Goal: Contribute content: Add original content to the website for others to see

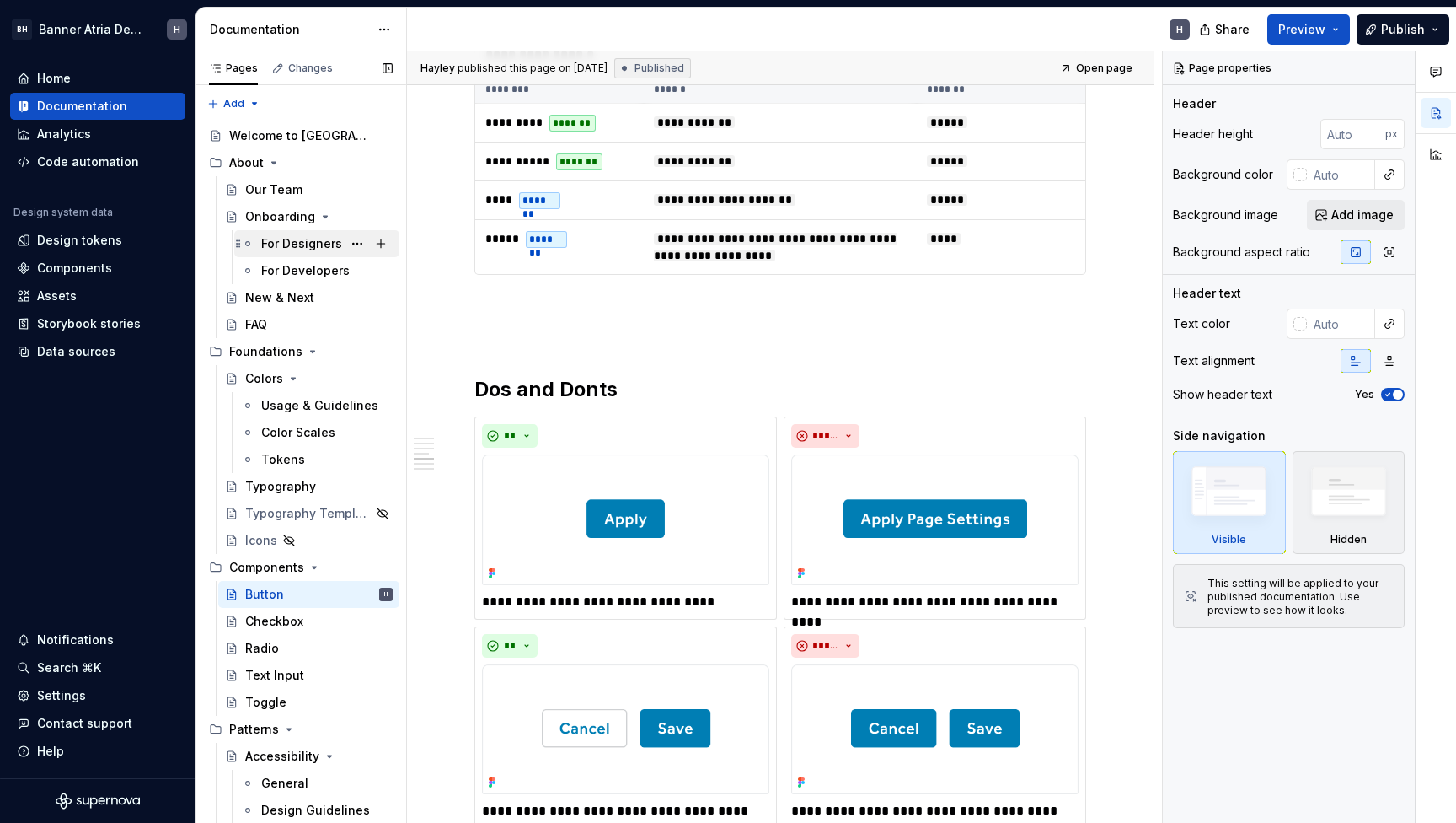
click at [304, 251] on div "For Designers" at bounding box center [302, 244] width 81 height 17
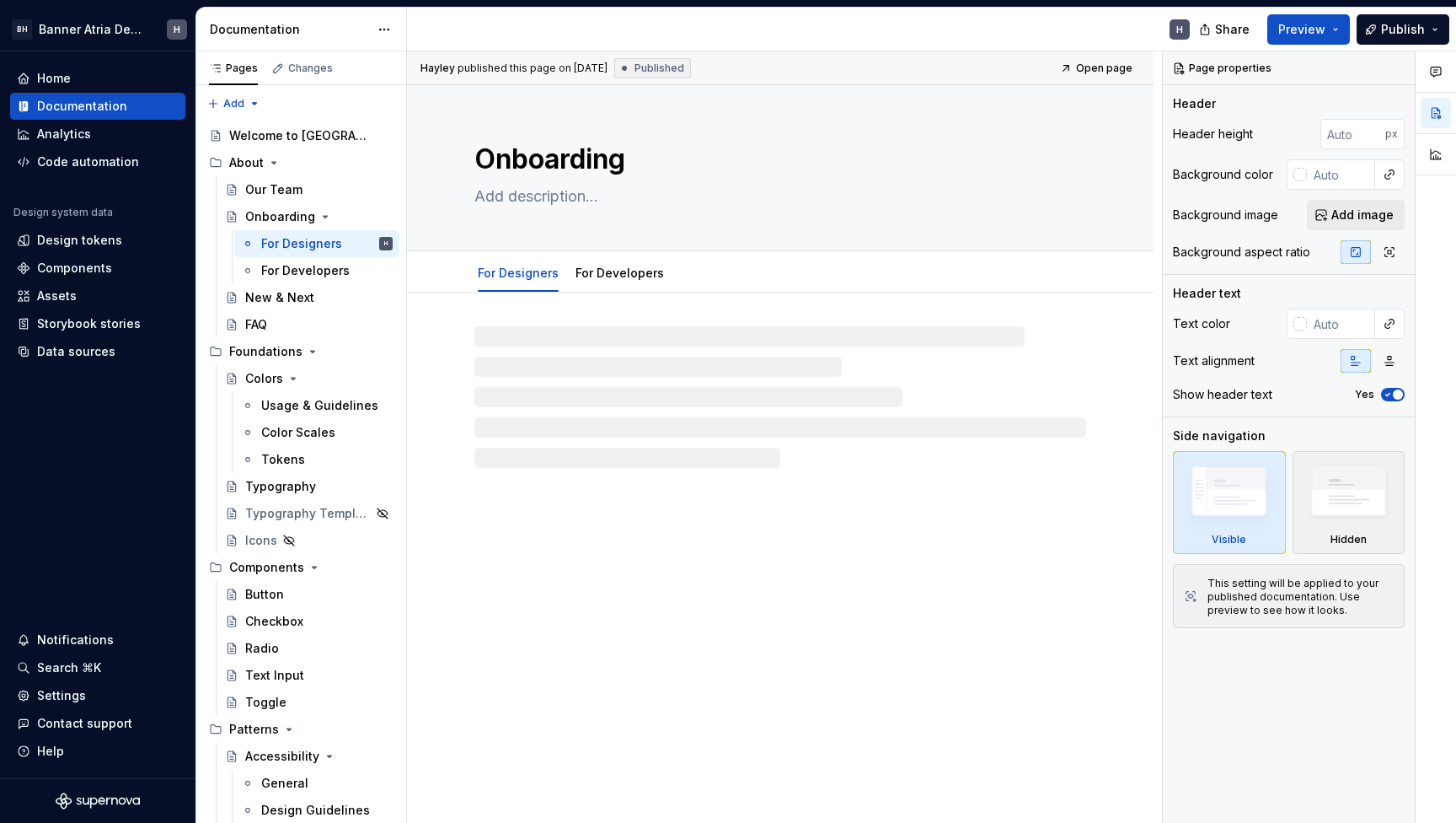
click at [531, 352] on div at bounding box center [780, 397] width 612 height 141
click at [523, 373] on div at bounding box center [780, 397] width 612 height 141
type textarea "*"
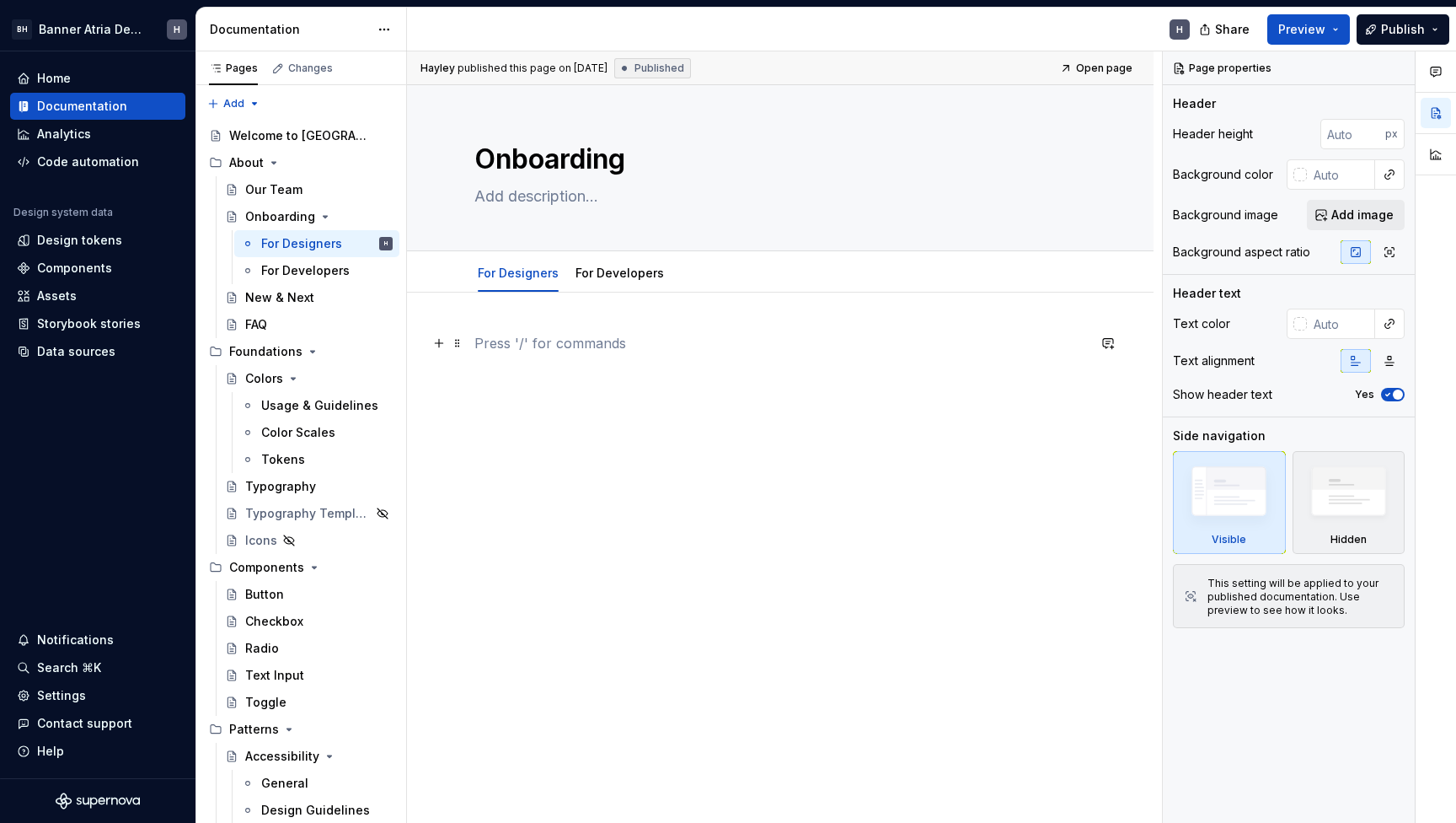
click at [530, 352] on p at bounding box center [780, 343] width 612 height 21
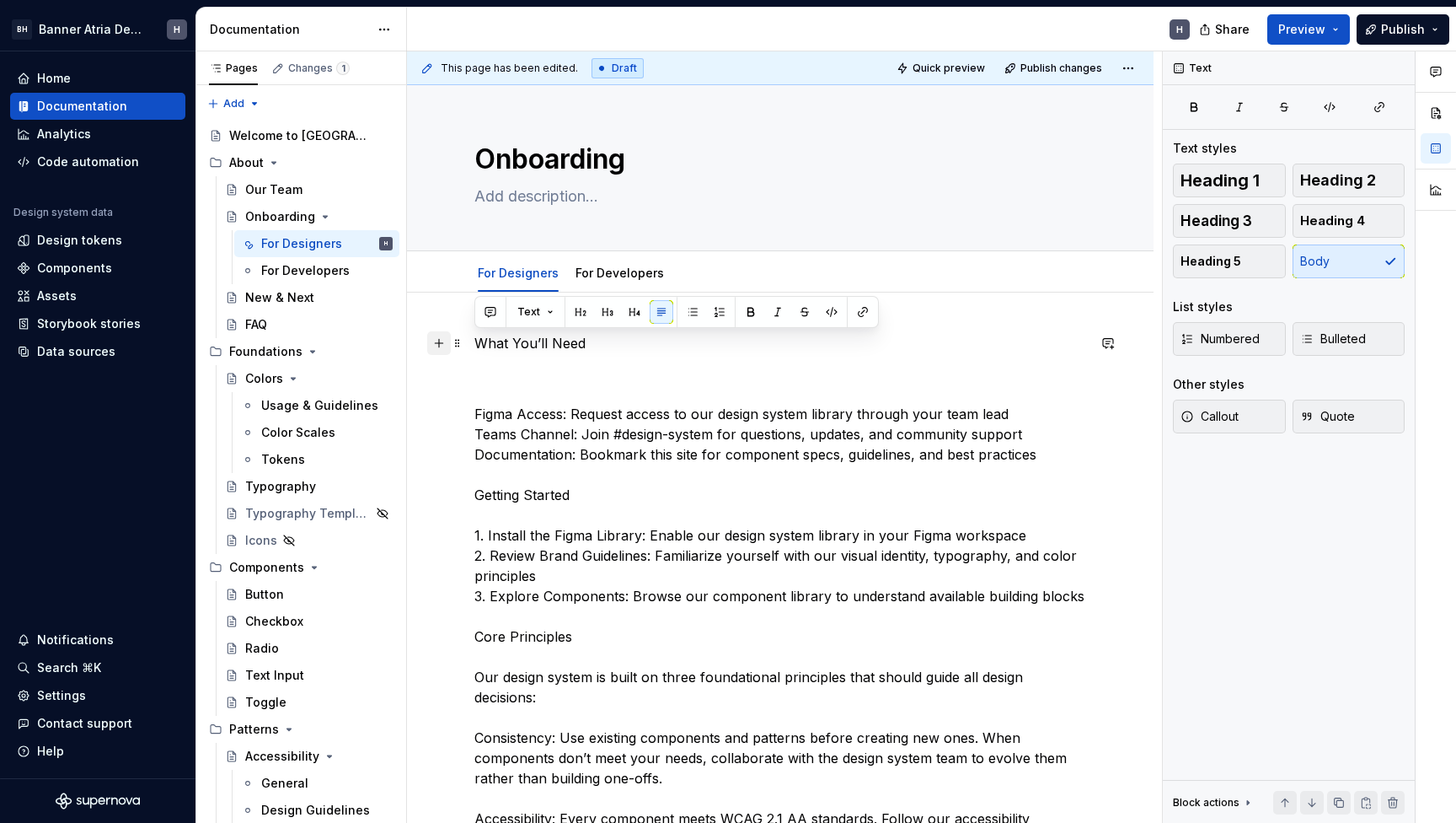
drag, startPoint x: 592, startPoint y: 345, endPoint x: 432, endPoint y: 343, distance: 160.0
click at [580, 343] on p "What You’ll Need" at bounding box center [780, 343] width 612 height 21
click at [504, 339] on p "What You’ll Need" at bounding box center [780, 343] width 612 height 21
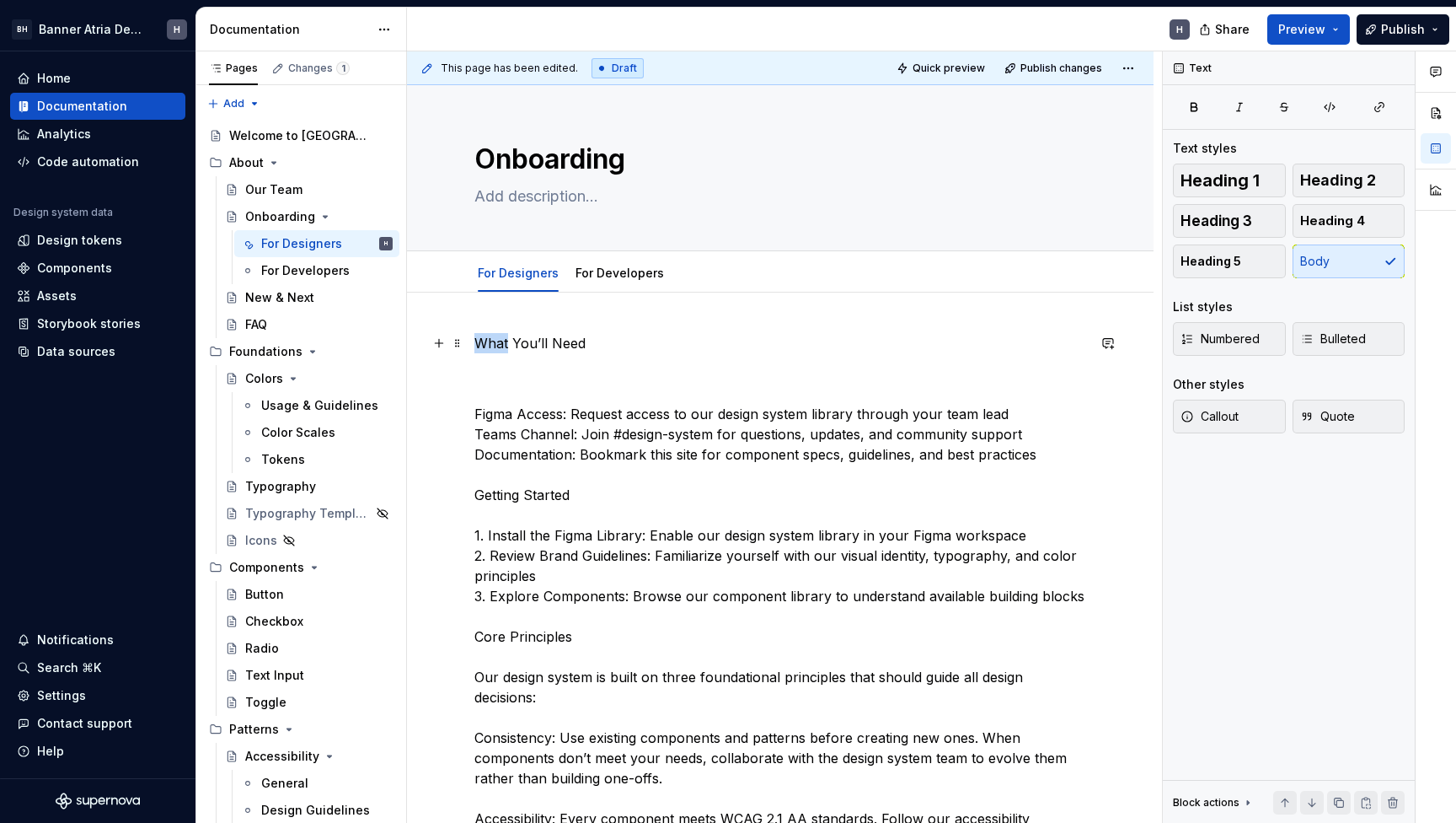
click at [504, 339] on p "What You’ll Need" at bounding box center [780, 343] width 612 height 21
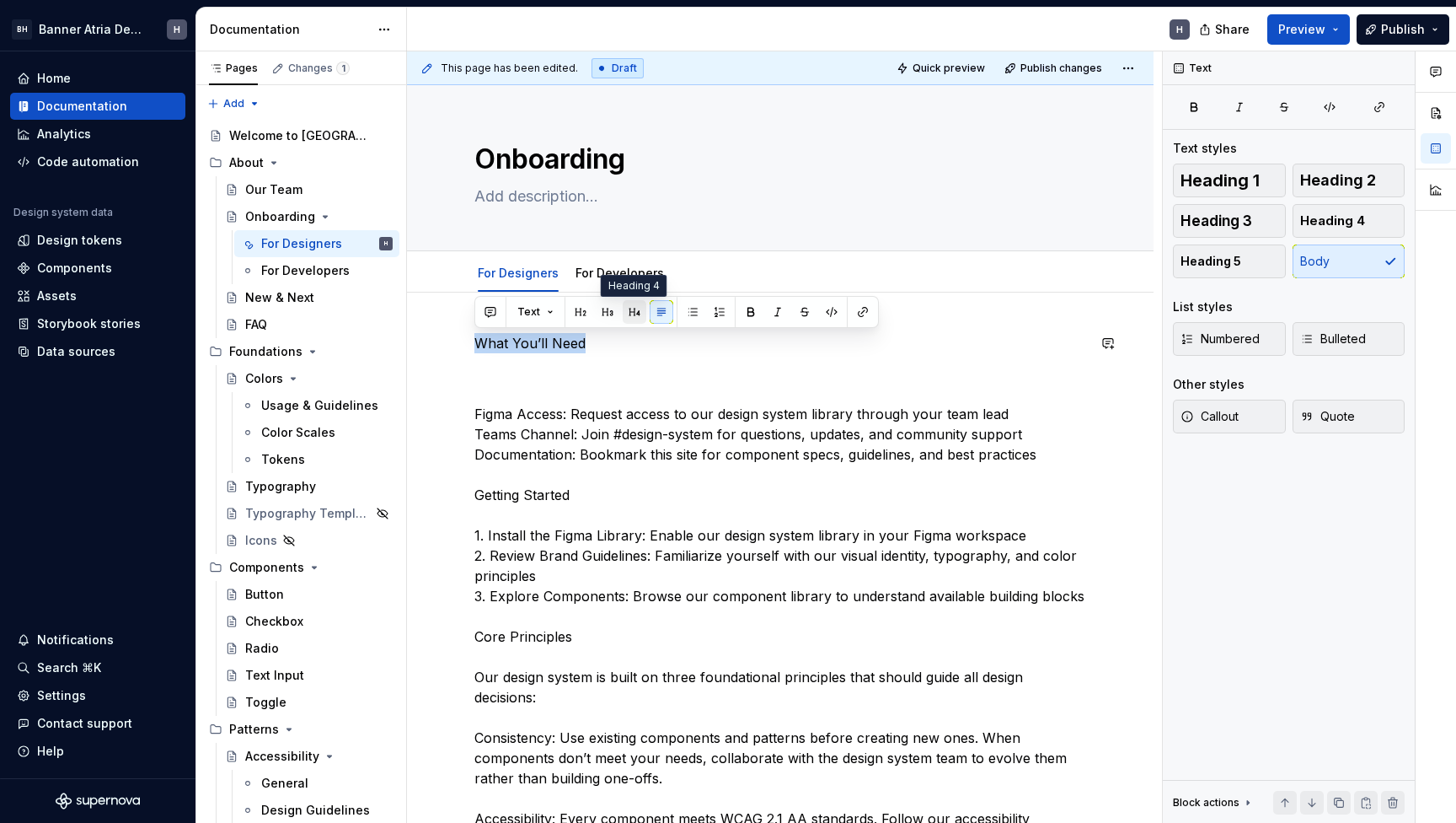
click at [635, 309] on button "button" at bounding box center [635, 312] width 23 height 23
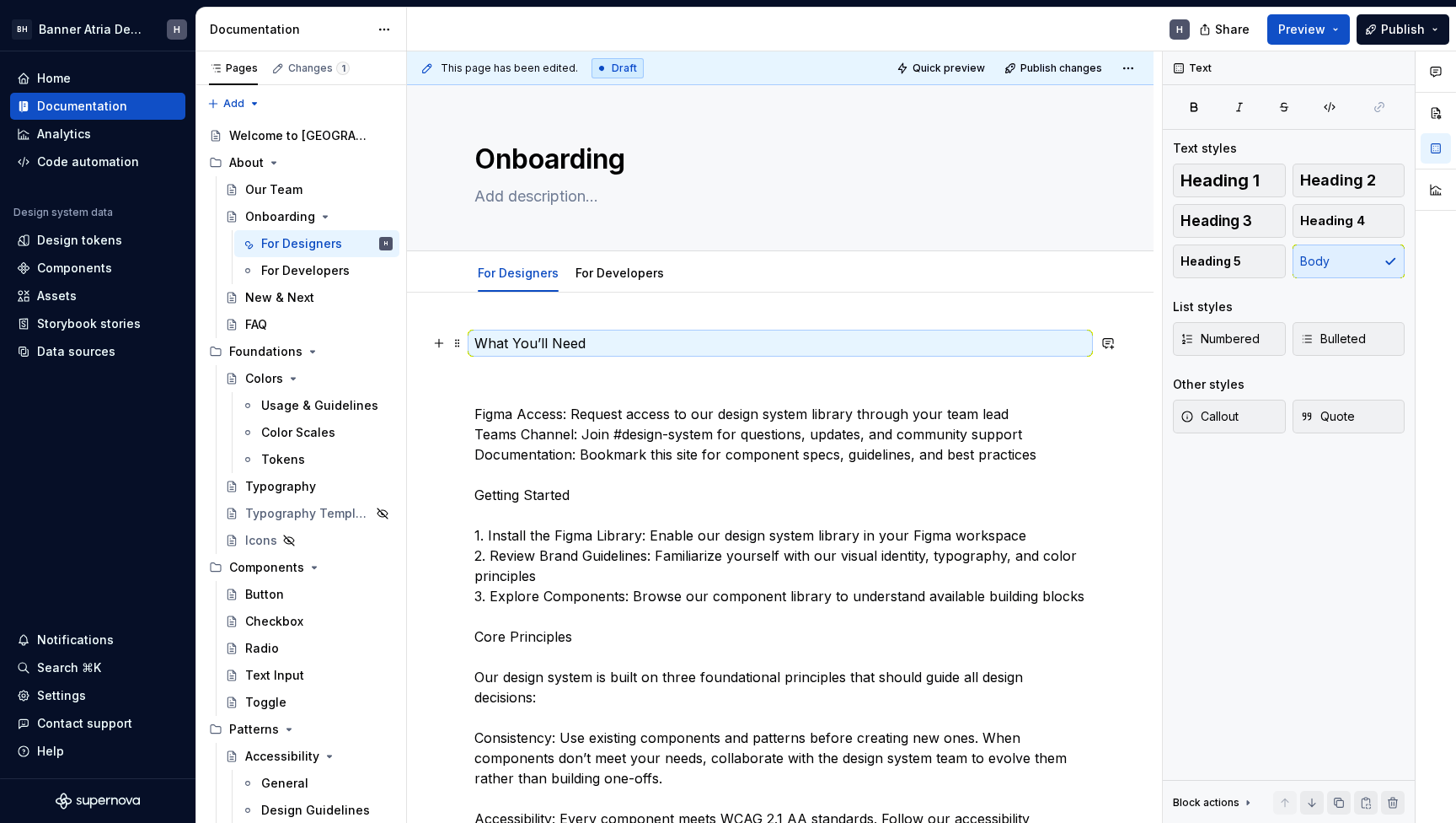
click at [611, 341] on p "What You’ll Need" at bounding box center [780, 343] width 612 height 21
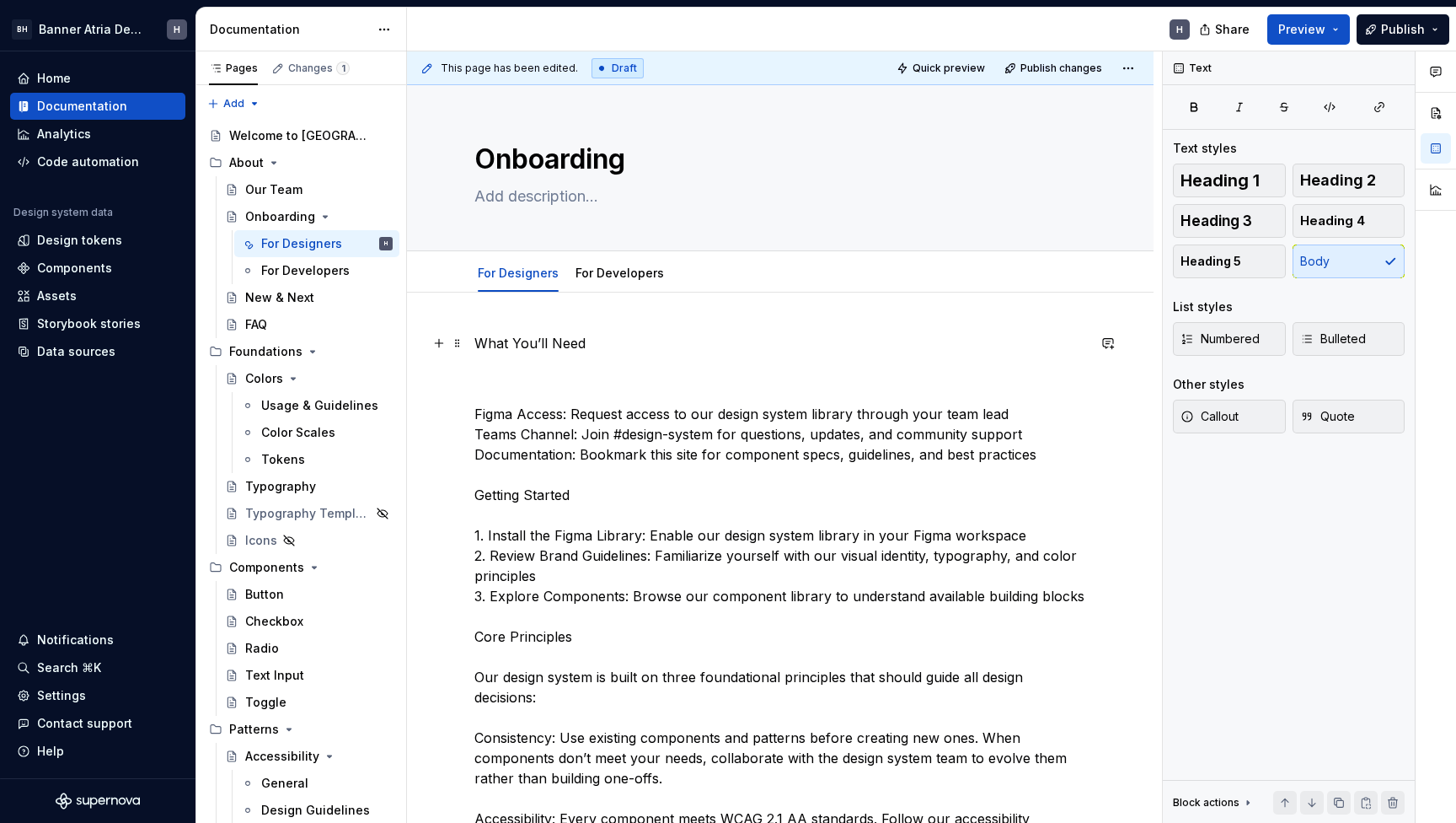
click at [611, 341] on p "What You’ll Need" at bounding box center [780, 343] width 612 height 21
click at [600, 308] on button "button" at bounding box center [607, 312] width 23 height 23
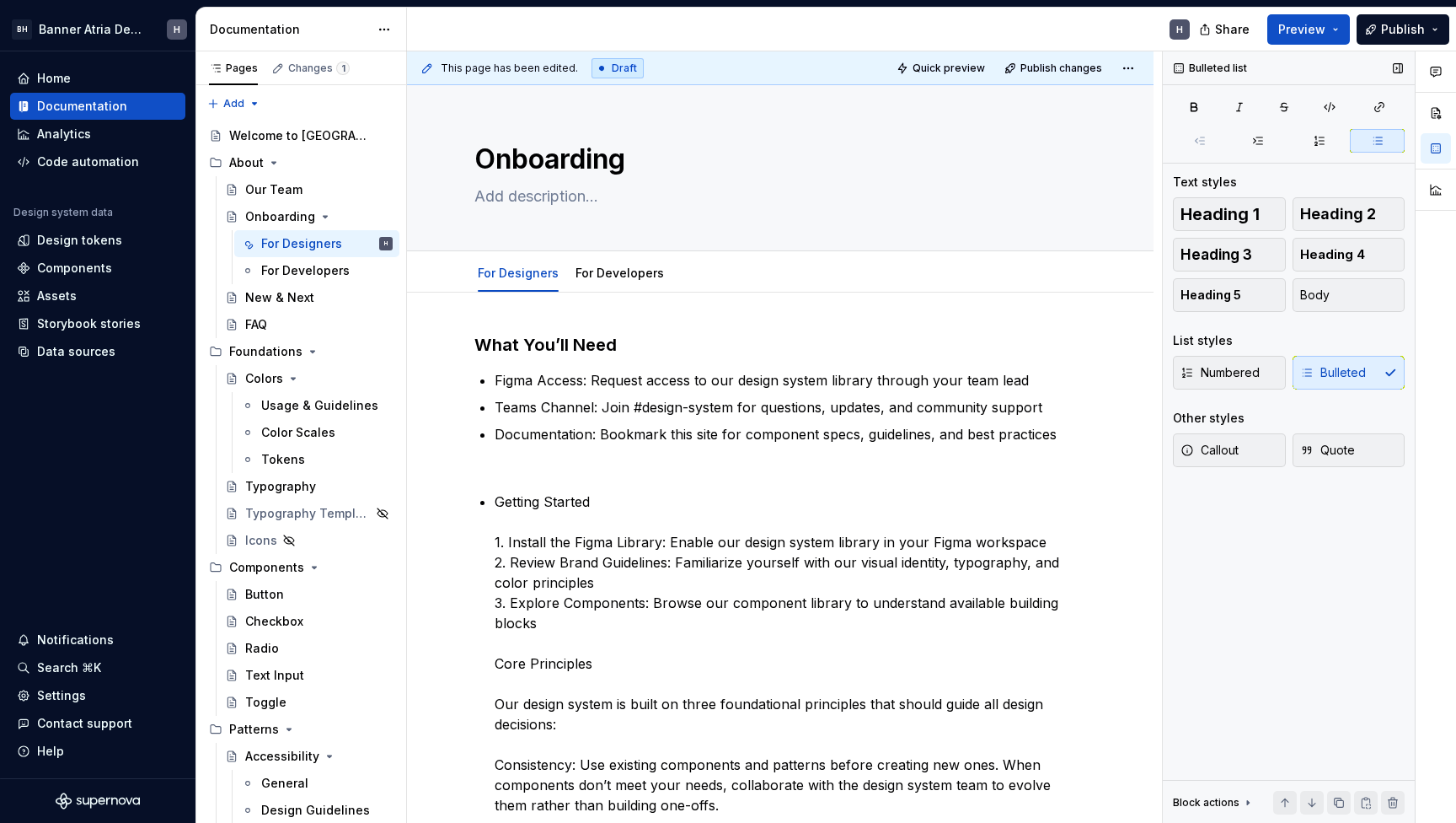
click at [1339, 370] on div "Numbered Bulleted" at bounding box center [1289, 373] width 232 height 34
click at [1336, 386] on div "Numbered Bulleted" at bounding box center [1289, 373] width 232 height 34
click at [1289, 380] on div "Numbered Bulleted" at bounding box center [1289, 373] width 232 height 34
click at [1224, 380] on span "Numbered" at bounding box center [1220, 373] width 79 height 17
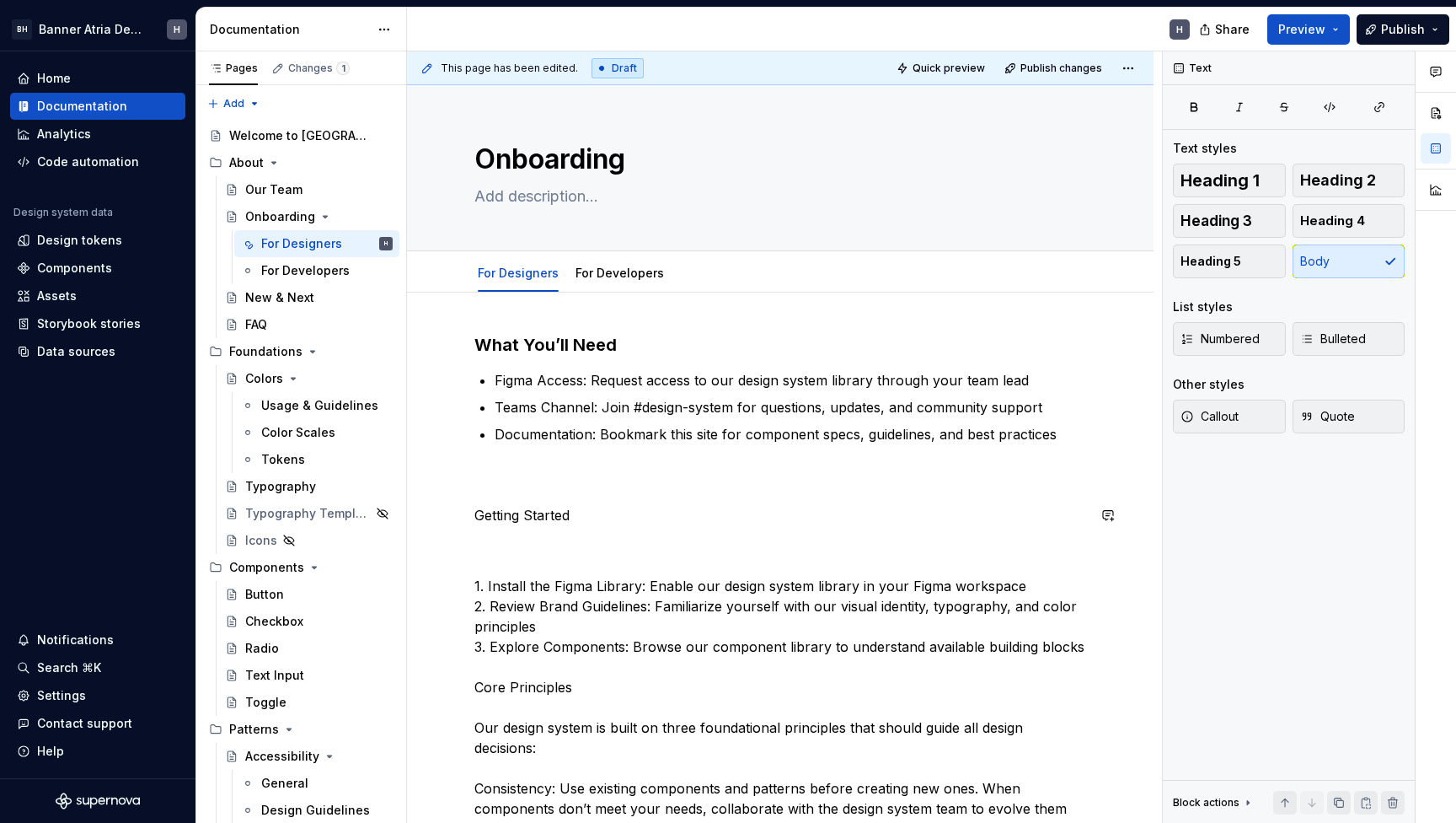
click at [558, 509] on p "Getting Started" at bounding box center [780, 515] width 612 height 21
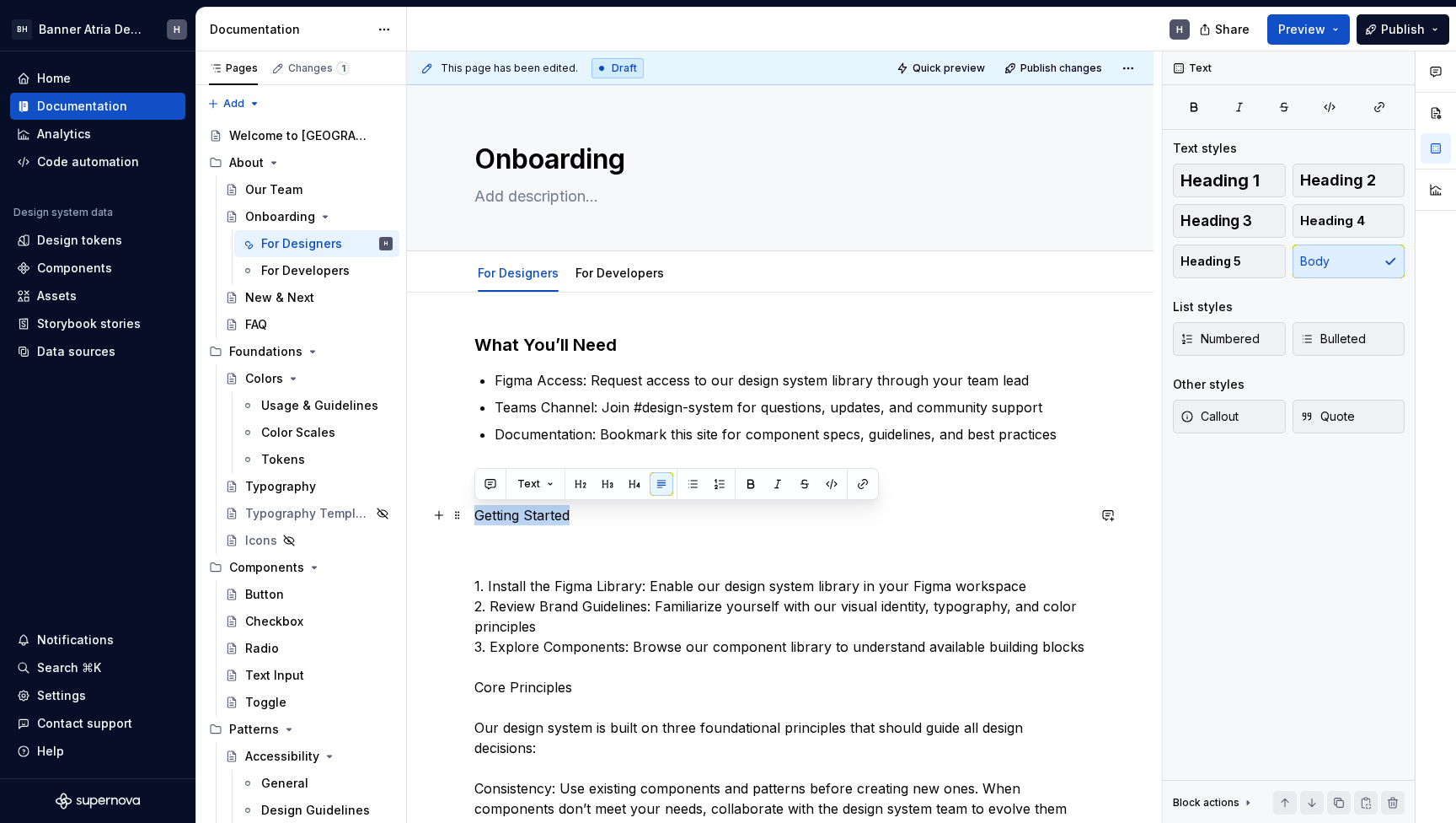
drag, startPoint x: 558, startPoint y: 509, endPoint x: 497, endPoint y: 509, distance: 61.0
click at [497, 509] on p "Getting Started" at bounding box center [780, 515] width 612 height 21
click at [605, 474] on button "button" at bounding box center [607, 484] width 23 height 23
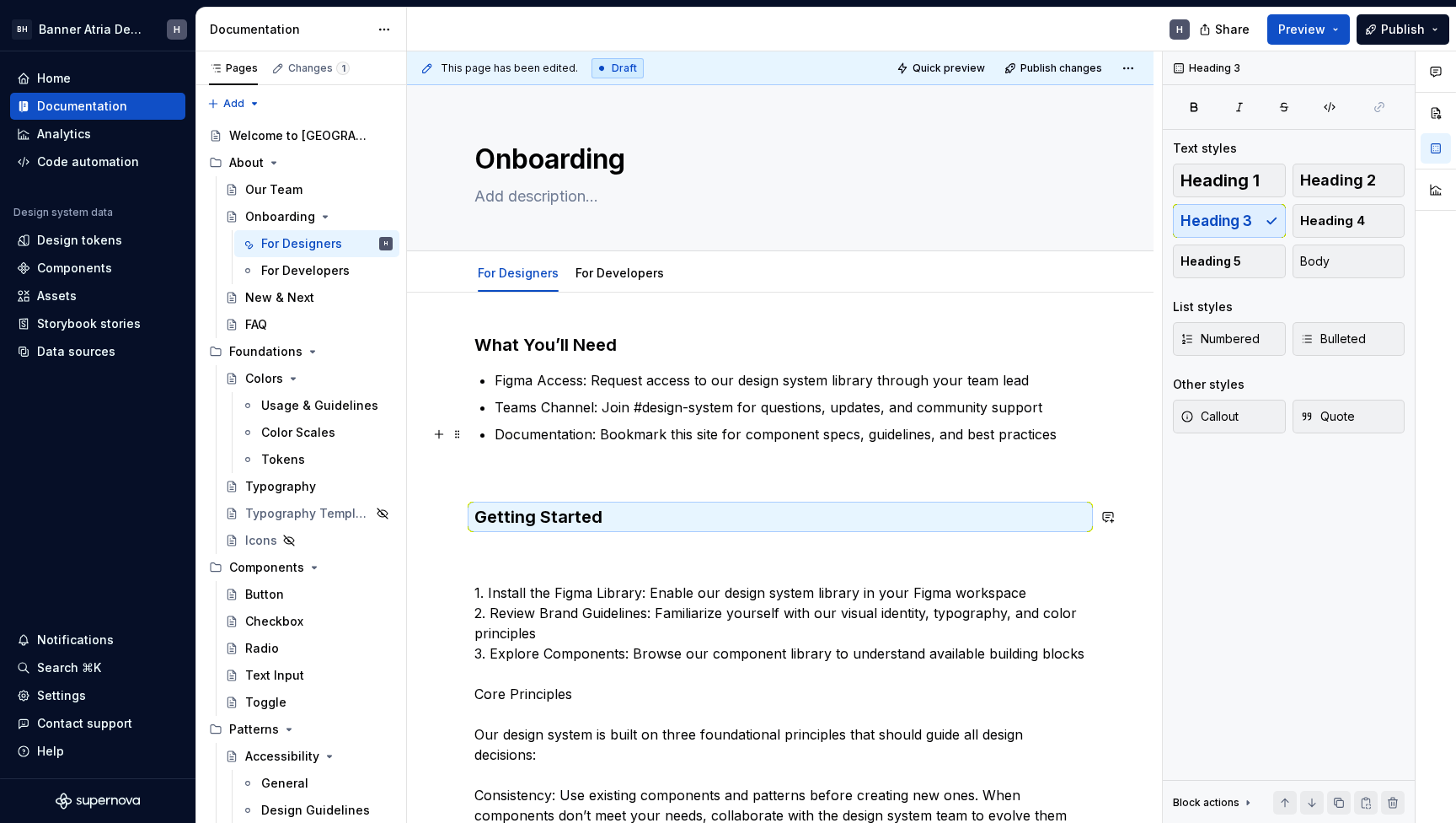
click at [629, 473] on p "Documentation: Bookmark this site for component specs, guidelines, and best pra…" at bounding box center [790, 454] width 592 height 61
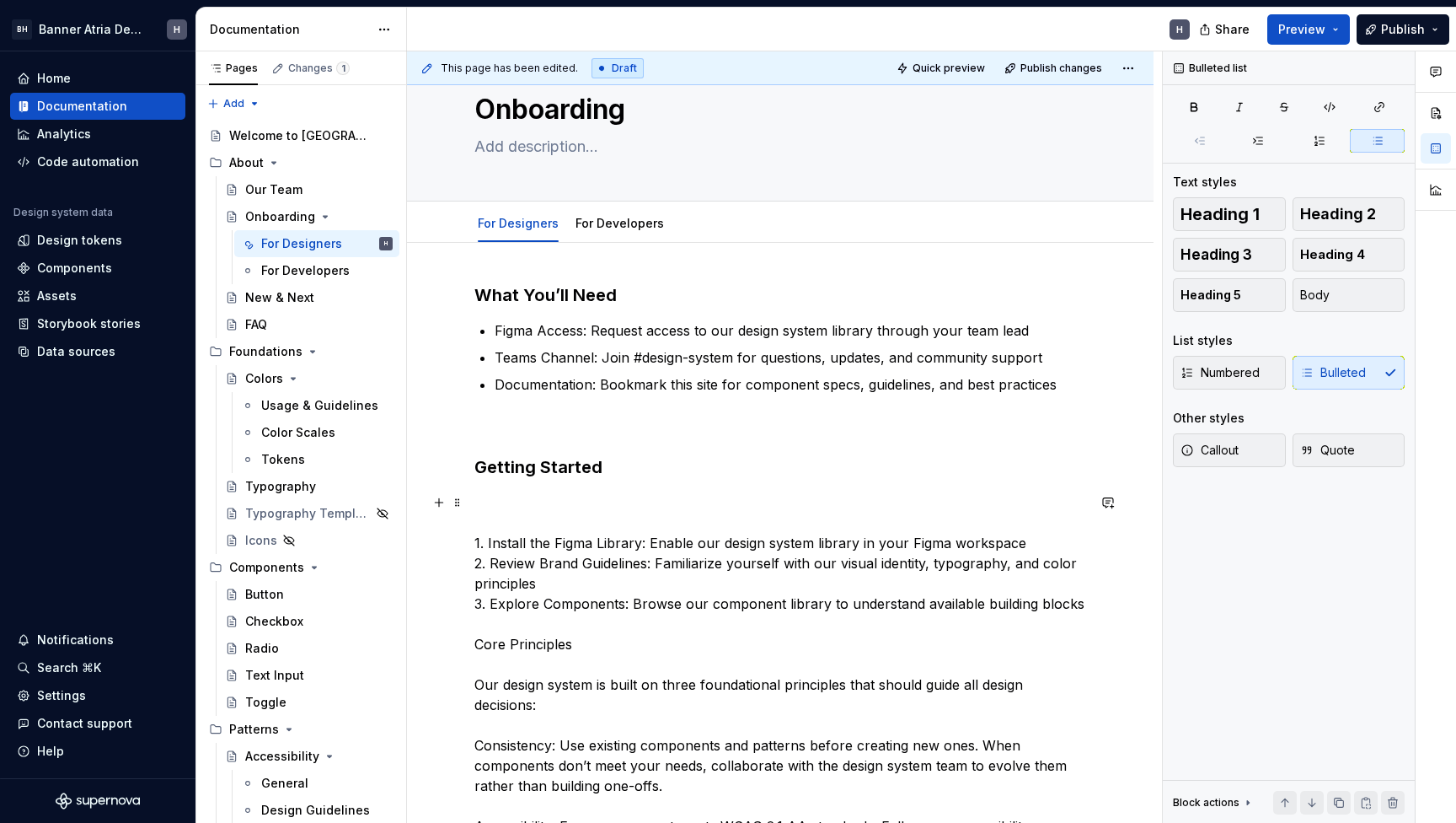
scroll to position [74, 0]
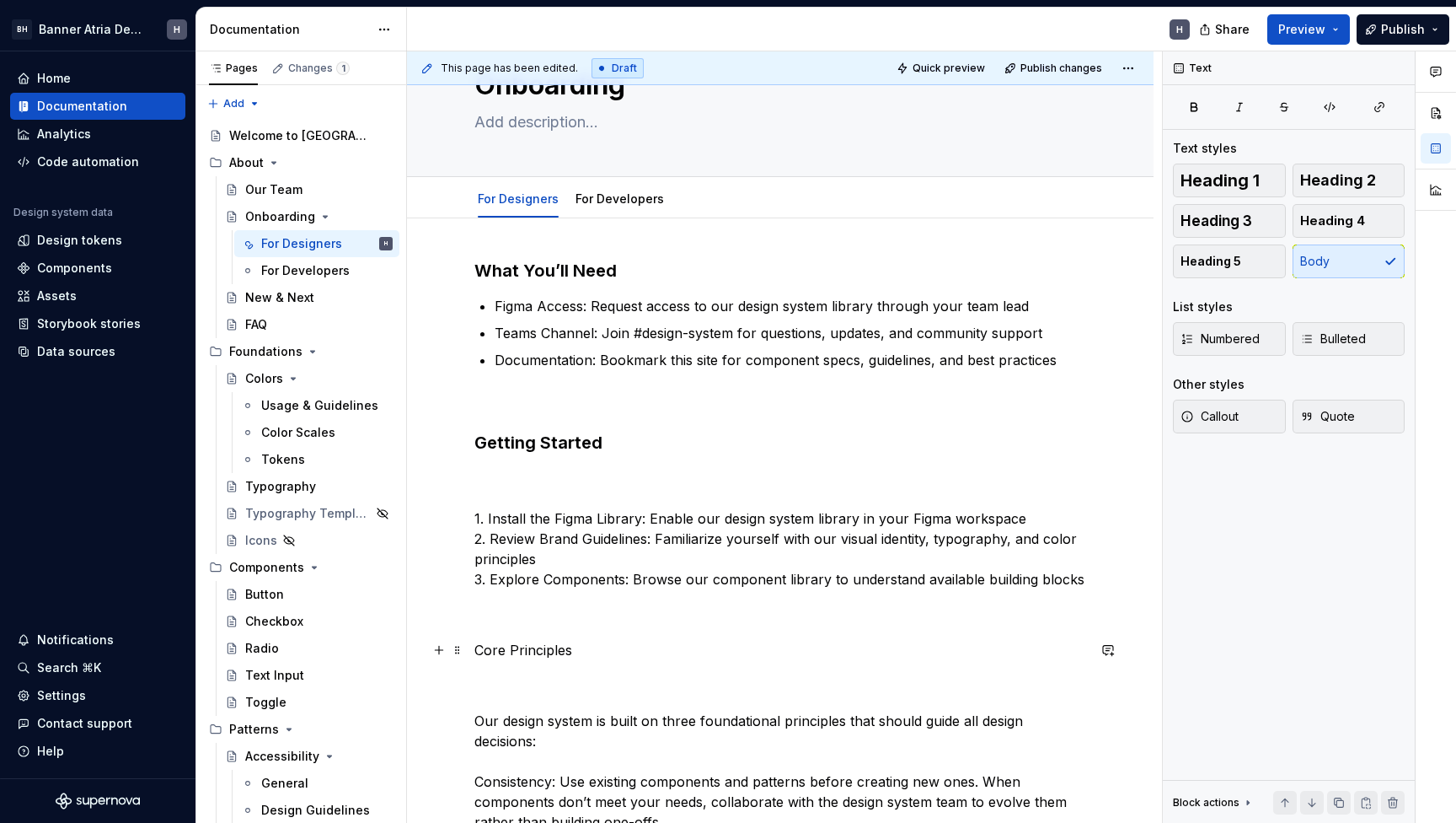
click at [567, 644] on p "Core Principles" at bounding box center [780, 649] width 612 height 21
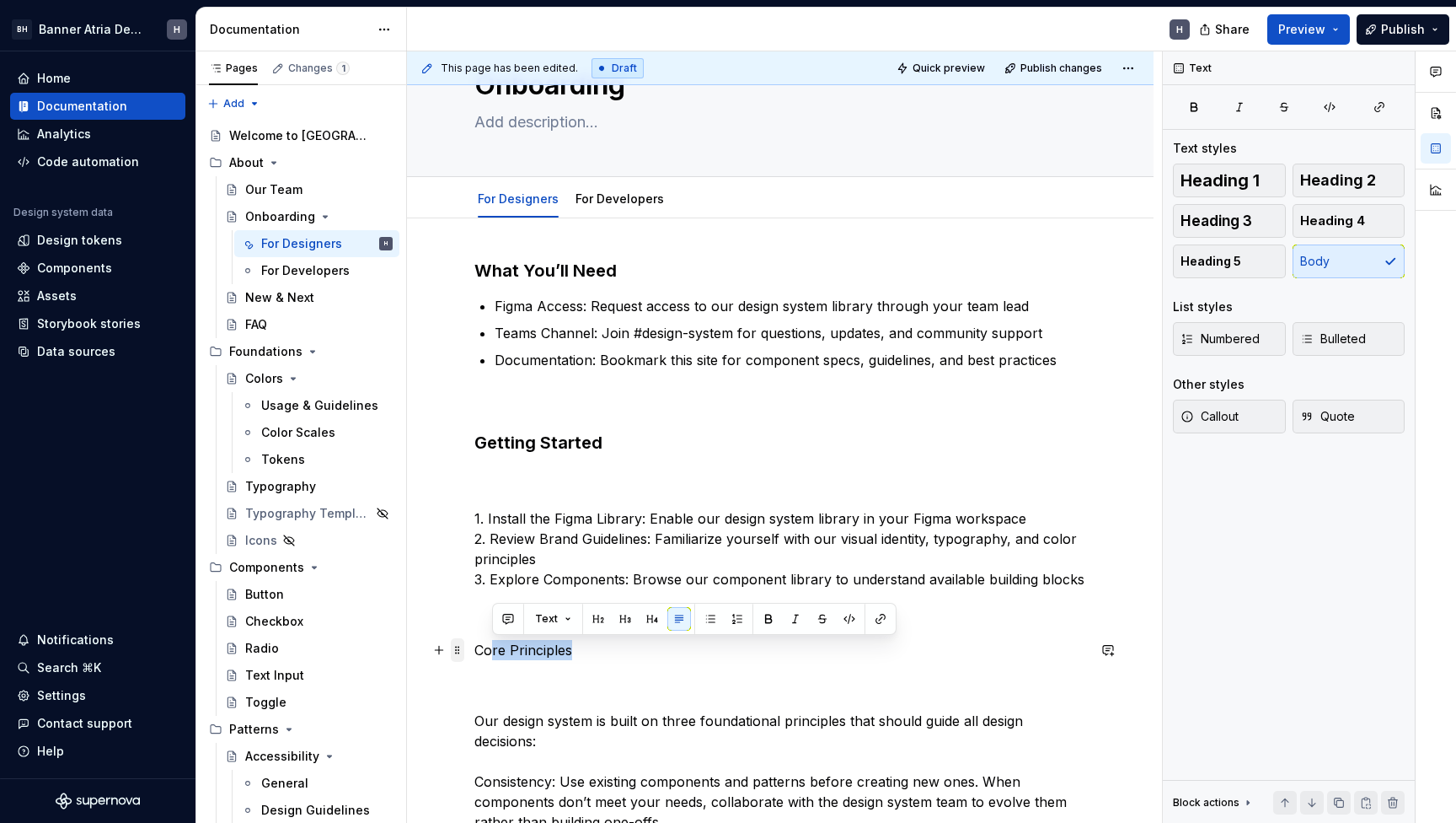
drag, startPoint x: 573, startPoint y: 645, endPoint x: 452, endPoint y: 647, distance: 121.0
click at [533, 655] on p "Core Principles" at bounding box center [780, 649] width 612 height 21
drag, startPoint x: 533, startPoint y: 655, endPoint x: 455, endPoint y: 655, distance: 78.0
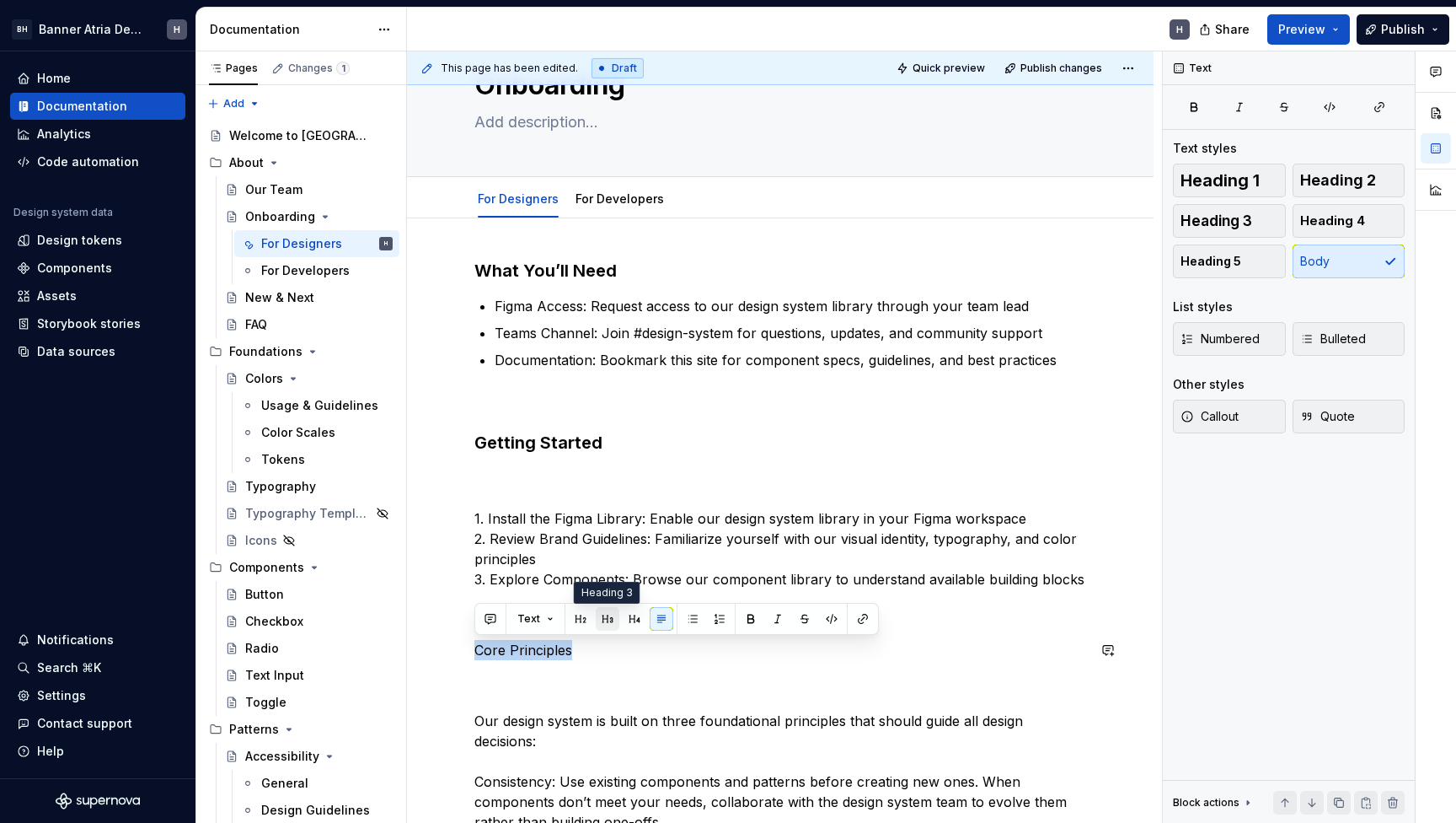
click at [610, 623] on button "button" at bounding box center [607, 619] width 23 height 23
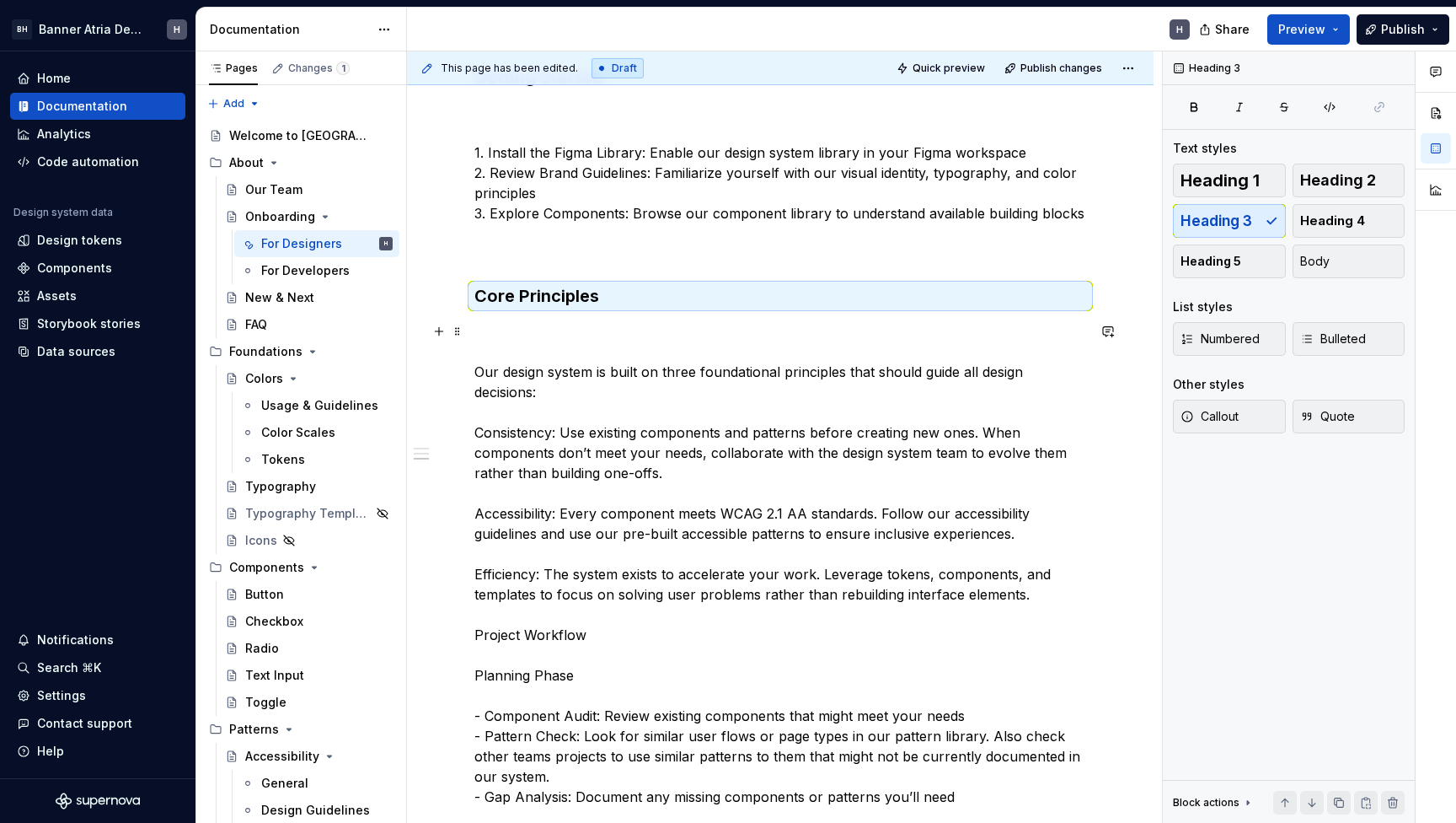
scroll to position [543, 0]
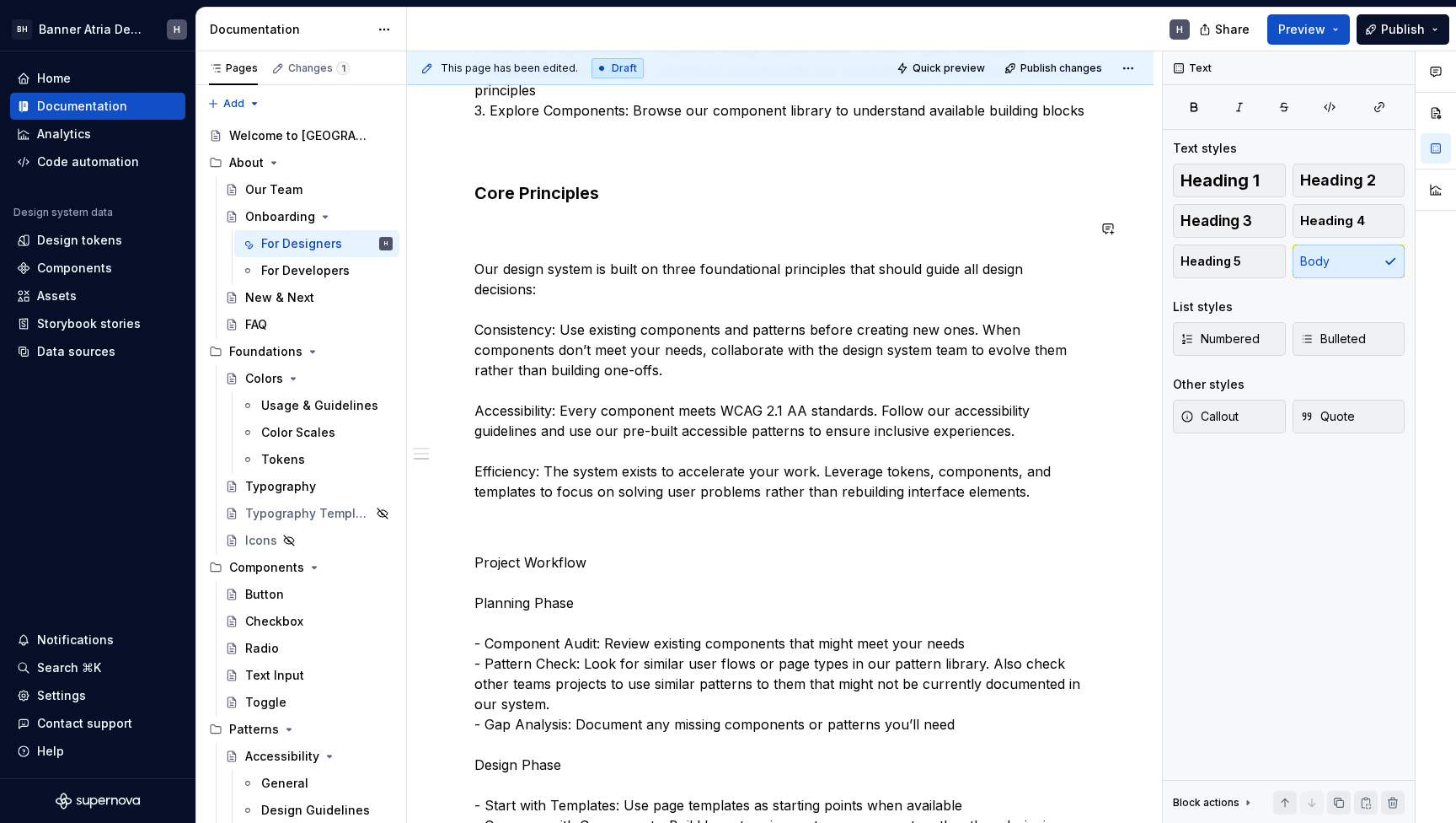
scroll to position [509, 0]
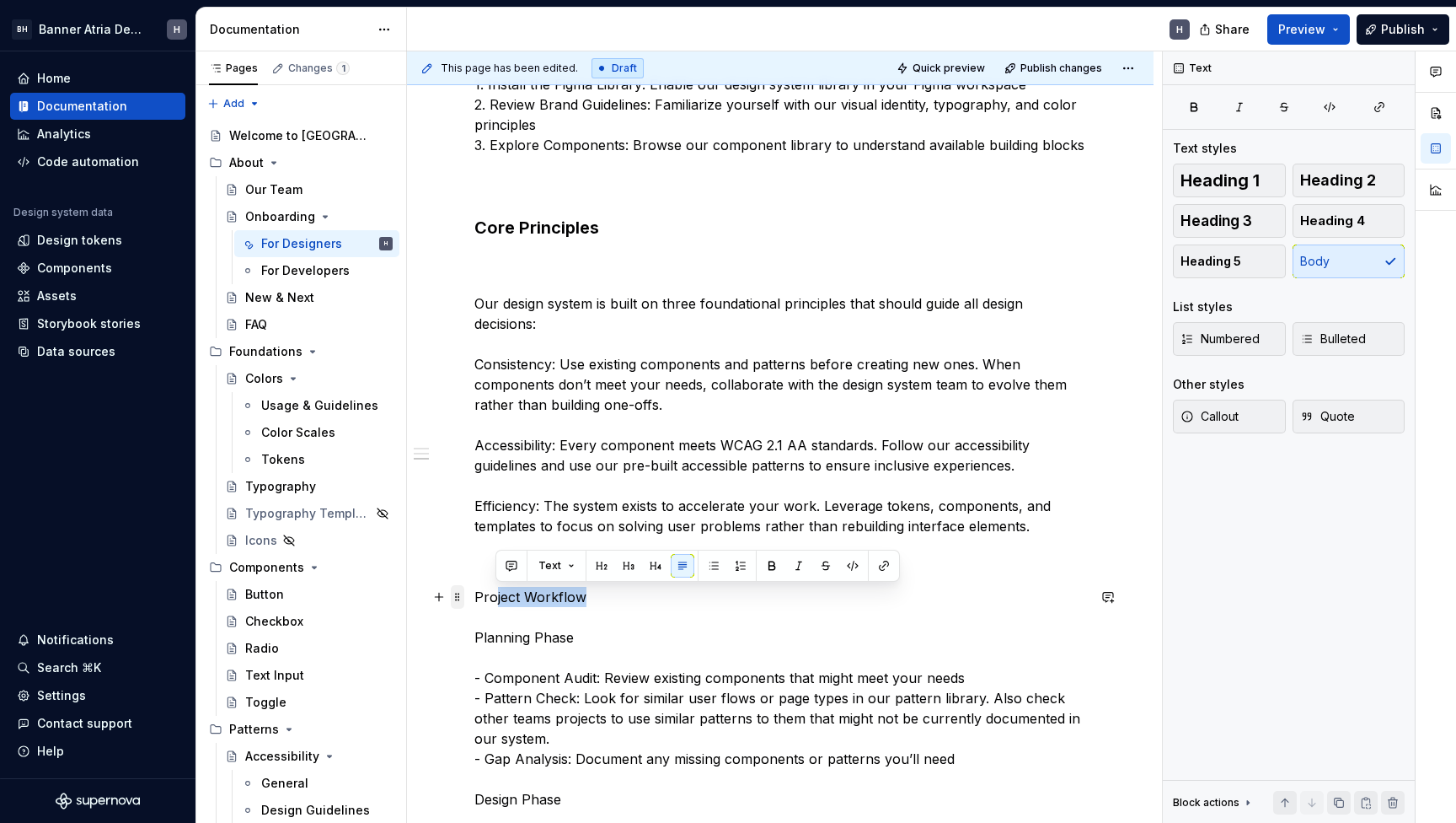
drag, startPoint x: 583, startPoint y: 599, endPoint x: 456, endPoint y: 599, distance: 127.0
drag, startPoint x: 586, startPoint y: 594, endPoint x: 470, endPoint y: 599, distance: 116.1
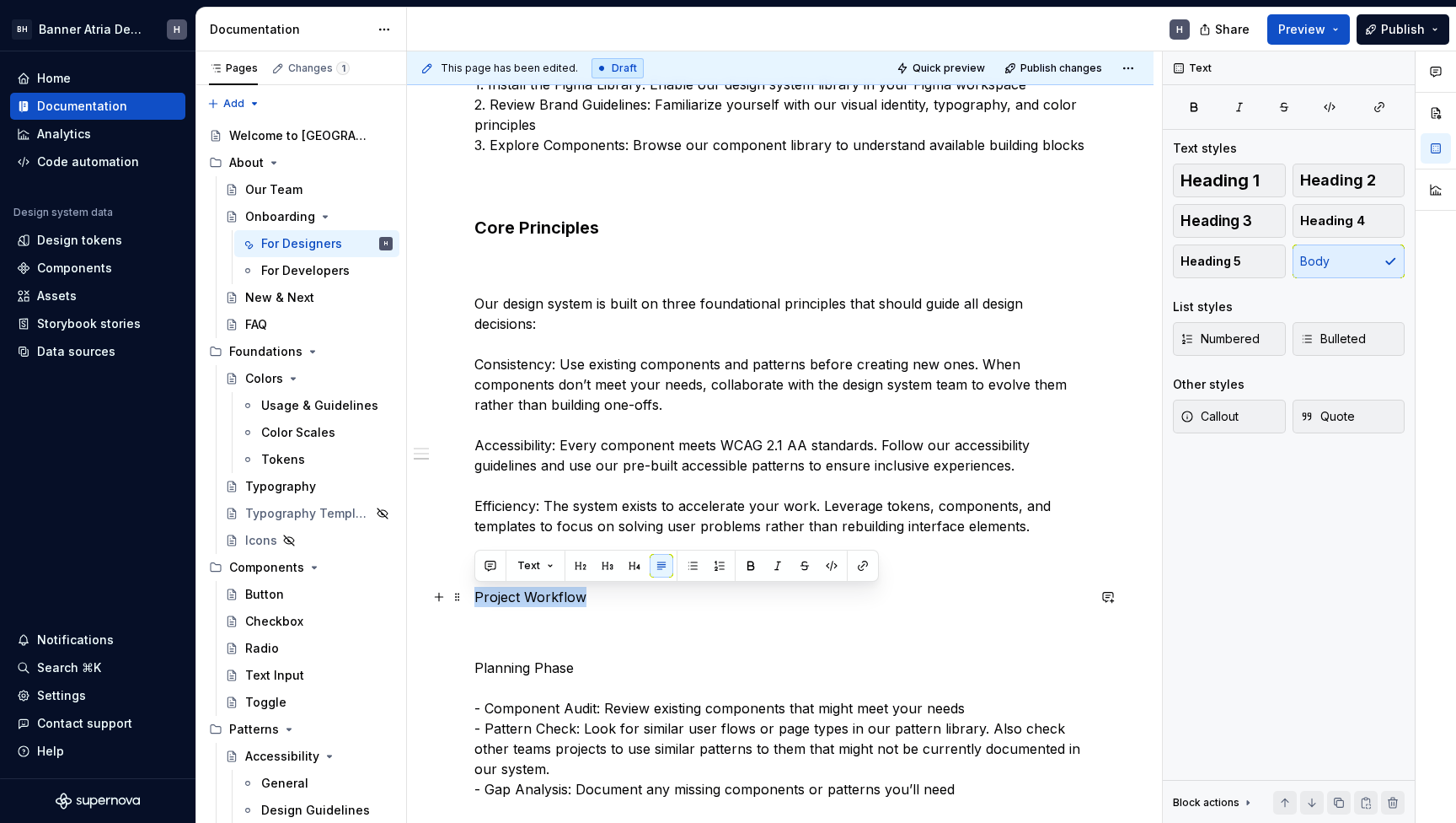
drag, startPoint x: 587, startPoint y: 596, endPoint x: 469, endPoint y: 596, distance: 118.0
click at [602, 569] on button "button" at bounding box center [607, 565] width 23 height 23
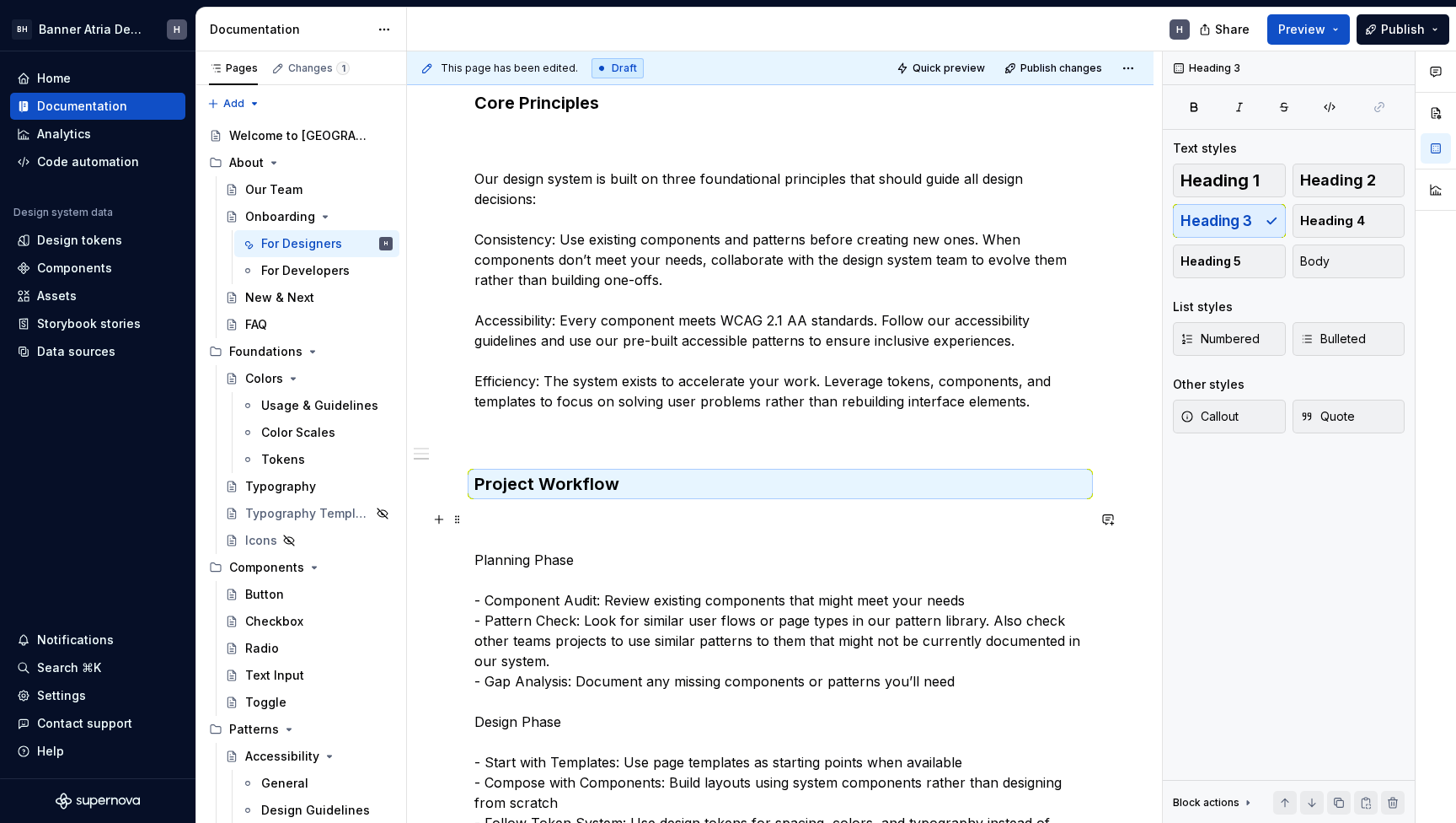
scroll to position [651, 0]
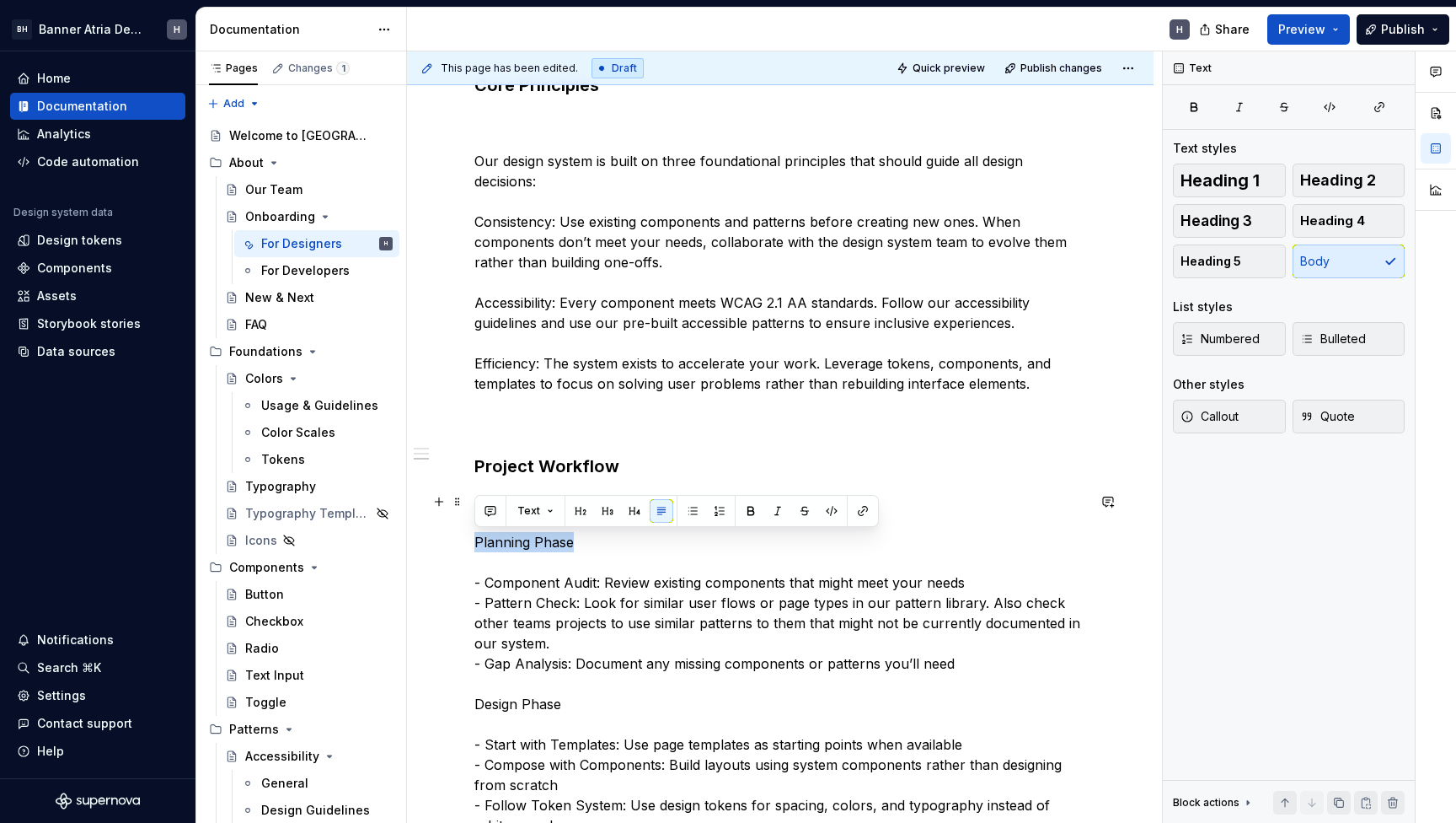
drag, startPoint x: 571, startPoint y: 544, endPoint x: 446, endPoint y: 544, distance: 125.0
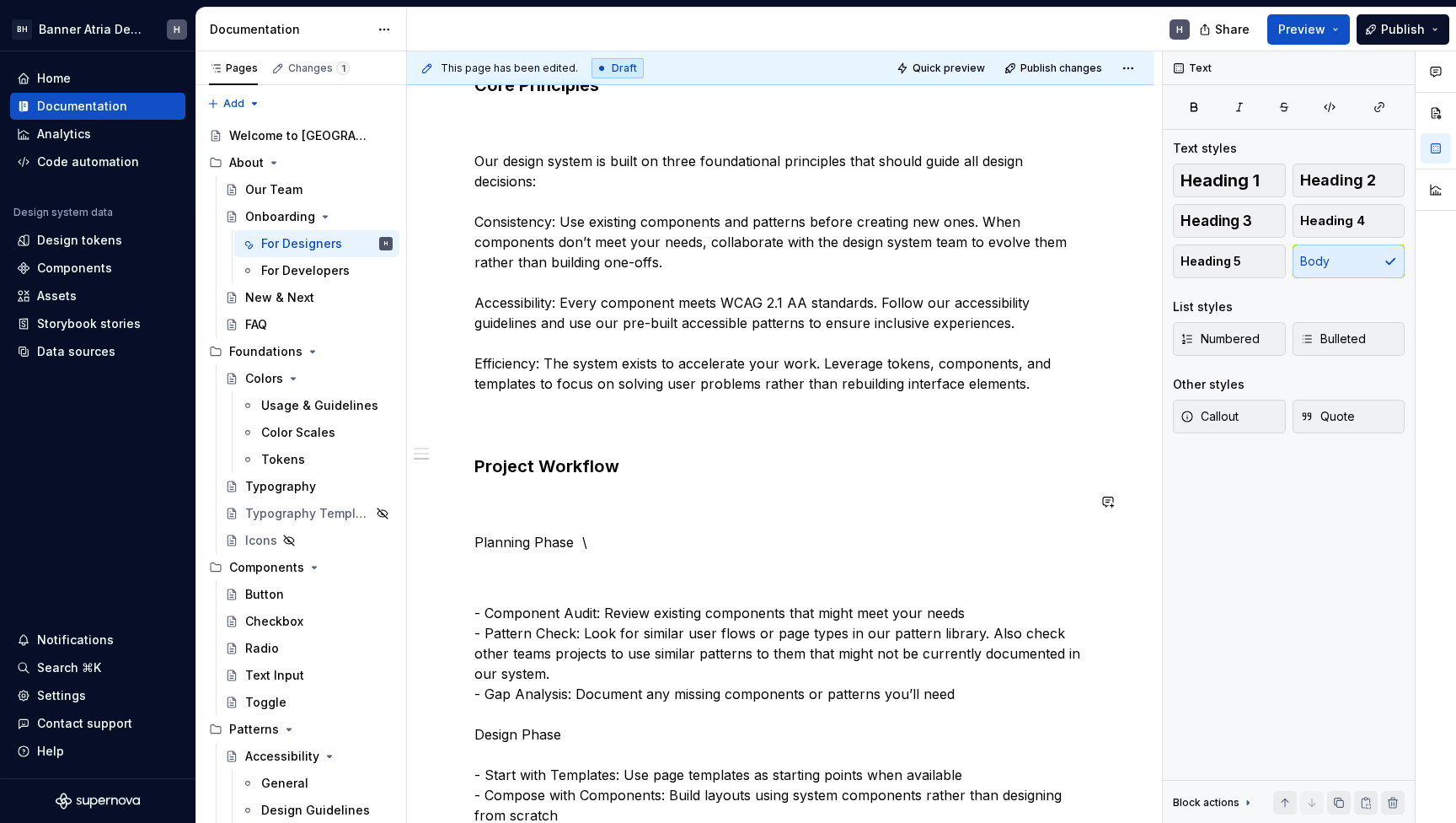
scroll to position [647, 0]
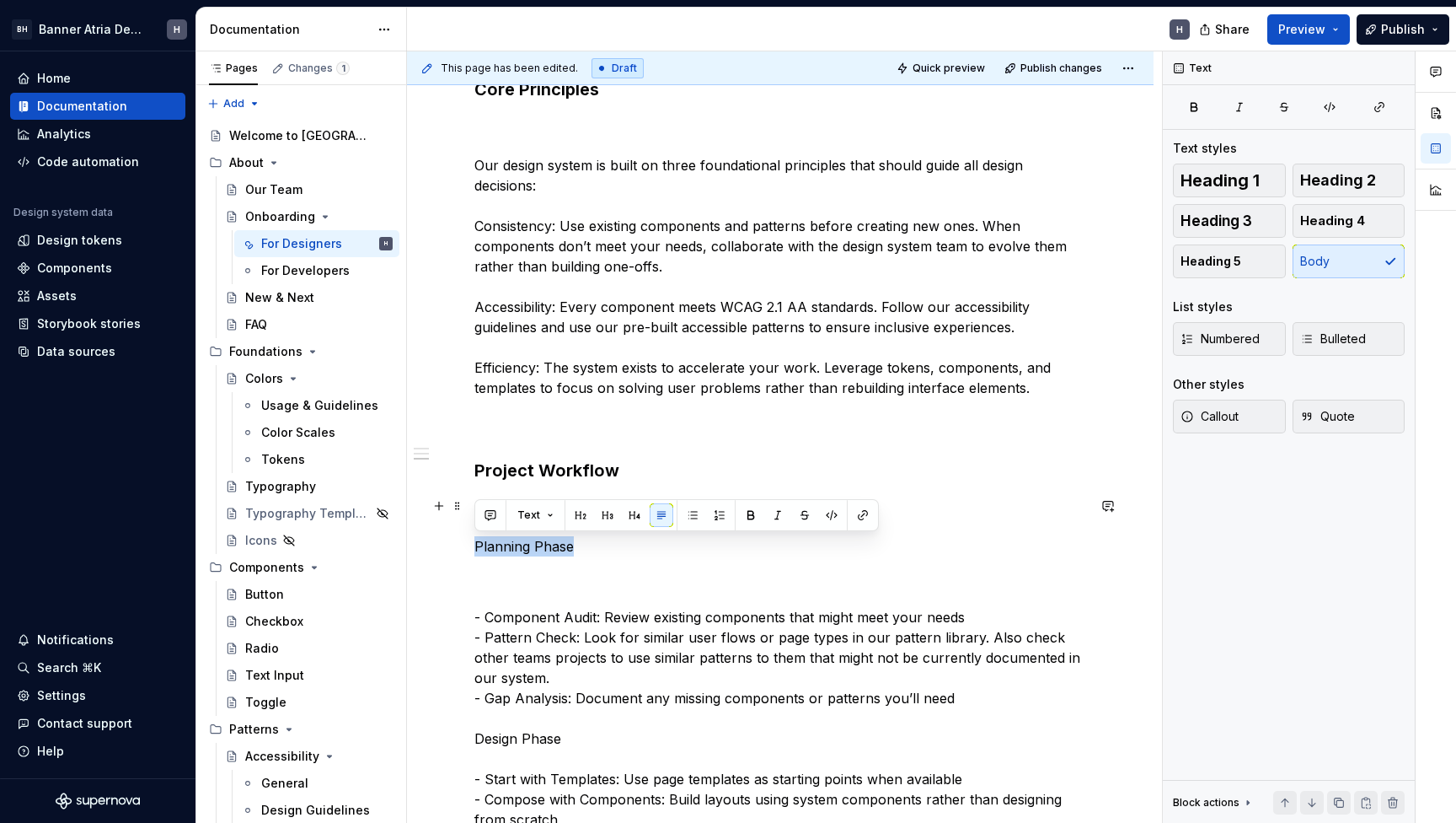
drag, startPoint x: 580, startPoint y: 547, endPoint x: 457, endPoint y: 547, distance: 123.0
click at [572, 517] on button "button" at bounding box center [580, 515] width 23 height 23
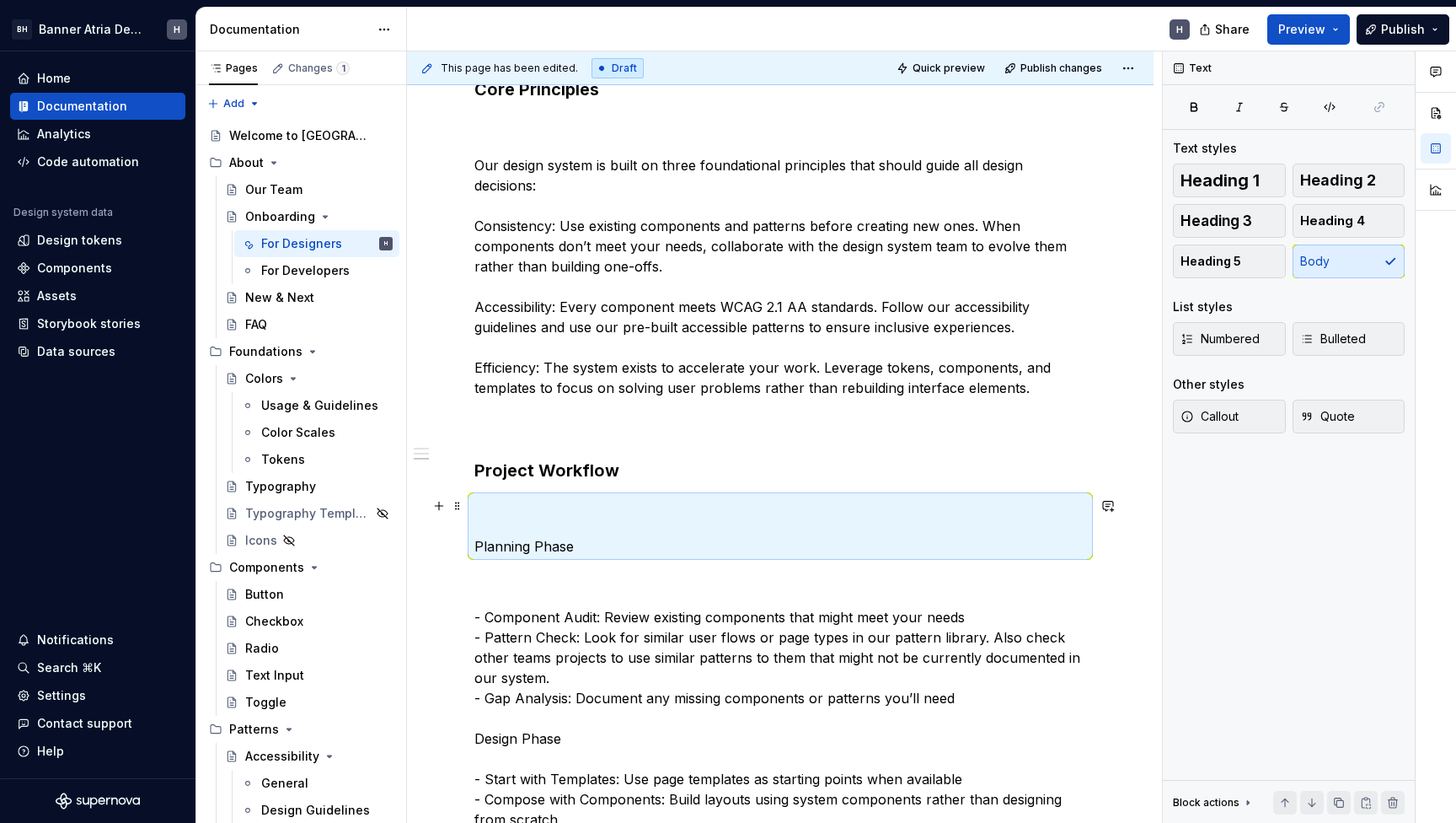
click at [595, 542] on p "Planning Phase" at bounding box center [780, 526] width 612 height 61
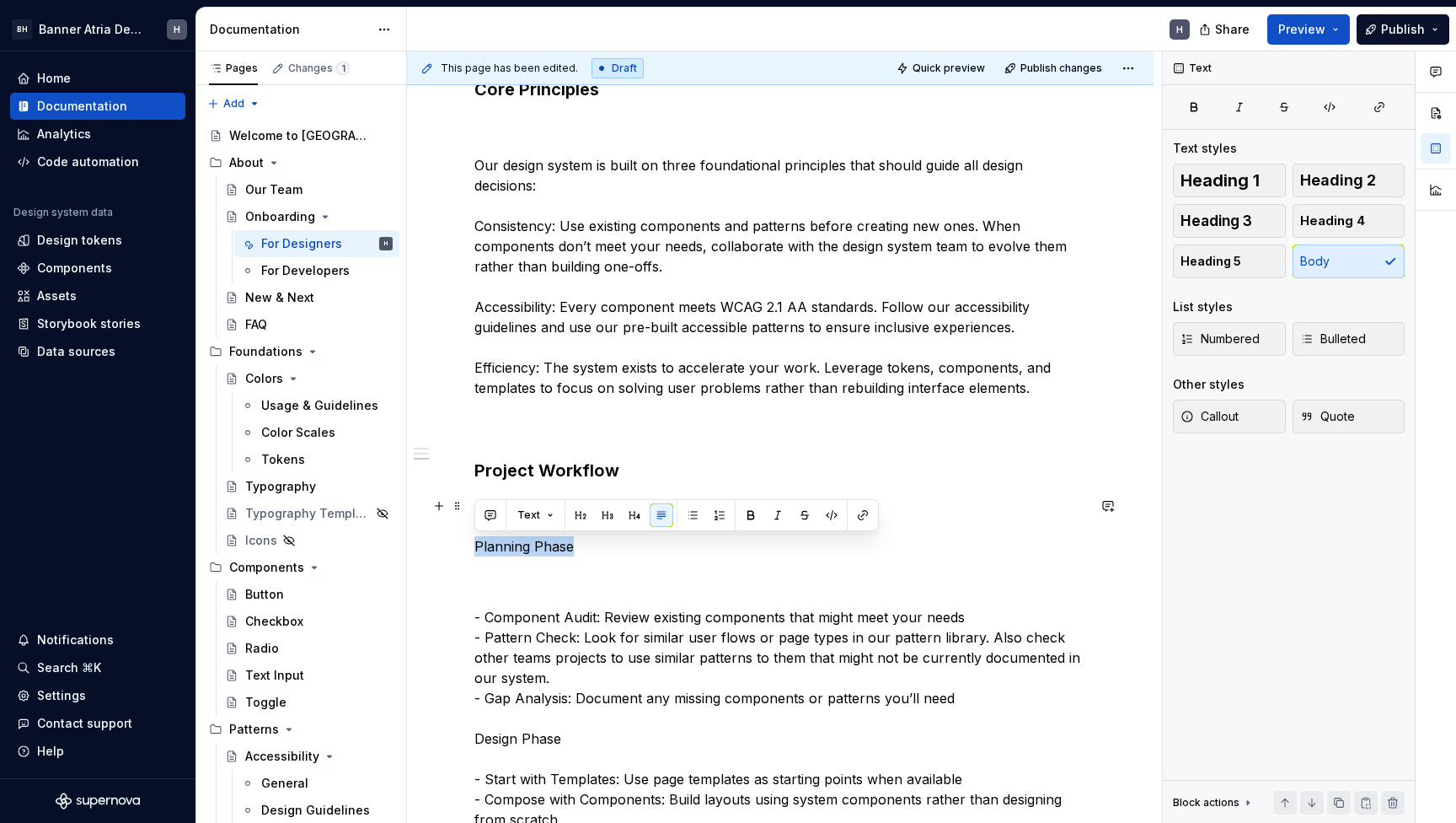
drag, startPoint x: 582, startPoint y: 544, endPoint x: 456, endPoint y: 544, distance: 126.0
click at [628, 513] on button "button" at bounding box center [635, 515] width 23 height 23
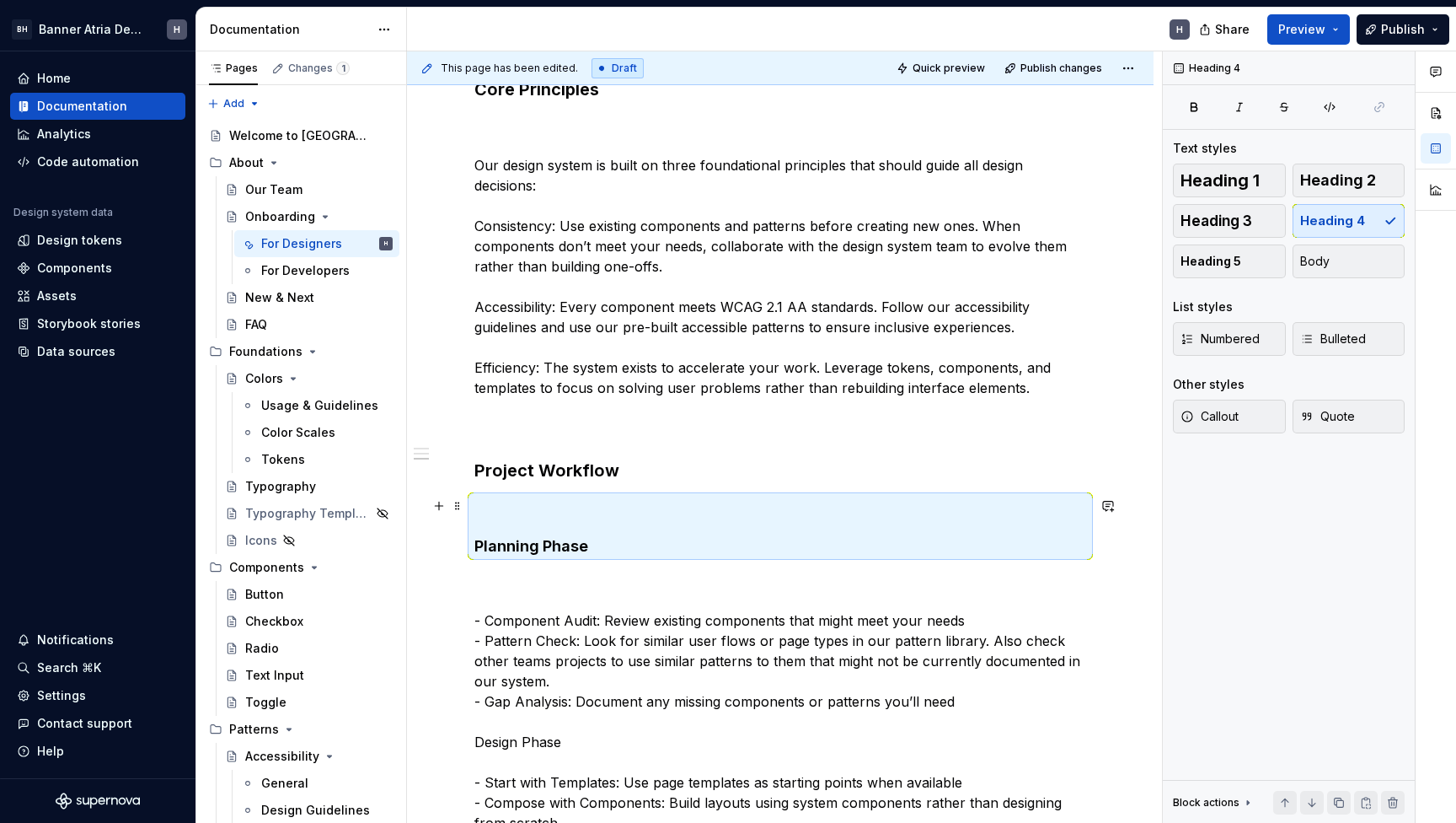
click at [604, 552] on h4 "Planning Phase" at bounding box center [780, 526] width 612 height 61
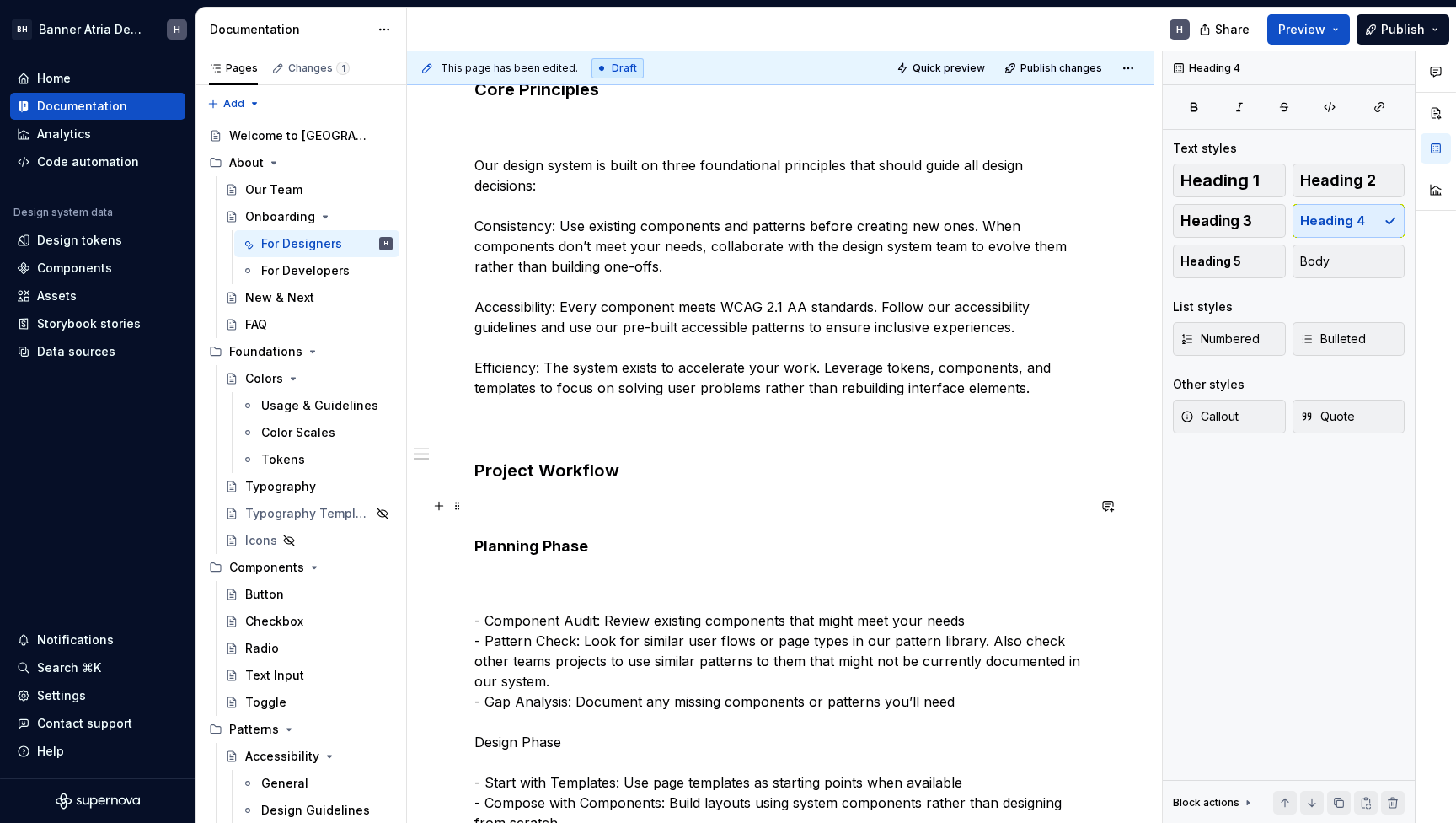
click at [495, 527] on h4 "Planning Phase" at bounding box center [780, 526] width 612 height 61
click at [475, 548] on h4 "Planning Phase" at bounding box center [780, 526] width 612 height 61
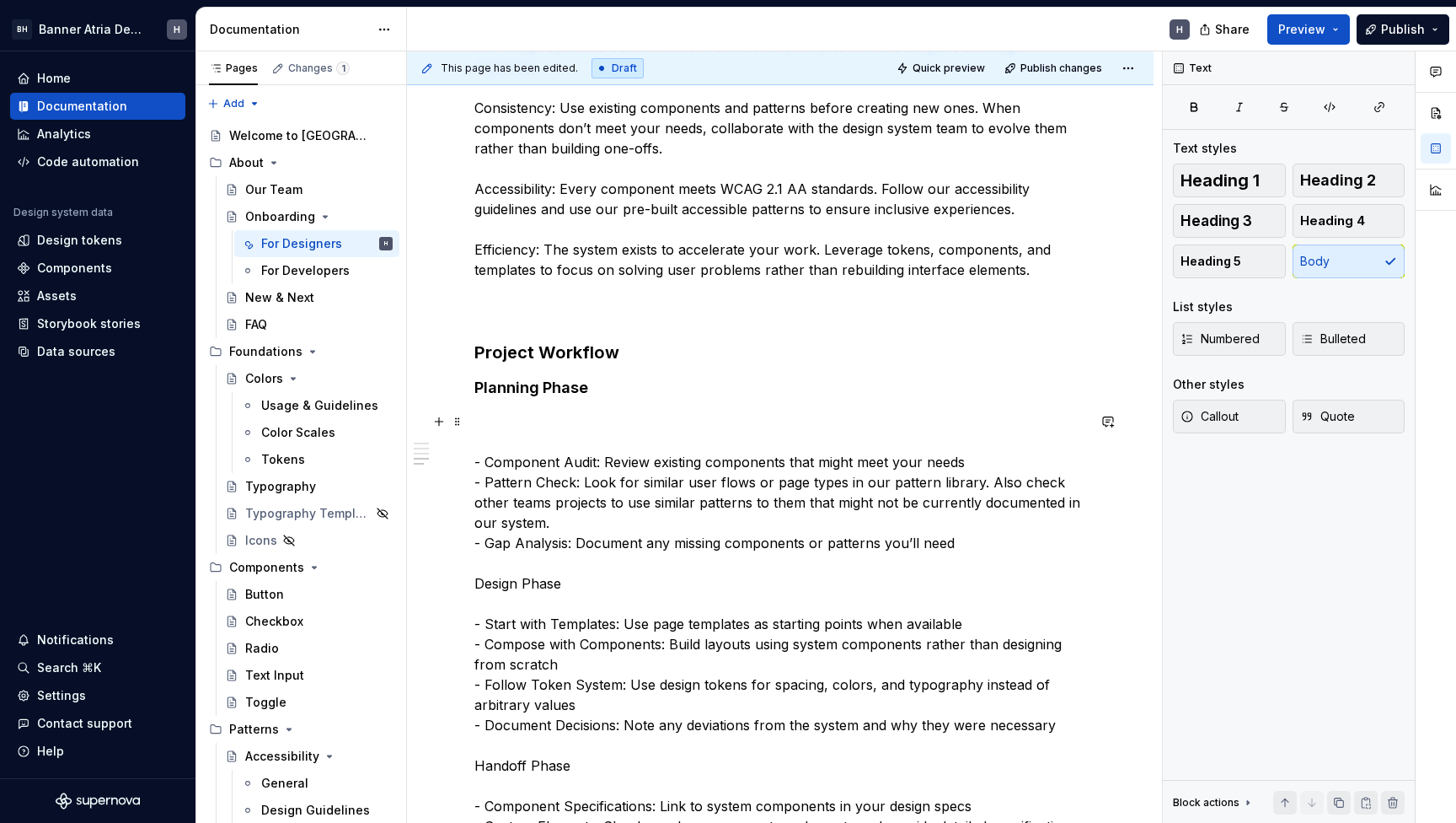
scroll to position [766, 0]
click at [472, 580] on div "What You’ll Need Figma Access: Request access to our design system library thro…" at bounding box center [781, 790] width 747 height 2526
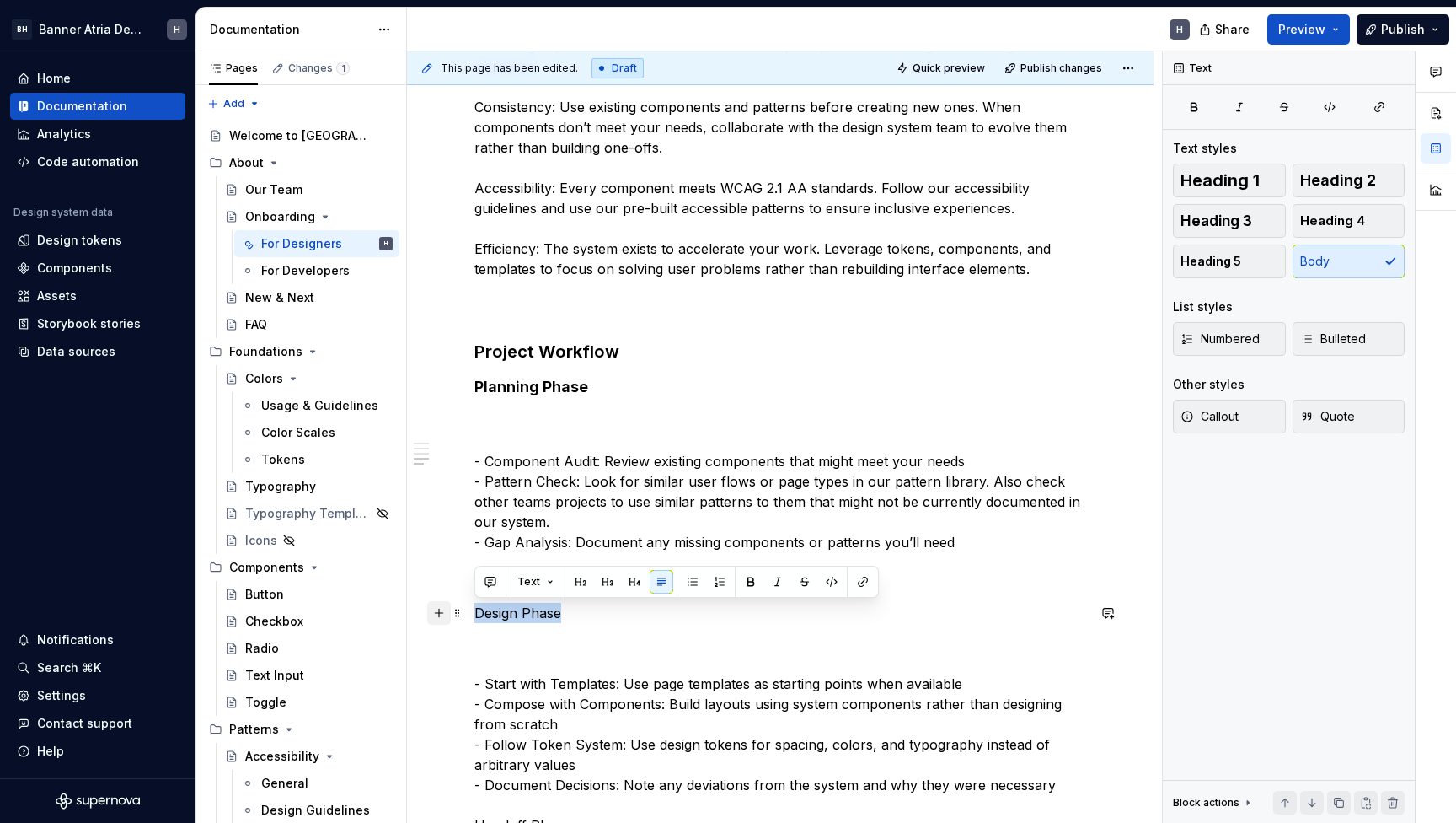
drag, startPoint x: 567, startPoint y: 613, endPoint x: 440, endPoint y: 613, distance: 127.0
click at [475, 613] on div "What You’ll Need Figma Access: Request access to our design system library thro…" at bounding box center [780, 716] width 612 height 2299
click at [626, 586] on button "button" at bounding box center [635, 581] width 23 height 23
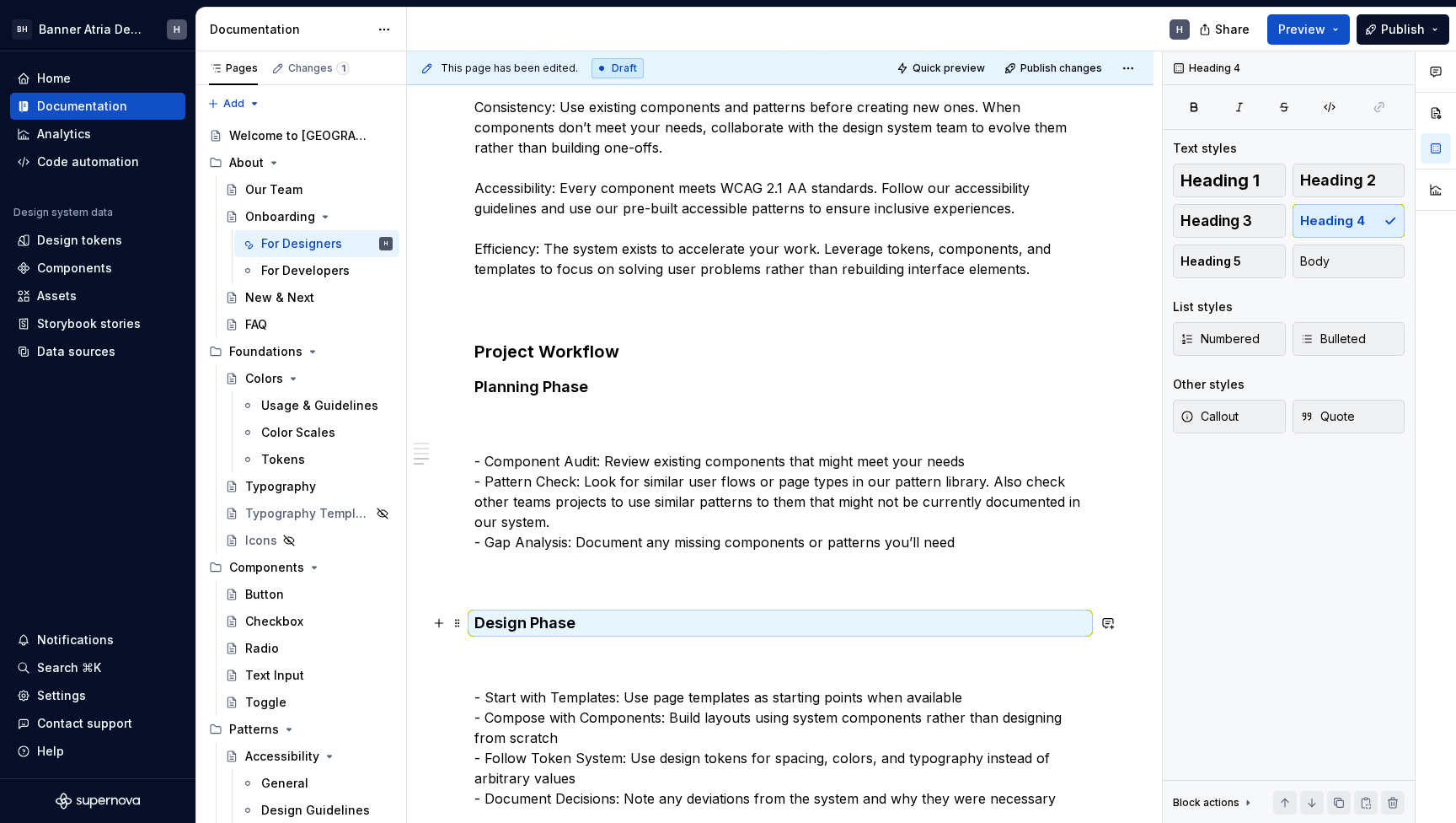
click at [540, 613] on h4 "Design Phase" at bounding box center [780, 622] width 612 height 21
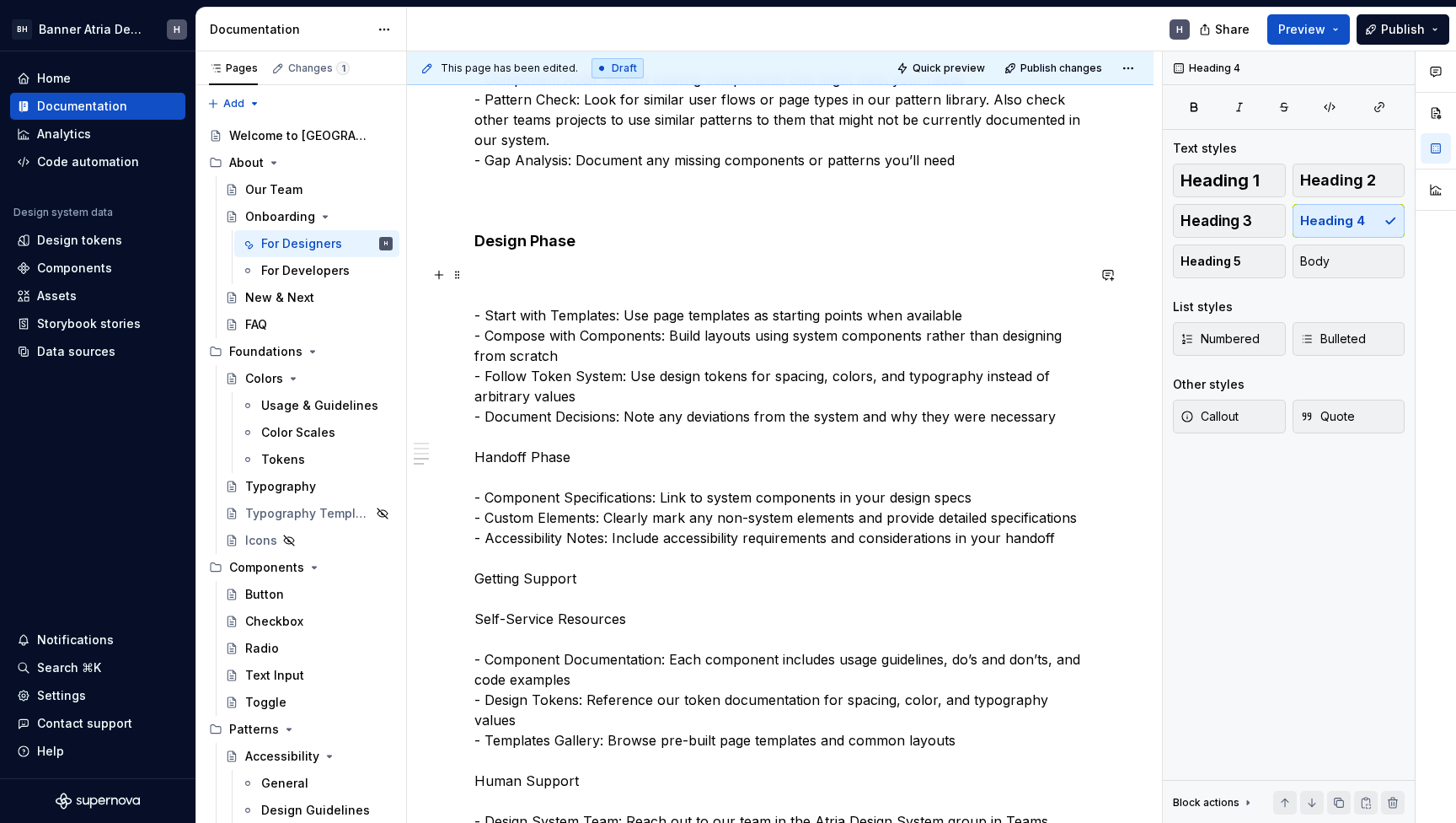
scroll to position [1166, 0]
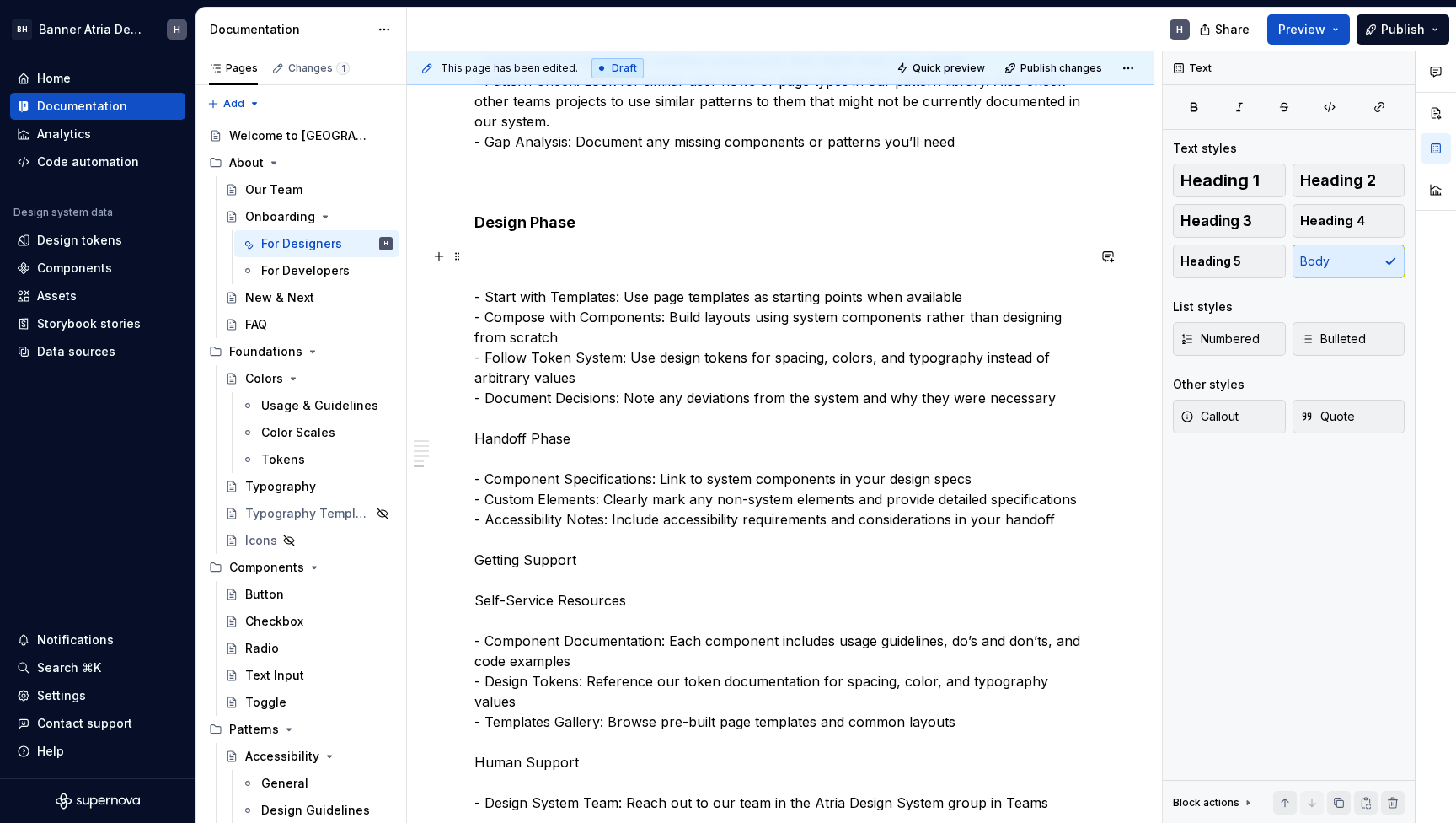
click at [473, 437] on div "What You’ll Need Figma Access: Request access to our design system library thro…" at bounding box center [781, 426] width 747 height 2600
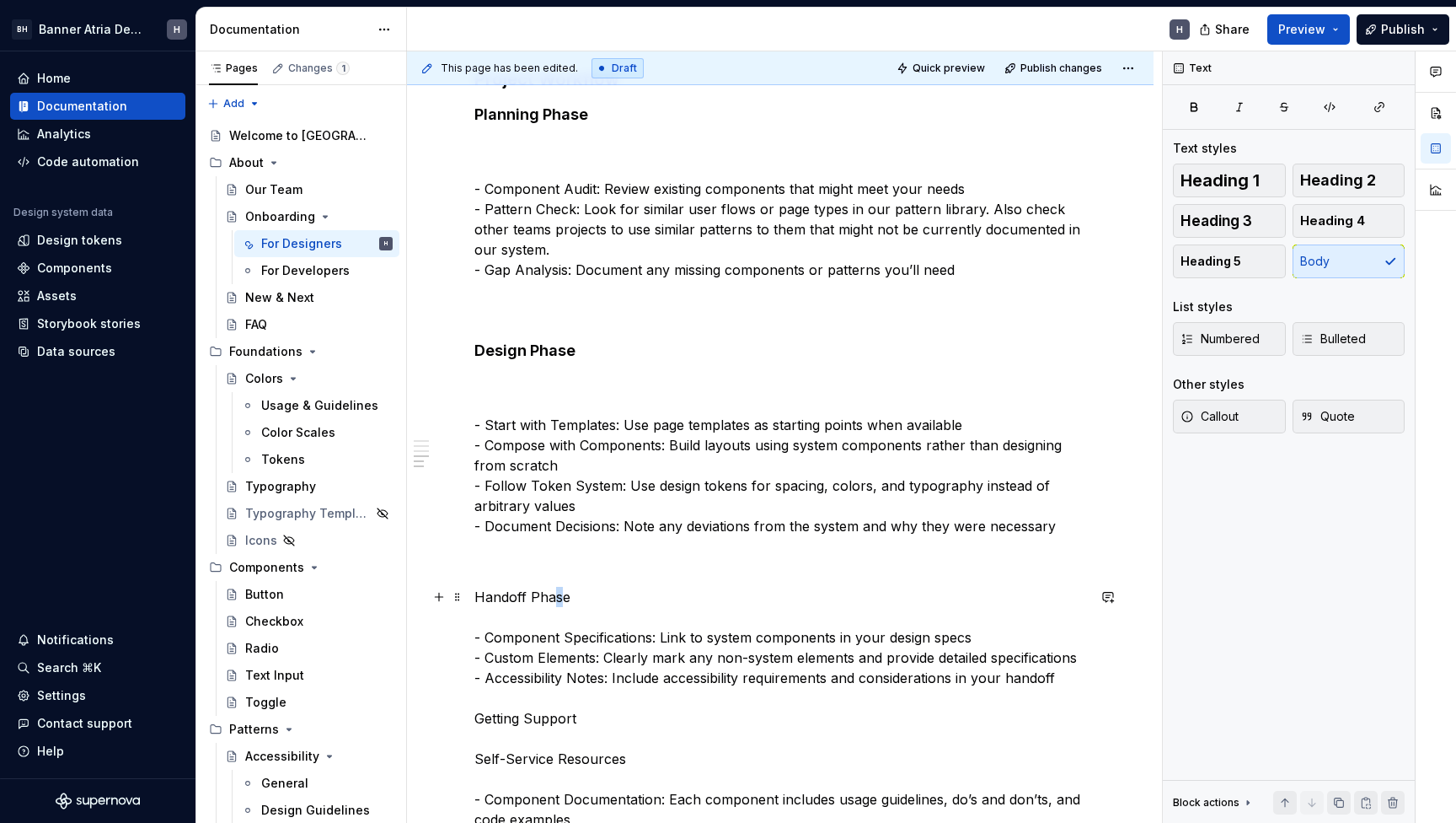
drag, startPoint x: 557, startPoint y: 595, endPoint x: 544, endPoint y: 600, distance: 13.9
click at [602, 586] on div "What You’ll Need Figma Access: Request access to our design system library thro…" at bounding box center [780, 457] width 612 height 2323
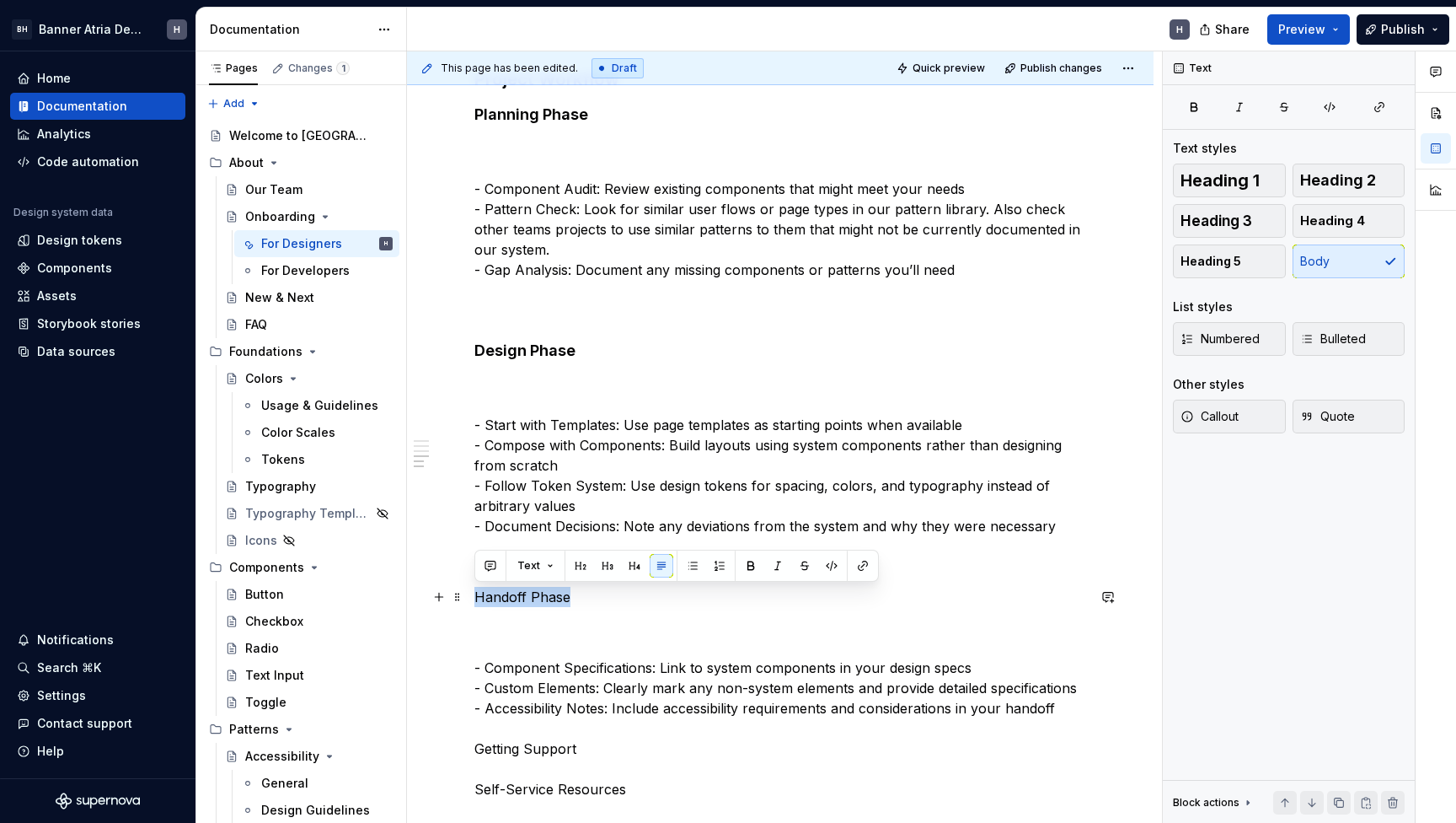
drag, startPoint x: 588, startPoint y: 597, endPoint x: 475, endPoint y: 597, distance: 113.0
click at [475, 597] on p "Handoff Phase" at bounding box center [780, 596] width 612 height 21
click at [629, 563] on button "button" at bounding box center [635, 565] width 23 height 23
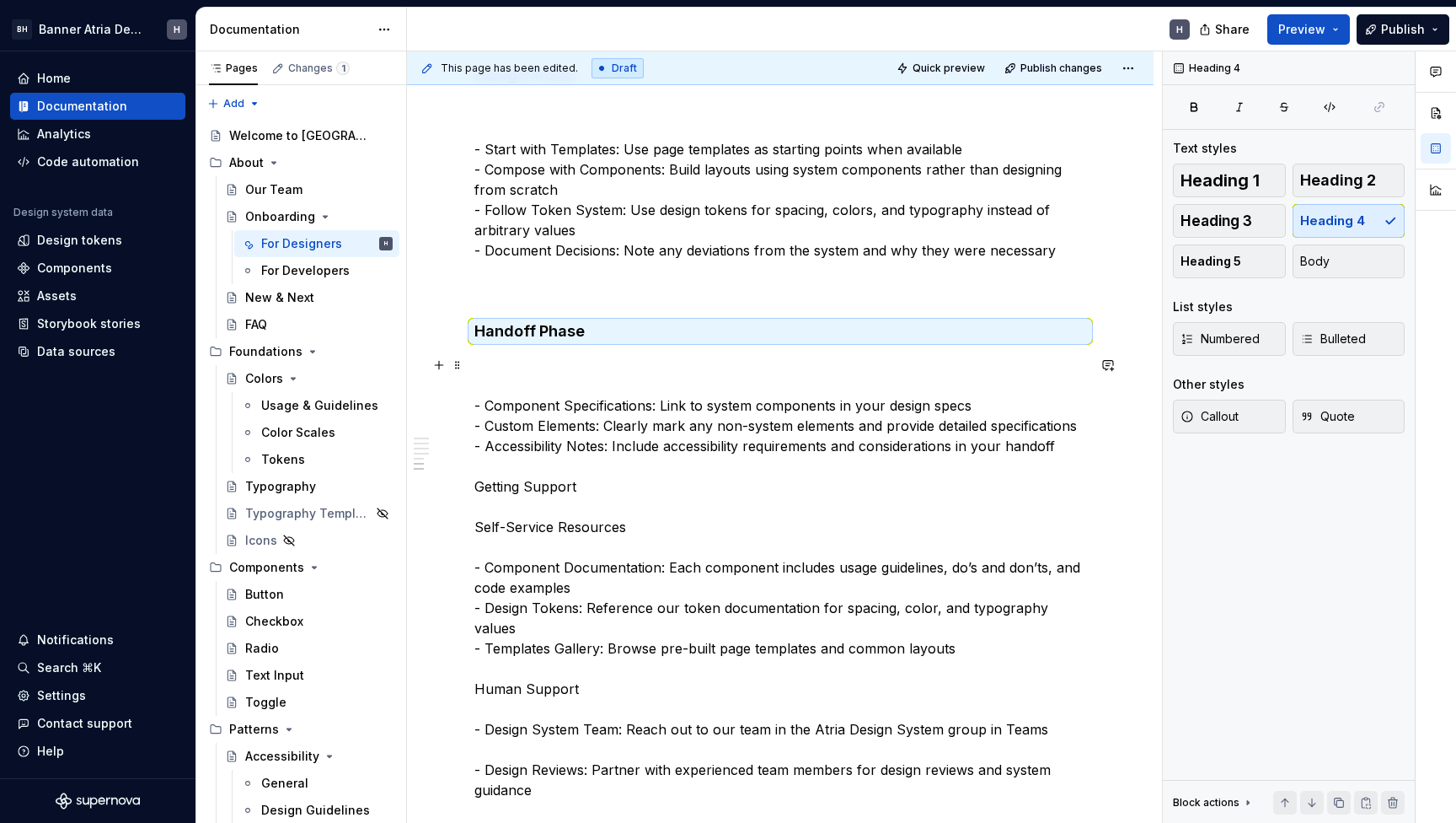
scroll to position [1363, 0]
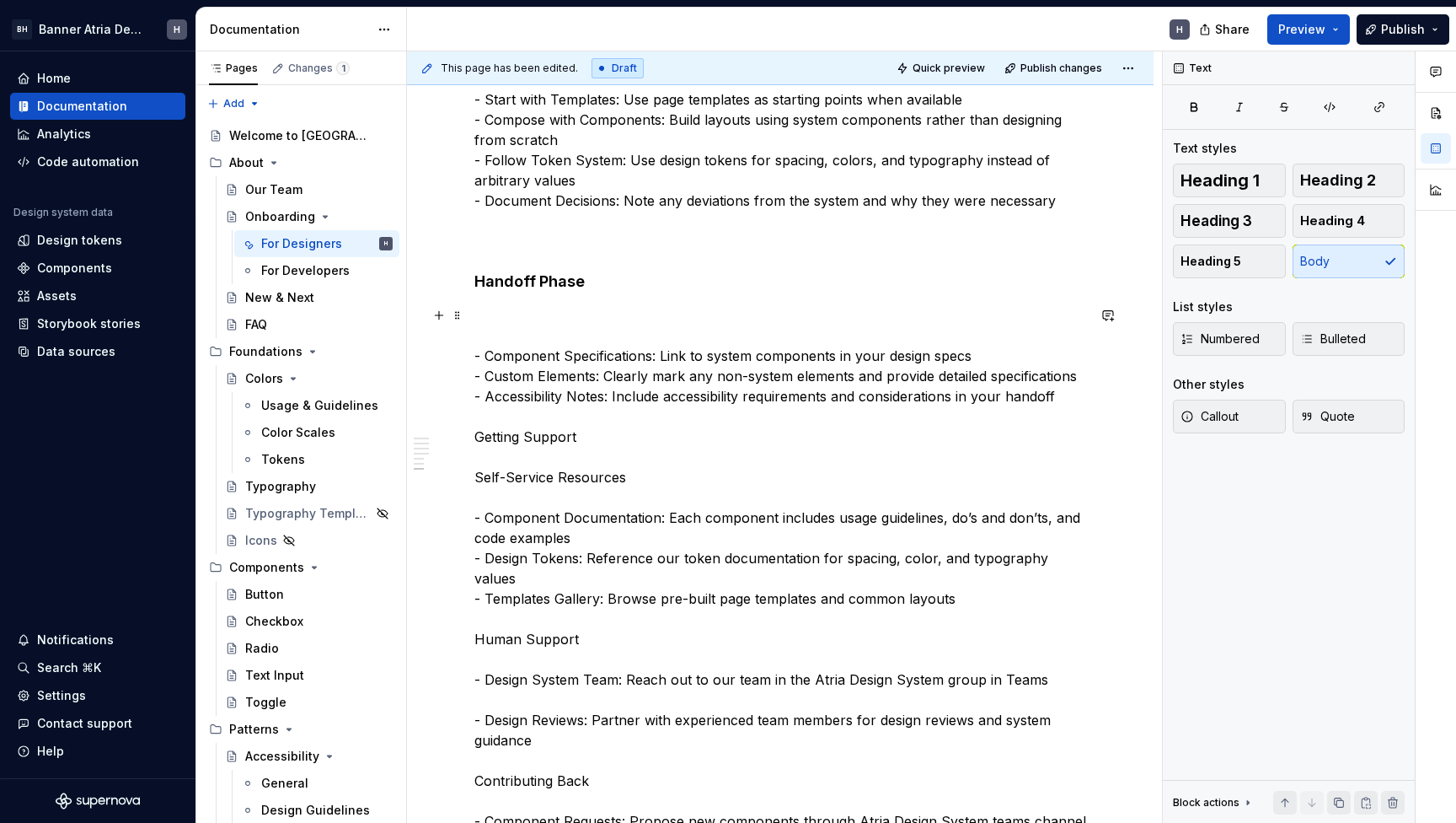
click at [592, 464] on p "- Component Specifications: Link to system components in your design specs - Cu…" at bounding box center [780, 821] width 612 height 1032
click at [476, 458] on p "- Component Specifications: Link to system components in your design specs - Cu…" at bounding box center [780, 821] width 612 height 1032
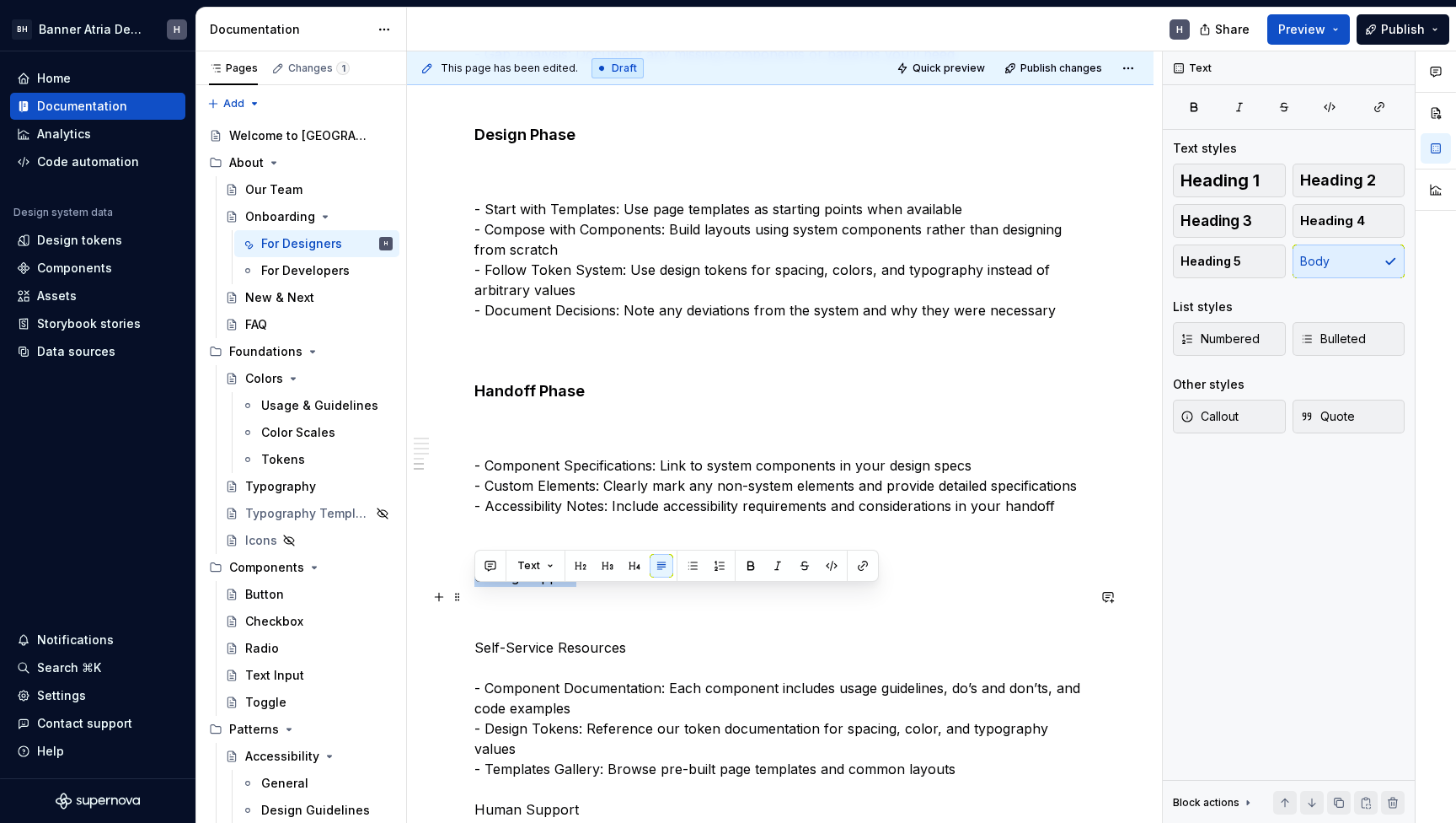
drag, startPoint x: 592, startPoint y: 598, endPoint x: 468, endPoint y: 598, distance: 124.0
click at [468, 598] on div "What You’ll Need Figma Access: Request access to our design system library thro…" at bounding box center [781, 407] width 747 height 2735
click at [632, 564] on button "button" at bounding box center [635, 565] width 23 height 23
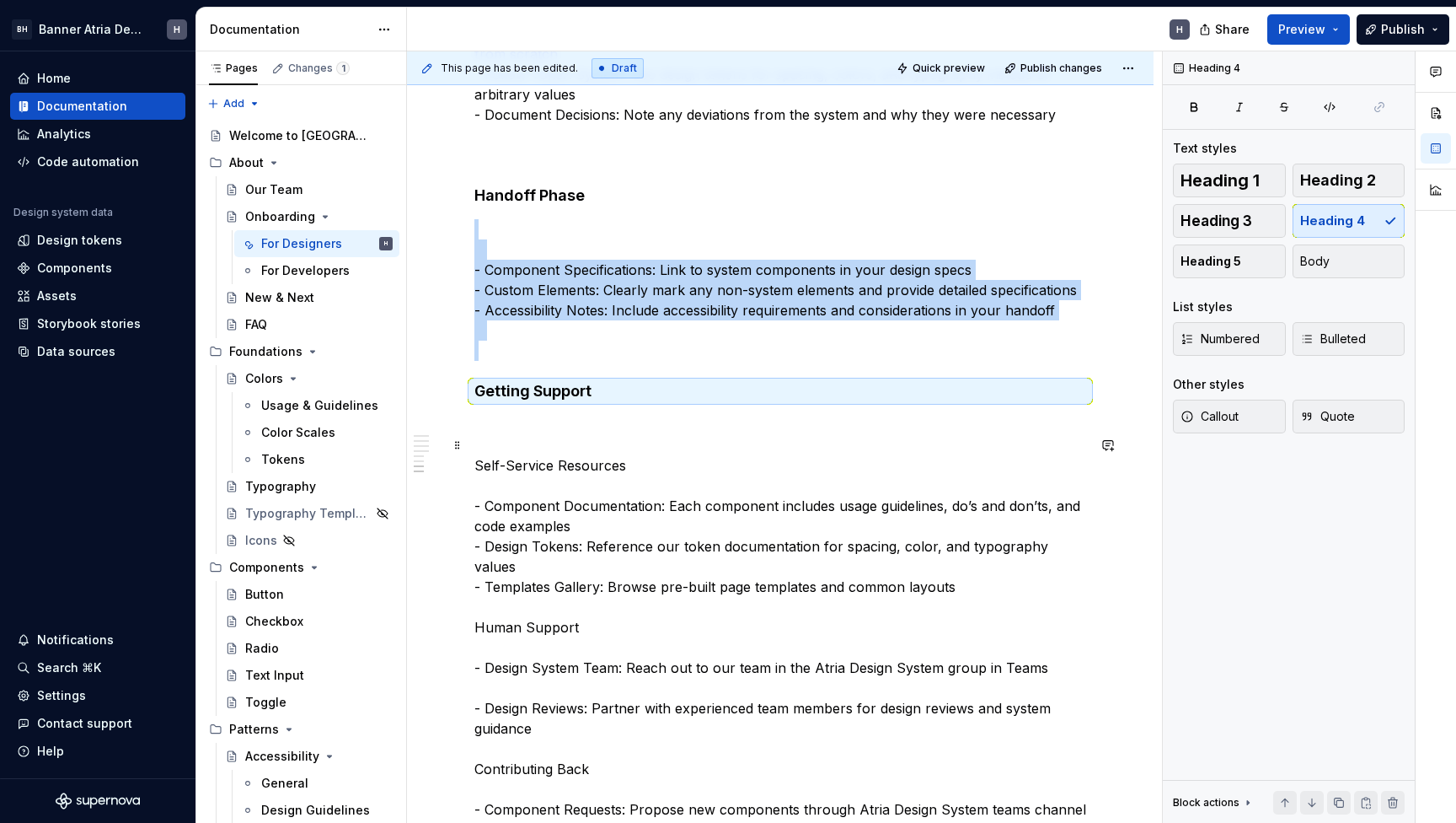
scroll to position [1385, 0]
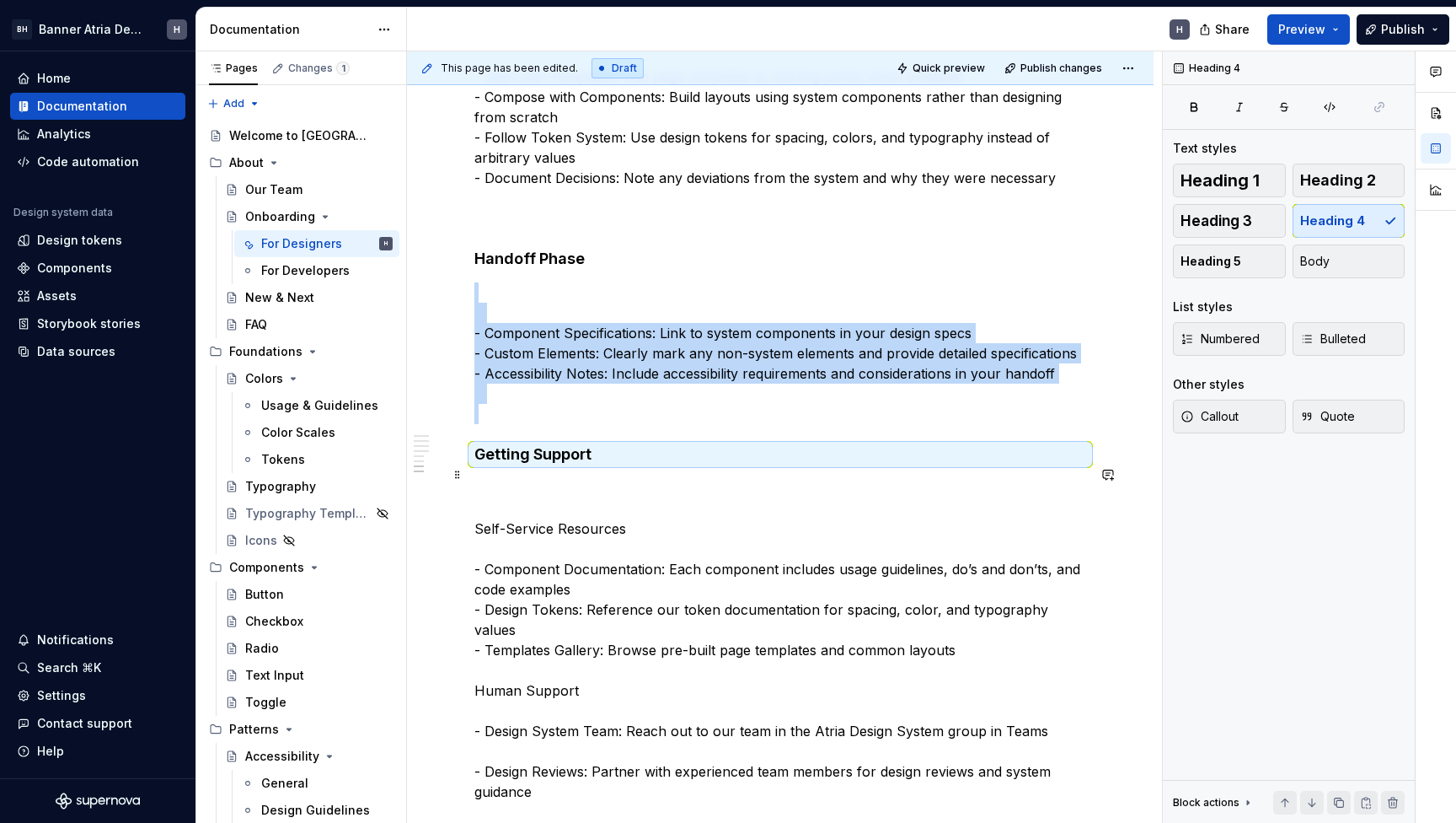
click at [539, 465] on h4 "Getting Support" at bounding box center [780, 454] width 612 height 21
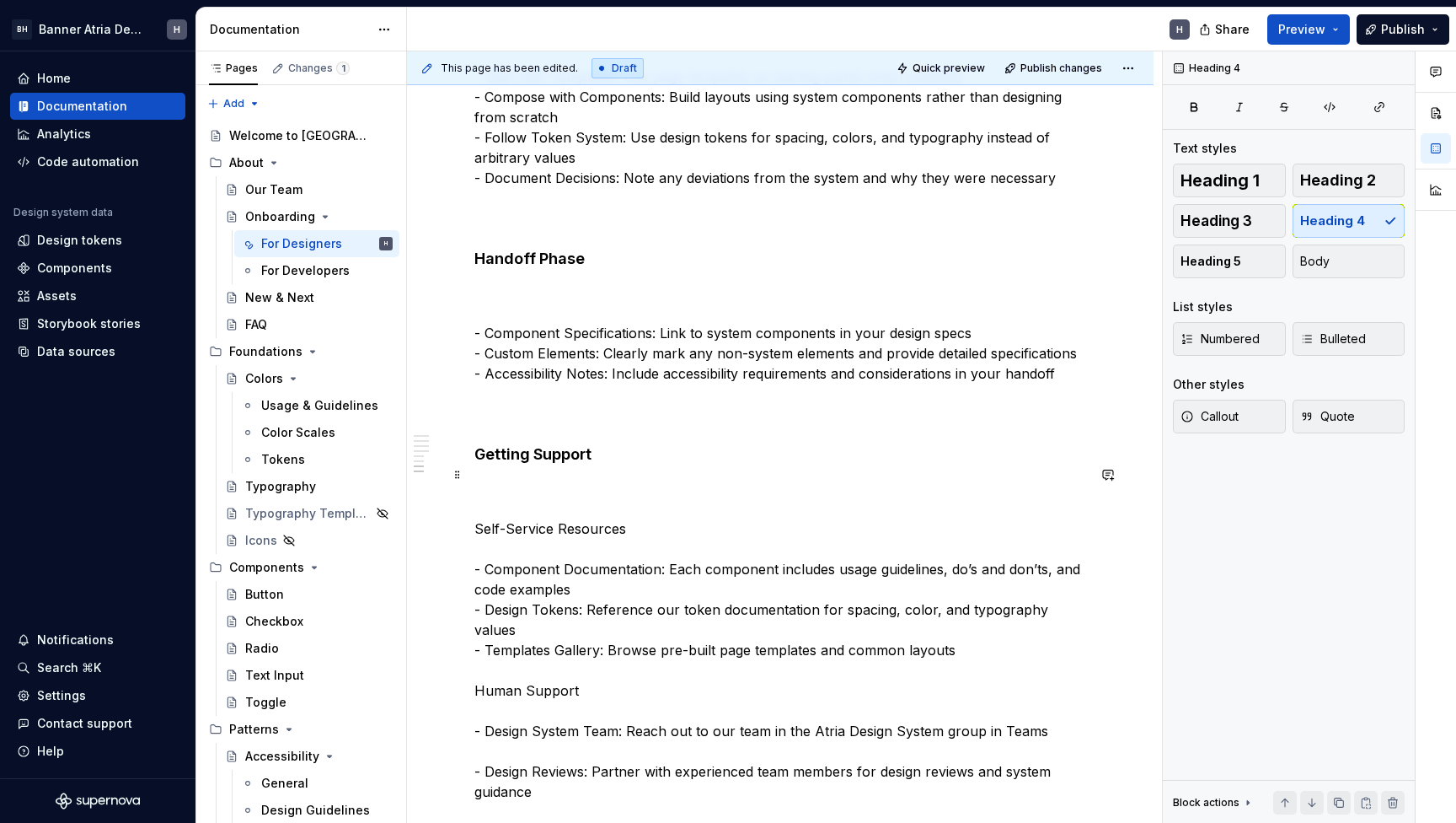
click at [539, 465] on h4 "Getting Support" at bounding box center [780, 454] width 612 height 21
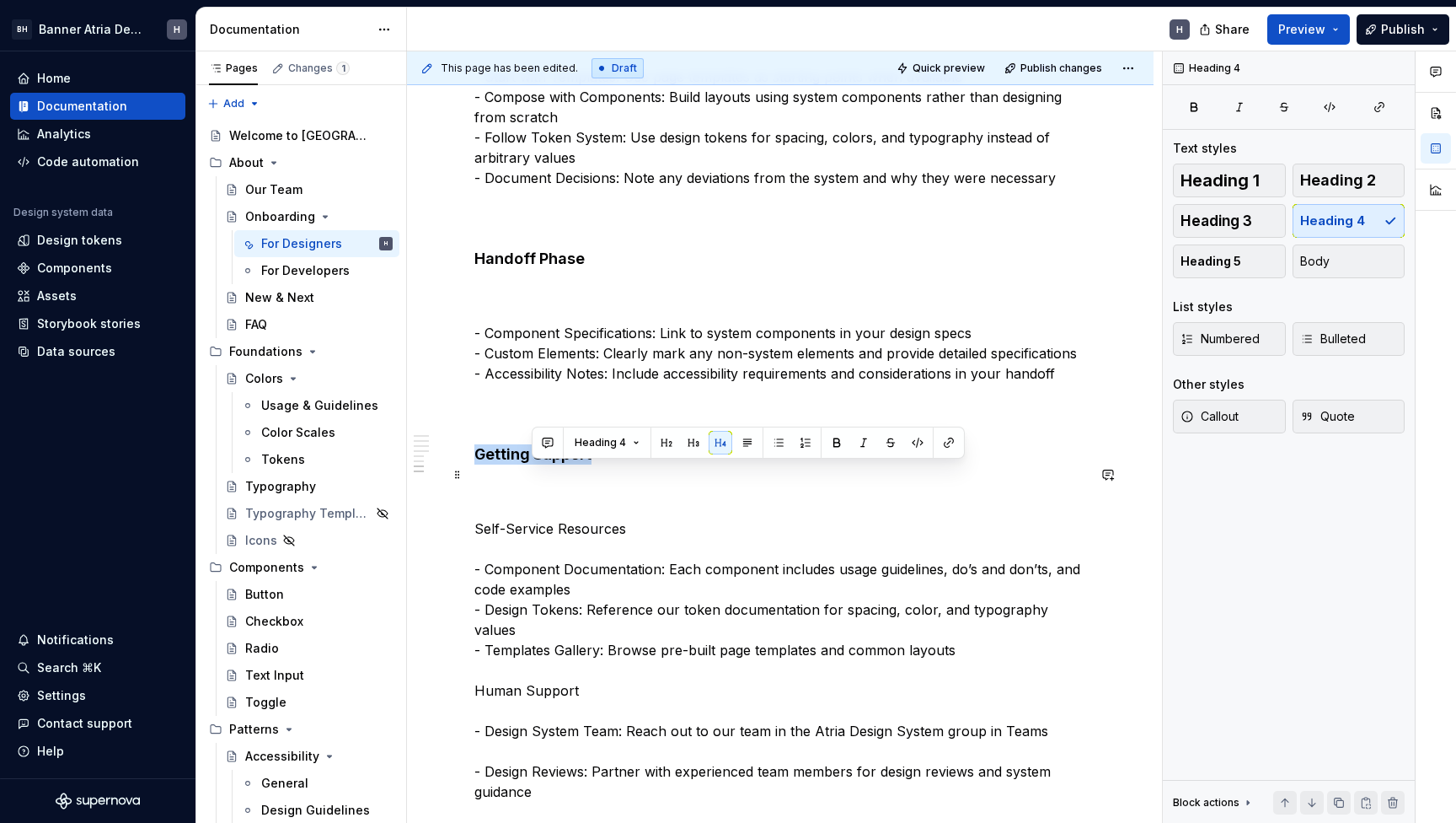
click at [539, 465] on h4 "Getting Support" at bounding box center [780, 454] width 612 height 21
click at [636, 438] on button "button" at bounding box center [636, 442] width 23 height 23
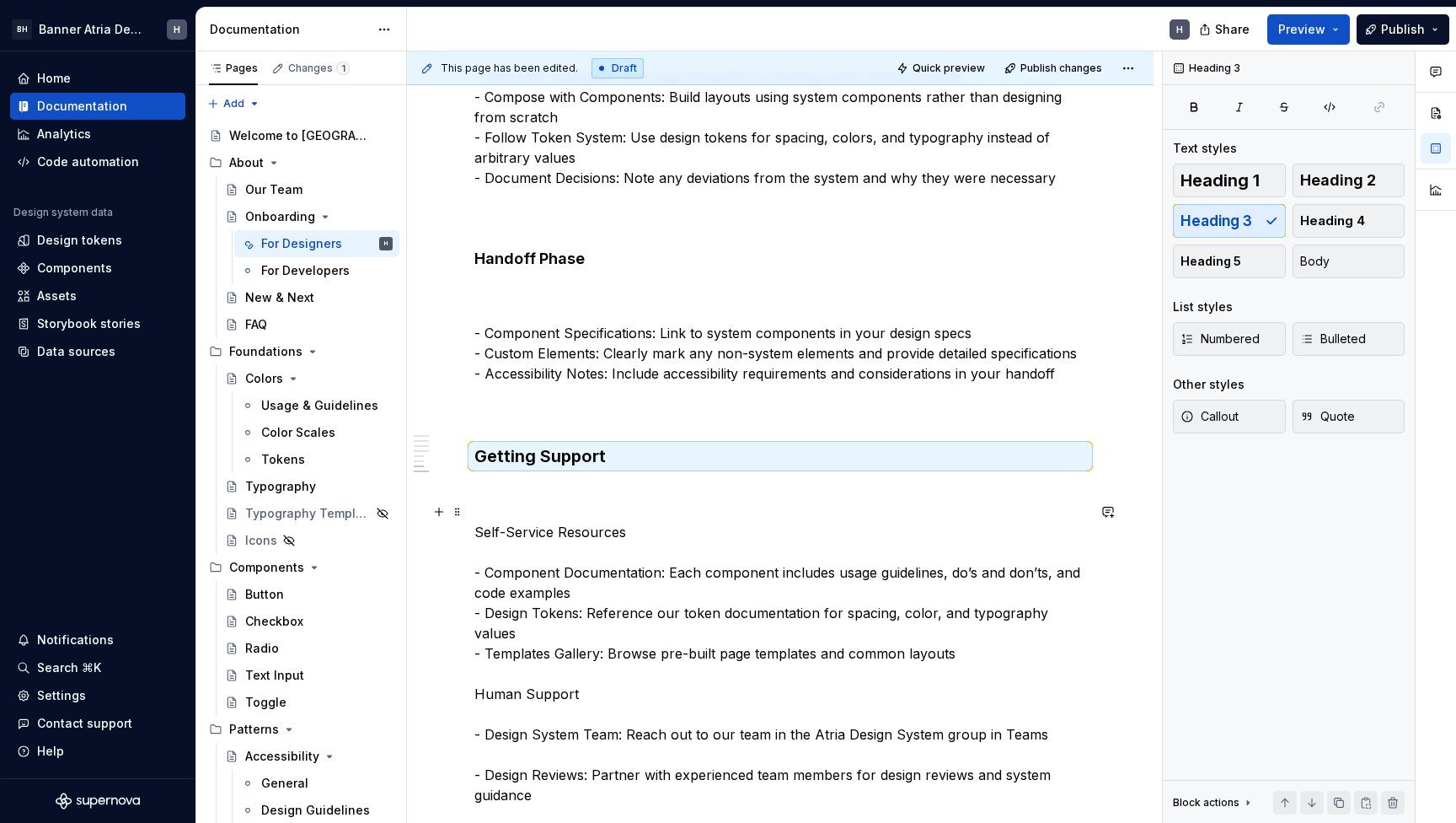
scroll to position [1595, 0]
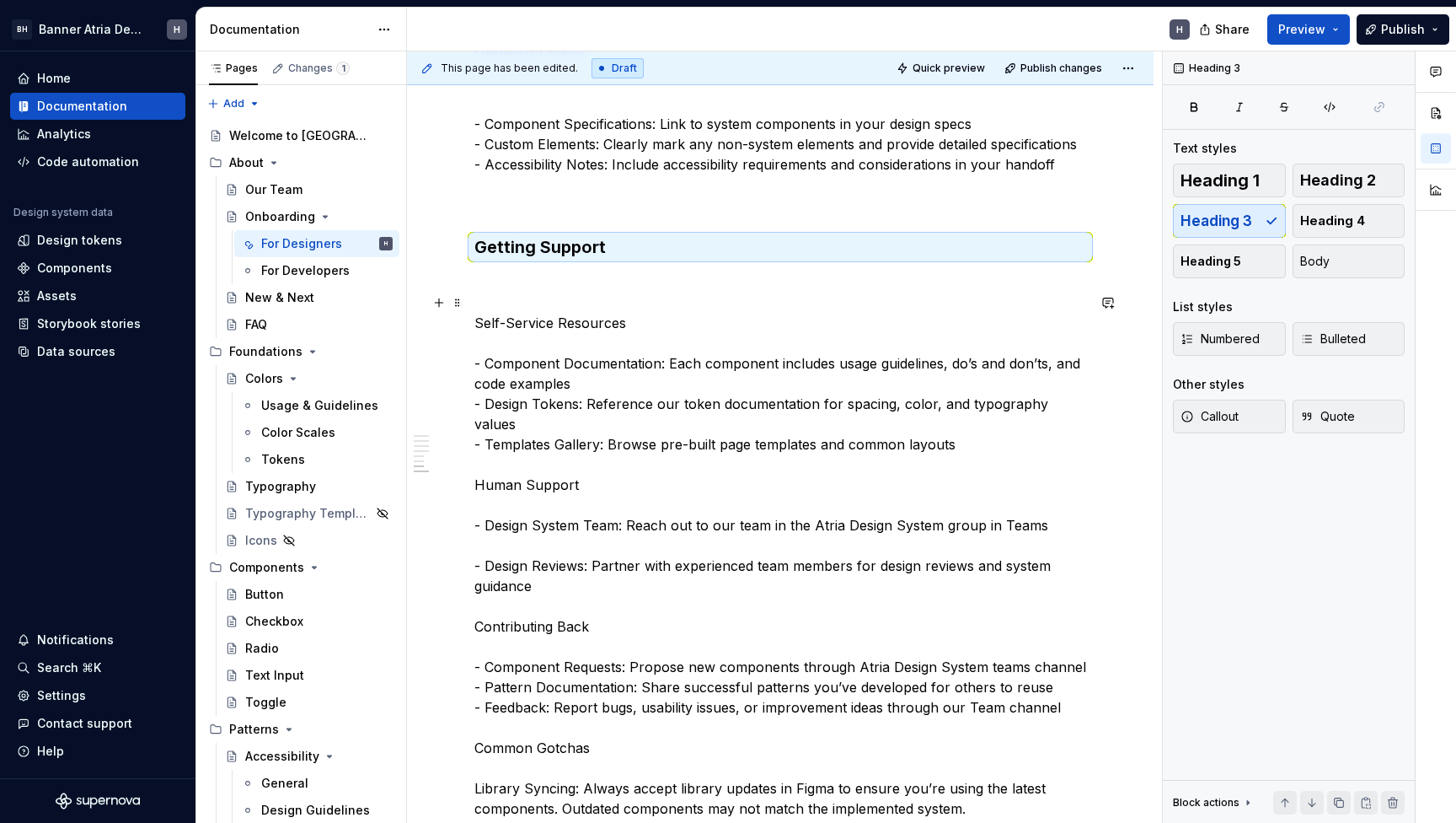
click at [480, 651] on p "Self-Service Resources - Component Documentation: Each component includes usage…" at bounding box center [780, 727] width 612 height 910
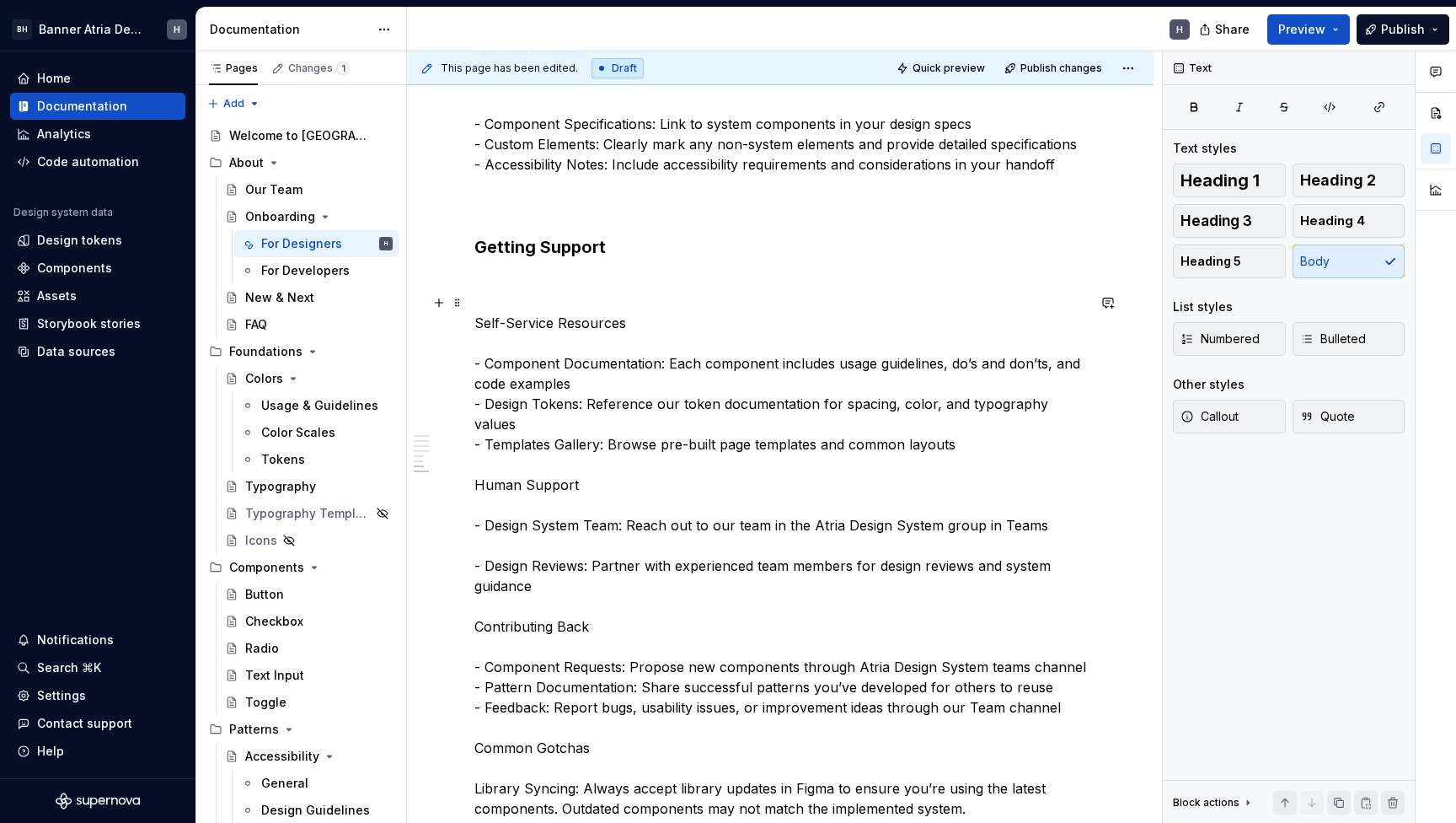
click at [475, 651] on p "Self-Service Resources - Component Documentation: Each component includes usage…" at bounding box center [780, 727] width 612 height 910
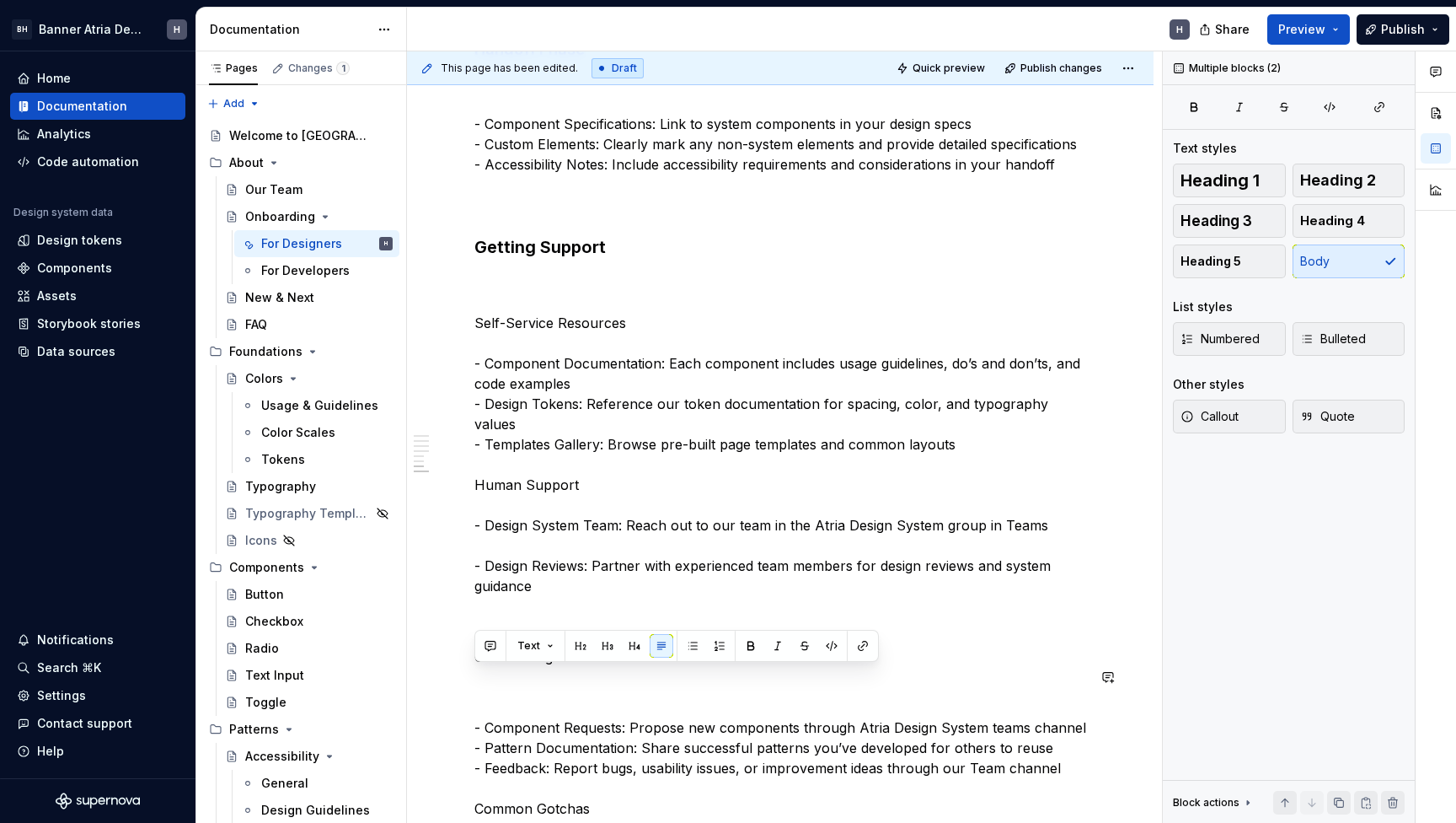
drag, startPoint x: 595, startPoint y: 673, endPoint x: 452, endPoint y: 687, distance: 143.7
click at [452, 687] on div "What You’ll Need Figma Access: Request access to our design system library thro…" at bounding box center [781, 104] width 747 height 2813
click at [577, 666] on p "Contributing Back" at bounding box center [780, 656] width 612 height 21
drag, startPoint x: 577, startPoint y: 681, endPoint x: 495, endPoint y: 680, distance: 82.0
click at [495, 666] on p "Contributing Back" at bounding box center [780, 656] width 612 height 21
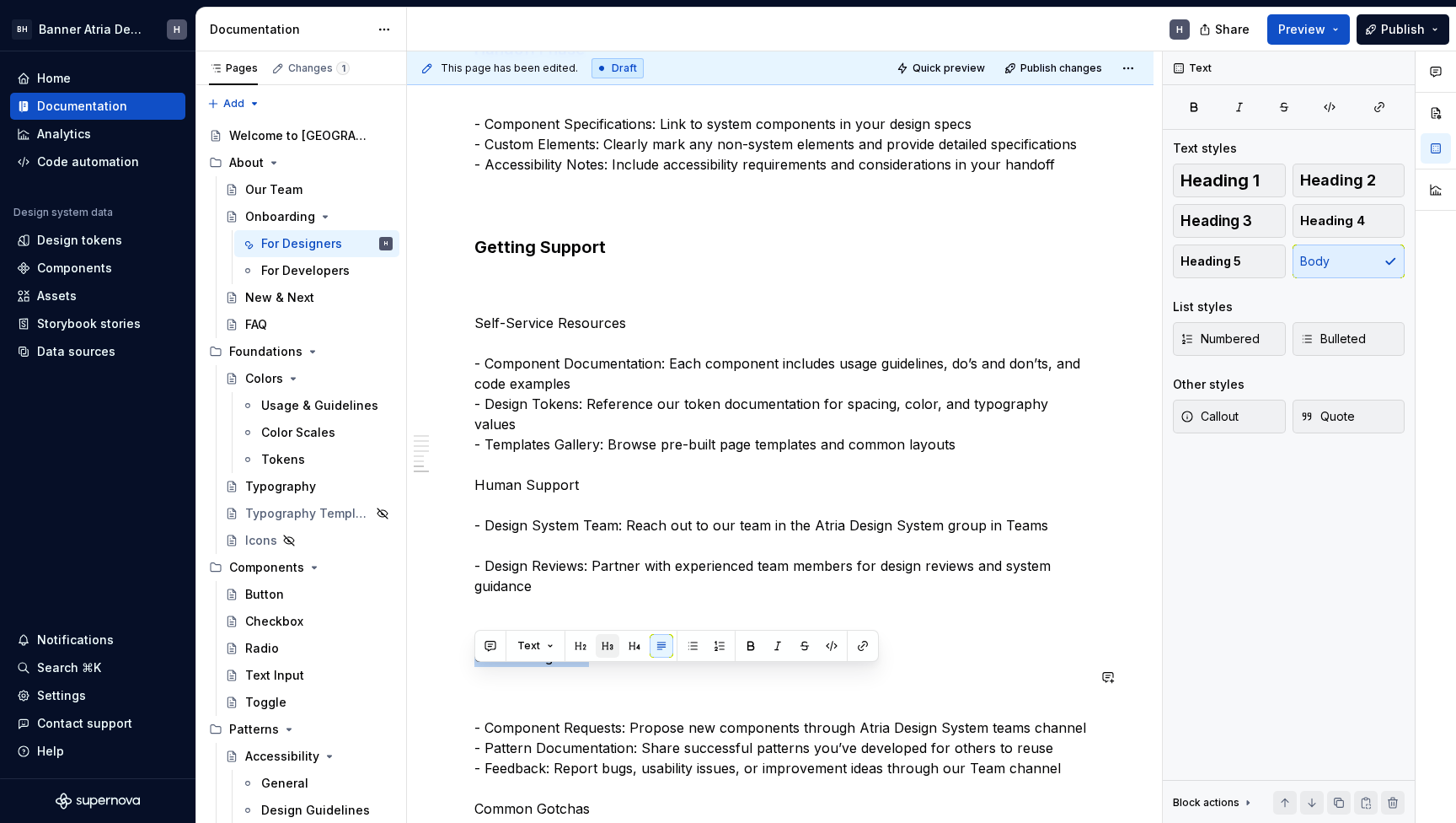
click at [609, 647] on button "button" at bounding box center [607, 646] width 23 height 23
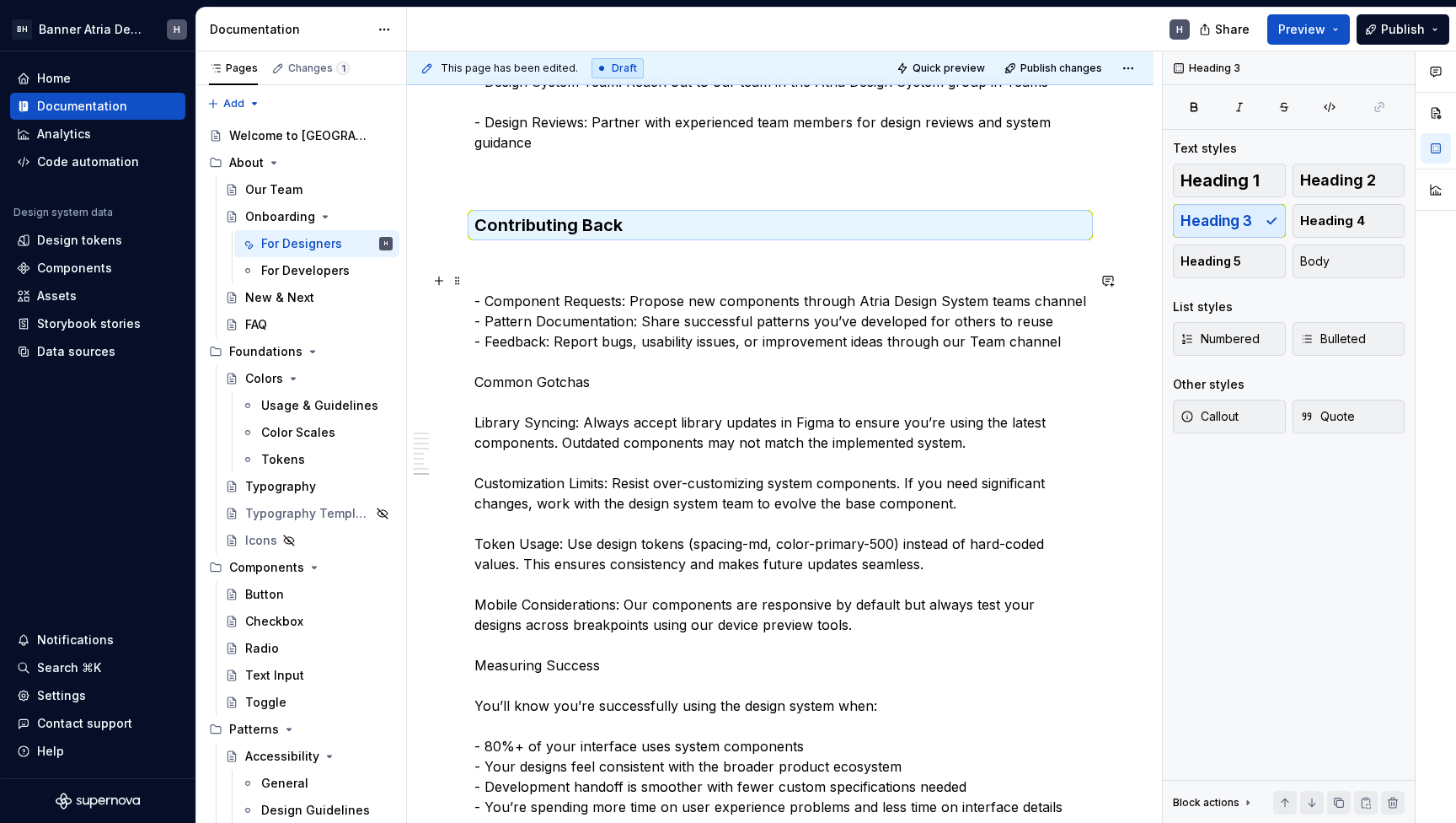
scroll to position [2068, 0]
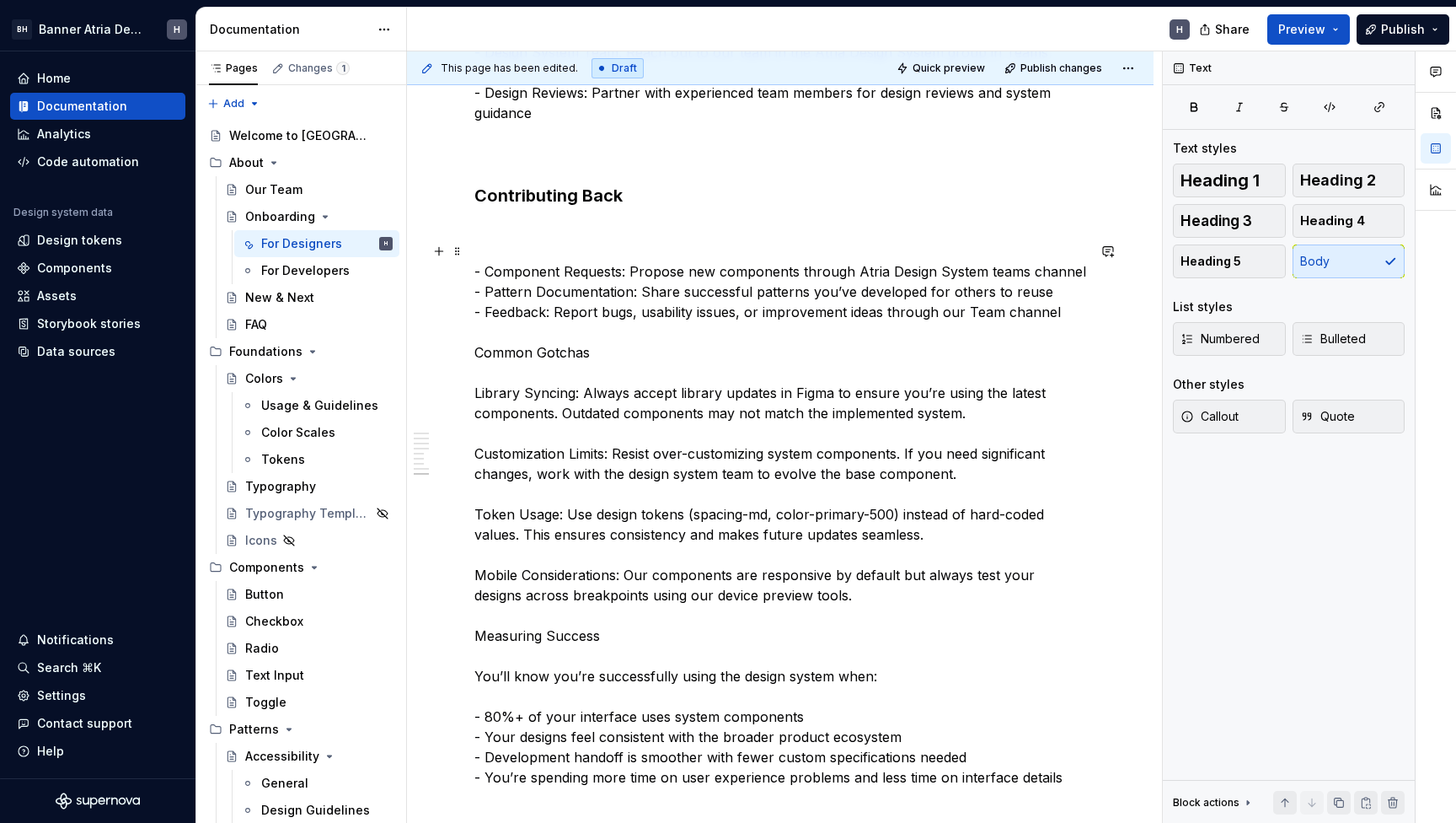
click at [595, 373] on p "- Component Requests: Propose new components through Atria Design System teams …" at bounding box center [780, 504] width 612 height 566
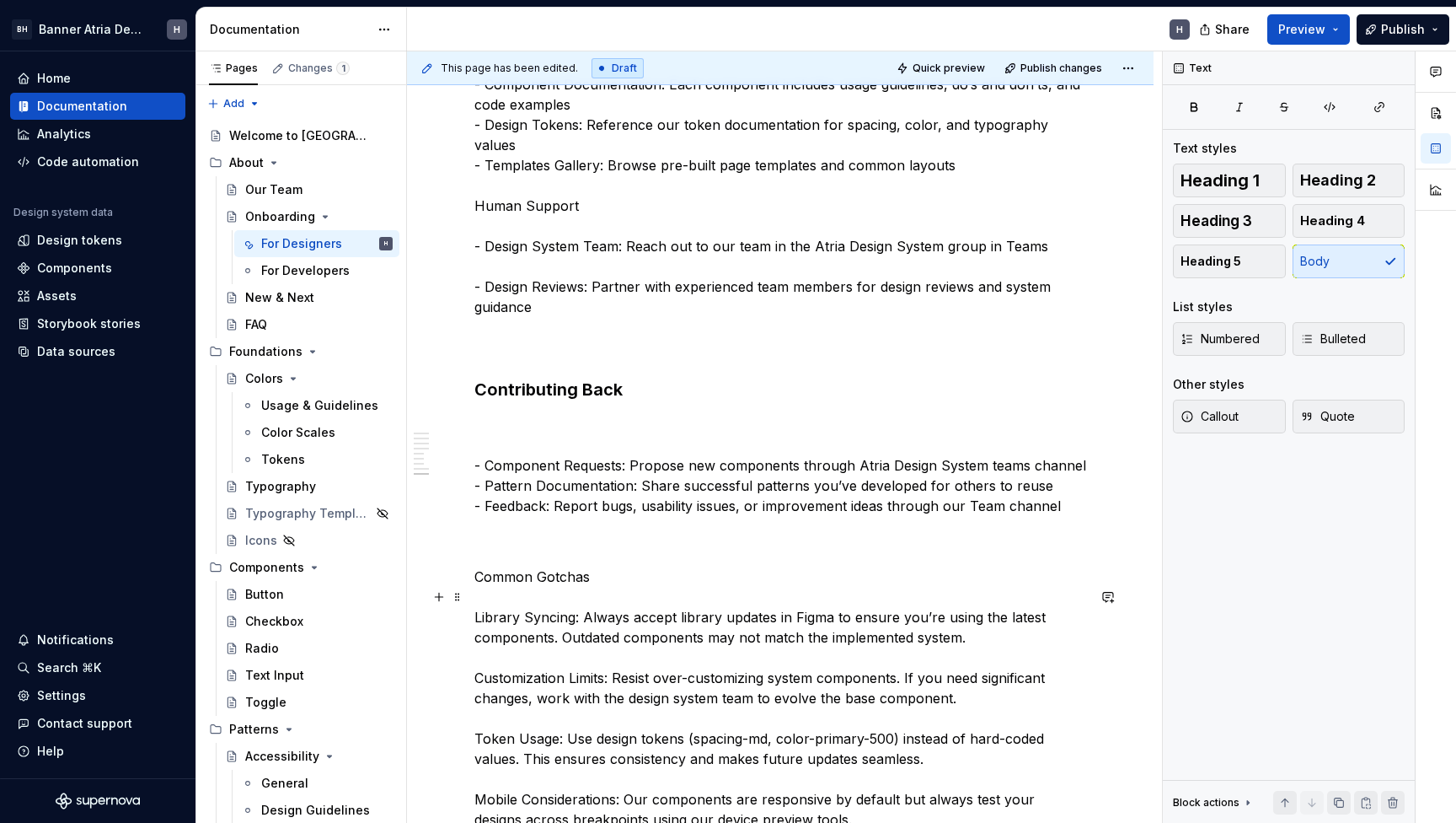
click at [595, 591] on p "Common Gotchas Library Syncing: Always accept library updates in Figma to ensur…" at bounding box center [780, 788] width 612 height 445
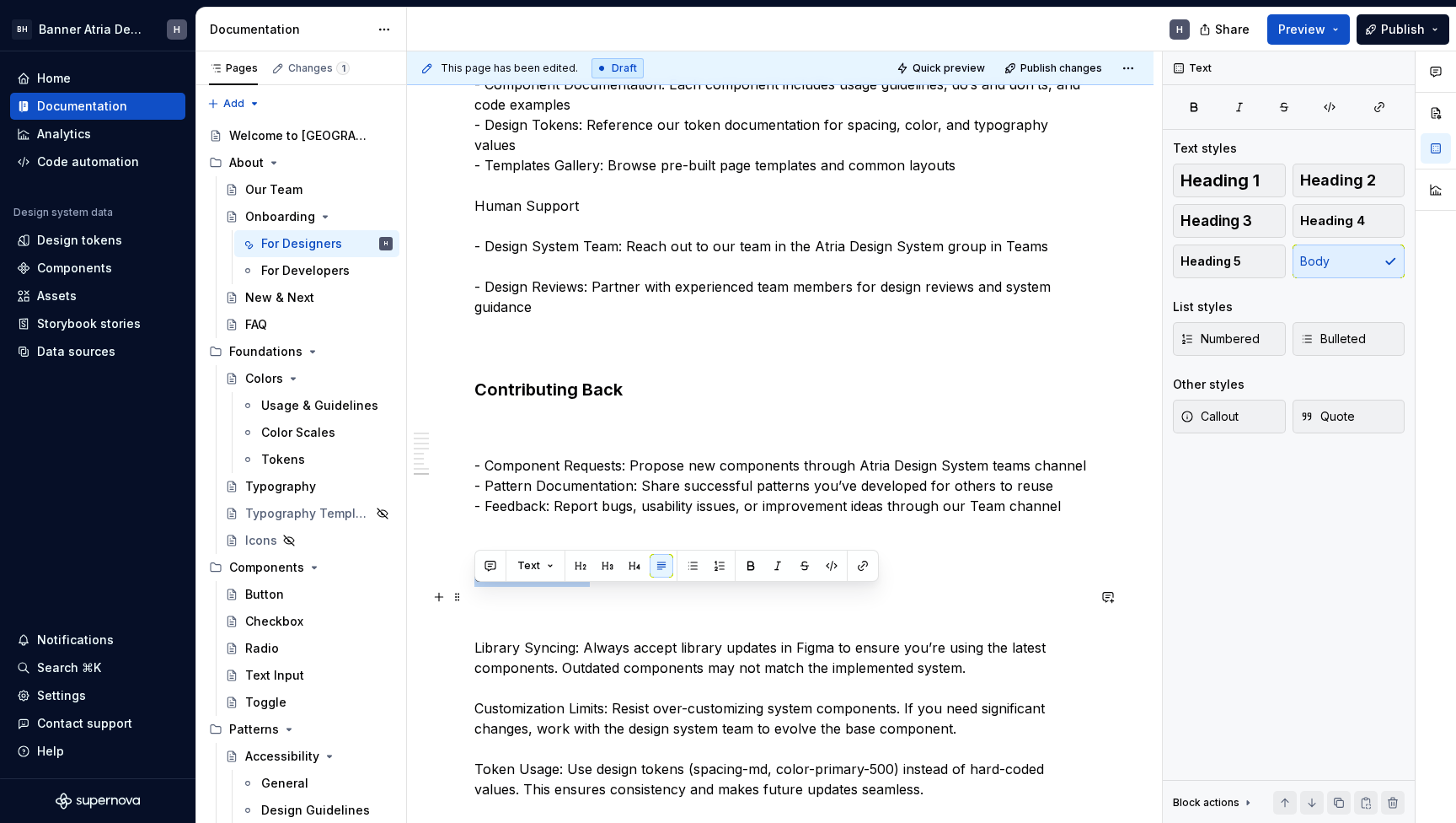
drag, startPoint x: 618, startPoint y: 597, endPoint x: 476, endPoint y: 597, distance: 142.0
click at [476, 587] on p "Common Gotchas" at bounding box center [780, 576] width 612 height 21
click at [614, 566] on button "button" at bounding box center [607, 565] width 23 height 23
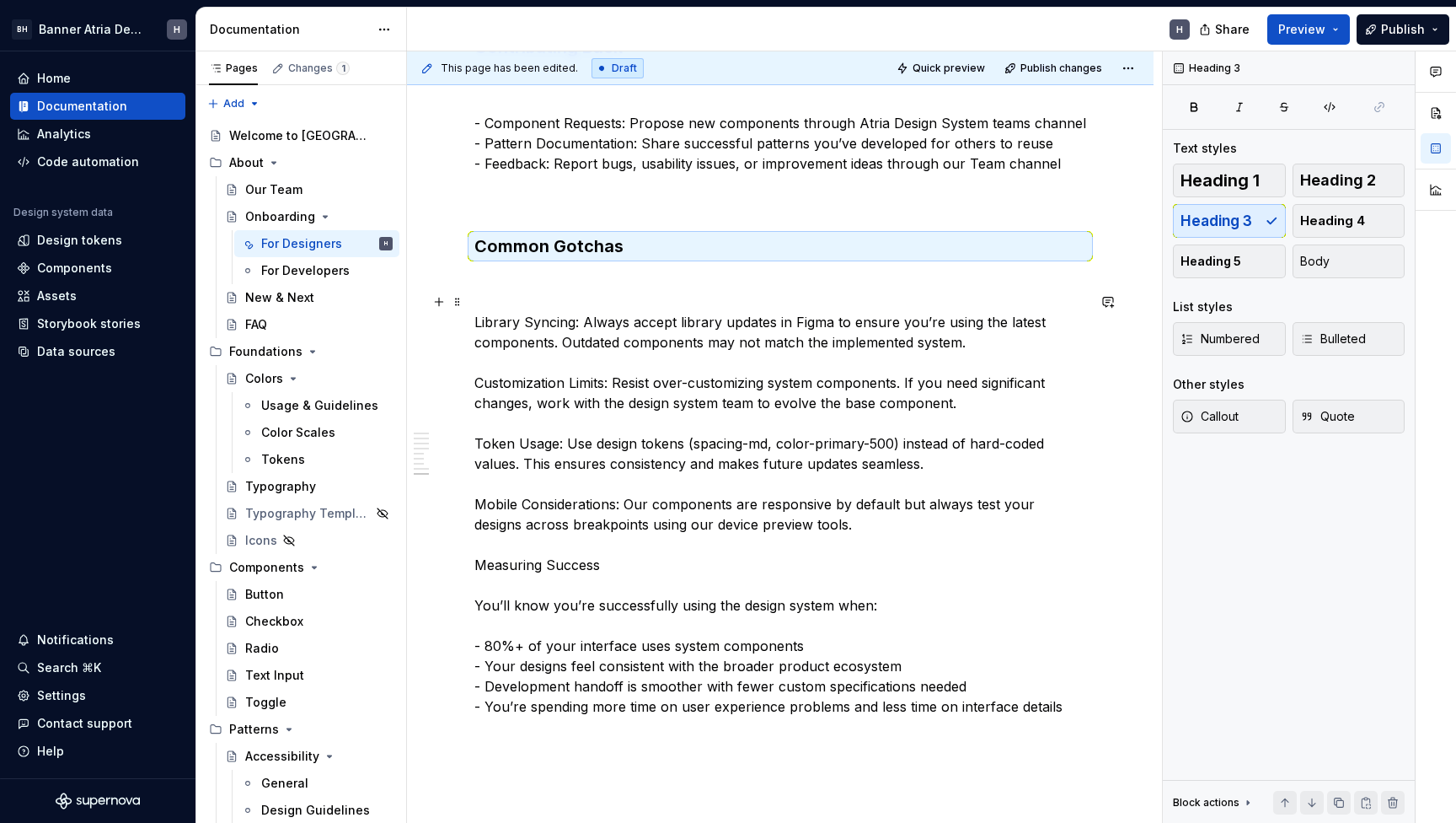
scroll to position [2241, 0]
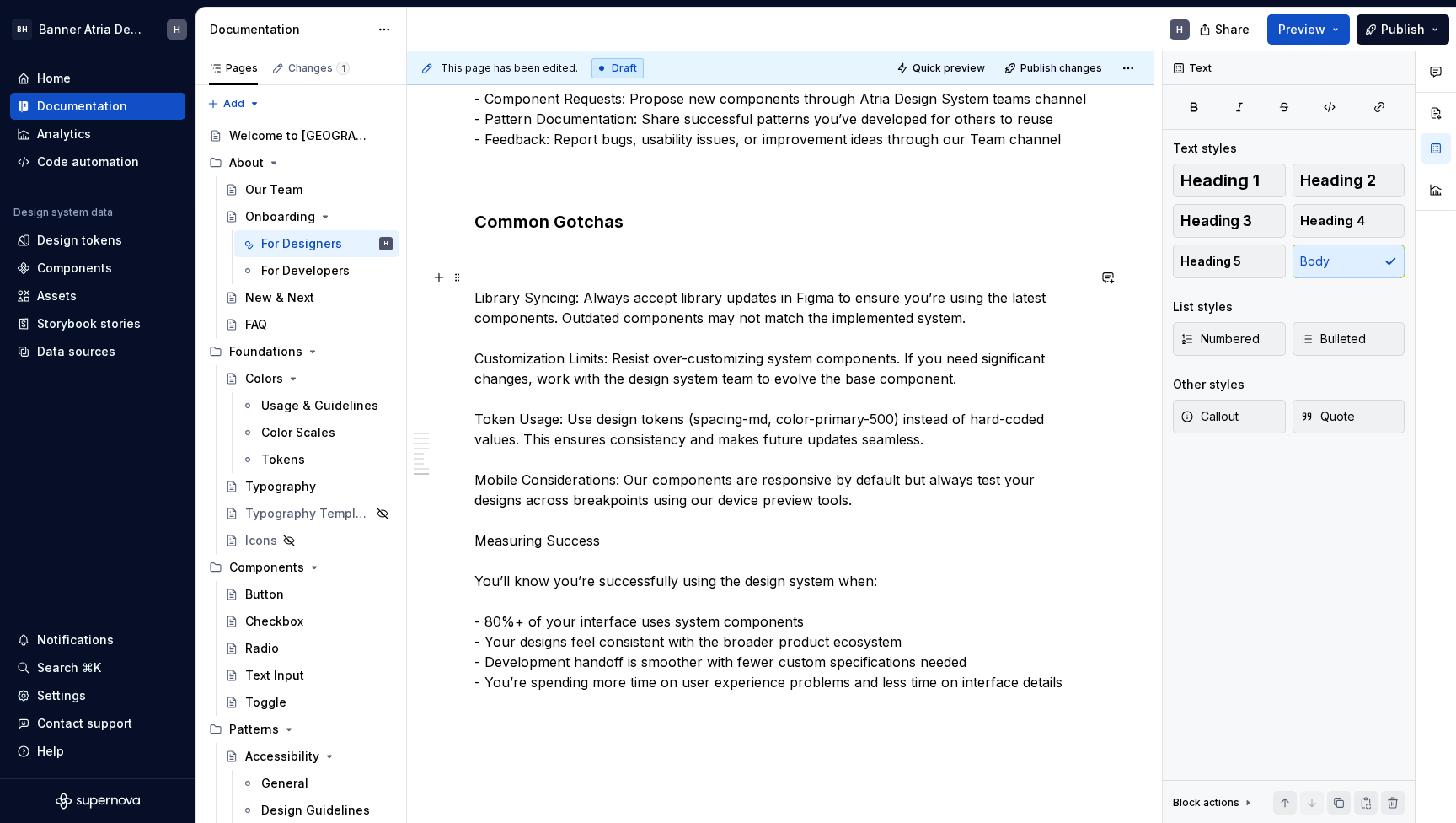
click at [475, 562] on p "Library Syncing: Always accept library updates in Figma to ensure you’re using …" at bounding box center [780, 469] width 612 height 445
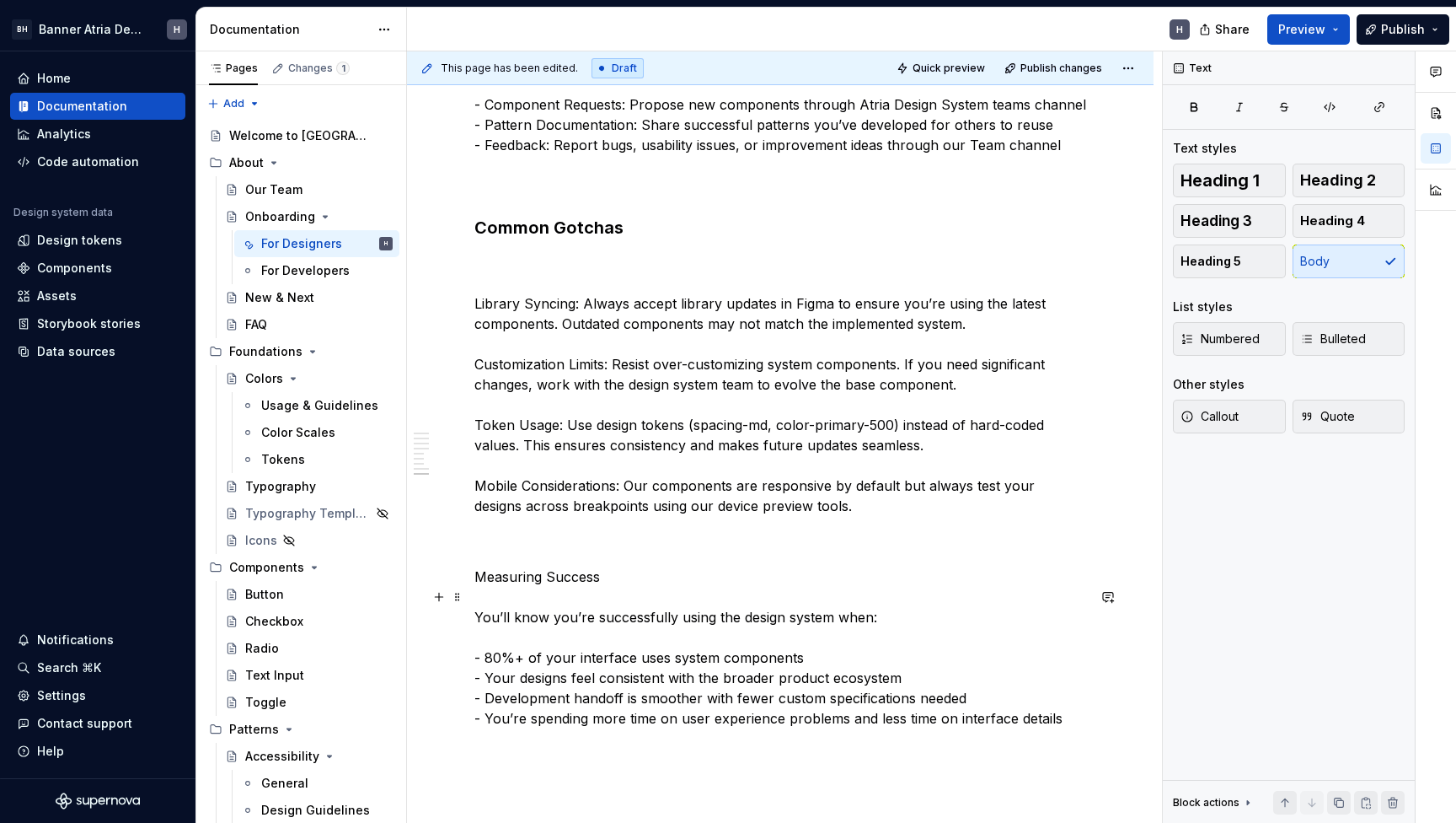
click at [602, 595] on p "Measuring Success You’ll know you’re successfully using the design system when:…" at bounding box center [780, 647] width 612 height 162
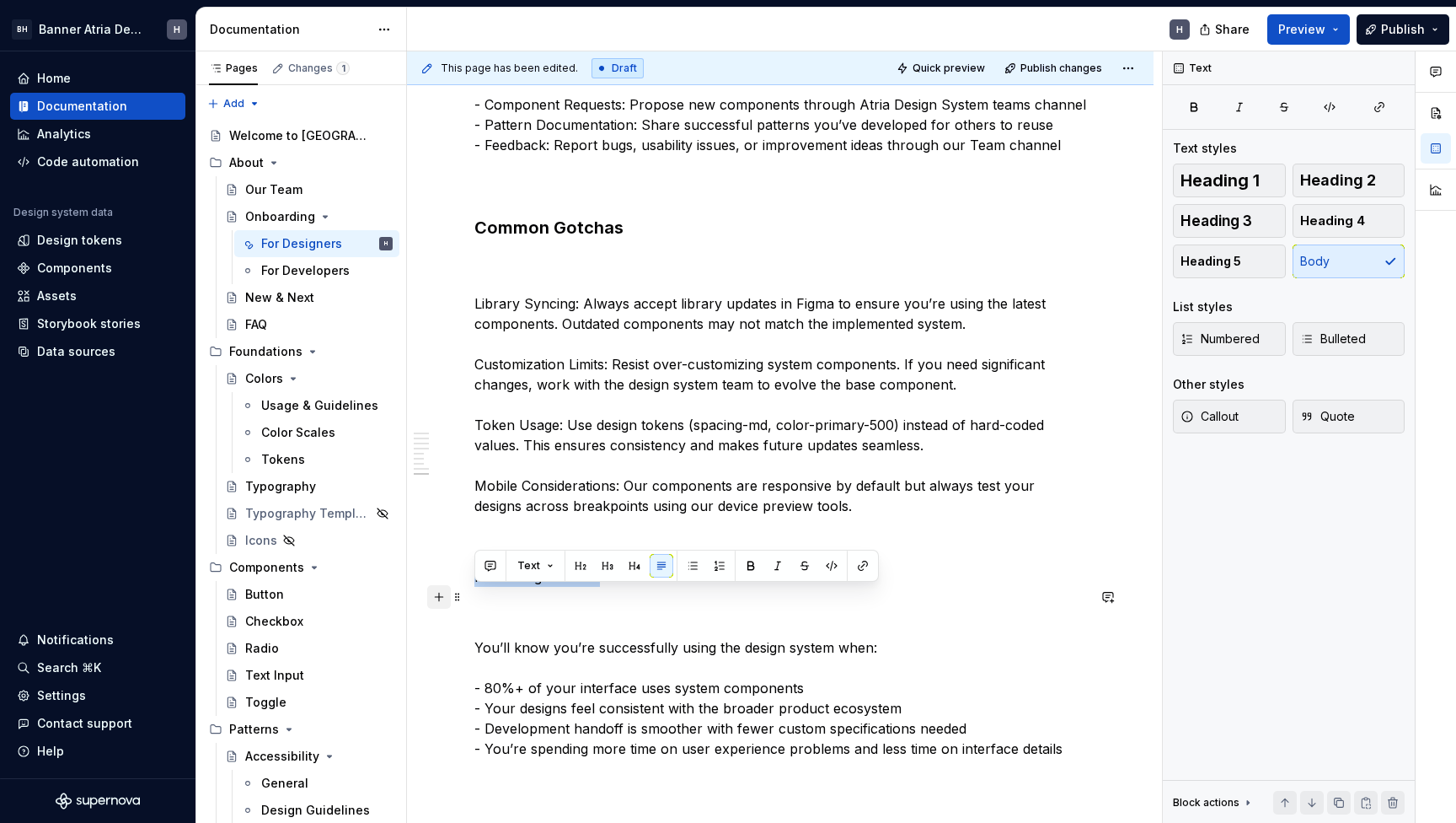
drag, startPoint x: 602, startPoint y: 595, endPoint x: 435, endPoint y: 595, distance: 167.0
click at [598, 570] on button "button" at bounding box center [607, 565] width 23 height 23
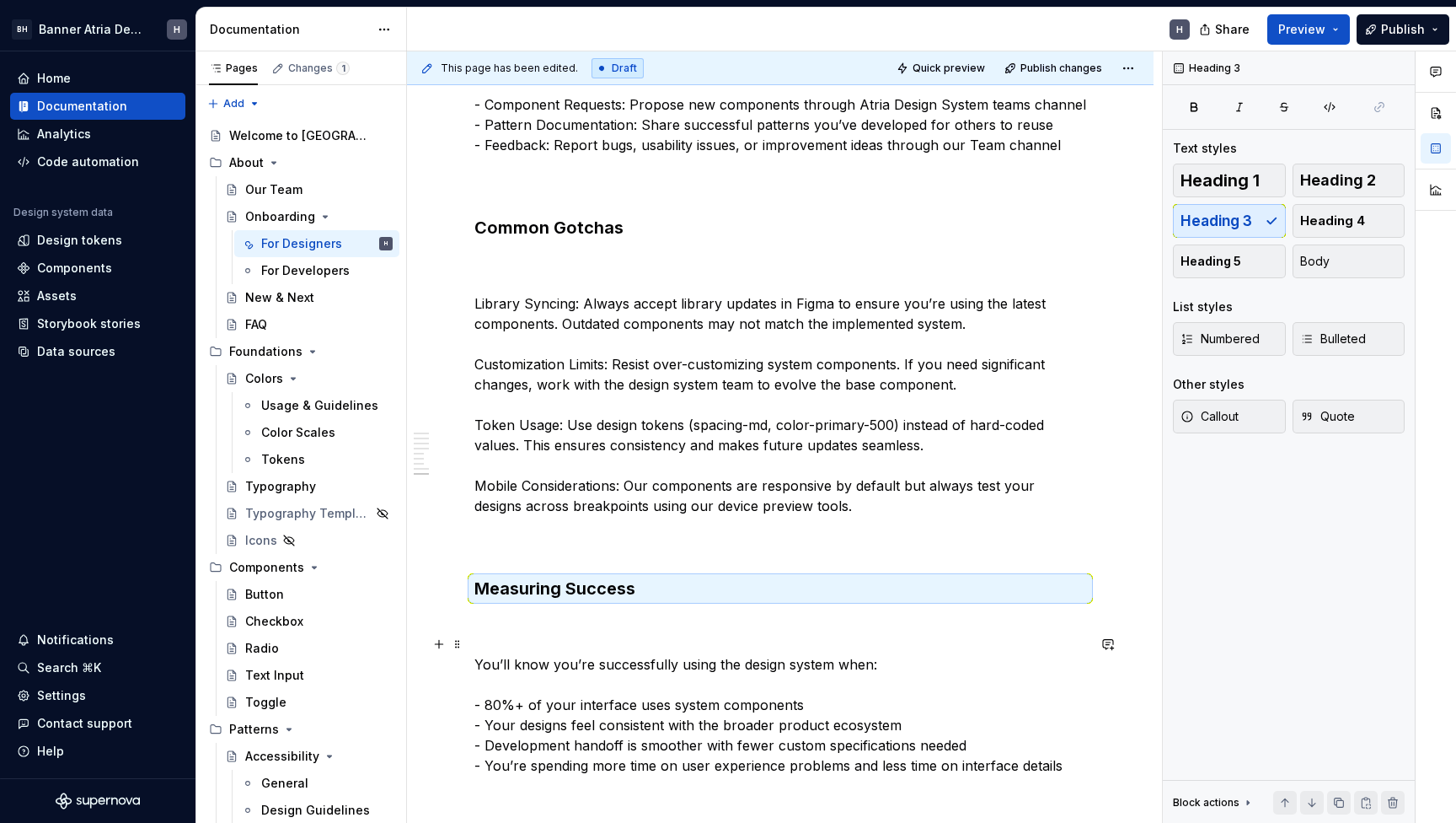
click at [597, 642] on p "You’ll know you’re successfully using the design system when: - 80%+ of your in…" at bounding box center [780, 694] width 612 height 162
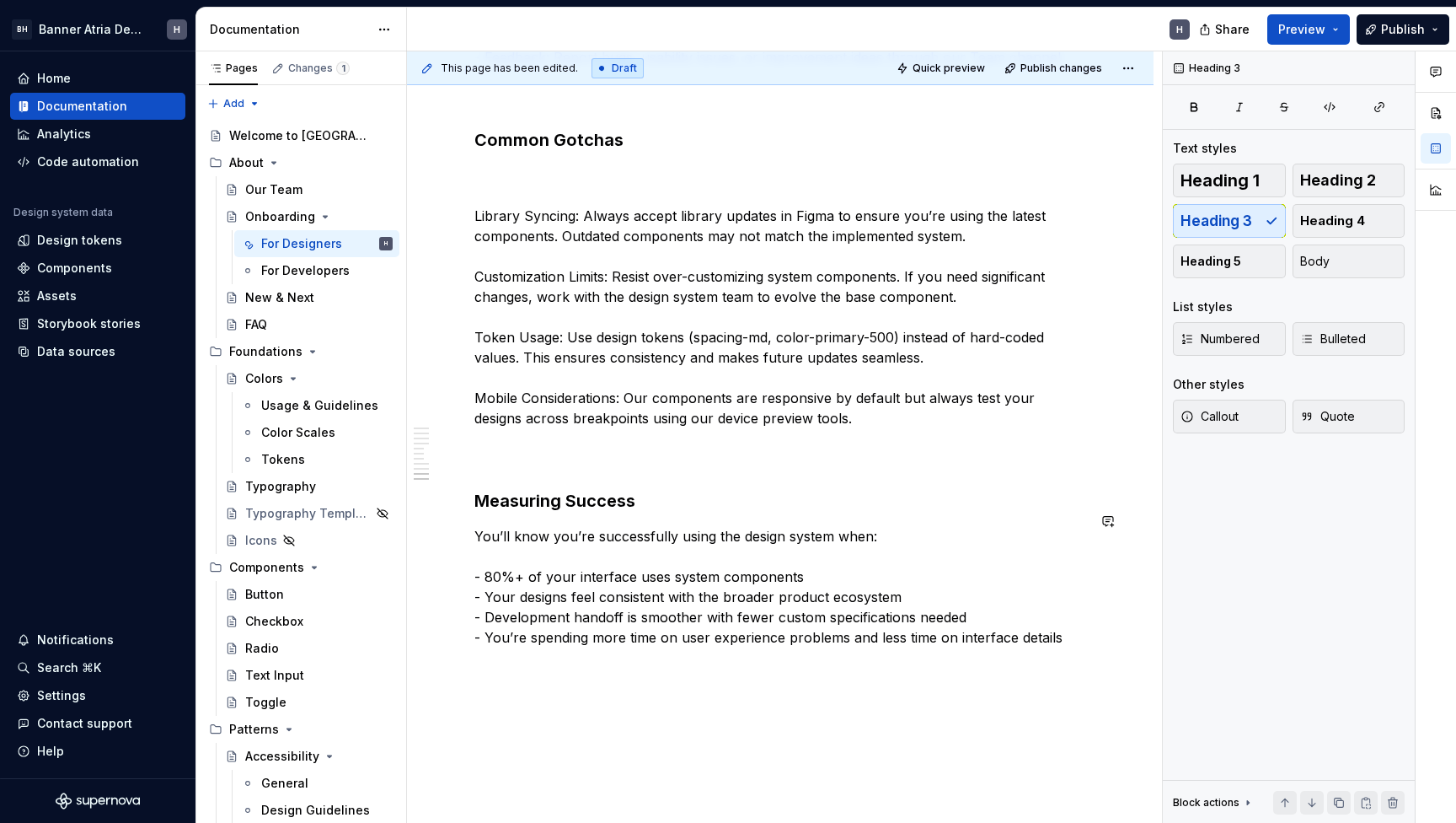
scroll to position [2298, 0]
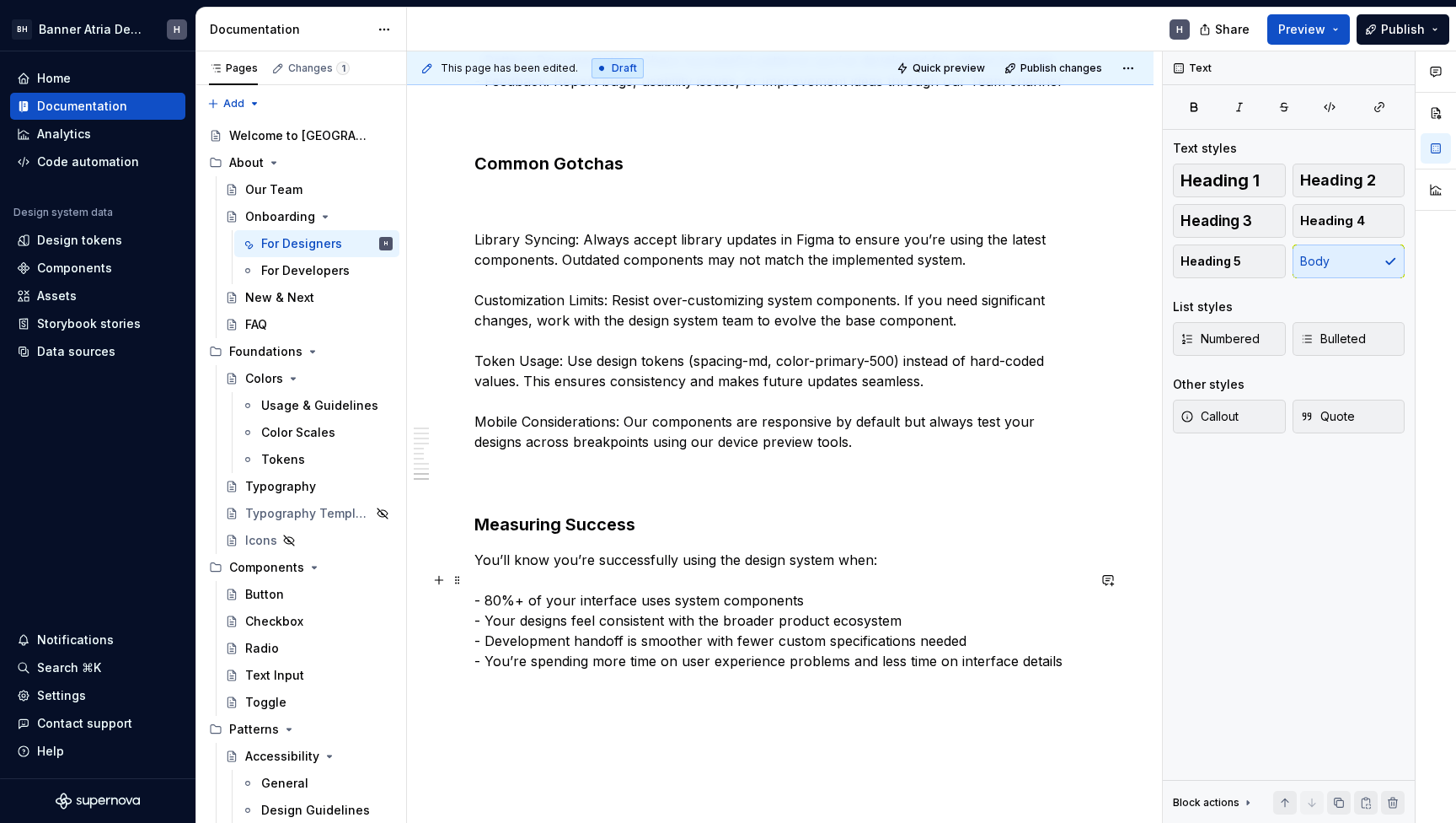
click at [484, 617] on p "You’ll know you’re successfully using the design system when: - 80%+ of your in…" at bounding box center [780, 611] width 612 height 122
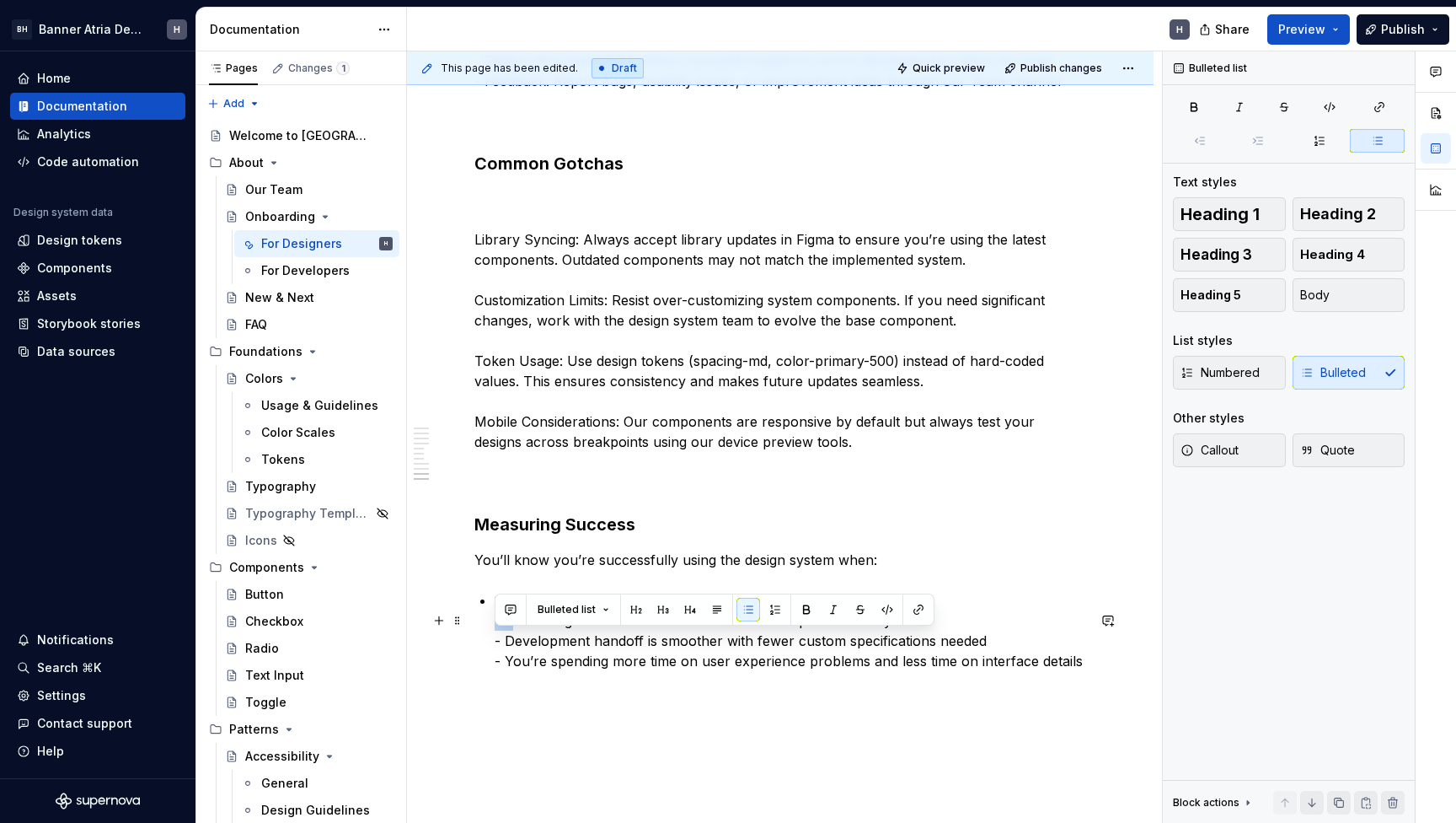
drag, startPoint x: 510, startPoint y: 646, endPoint x: 454, endPoint y: 646, distance: 56.0
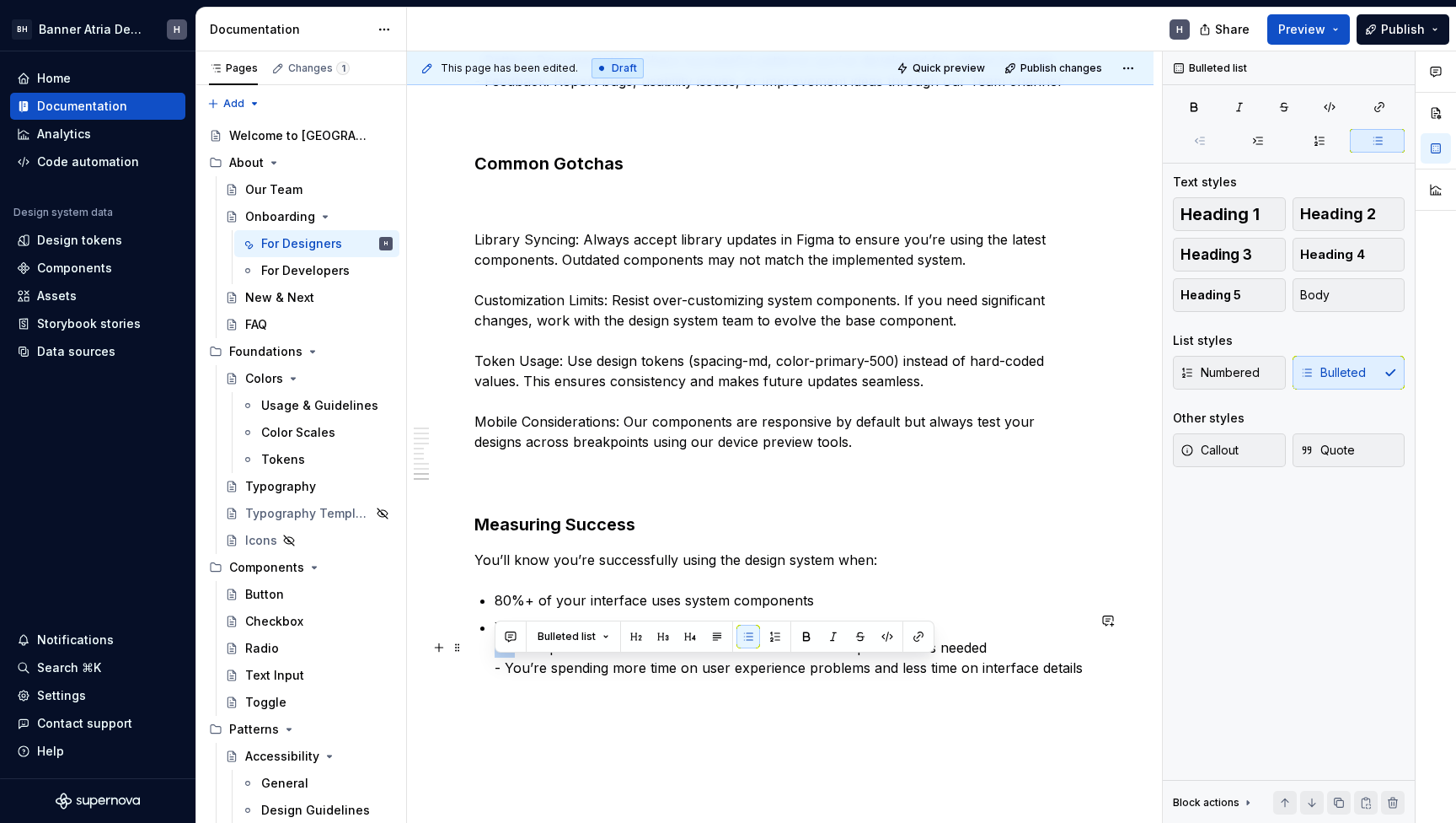
drag, startPoint x: 510, startPoint y: 671, endPoint x: 455, endPoint y: 671, distance: 55.0
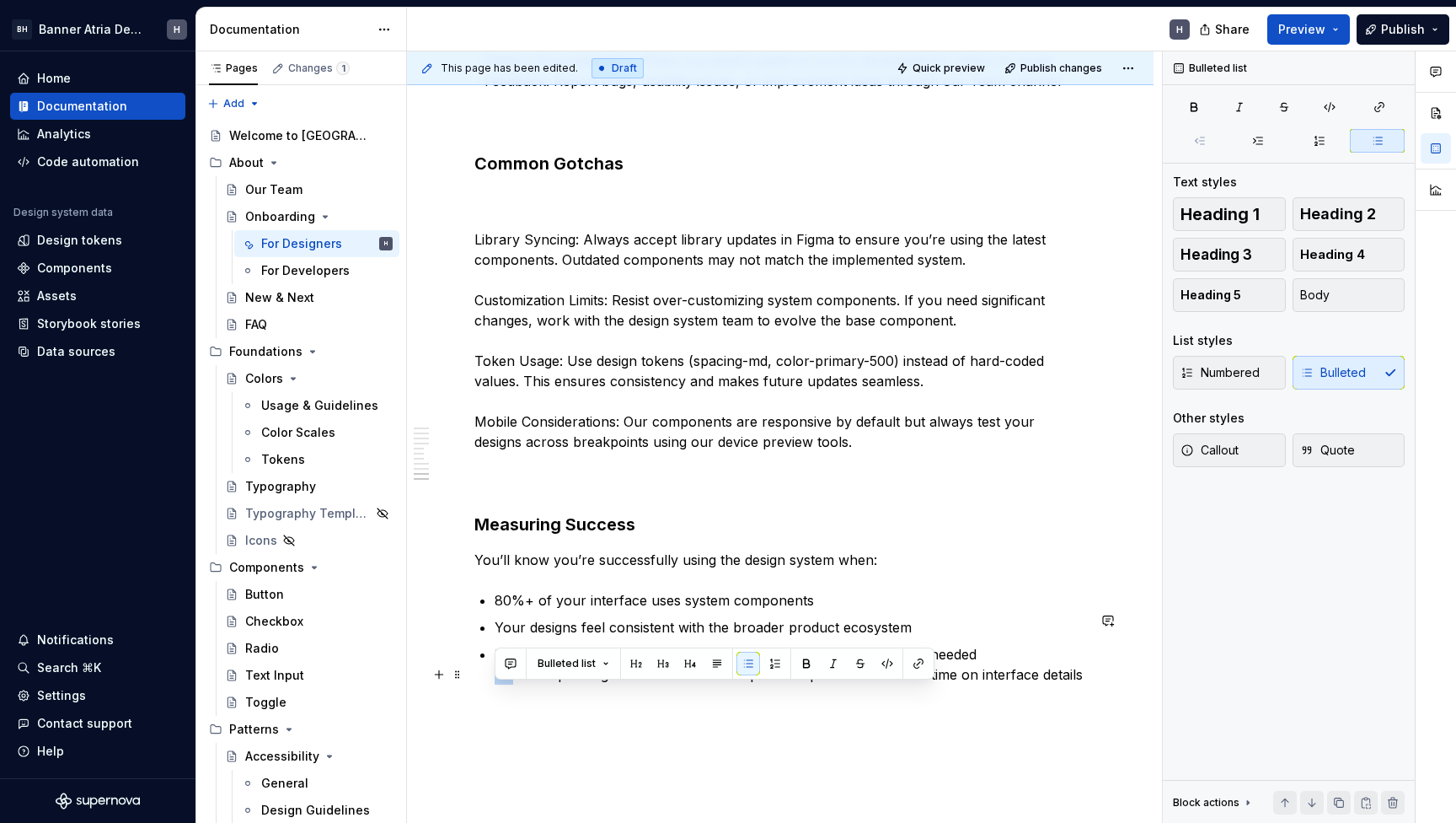
drag, startPoint x: 508, startPoint y: 695, endPoint x: 436, endPoint y: 695, distance: 72.0
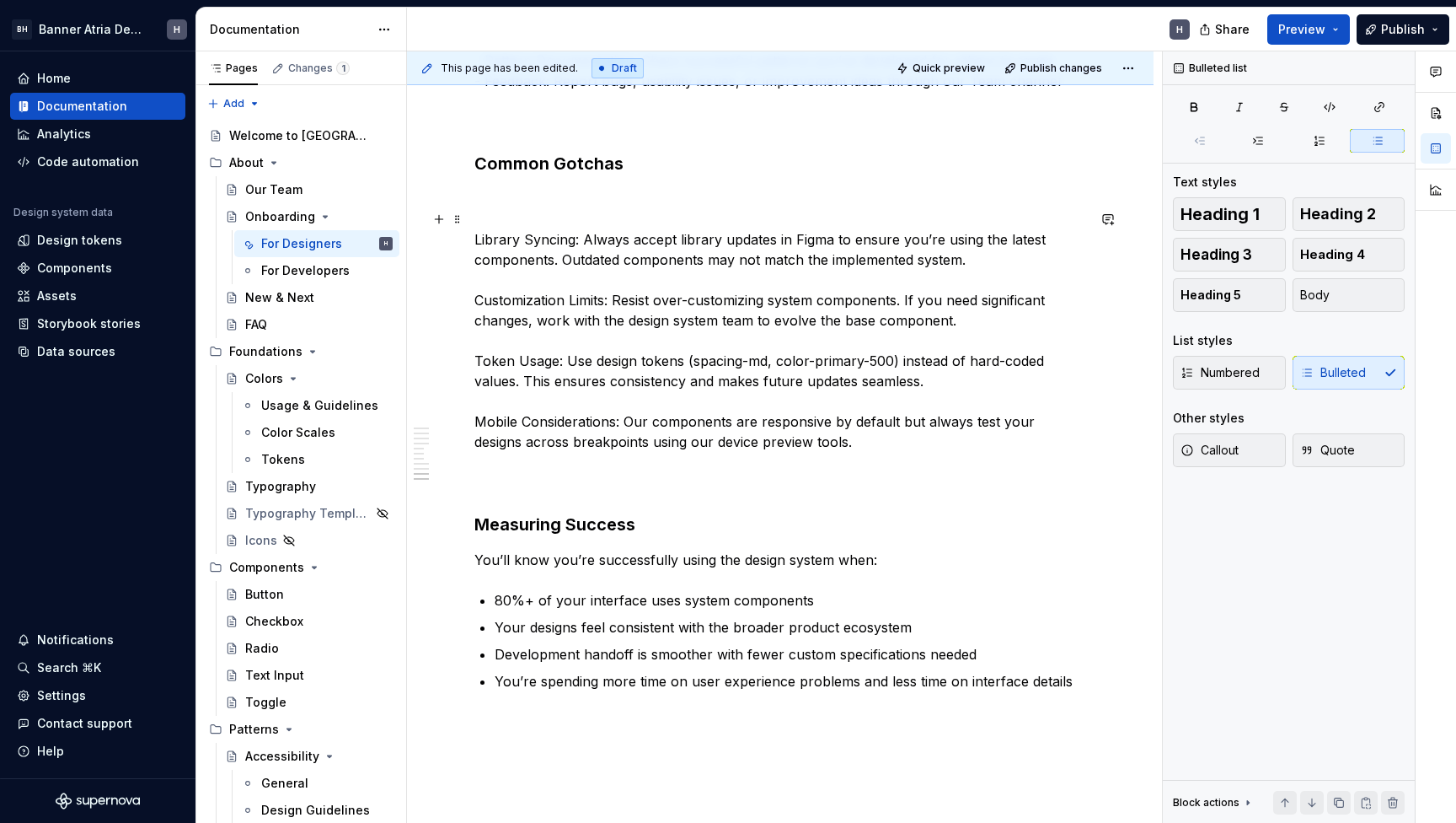
scroll to position [2252, 0]
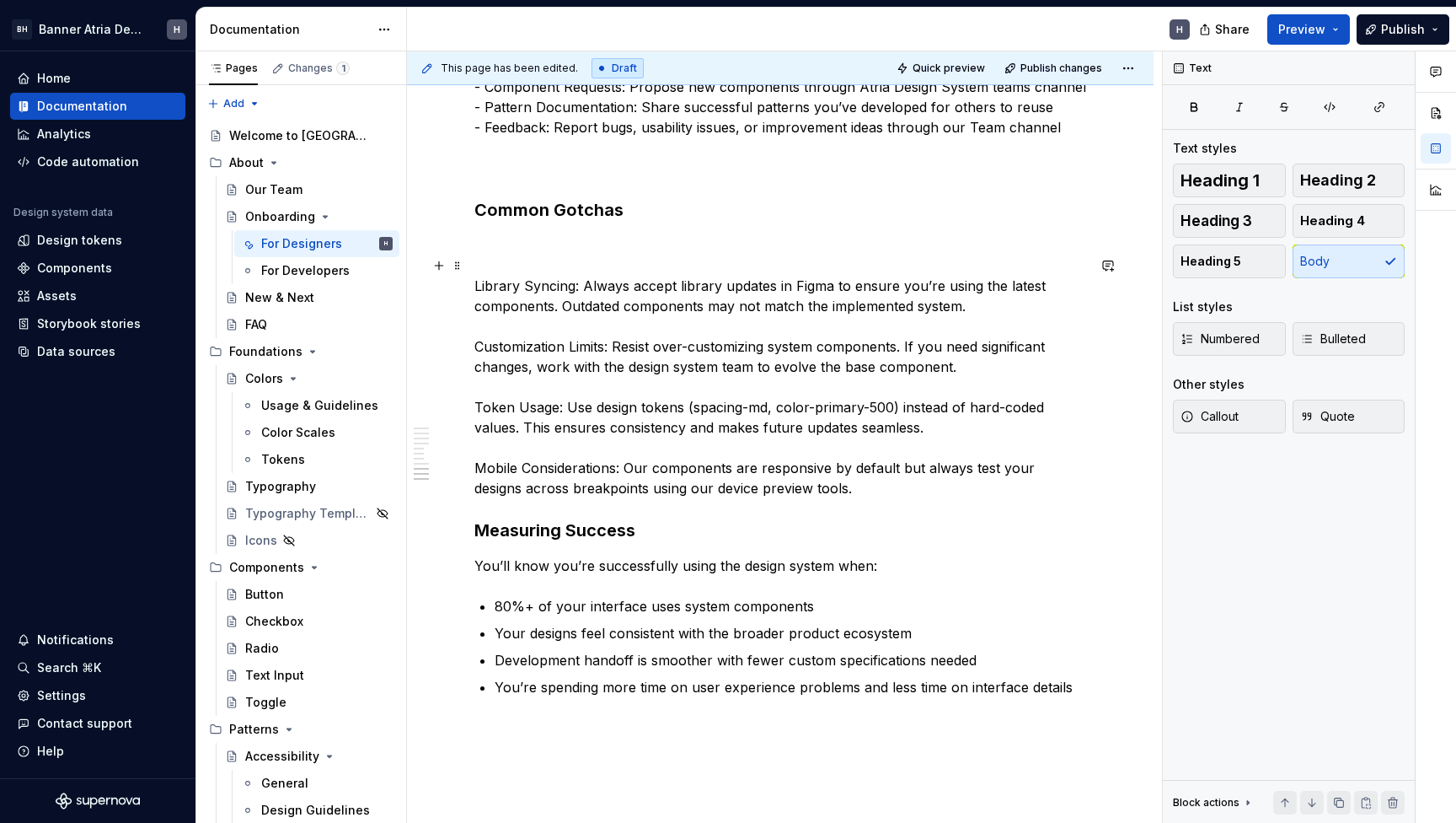
scroll to position [2210, 0]
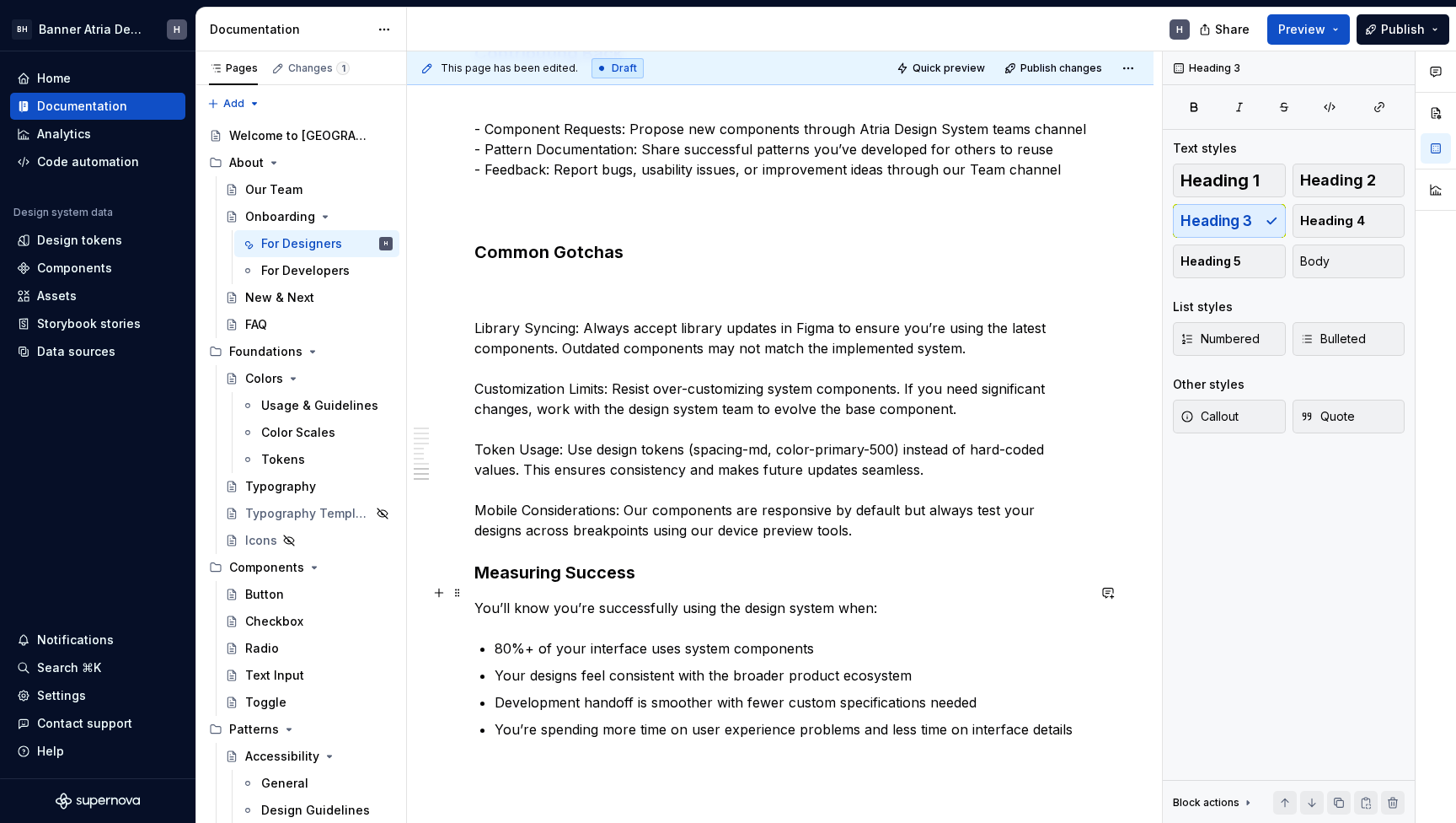
click at [475, 583] on h3 "Measuring Success" at bounding box center [780, 572] width 612 height 23
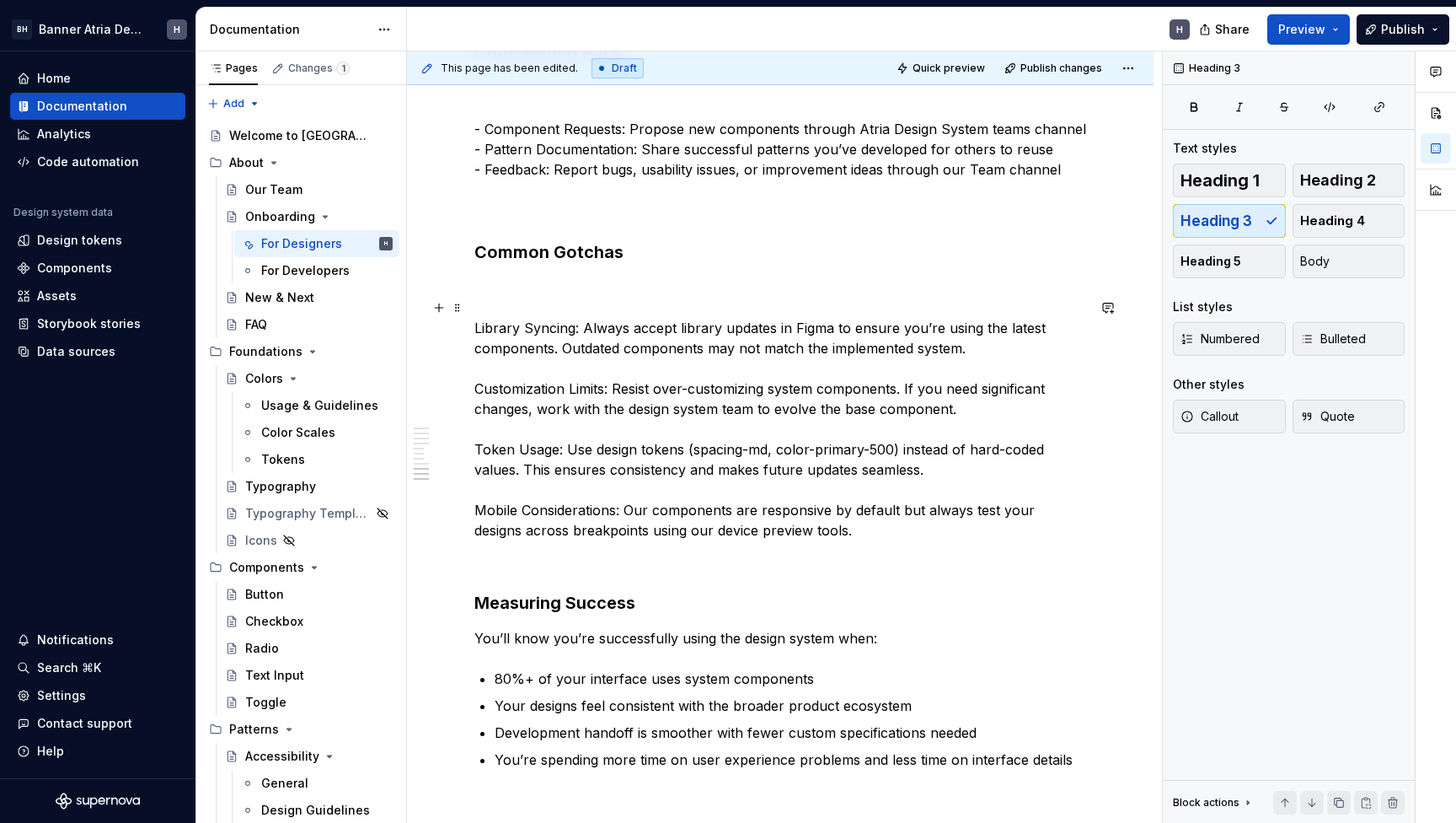
click at [519, 540] on p "Library Syncing: Always accept library updates in Figma to ensure you’re using …" at bounding box center [780, 409] width 612 height 263
click at [519, 299] on p "Library Syncing: Always accept library updates in Figma to ensure you’re using …" at bounding box center [780, 409] width 612 height 263
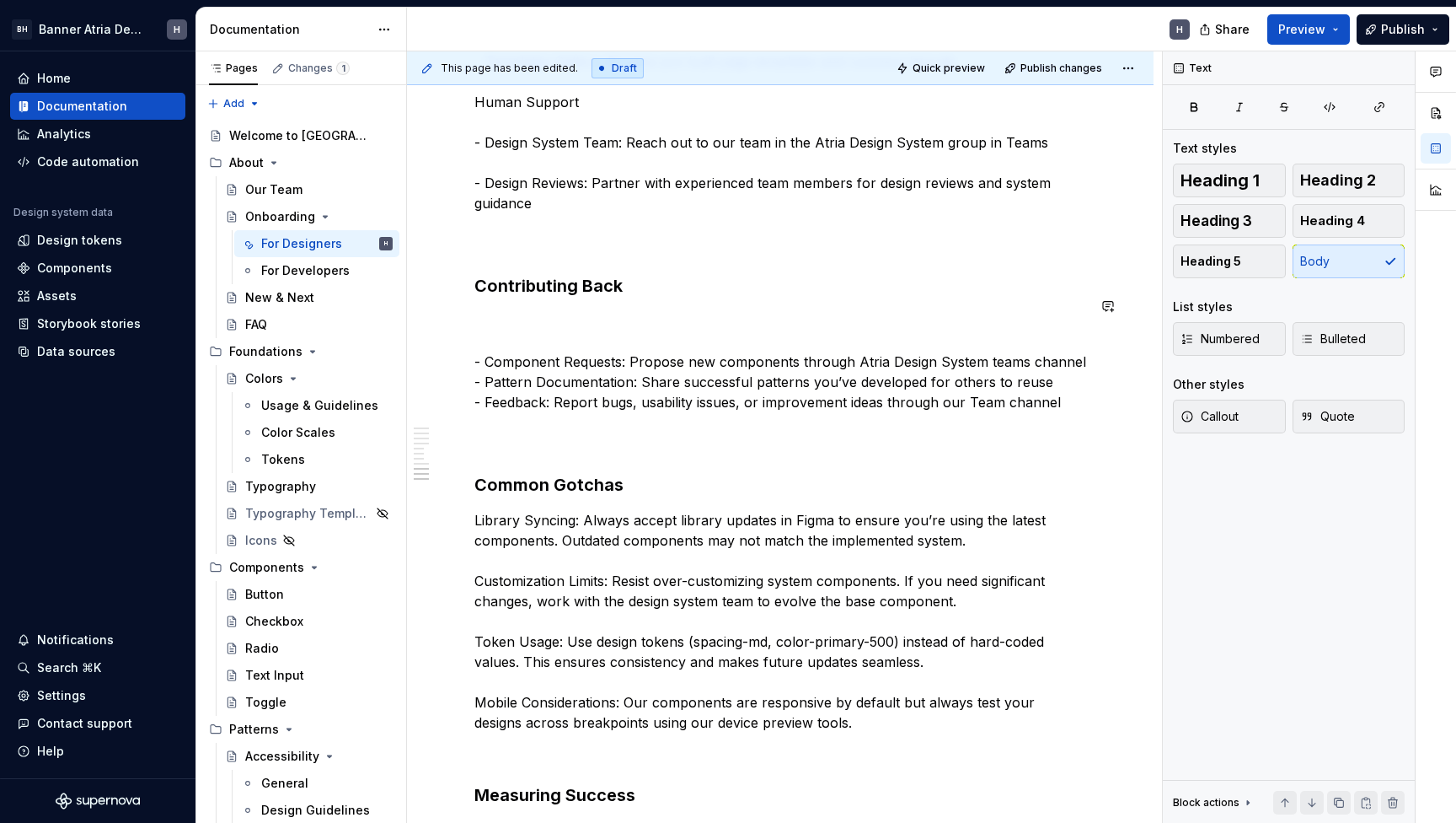
scroll to position [1978, 0]
click at [481, 451] on p "- Component Requests: Propose new components through Atria Design System teams …" at bounding box center [780, 381] width 612 height 141
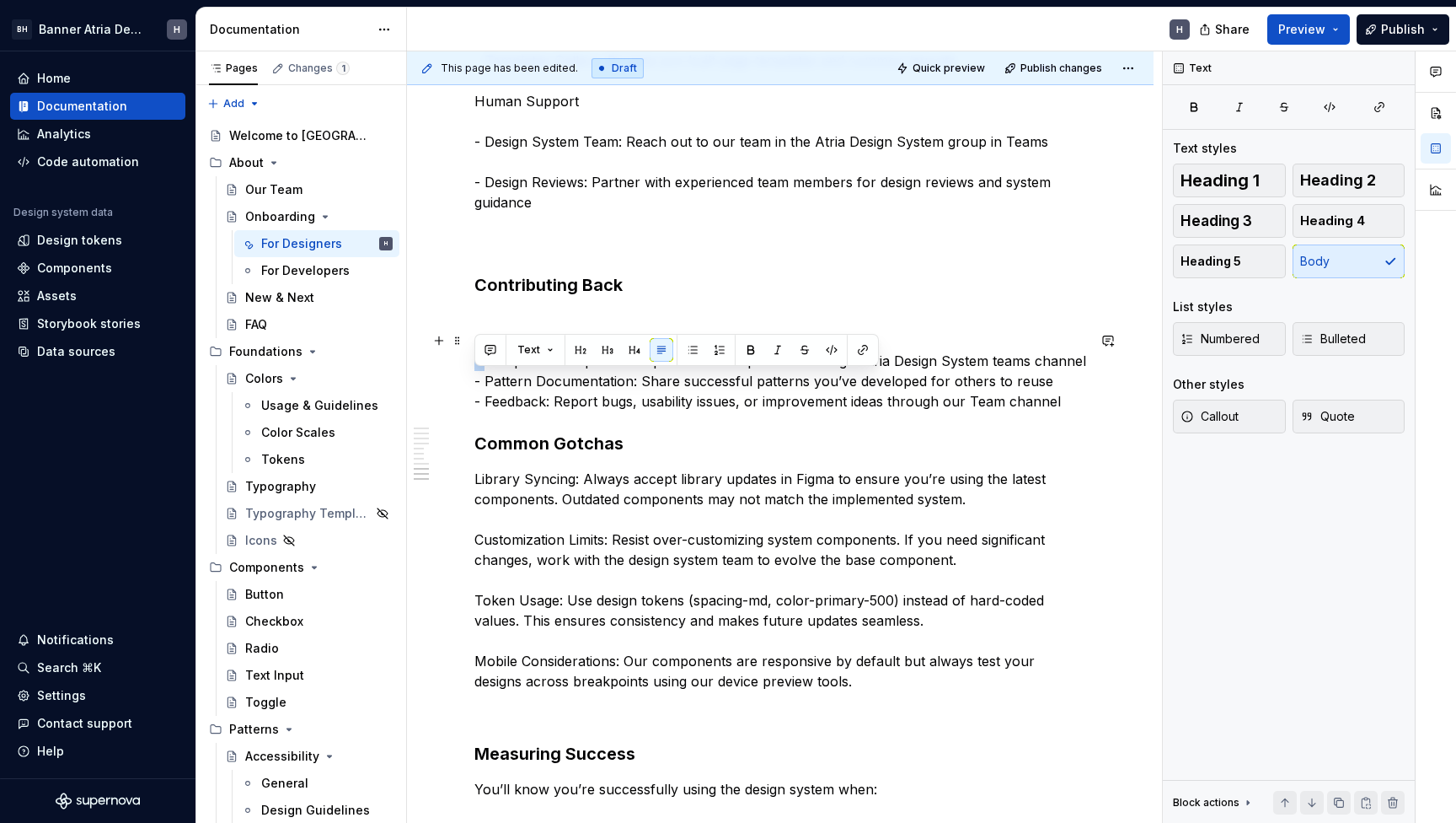
drag, startPoint x: 484, startPoint y: 384, endPoint x: 457, endPoint y: 373, distance: 29.2
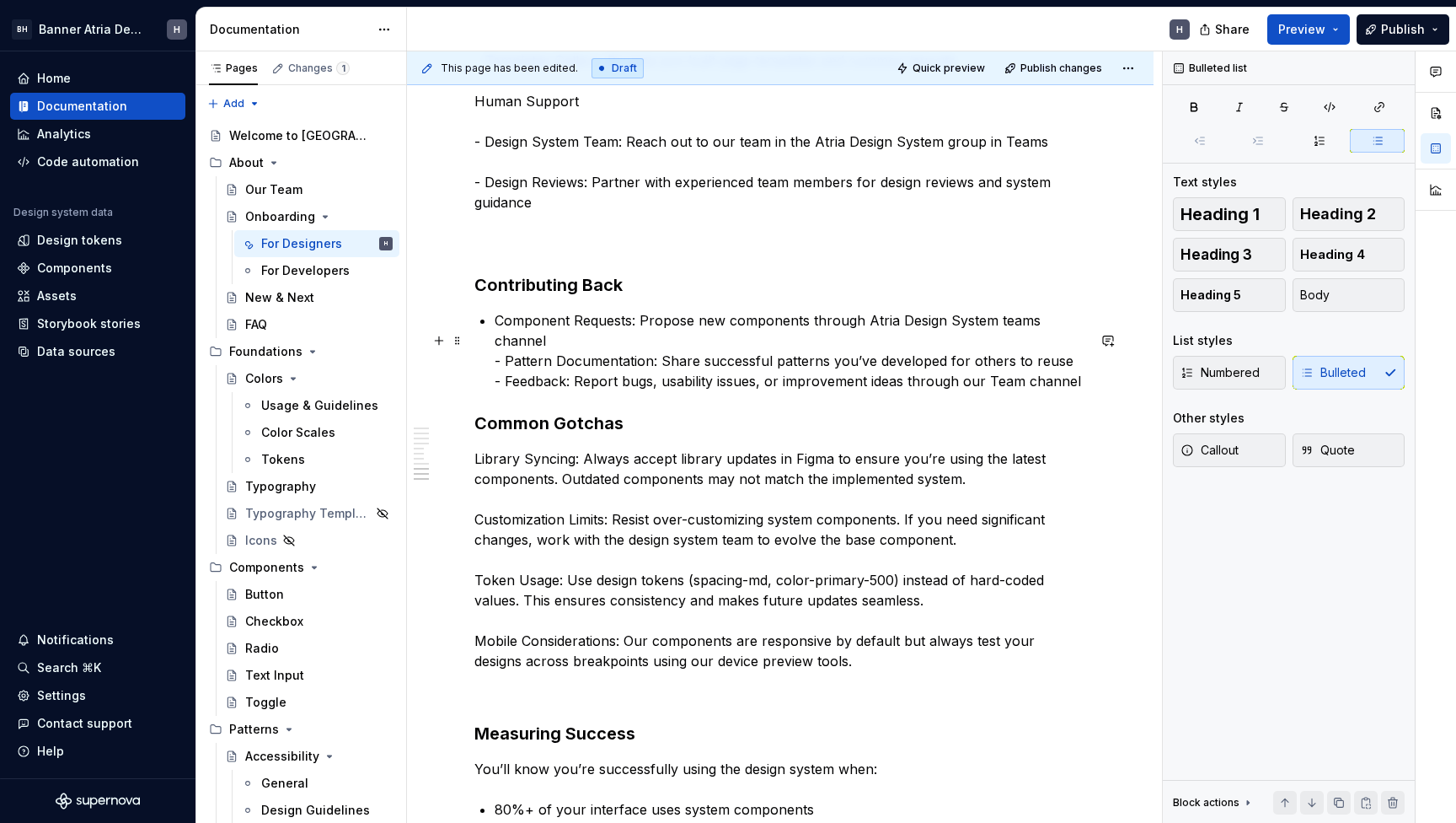
click at [513, 380] on p "Component Requests: Propose new components through Atria Design System teams ch…" at bounding box center [790, 350] width 592 height 81
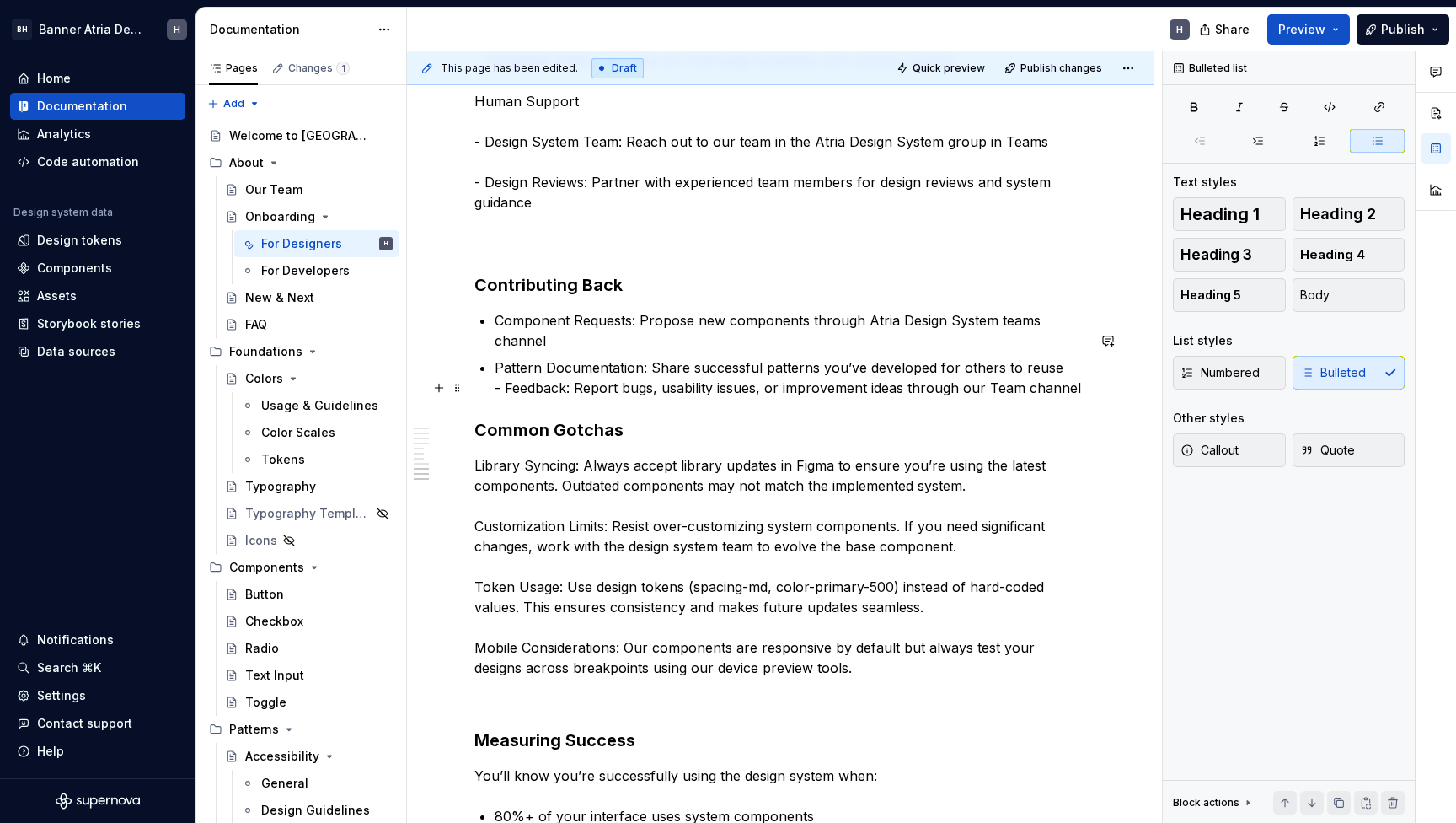
click at [509, 398] on p "Pattern Documentation: Share successful patterns you’ve developed for others to…" at bounding box center [790, 377] width 592 height 40
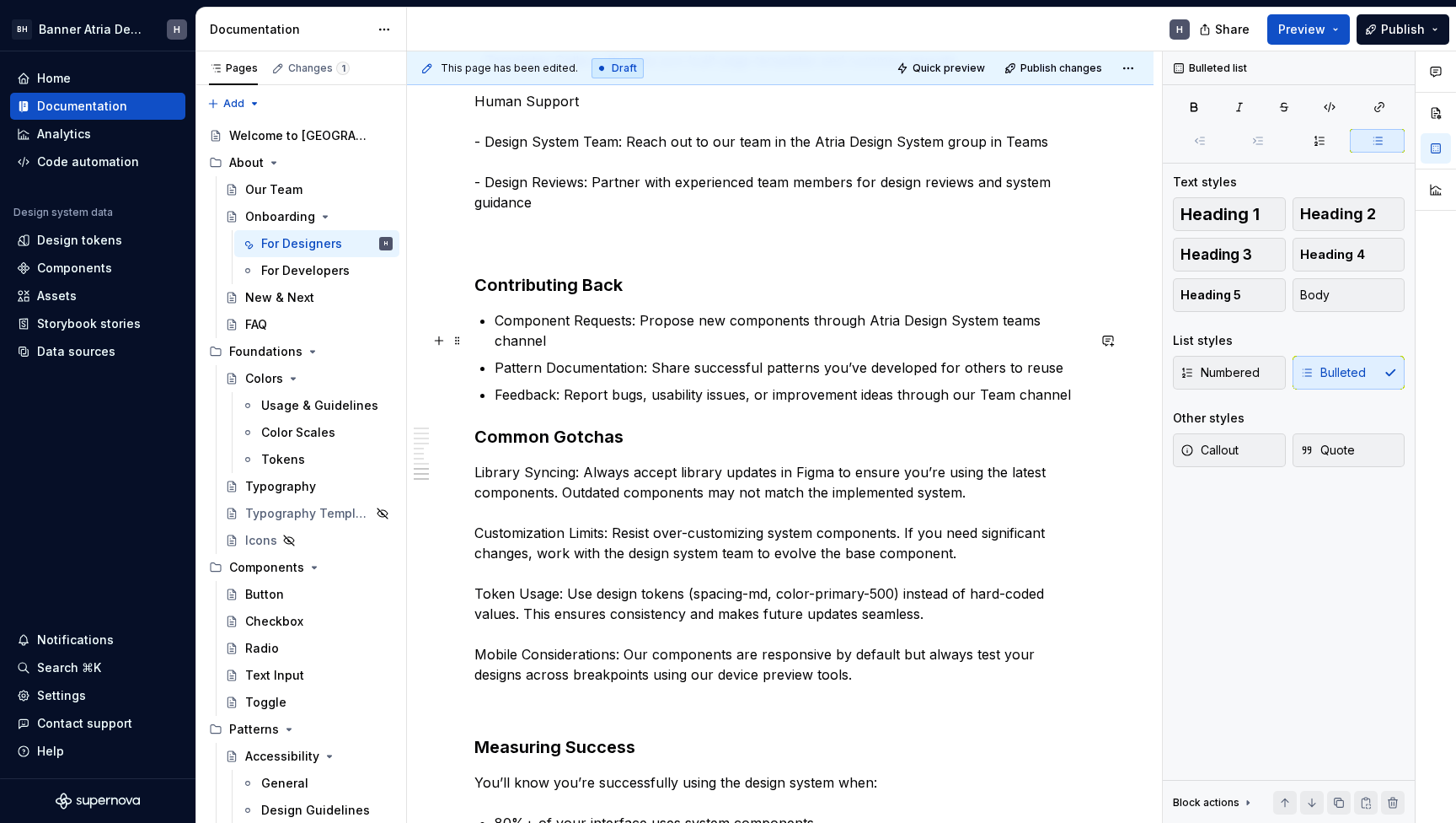
click at [595, 344] on p "Component Requests: Propose new components through Atria Design System teams ch…" at bounding box center [790, 330] width 592 height 40
drag, startPoint x: 595, startPoint y: 344, endPoint x: 552, endPoint y: 344, distance: 43.0
click at [552, 344] on p "Component Requests: Propose new components through Atria Design System teams ch…" at bounding box center [790, 330] width 592 height 40
click at [505, 378] on p "Pattern Documentation: Share successful patterns you’ve developed for others to…" at bounding box center [790, 367] width 592 height 21
drag, startPoint x: 505, startPoint y: 394, endPoint x: 567, endPoint y: 394, distance: 62.0
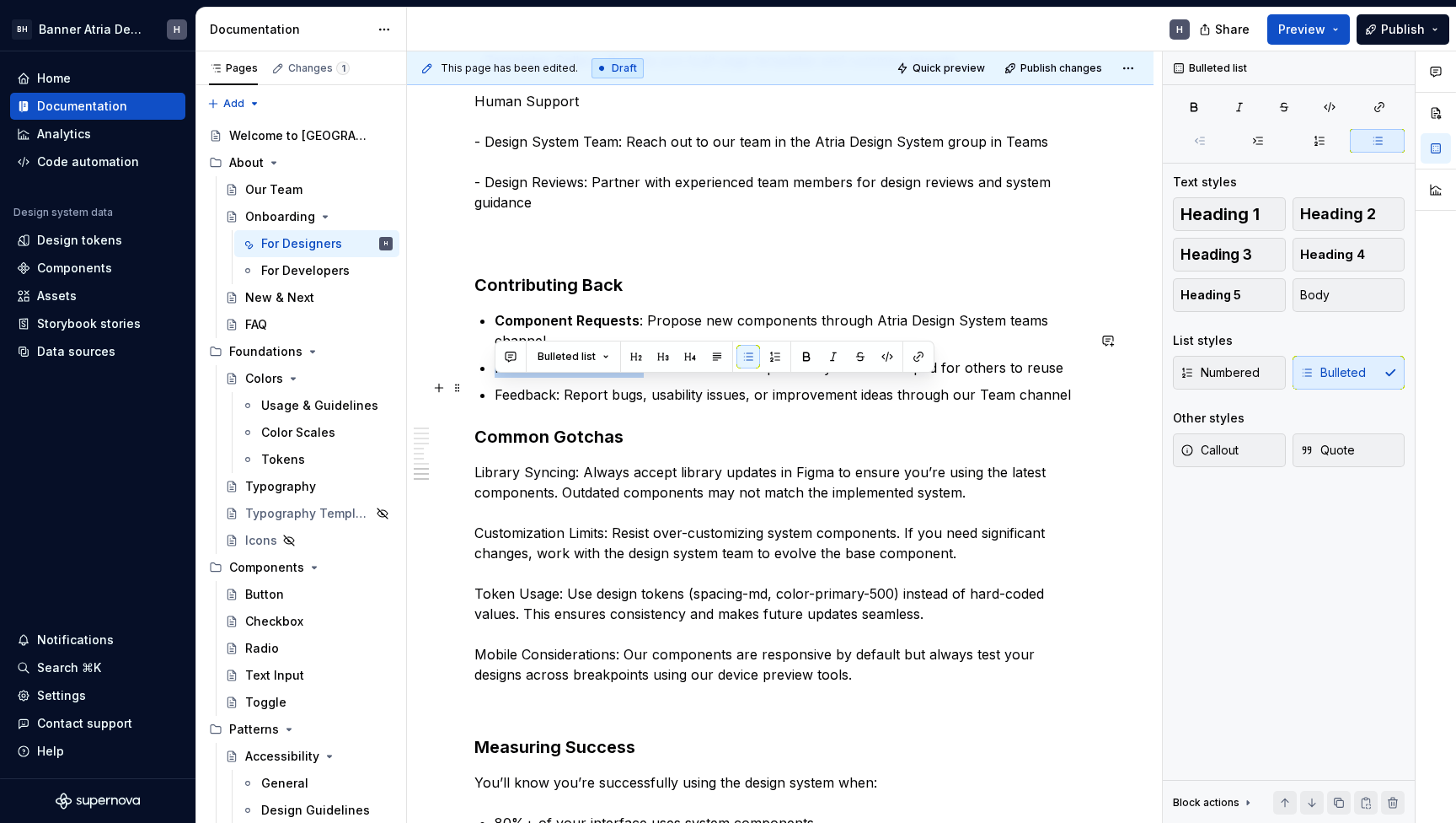
click at [567, 378] on p "Pattern Documentation: Share successful patterns you’ve developed for others to…" at bounding box center [790, 367] width 592 height 21
click at [527, 405] on p "Feedback: Report bugs, usability issues, or improvement ideas through our Team …" at bounding box center [790, 394] width 592 height 21
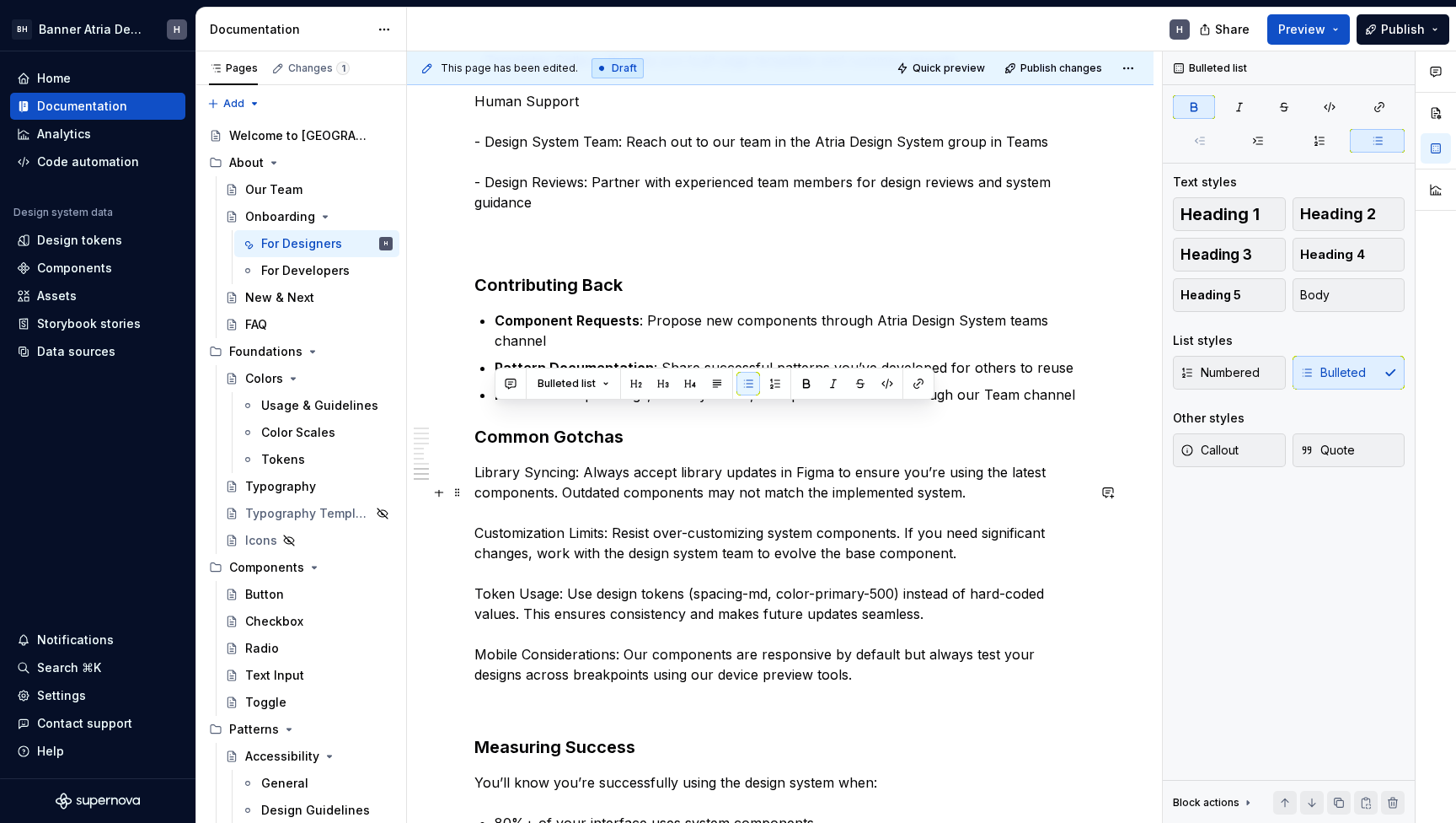
click at [500, 492] on p "Library Syncing: Always accept library updates in Figma to ensure you’re using …" at bounding box center [780, 573] width 612 height 222
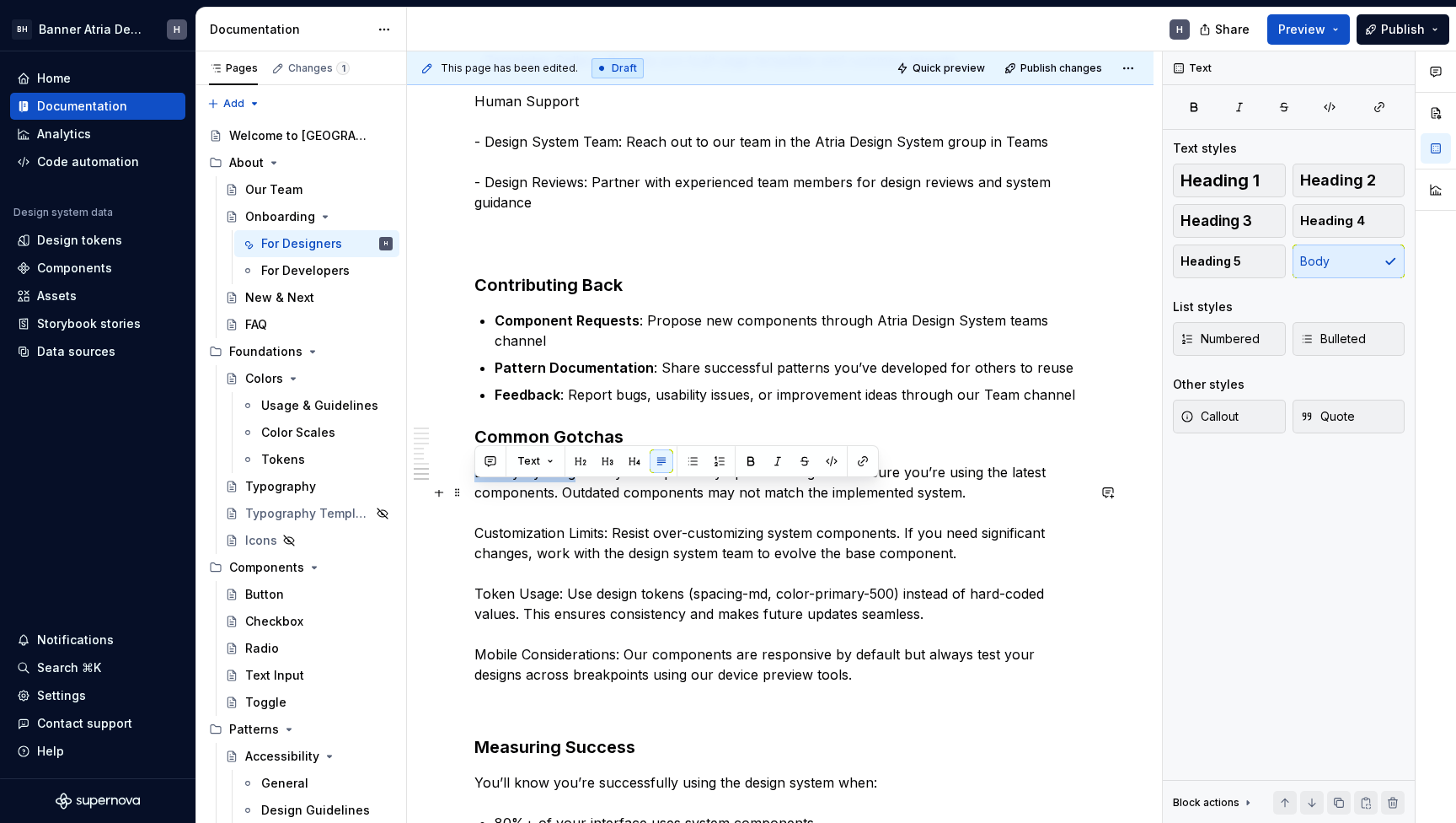
drag, startPoint x: 500, startPoint y: 492, endPoint x: 527, endPoint y: 492, distance: 27.0
click at [527, 492] on p "Library Syncing: Always accept library updates in Figma to ensure you’re using …" at bounding box center [780, 573] width 612 height 222
click at [489, 562] on p "Library Syncing : Always accept library updates in Figma to ensure you’re using…" at bounding box center [780, 573] width 612 height 222
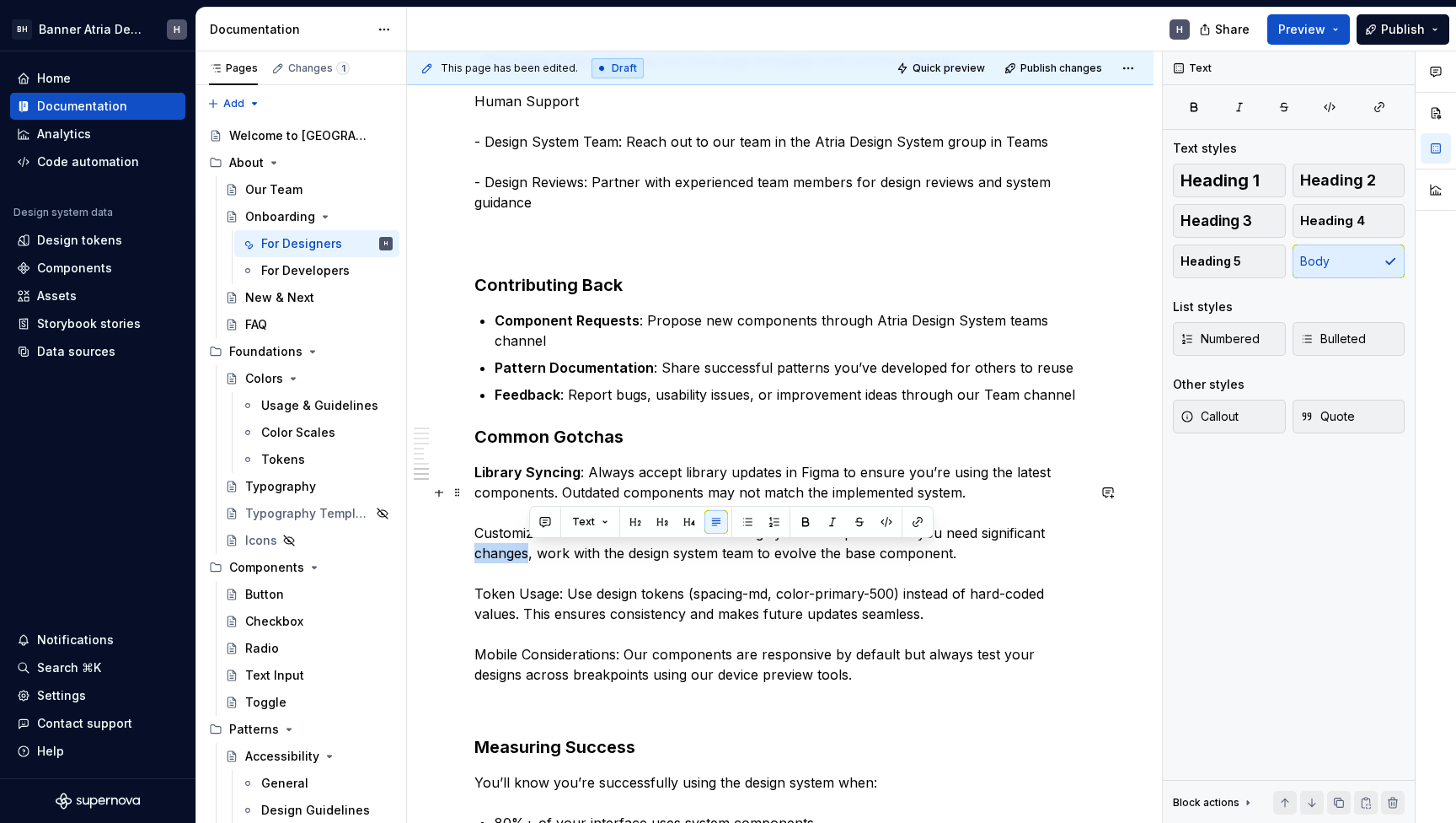
drag, startPoint x: 489, startPoint y: 562, endPoint x: 511, endPoint y: 562, distance: 22.0
click at [511, 562] on p "Library Syncing : Always accept library updates in Figma to ensure you’re using…" at bounding box center [780, 573] width 612 height 222
click at [505, 553] on p "Library Syncing : Always accept library updates in Figma to ensure you’re using…" at bounding box center [780, 573] width 612 height 222
drag, startPoint x: 505, startPoint y: 553, endPoint x: 601, endPoint y: 553, distance: 96.0
click at [601, 553] on p "Library Syncing : Always accept library updates in Figma to ensure you’re using…" at bounding box center [780, 573] width 612 height 222
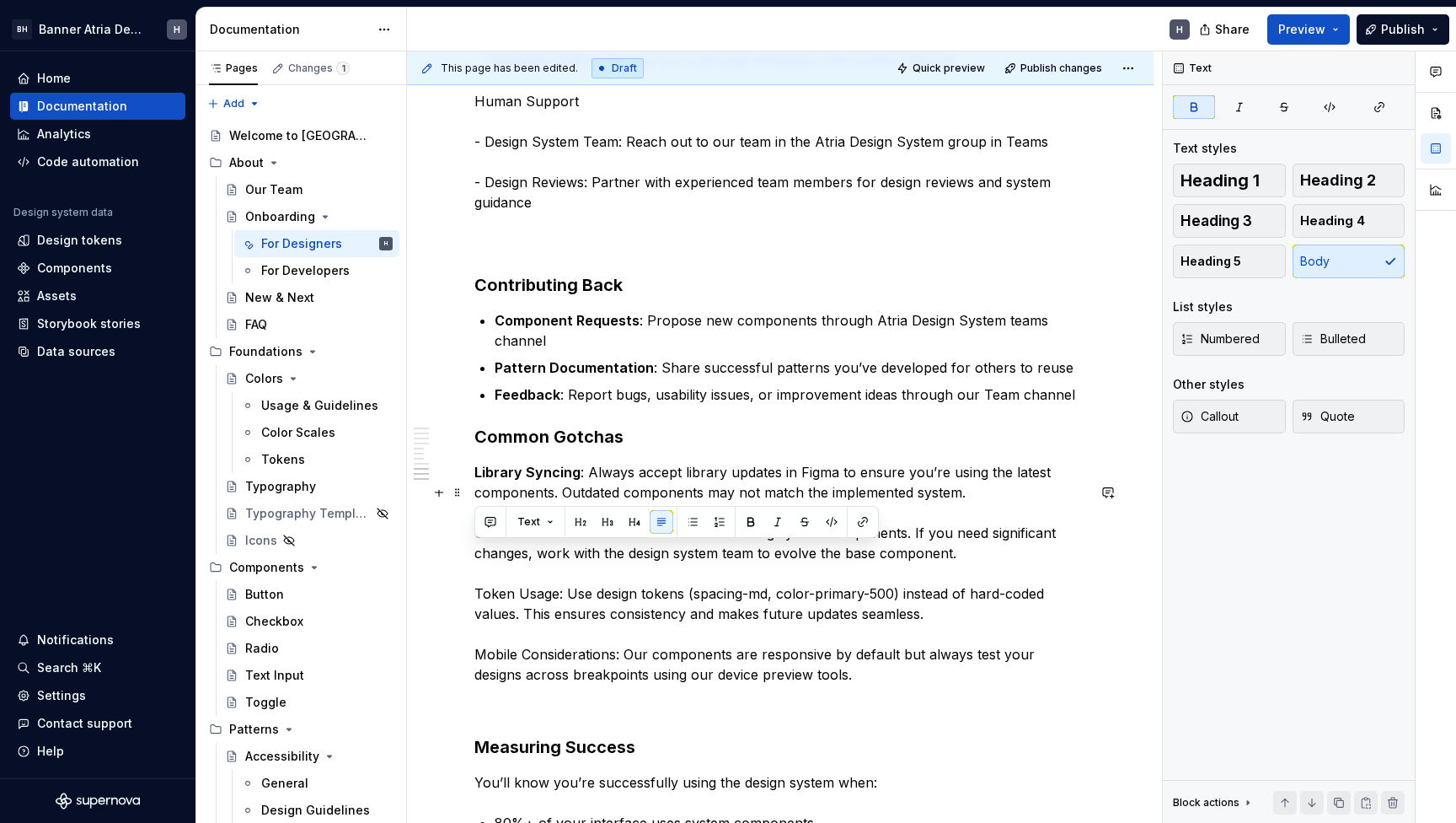
click at [483, 615] on p "Library Syncing : Always accept library updates in Figma to ensure you’re using…" at bounding box center [780, 573] width 612 height 222
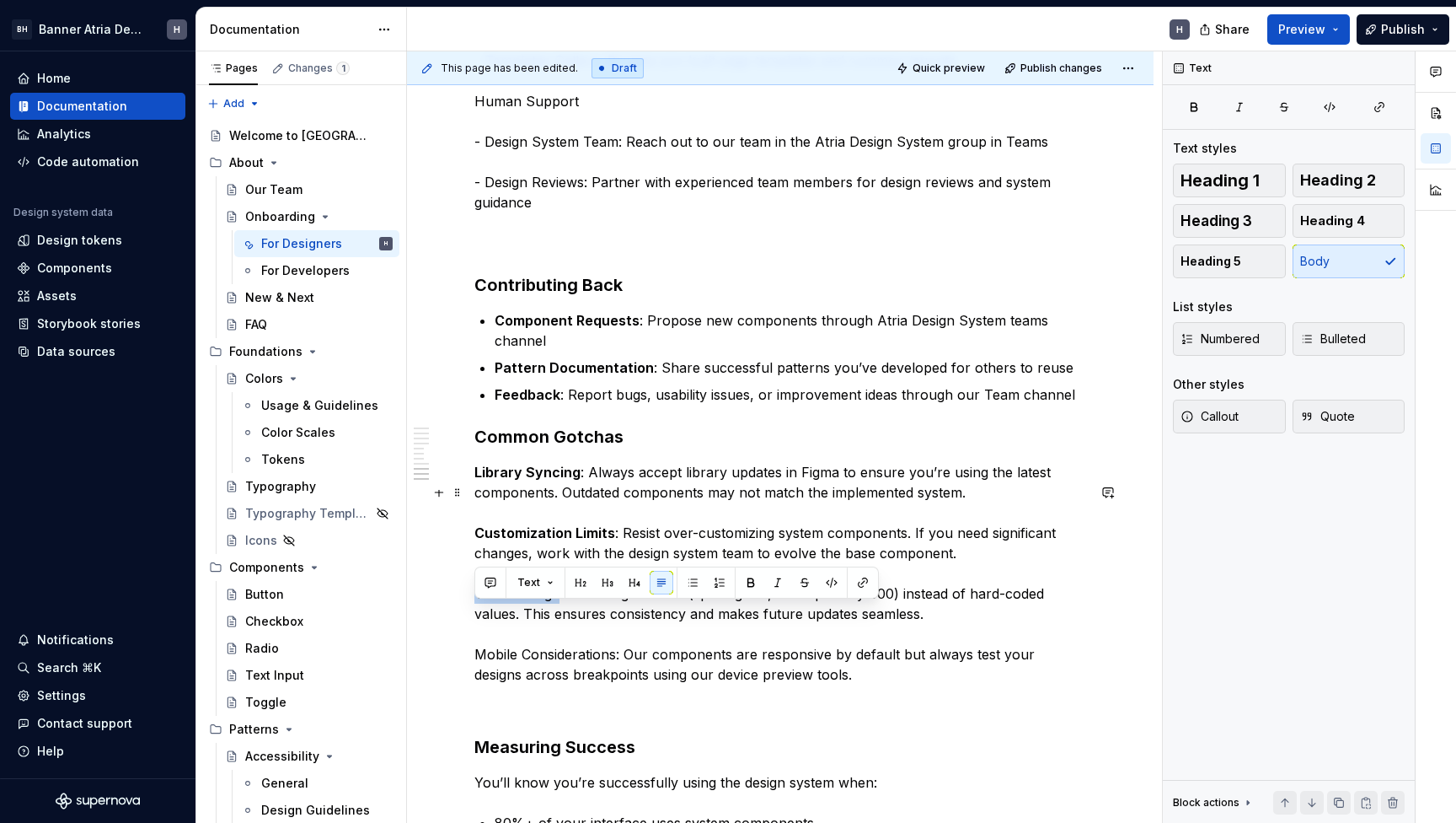
drag, startPoint x: 483, startPoint y: 615, endPoint x: 518, endPoint y: 615, distance: 35.0
click at [518, 615] on p "Library Syncing : Always accept library updates in Figma to ensure you’re using…" at bounding box center [780, 573] width 612 height 222
click at [494, 678] on p "Library Syncing : Always accept library updates in Figma to ensure you’re using…" at bounding box center [780, 573] width 612 height 222
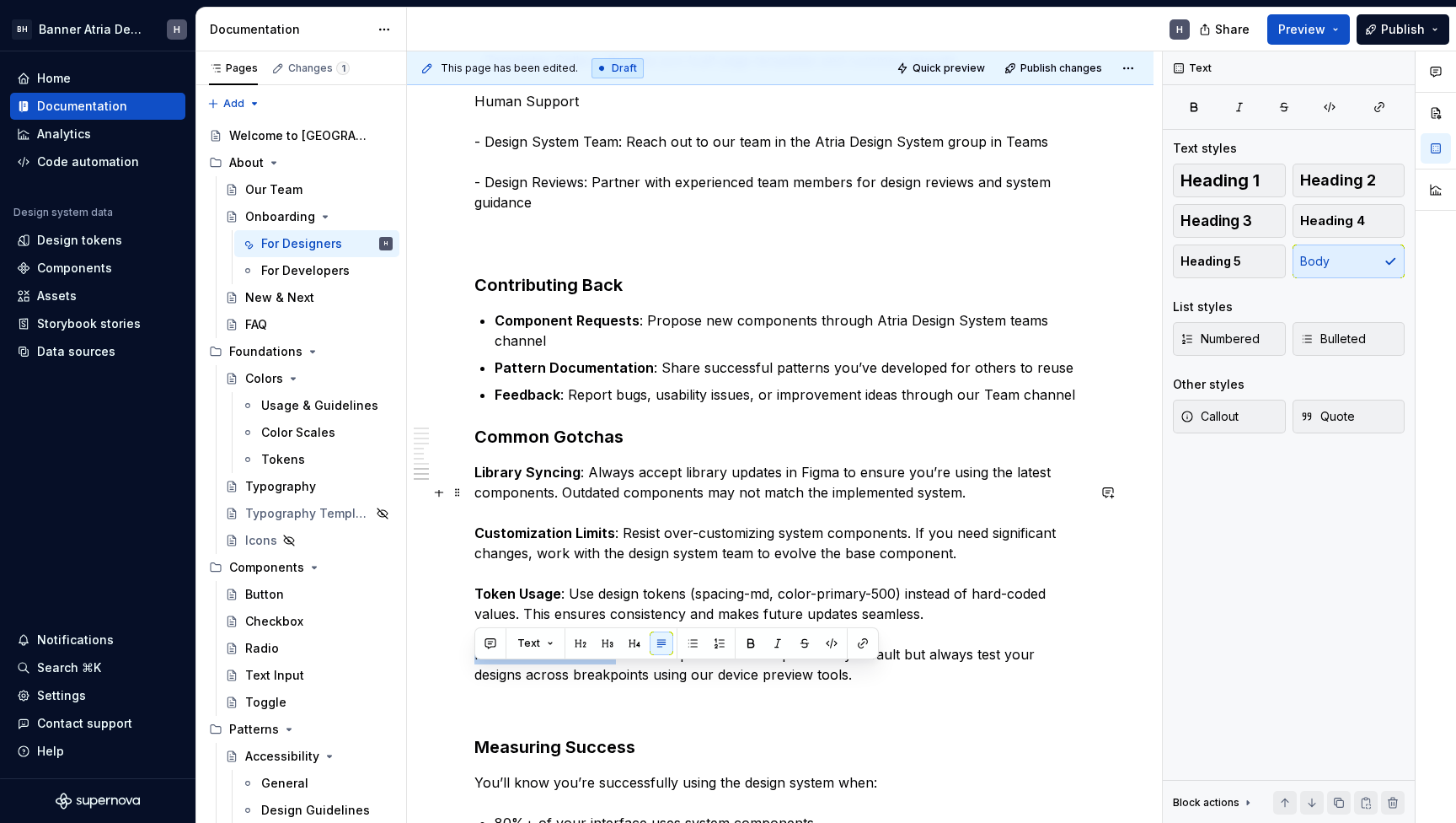
drag, startPoint x: 494, startPoint y: 678, endPoint x: 559, endPoint y: 678, distance: 65.0
click at [559, 678] on p "Library Syncing : Always accept library updates in Figma to ensure you’re using…" at bounding box center [780, 573] width 612 height 222
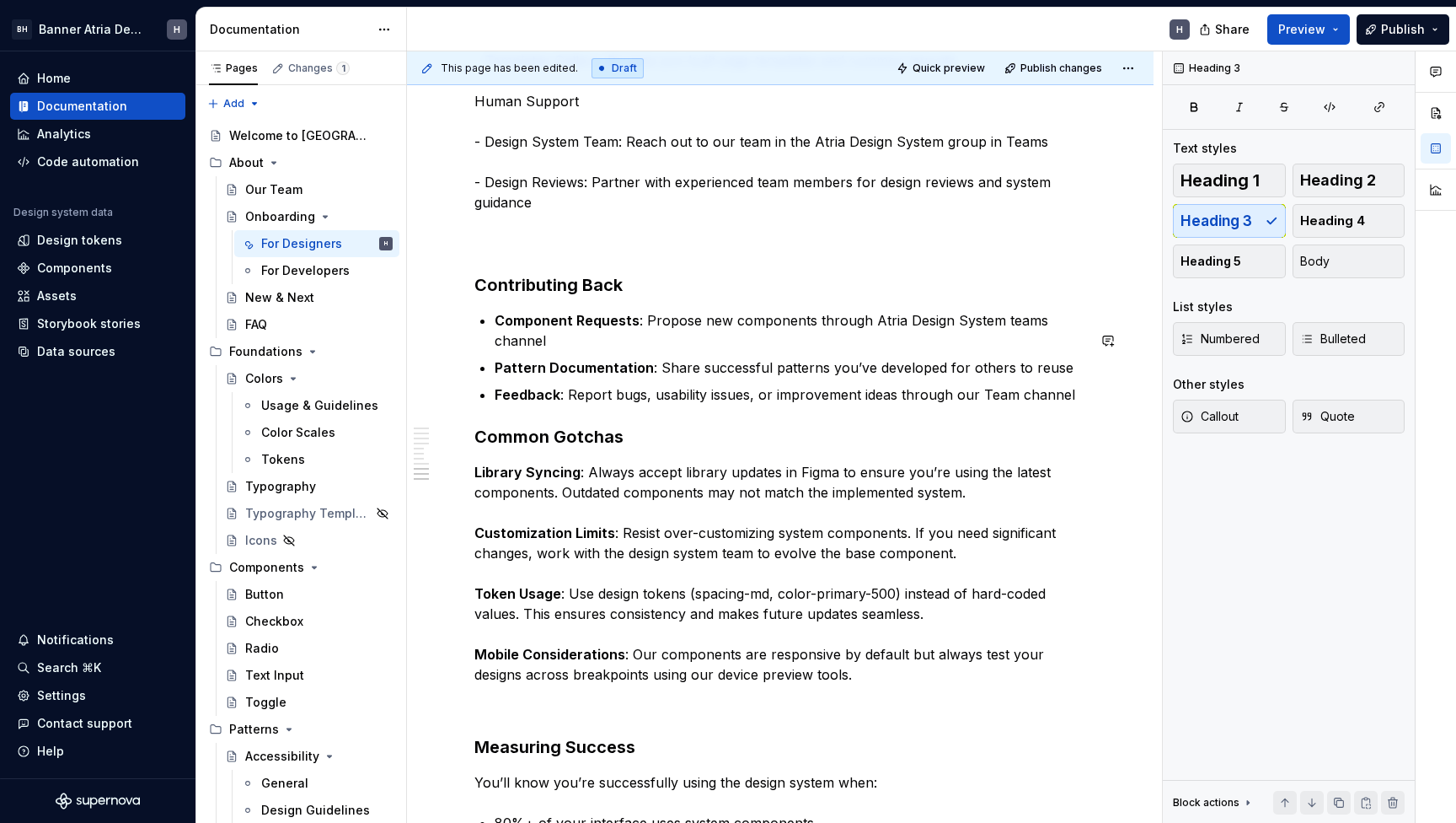
drag, startPoint x: 934, startPoint y: 437, endPoint x: 921, endPoint y: 450, distance: 18.4
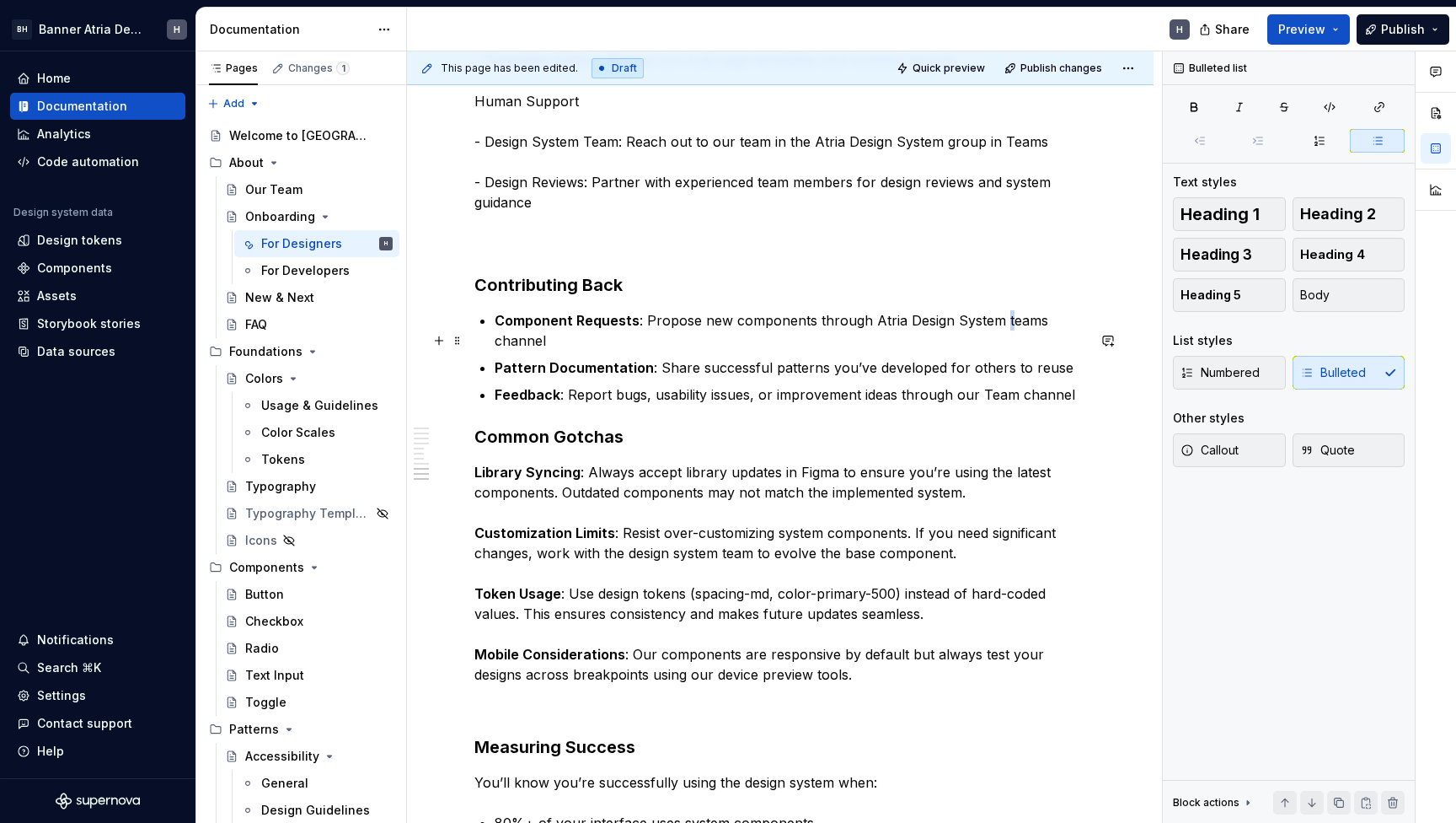
drag, startPoint x: 1005, startPoint y: 332, endPoint x: 997, endPoint y: 340, distance: 11.3
click at [997, 340] on p "Component Requests : Propose new components through Atria Design System teams c…" at bounding box center [790, 330] width 592 height 40
drag, startPoint x: 652, startPoint y: 395, endPoint x: 636, endPoint y: 408, distance: 20.6
click at [644, 399] on ul "Component Requests : Propose new components through Atria Design System teams c…" at bounding box center [790, 356] width 592 height 94
click at [647, 449] on h3 "Common Gotchas" at bounding box center [780, 436] width 612 height 23
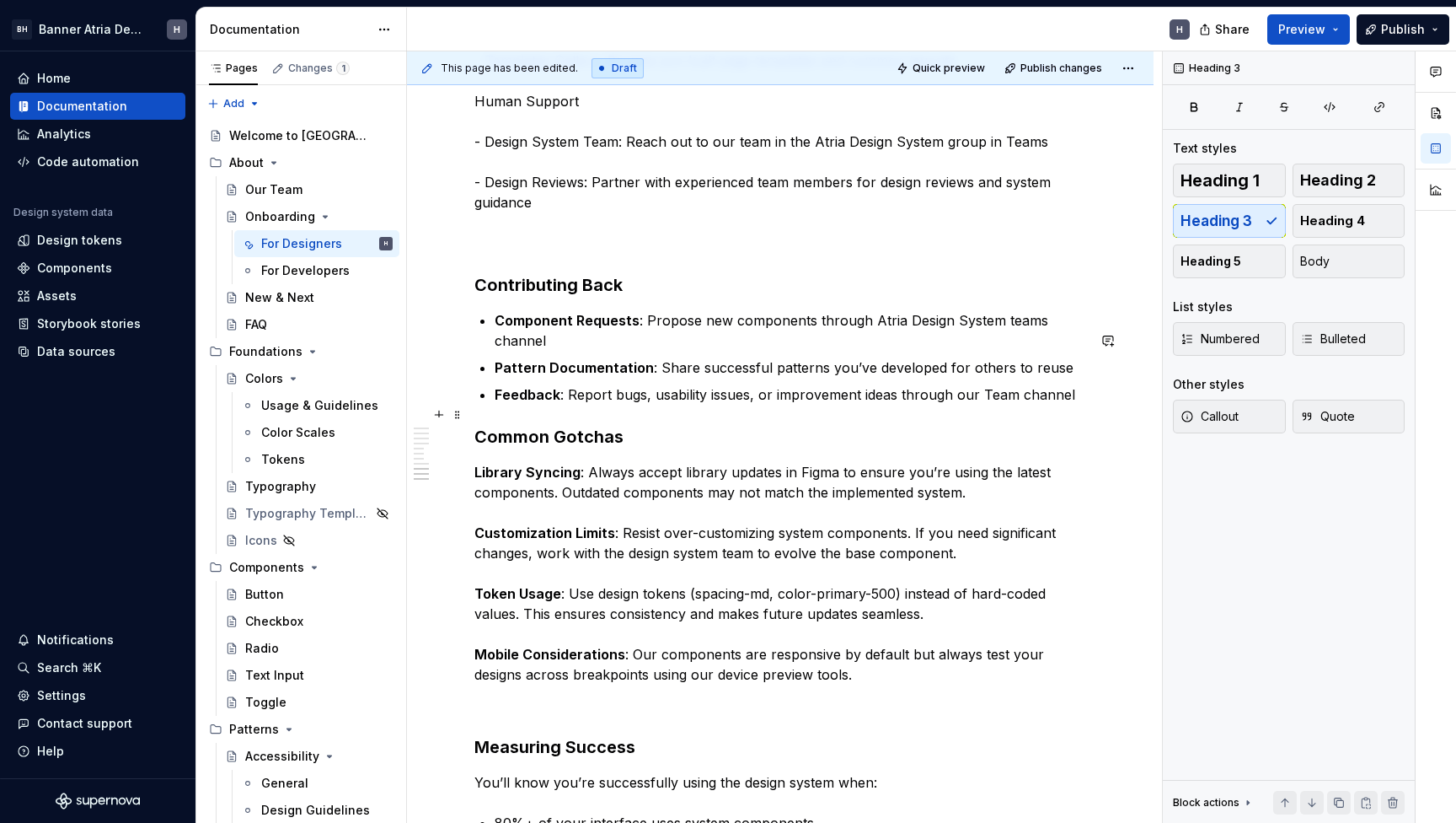
click at [656, 405] on p "Feedback : Report bugs, usability issues, or improvement ideas through our Team…" at bounding box center [790, 394] width 592 height 21
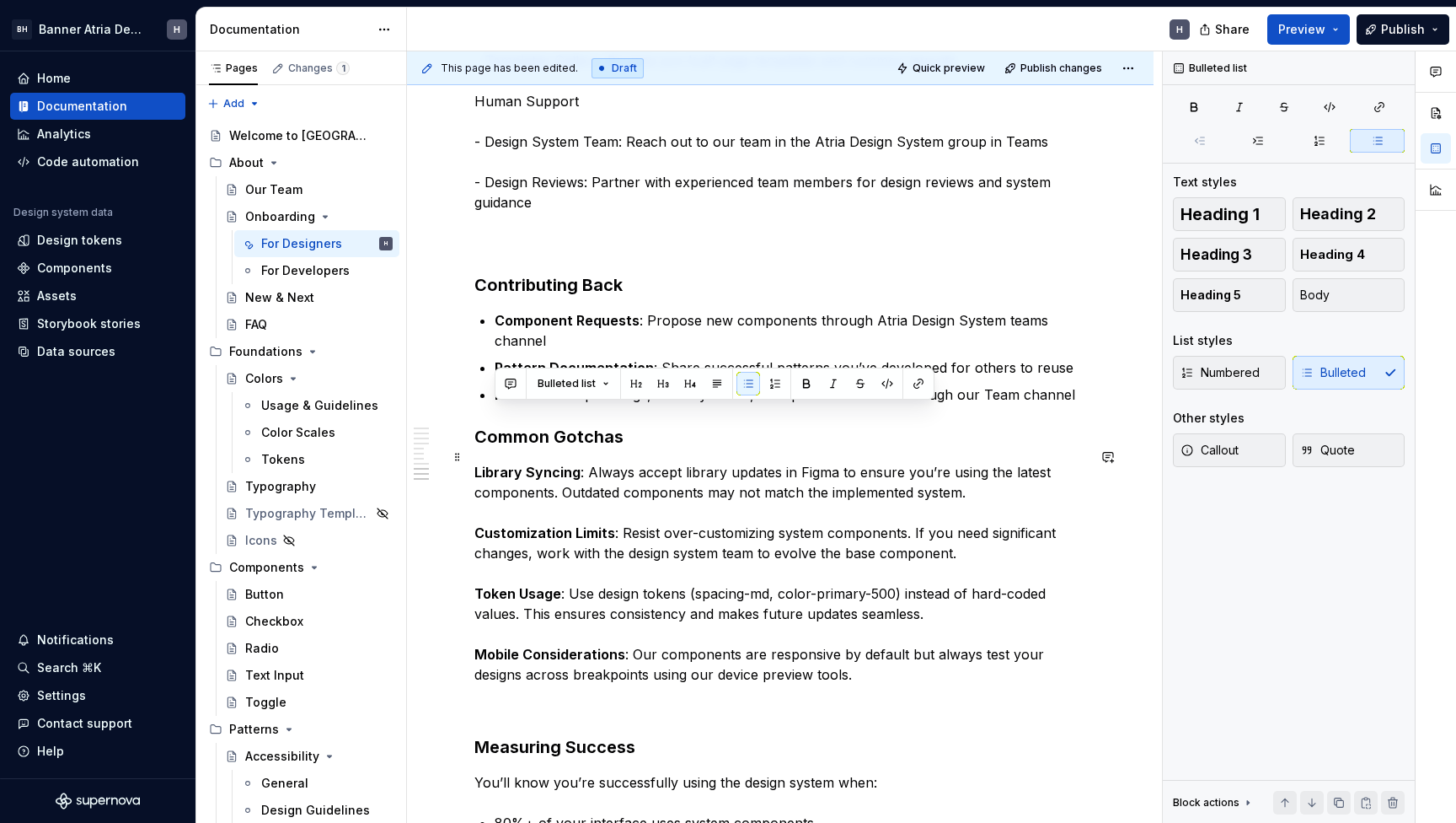
click at [818, 449] on h3 "Common Gotchas" at bounding box center [780, 436] width 612 height 23
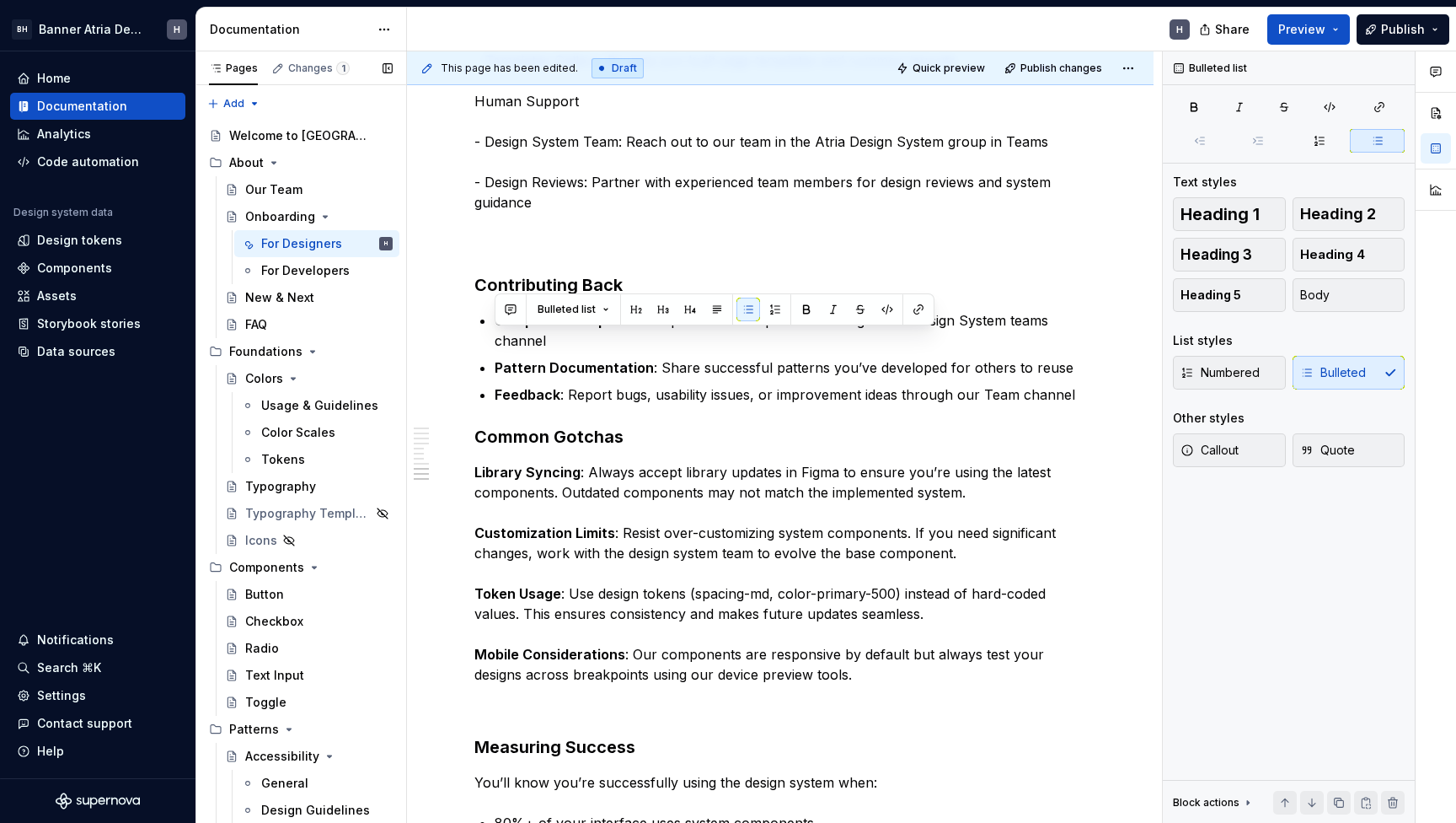
drag, startPoint x: 1074, startPoint y: 417, endPoint x: 401, endPoint y: 326, distance: 679.1
click at [401, 326] on div "Pages Changes 1 Add Accessibility guide for tree Page tree. Navigate the tree w…" at bounding box center [826, 441] width 1260 height 779
click at [1340, 367] on div "Numbered Bulleted" at bounding box center [1289, 373] width 232 height 34
click at [741, 305] on button "button" at bounding box center [749, 309] width 23 height 23
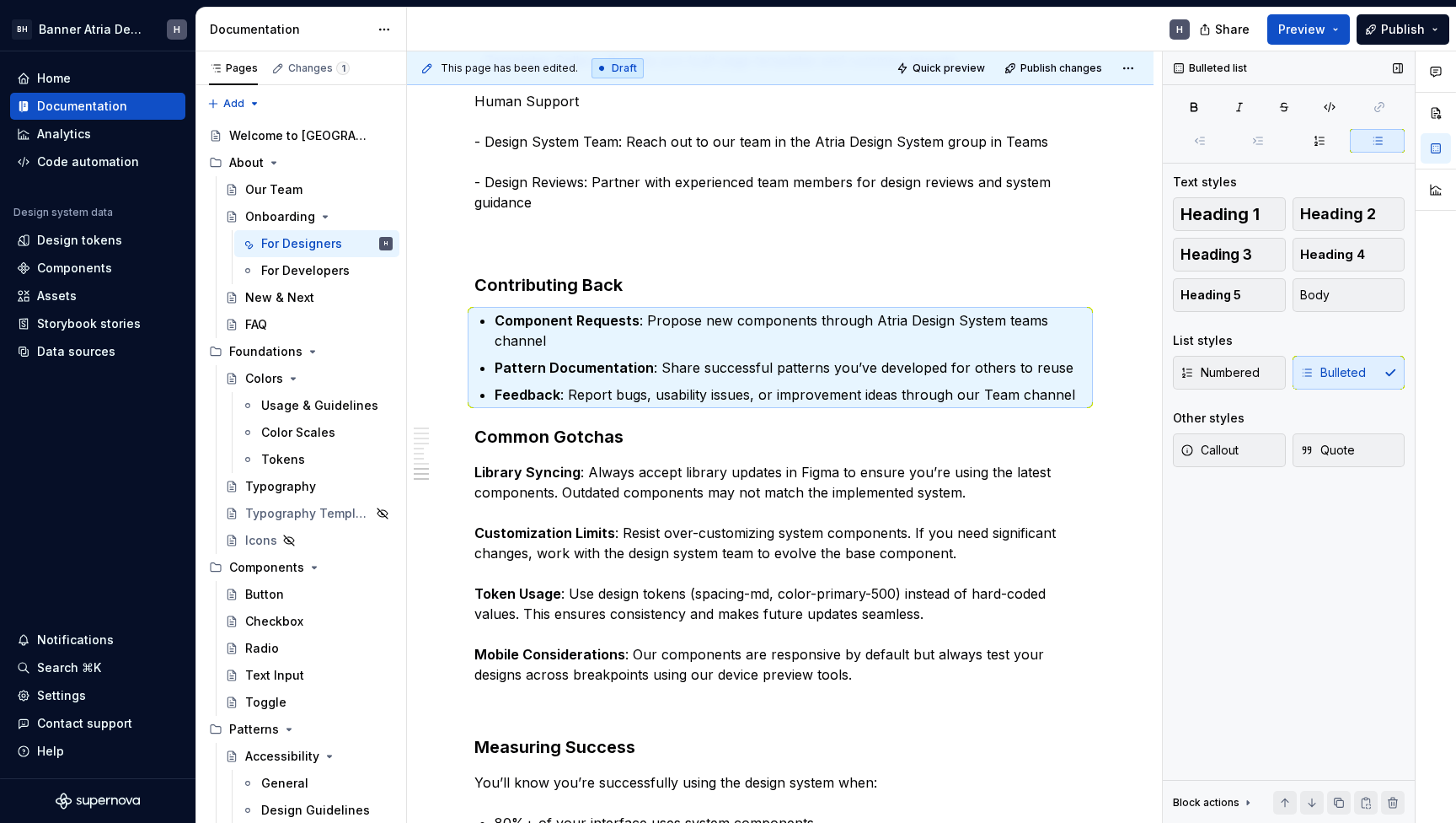
click at [1324, 374] on div "Numbered Bulleted" at bounding box center [1289, 373] width 232 height 34
click at [496, 329] on strong "Component Requests" at bounding box center [567, 320] width 145 height 17
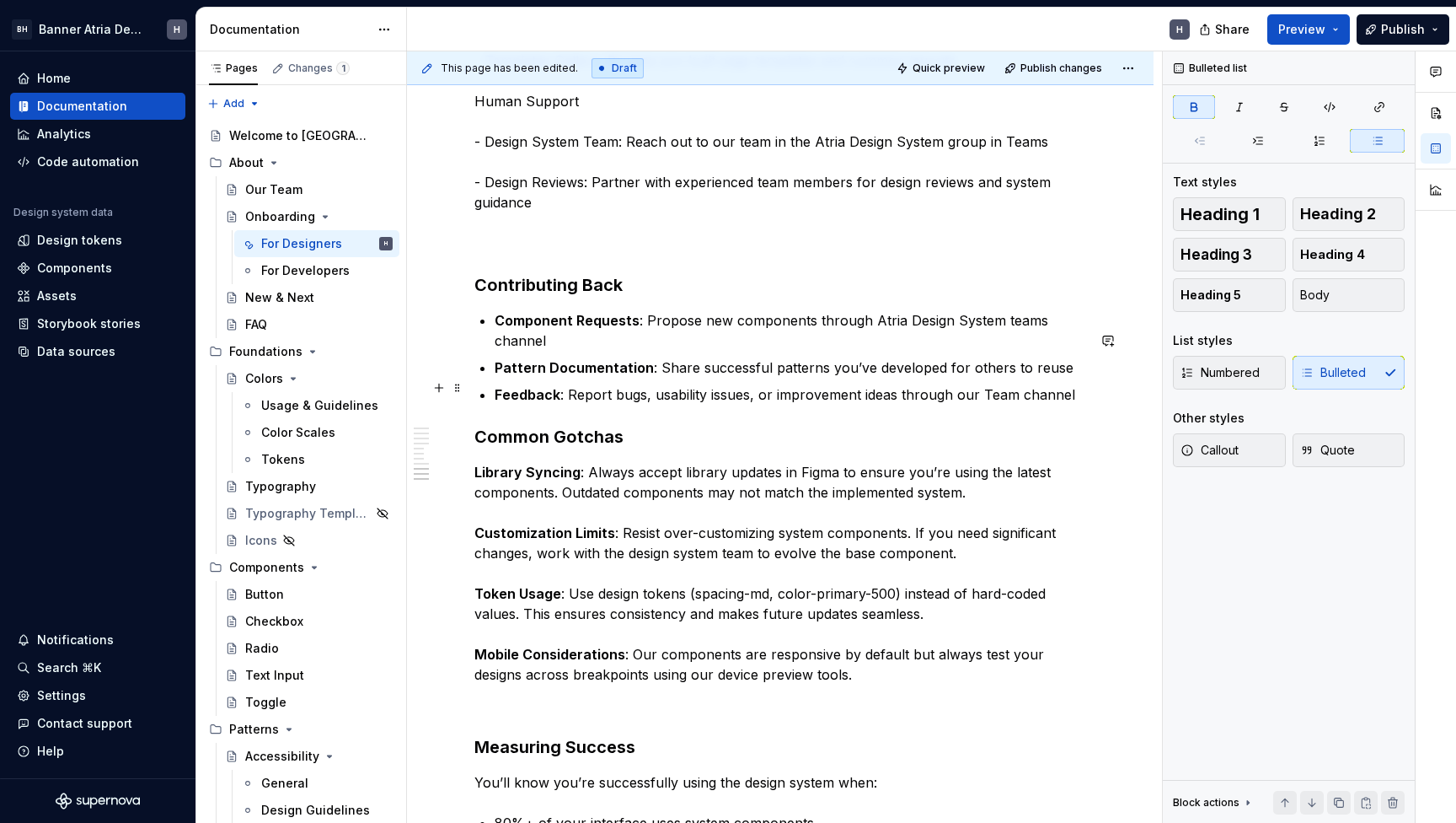
click at [495, 376] on strong "Pattern Documentation" at bounding box center [574, 367] width 159 height 17
click at [883, 374] on ul "Component Requests : Propose new components through Atria Design System teams c…" at bounding box center [790, 356] width 592 height 94
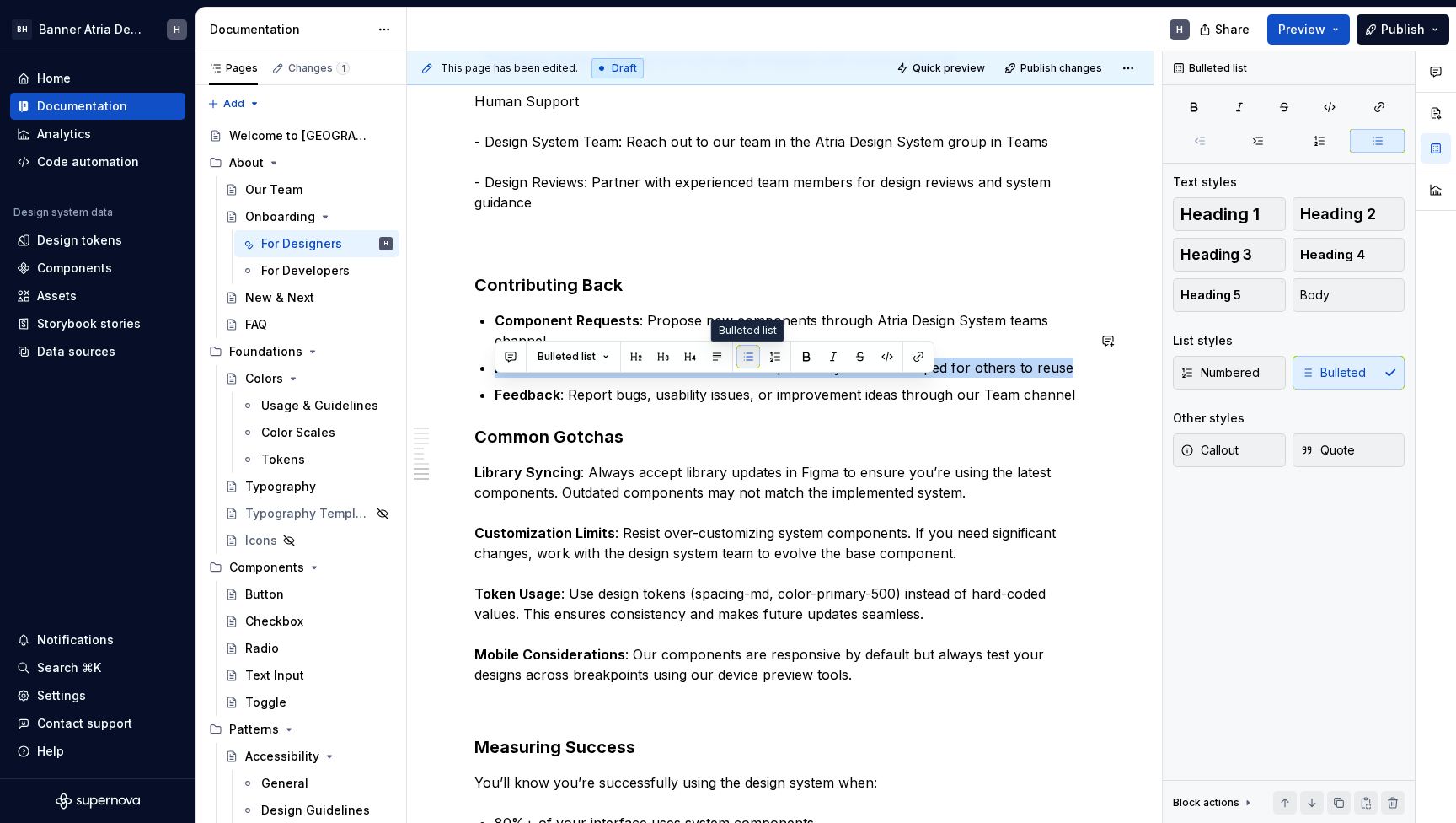
click at [740, 356] on button "button" at bounding box center [749, 356] width 23 height 23
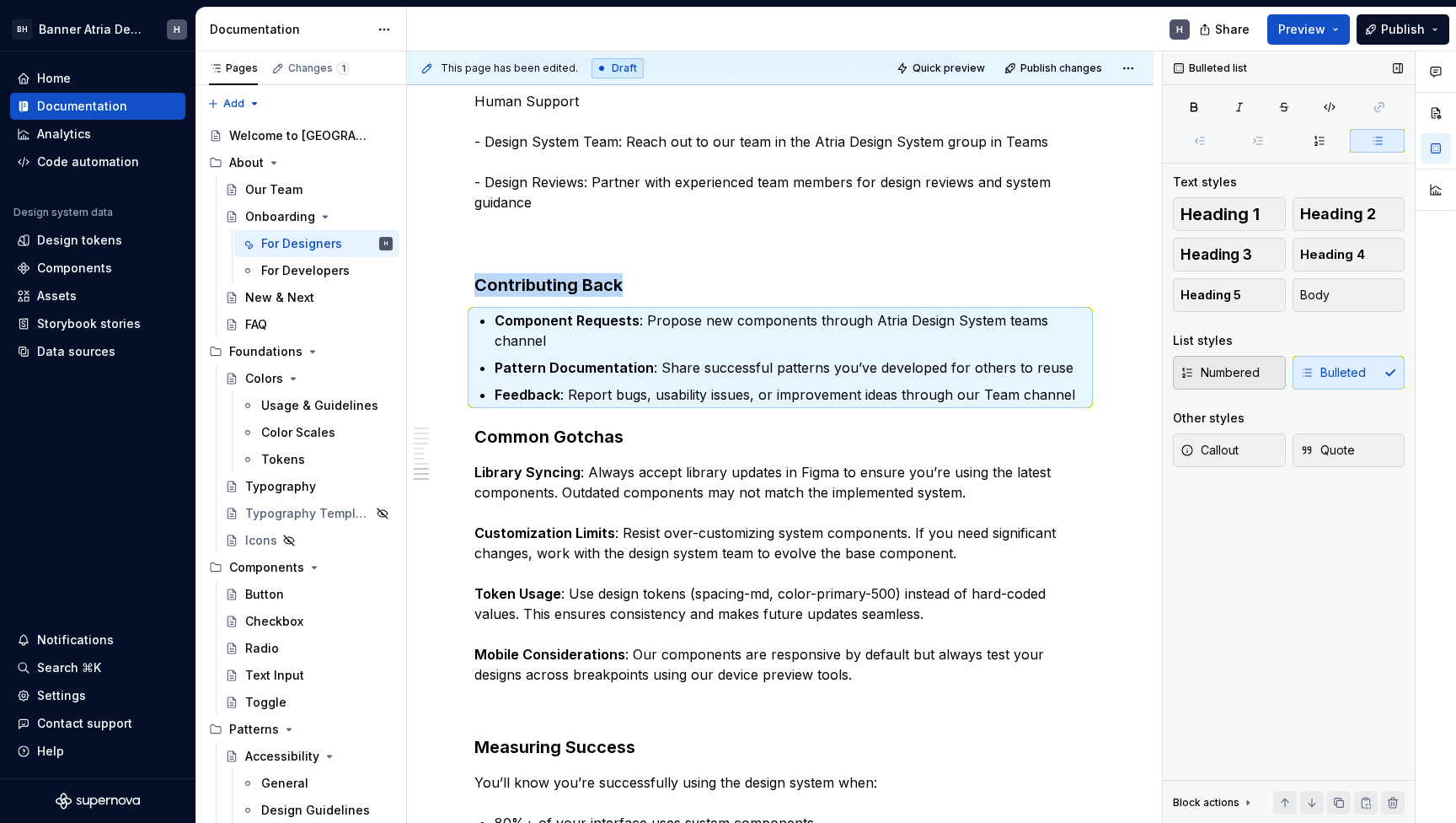
click at [1209, 367] on span "Numbered" at bounding box center [1220, 373] width 79 height 17
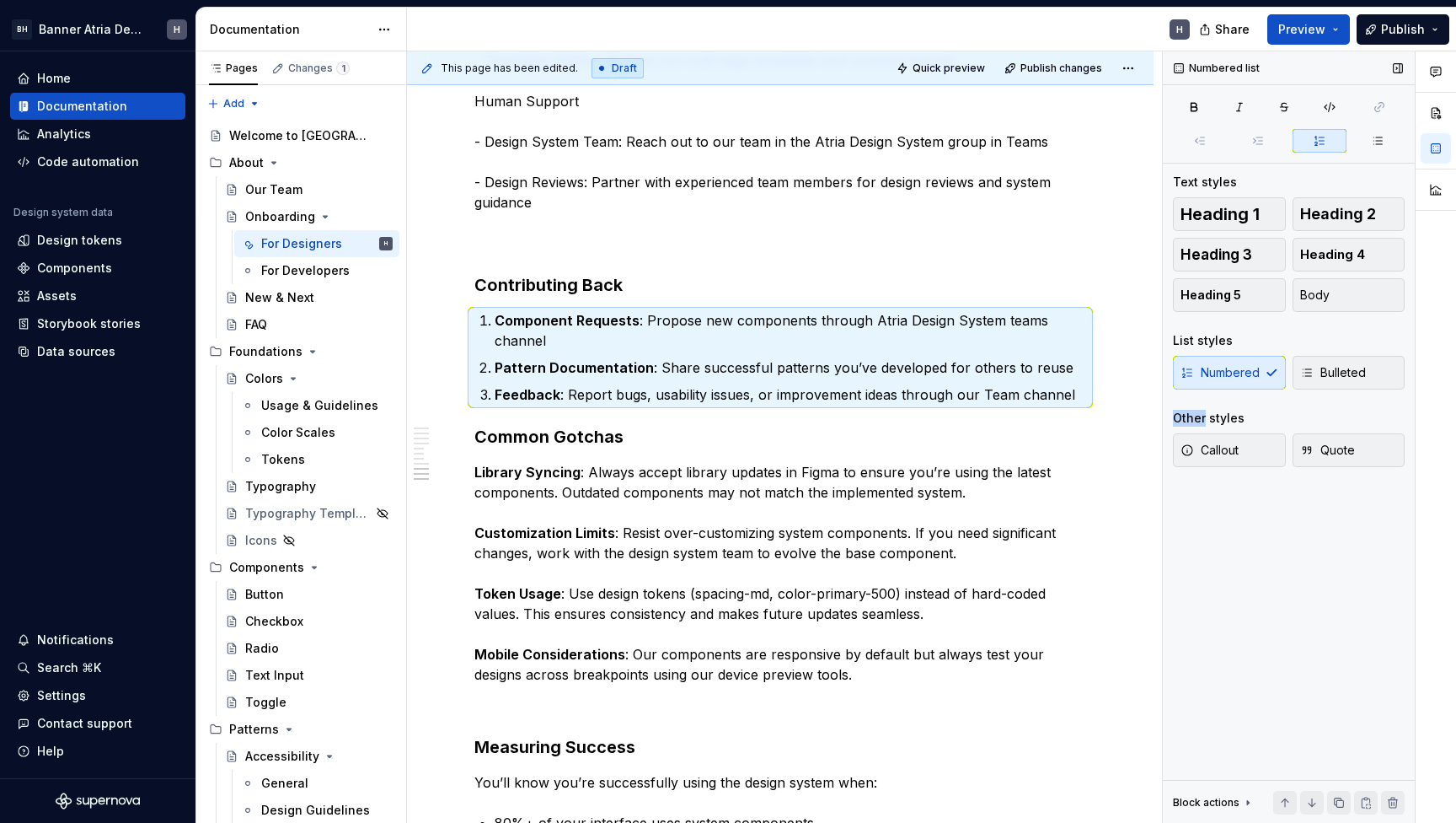
click at [1209, 367] on div "Numbered Bulleted" at bounding box center [1289, 373] width 232 height 34
click at [1337, 370] on span "Bulleted" at bounding box center [1332, 373] width 65 height 17
click at [1226, 302] on span "Heading 5" at bounding box center [1212, 295] width 61 height 17
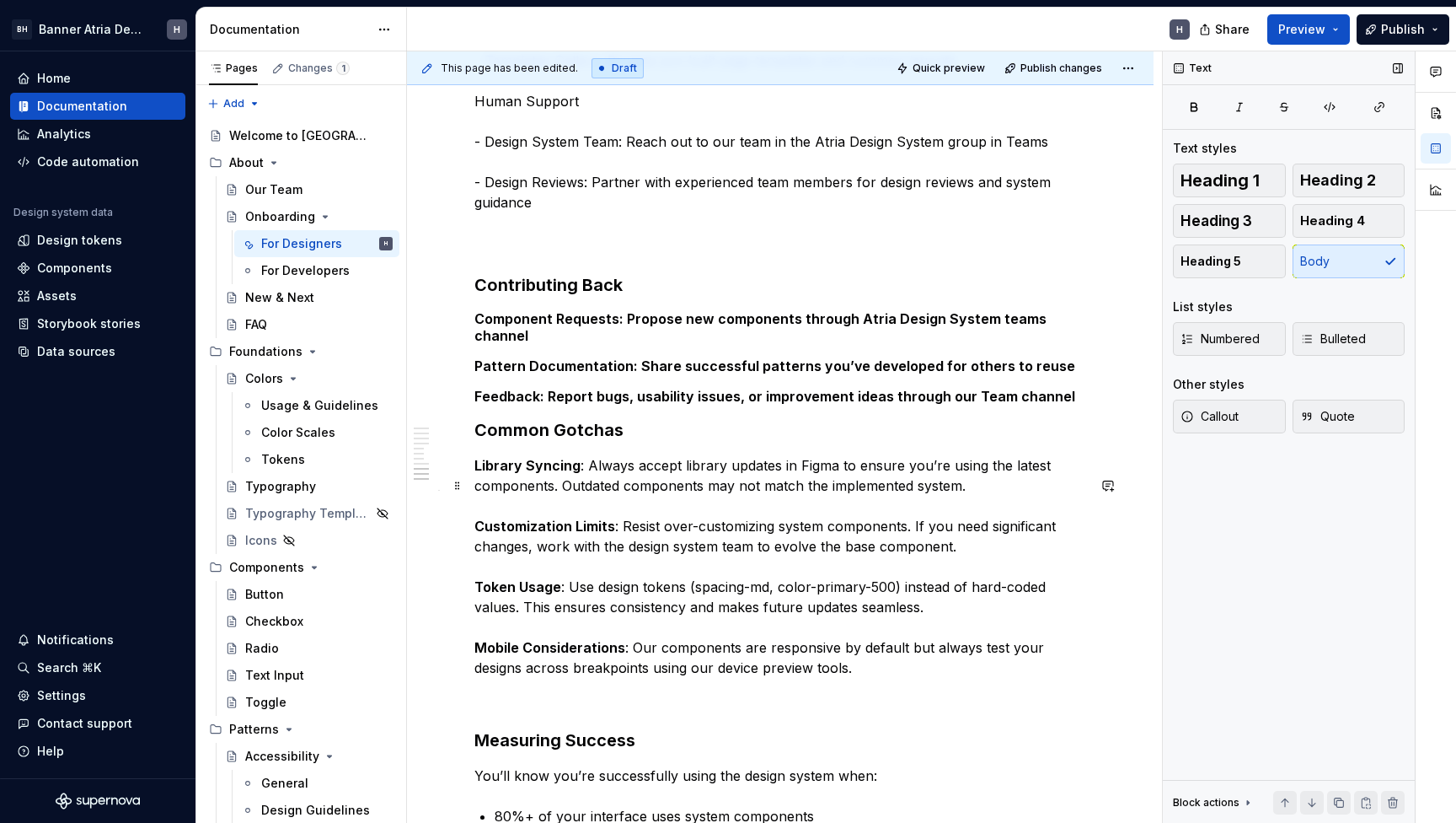
click at [885, 544] on p "Library Syncing : Always accept library updates in Figma to ensure you’re using…" at bounding box center [780, 566] width 612 height 222
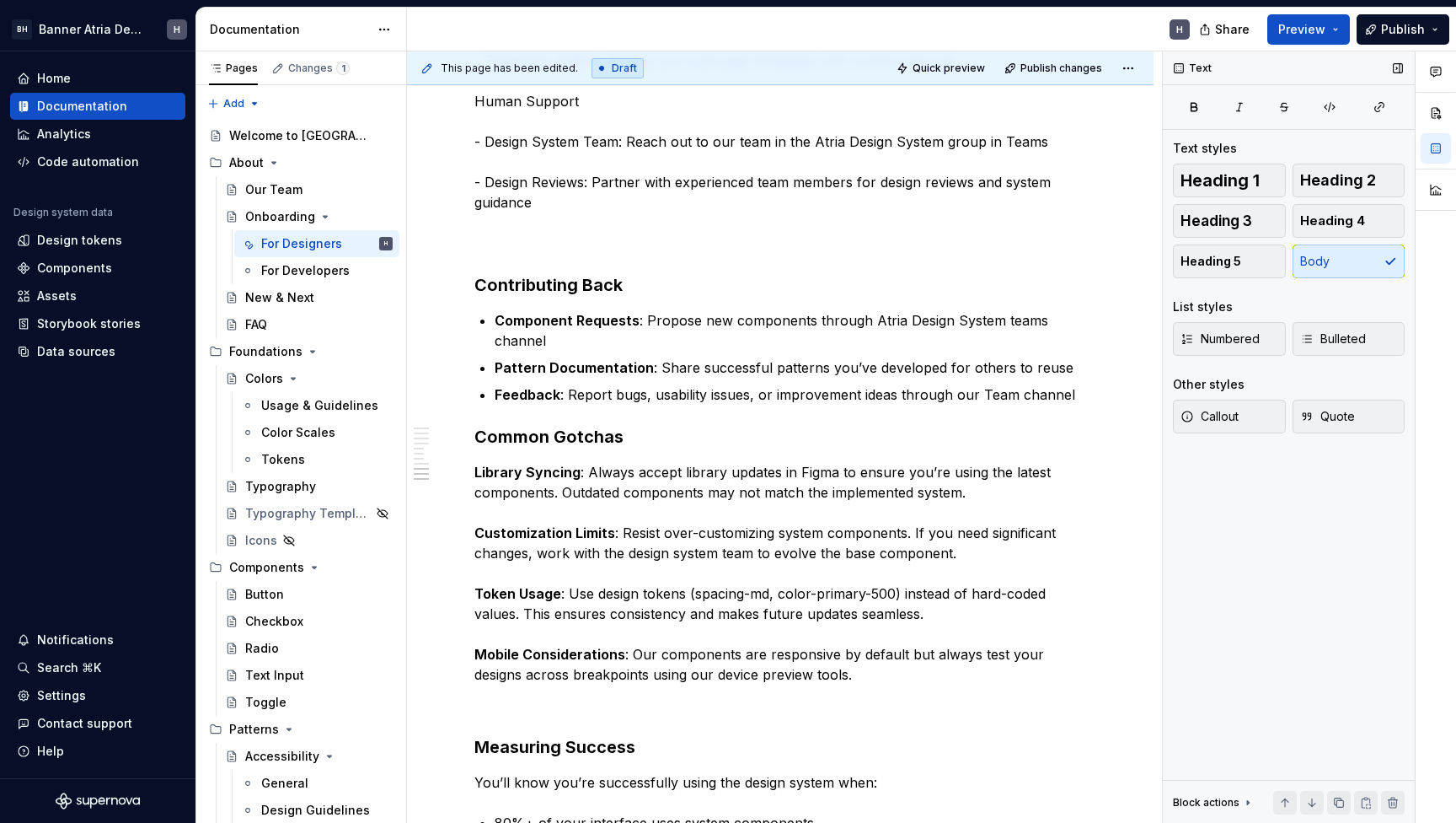
click at [1352, 265] on div "Heading 1 Heading 2 Heading 3 Heading 4 Heading 5 Body" at bounding box center [1289, 221] width 232 height 115
click at [919, 405] on p "Feedback : Report bugs, usability issues, or improvement ideas through our Team…" at bounding box center [790, 394] width 592 height 21
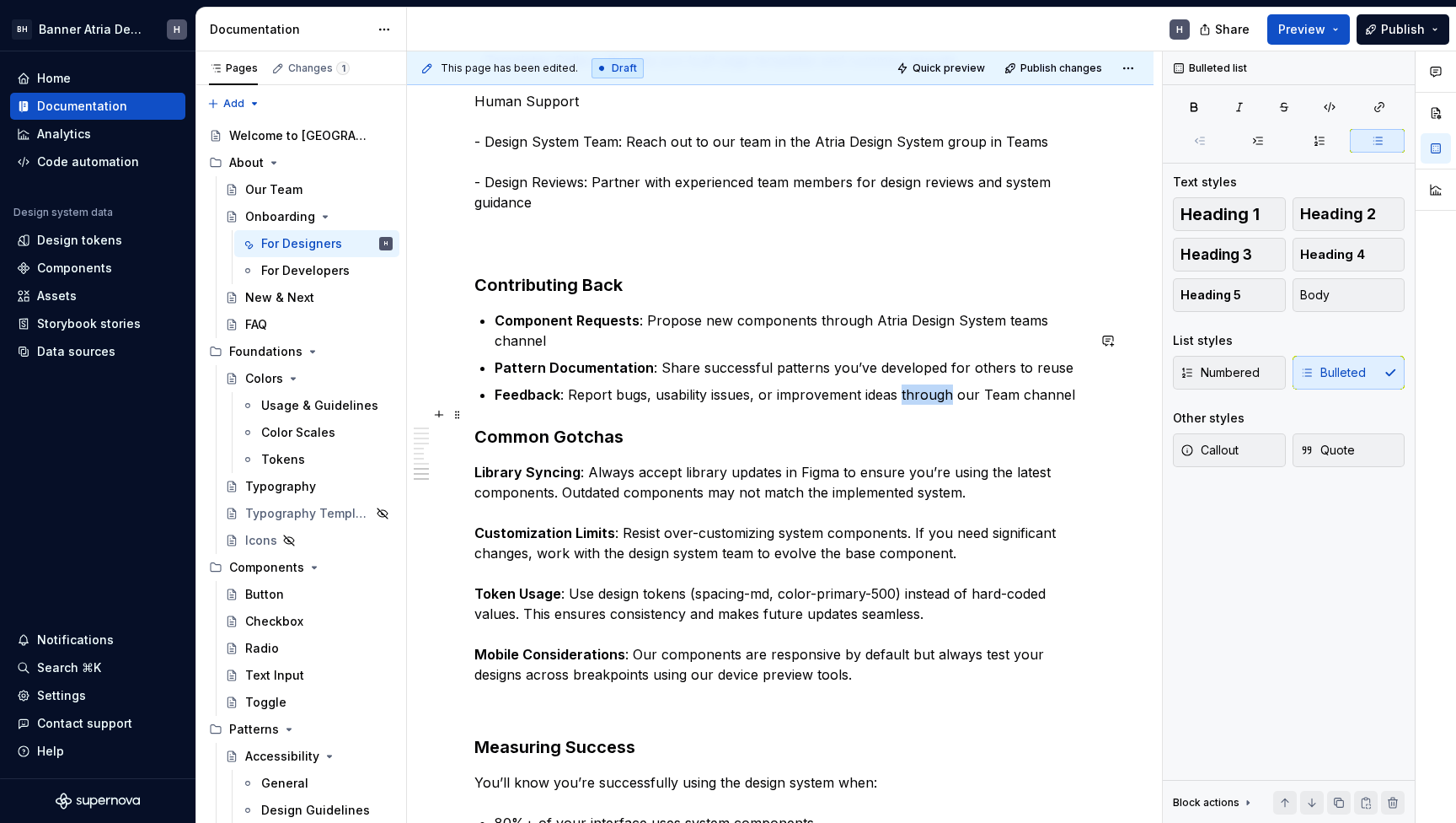
click at [919, 405] on p "Feedback : Report bugs, usability issues, or improvement ideas through our Team…" at bounding box center [790, 394] width 592 height 21
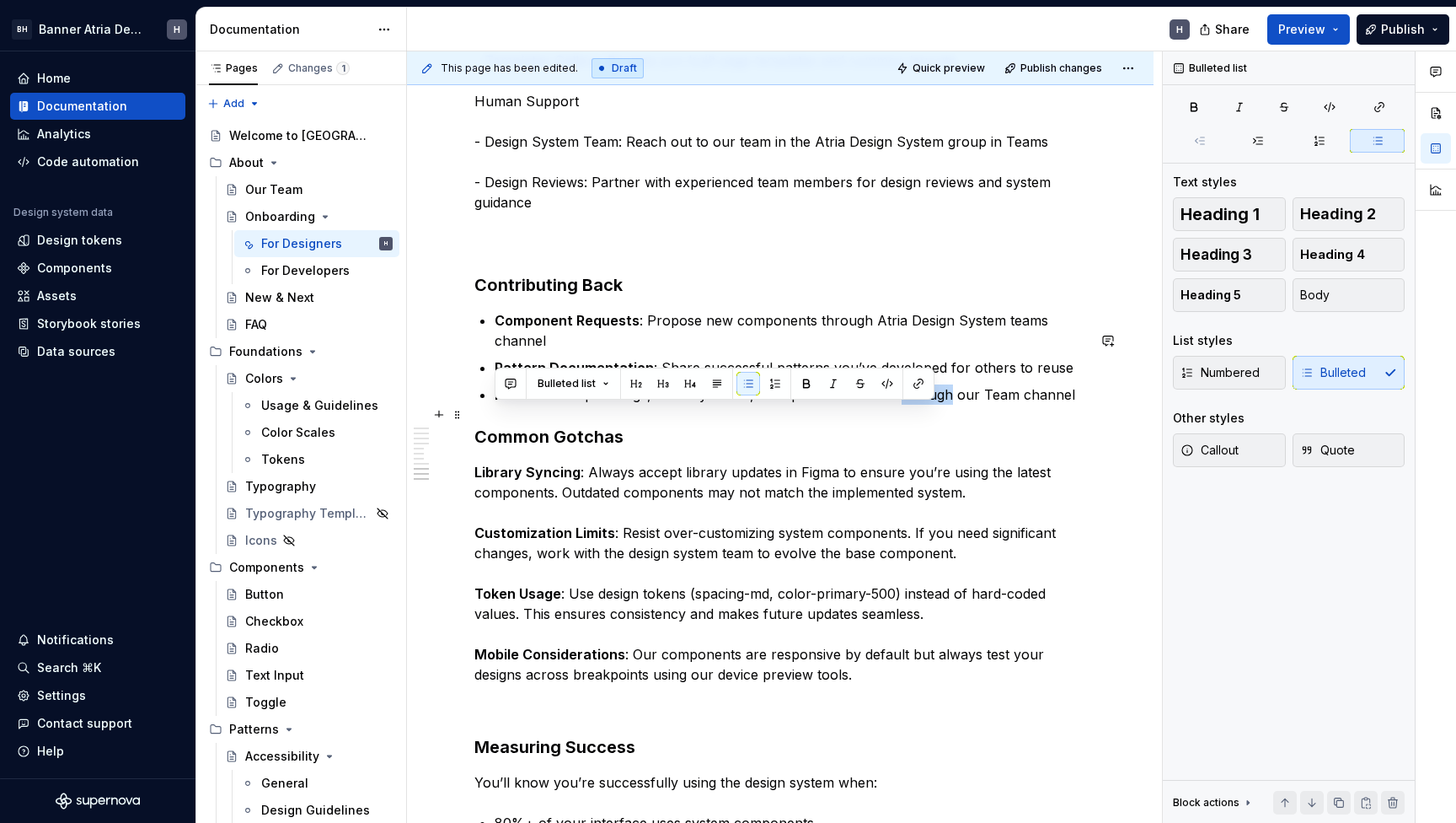
click at [919, 405] on p "Feedback : Report bugs, usability issues, or improvement ideas through our Team…" at bounding box center [790, 394] width 592 height 21
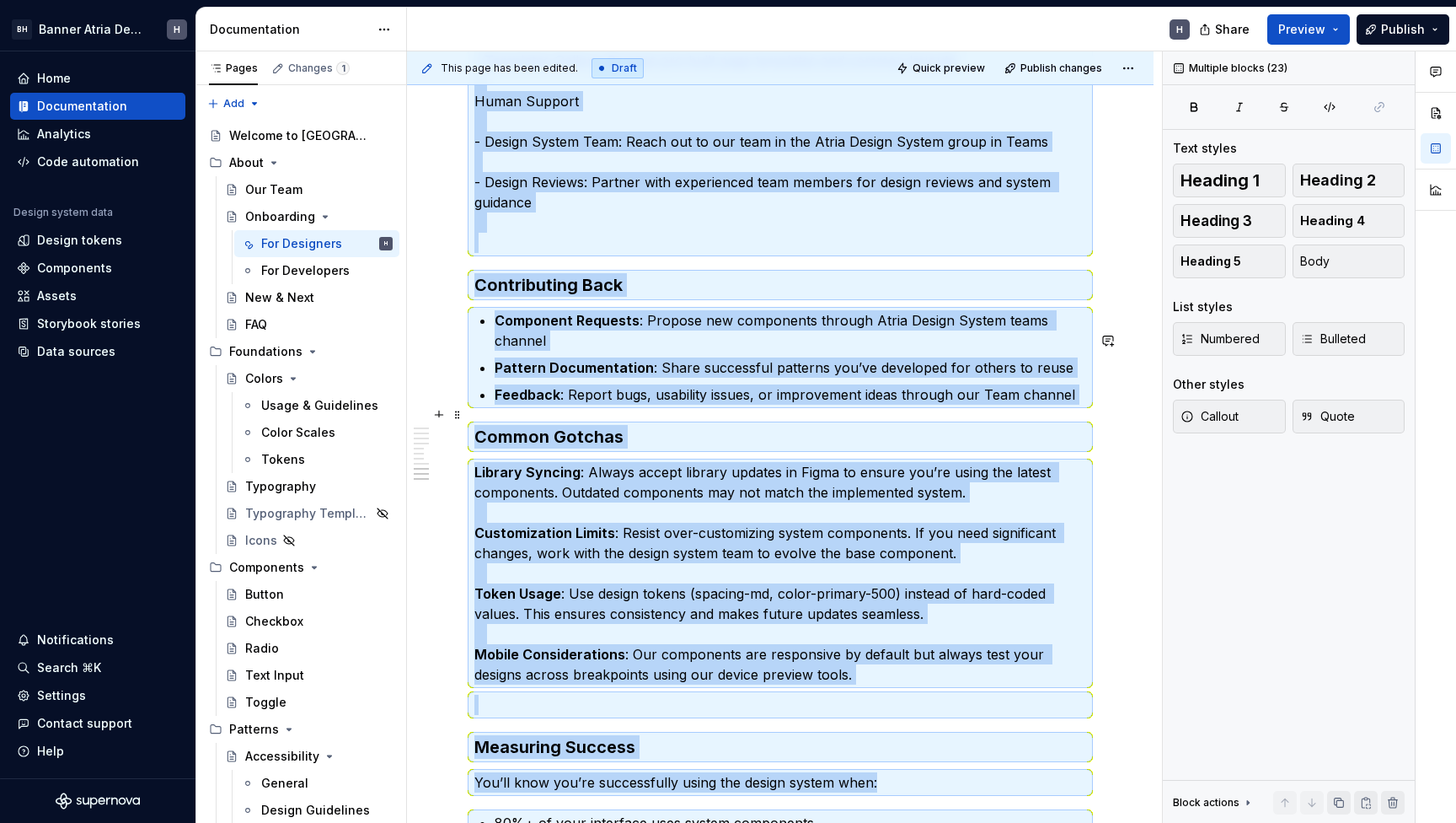
click at [923, 405] on p "Feedback : Report bugs, usability issues, or improvement ideas through our Team…" at bounding box center [790, 394] width 592 height 21
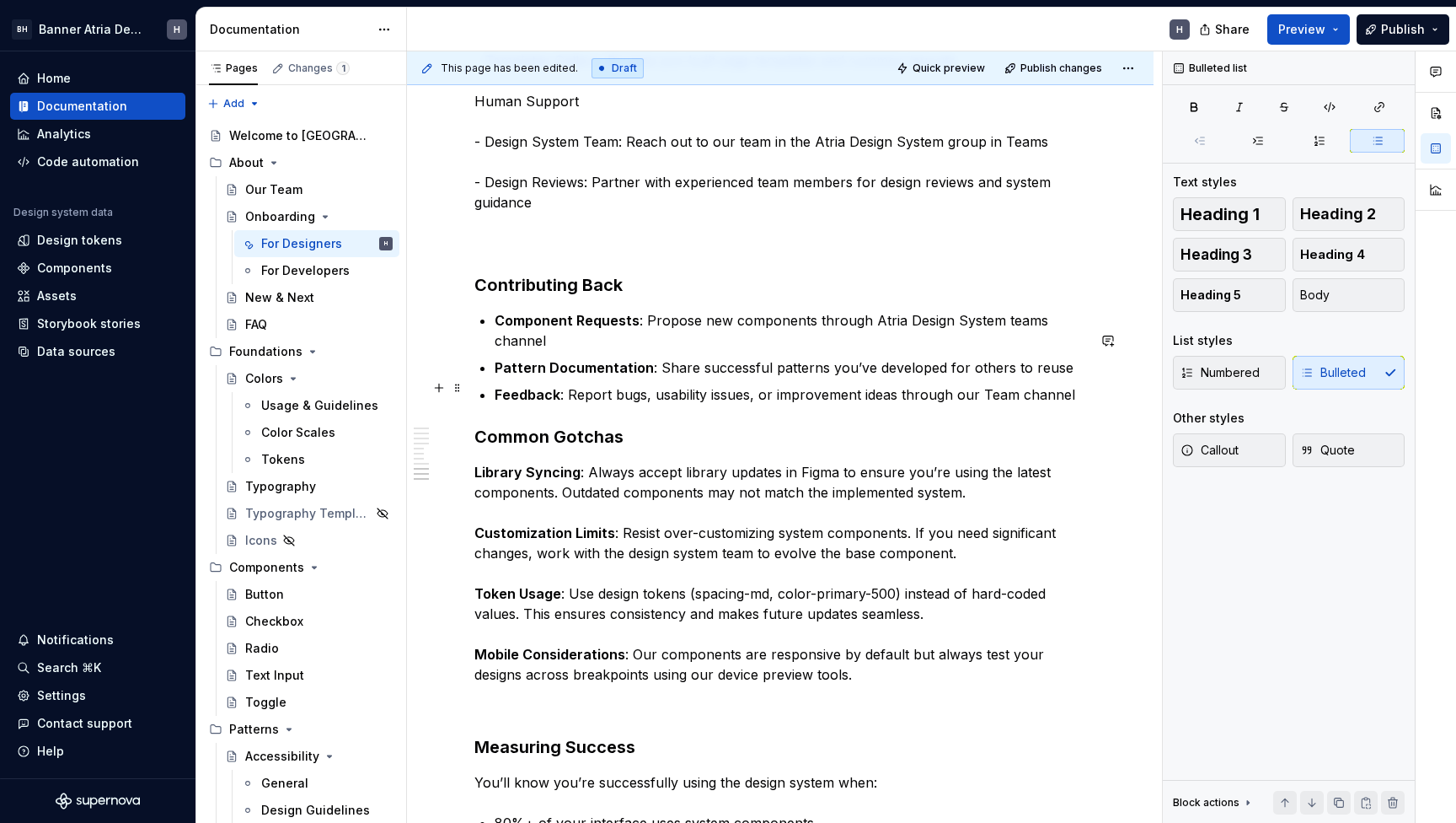
click at [1045, 378] on p "Pattern Documentation : Share successful patterns you’ve developed for others t…" at bounding box center [790, 367] width 592 height 21
drag, startPoint x: 1065, startPoint y: 416, endPoint x: 487, endPoint y: 348, distance: 582.0
click at [1321, 302] on span "Body" at bounding box center [1315, 295] width 30 height 17
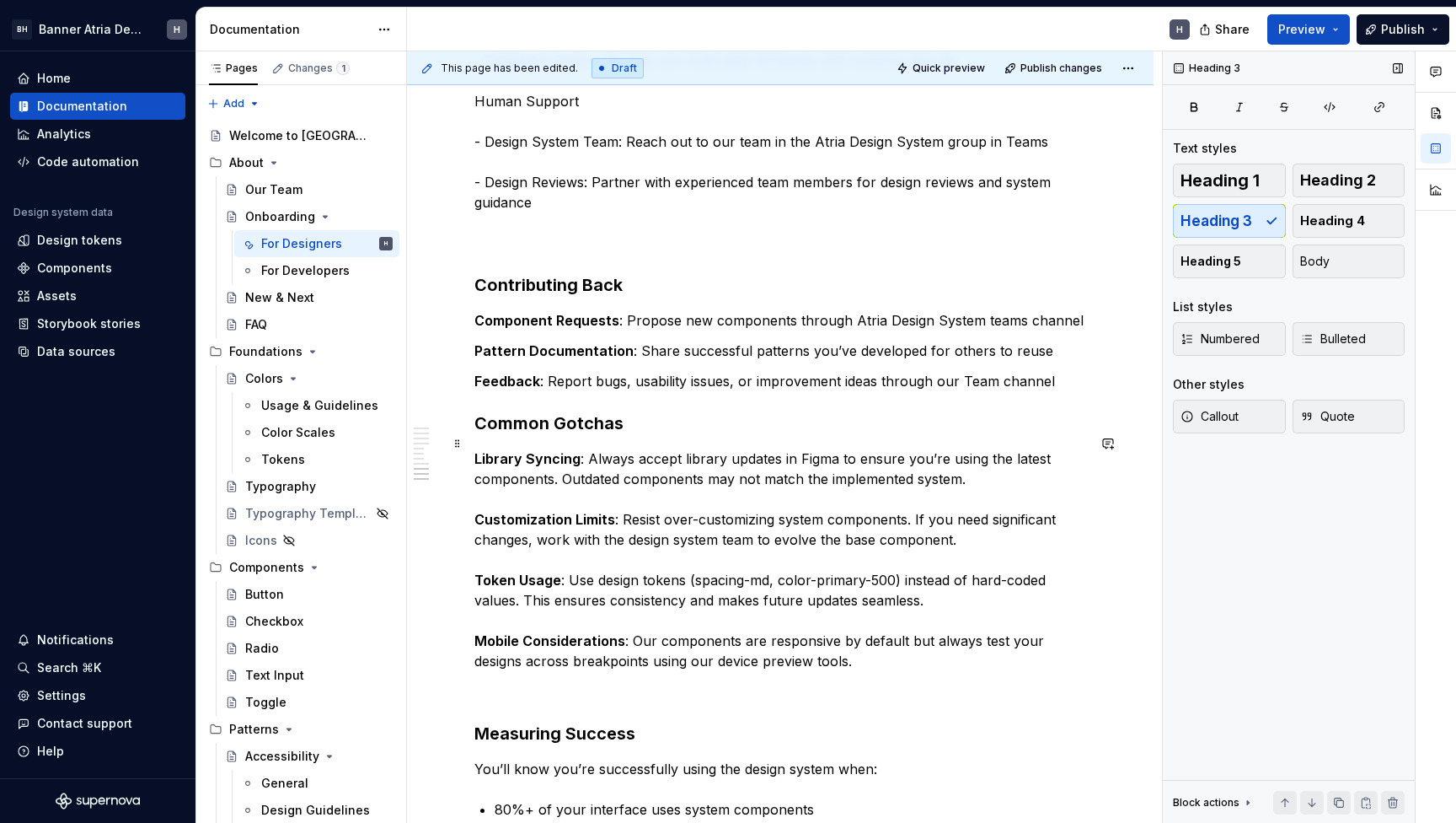
click at [587, 435] on h3 "Common Gotchas" at bounding box center [780, 423] width 612 height 23
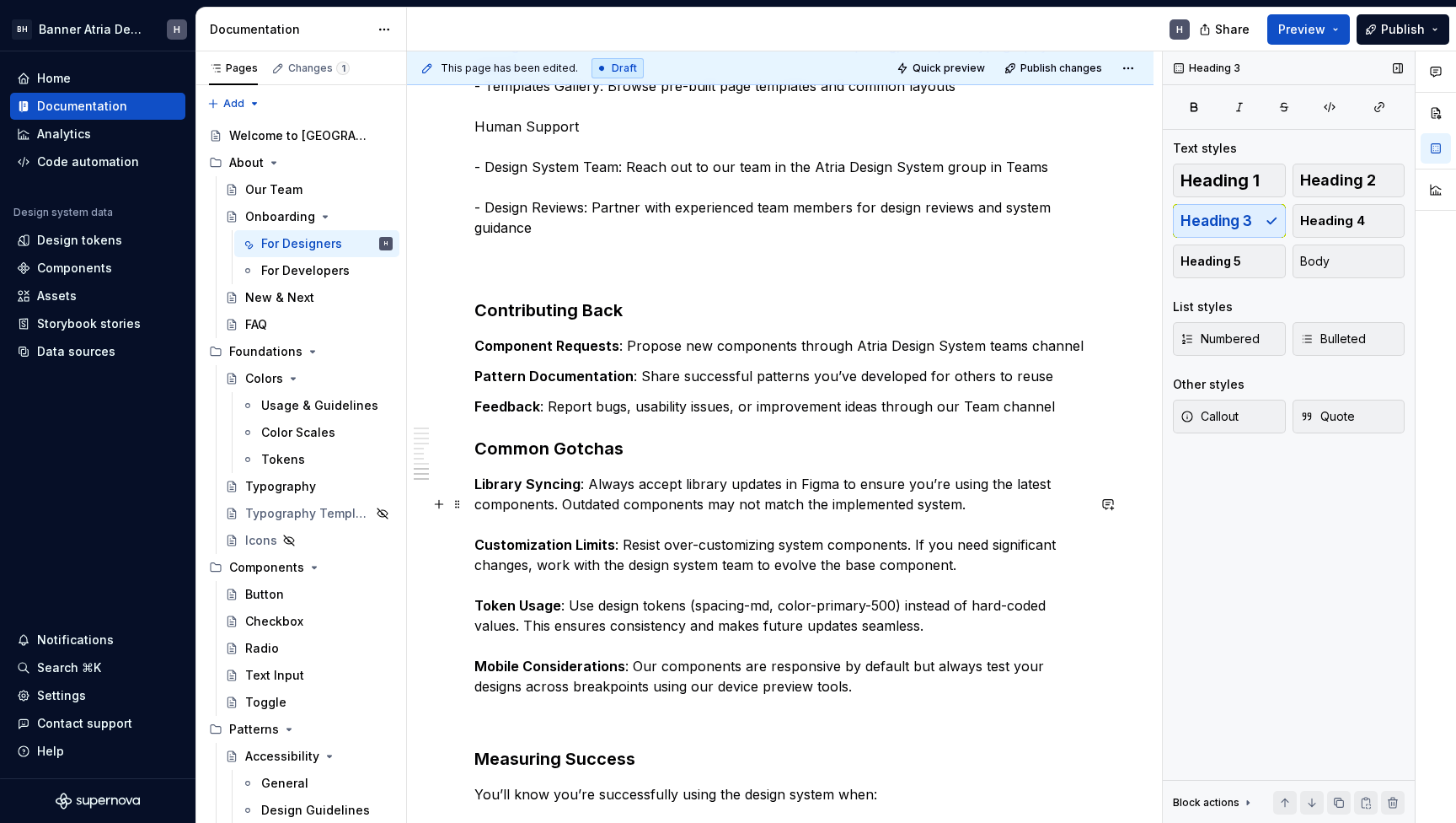
scroll to position [1950, 0]
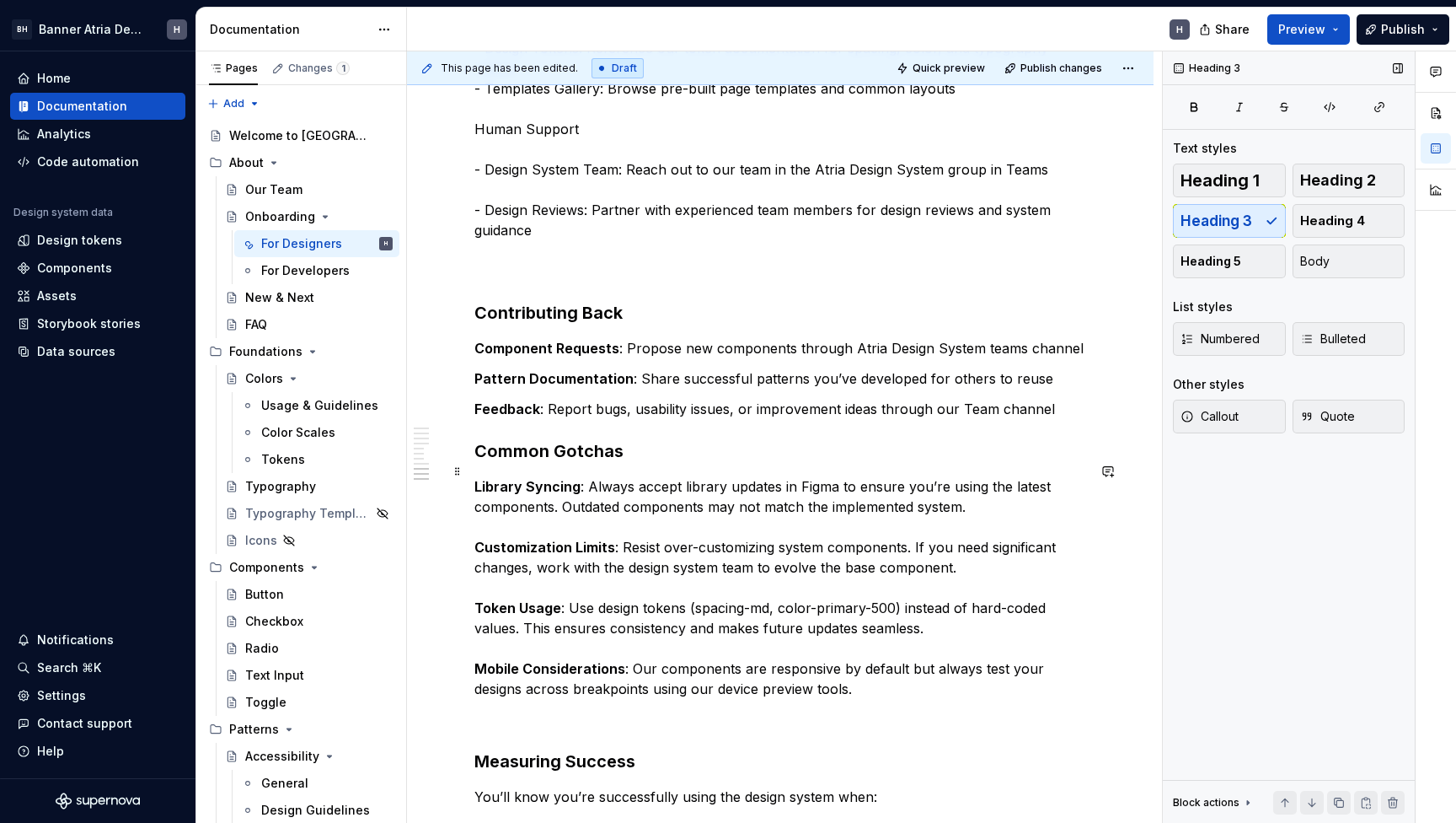
click at [480, 463] on h3 "Common Gotchas" at bounding box center [780, 450] width 612 height 23
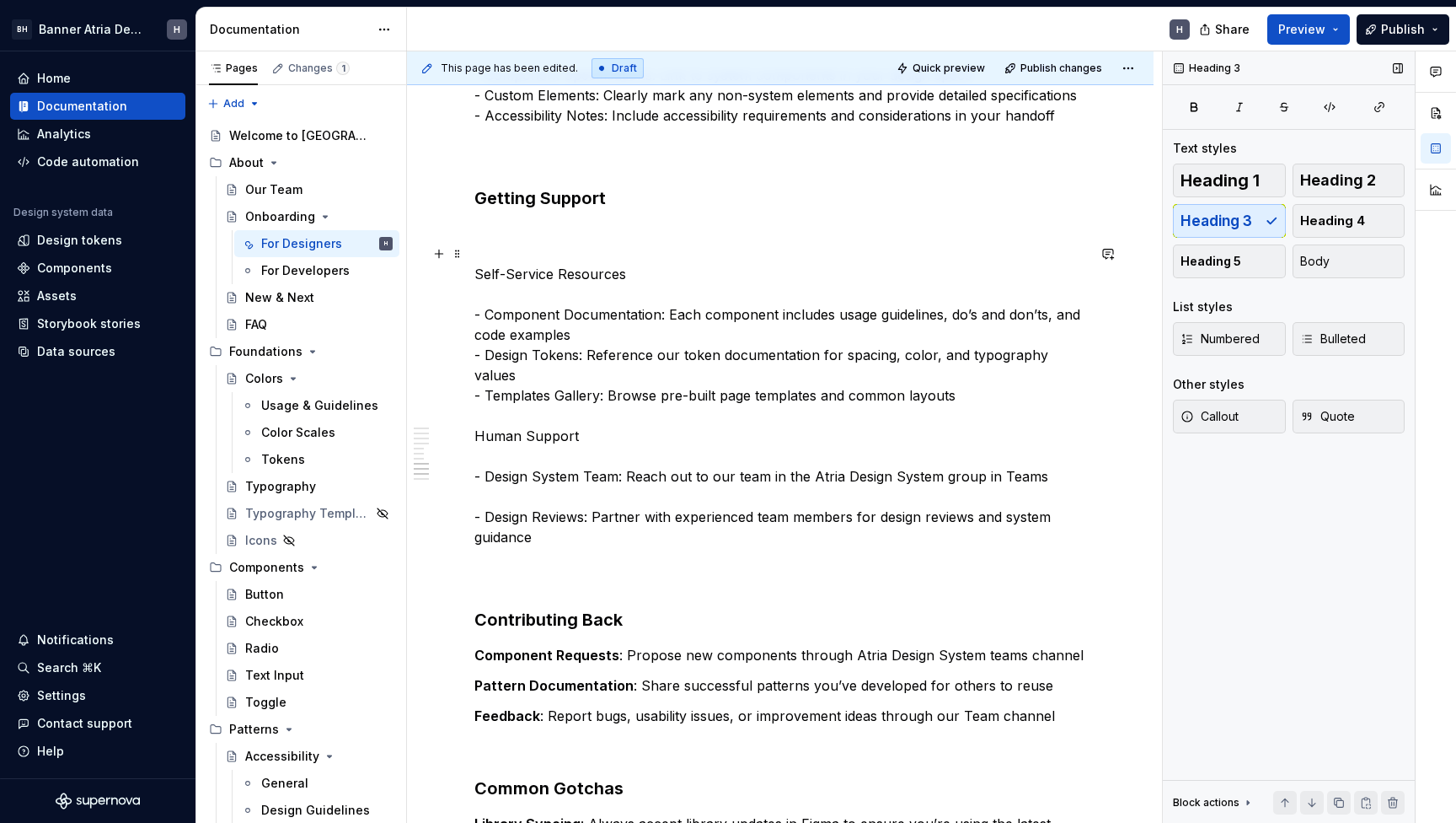
scroll to position [1625, 0]
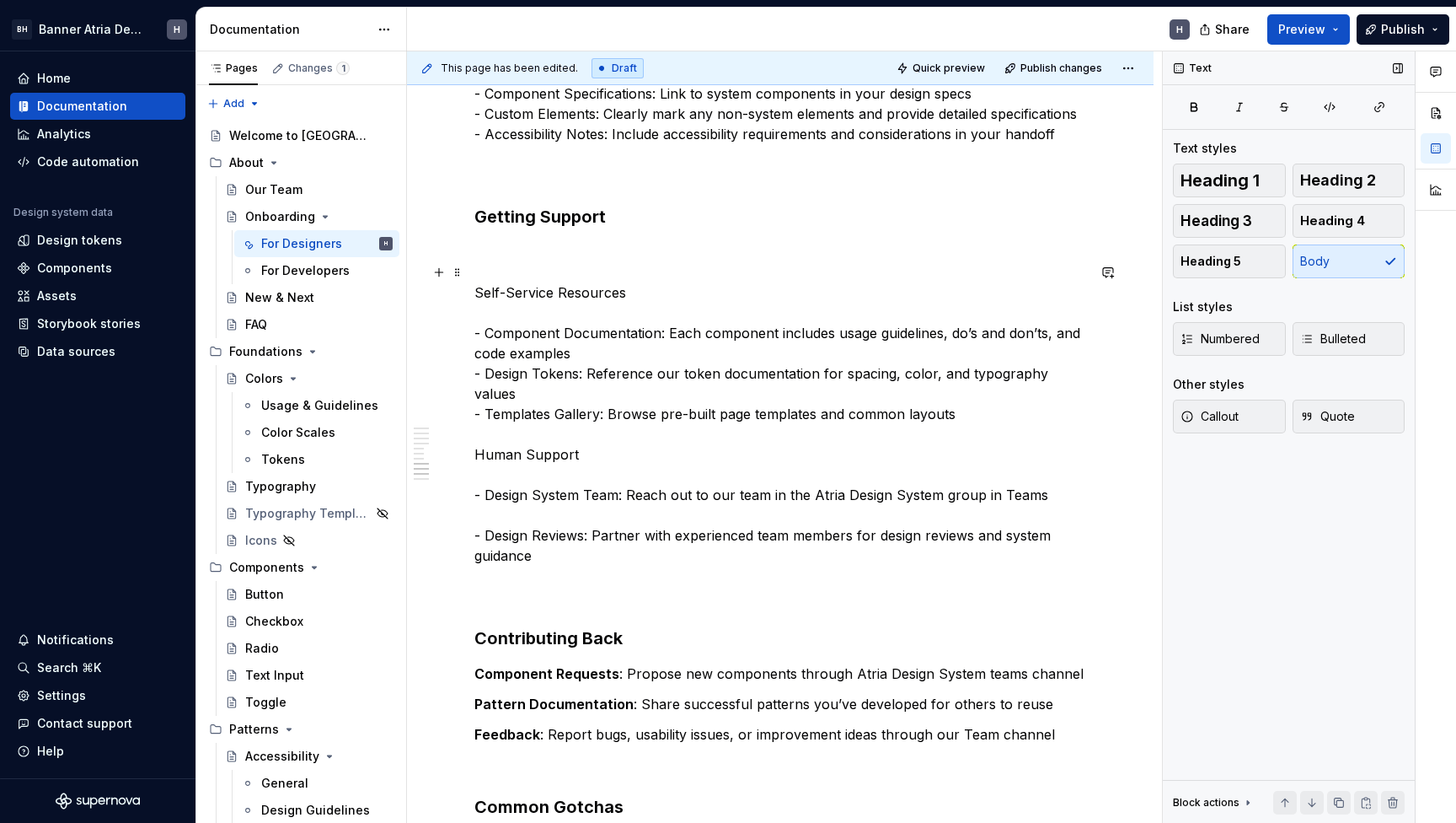
click at [540, 285] on p "Self-Service Resources - Component Documentation: Each component includes usage…" at bounding box center [780, 424] width 612 height 364
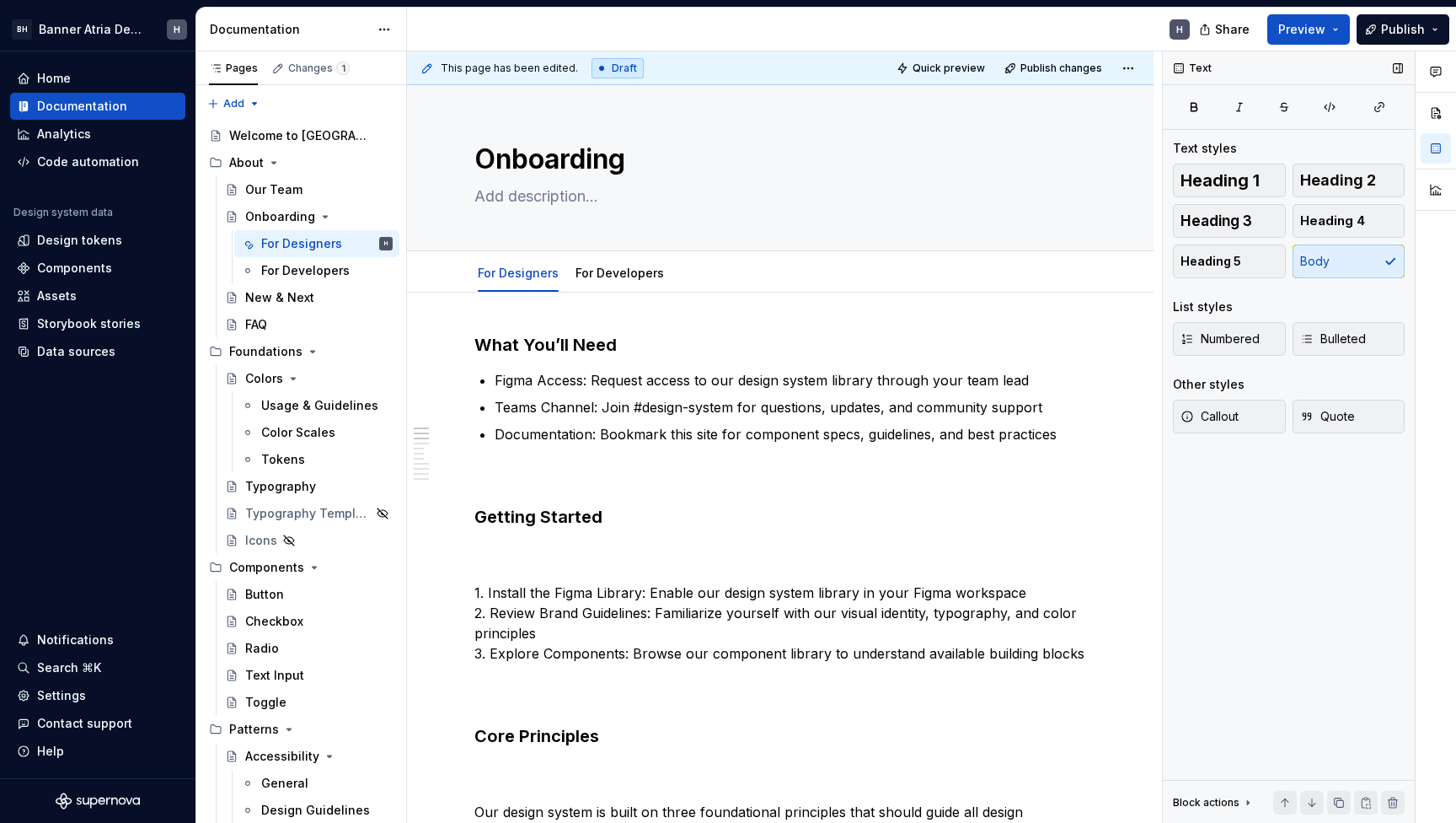
scroll to position [0, 0]
click at [497, 553] on p "1. Install the Figma Library: Enable our design system library in your Figma wo…" at bounding box center [780, 622] width 612 height 162
drag, startPoint x: 486, startPoint y: 592, endPoint x: 456, endPoint y: 593, distance: 30.0
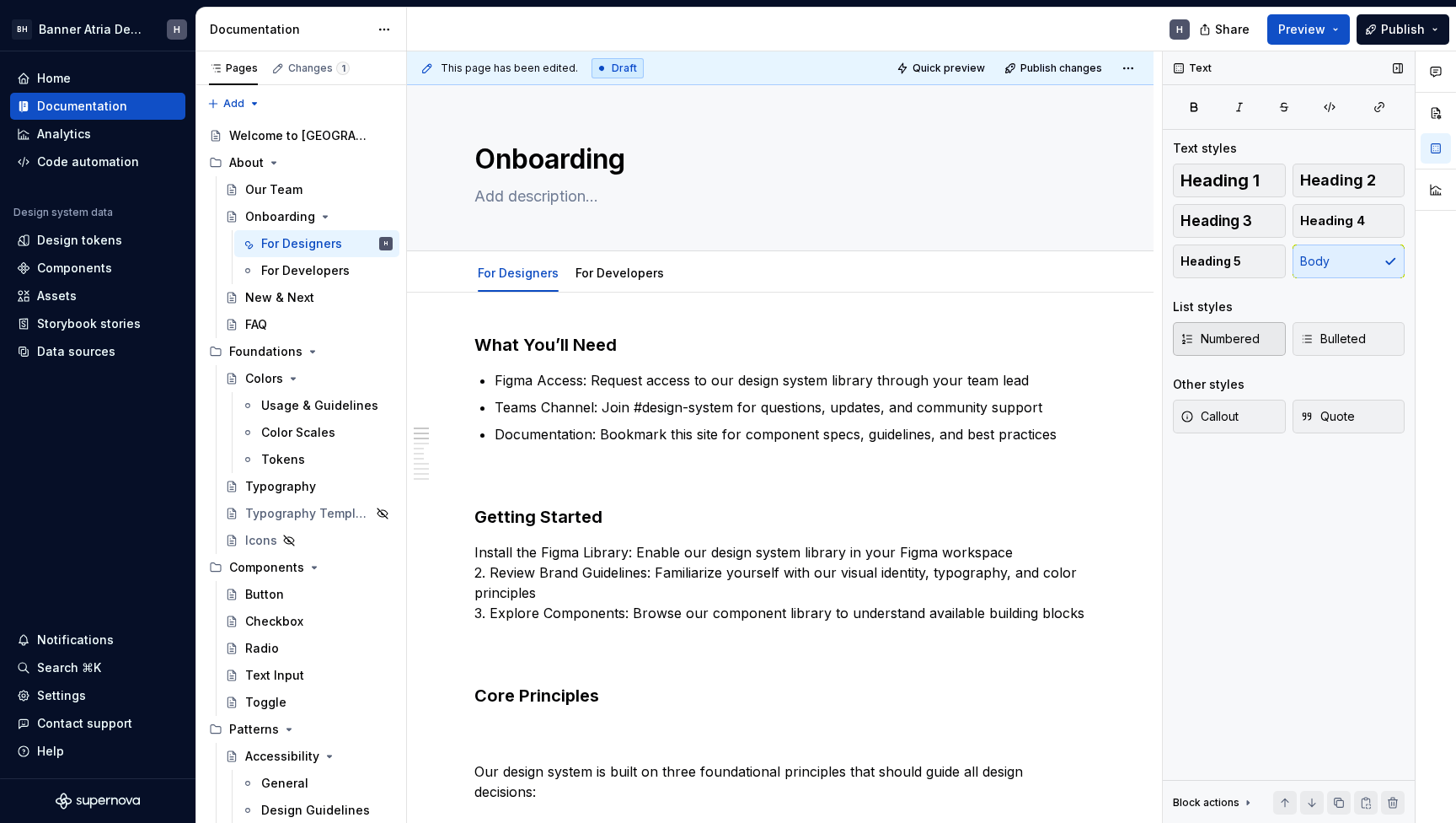
click at [1208, 344] on span "Numbered" at bounding box center [1220, 339] width 79 height 17
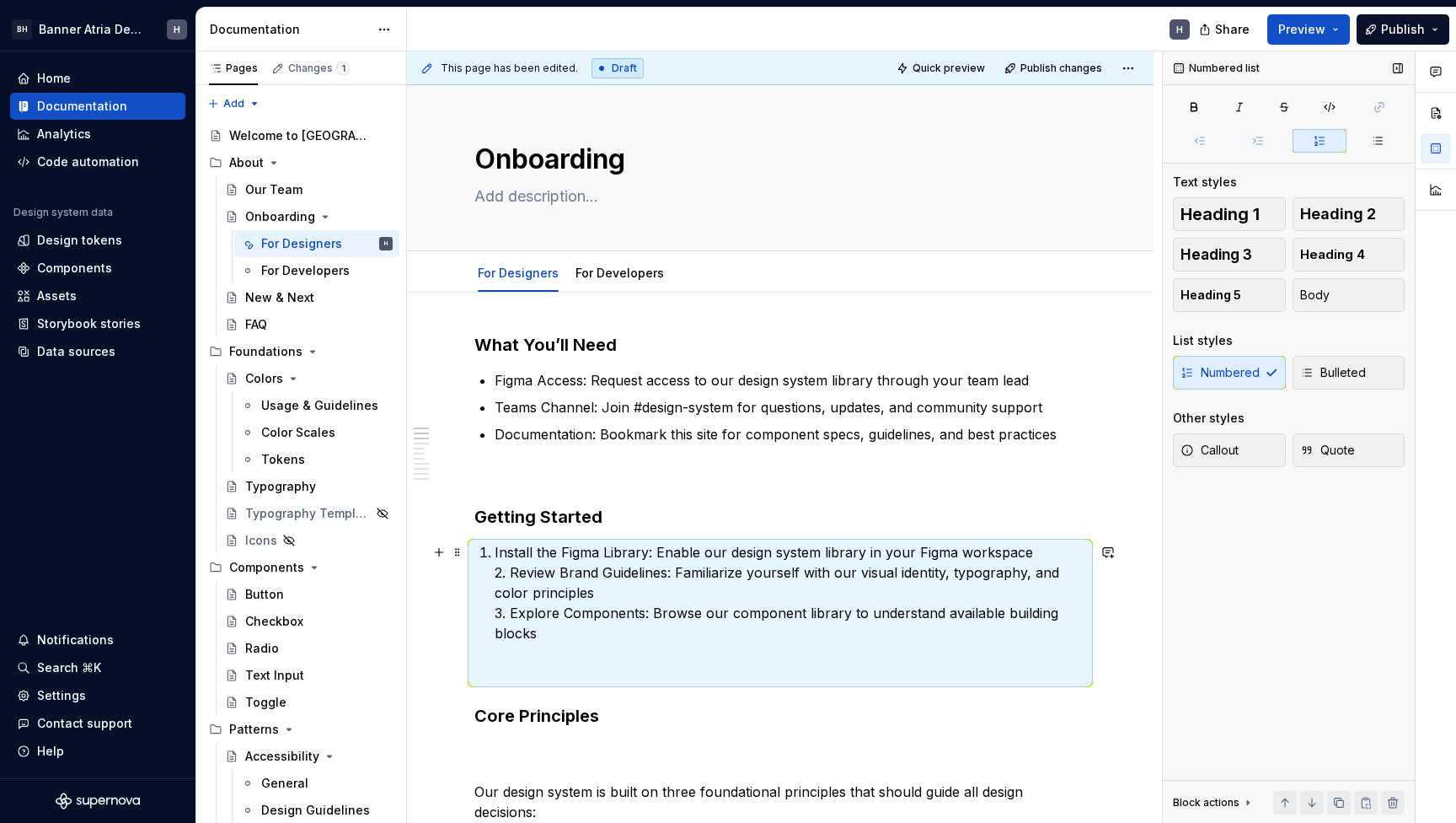
click at [508, 582] on p "Install the Figma Library: Enable our design system library in your Figma works…" at bounding box center [790, 613] width 592 height 141
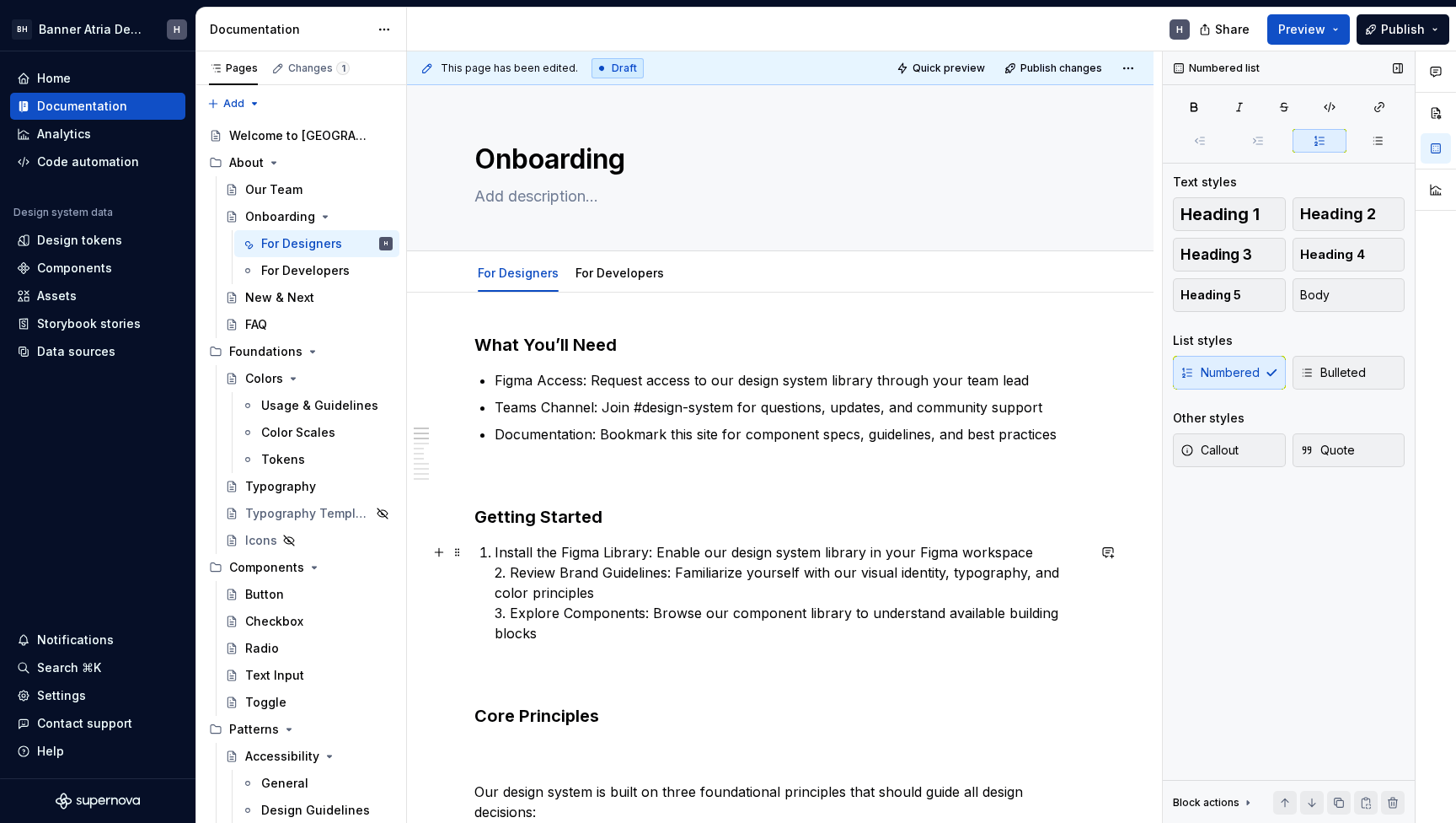
click at [515, 562] on p "Install the Figma Library: Enable our design system library in your Figma works…" at bounding box center [790, 613] width 592 height 141
click at [511, 570] on p "Install the Figma Library: Enable our design system library in your Figma works…" at bounding box center [790, 613] width 592 height 141
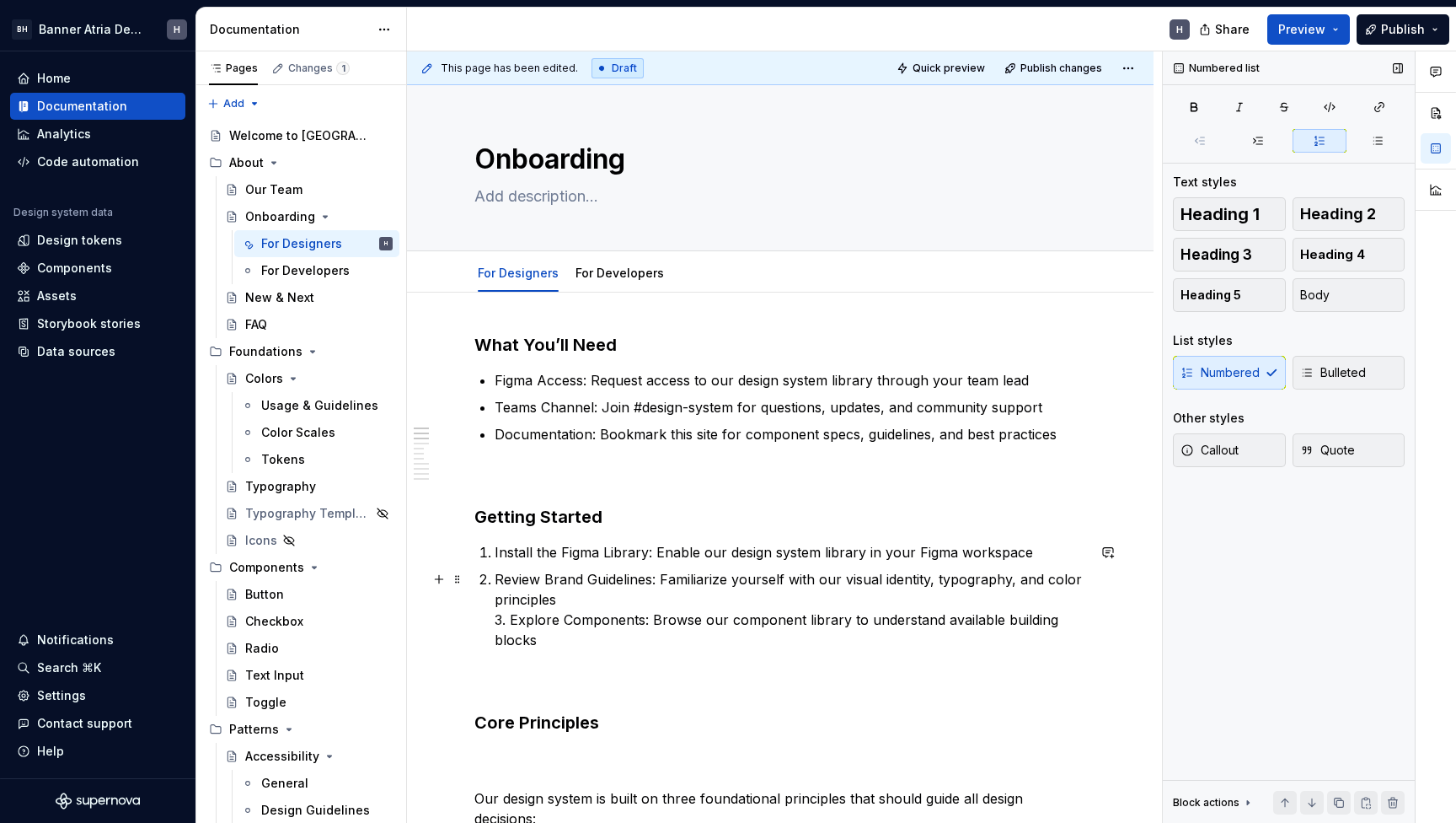
click at [509, 620] on p "Review Brand Guidelines: Familiarize yourself with our visual identity, typogra…" at bounding box center [790, 630] width 592 height 122
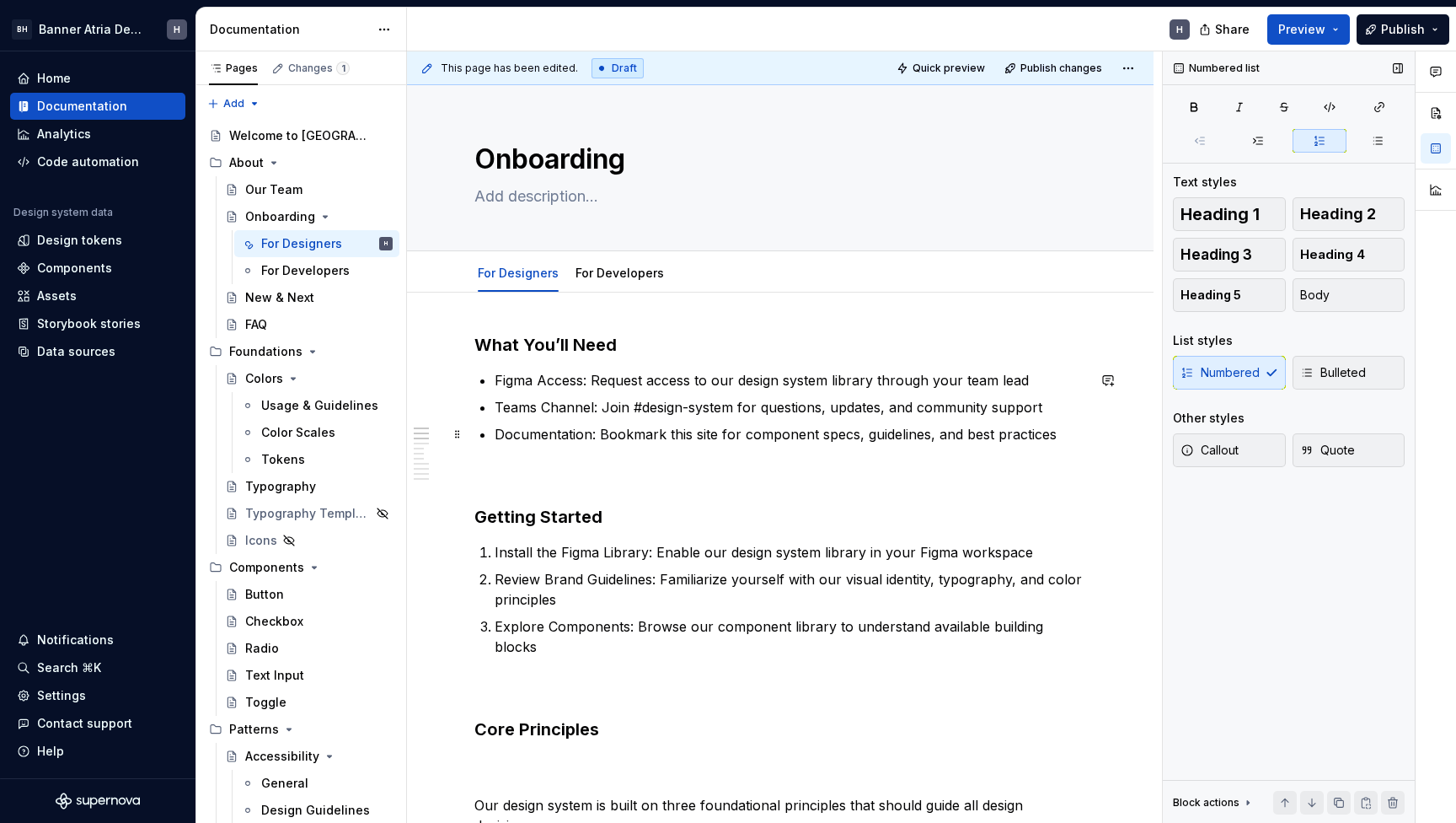
scroll to position [47, 0]
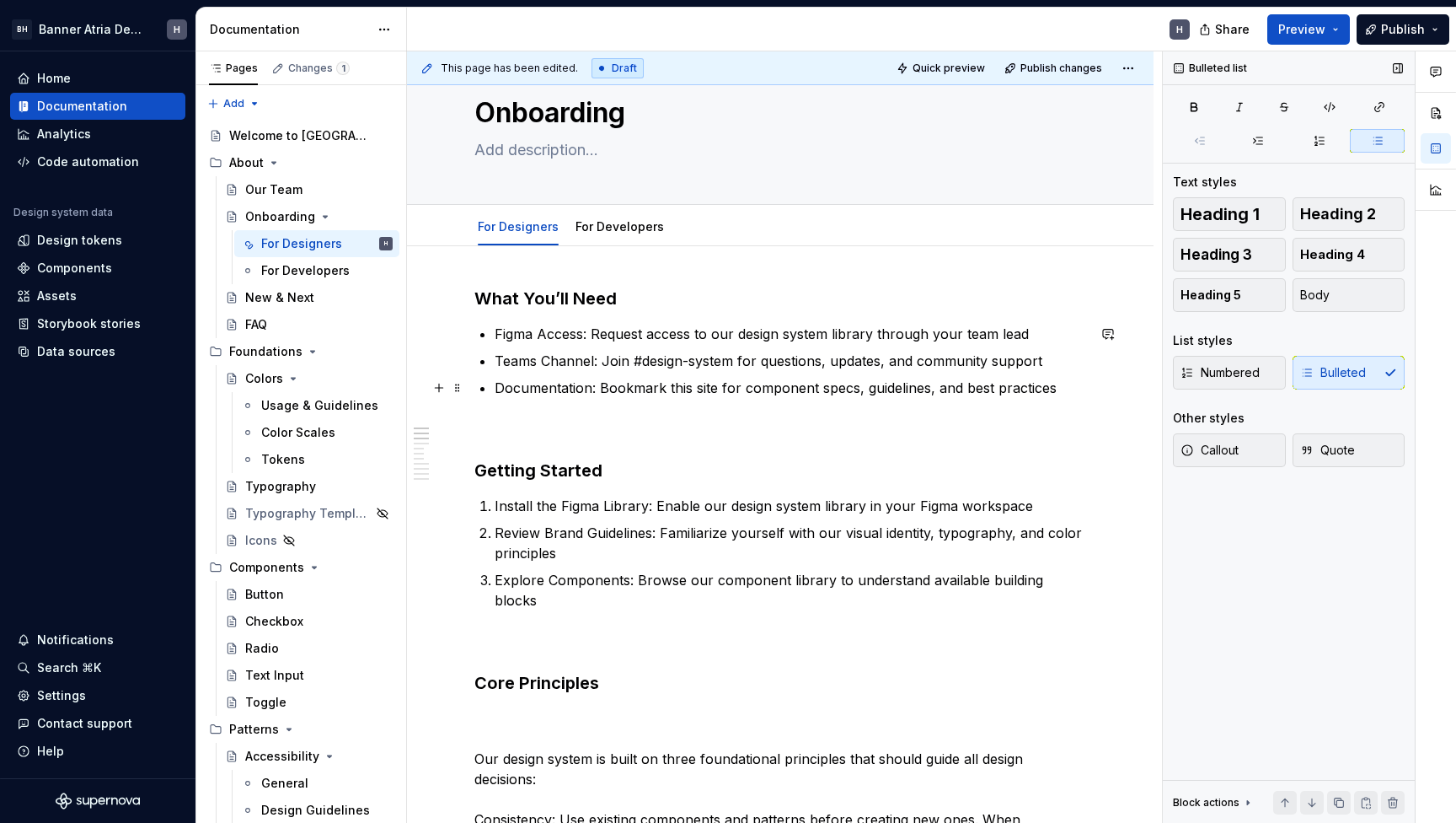
click at [566, 437] on p "Documentation: Bookmark this site for component specs, guidelines, and best pra…" at bounding box center [790, 408] width 592 height 61
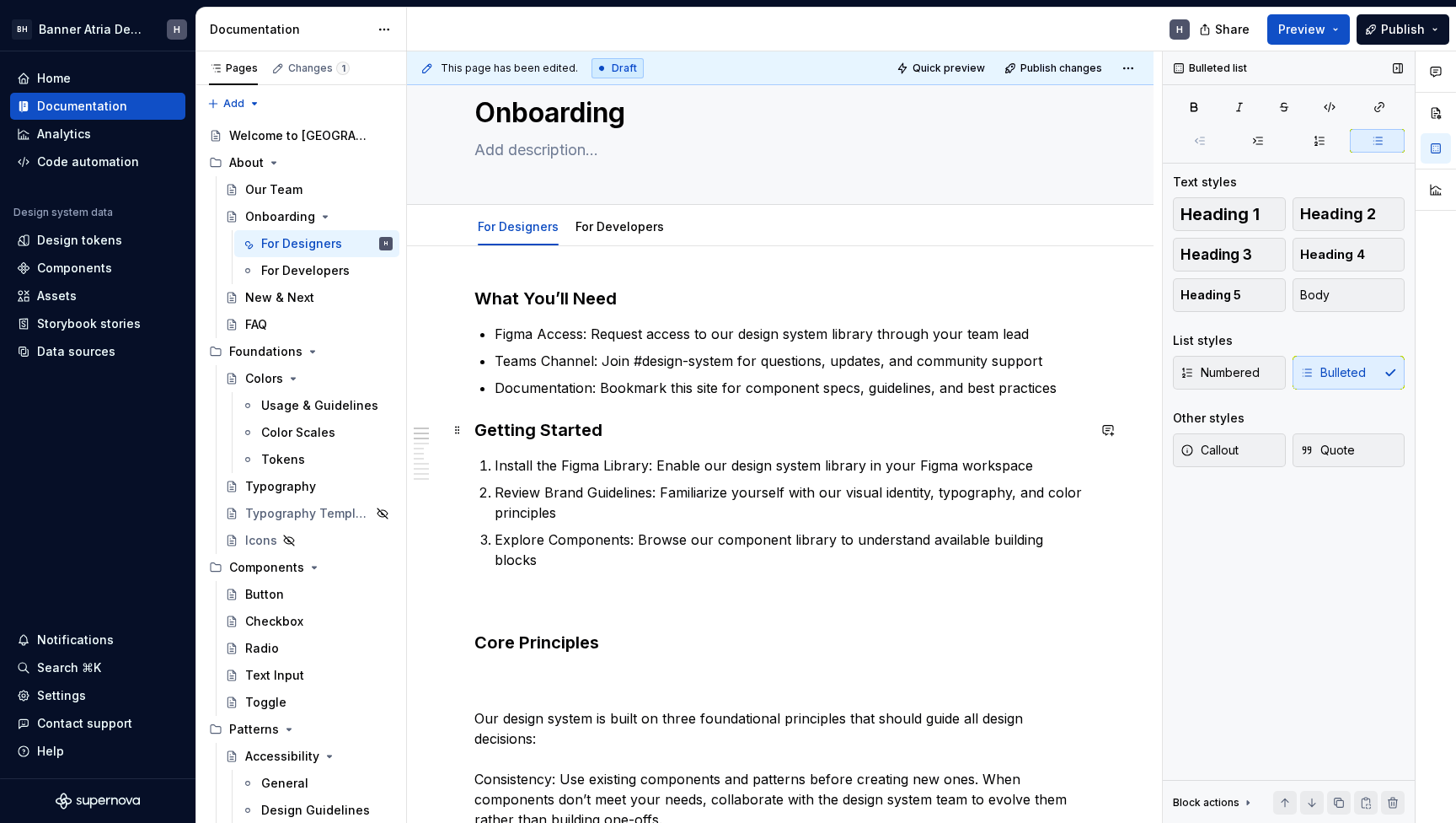
click at [477, 424] on h3 "Getting Started" at bounding box center [780, 430] width 612 height 23
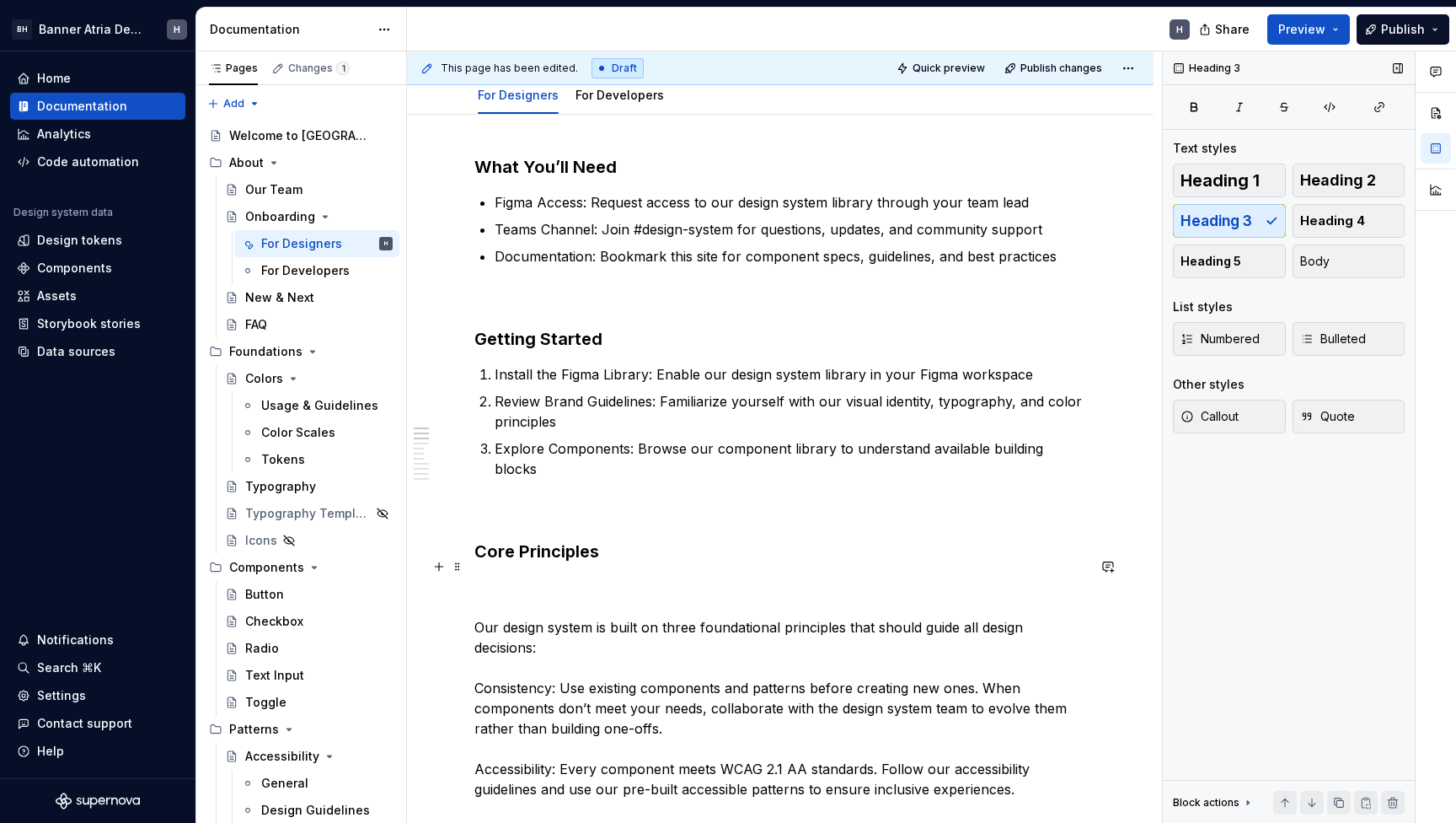
scroll to position [197, 0]
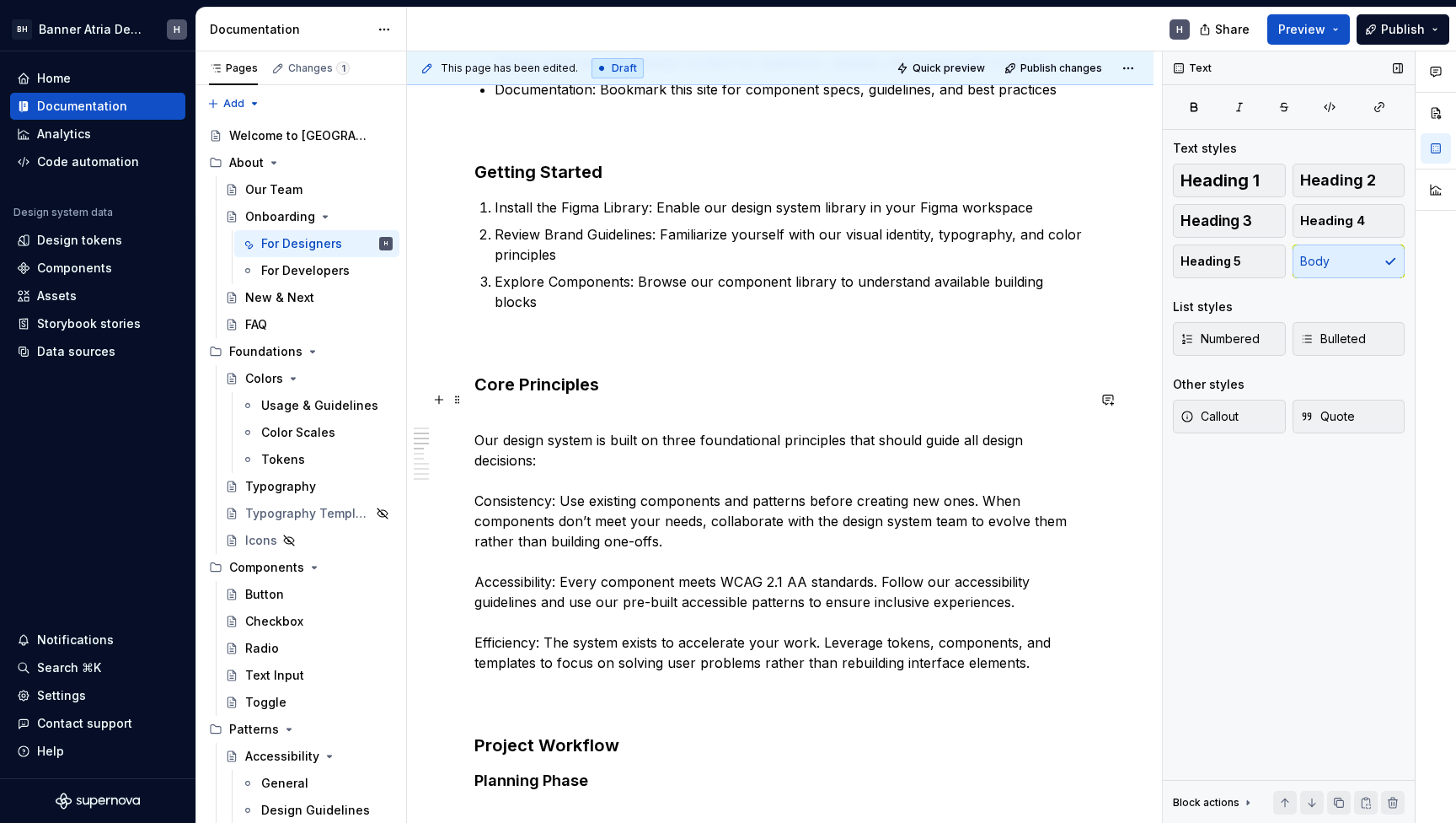
scroll to position [346, 0]
click at [494, 482] on p "Our design system is built on three foundational principles that should guide a…" at bounding box center [780, 560] width 612 height 304
click at [493, 553] on p "Our design system is built on three foundational principles that should guide a…" at bounding box center [780, 560] width 612 height 304
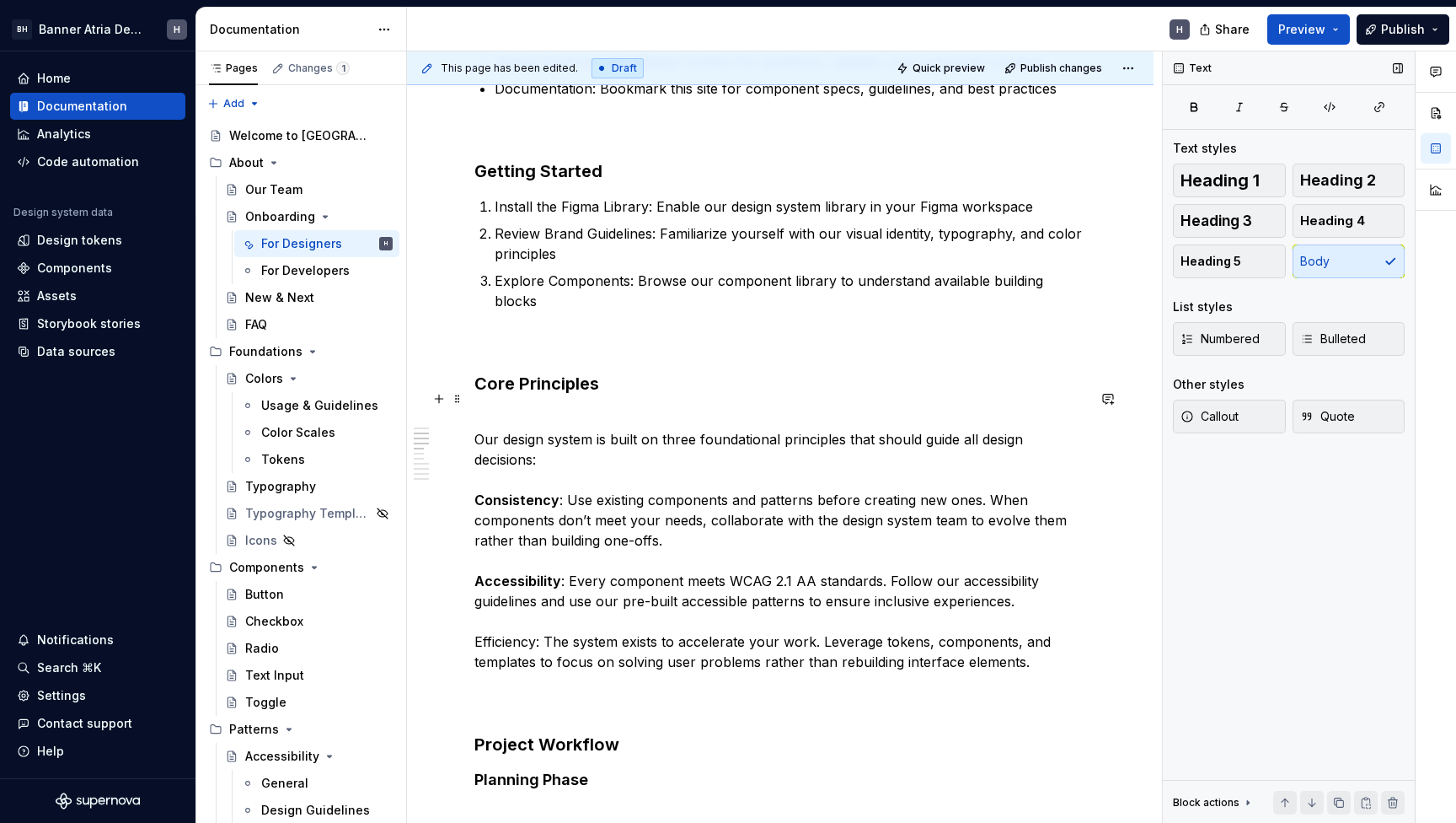
click at [489, 627] on p "Our design system is built on three foundational principles that should guide a…" at bounding box center [780, 560] width 612 height 304
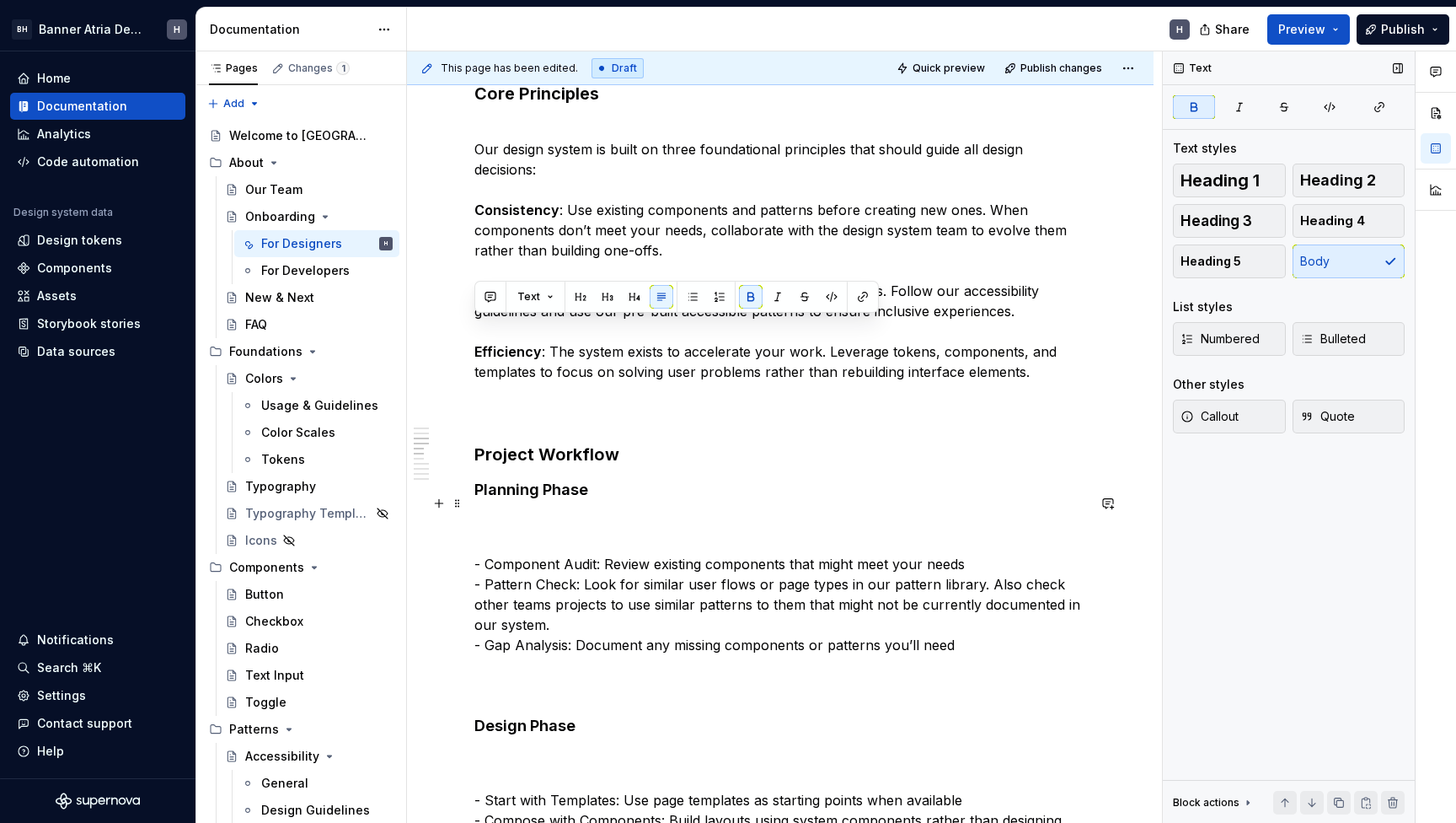
scroll to position [639, 0]
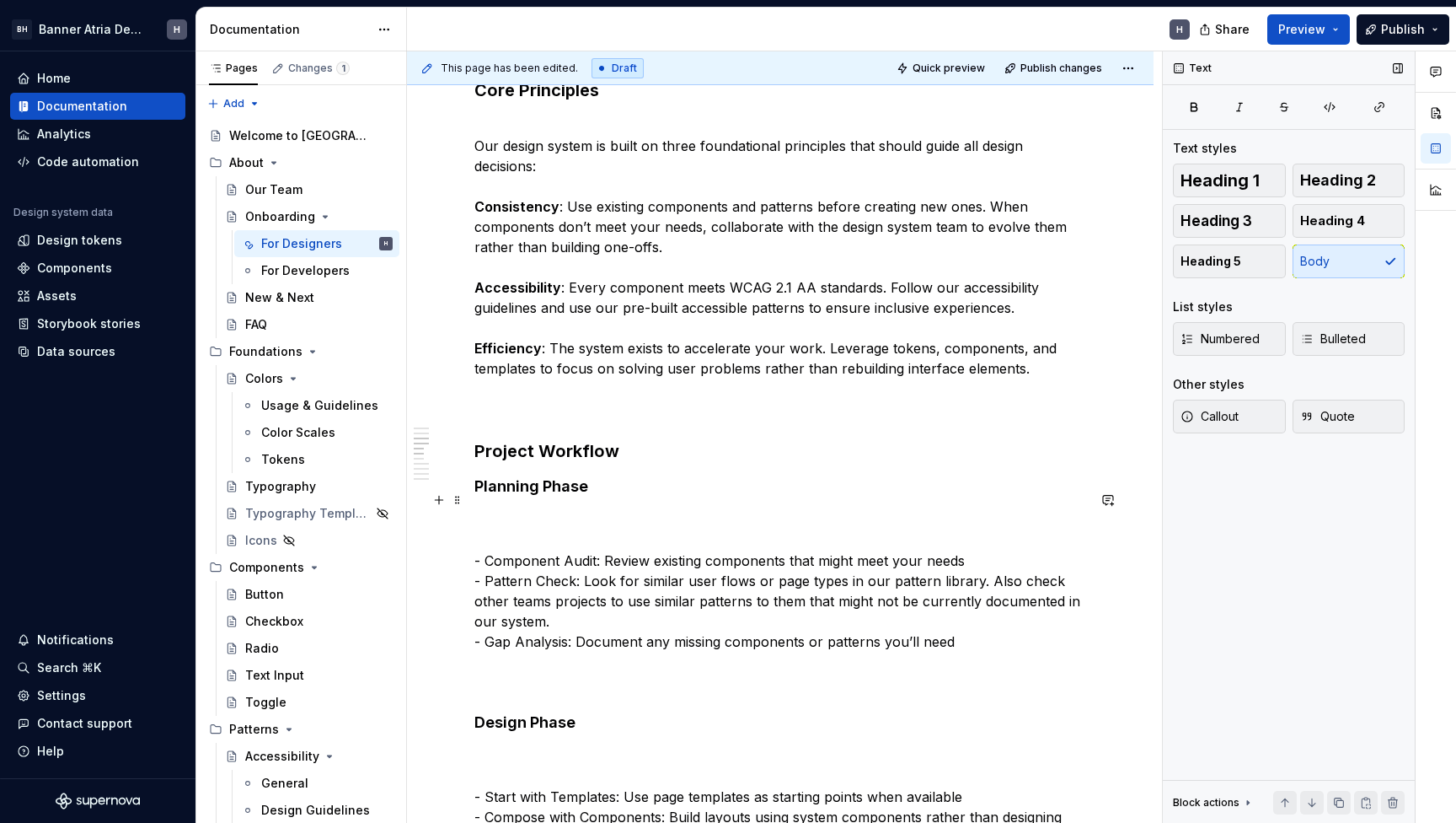
click at [535, 510] on p "- Component Audit: Review existing components that might meet your needs - Patt…" at bounding box center [780, 600] width 612 height 182
drag, startPoint x: 486, startPoint y: 544, endPoint x: 450, endPoint y: 544, distance: 36.0
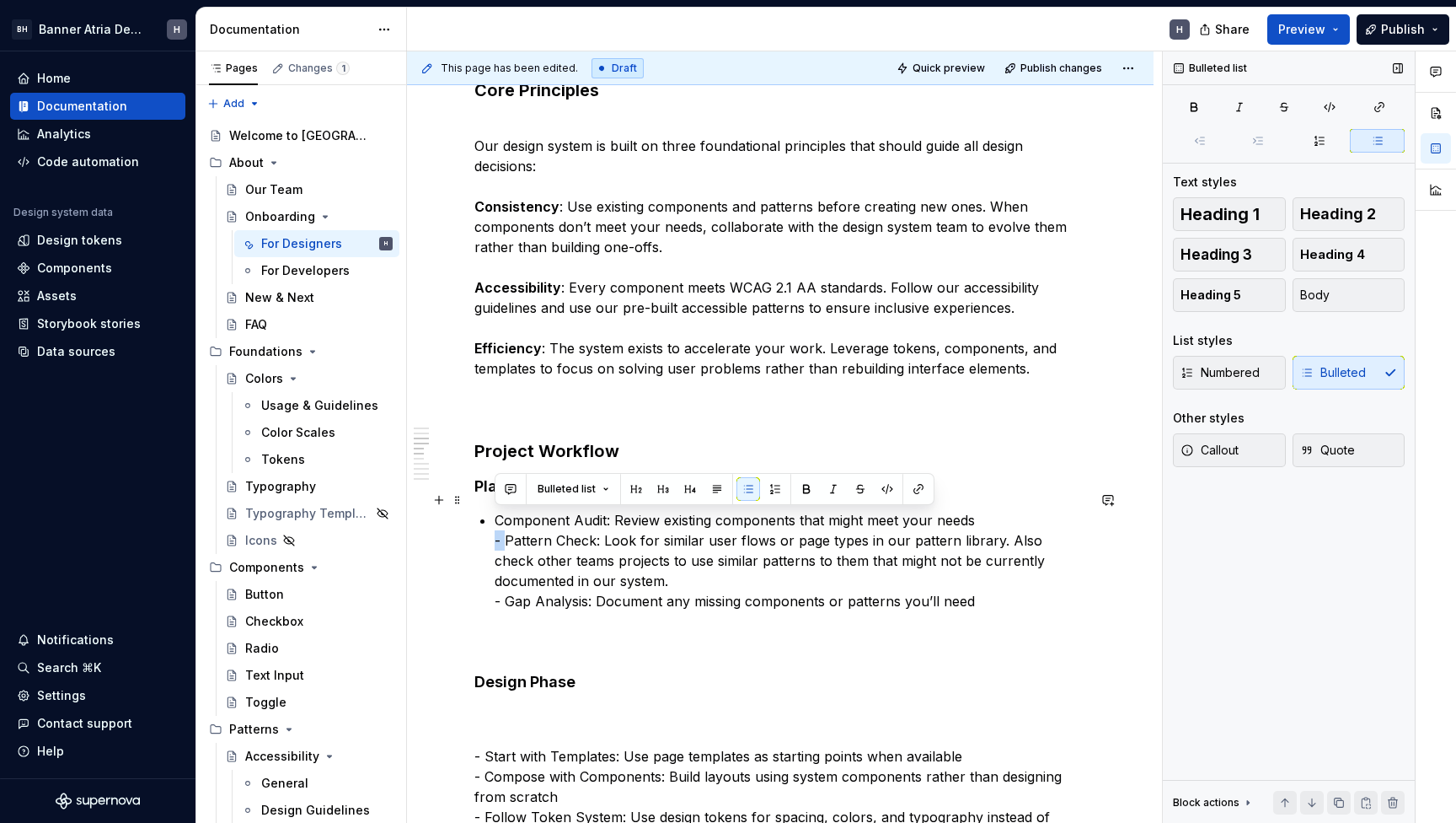
drag, startPoint x: 508, startPoint y: 522, endPoint x: 443, endPoint y: 522, distance: 65.0
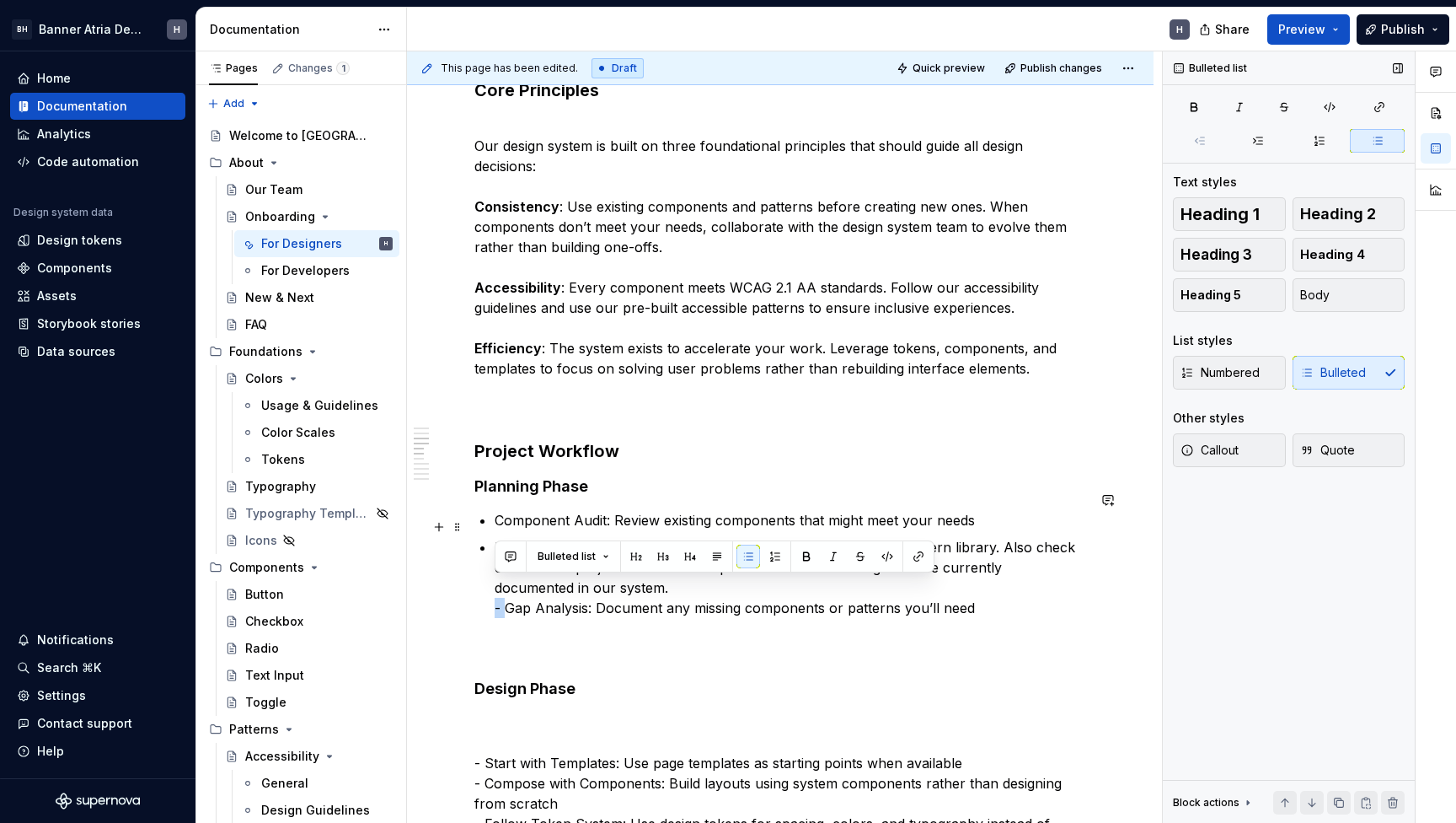
drag, startPoint x: 508, startPoint y: 589, endPoint x: 441, endPoint y: 589, distance: 67.0
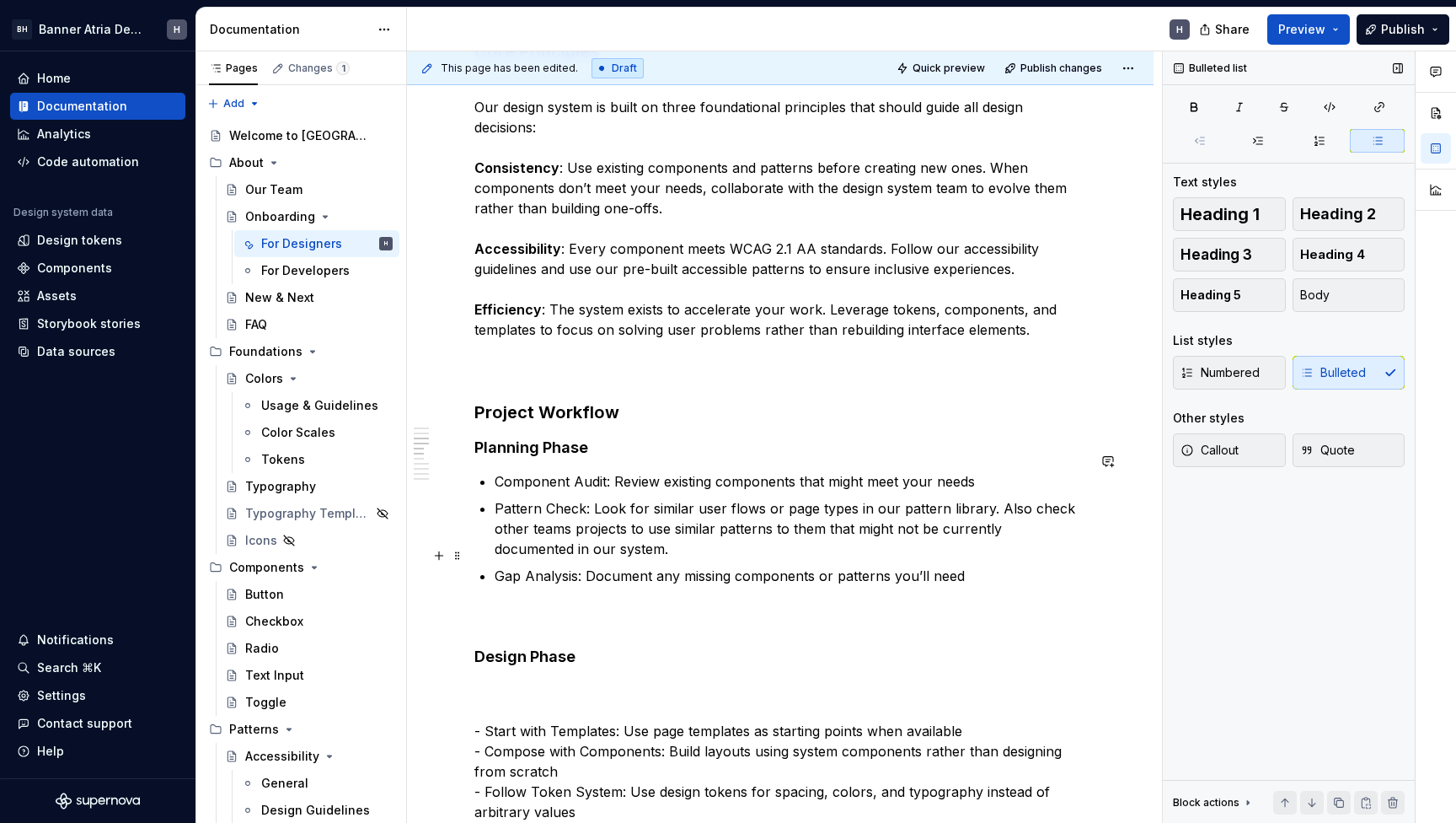
scroll to position [664, 0]
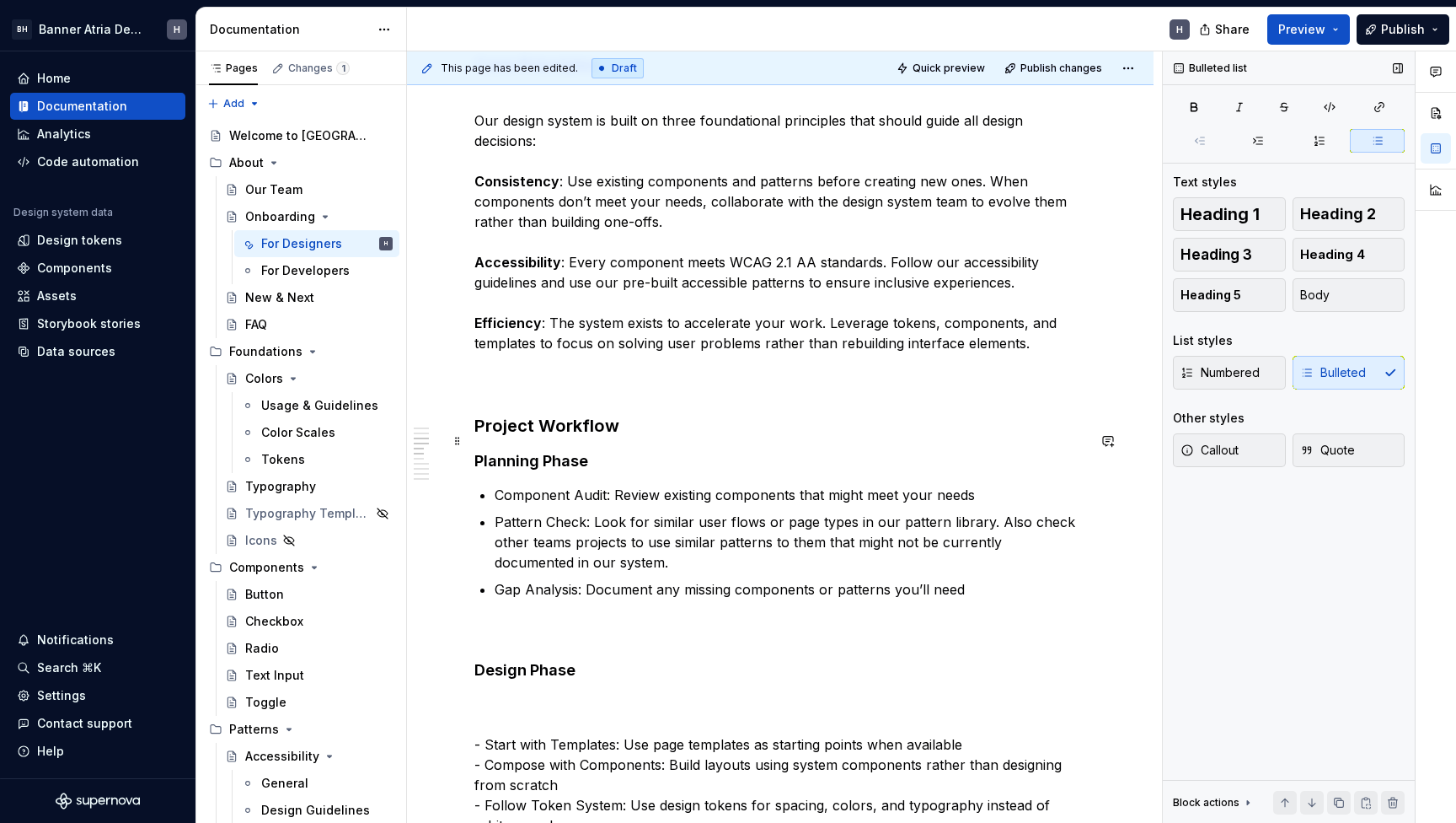
click at [544, 451] on h4 "Planning Phase" at bounding box center [780, 461] width 612 height 21
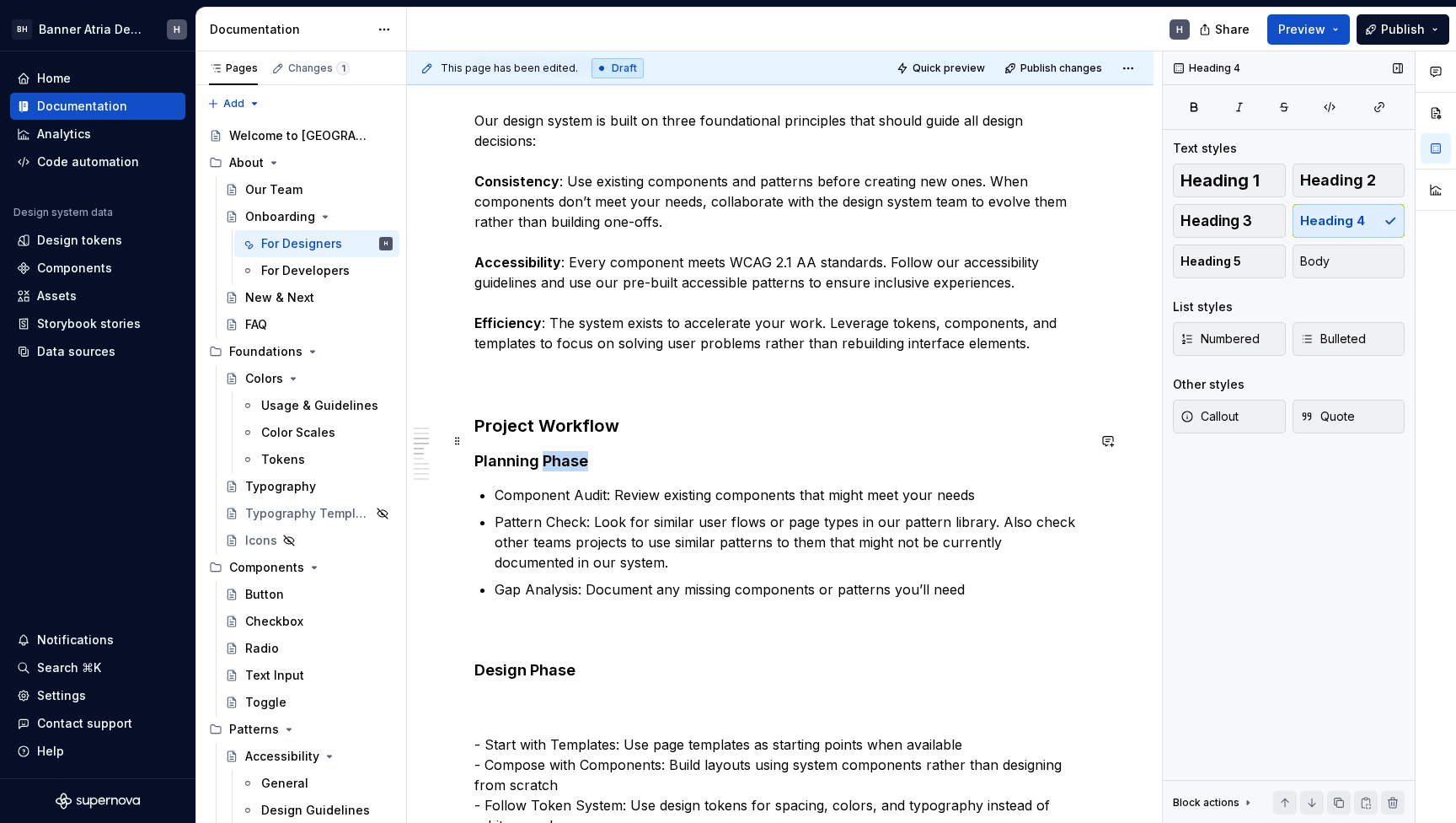
click at [544, 451] on h4 "Planning Phase" at bounding box center [780, 461] width 612 height 21
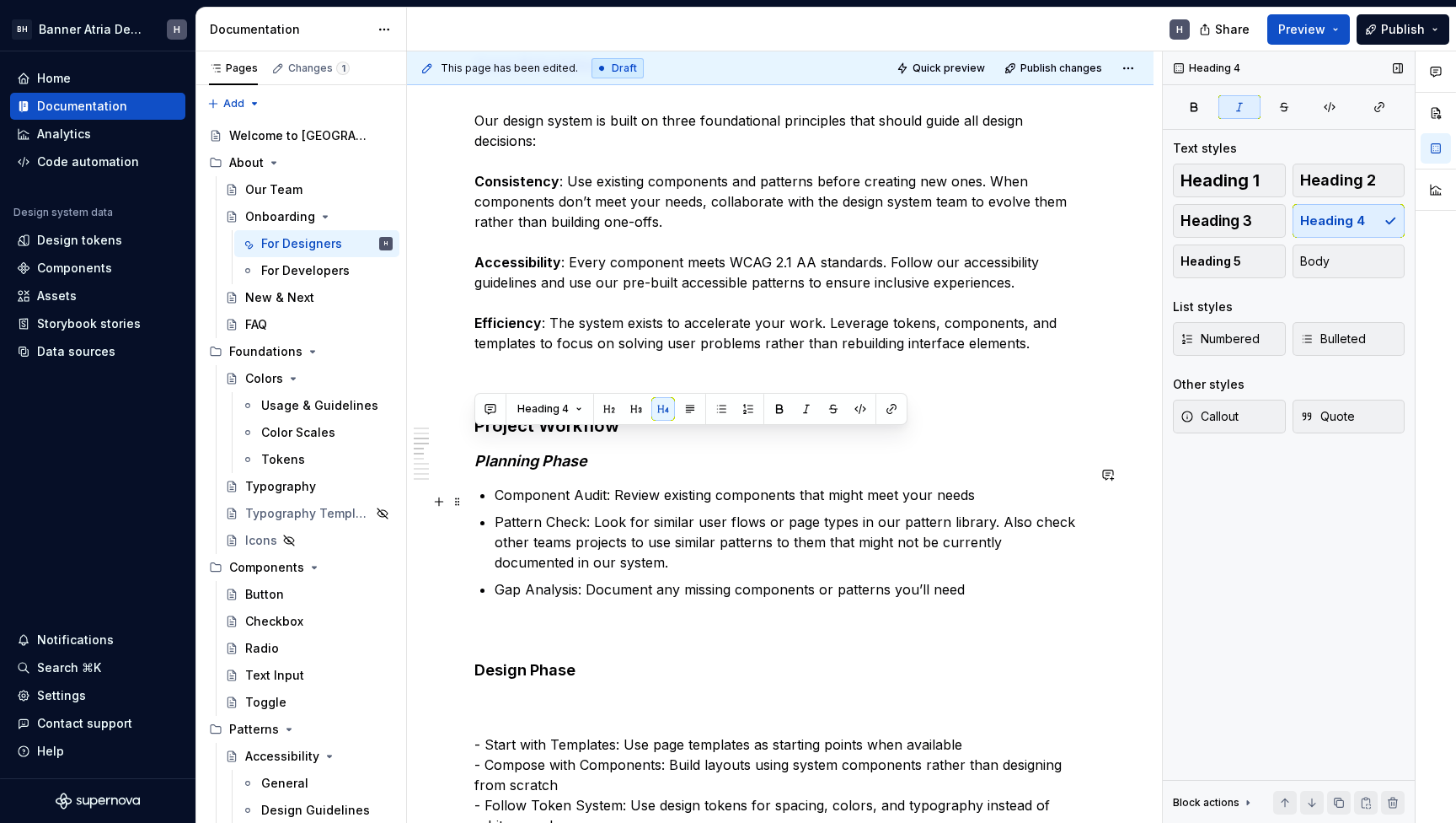
click at [544, 601] on p "Gap Analysis: Document any missing components or patterns you’ll need" at bounding box center [790, 610] width 592 height 61
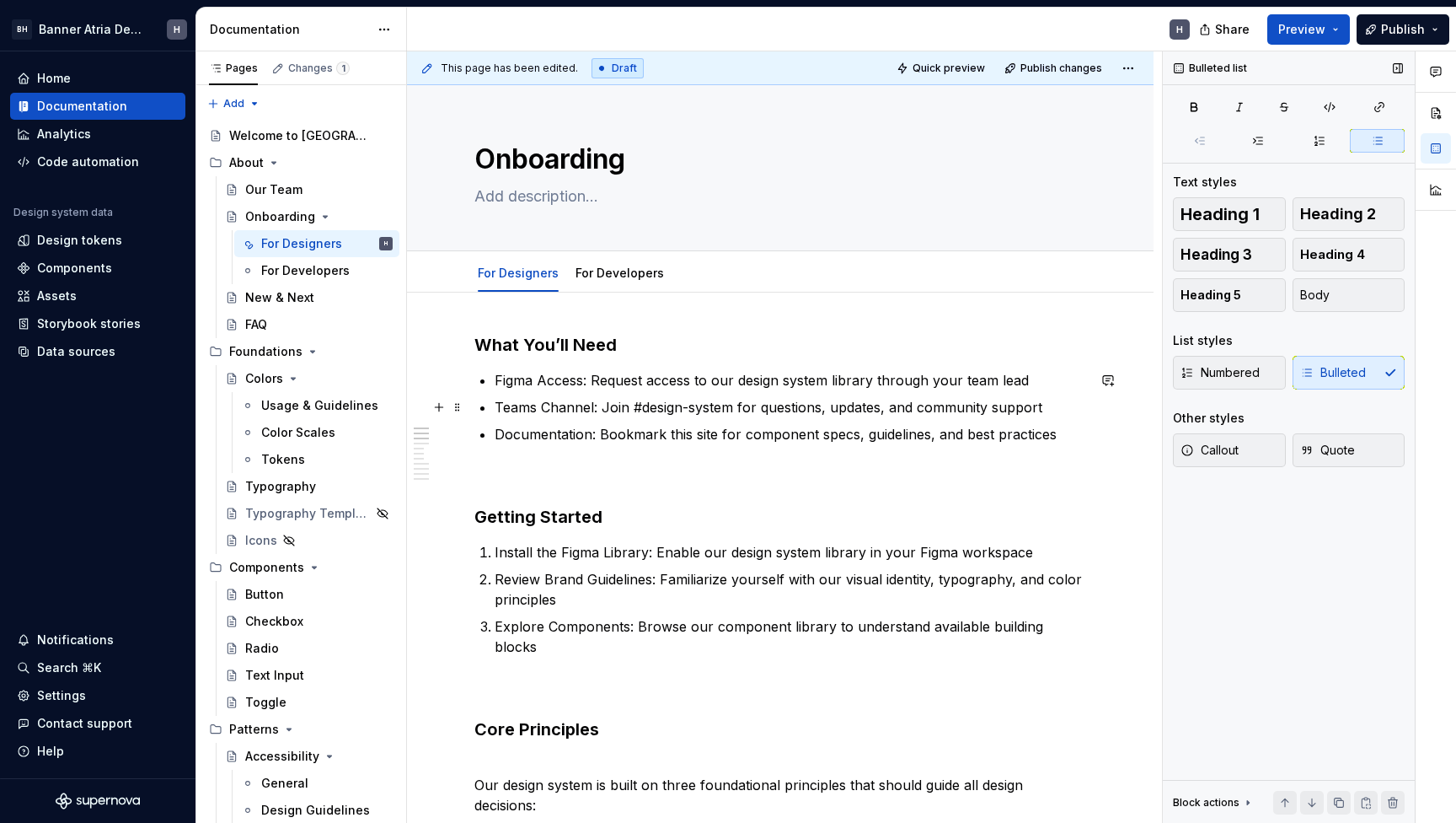
scroll to position [0, 0]
click at [520, 641] on p "Explore Components: Browse our component library to understand available buildi…" at bounding box center [790, 656] width 592 height 81
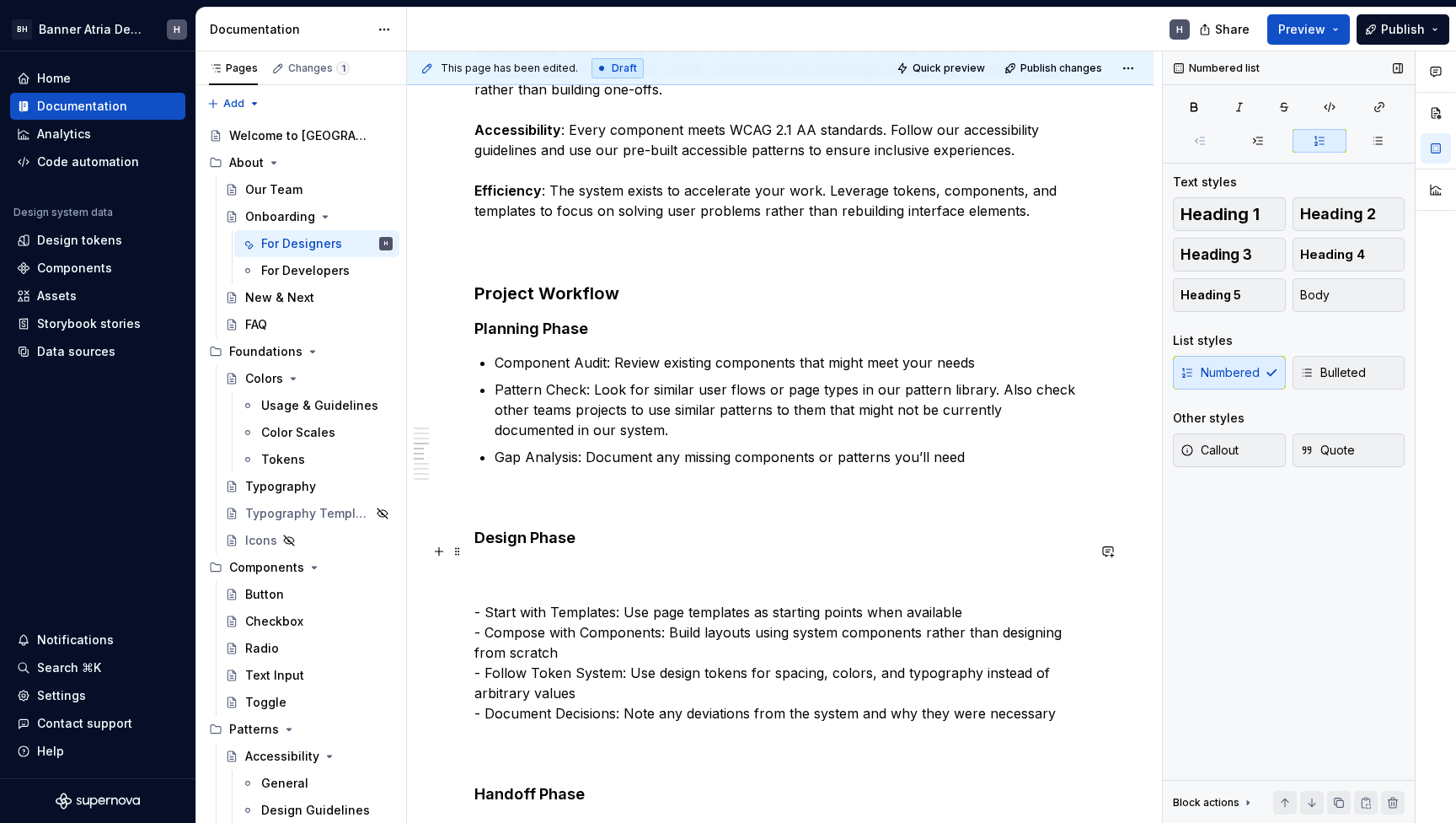
scroll to position [811, 0]
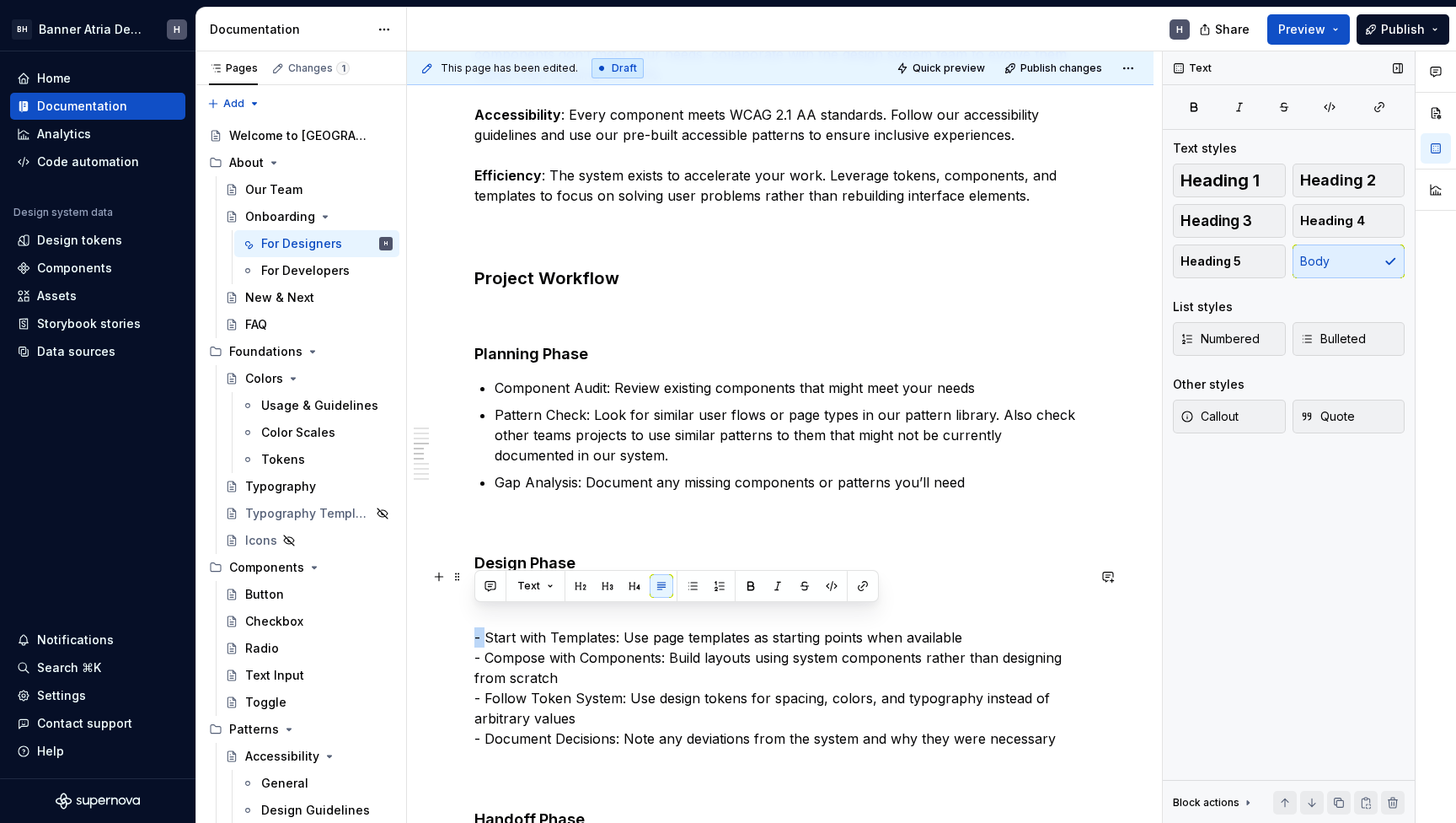
drag, startPoint x: 486, startPoint y: 620, endPoint x: 464, endPoint y: 620, distance: 22.0
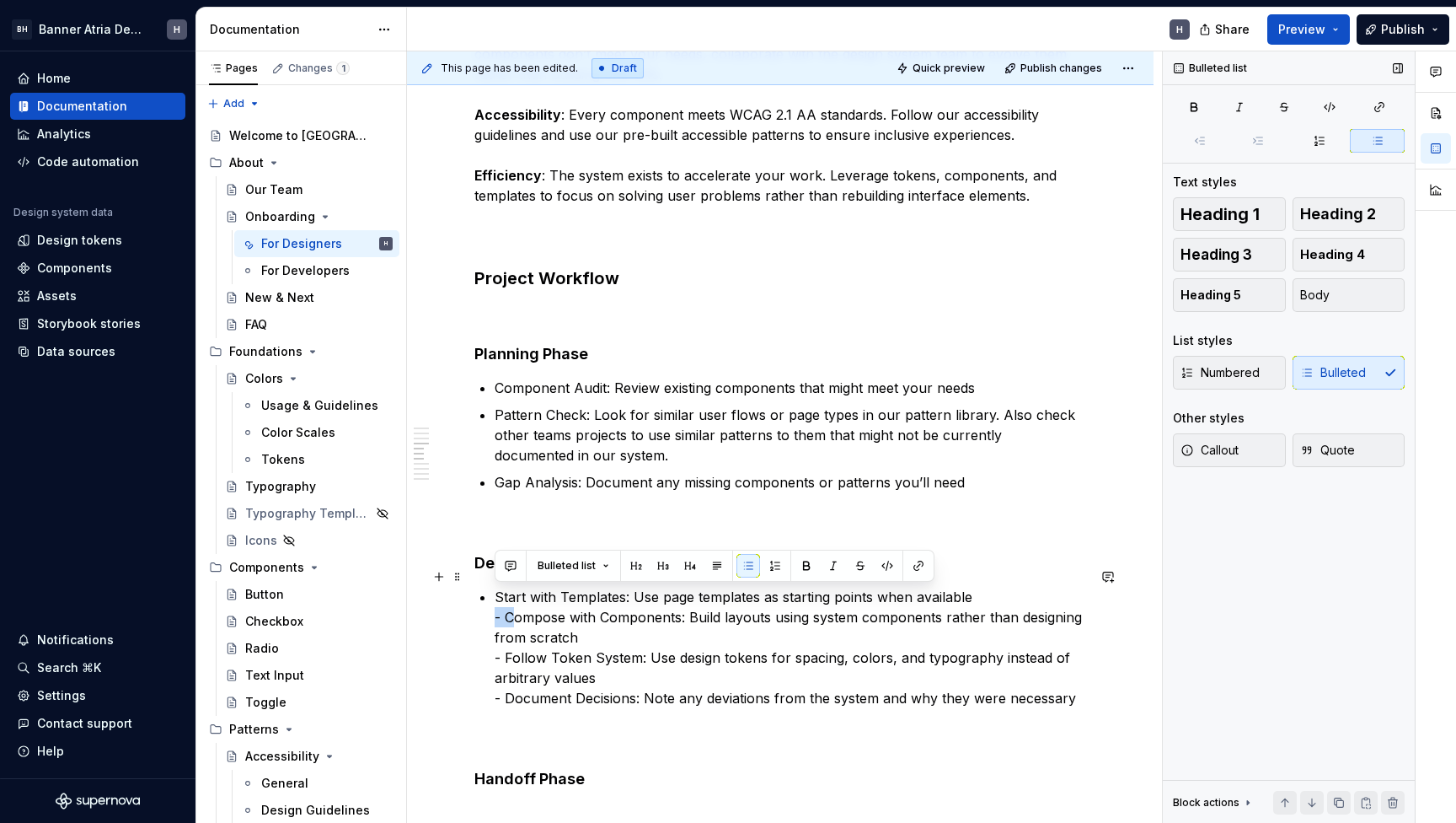
drag, startPoint x: 509, startPoint y: 600, endPoint x: 453, endPoint y: 600, distance: 56.0
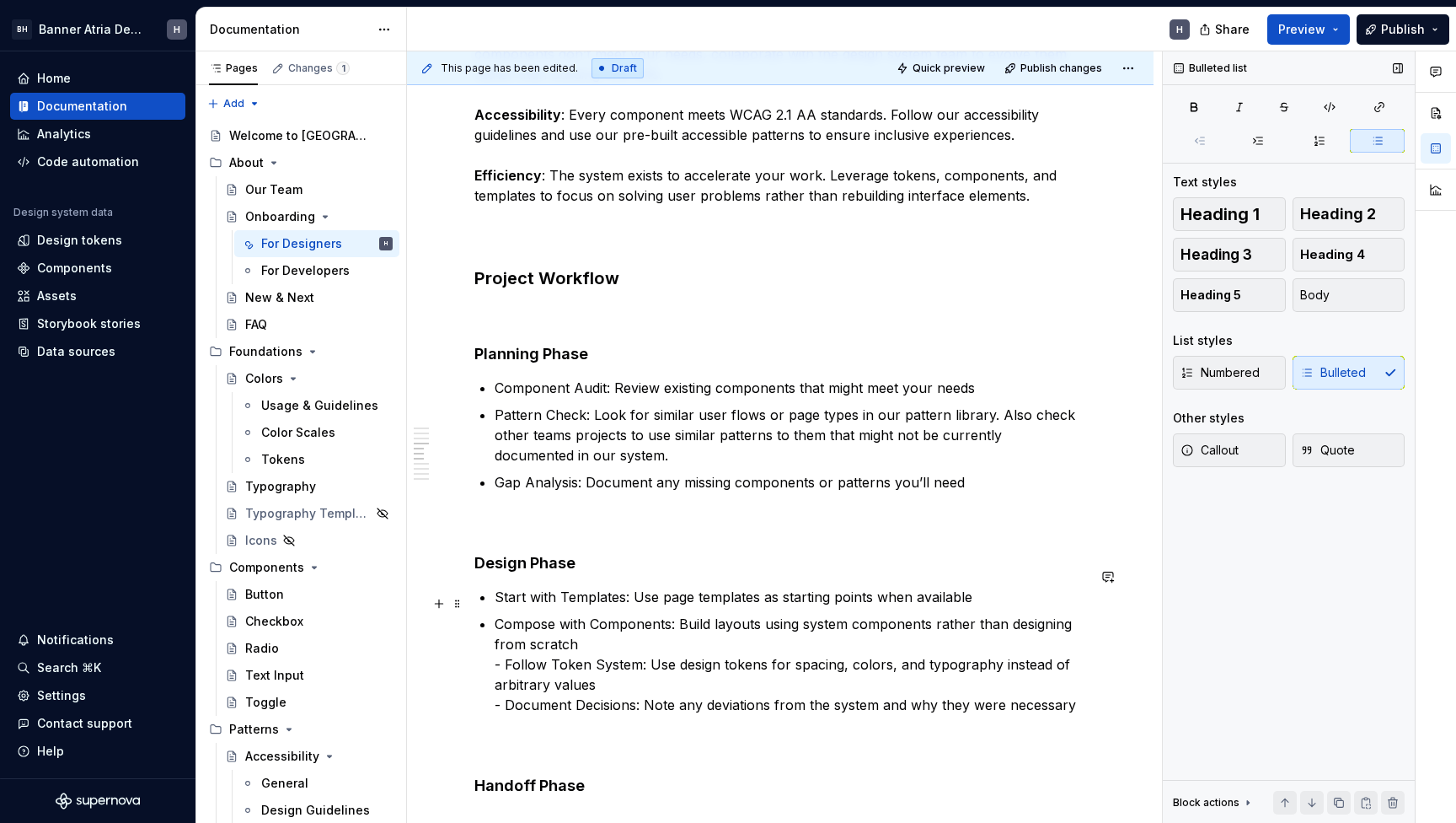
click at [513, 644] on p "Compose with Components: Build layouts using system components rather than desi…" at bounding box center [790, 684] width 592 height 141
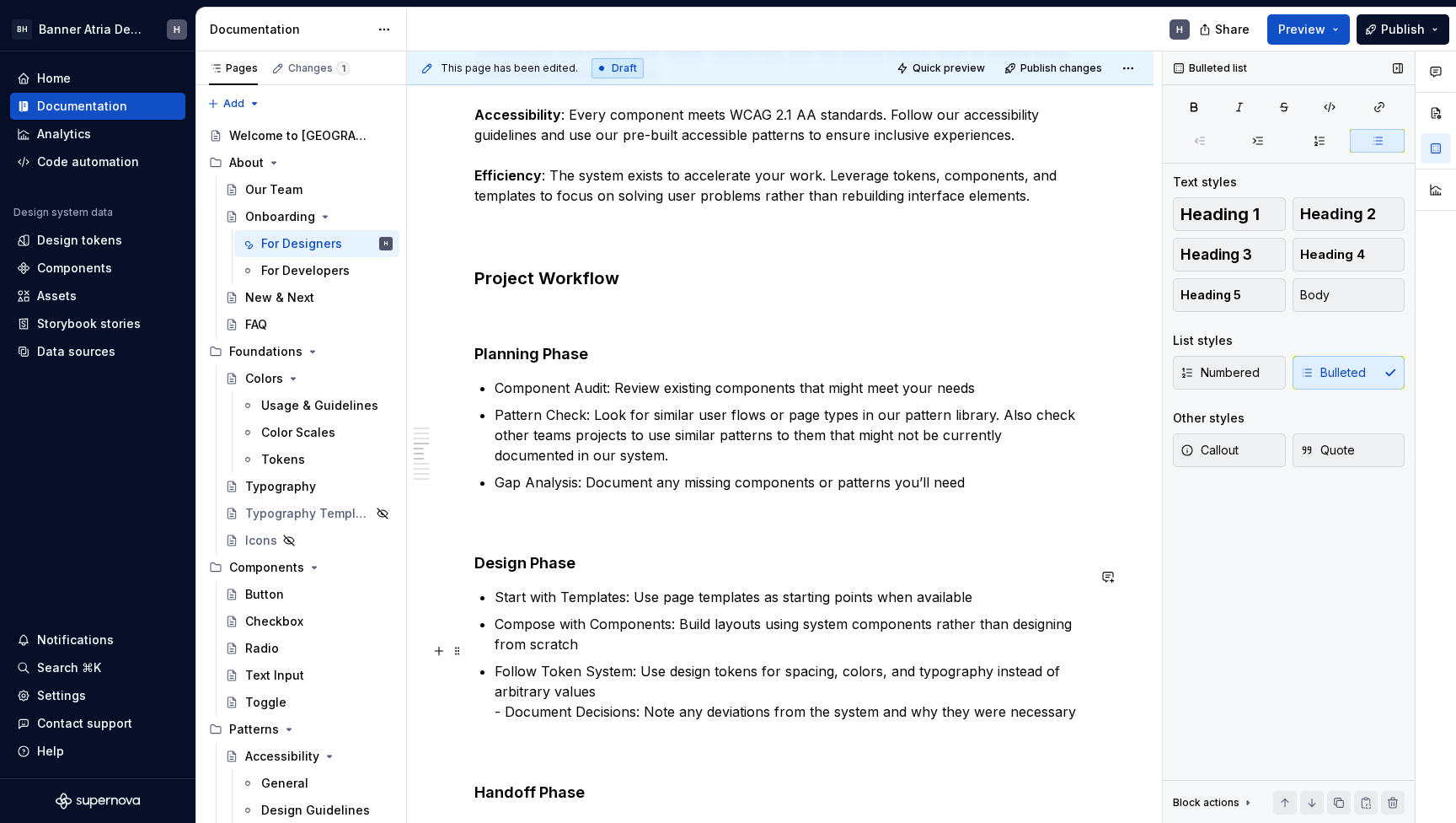
click at [511, 695] on p "Follow Token System: Use design tokens for spacing, colors, and typography inst…" at bounding box center [790, 711] width 592 height 101
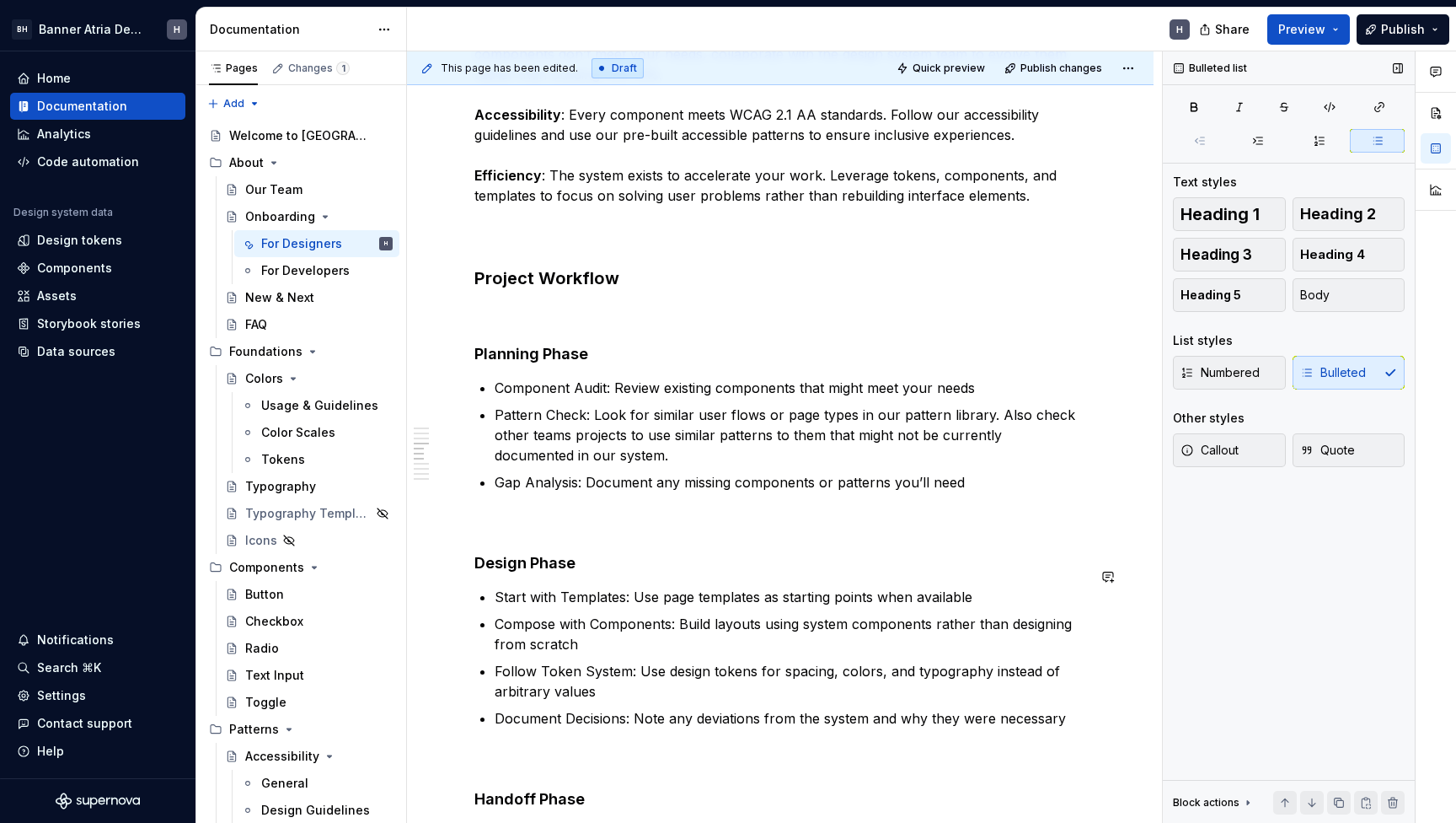
scroll to position [984, 0]
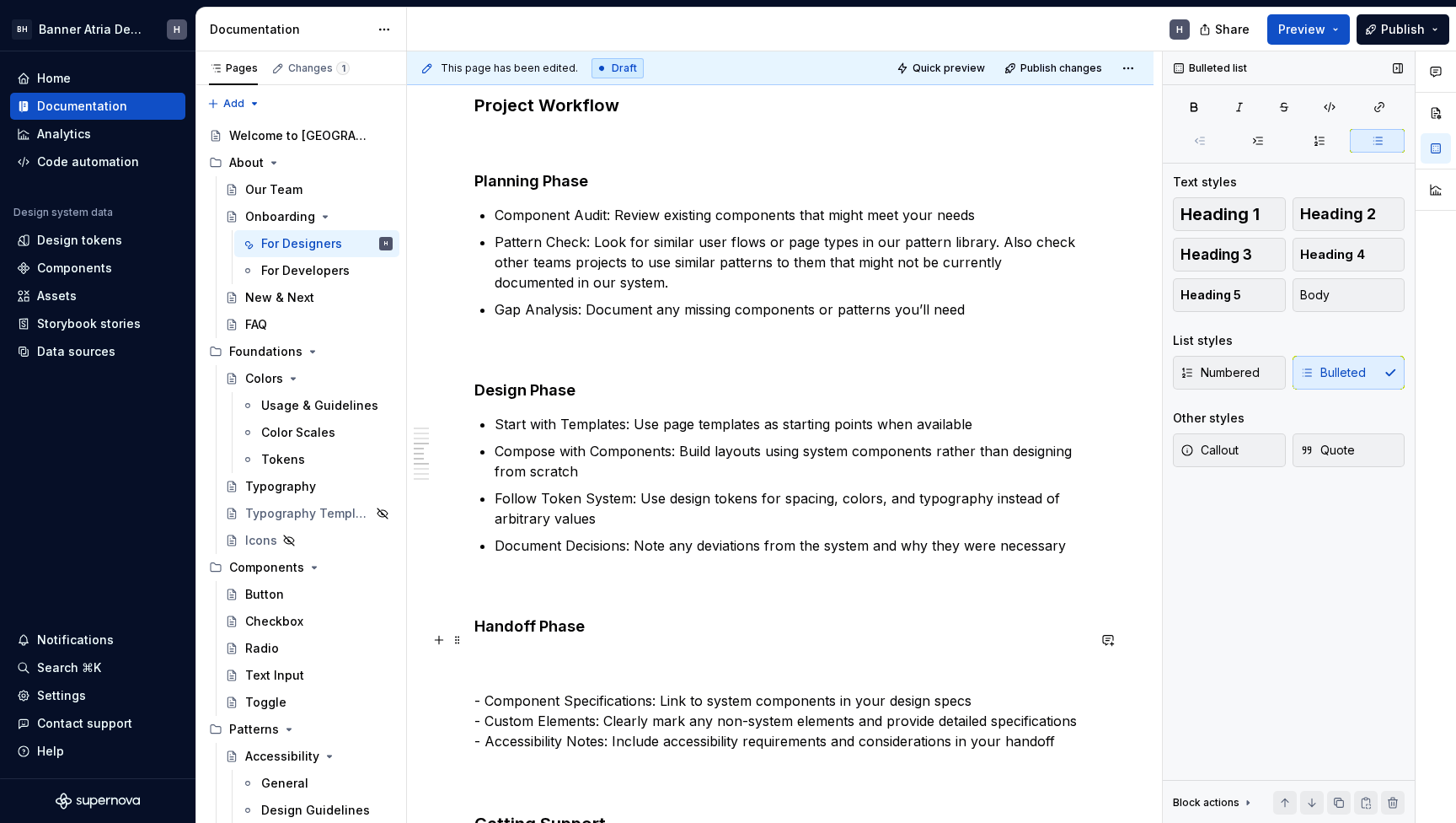
click at [486, 681] on p "- Component Specifications: Link to system components in your design specs - Cu…" at bounding box center [780, 721] width 612 height 141
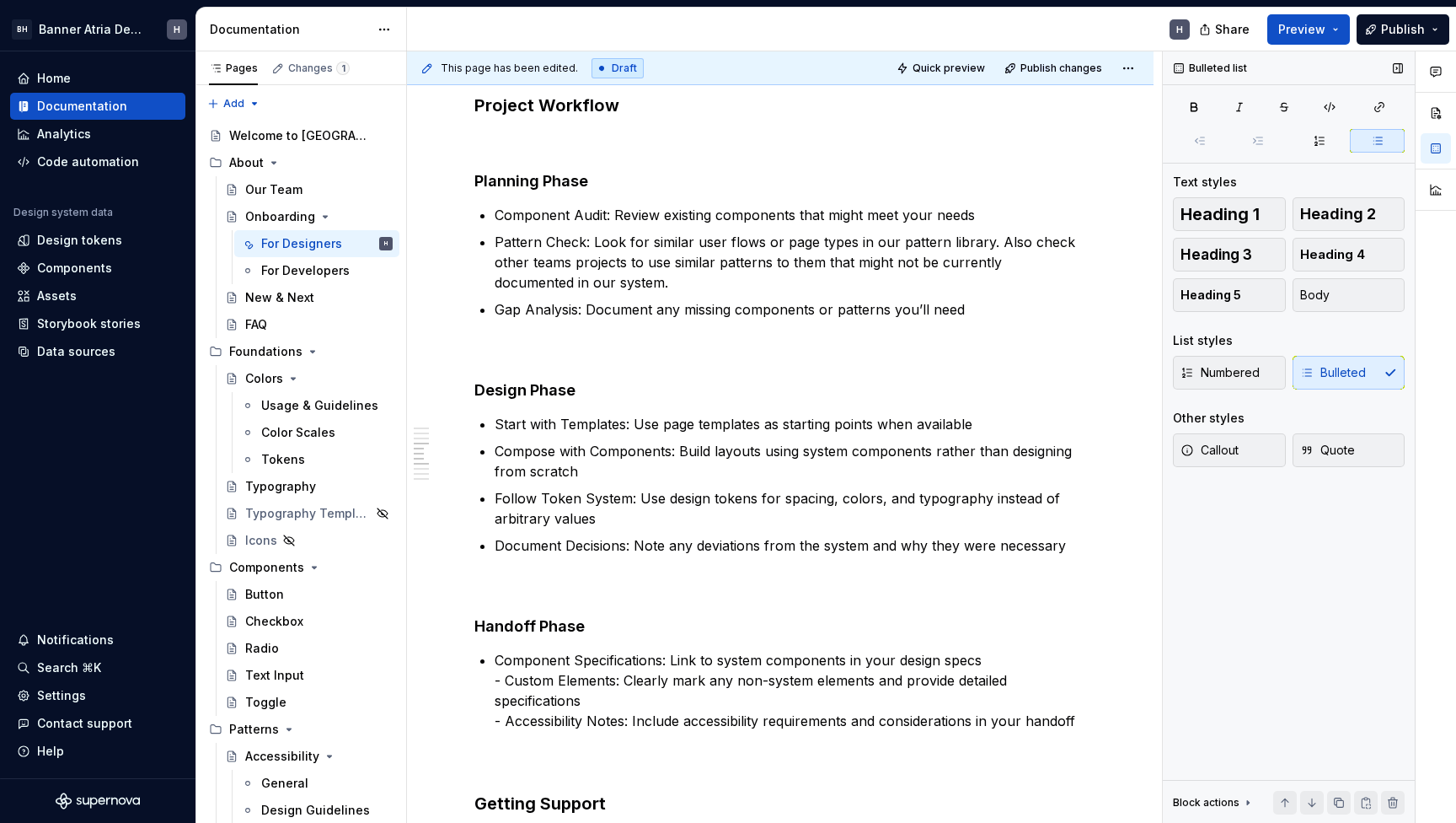
scroll to position [1, 0]
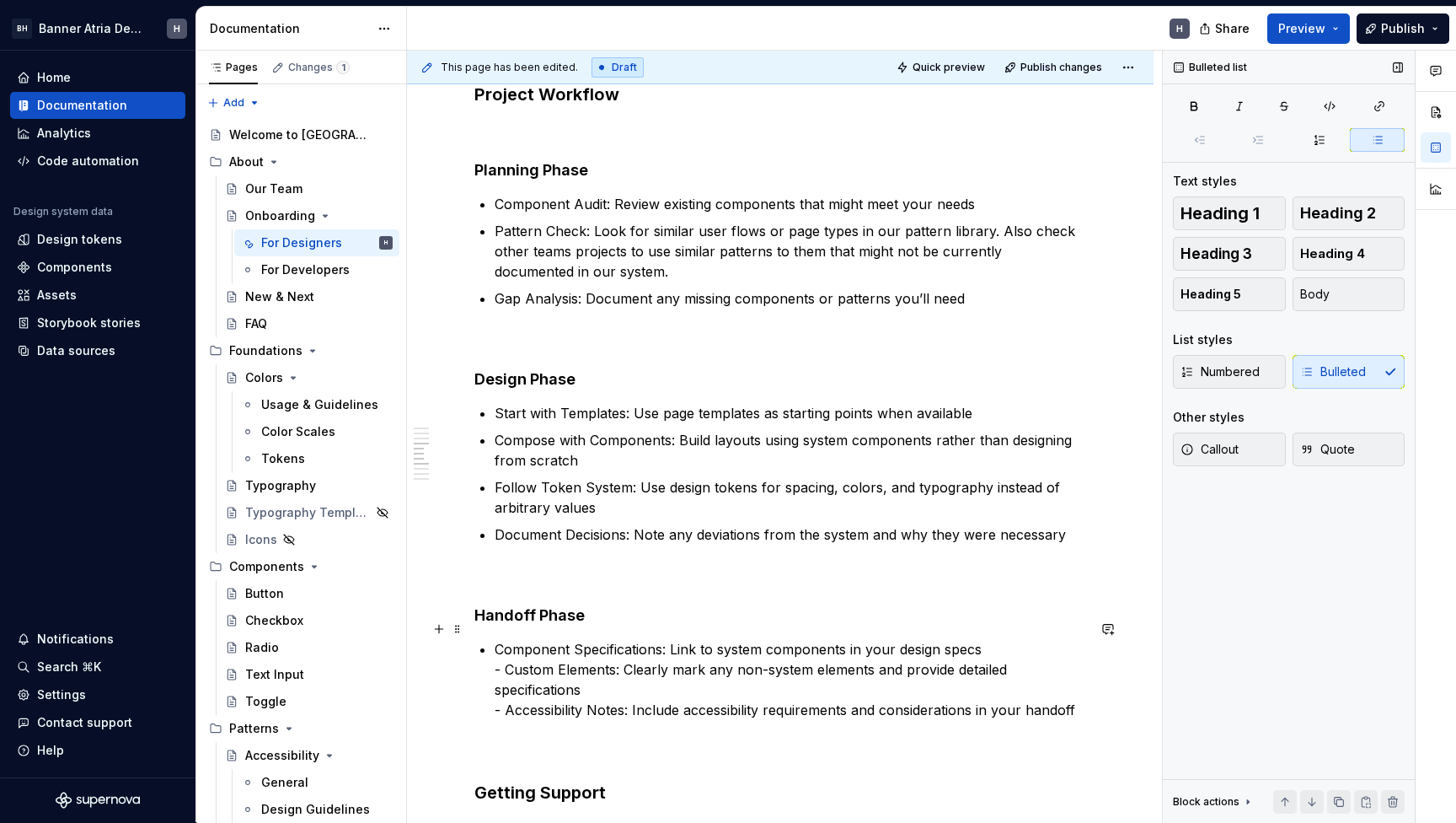
click at [510, 651] on p "Component Specifications: Link to system components in your design specs - Cust…" at bounding box center [790, 699] width 592 height 122
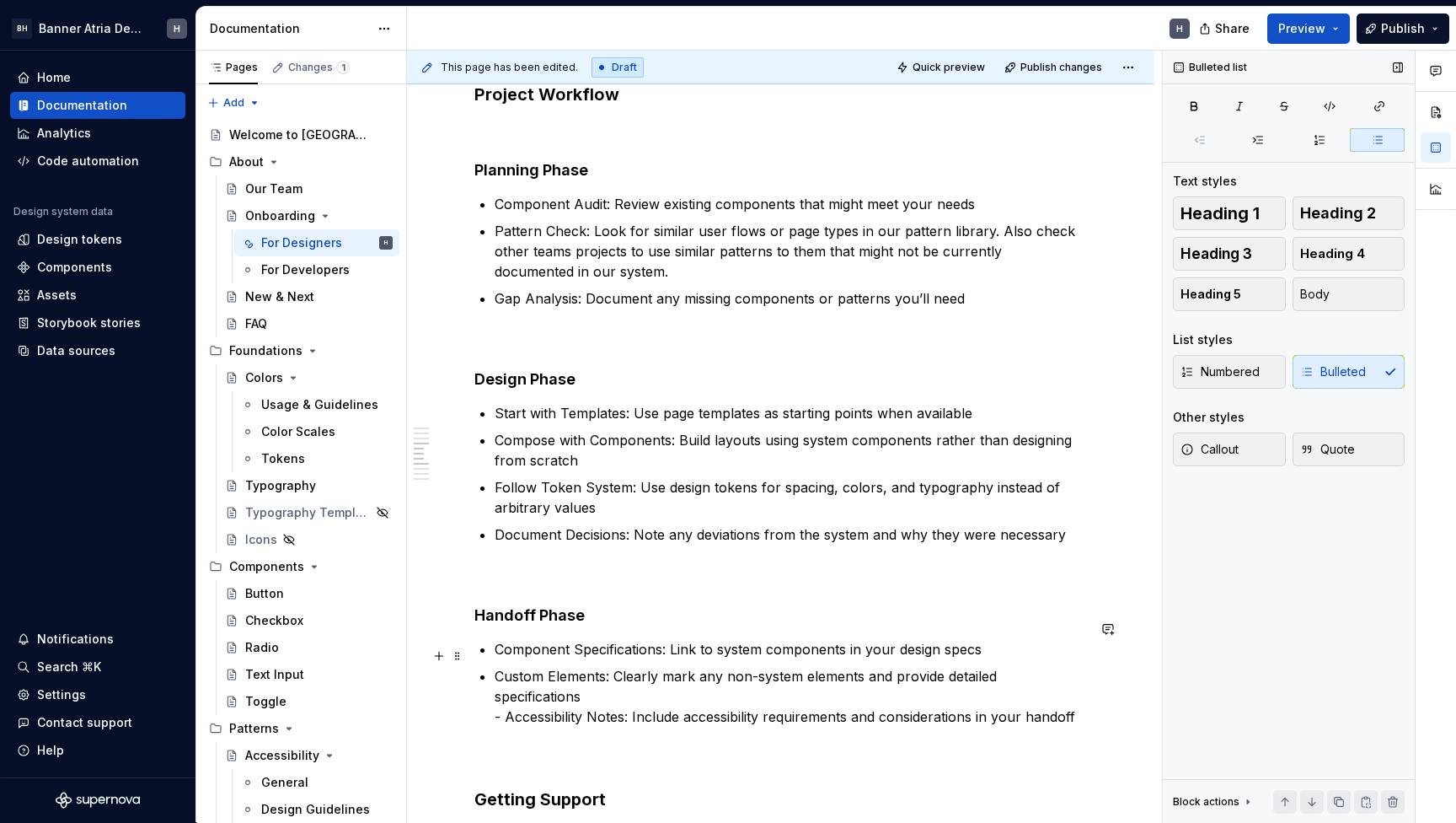
click at [510, 692] on p "Custom Elements: Clearly mark any non-system elements and provide detailed spec…" at bounding box center [790, 716] width 592 height 101
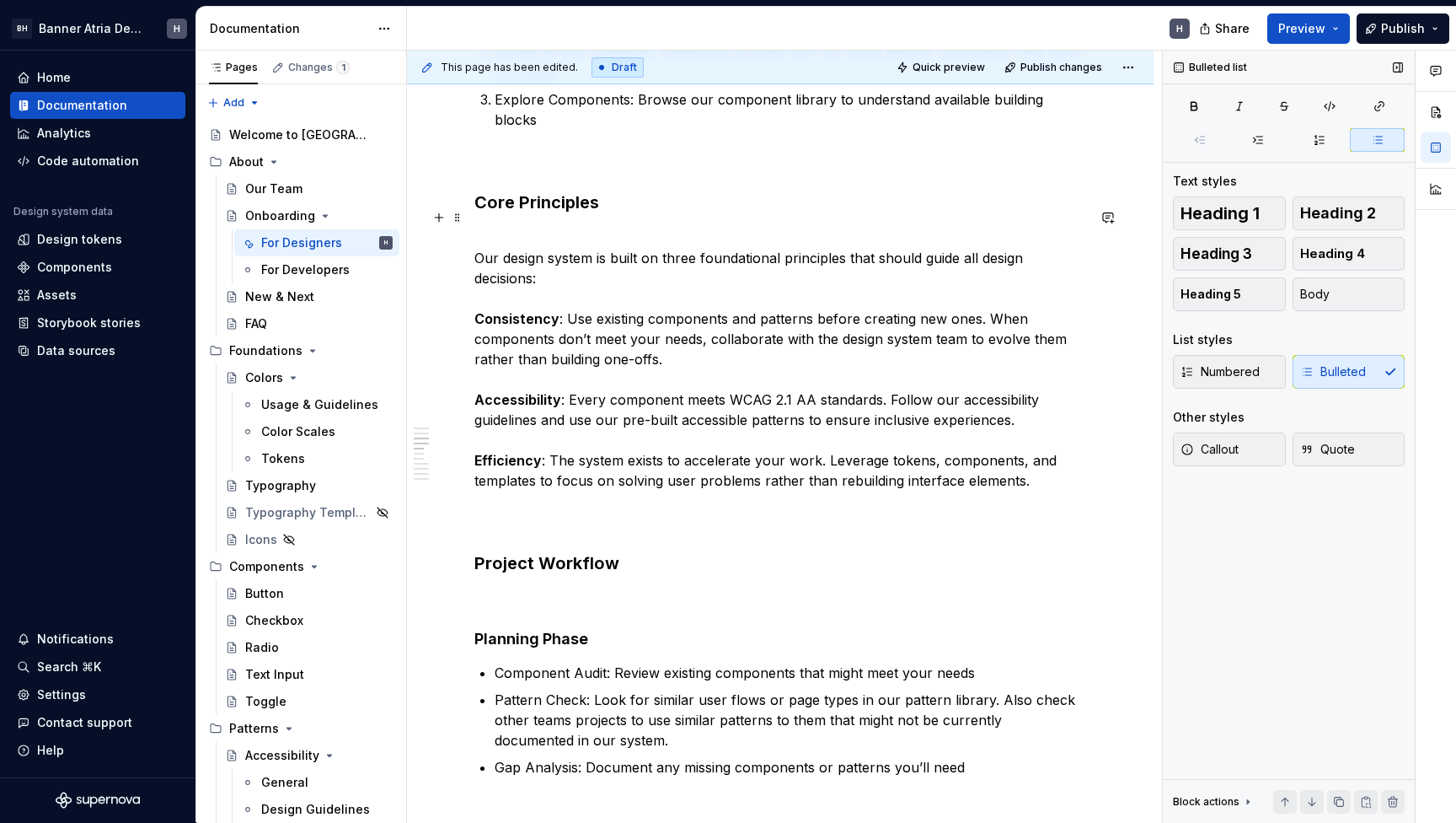
scroll to position [527, 0]
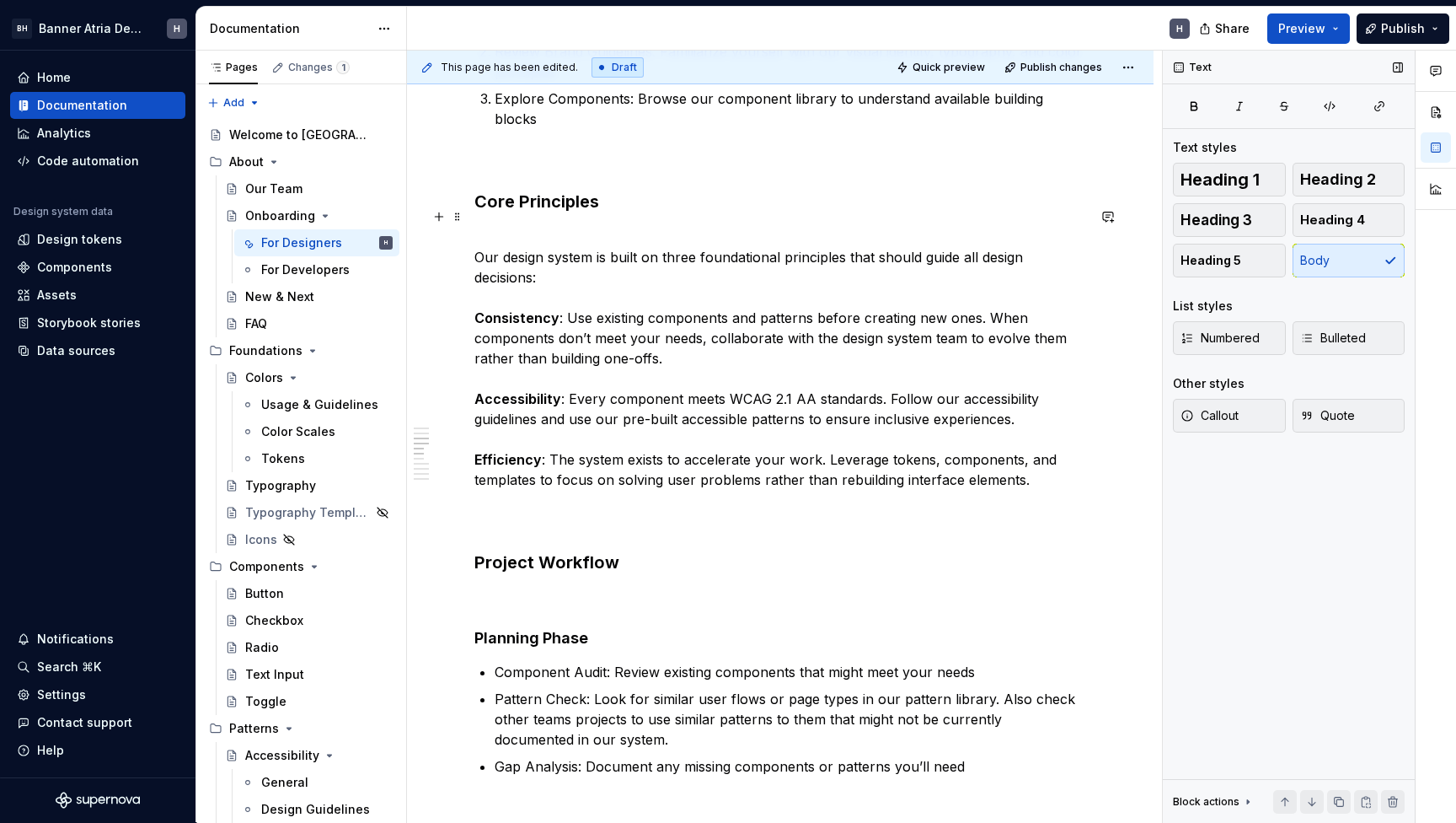
click at [478, 232] on p "Our design system is built on three foundational principles that should guide a…" at bounding box center [780, 378] width 612 height 304
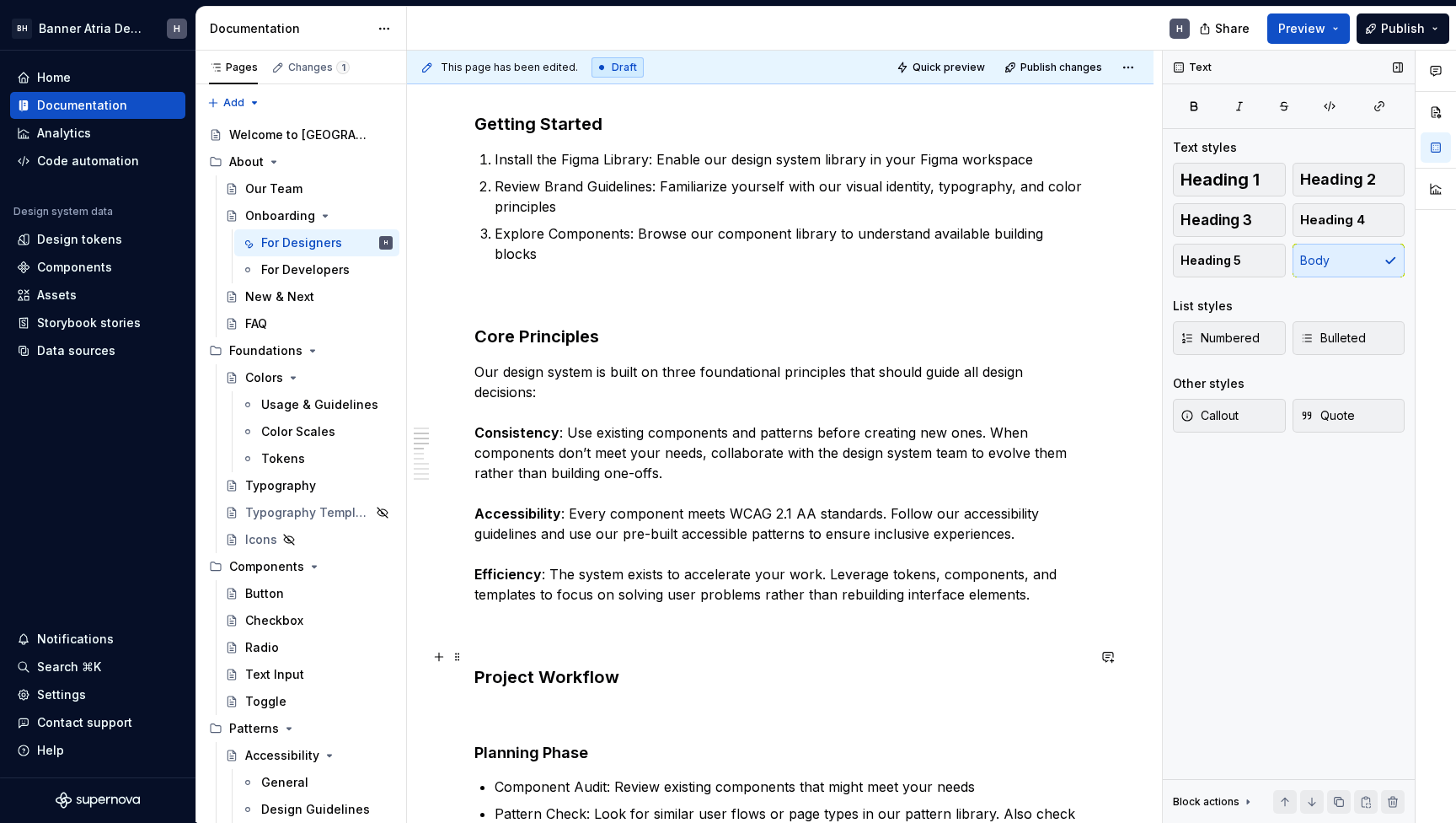
scroll to position [476, 0]
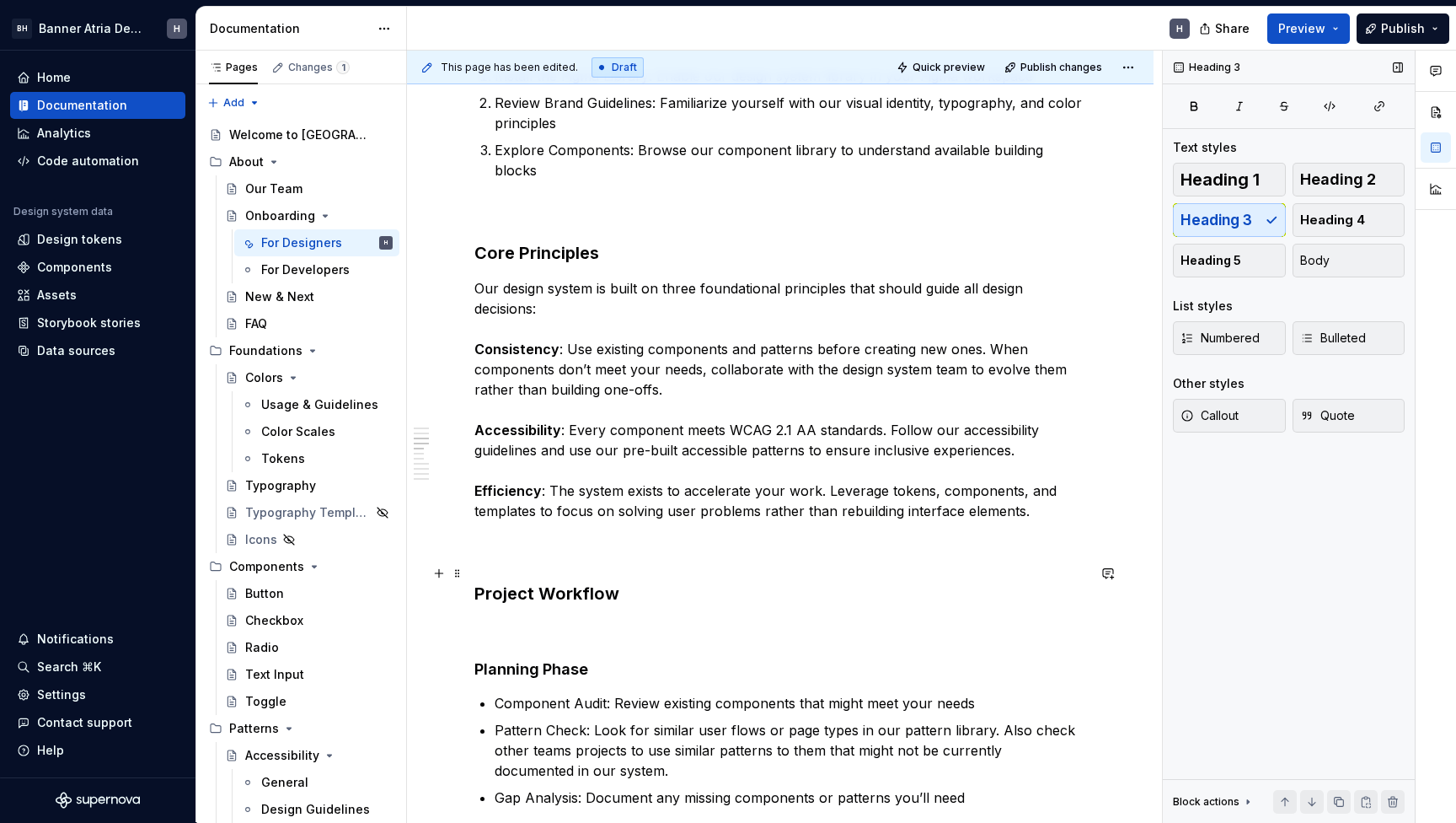
click at [494, 581] on h3 "Project Workflow" at bounding box center [780, 593] width 612 height 23
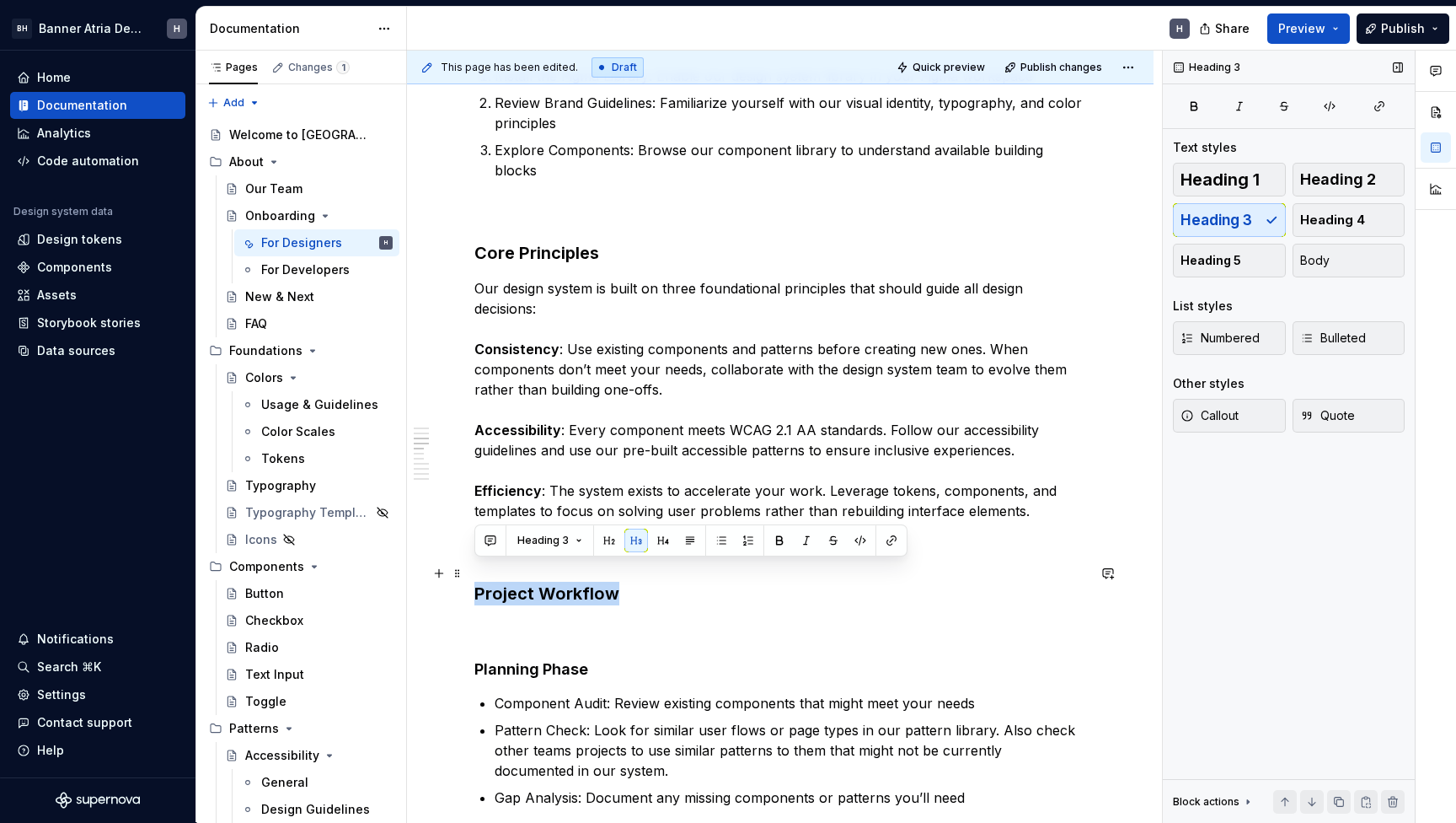
click at [494, 581] on h3 "Project Workflow" at bounding box center [780, 593] width 612 height 23
click at [605, 541] on button "button" at bounding box center [609, 540] width 23 height 23
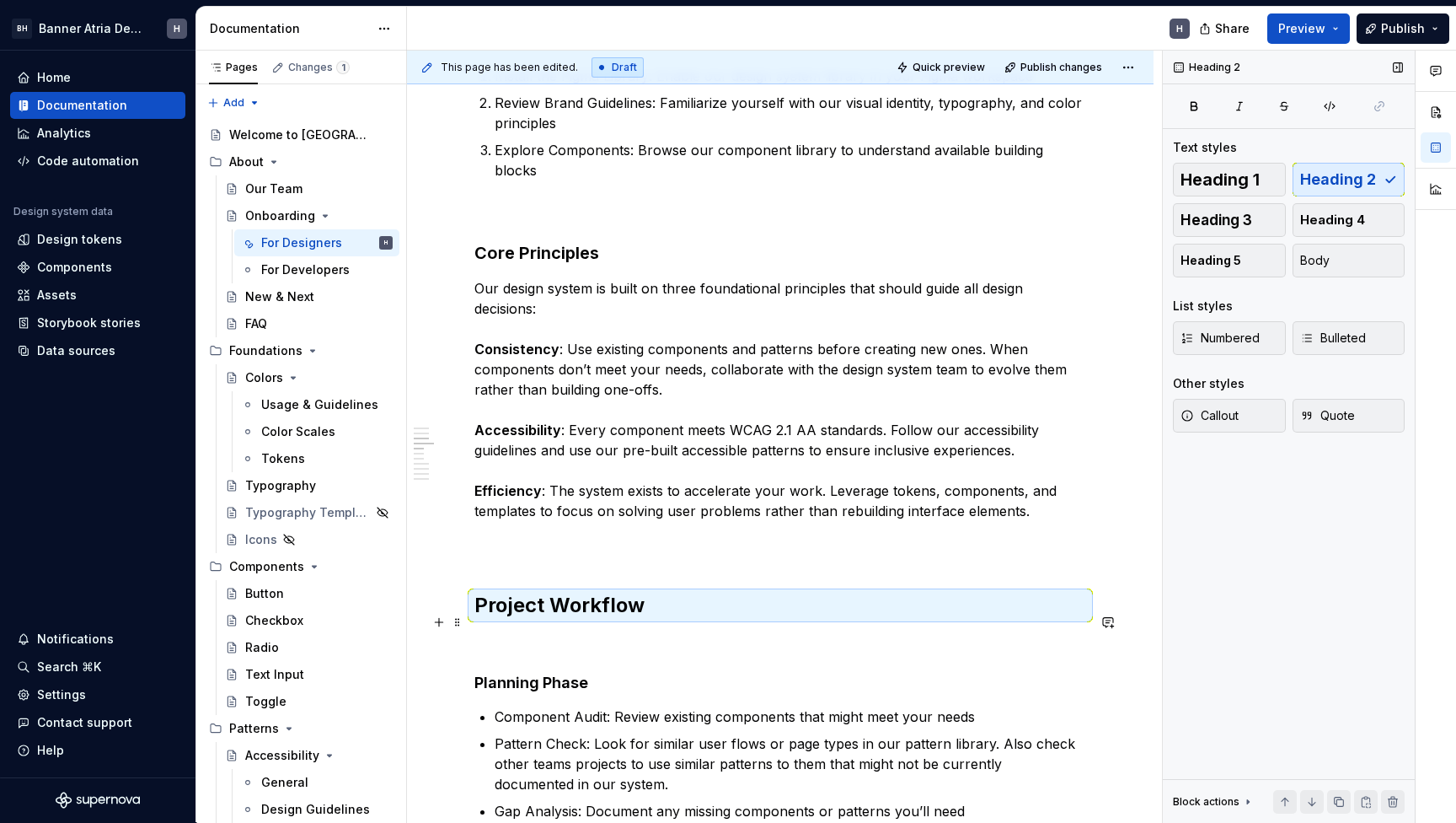
click at [669, 632] on p at bounding box center [780, 642] width 612 height 21
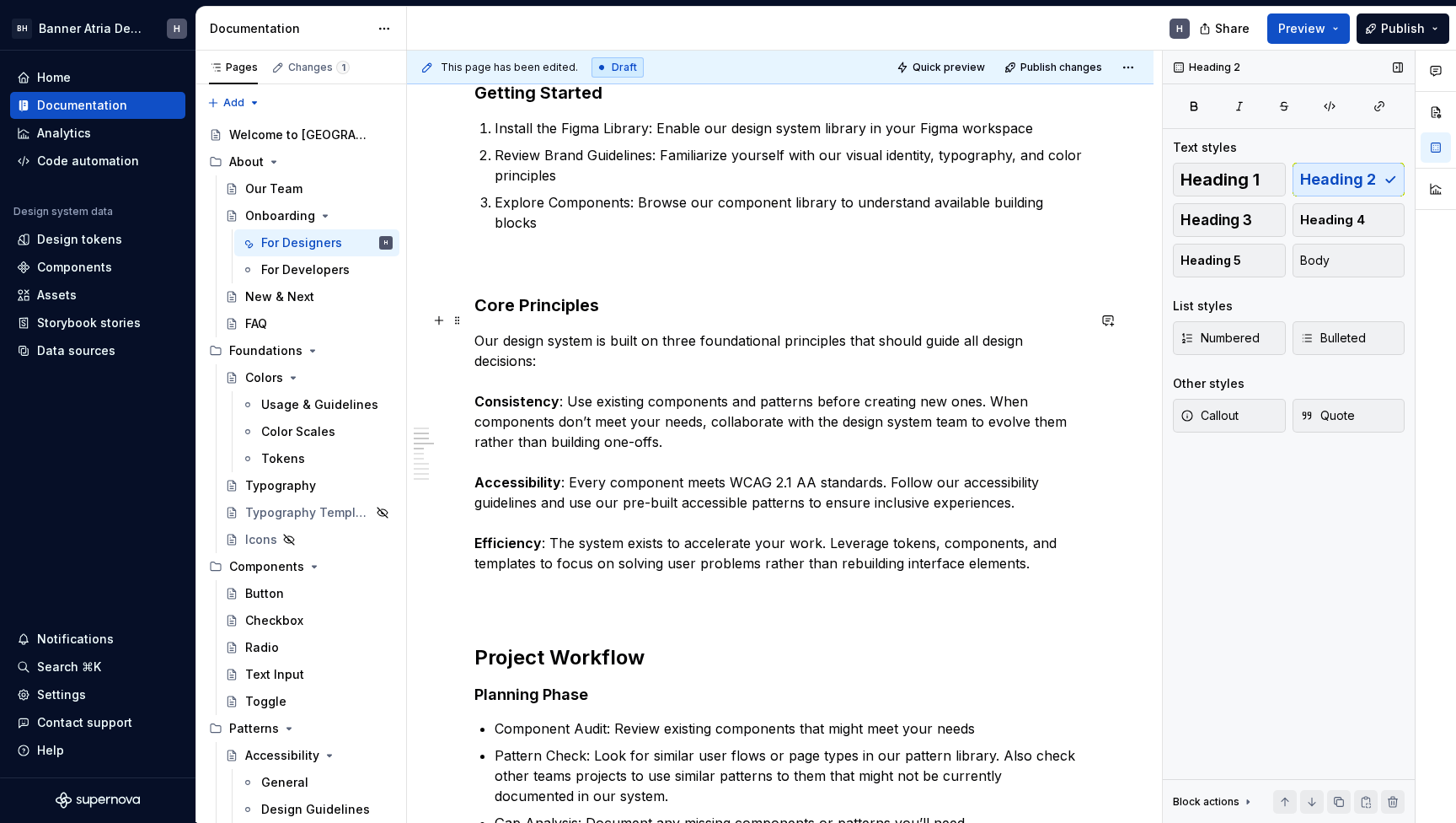
scroll to position [423, 0]
click at [570, 294] on h3 "Core Principles" at bounding box center [780, 305] width 612 height 23
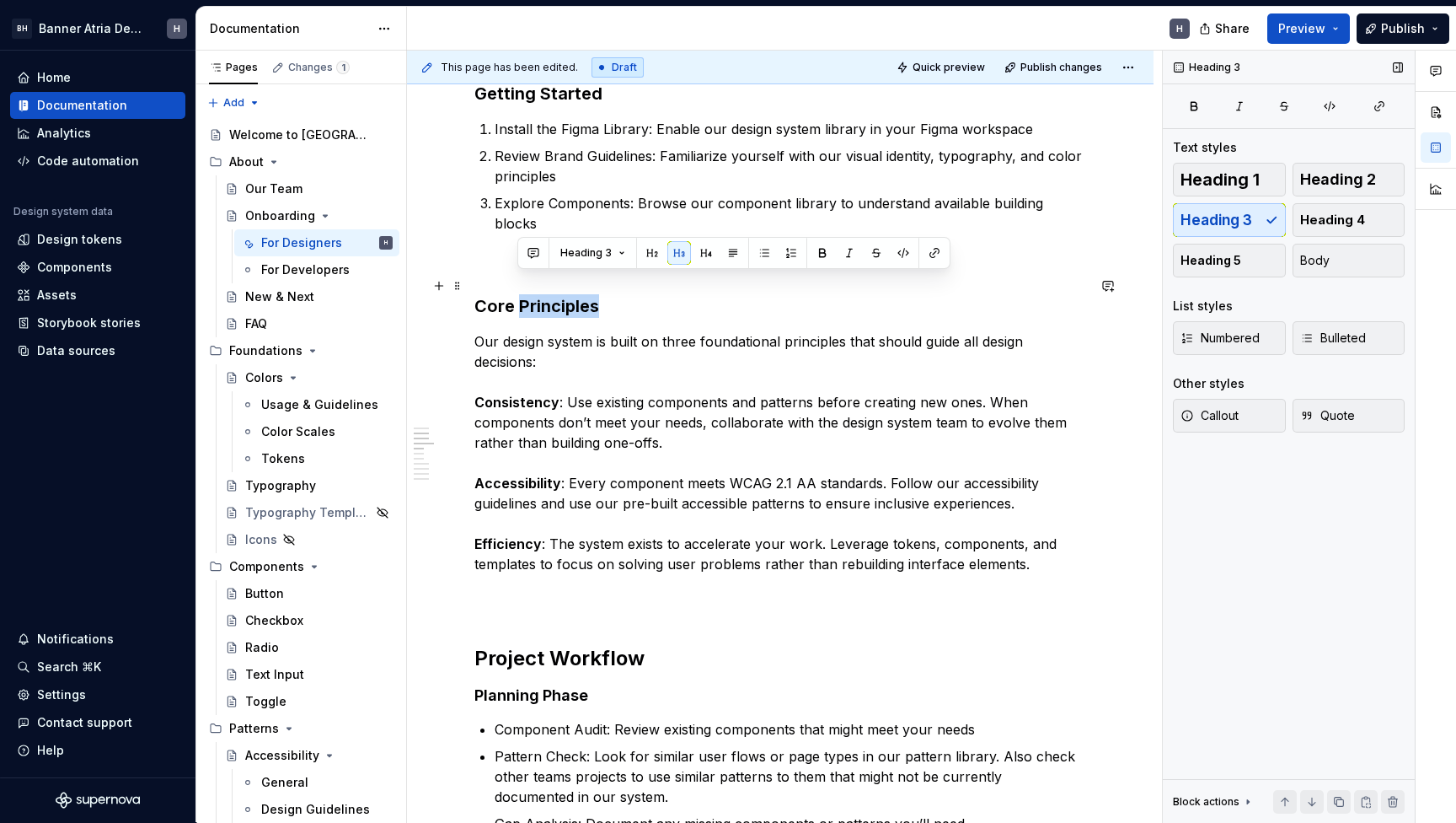
click at [570, 294] on h3 "Core Principles" at bounding box center [780, 305] width 612 height 23
click at [606, 256] on button "button" at bounding box center [609, 253] width 23 height 23
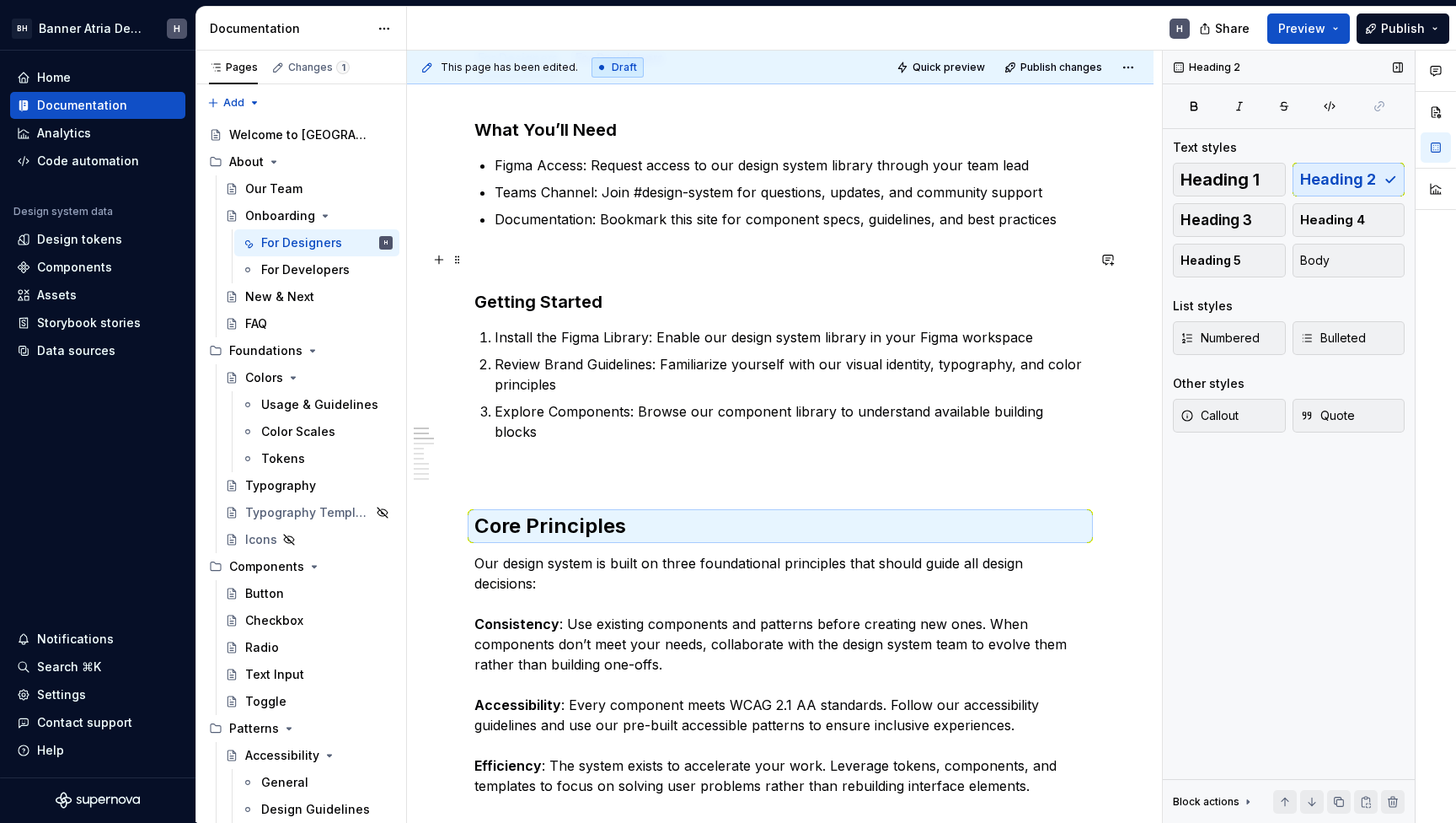
scroll to position [192, 0]
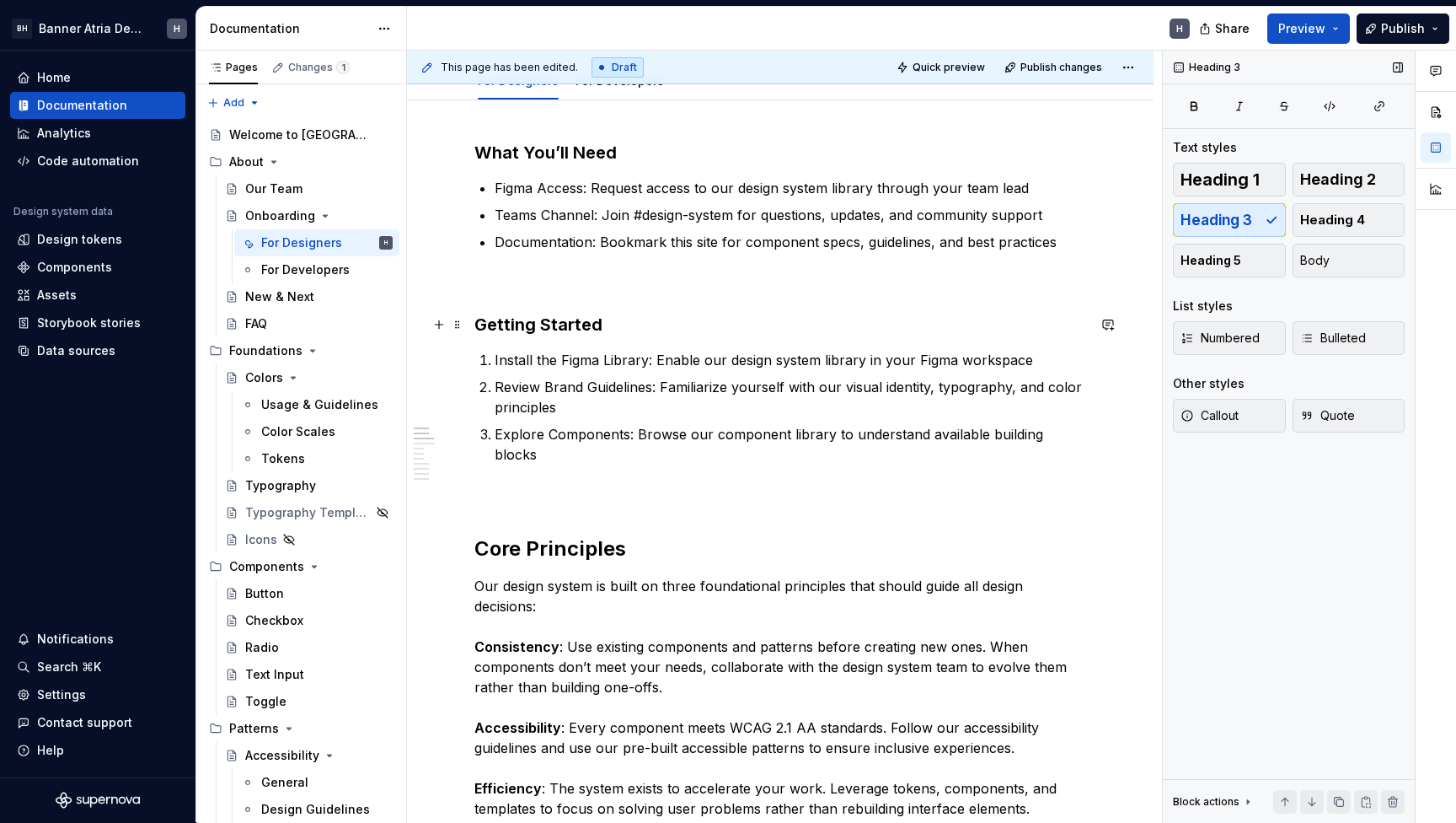
click at [577, 323] on h3 "Getting Started" at bounding box center [780, 324] width 612 height 23
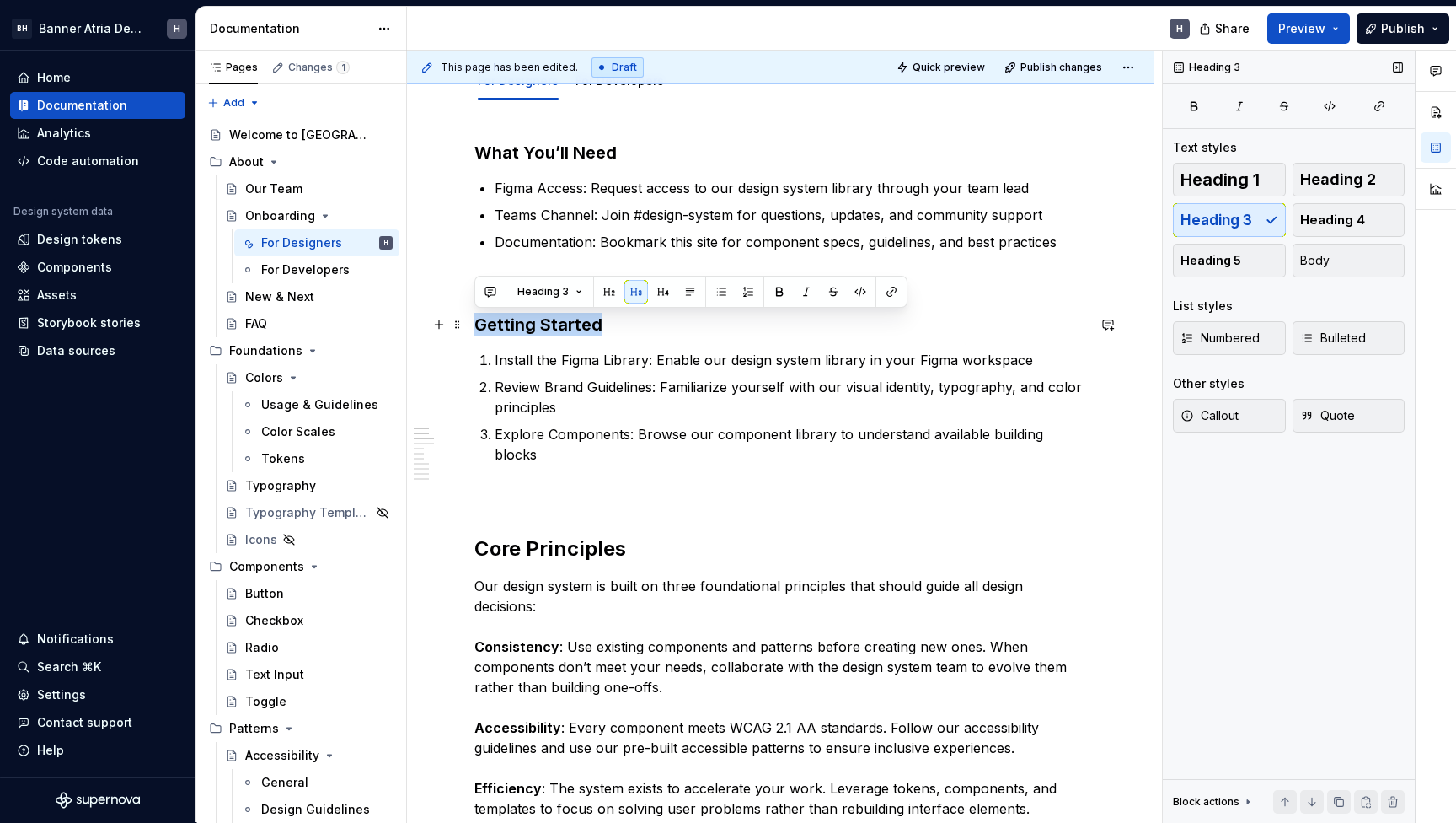
click at [577, 323] on h3 "Getting Started" at bounding box center [780, 324] width 612 height 23
click at [601, 299] on button "button" at bounding box center [609, 291] width 23 height 23
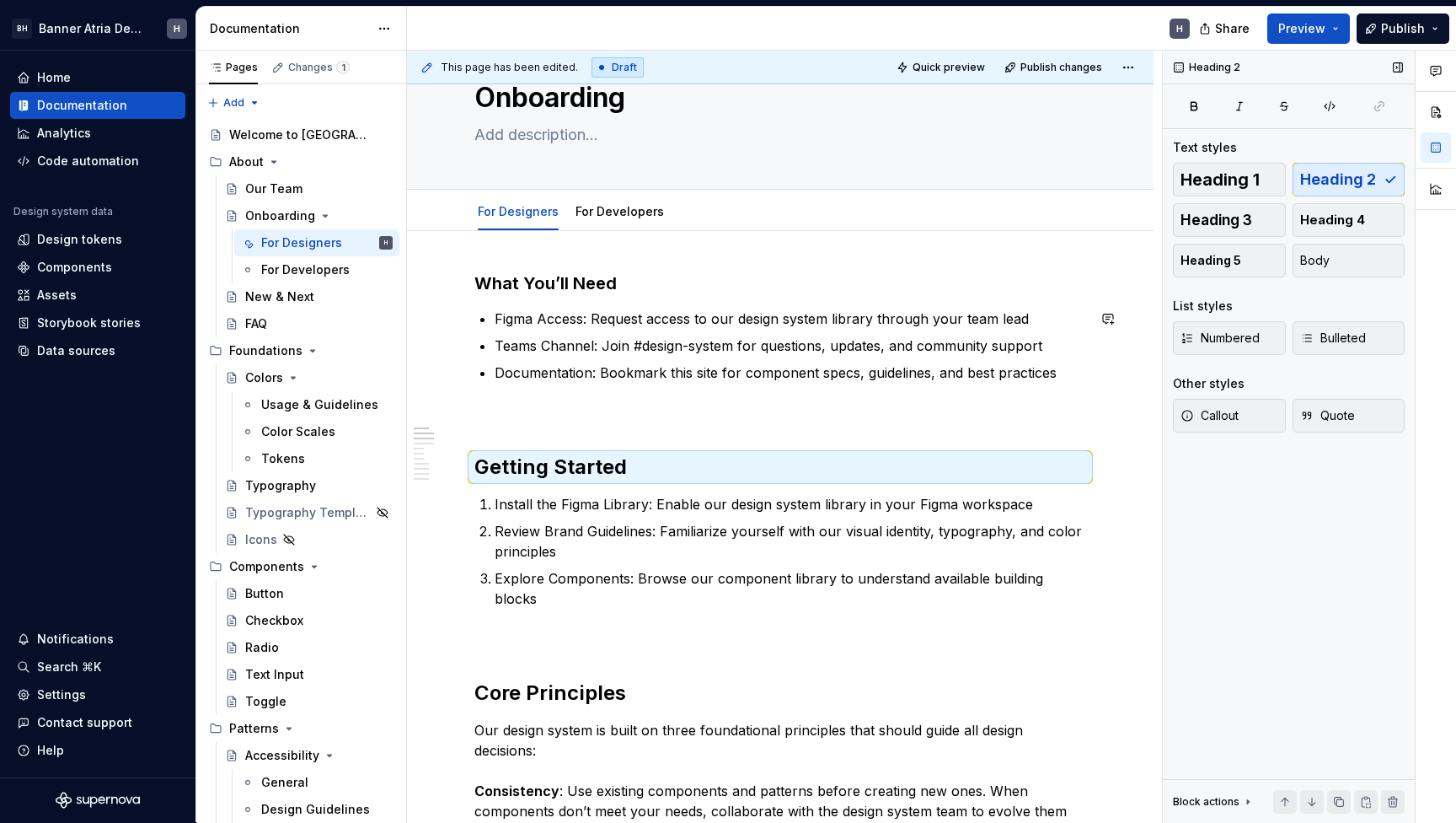
scroll to position [50, 0]
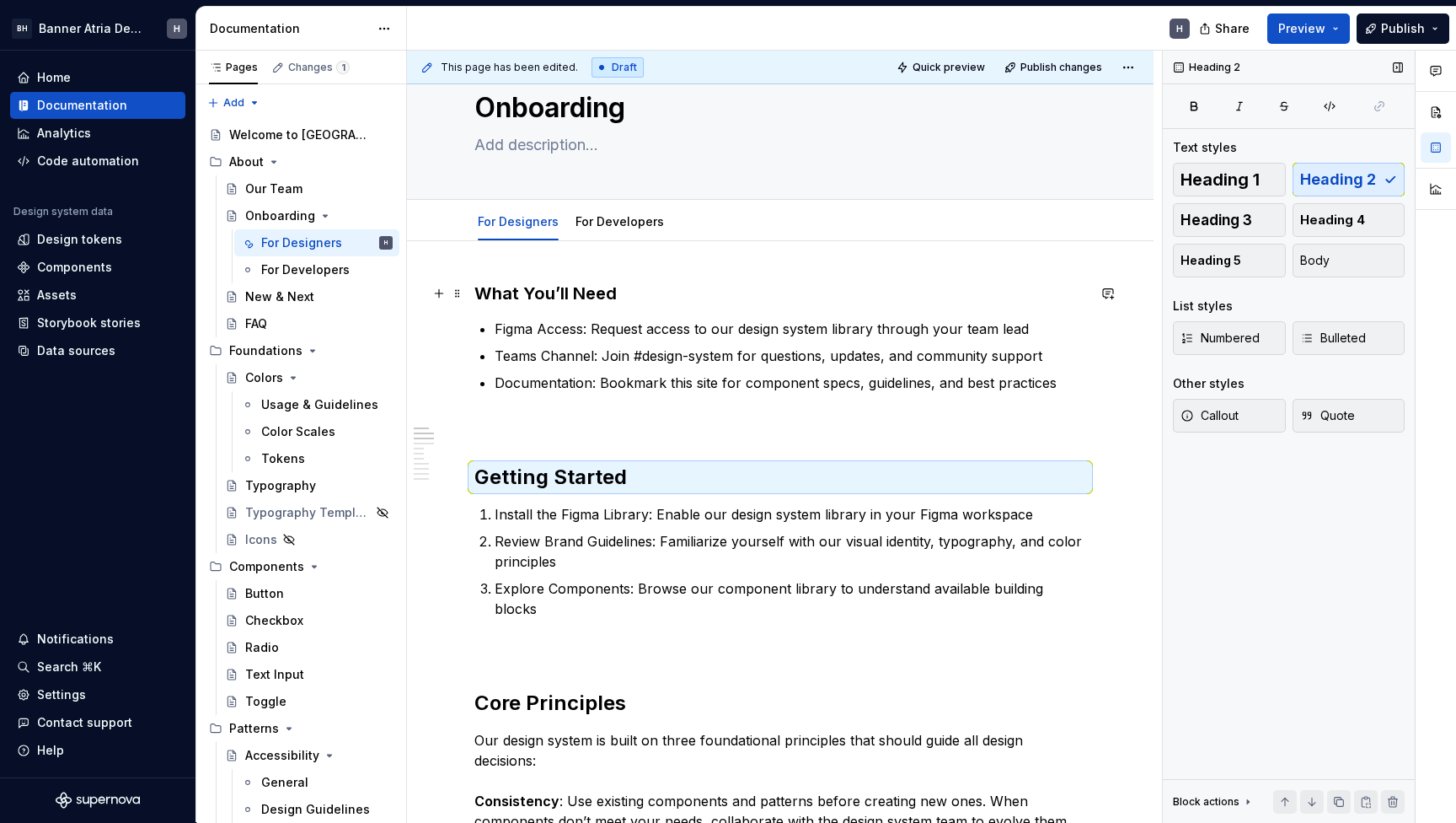
click at [582, 297] on h3 "What You’ll Need" at bounding box center [780, 293] width 612 height 23
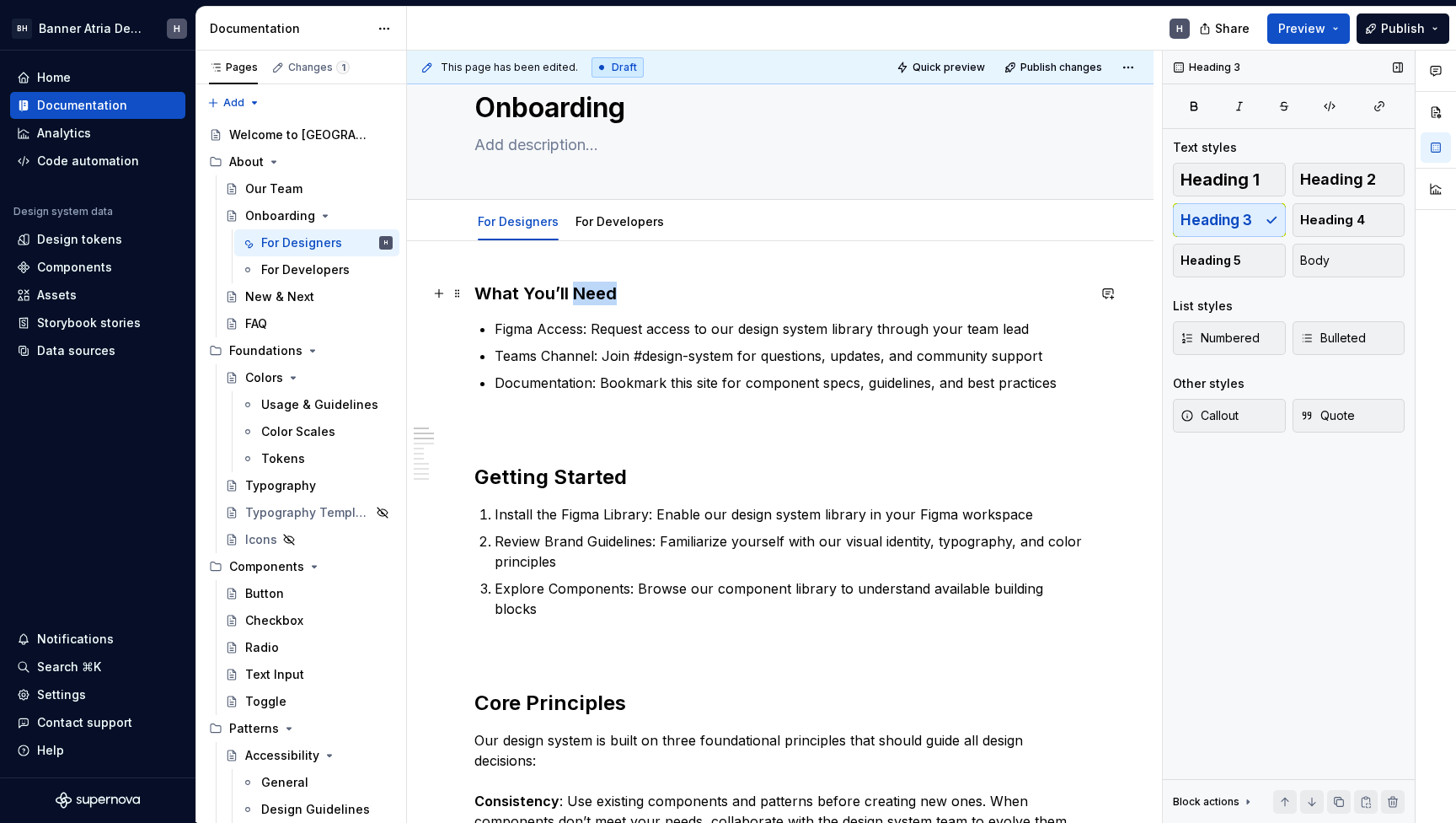
click at [582, 297] on h3 "What You’ll Need" at bounding box center [780, 293] width 612 height 23
click at [595, 272] on div "Heading 3" at bounding box center [691, 261] width 433 height 32
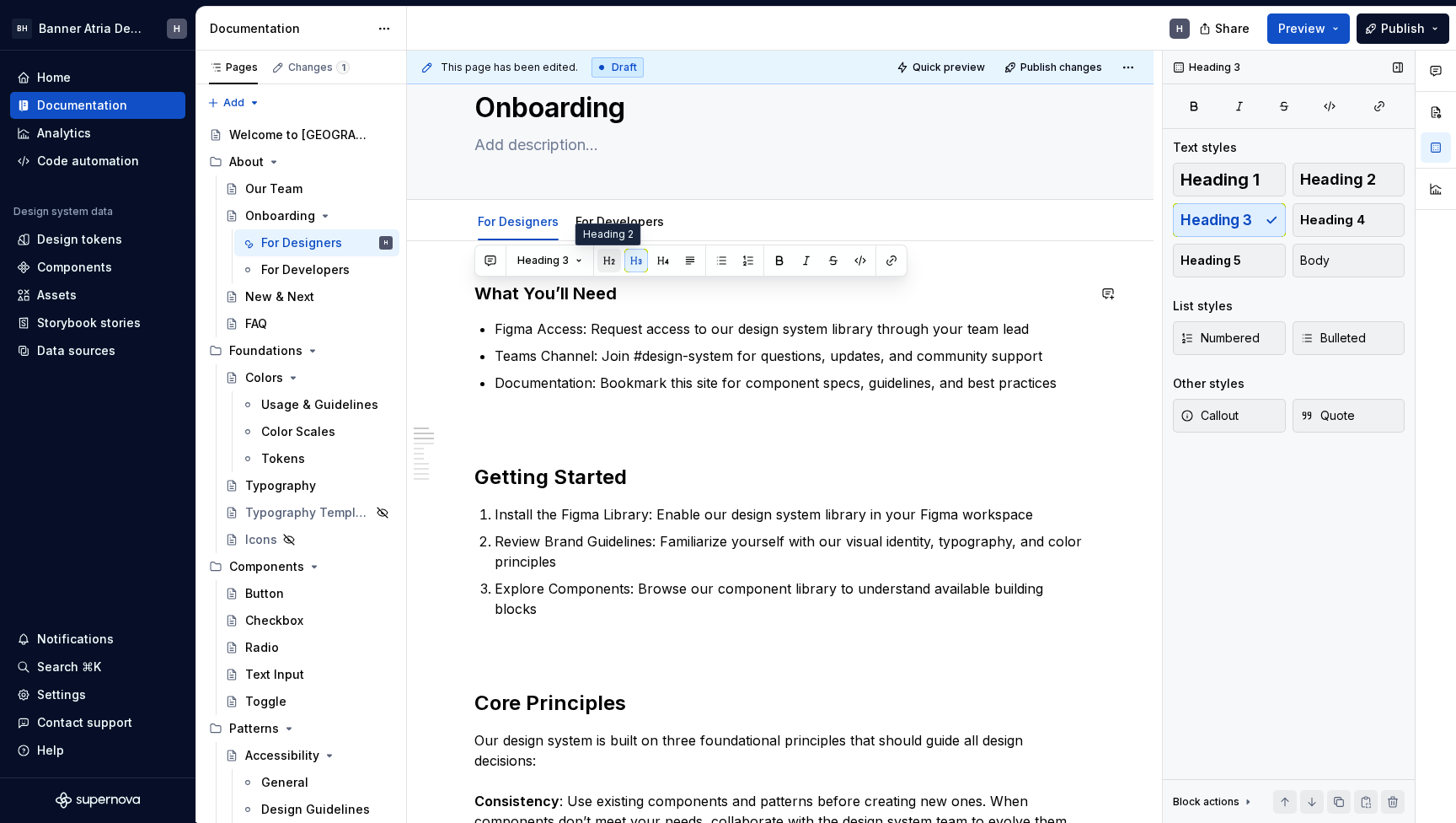
click at [600, 265] on button "button" at bounding box center [609, 261] width 23 height 23
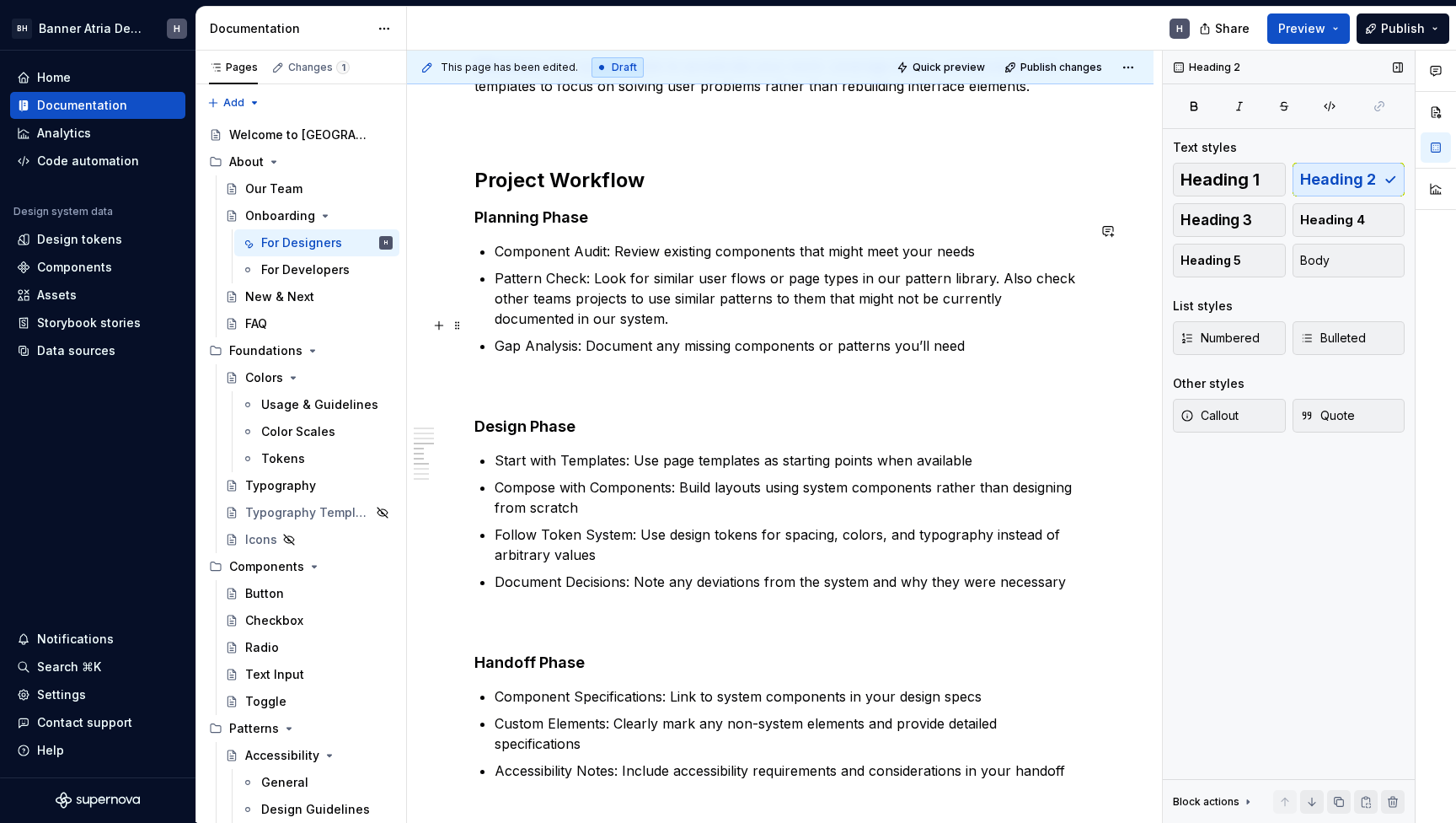
scroll to position [932, 0]
drag, startPoint x: 480, startPoint y: 381, endPoint x: 469, endPoint y: 381, distance: 11.0
click at [470, 381] on div "What You’ll Need Figma Access: Request access to our design system library thro…" at bounding box center [781, 762] width 747 height 2806
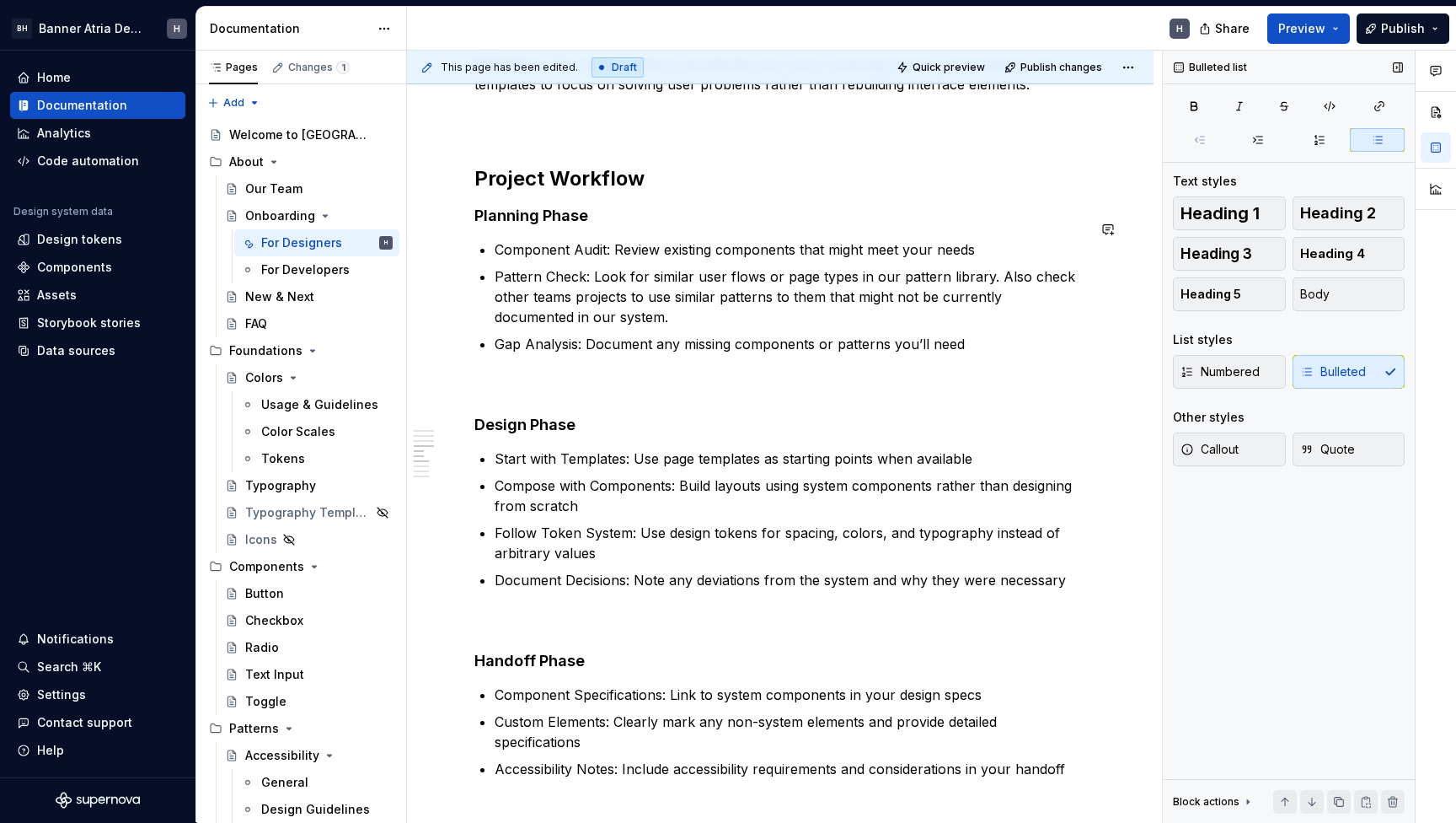
click at [501, 388] on div "What You’ll Need Figma Access: Request access to our design system library thro…" at bounding box center [780, 649] width 612 height 2499
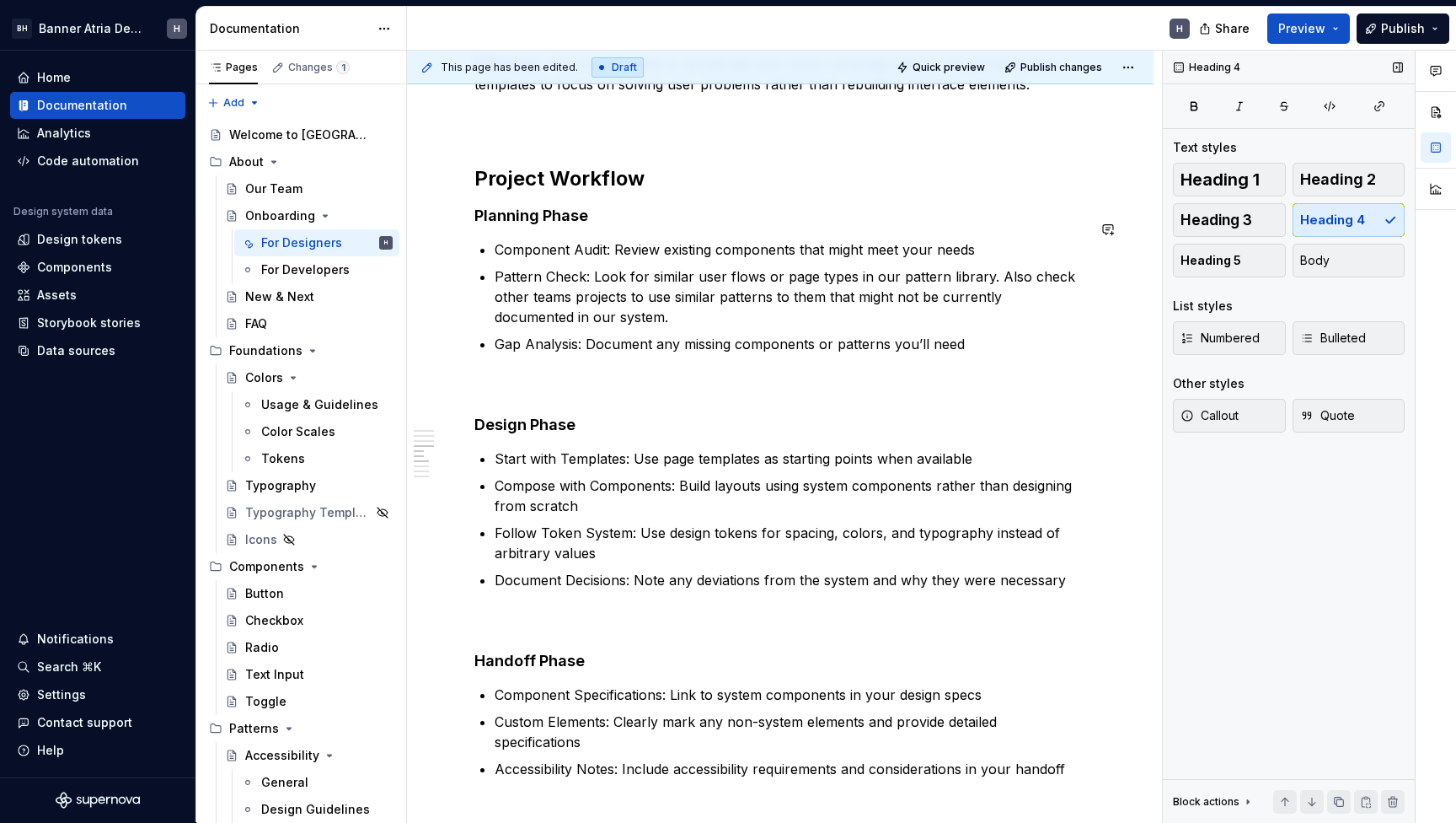
click at [501, 364] on p "Gap Analysis: Document any missing components or patterns you’ll need" at bounding box center [790, 364] width 592 height 61
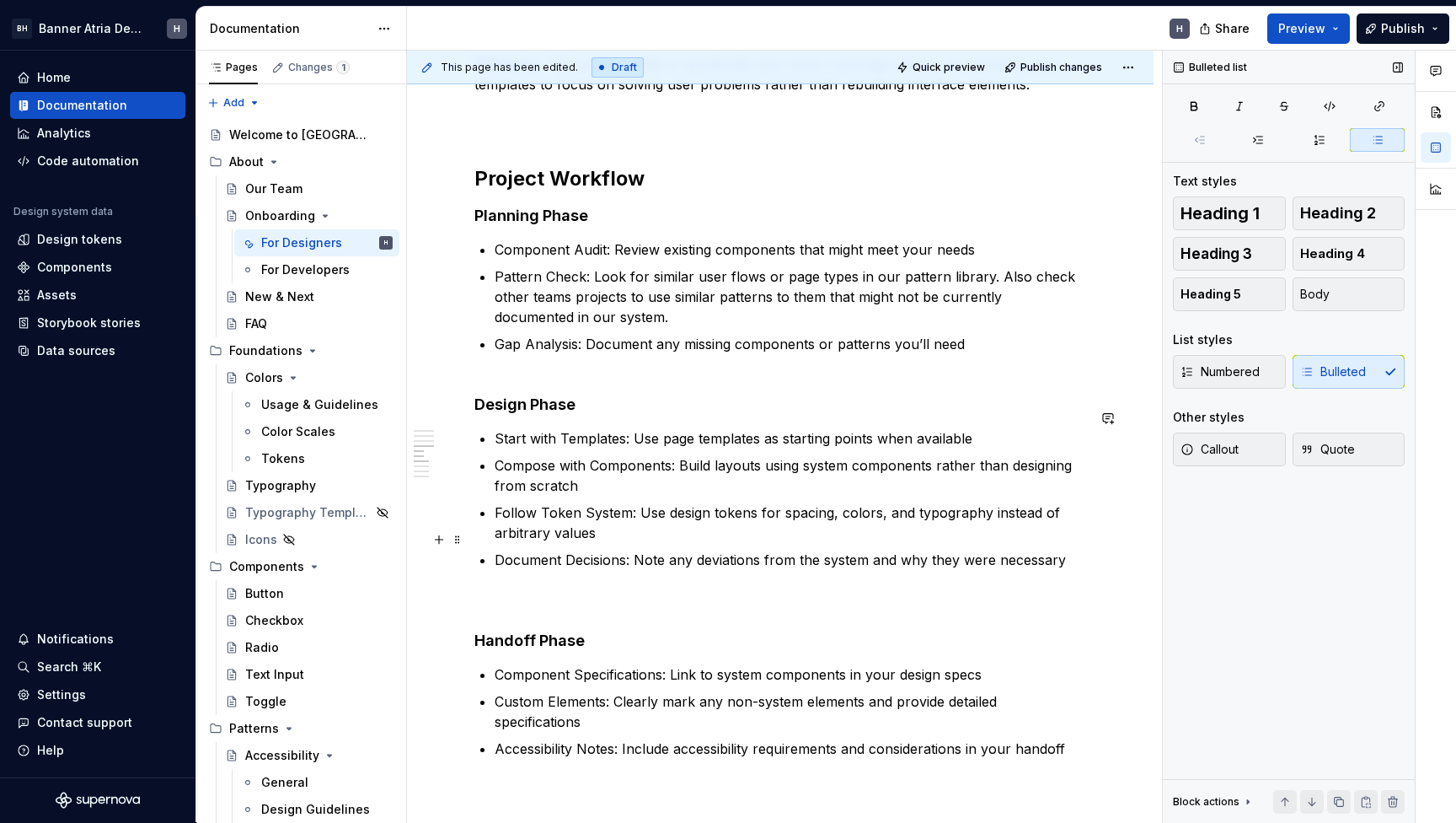
click at [516, 555] on p "Document Decisions: Note any deviations from the system and why they were neces…" at bounding box center [790, 580] width 592 height 61
click at [516, 579] on p "Document Decisions: Note any deviations from the system and why they were neces…" at bounding box center [790, 580] width 592 height 61
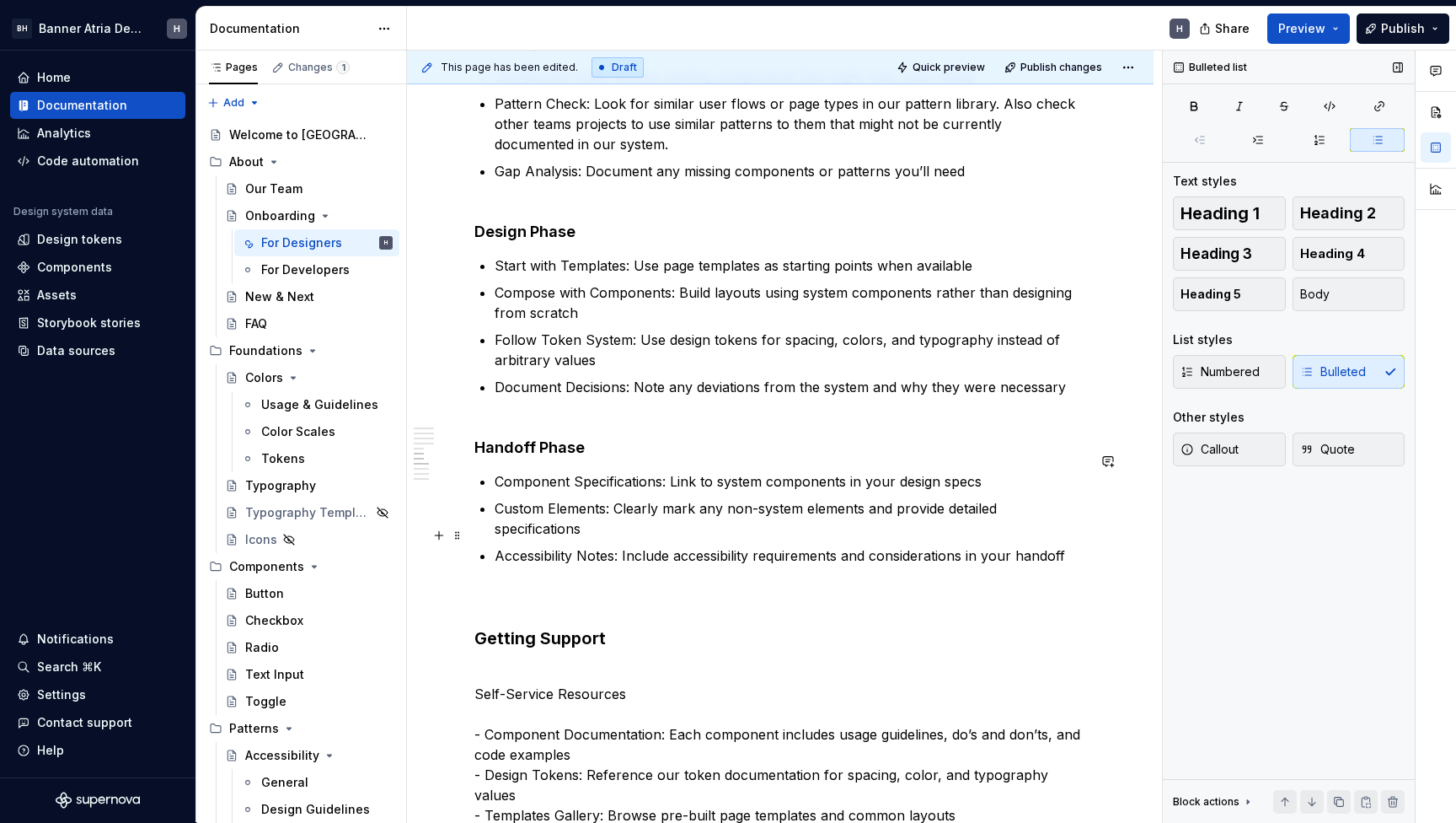
scroll to position [1131, 0]
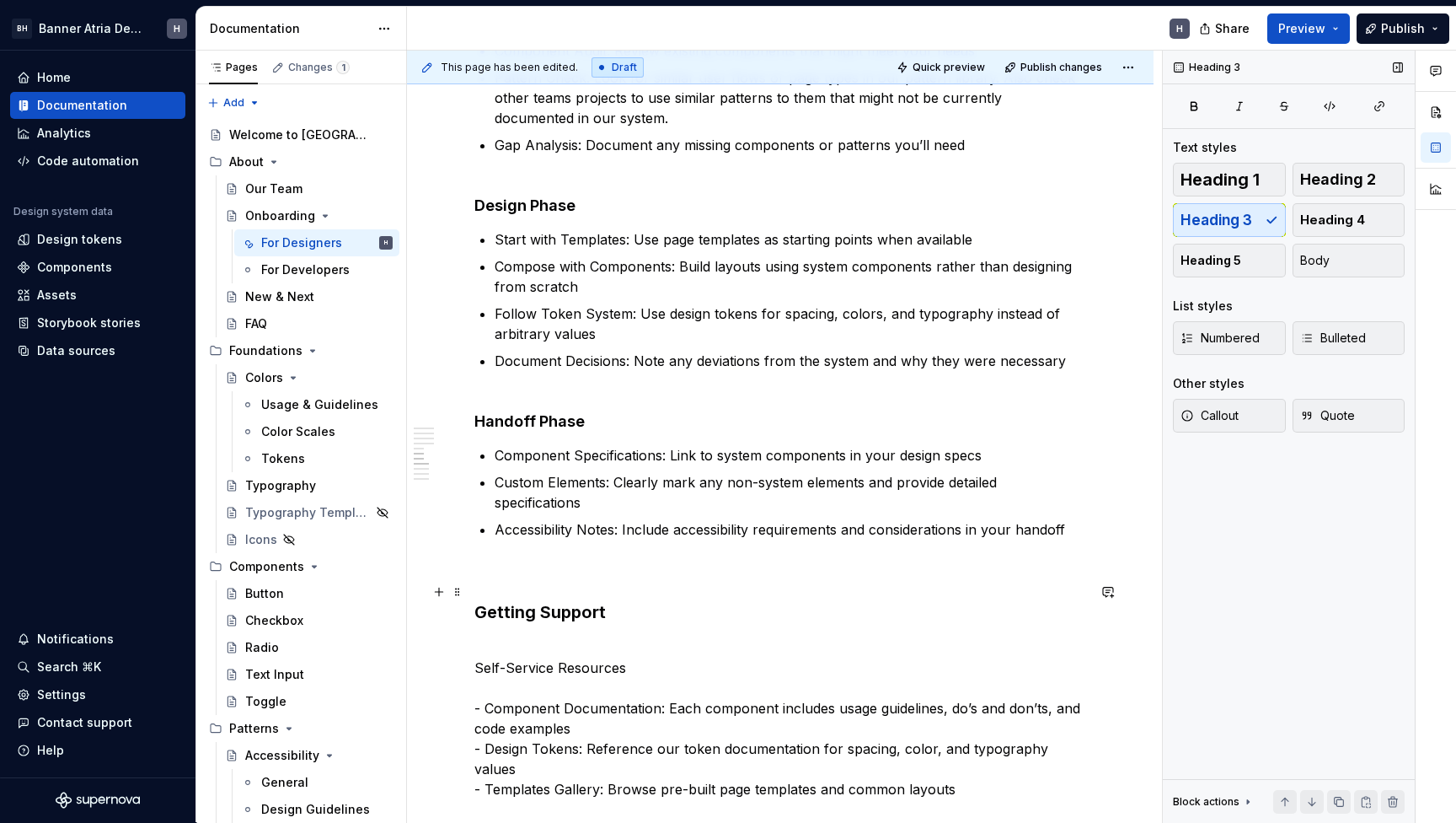
click at [561, 600] on h3 "Getting Support" at bounding box center [780, 612] width 612 height 23
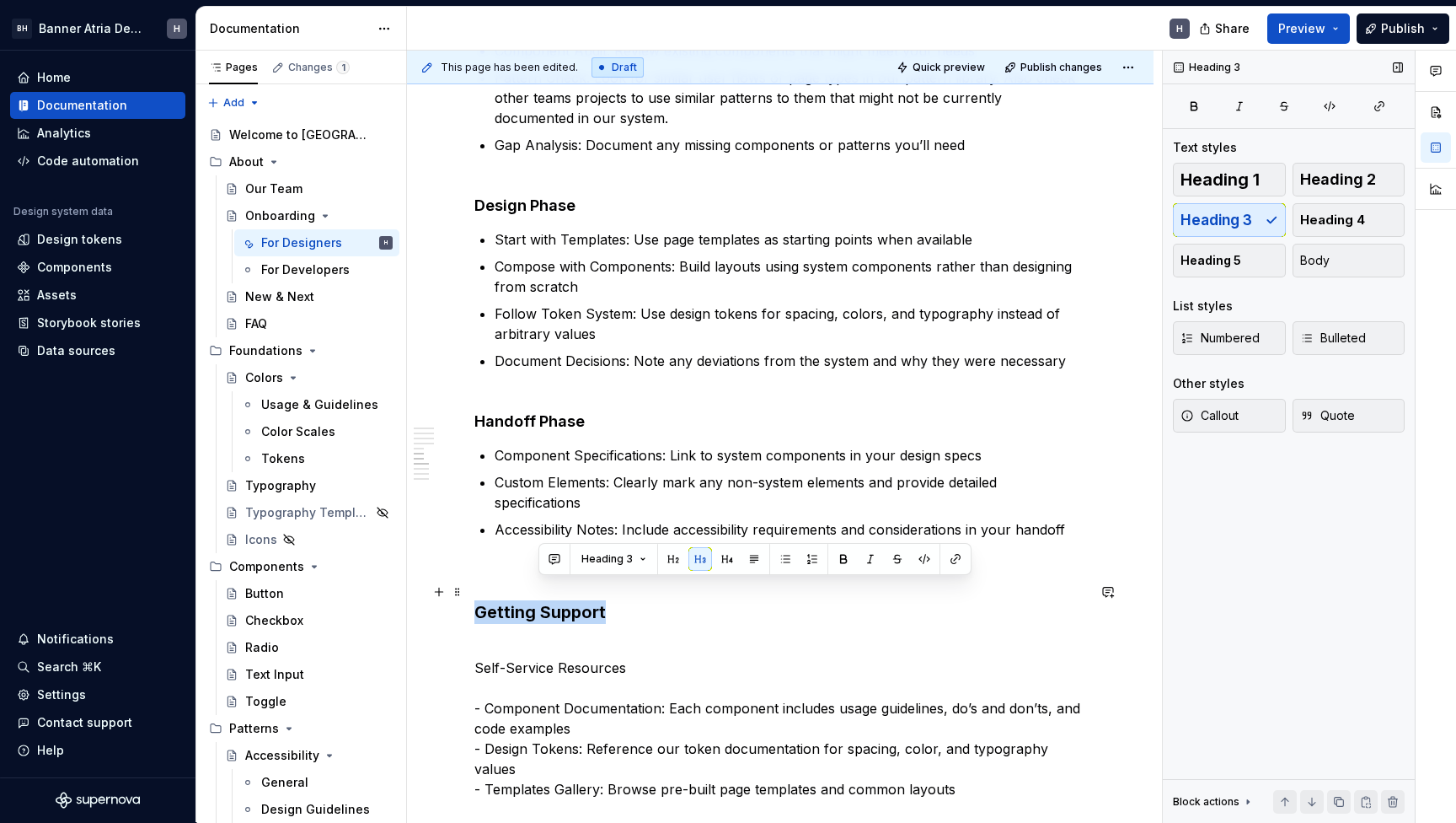
click at [561, 600] on h3 "Getting Support" at bounding box center [780, 612] width 612 height 23
click at [607, 553] on button "button" at bounding box center [609, 559] width 23 height 23
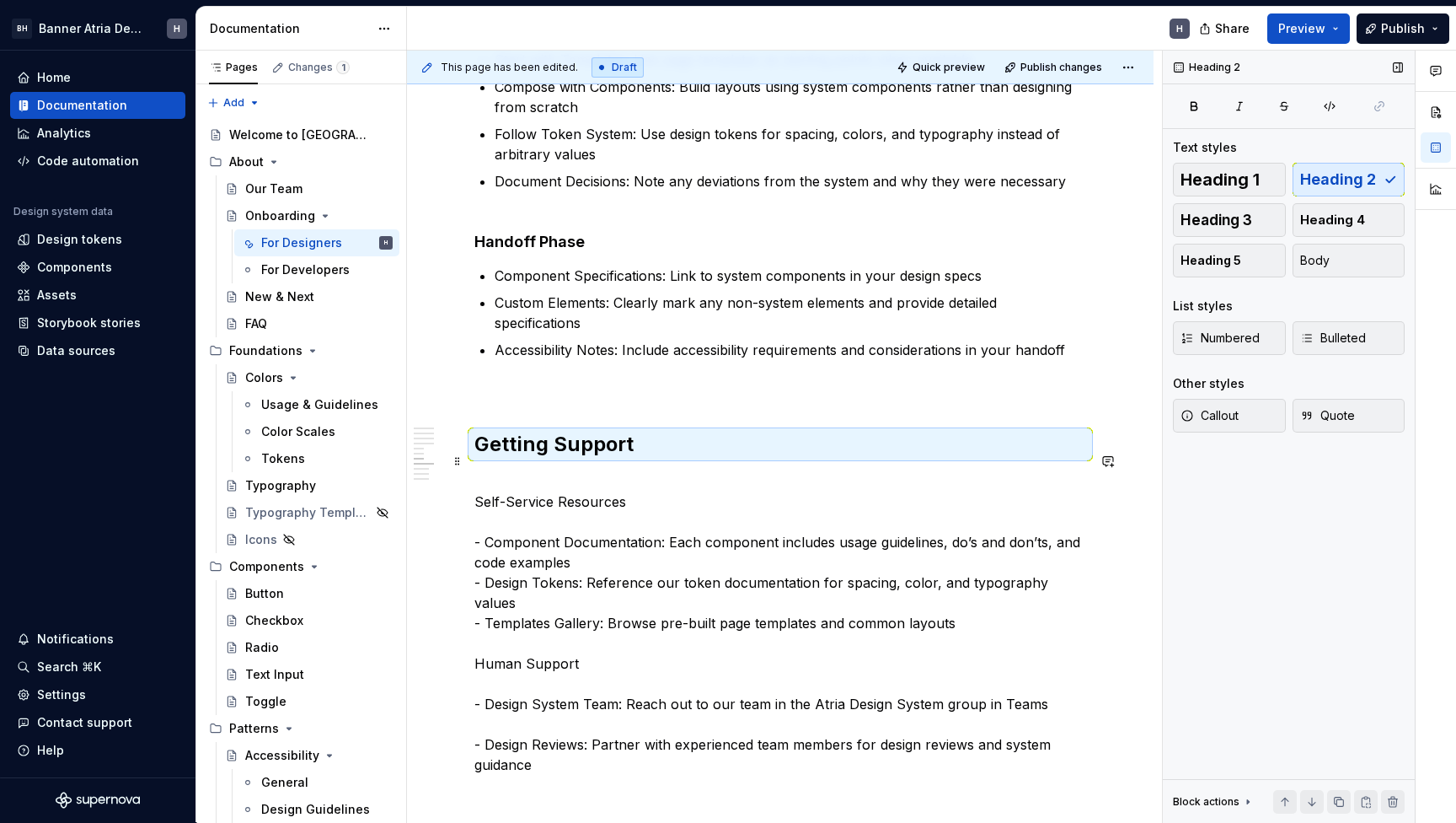
scroll to position [1325, 0]
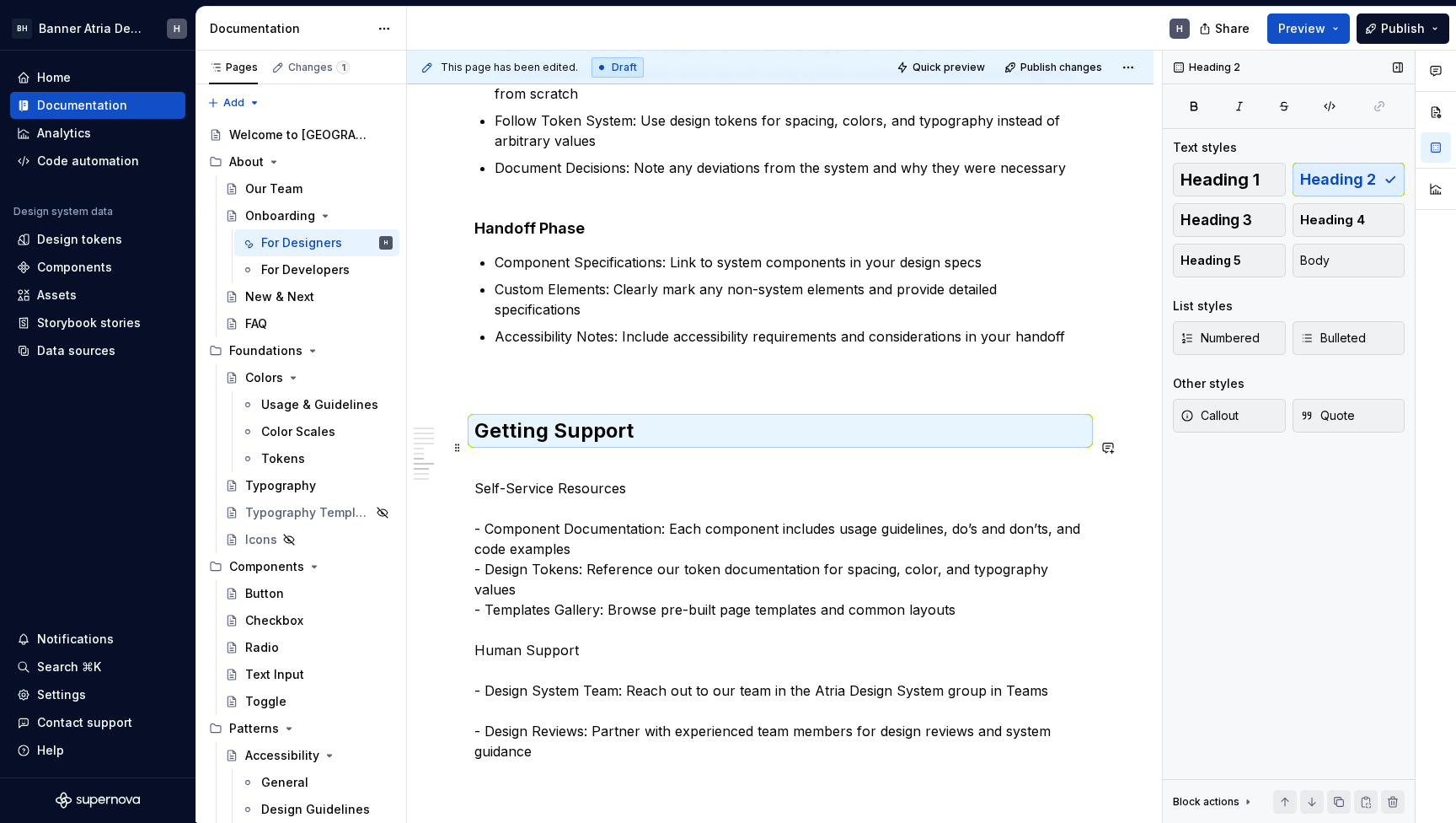
click at [483, 470] on p "Self-Service Resources - Component Documentation: Each component includes usage…" at bounding box center [780, 630] width 612 height 344
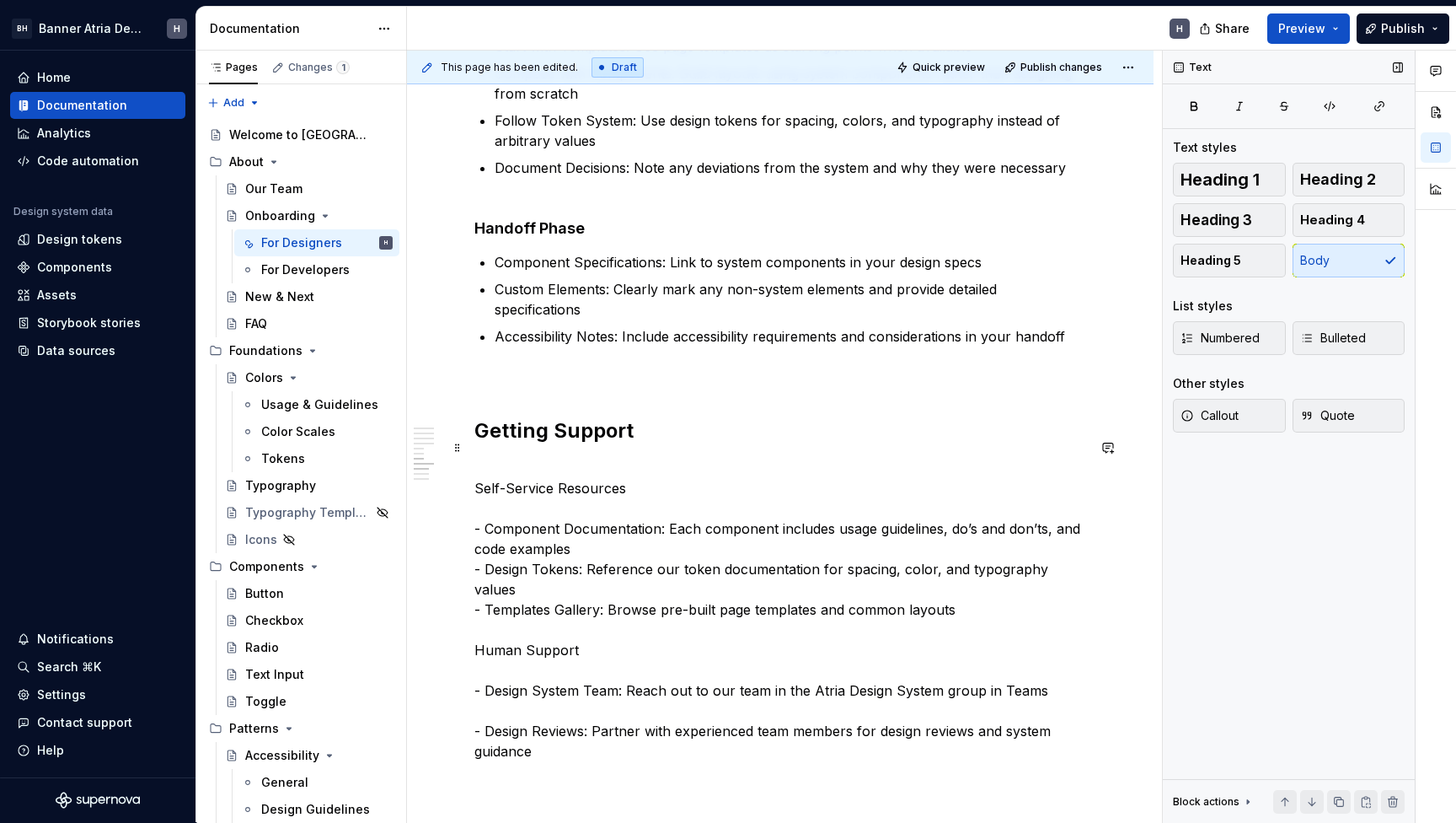
click at [479, 470] on p "Self-Service Resources - Component Documentation: Each component includes usage…" at bounding box center [780, 630] width 612 height 344
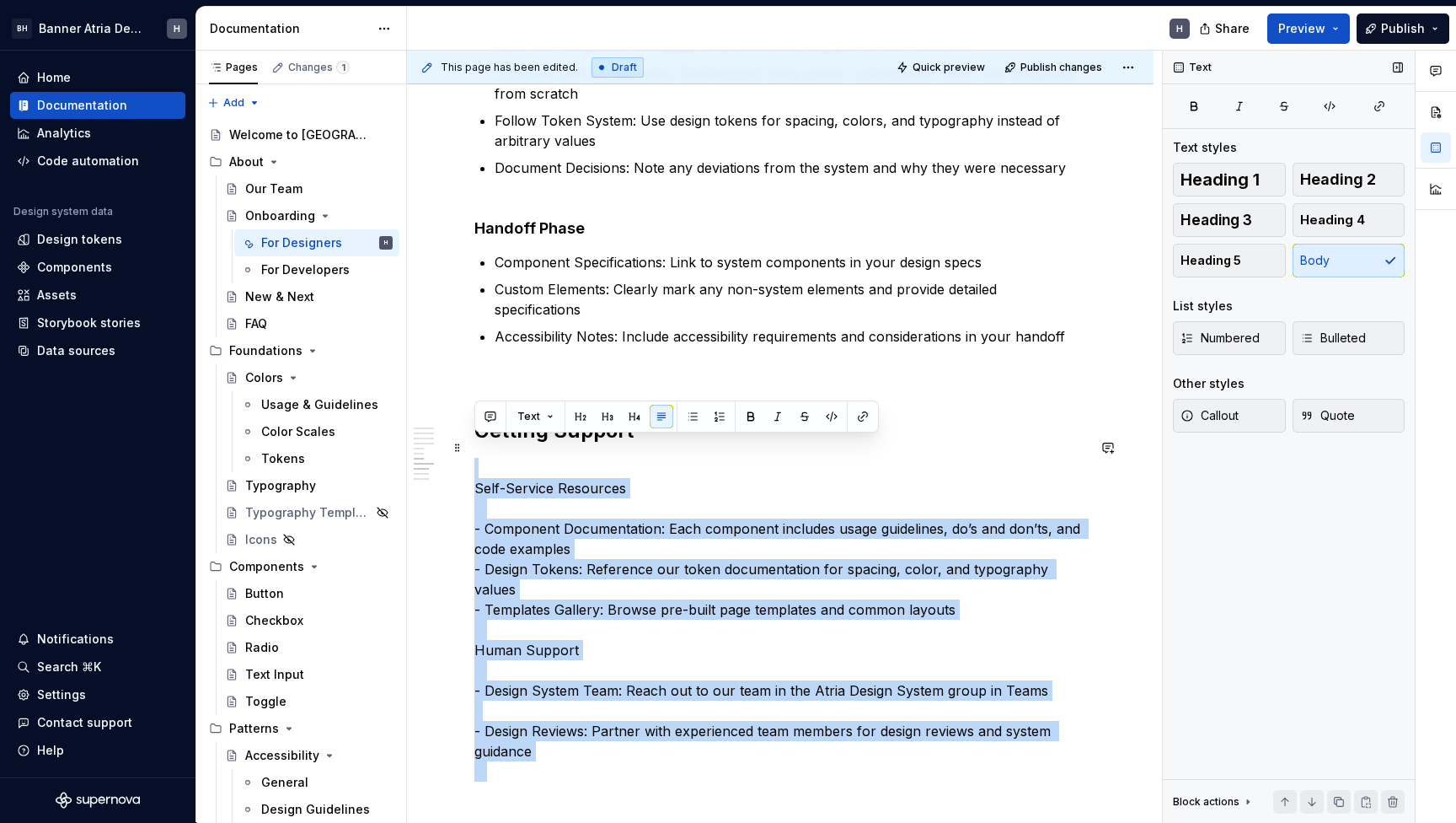
click at [479, 470] on p "Self-Service Resources - Component Documentation: Each component includes usage…" at bounding box center [780, 630] width 612 height 344
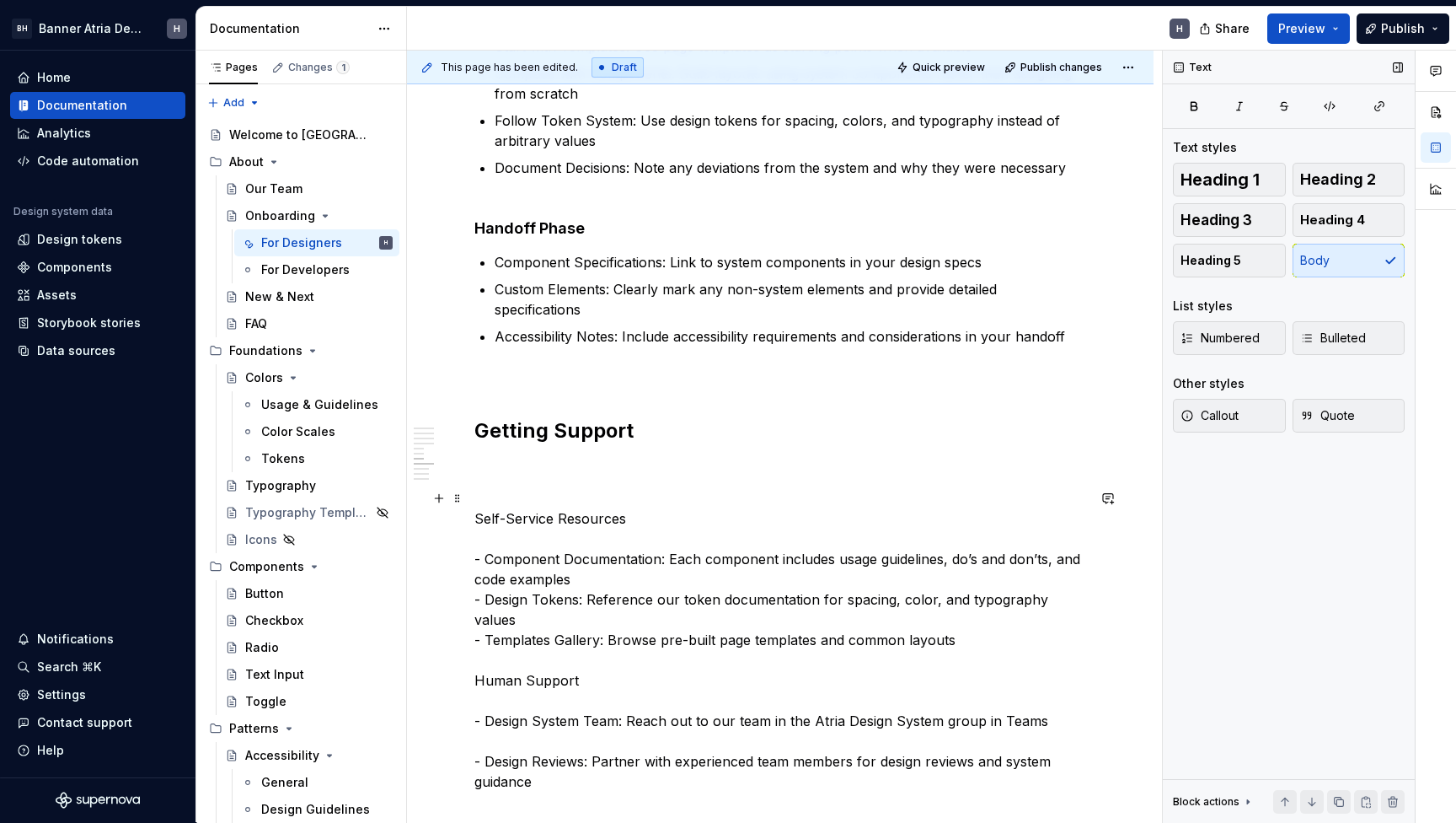
click at [620, 509] on p "Self-Service Resources - Component Documentation: Each component includes usage…" at bounding box center [780, 670] width 612 height 323
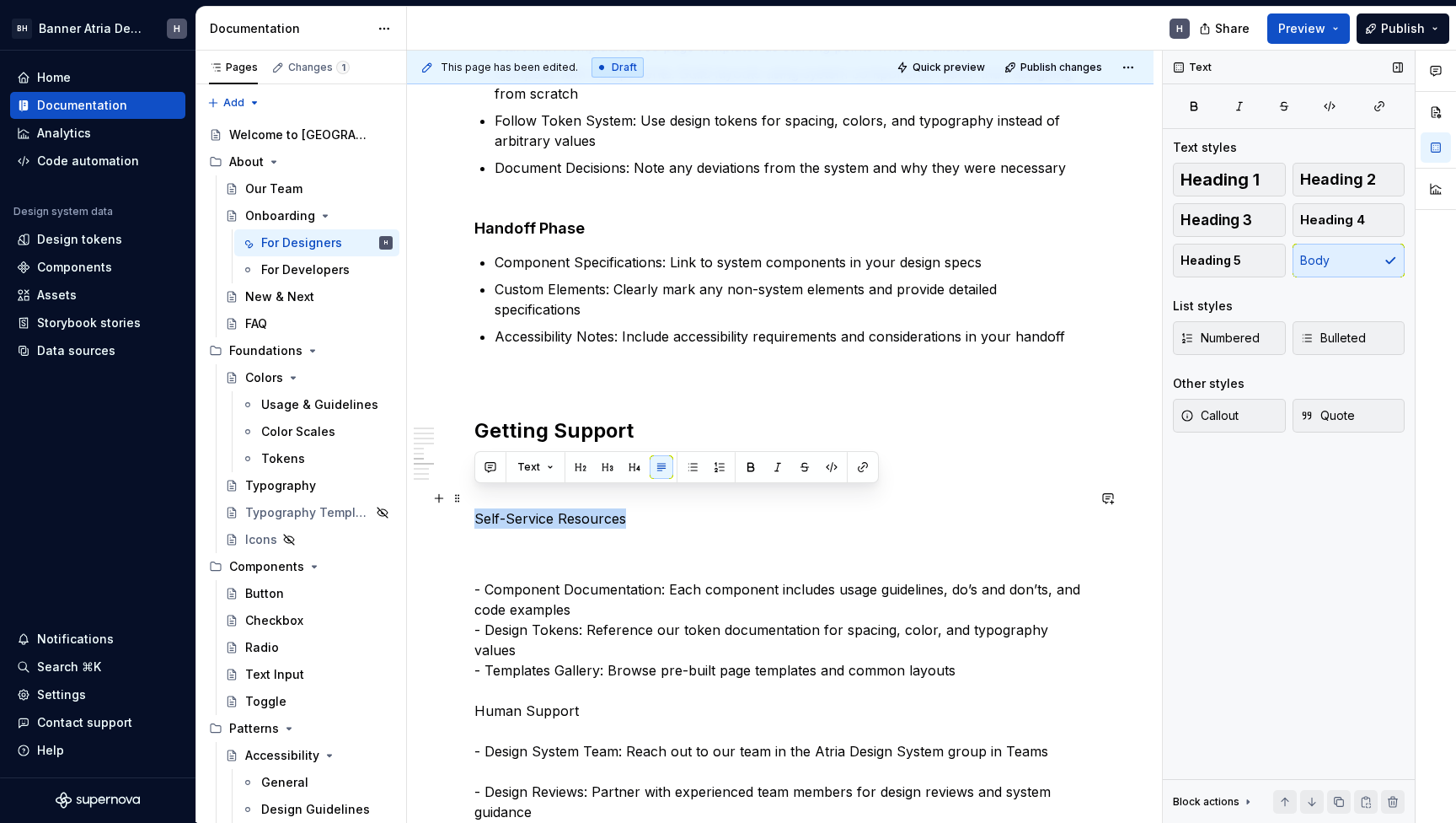
drag, startPoint x: 628, startPoint y: 501, endPoint x: 466, endPoint y: 500, distance: 162.0
click at [466, 500] on div "What You’ll Need Figma Access: Request access to our design system library thro…" at bounding box center [781, 387] width 747 height 2840
click at [639, 467] on button "button" at bounding box center [635, 467] width 23 height 23
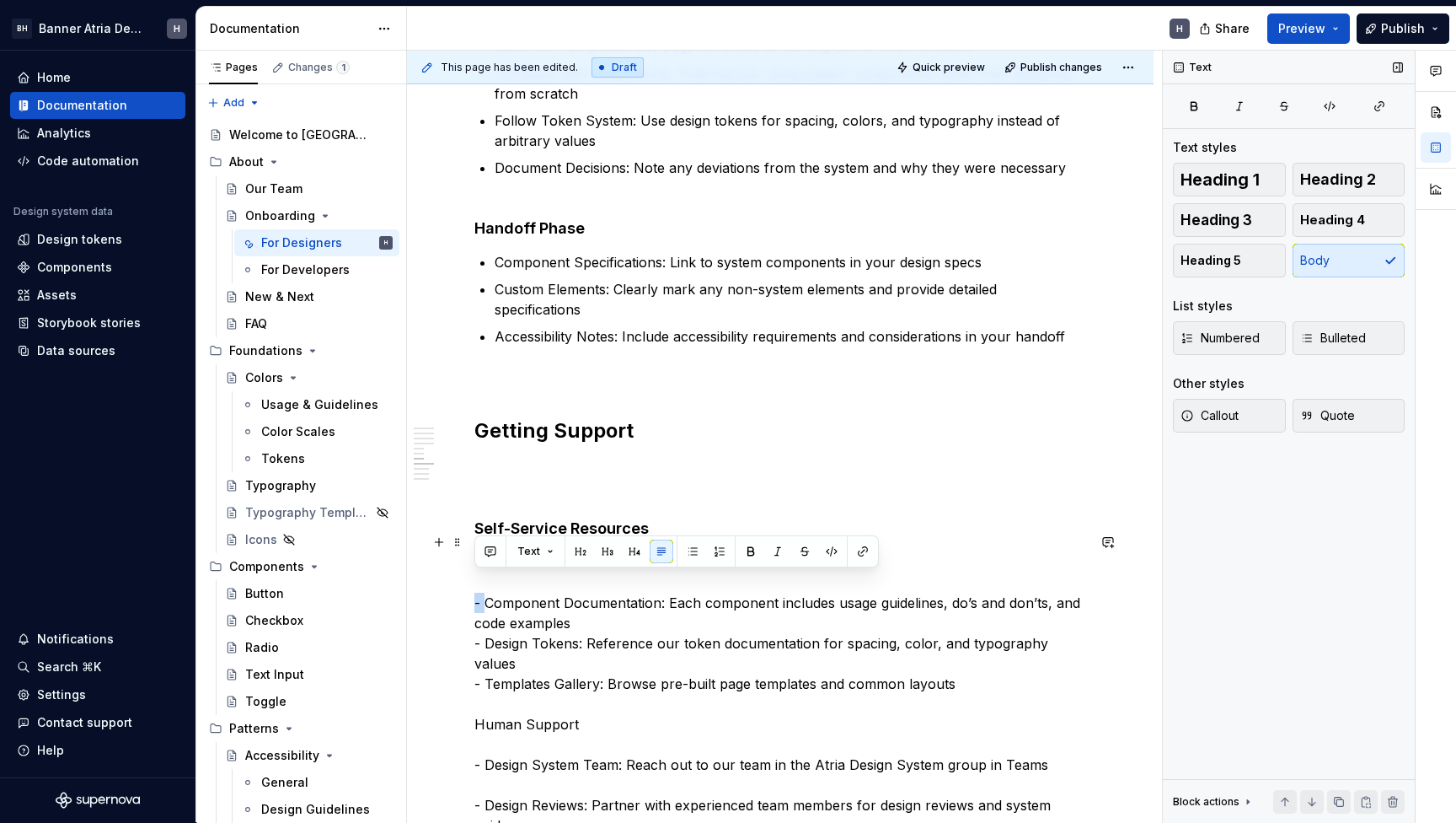
drag, startPoint x: 484, startPoint y: 580, endPoint x: 461, endPoint y: 580, distance: 23.0
click at [461, 580] on div "What You’ll Need Figma Access: Request access to our design system library thro…" at bounding box center [781, 394] width 747 height 2853
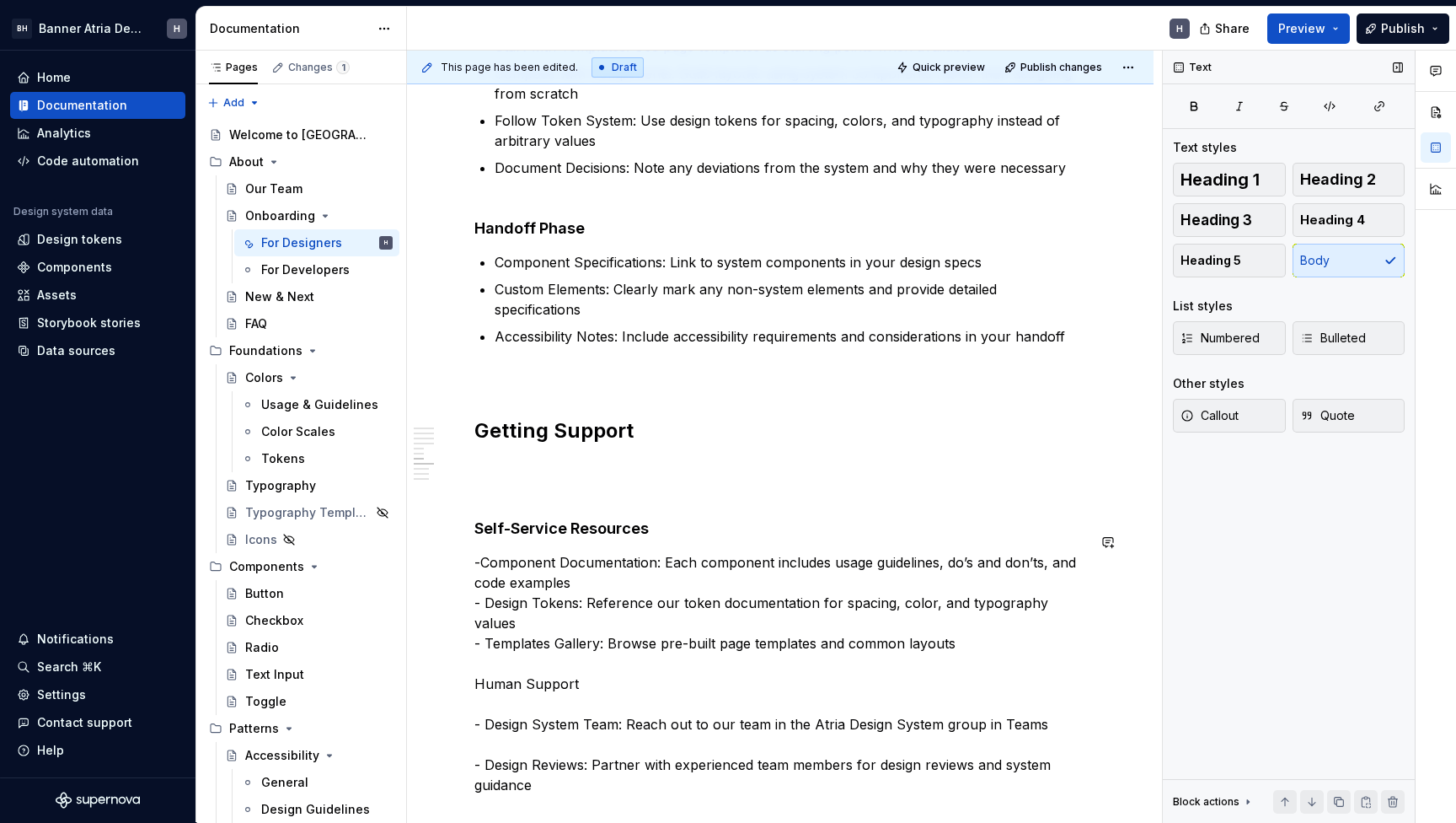
scroll to position [1399, 0]
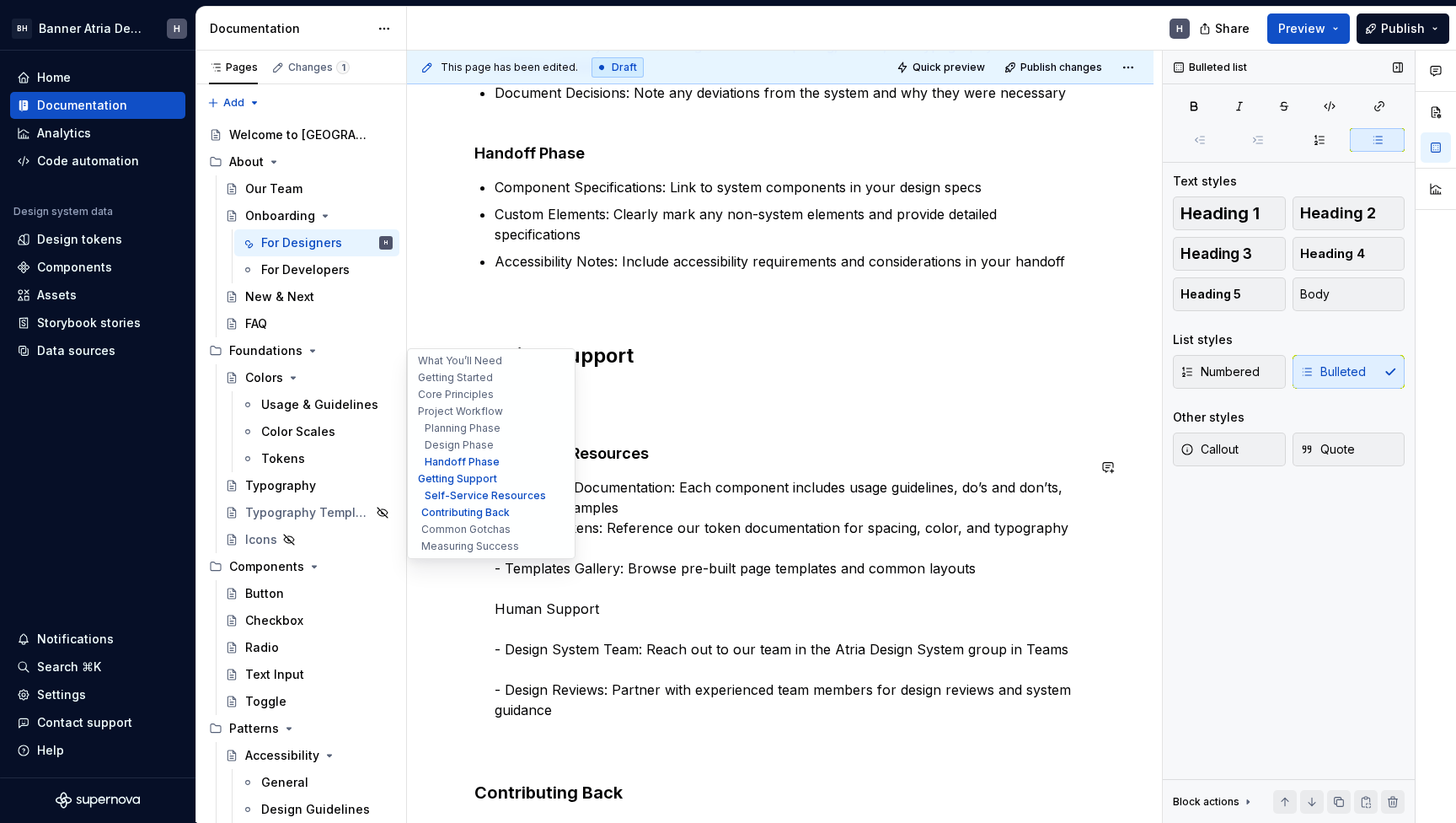
drag, startPoint x: 510, startPoint y: 507, endPoint x: 435, endPoint y: 507, distance: 75.0
click at [435, 507] on div "Onboarding Edit header For Designers For Developers What You’ll Need Getting St…" at bounding box center [781, 195] width 747 height 3020
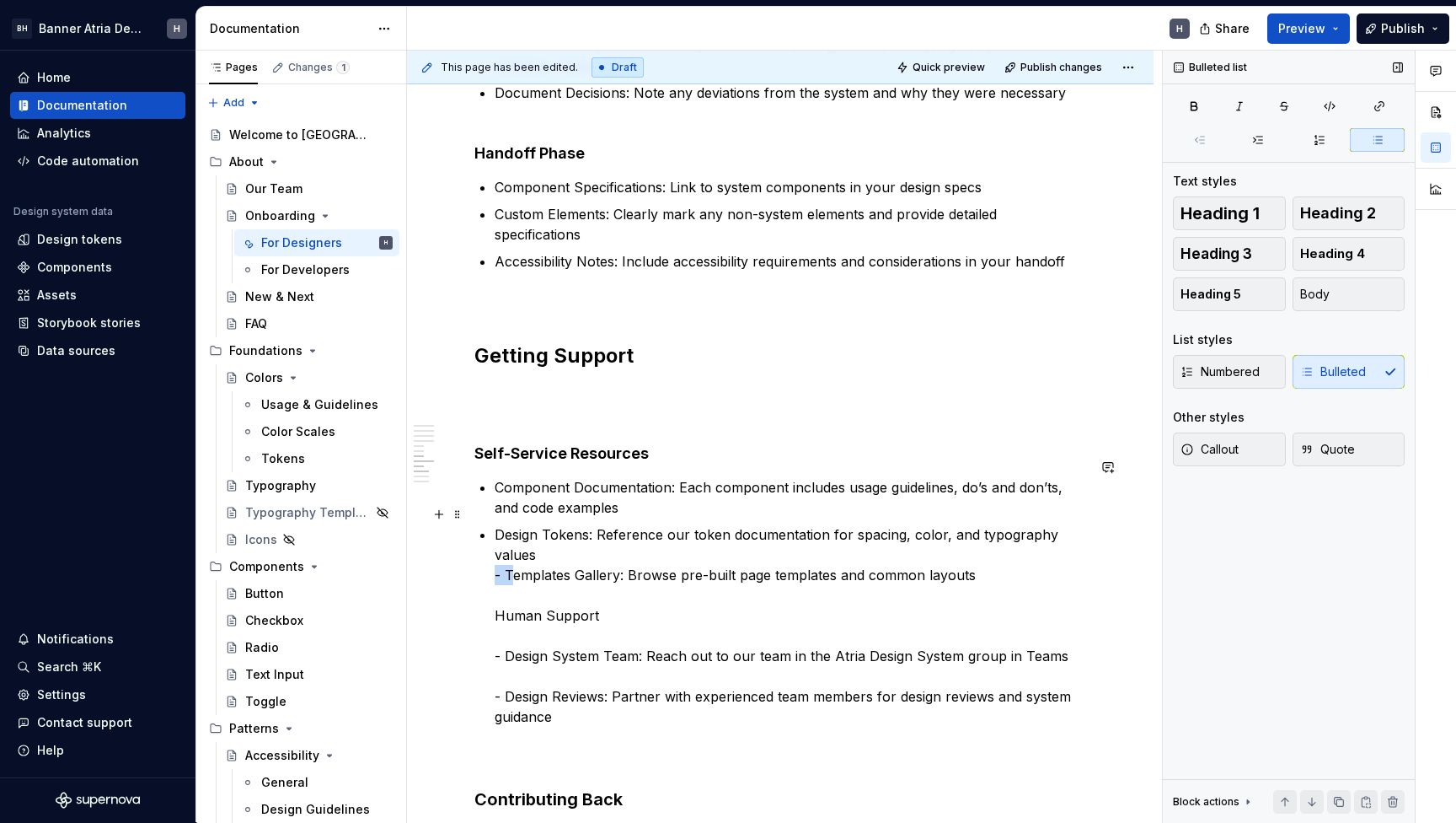
drag, startPoint x: 510, startPoint y: 554, endPoint x: 431, endPoint y: 554, distance: 79.0
click at [431, 554] on div "What You’ll Need Figma Access: Request access to our design system library thro…" at bounding box center [781, 302] width 747 height 2819
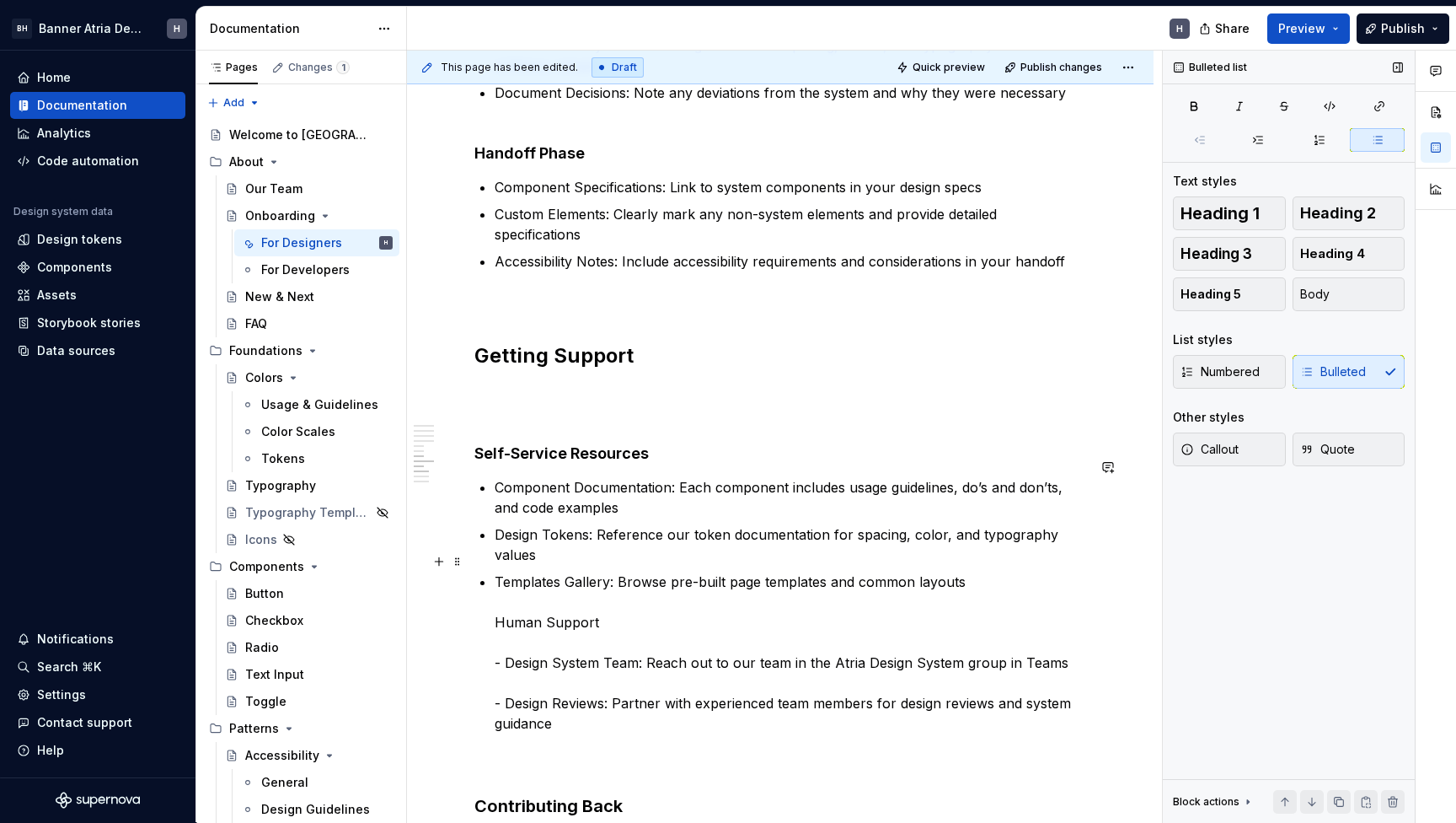
click at [481, 604] on div "What You’ll Need Figma Access: Request access to our design system library thro…" at bounding box center [780, 193] width 612 height 2518
click at [605, 604] on p "Templates Gallery: Browse pre-built page templates and common layouts Human Sup…" at bounding box center [790, 673] width 592 height 202
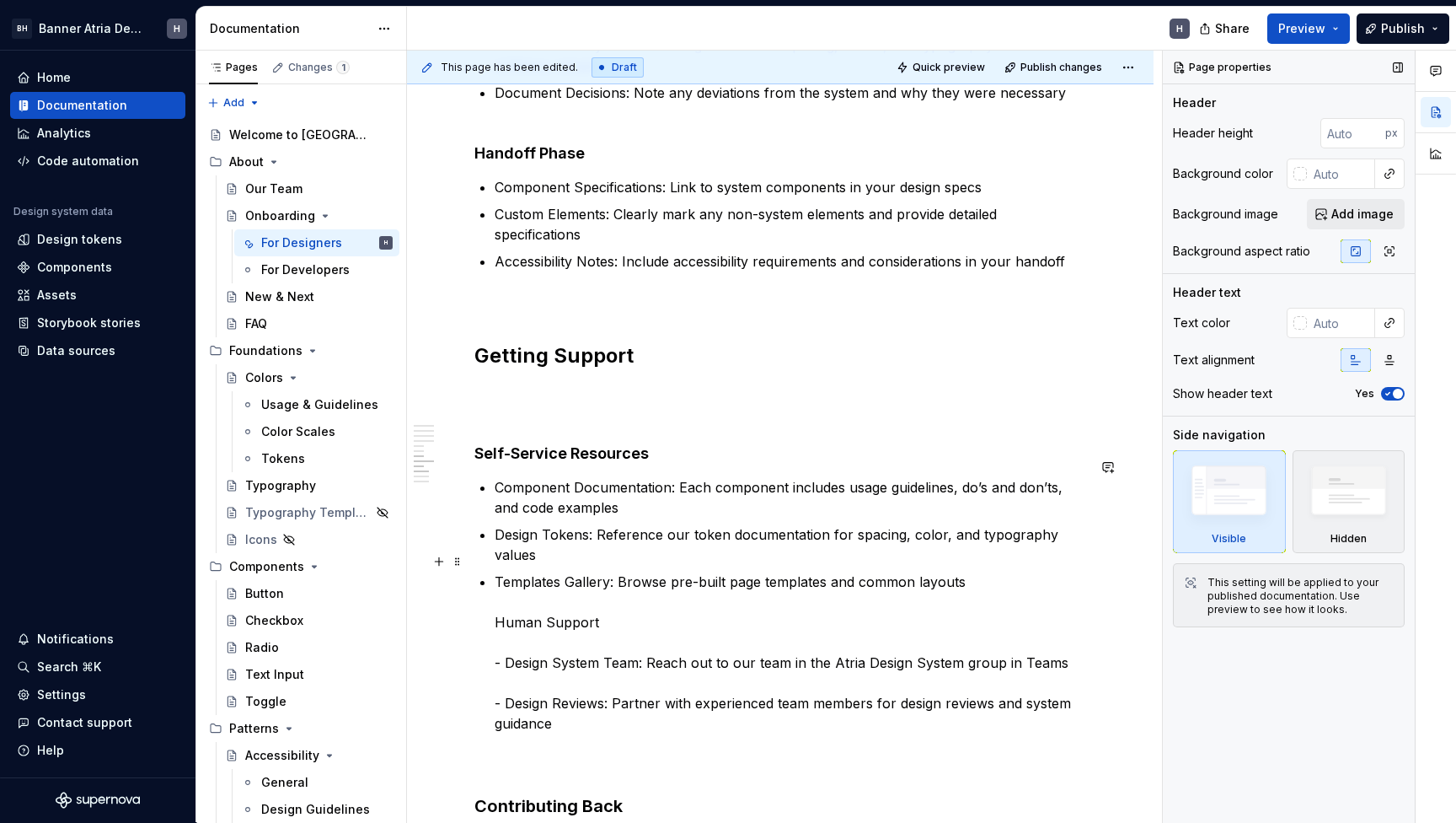
click at [518, 611] on p "Templates Gallery: Browse pre-built page templates and common layouts Human Sup…" at bounding box center [790, 673] width 592 height 202
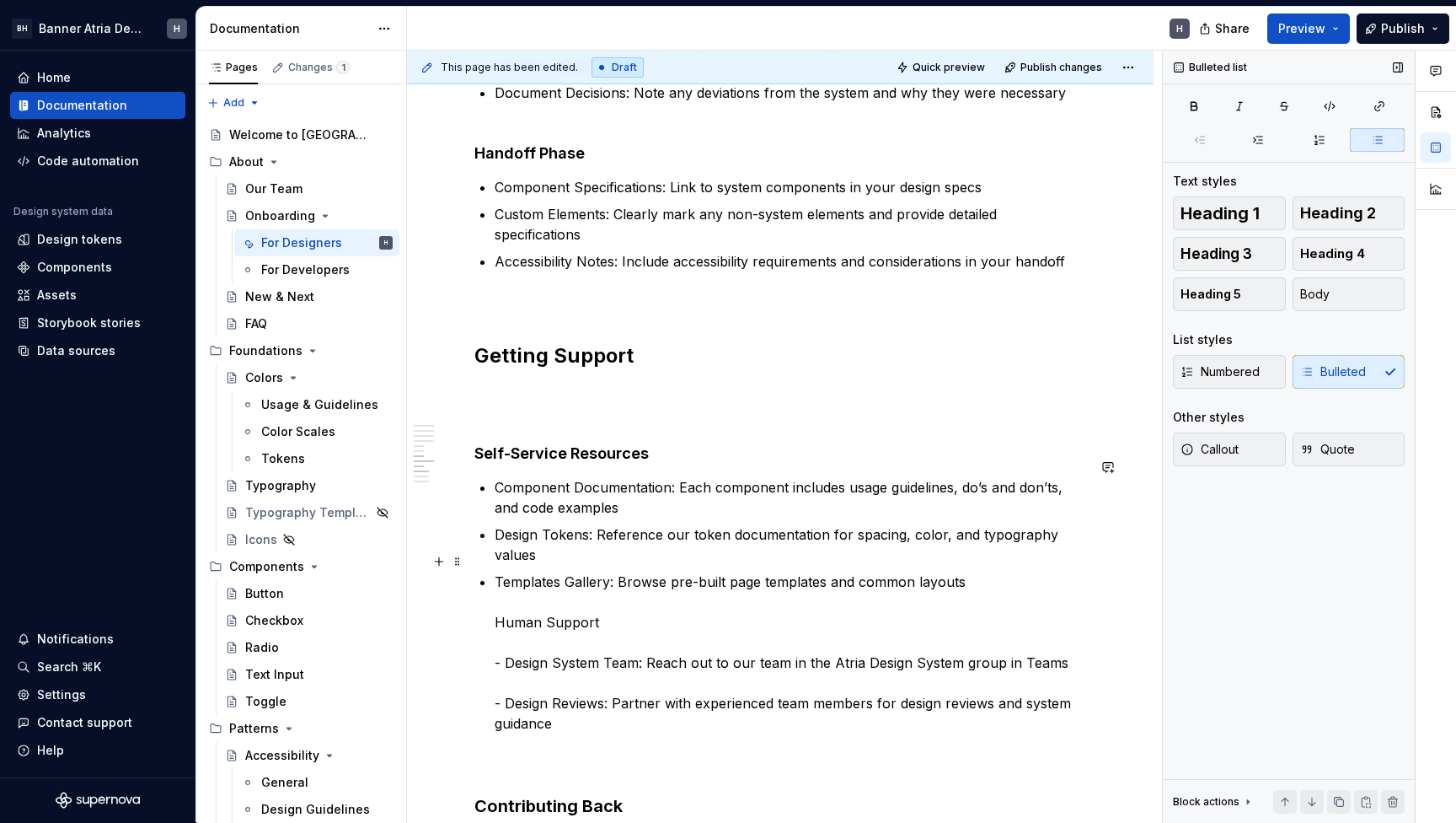
click at [490, 597] on div "What You’ll Need Figma Access: Request access to our design system library thro…" at bounding box center [780, 193] width 612 height 2518
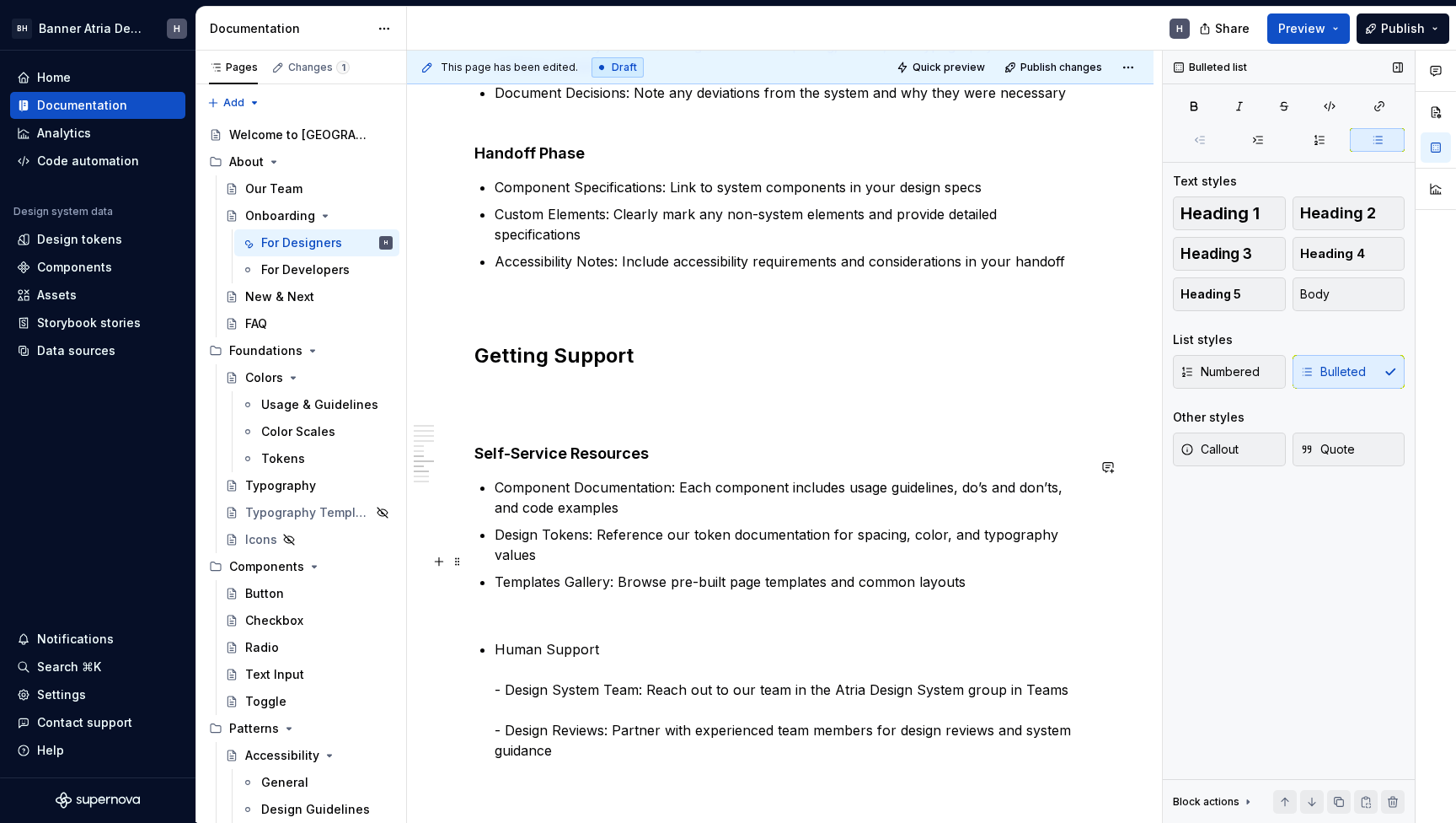
click at [546, 573] on p "Templates Gallery: Browse pre-built page templates and common layouts" at bounding box center [790, 602] width 592 height 61
drag, startPoint x: 598, startPoint y: 629, endPoint x: 491, endPoint y: 629, distance: 107.0
click at [491, 629] on div "What You’ll Need Figma Access: Request access to our design system library thro…" at bounding box center [780, 206] width 612 height 2545
copy p "Human Support"
click at [489, 669] on div "What You’ll Need Figma Access: Request access to our design system library thro…" at bounding box center [780, 206] width 612 height 2545
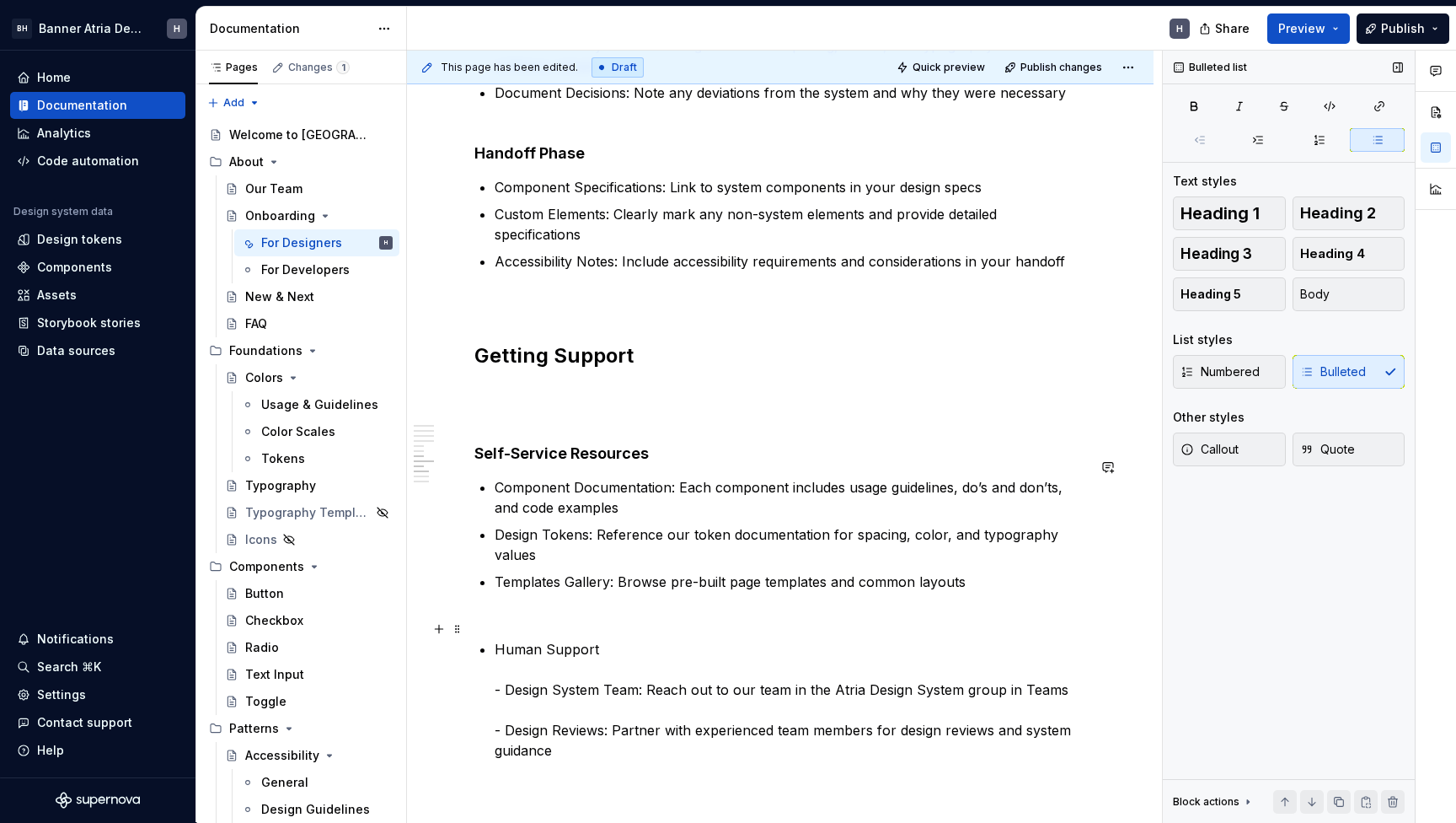
click at [510, 768] on p "Human Support - Design System Team: Reach out to our team in the Atria Design S…" at bounding box center [790, 719] width 592 height 162
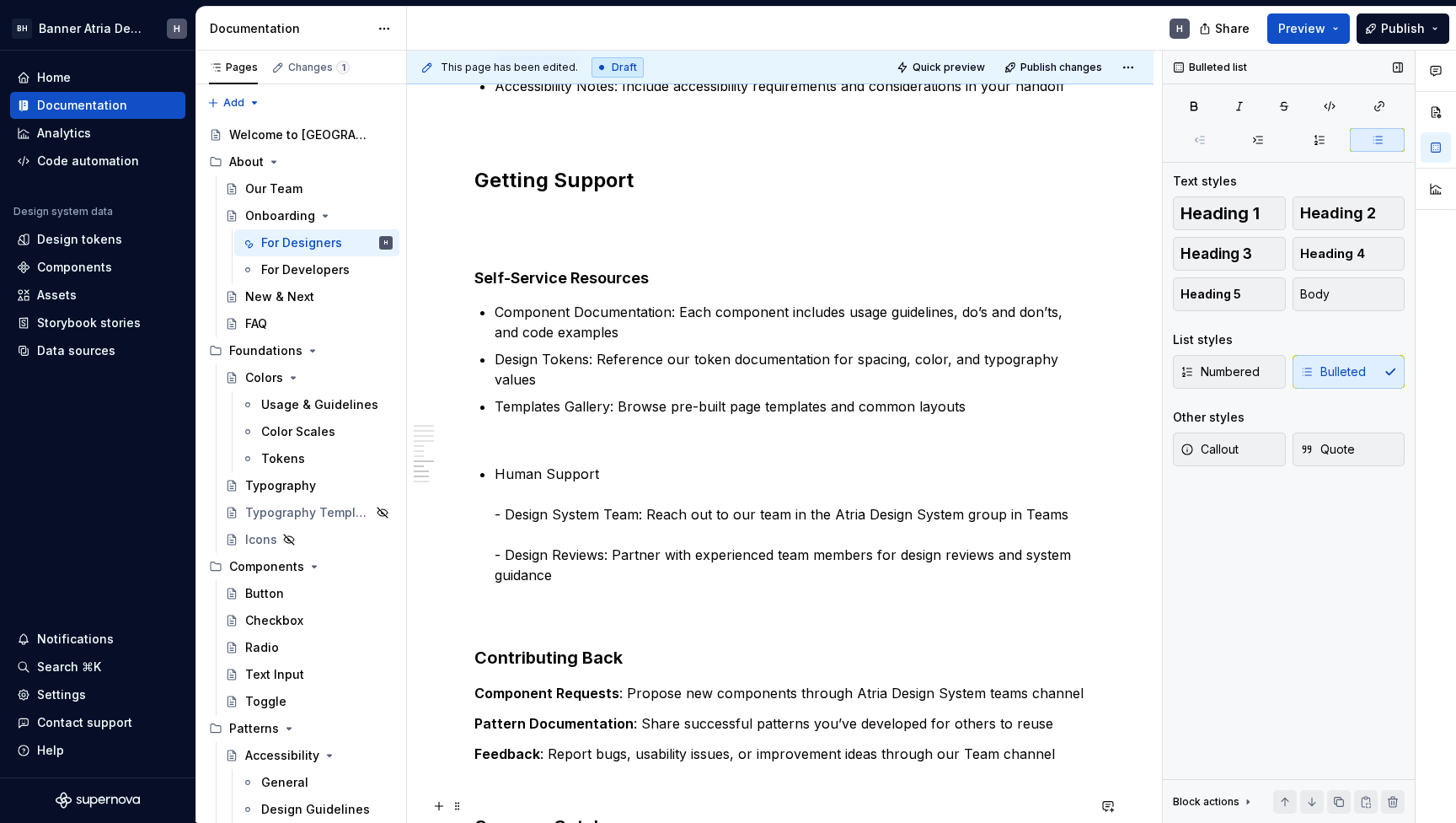
scroll to position [1607, 0]
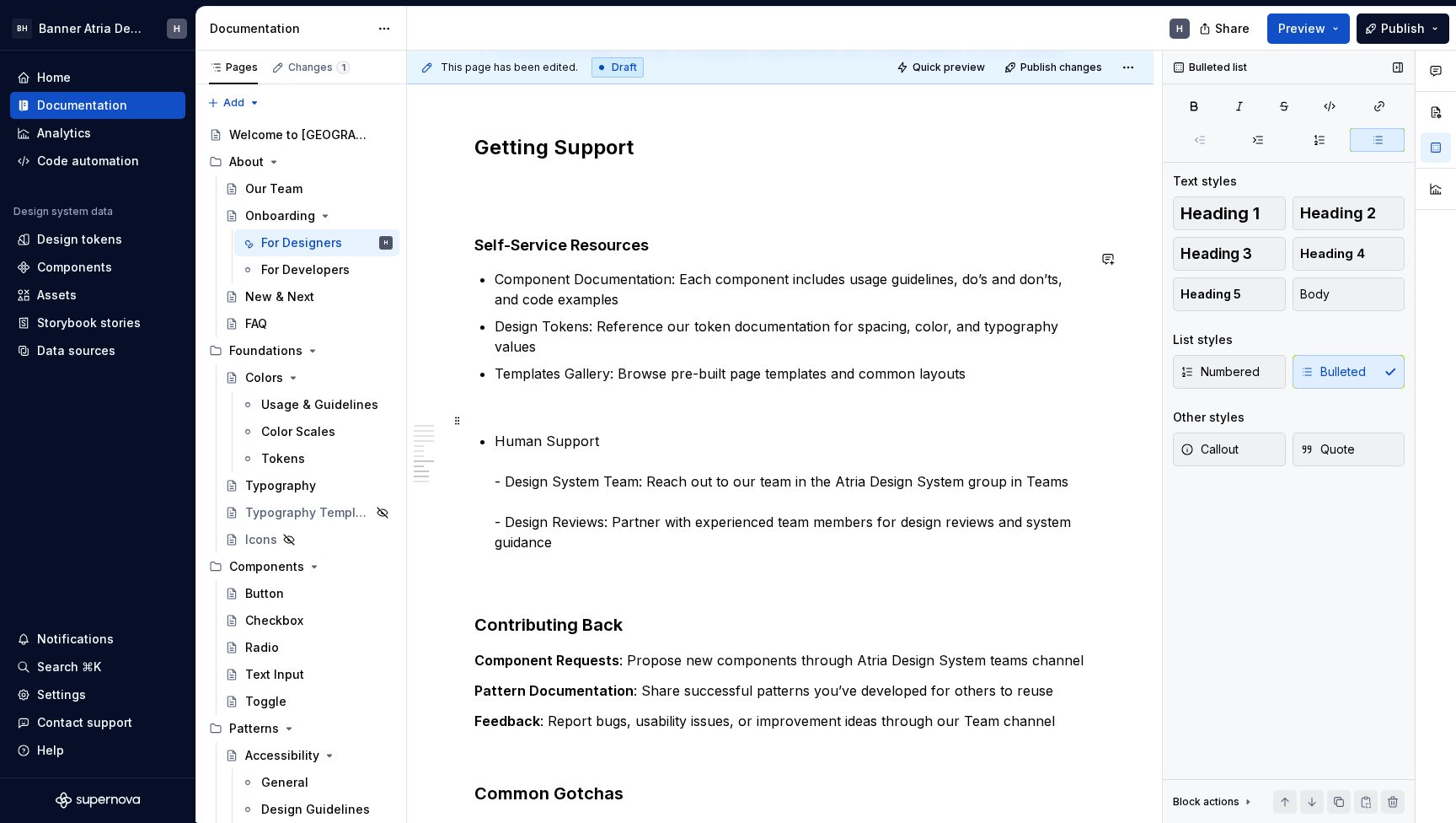
click at [500, 431] on p "Human Support - Design System Team: Reach out to our team in the Atria Design S…" at bounding box center [790, 511] width 592 height 162
click at [497, 431] on p "Human Support - Design System Team: Reach out to our team in the Atria Design S…" at bounding box center [790, 511] width 592 height 162
click at [523, 378] on p "Templates Gallery: Browse pre-built page templates and common layouts" at bounding box center [790, 394] width 592 height 61
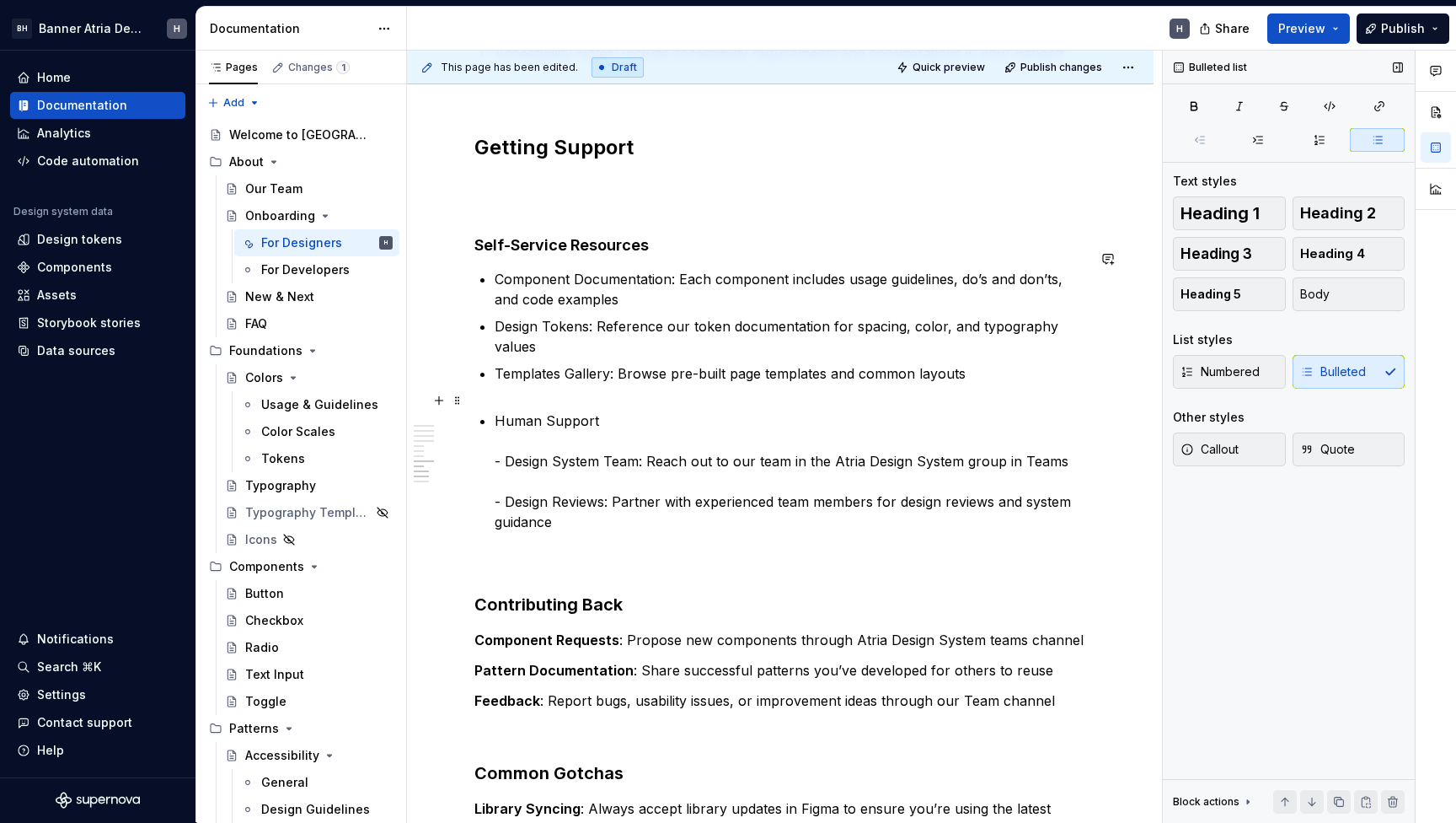
click at [496, 410] on p "Human Support - Design System Team: Reach out to our team in the Atria Design S…" at bounding box center [790, 491] width 592 height 162
click at [1327, 297] on span "Body" at bounding box center [1315, 294] width 30 height 17
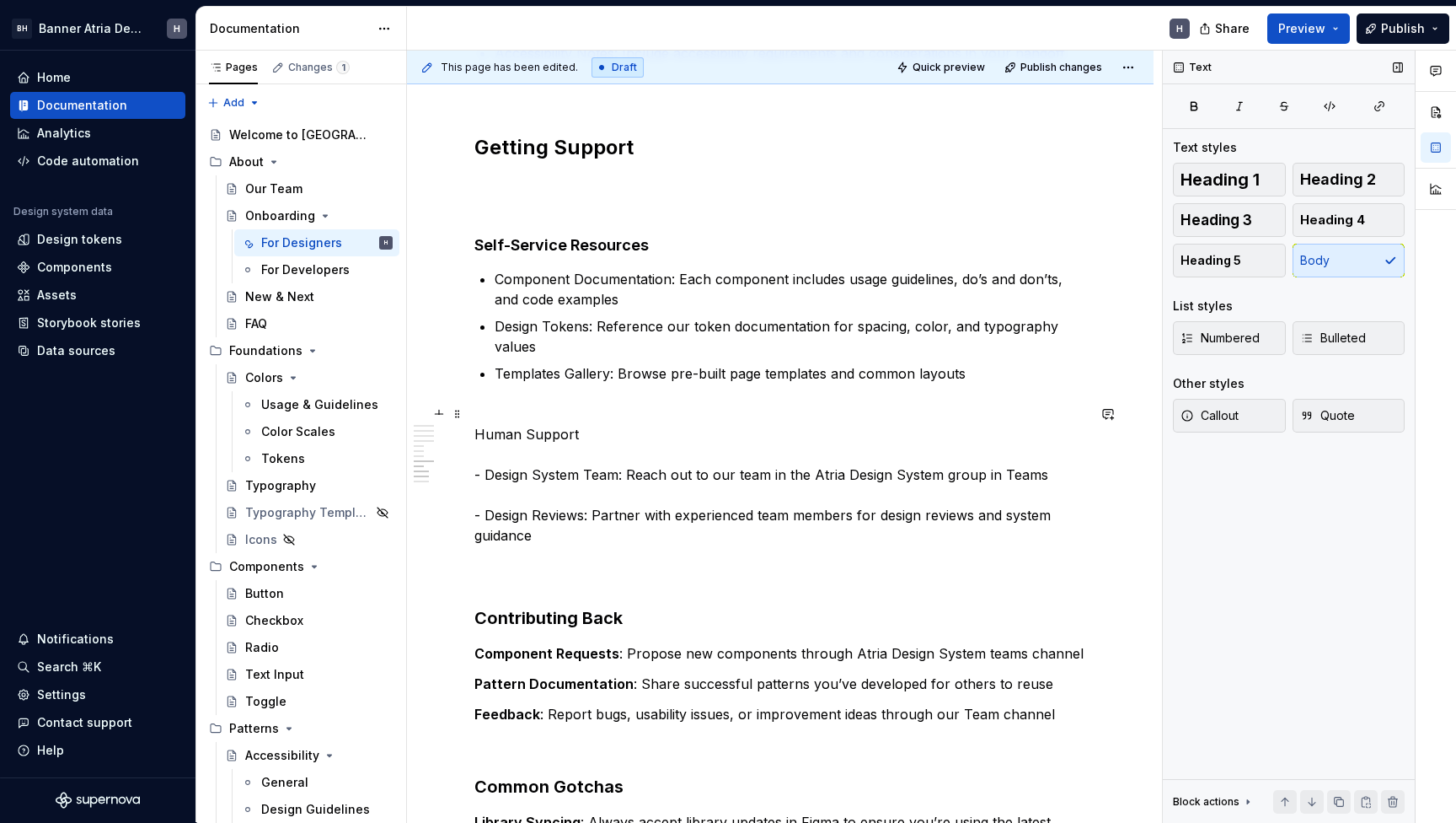
click at [585, 424] on p "Human Support - Design System Team: Reach out to our team in the Atria Design S…" at bounding box center [780, 504] width 612 height 162
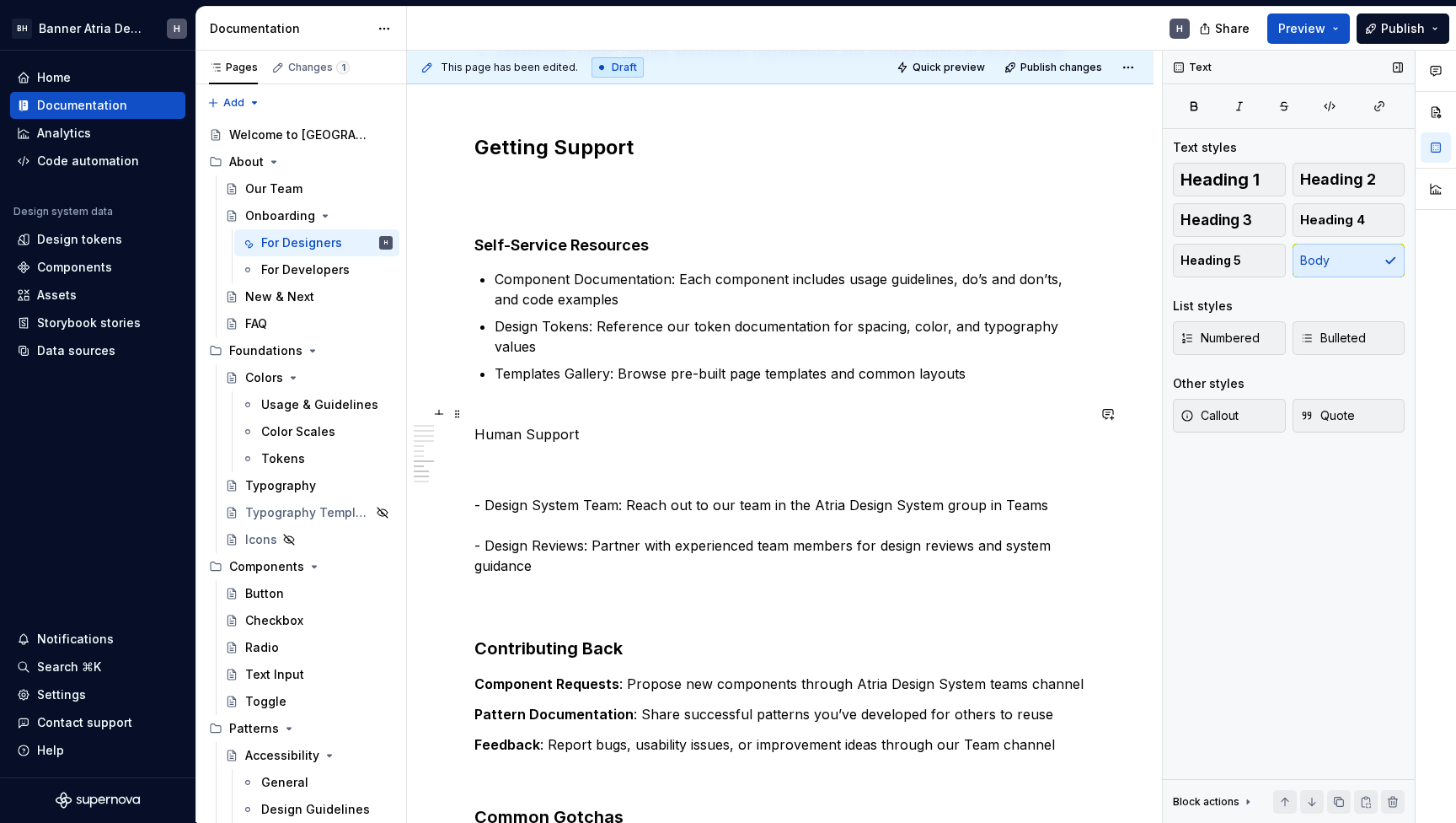
click at [549, 424] on p "Human Support" at bounding box center [780, 433] width 612 height 21
click at [635, 390] on button "button" at bounding box center [635, 382] width 23 height 23
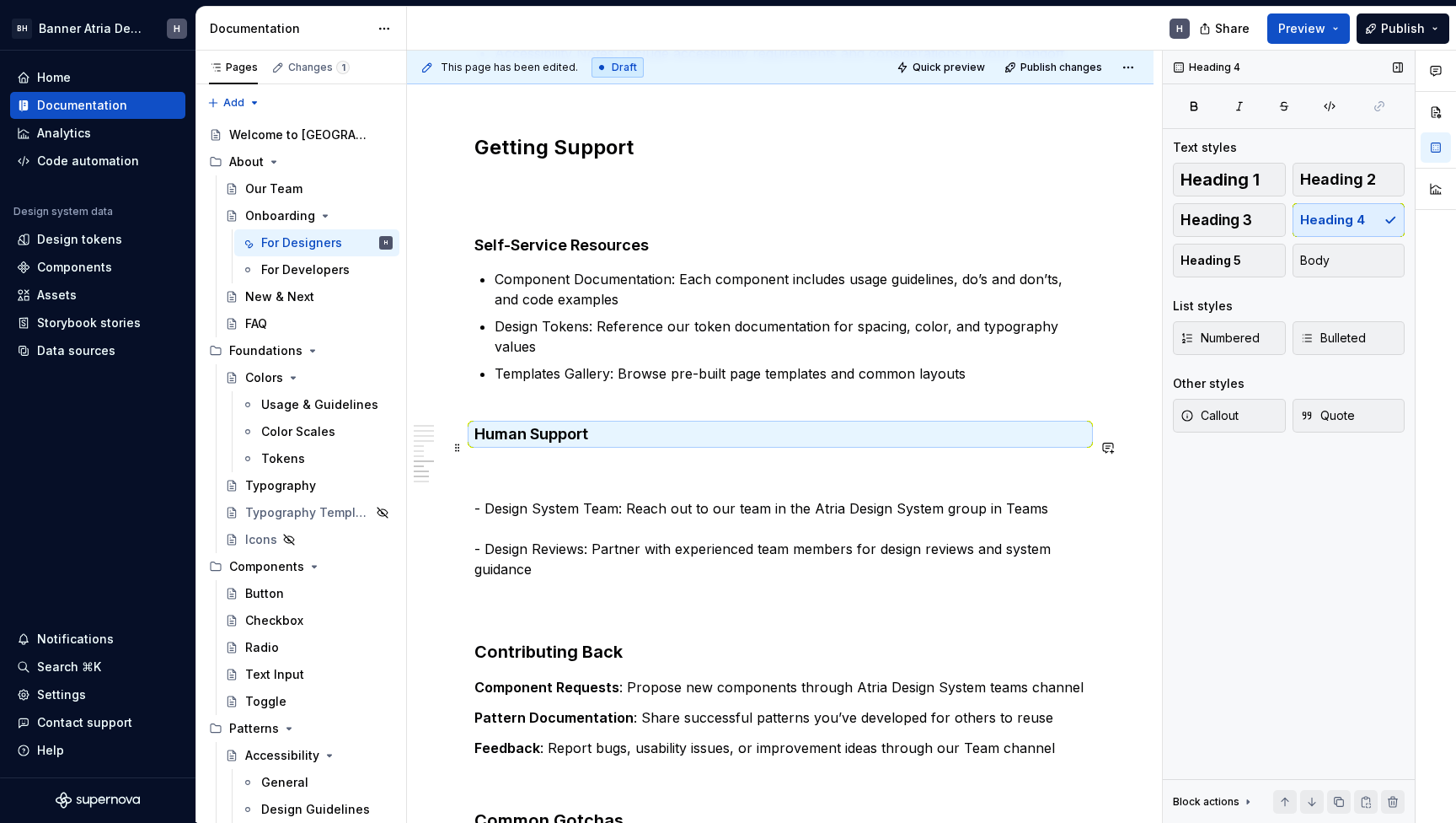
click at [488, 483] on p "- Design System Team: Reach out to our team in the Atria Design System group in…" at bounding box center [780, 538] width 612 height 162
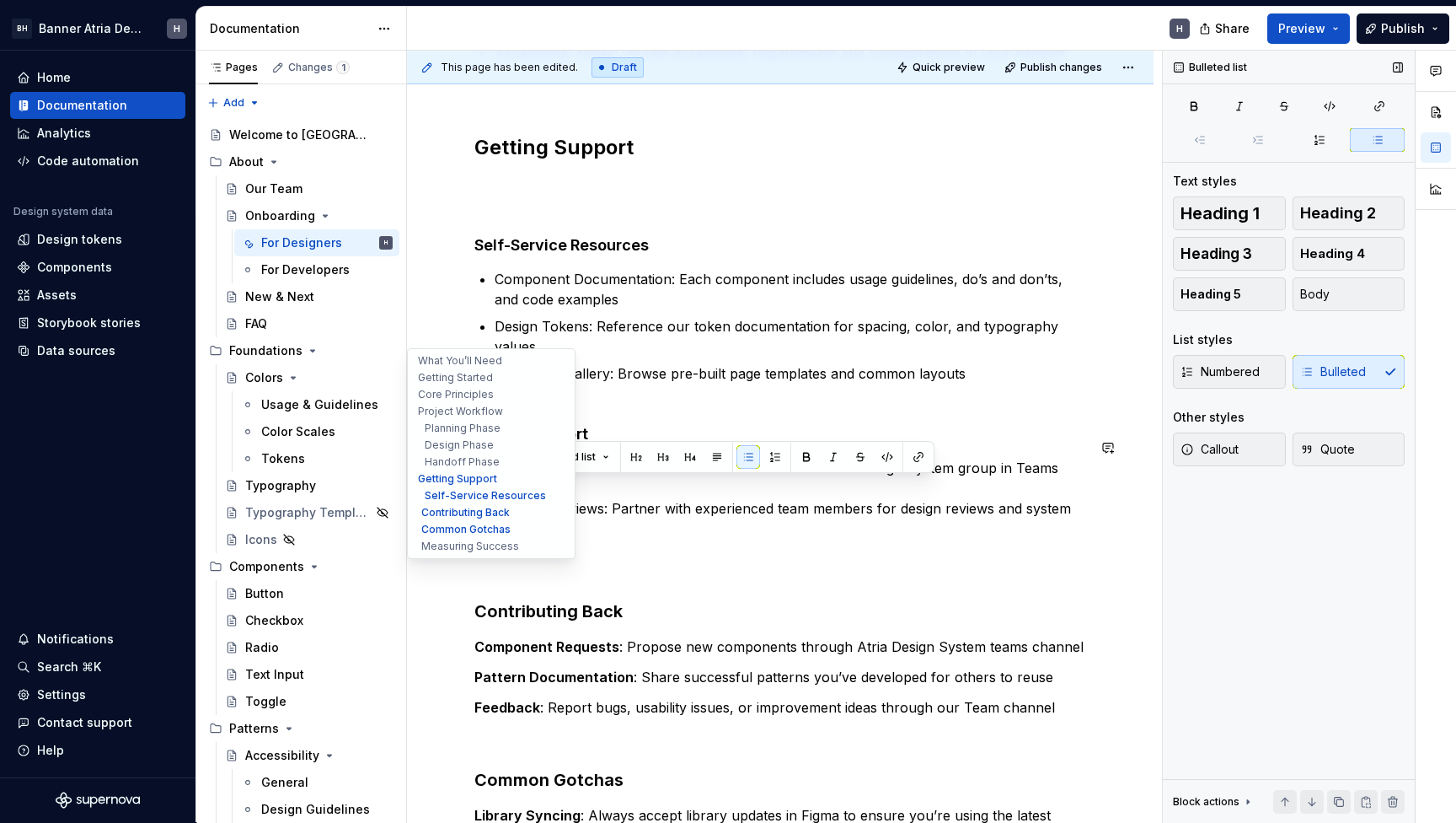
drag, startPoint x: 506, startPoint y: 490, endPoint x: 429, endPoint y: 487, distance: 77.1
click at [429, 487] on div "Onboarding Edit header For Designers For Developers What You’ll Need Getting St…" at bounding box center [781, 0] width 747 height 3047
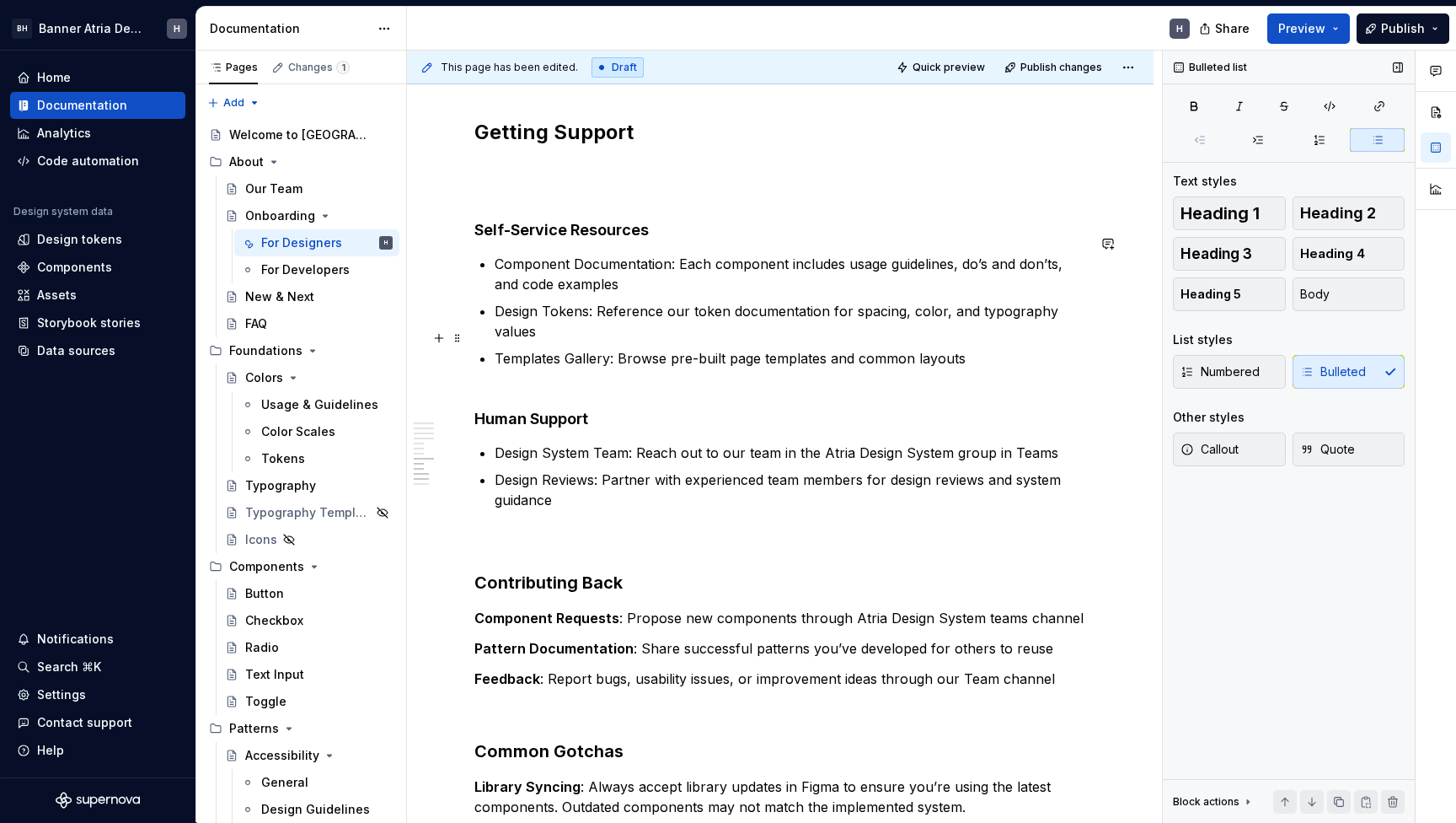
scroll to position [1622, 0]
click at [587, 571] on h3 "Contributing Back" at bounding box center [780, 583] width 612 height 23
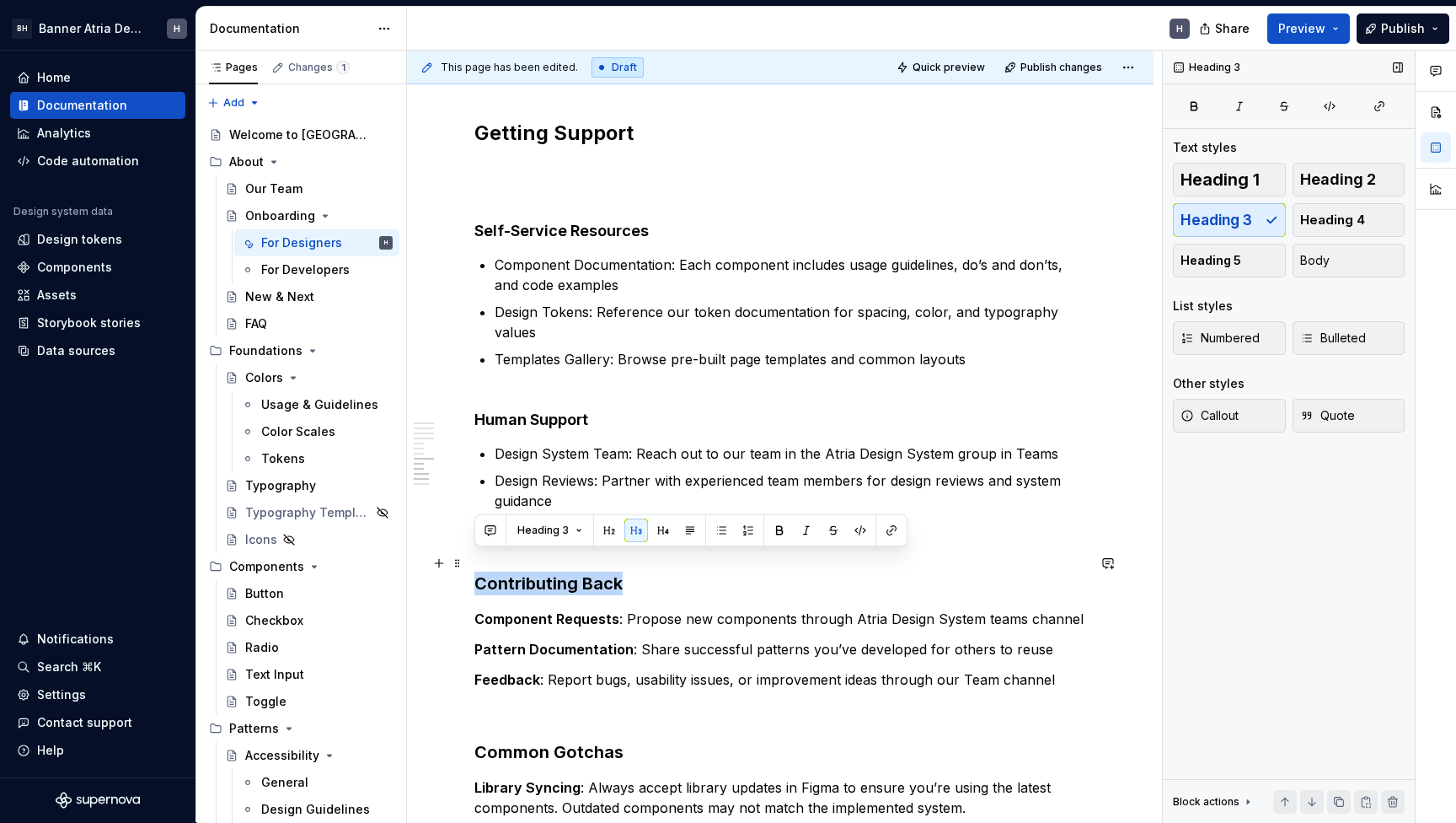
drag, startPoint x: 587, startPoint y: 566, endPoint x: 522, endPoint y: 566, distance: 65.0
click at [522, 571] on h3 "Contributing Back" at bounding box center [780, 583] width 612 height 23
click at [600, 531] on button "button" at bounding box center [609, 530] width 23 height 23
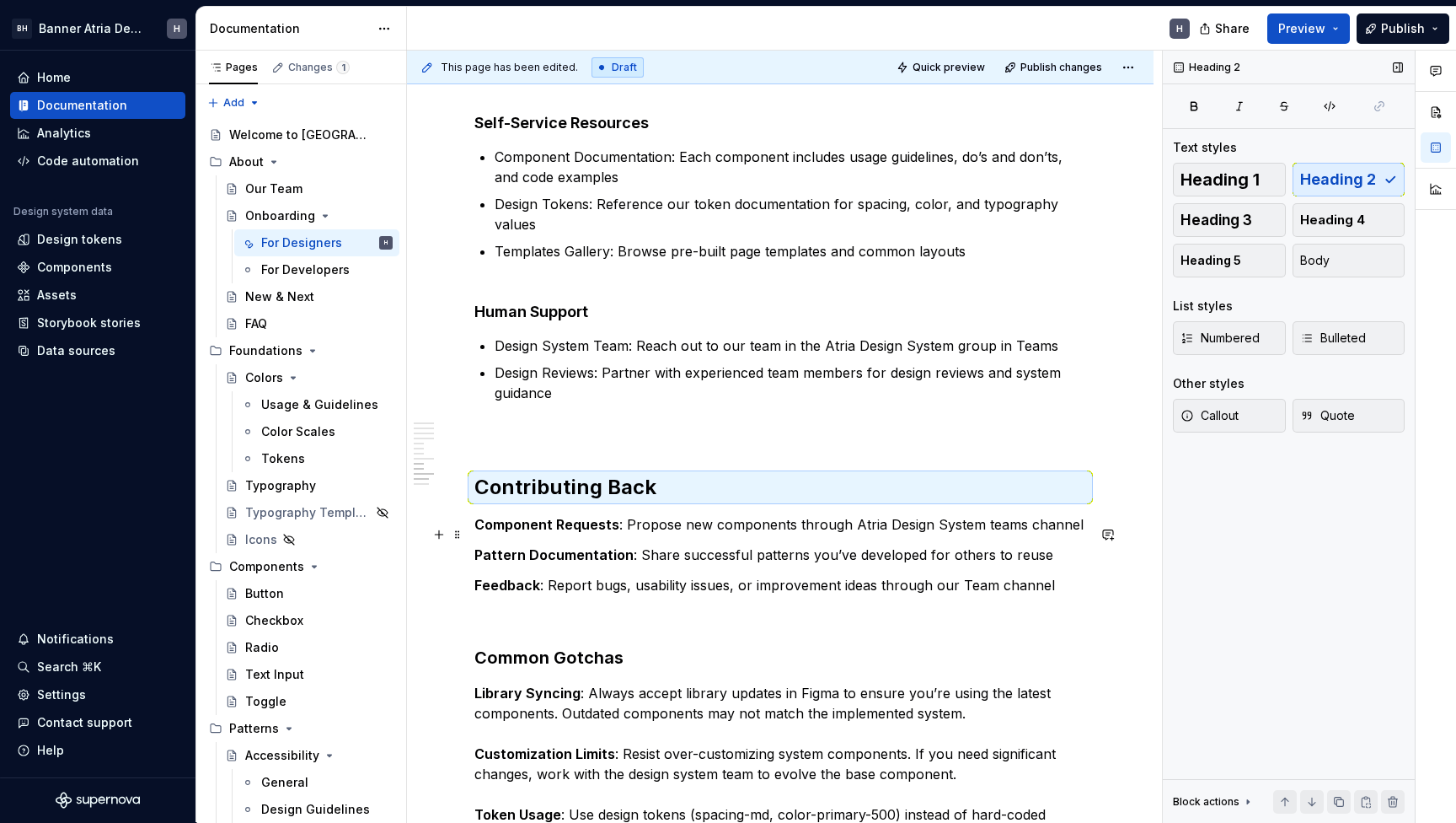
scroll to position [1759, 0]
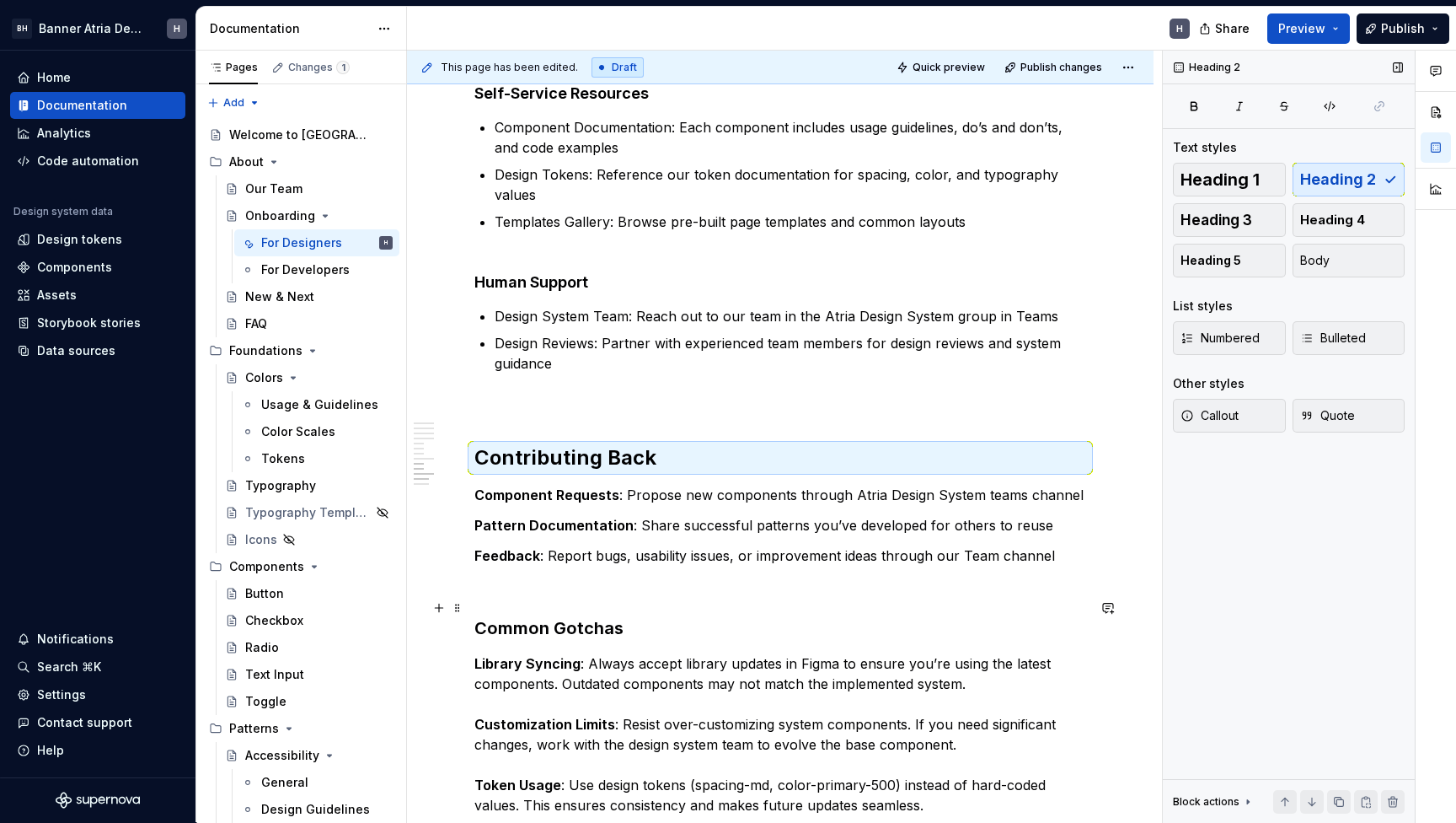
click at [584, 616] on h3 "Common Gotchas" at bounding box center [780, 628] width 612 height 23
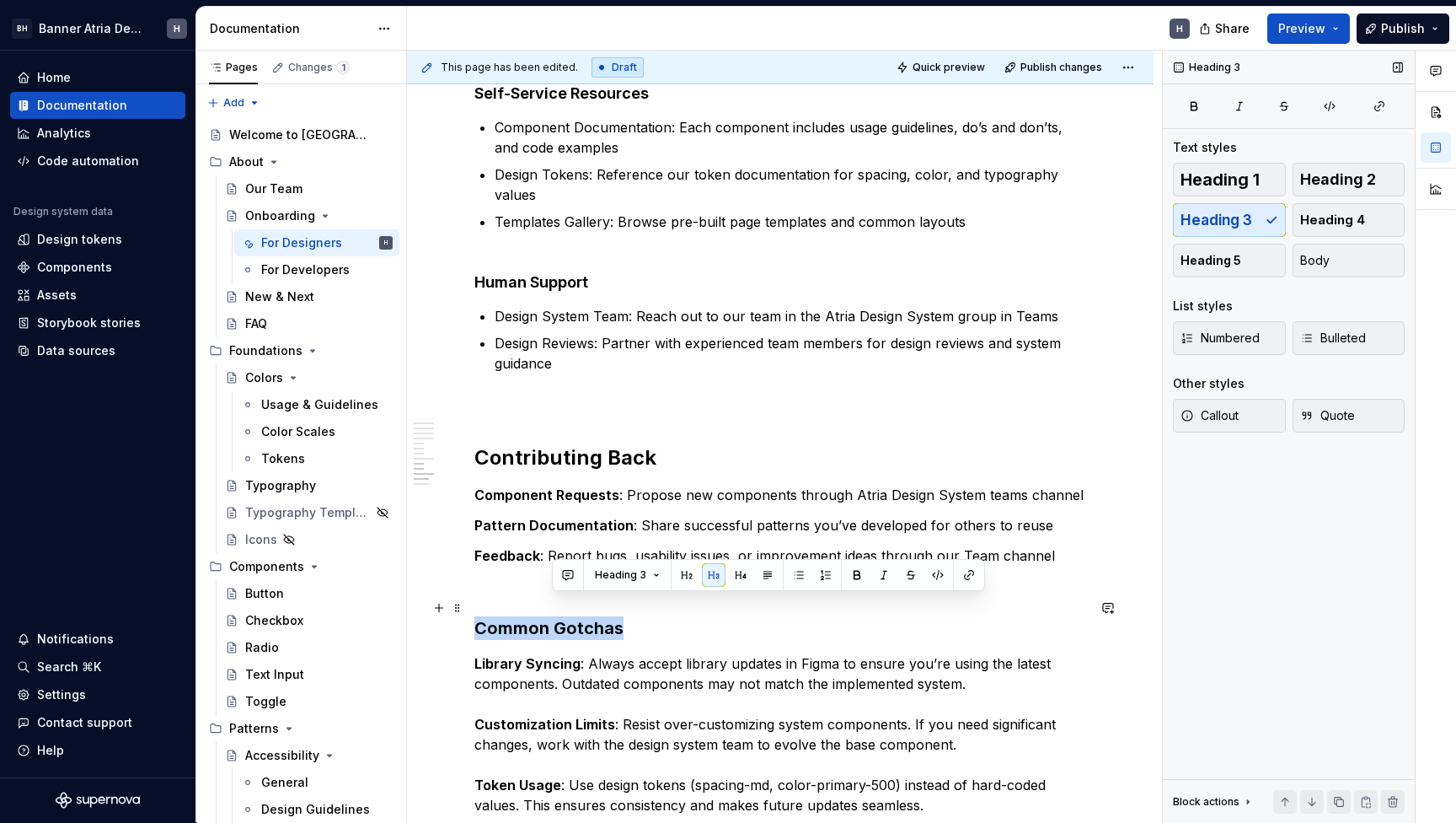
drag, startPoint x: 584, startPoint y: 610, endPoint x: 501, endPoint y: 610, distance: 83.0
click at [501, 616] on h3 "Common Gotchas" at bounding box center [780, 628] width 612 height 23
click at [613, 570] on button "button" at bounding box center [609, 575] width 23 height 23
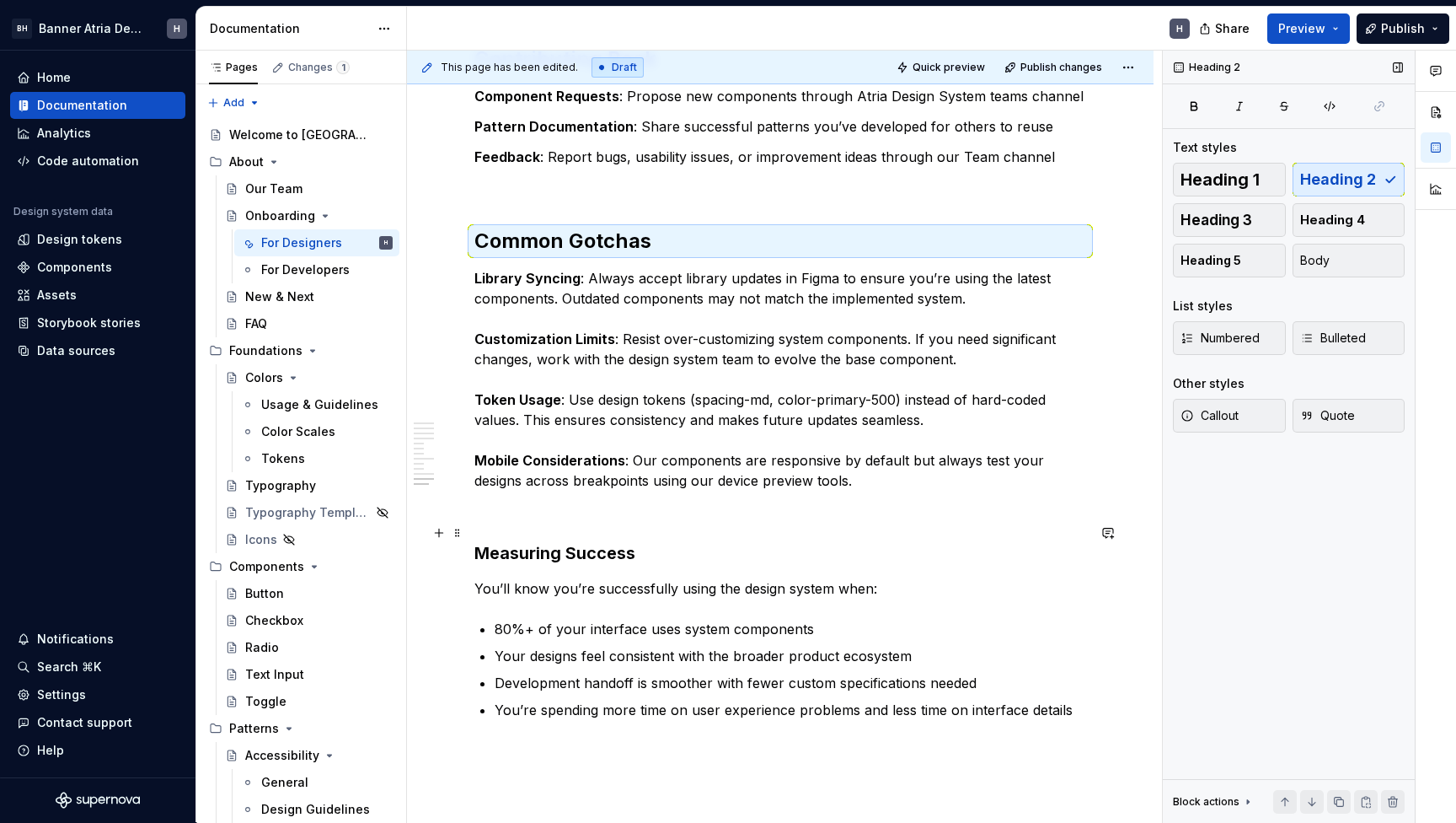
scroll to position [2159, 0]
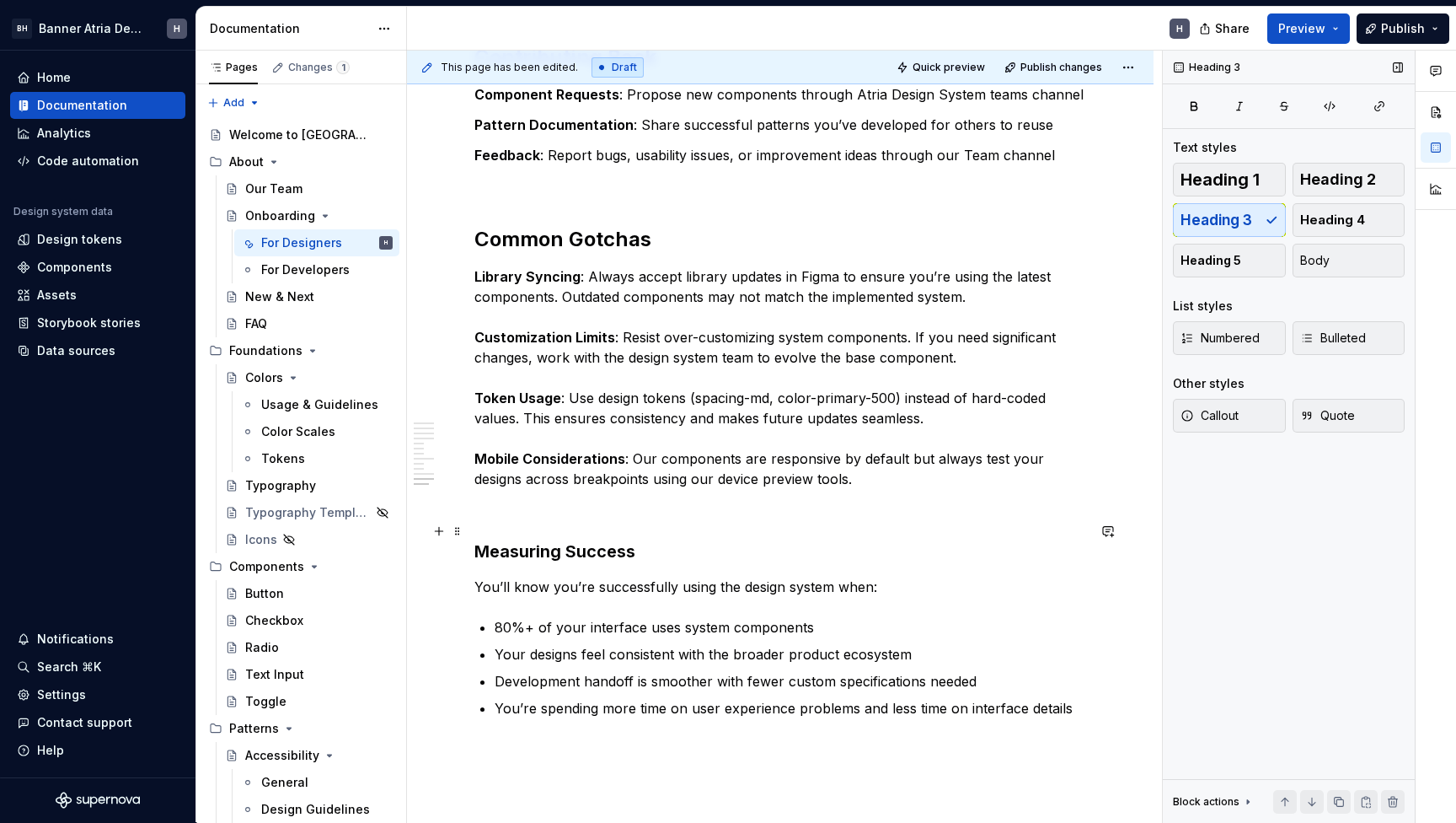
click at [600, 539] on h3 "Measuring Success" at bounding box center [780, 551] width 612 height 23
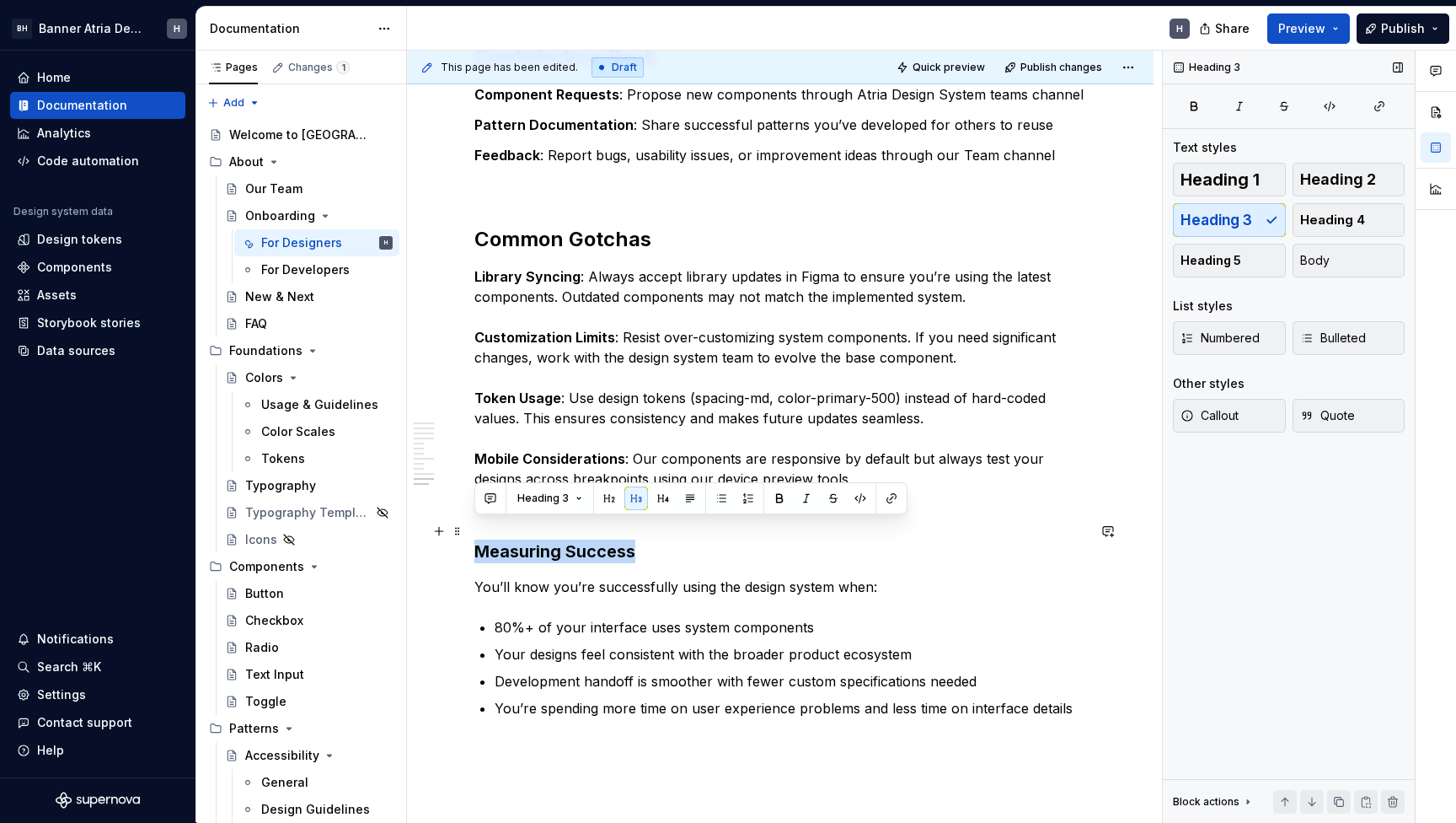
drag, startPoint x: 600, startPoint y: 523, endPoint x: 538, endPoint y: 523, distance: 62.0
click at [538, 539] on h3 "Measuring Success" at bounding box center [780, 551] width 612 height 23
click at [606, 502] on button "button" at bounding box center [609, 498] width 23 height 23
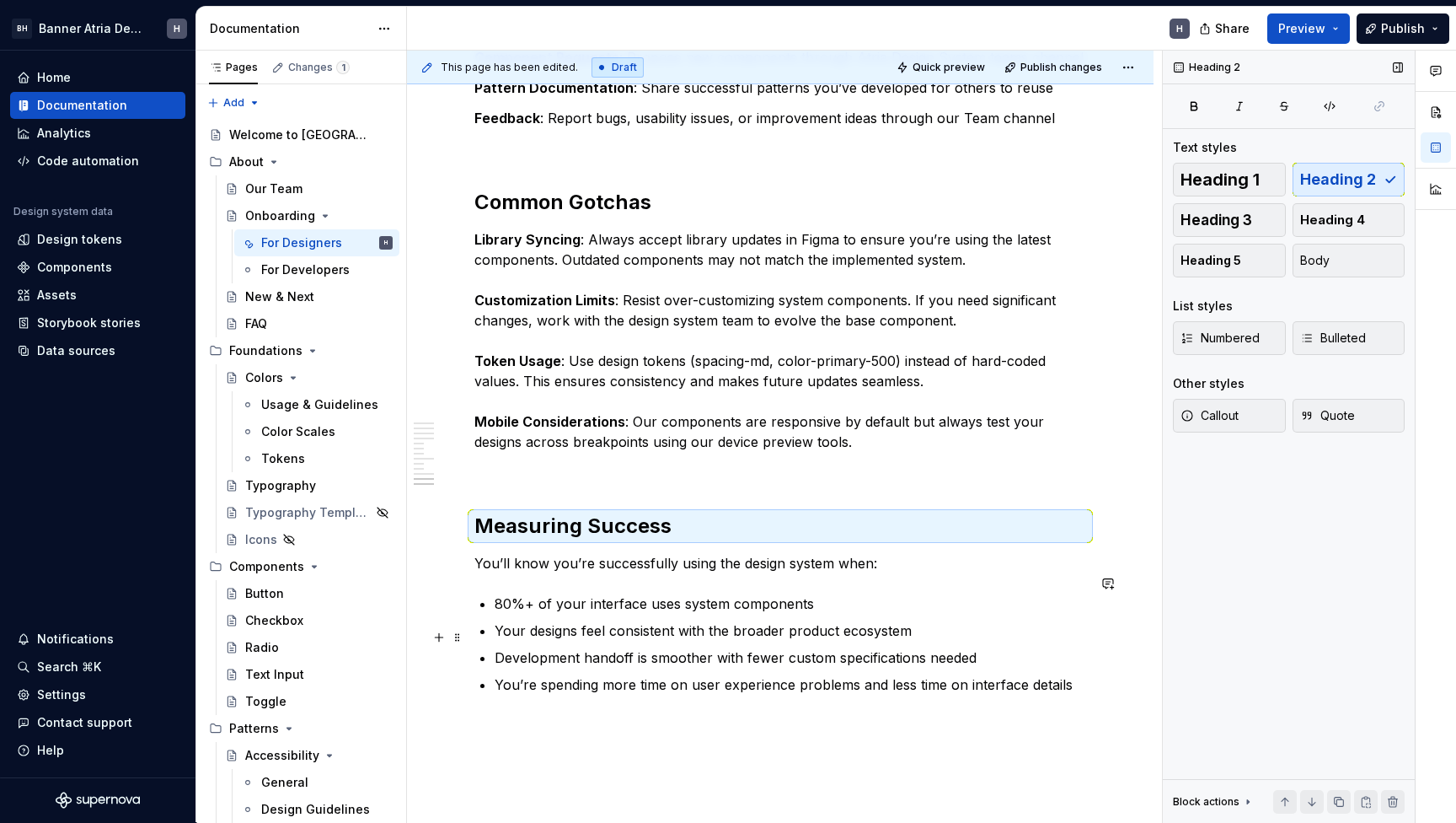
scroll to position [2203, 0]
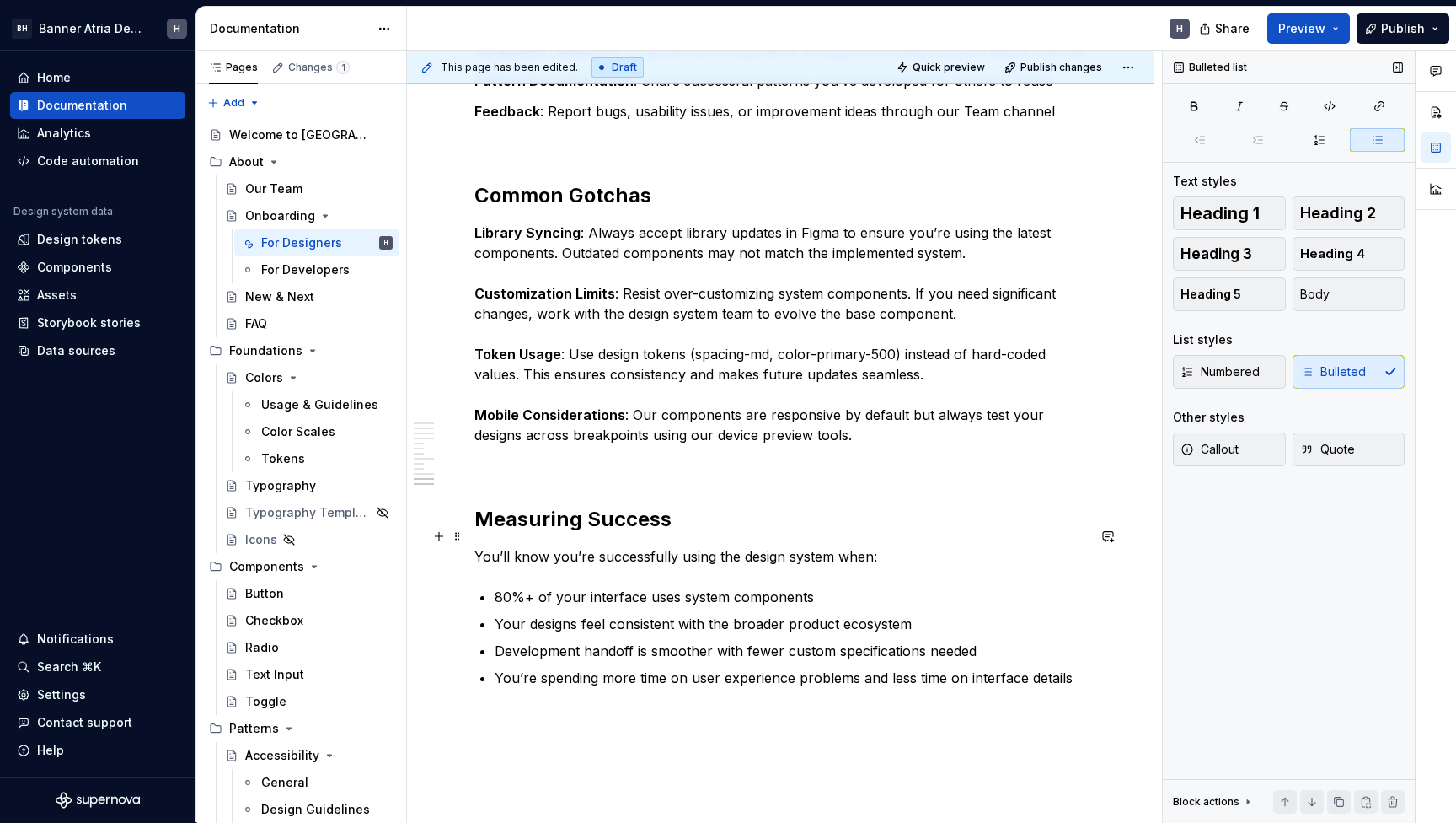
click at [475, 546] on p "You’ll know you’re successfully using the design system when:" at bounding box center [780, 556] width 612 height 21
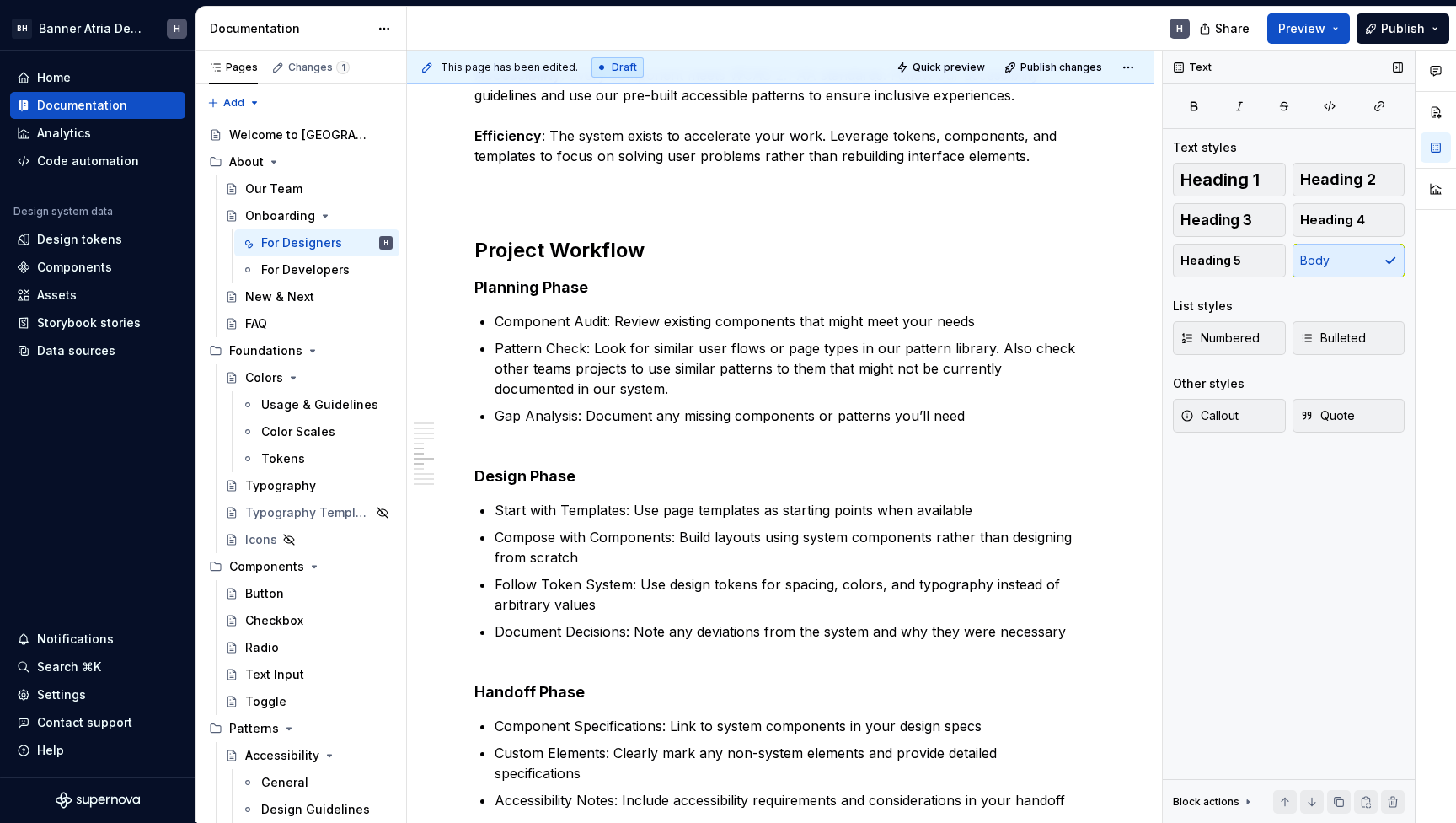
scroll to position [760, 0]
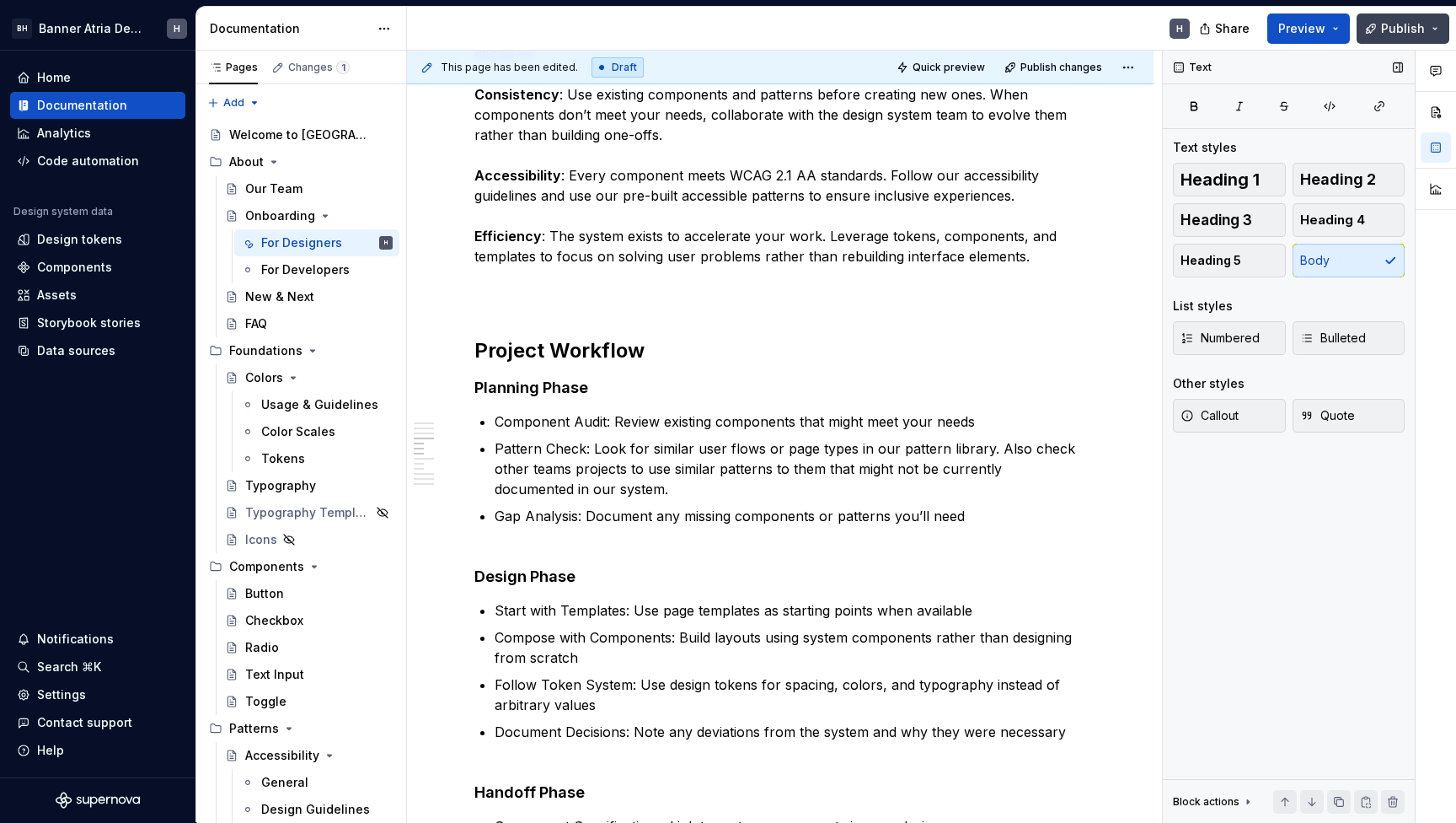
click at [1386, 19] on button "Publish" at bounding box center [1403, 29] width 93 height 30
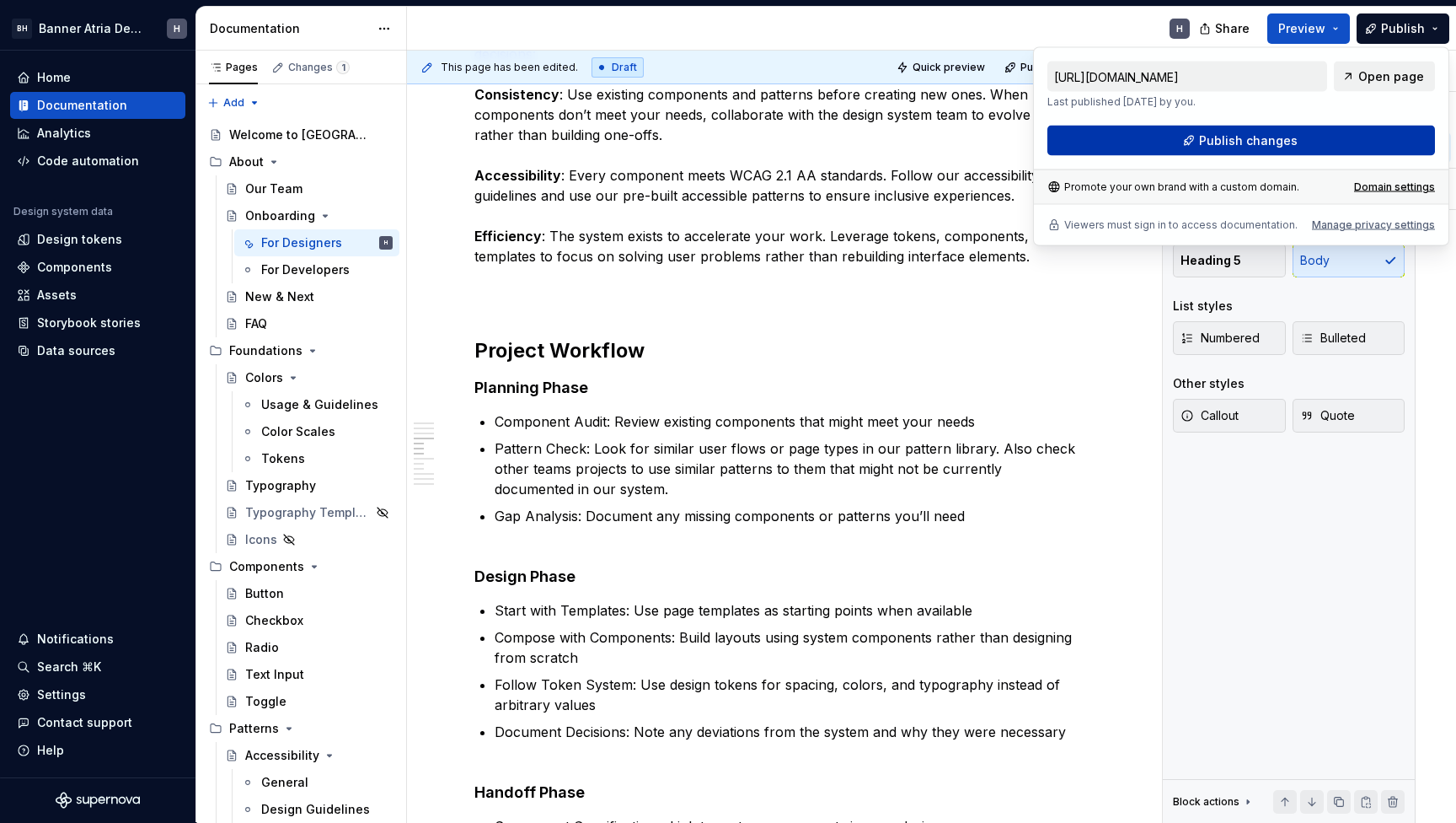
click at [1206, 145] on span "Publish changes" at bounding box center [1248, 141] width 98 height 17
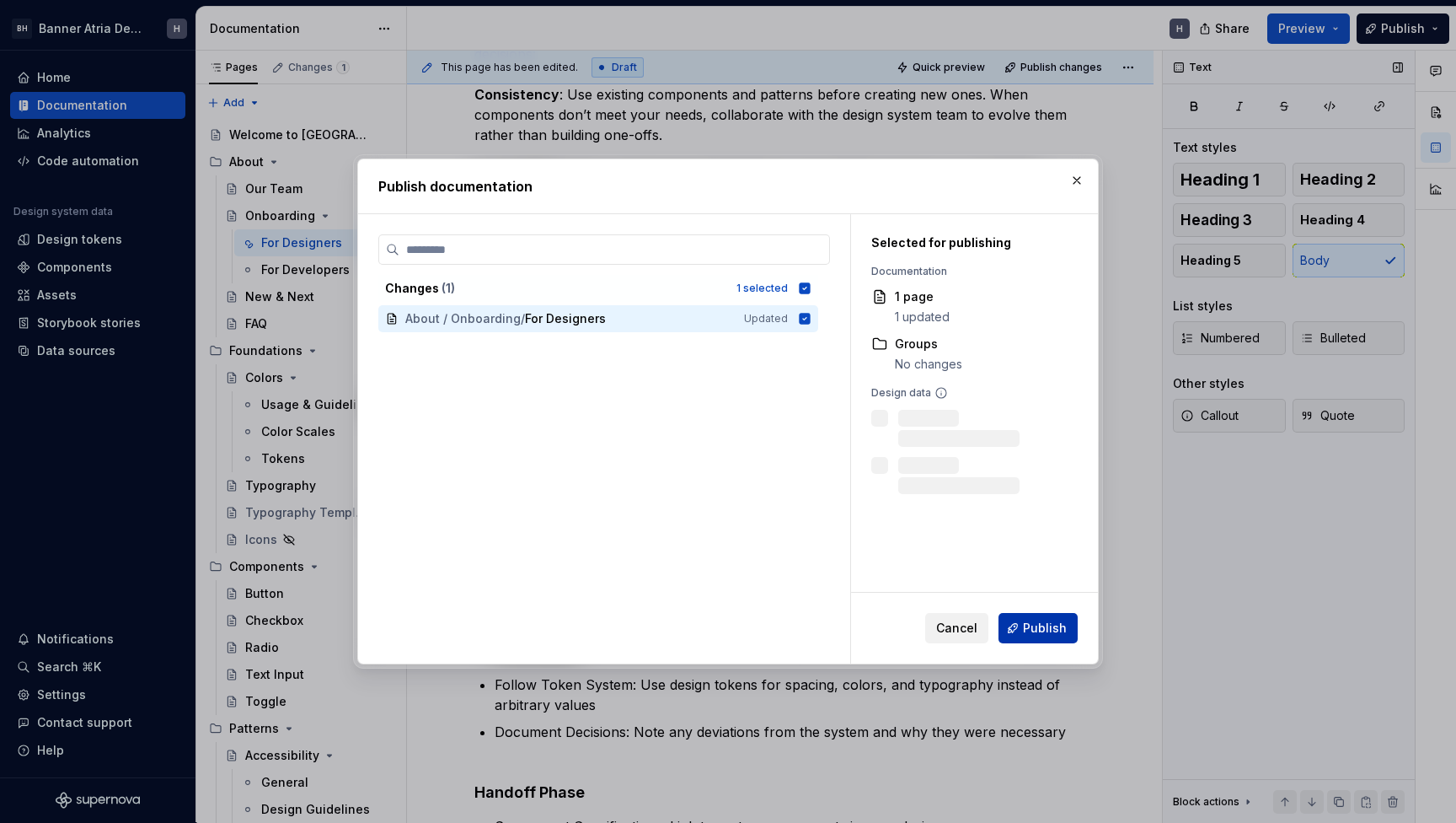
click at [1052, 626] on span "Publish" at bounding box center [1045, 628] width 44 height 17
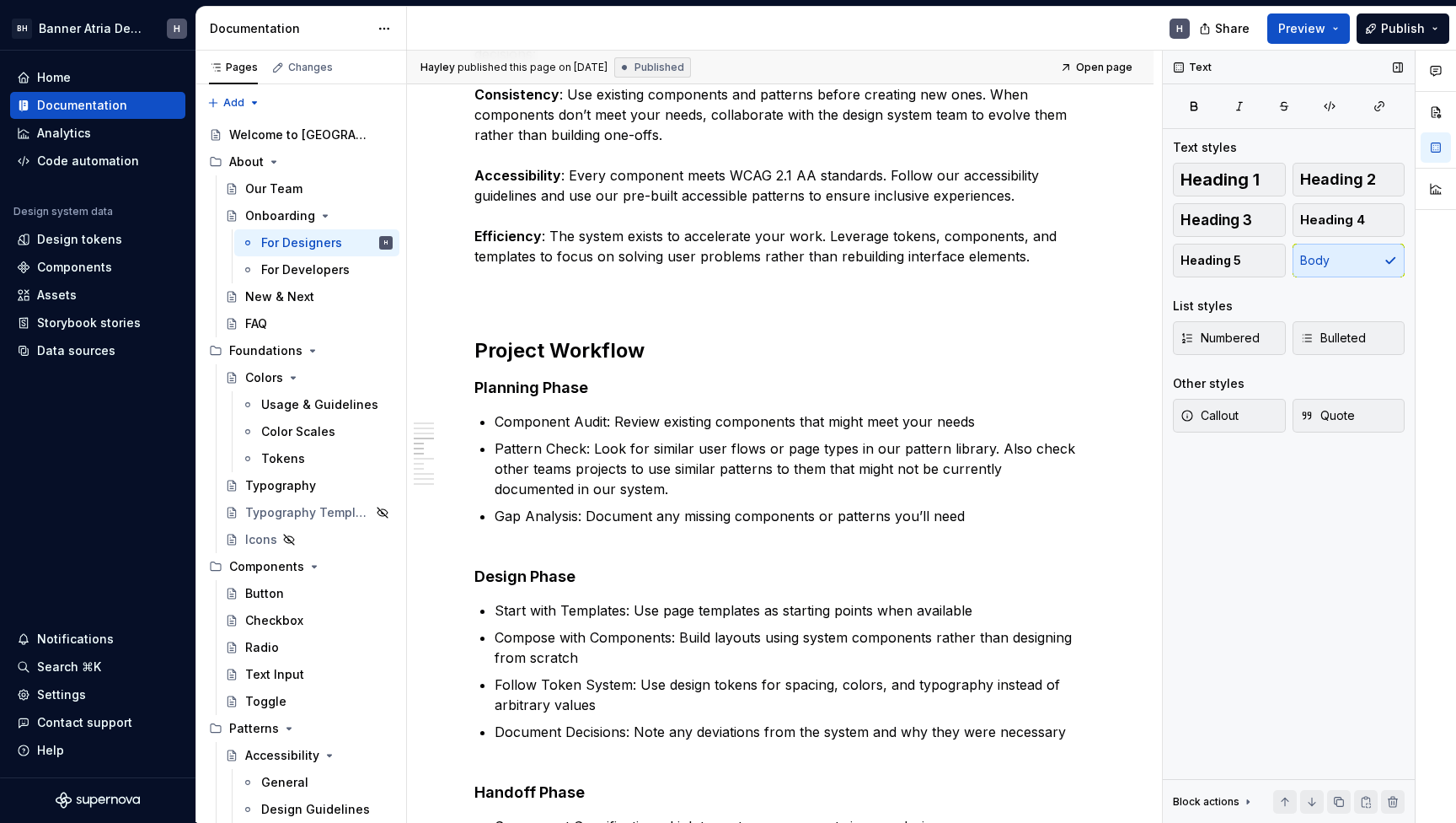
click at [1356, 18] on div "Share Preview Publish" at bounding box center [1330, 29] width 253 height 43
click at [1380, 23] on button "Publish" at bounding box center [1403, 29] width 93 height 30
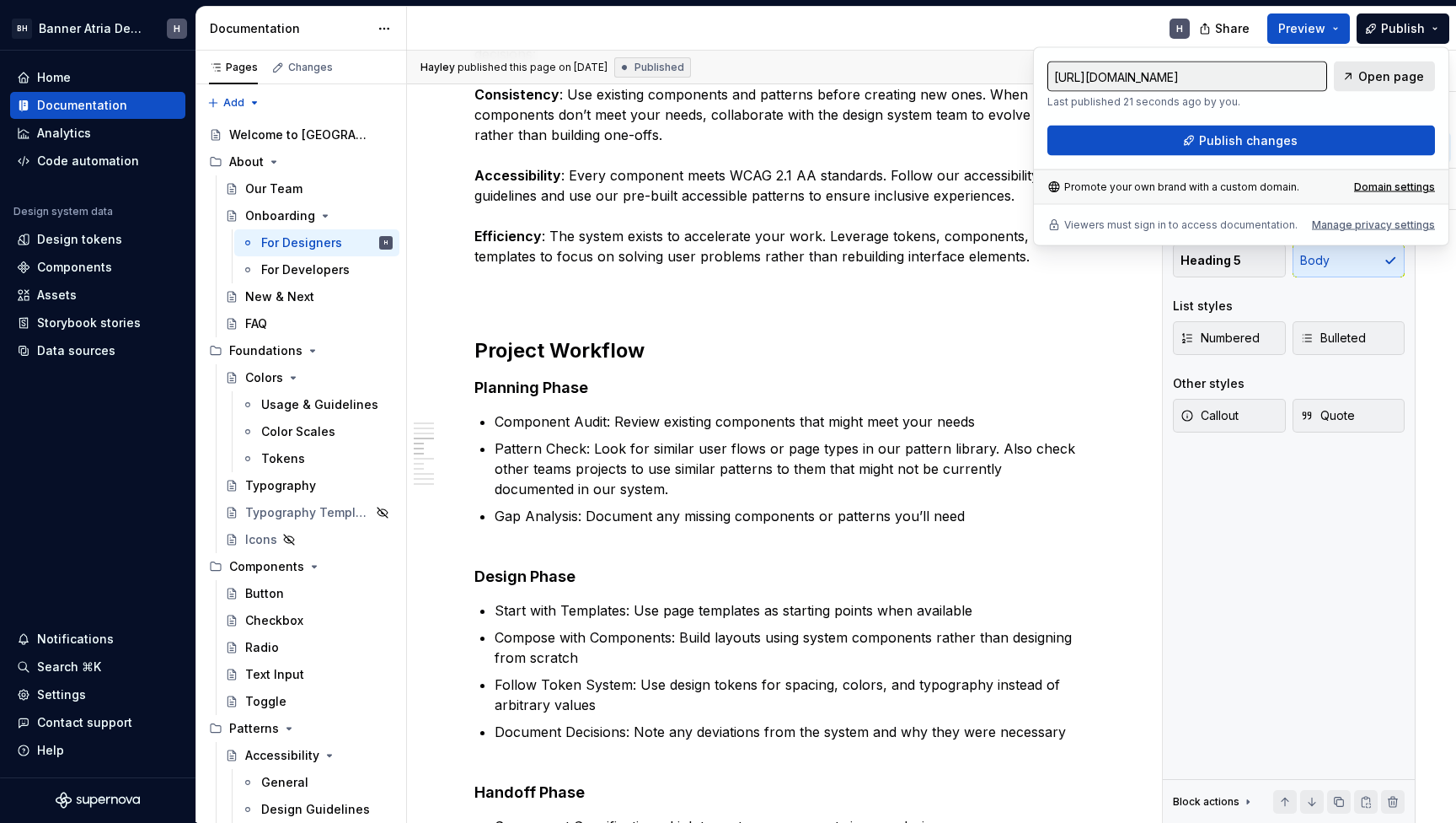
click at [1367, 82] on span "Open page" at bounding box center [1391, 76] width 65 height 17
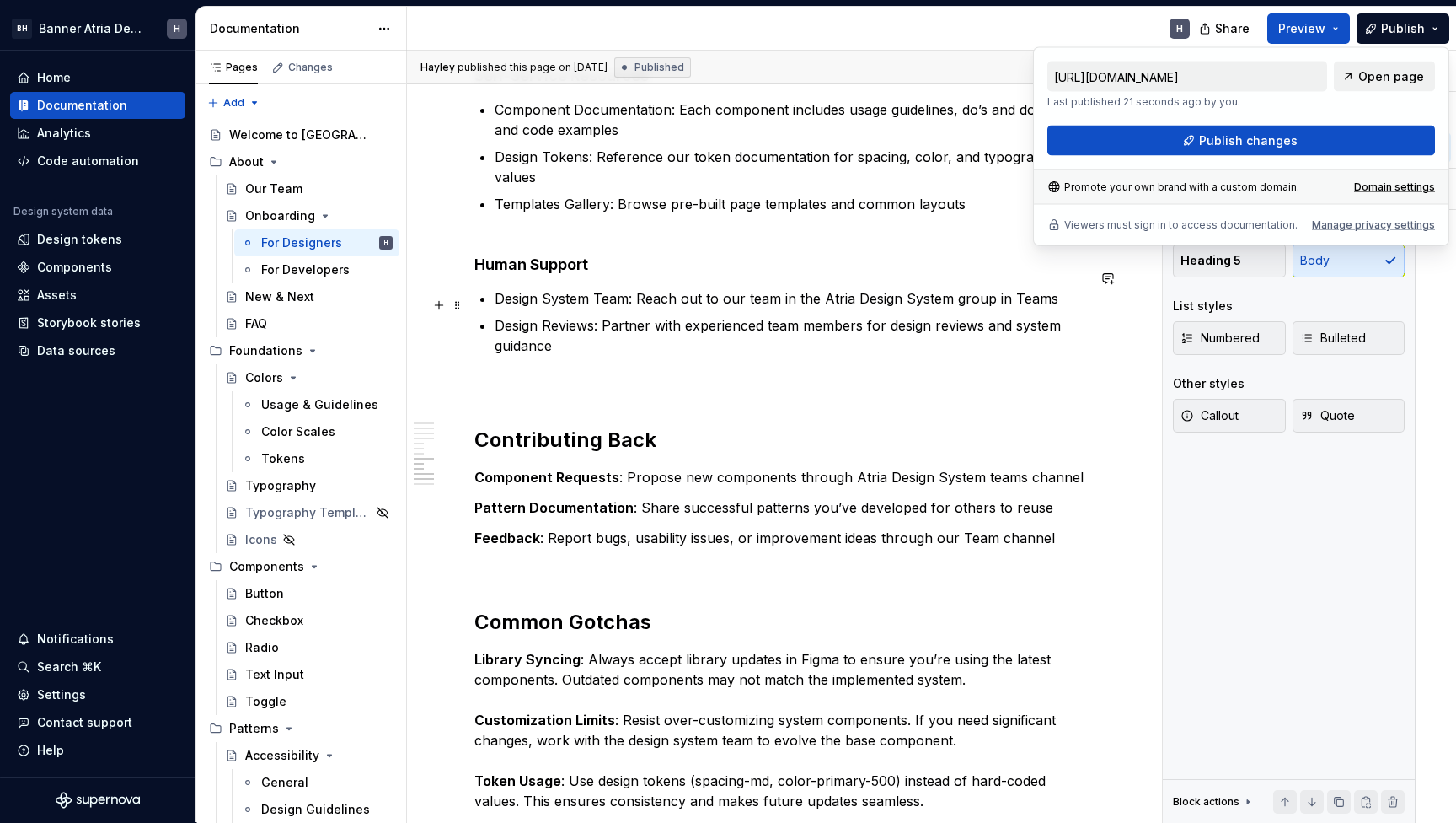
scroll to position [1840, 0]
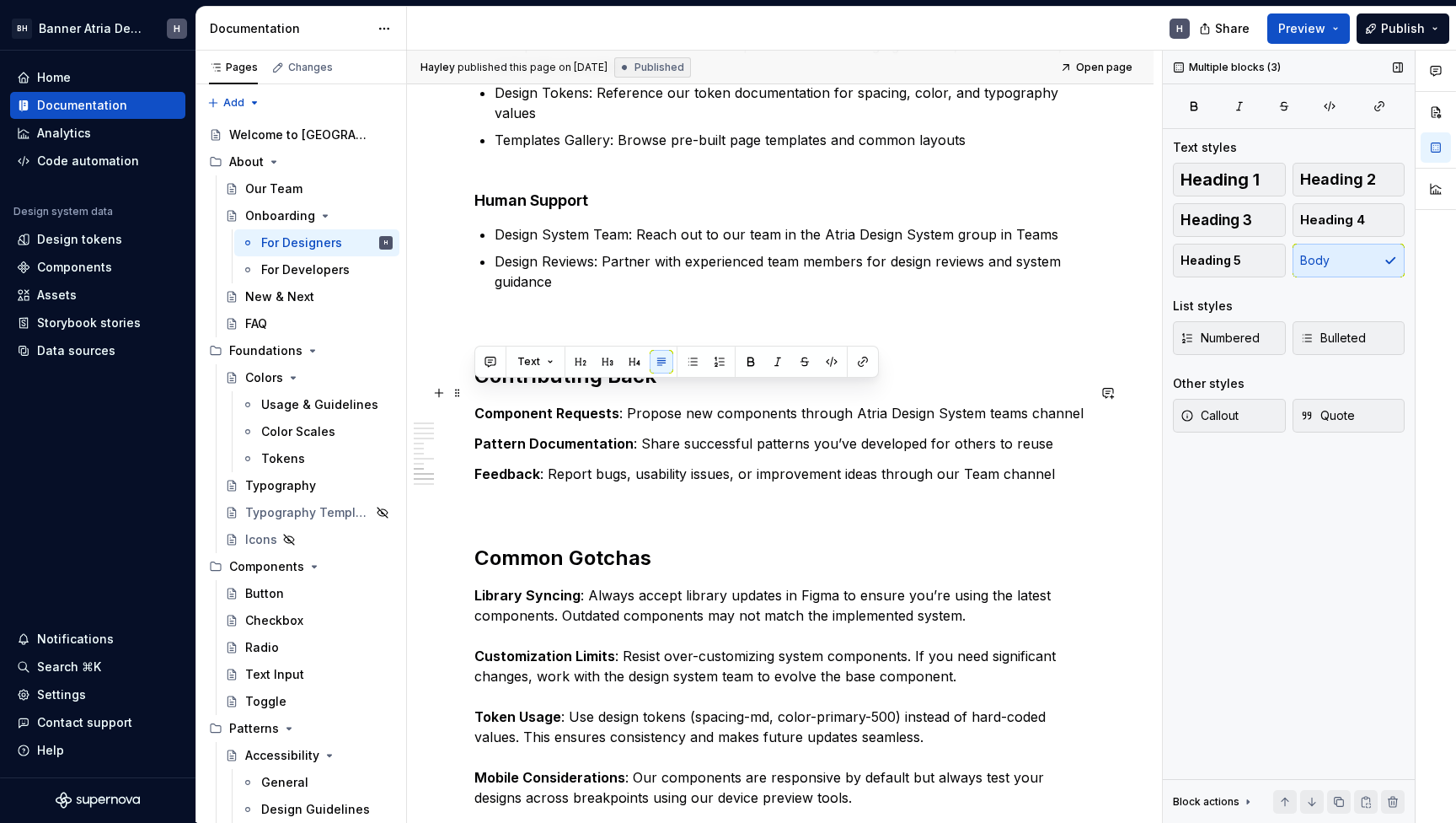
drag, startPoint x: 1071, startPoint y: 450, endPoint x: 466, endPoint y: 399, distance: 607.1
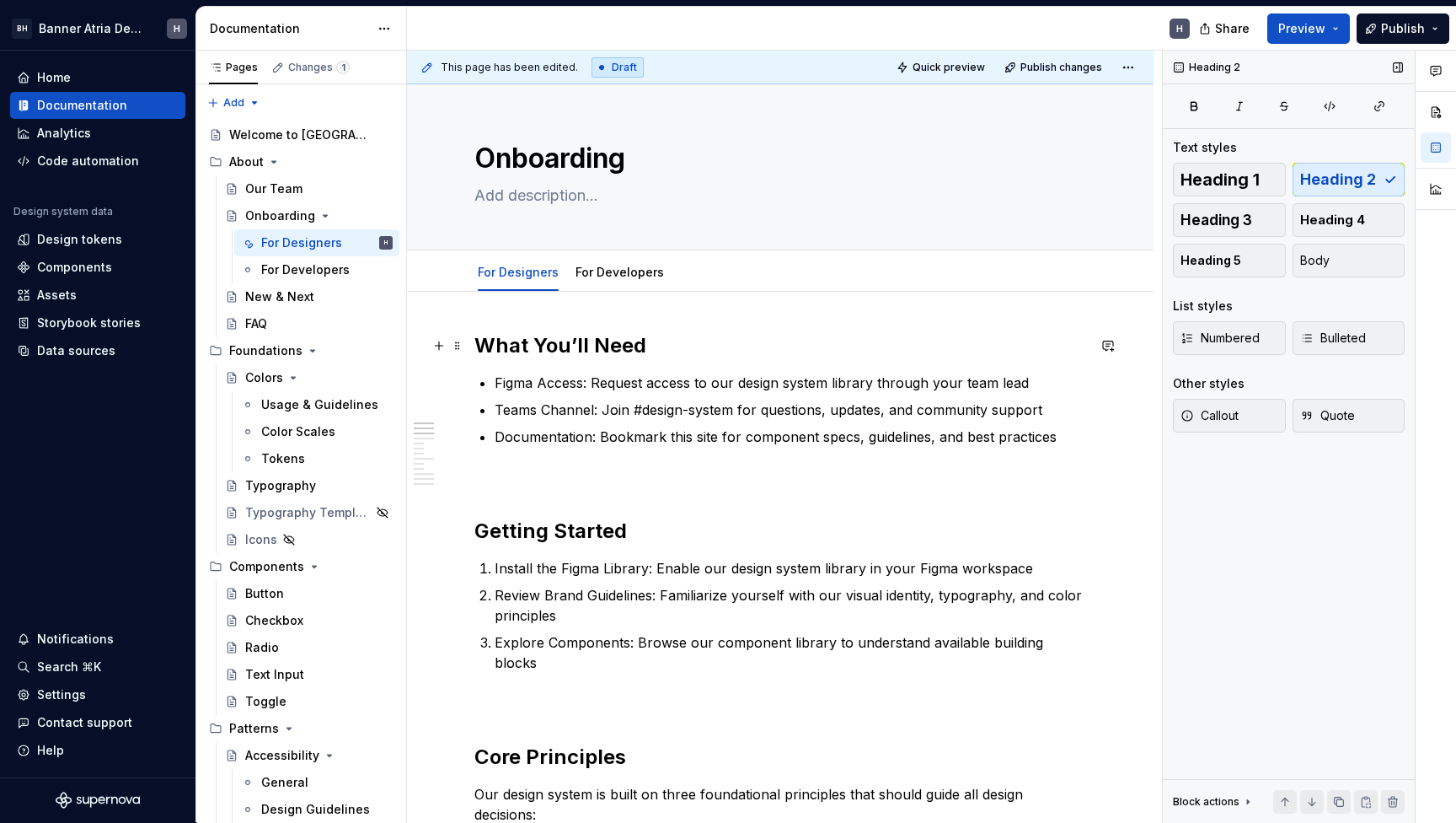
scroll to position [0, 0]
click at [1392, 29] on span "Publish" at bounding box center [1403, 29] width 44 height 17
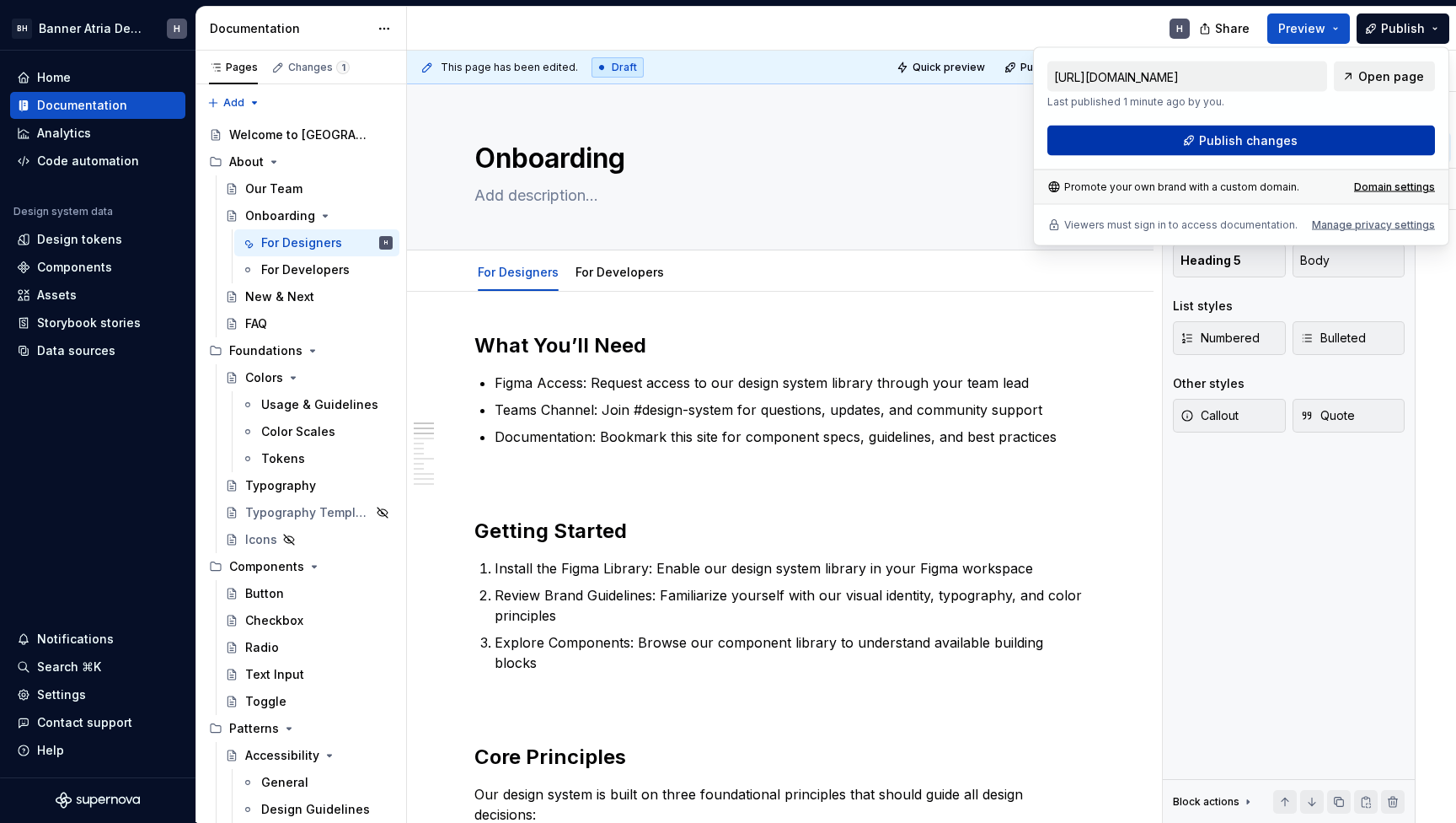
click at [1239, 147] on span "Publish changes" at bounding box center [1248, 141] width 98 height 17
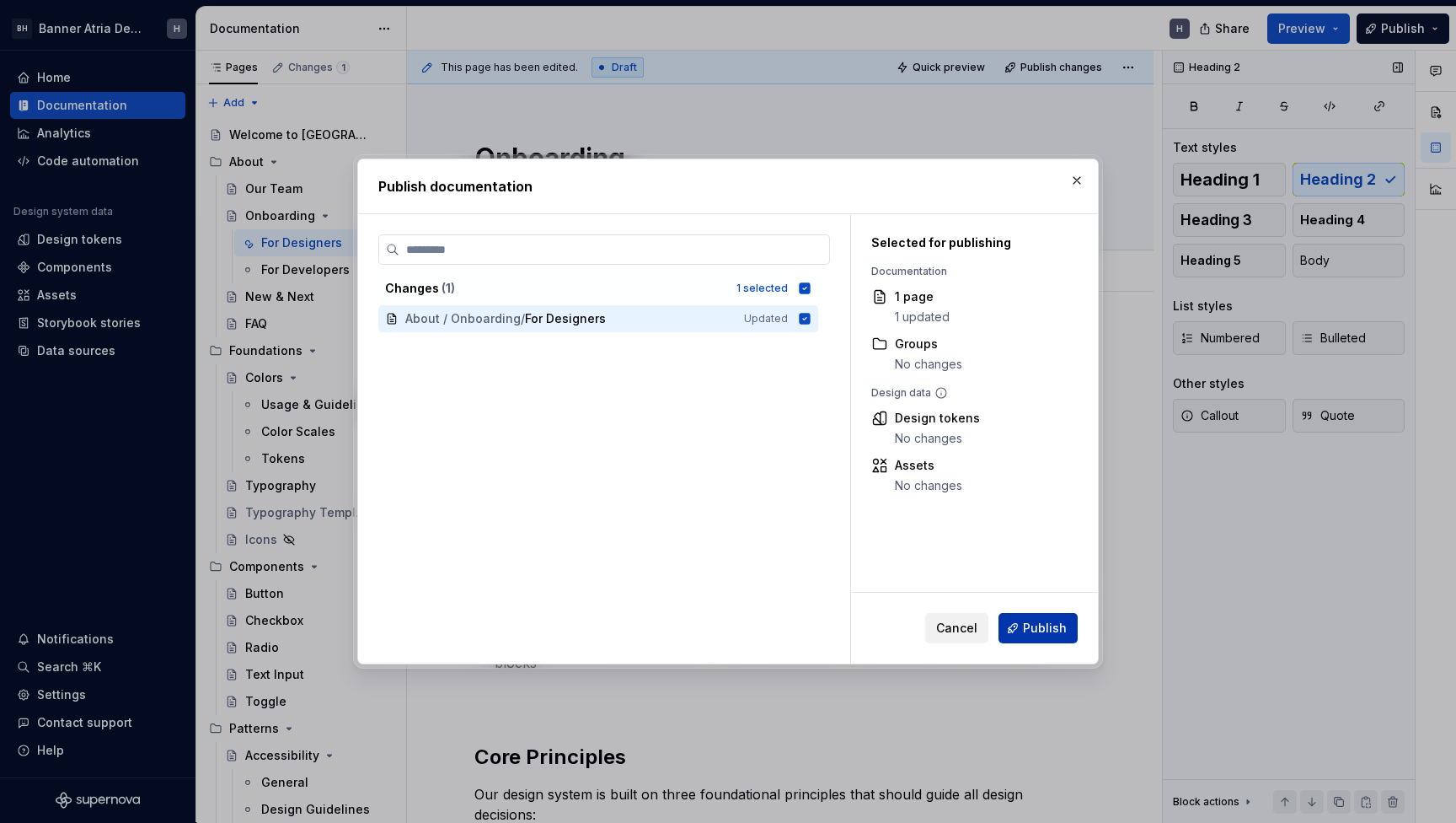
click at [1038, 634] on span "Publish" at bounding box center [1045, 628] width 44 height 17
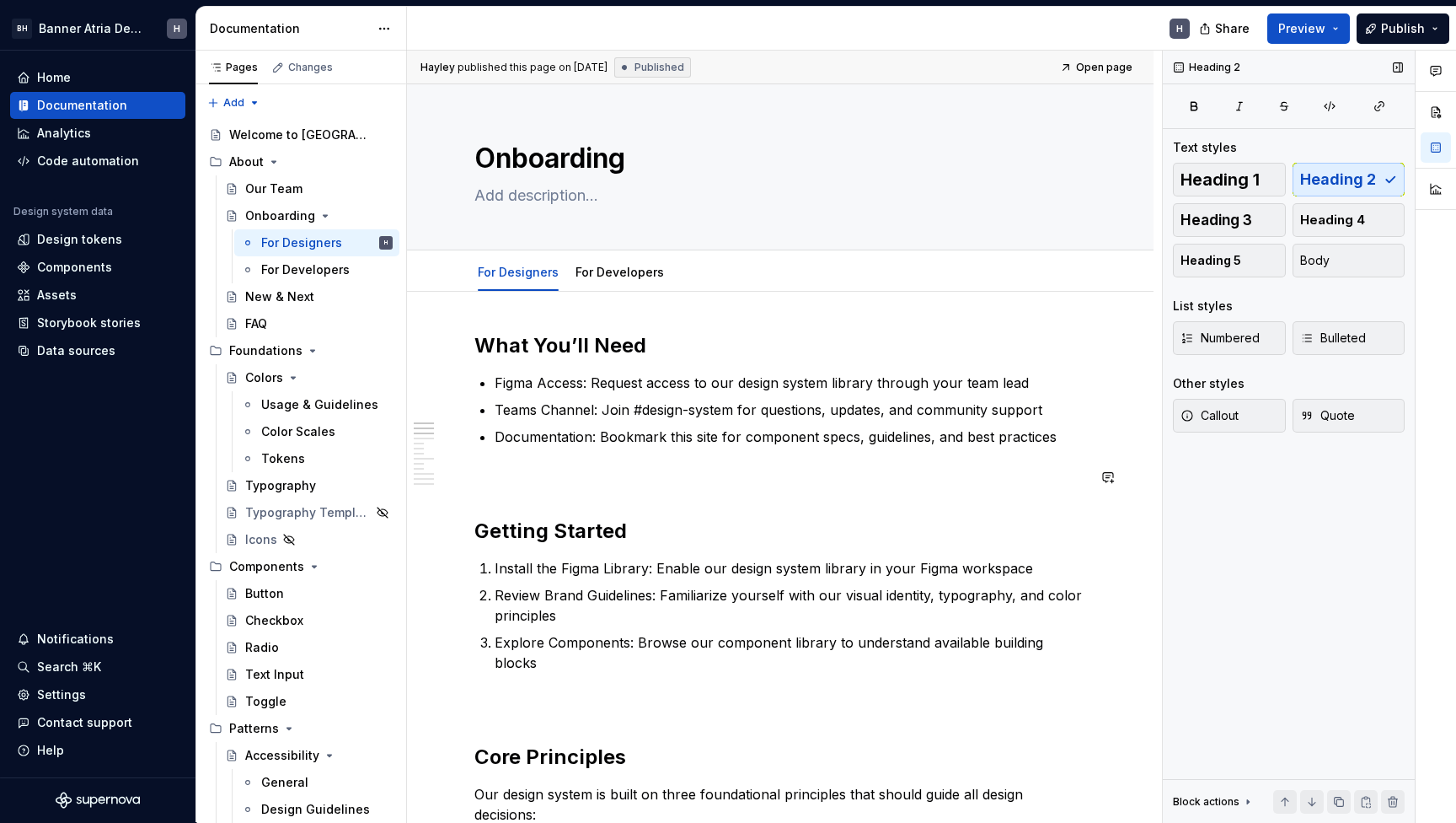
click at [509, 469] on p at bounding box center [780, 476] width 612 height 21
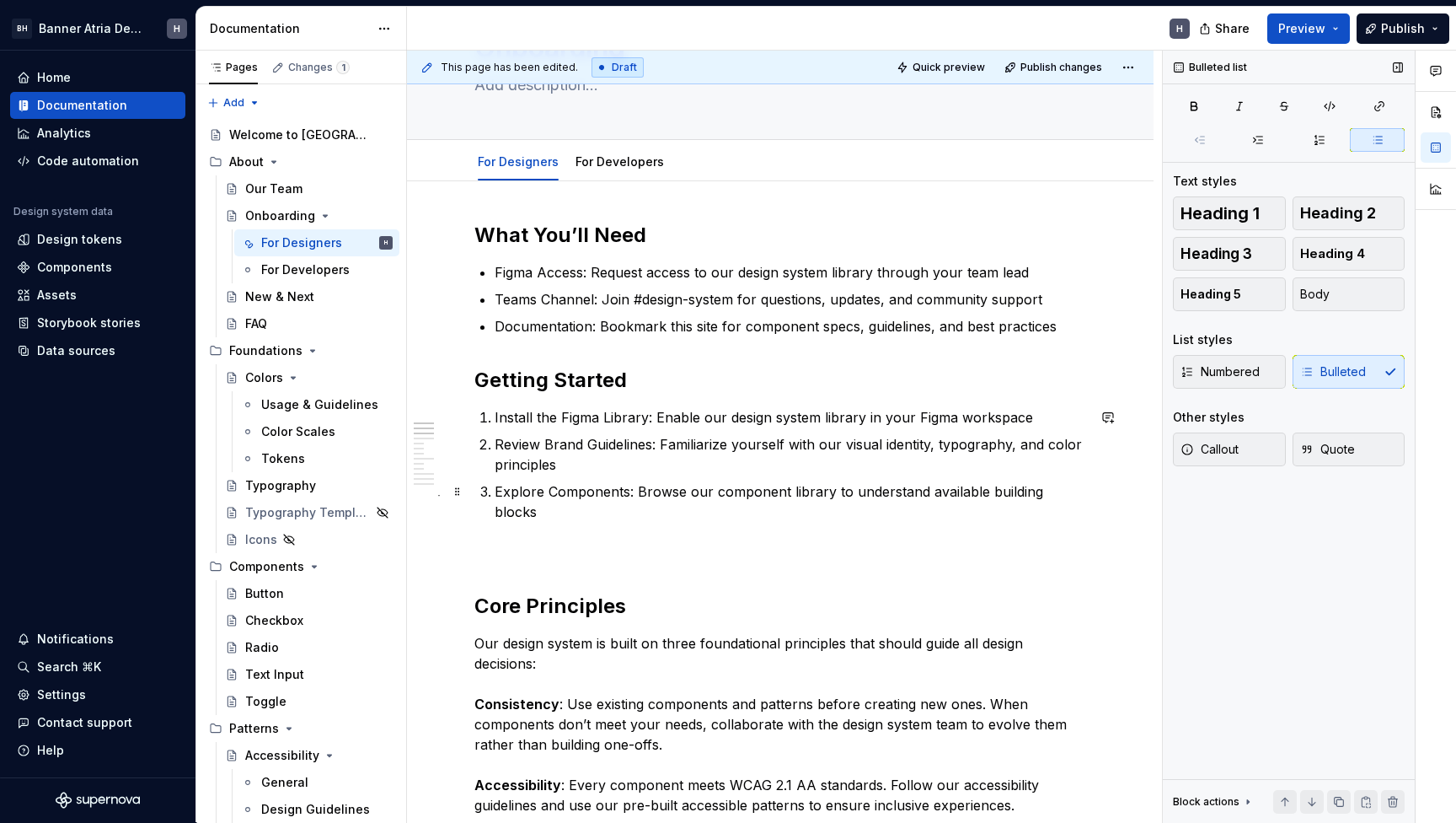
scroll to position [132, 0]
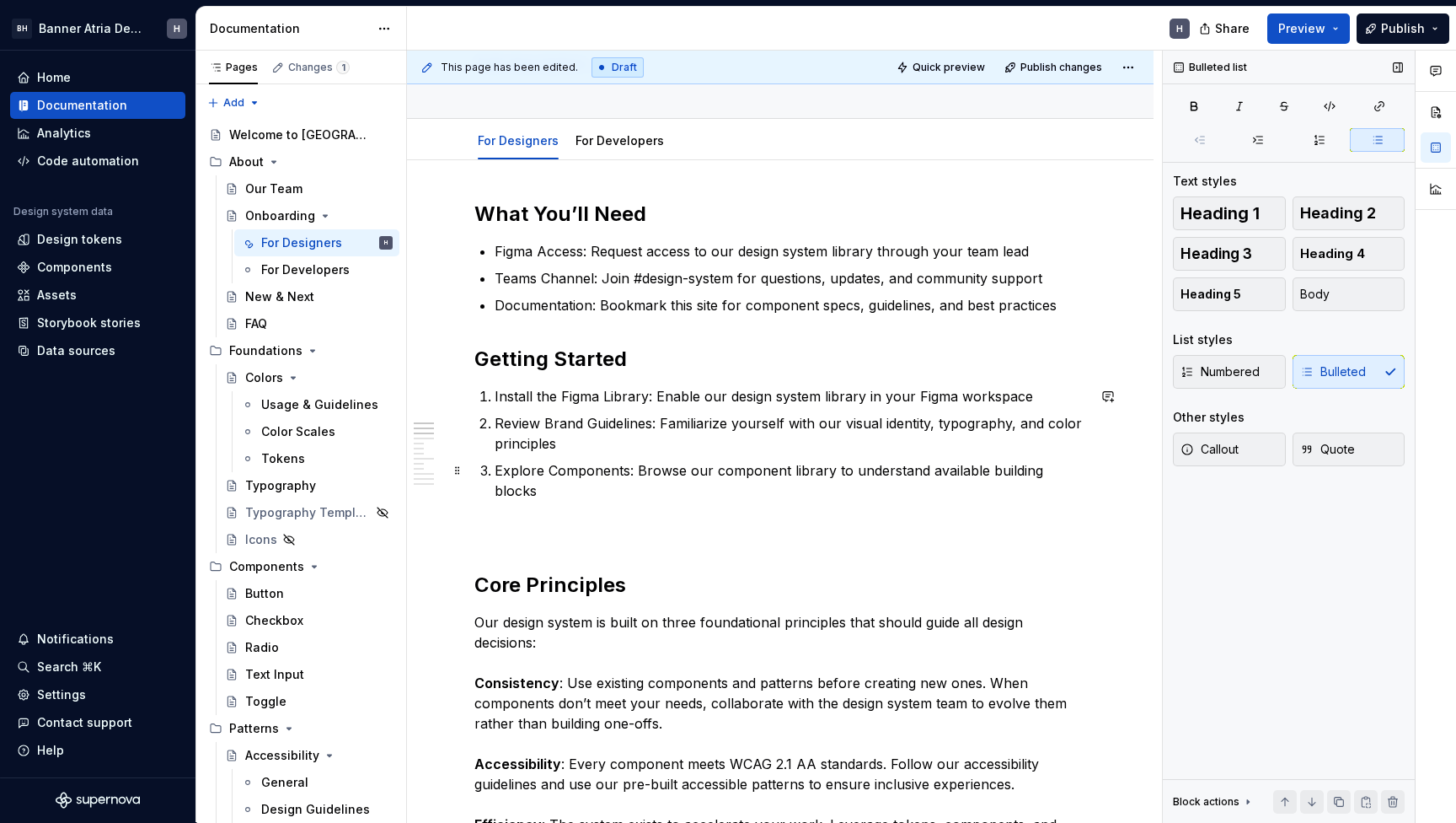
click at [566, 509] on p "Explore Components: Browse our component library to understand available buildi…" at bounding box center [790, 501] width 592 height 81
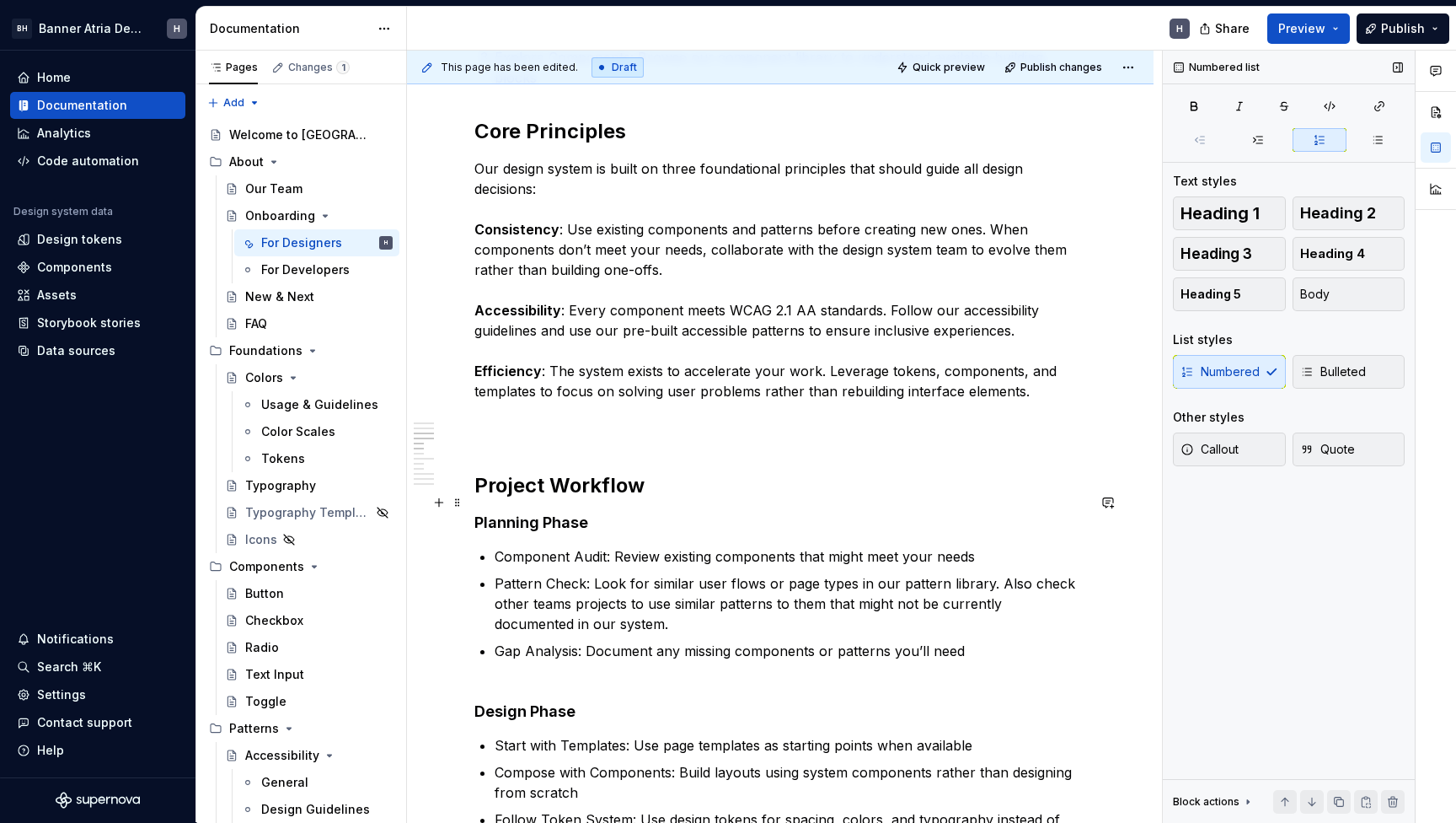
scroll to position [558, 0]
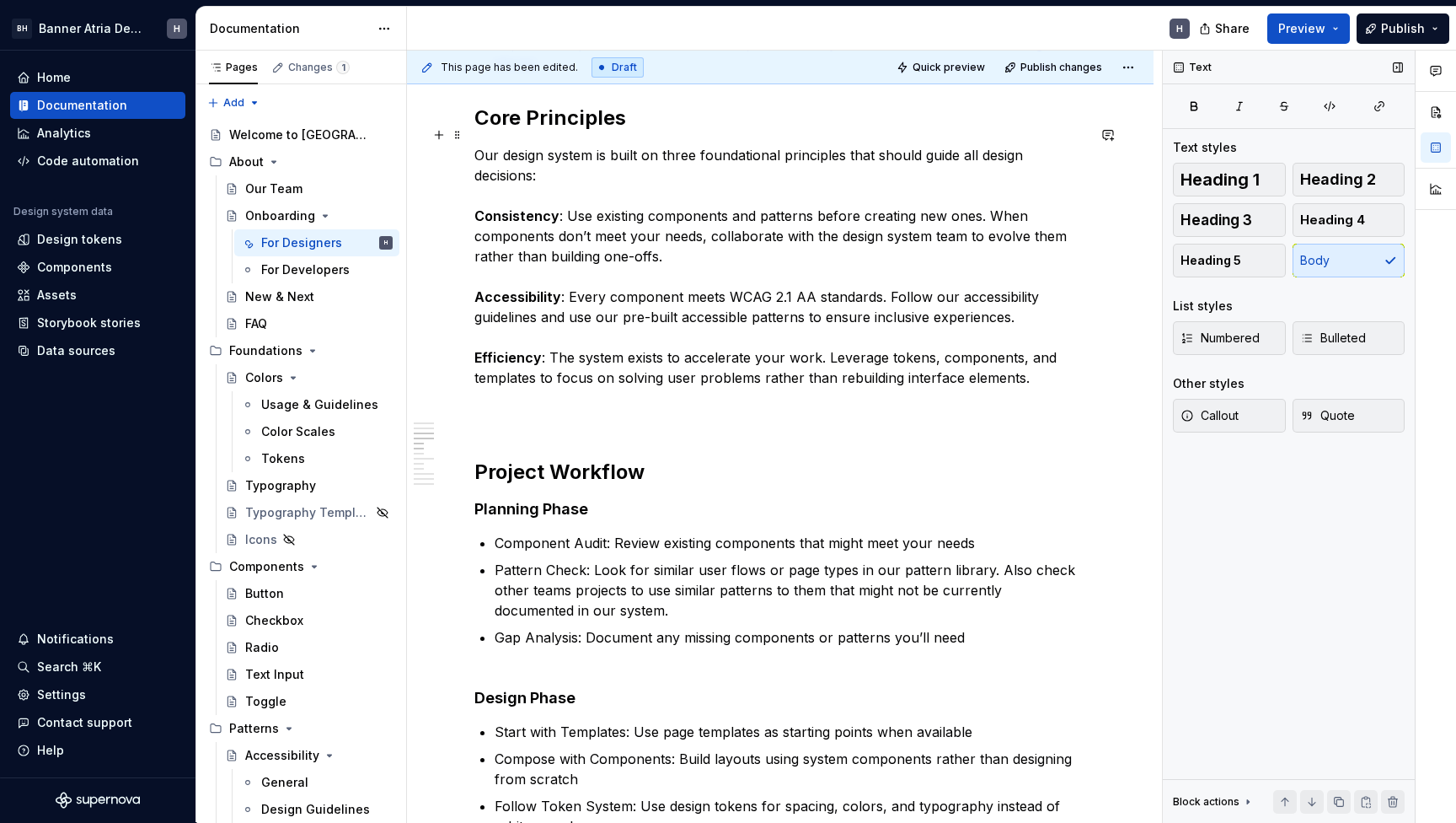
click at [509, 390] on p "Our design system is built on three foundational principles that should guide a…" at bounding box center [780, 287] width 612 height 283
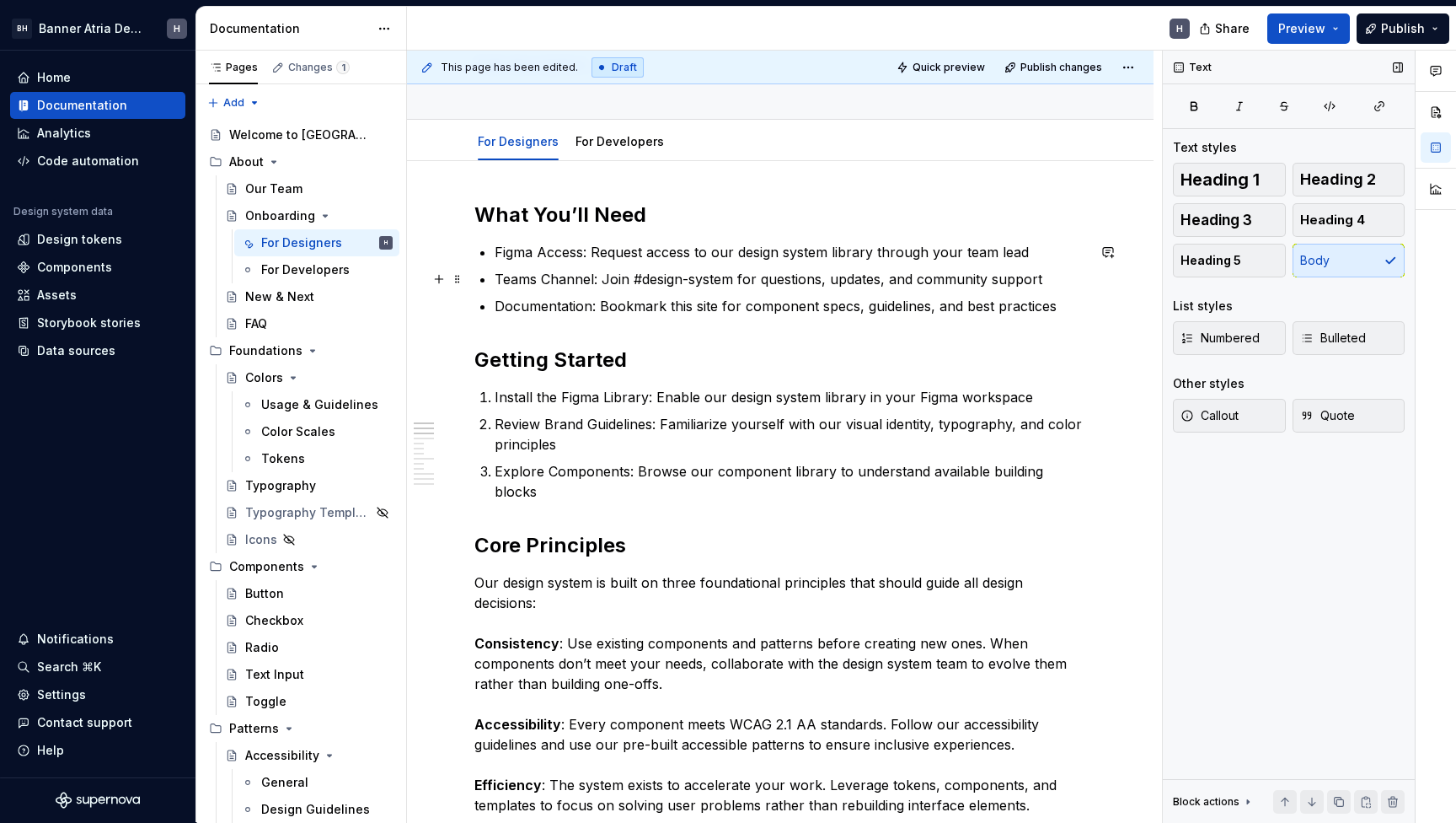
scroll to position [102, 0]
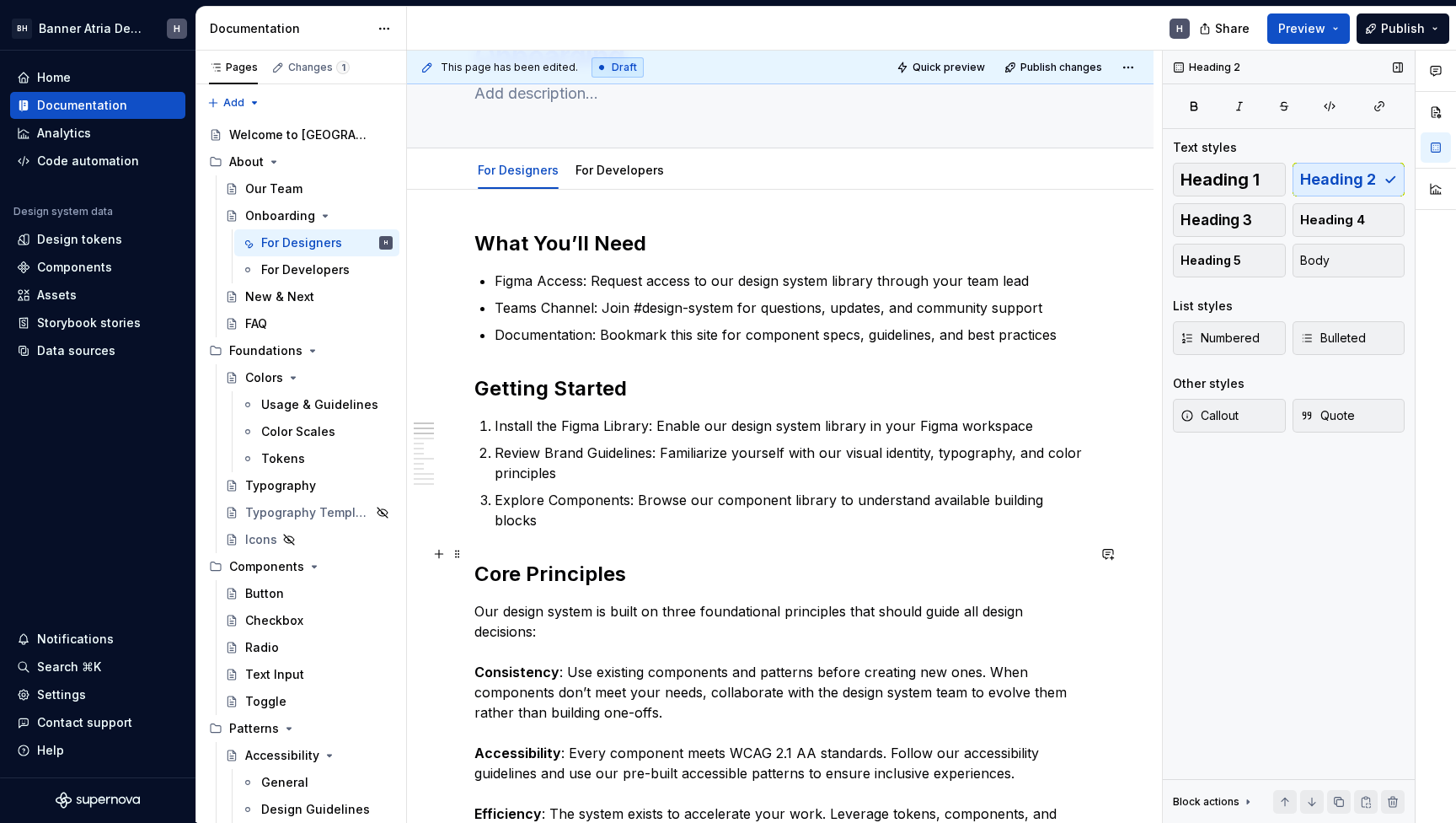
click at [475, 561] on h2 "Core Principles" at bounding box center [780, 574] width 612 height 27
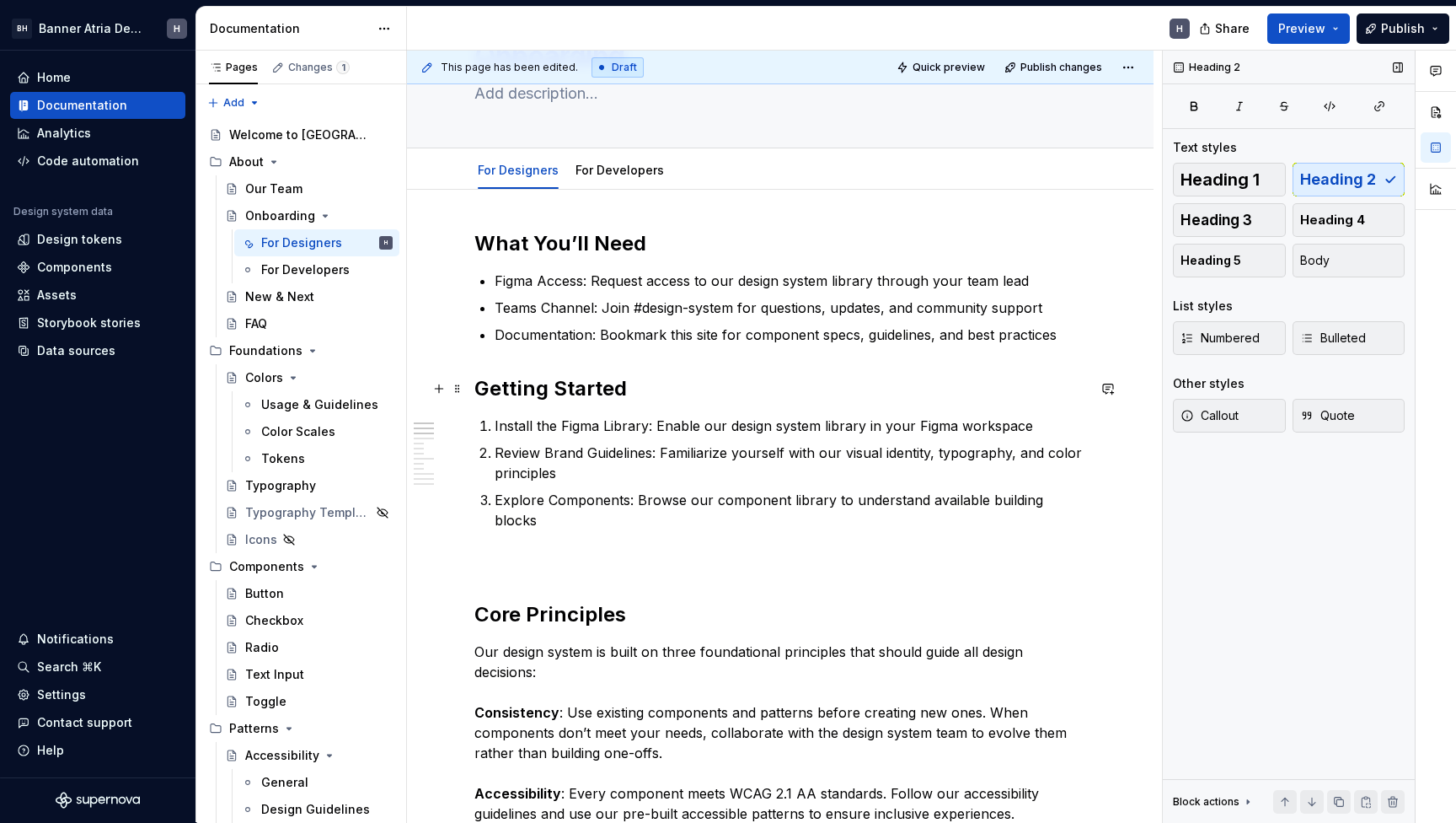
click at [476, 385] on h2 "Getting Started" at bounding box center [780, 389] width 612 height 27
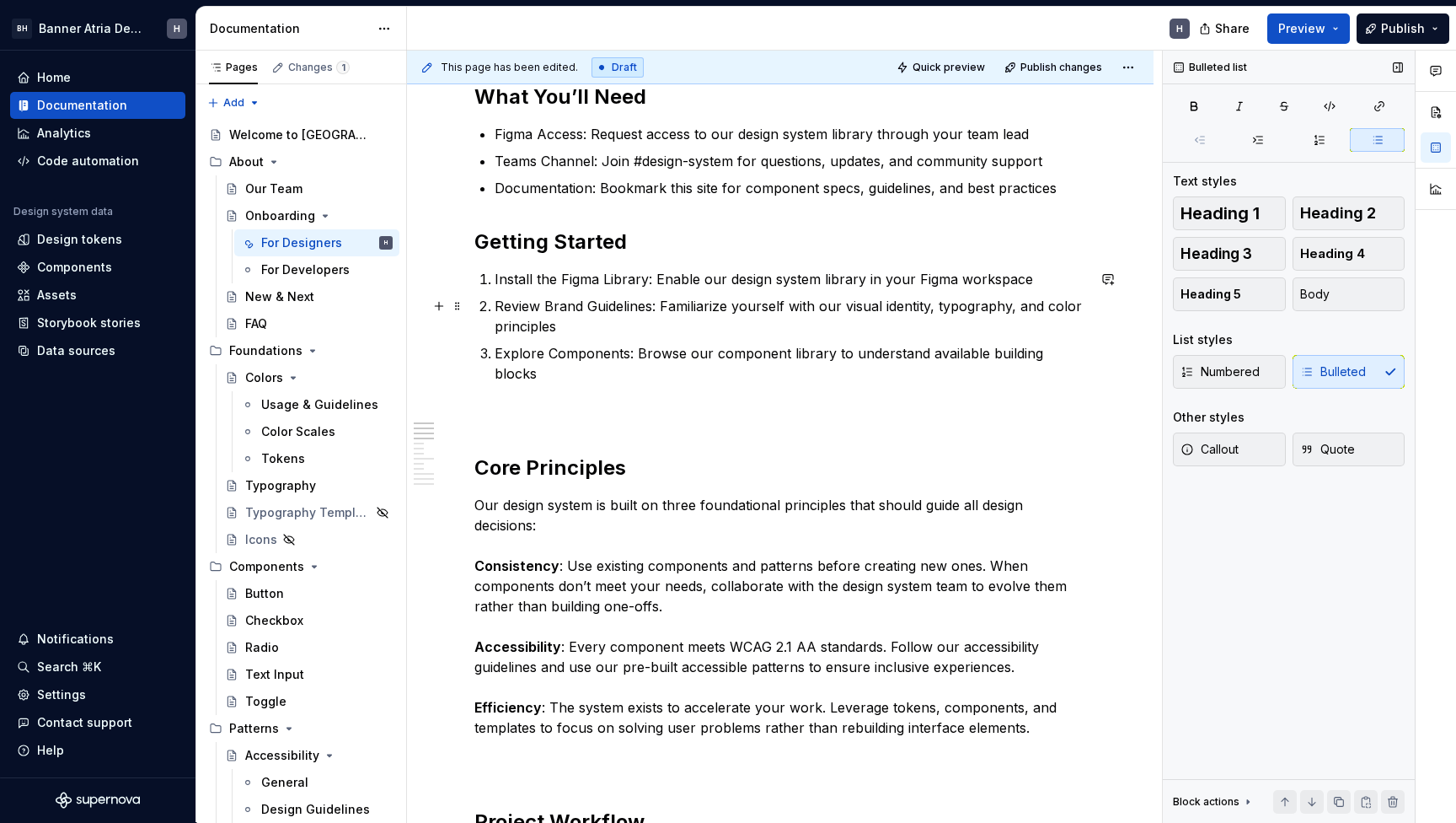
scroll to position [250, 0]
click at [504, 403] on p at bounding box center [780, 413] width 612 height 21
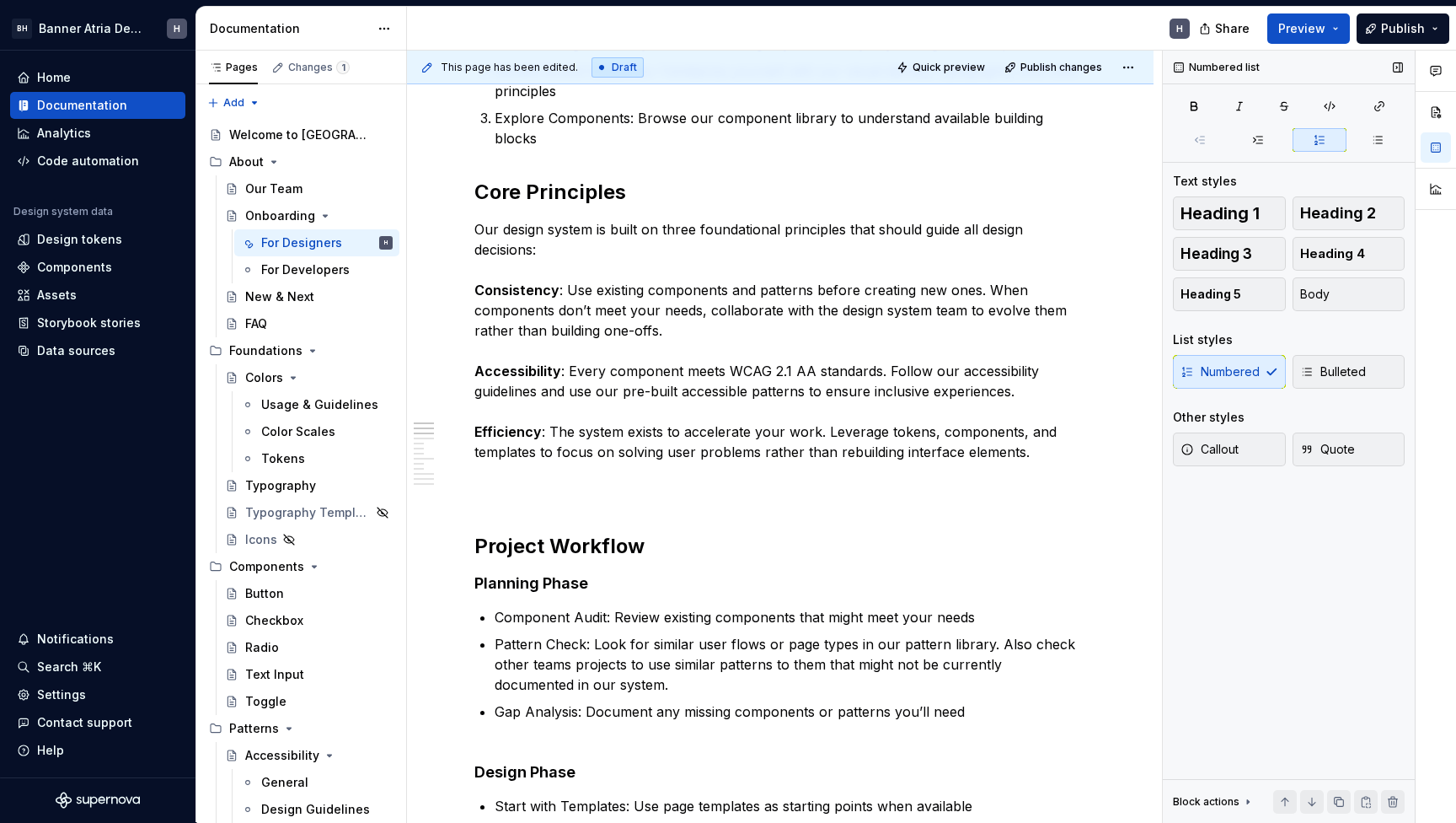
scroll to position [507, 0]
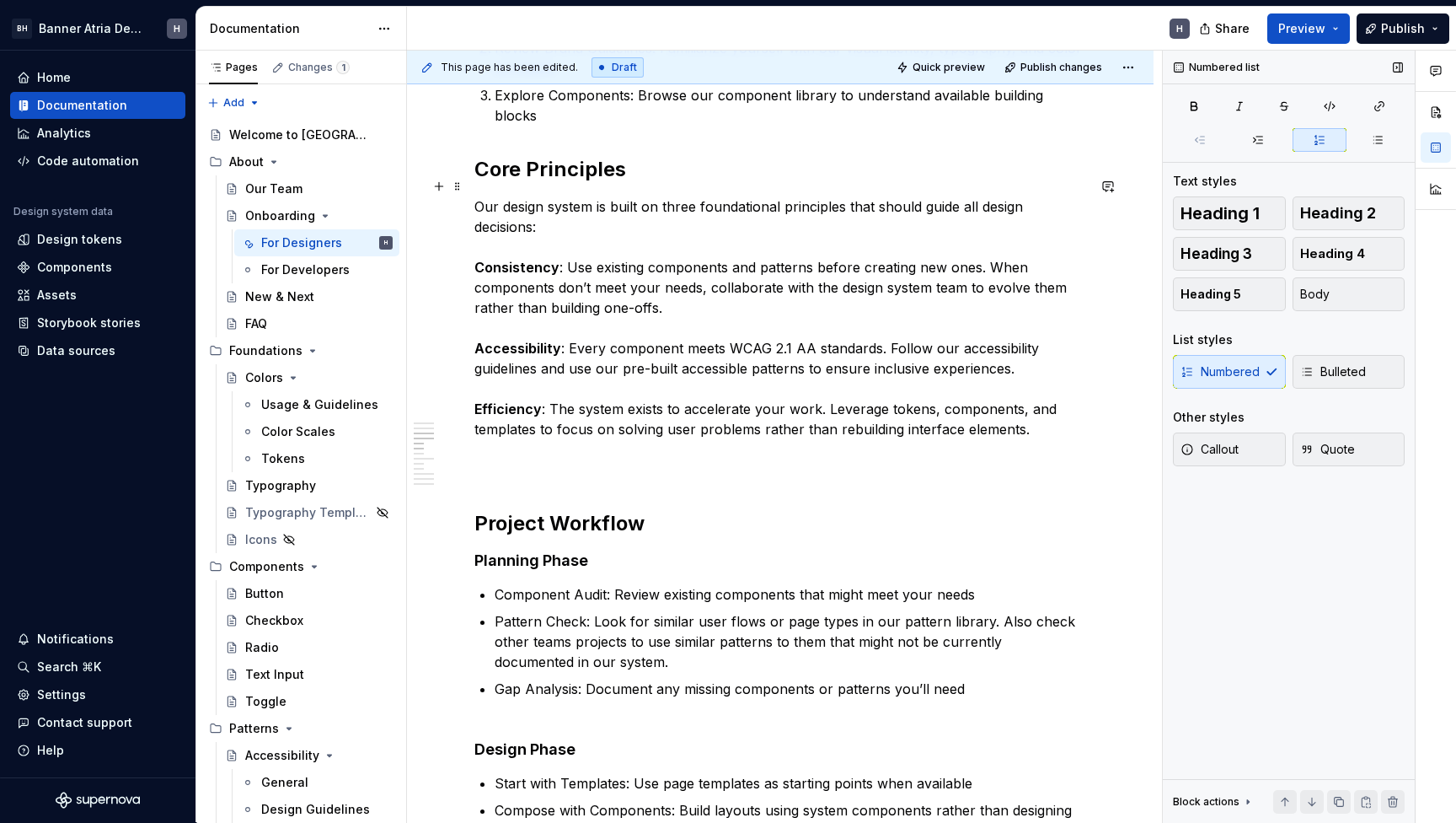
click at [485, 424] on p "Our design system is built on three foundational principles that should guide a…" at bounding box center [780, 338] width 612 height 283
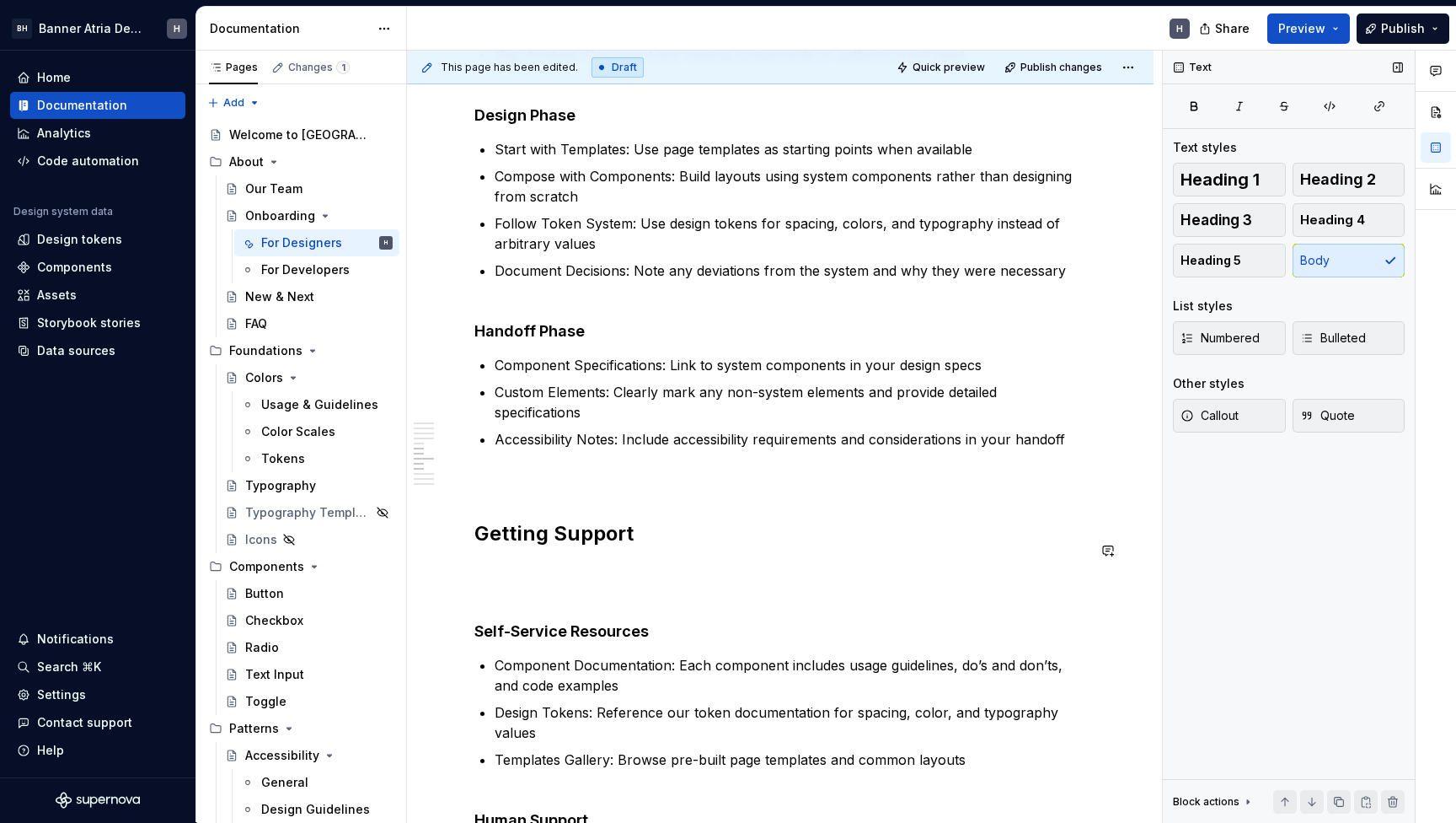
scroll to position [1190, 0]
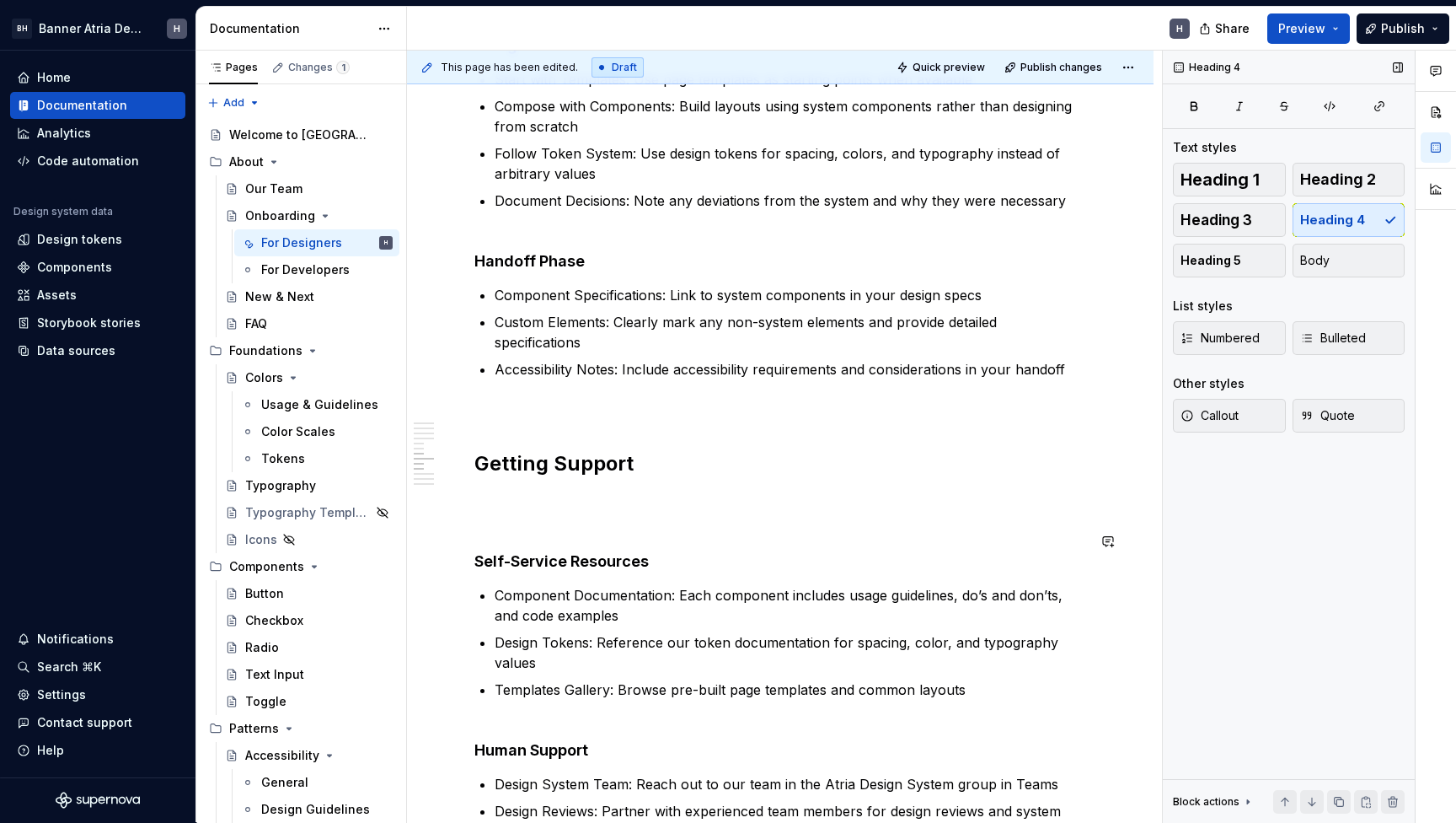
click at [494, 514] on div "What You’ll Need Figma Access: Request access to our design system library thro…" at bounding box center [780, 371] width 612 height 2457
click at [495, 491] on p at bounding box center [780, 510] width 612 height 40
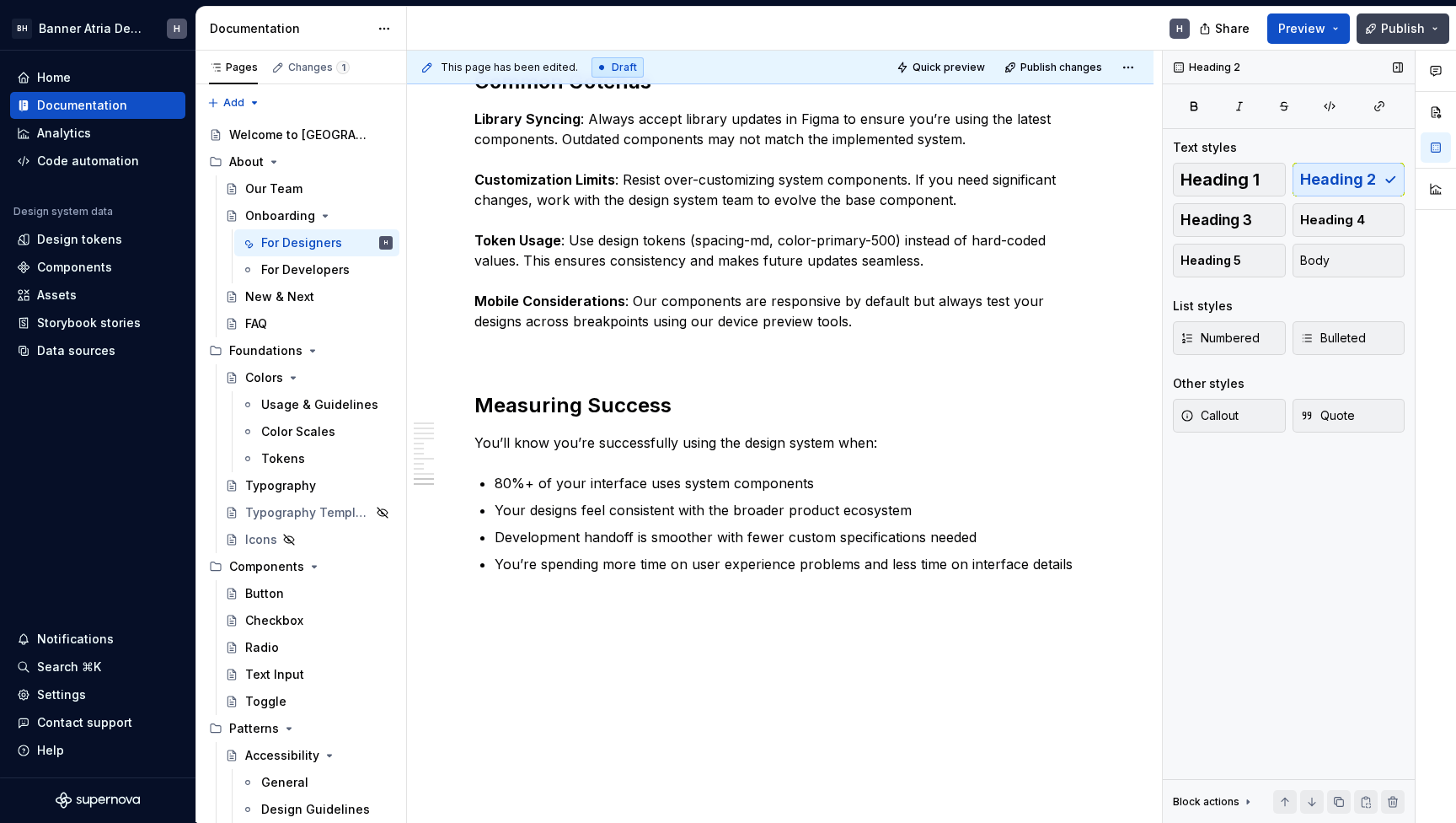
scroll to position [2181, 0]
click at [1423, 31] on span "Publish" at bounding box center [1403, 29] width 44 height 17
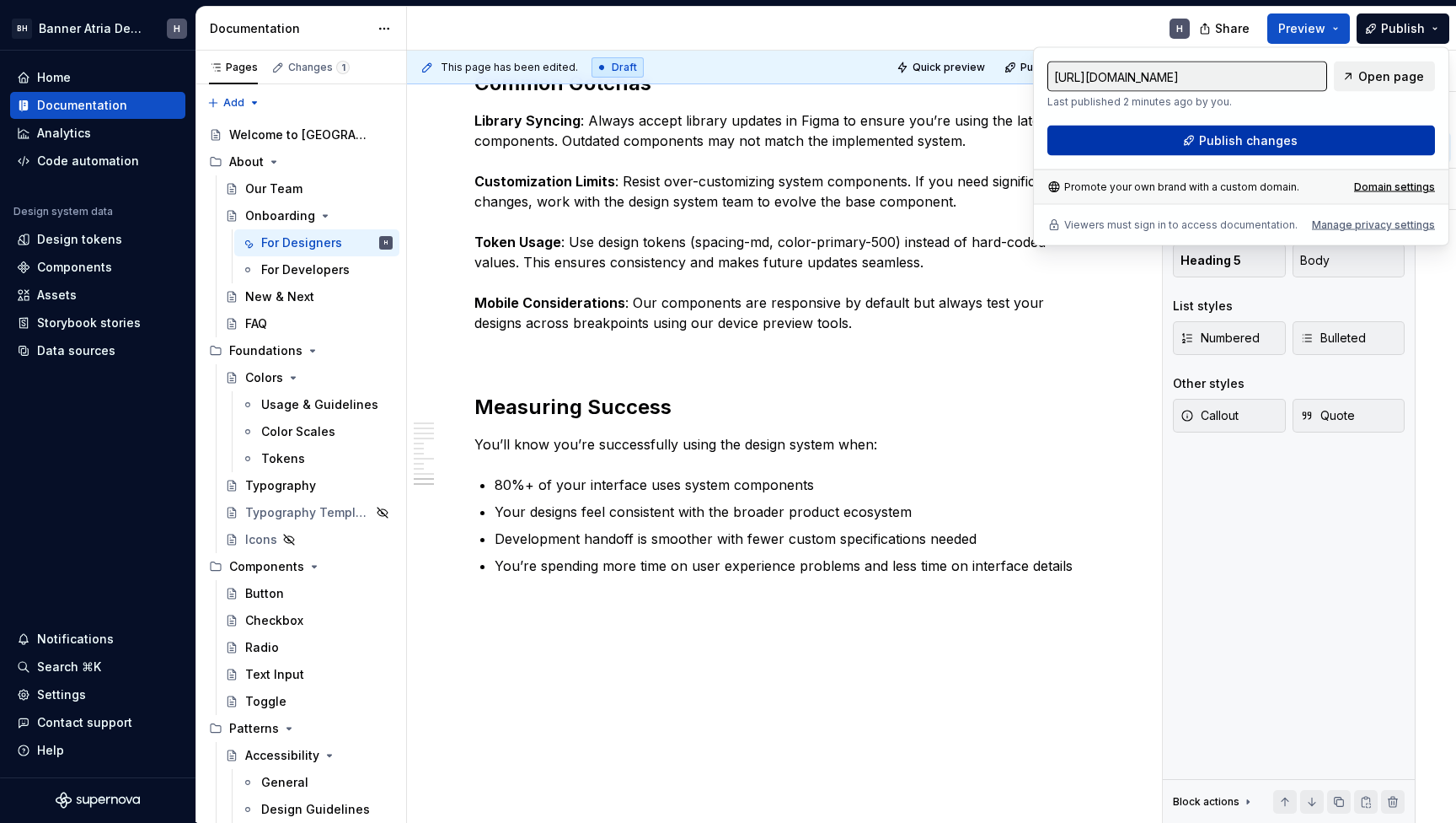
click at [1277, 126] on button "Publish changes" at bounding box center [1241, 141] width 388 height 30
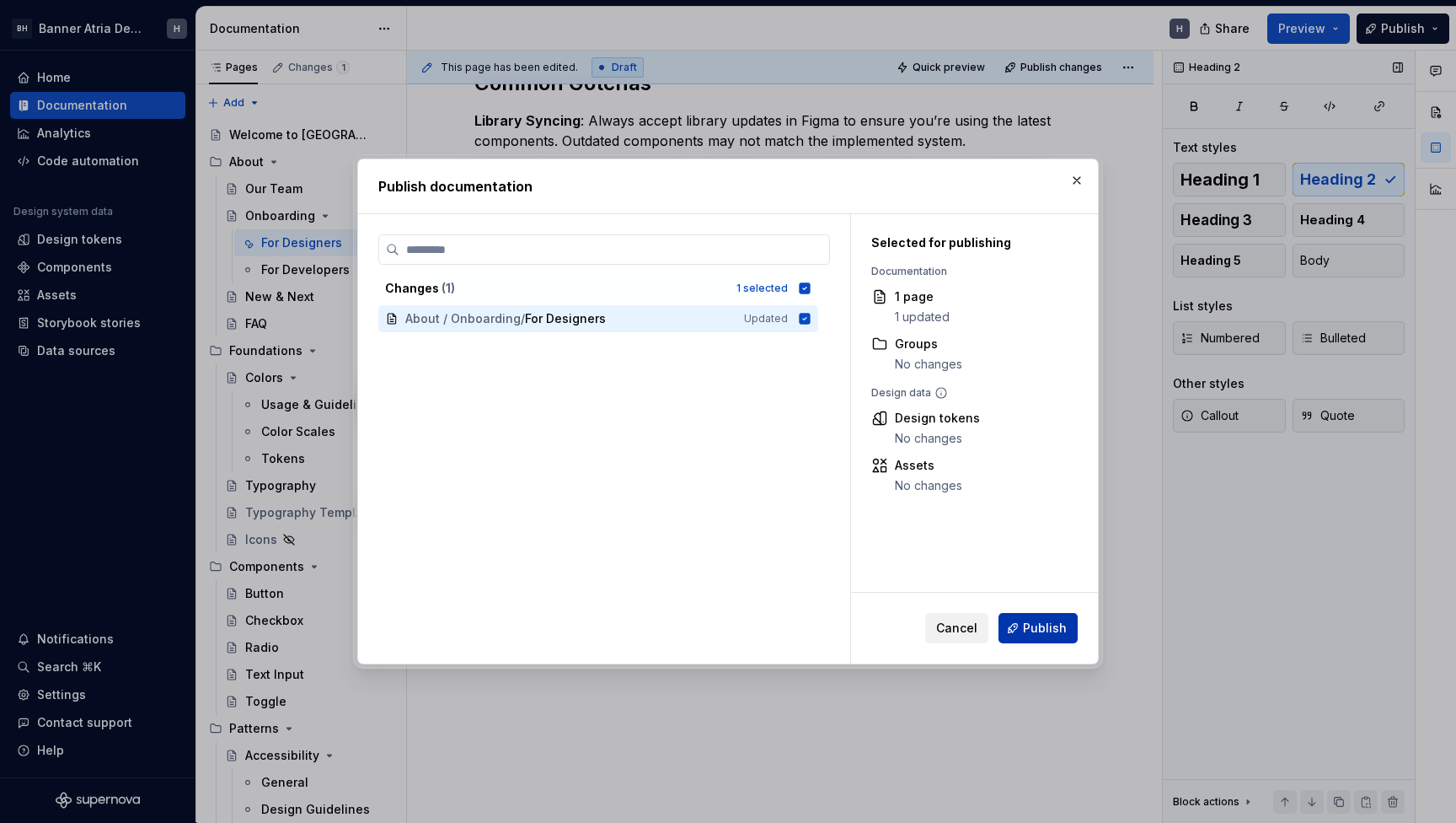
click at [1049, 629] on span "Publish" at bounding box center [1045, 628] width 44 height 17
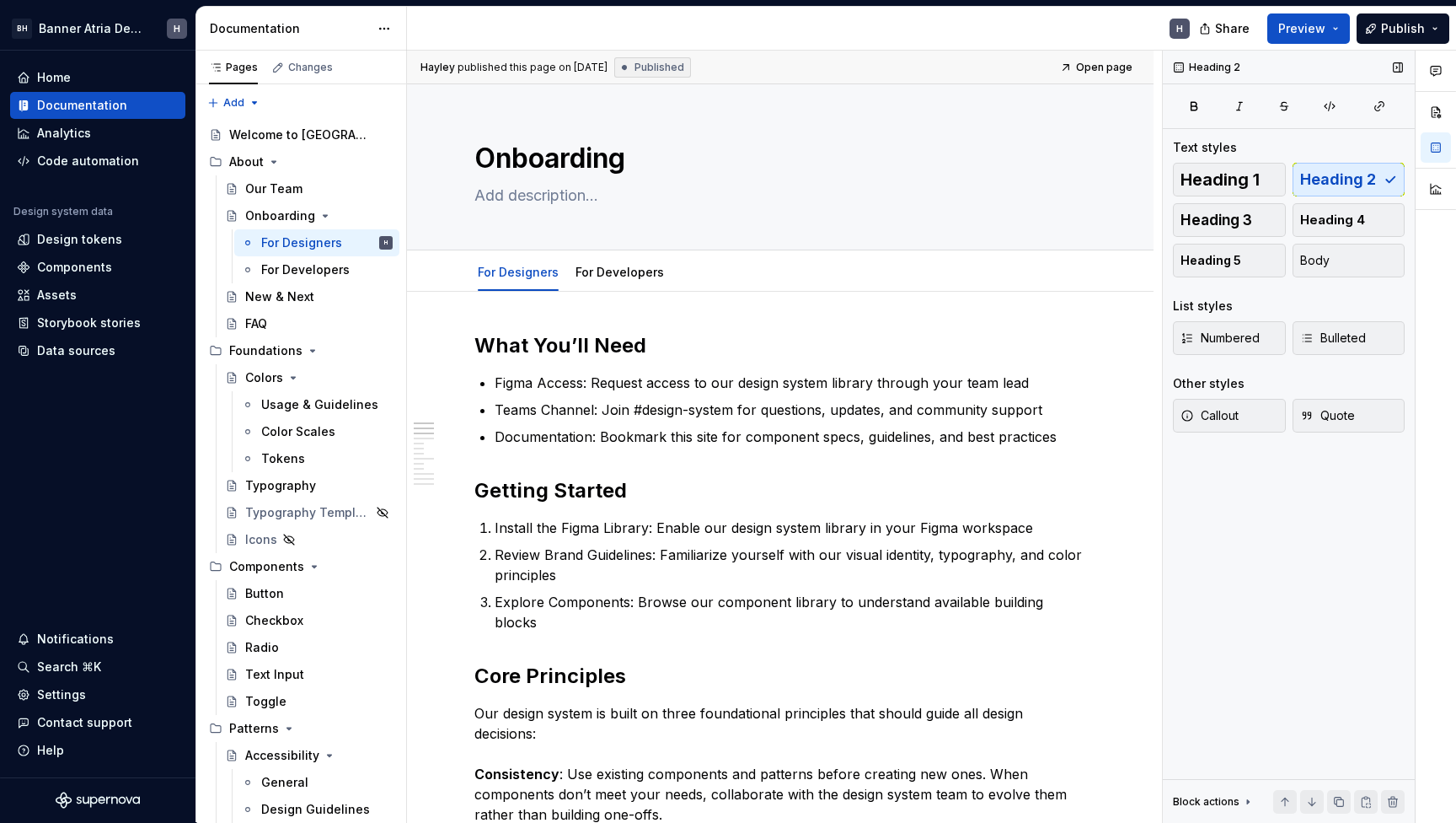
scroll to position [0, 0]
click at [244, 323] on div "FAQ" at bounding box center [308, 323] width 167 height 23
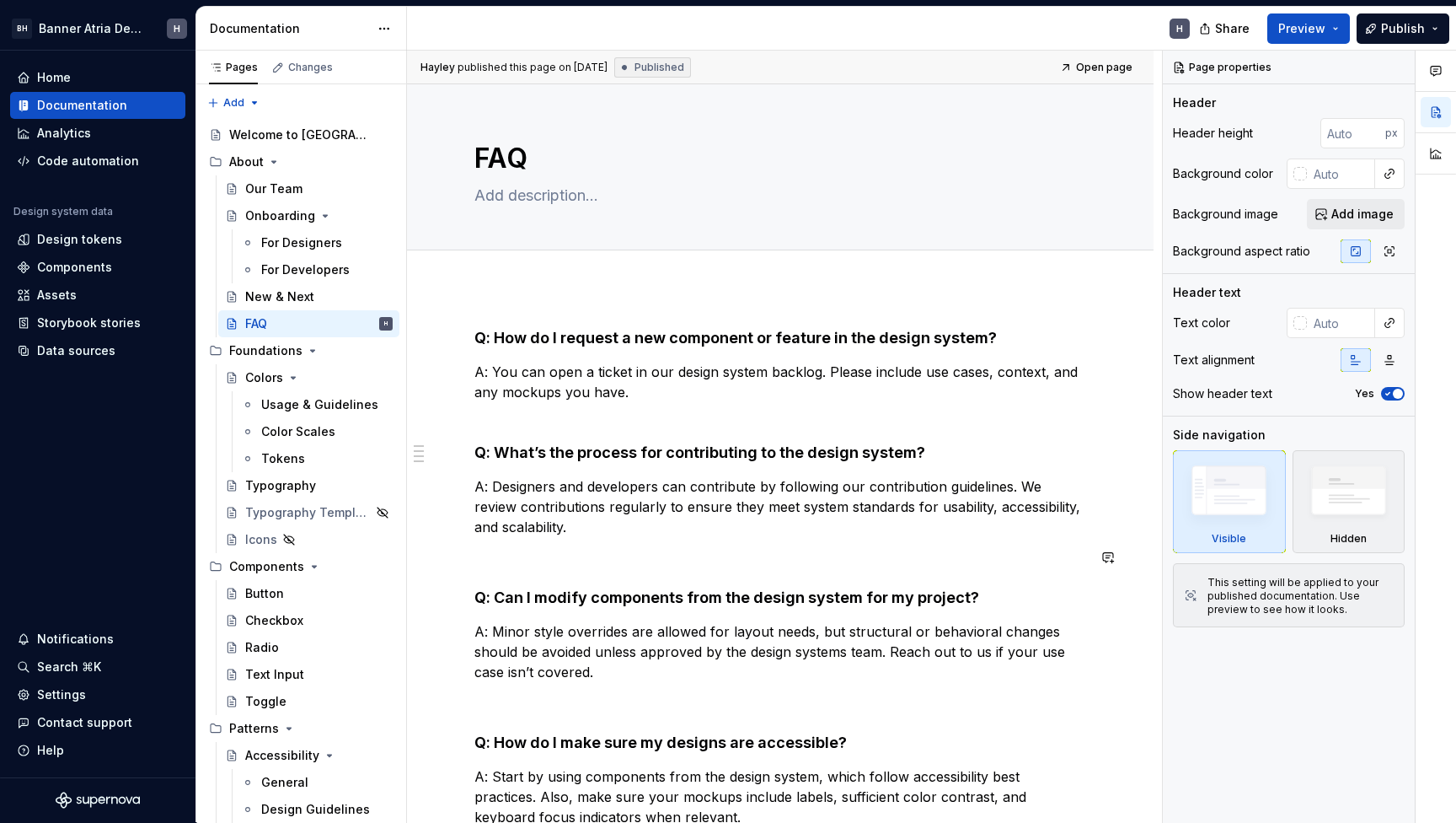
scroll to position [382, 0]
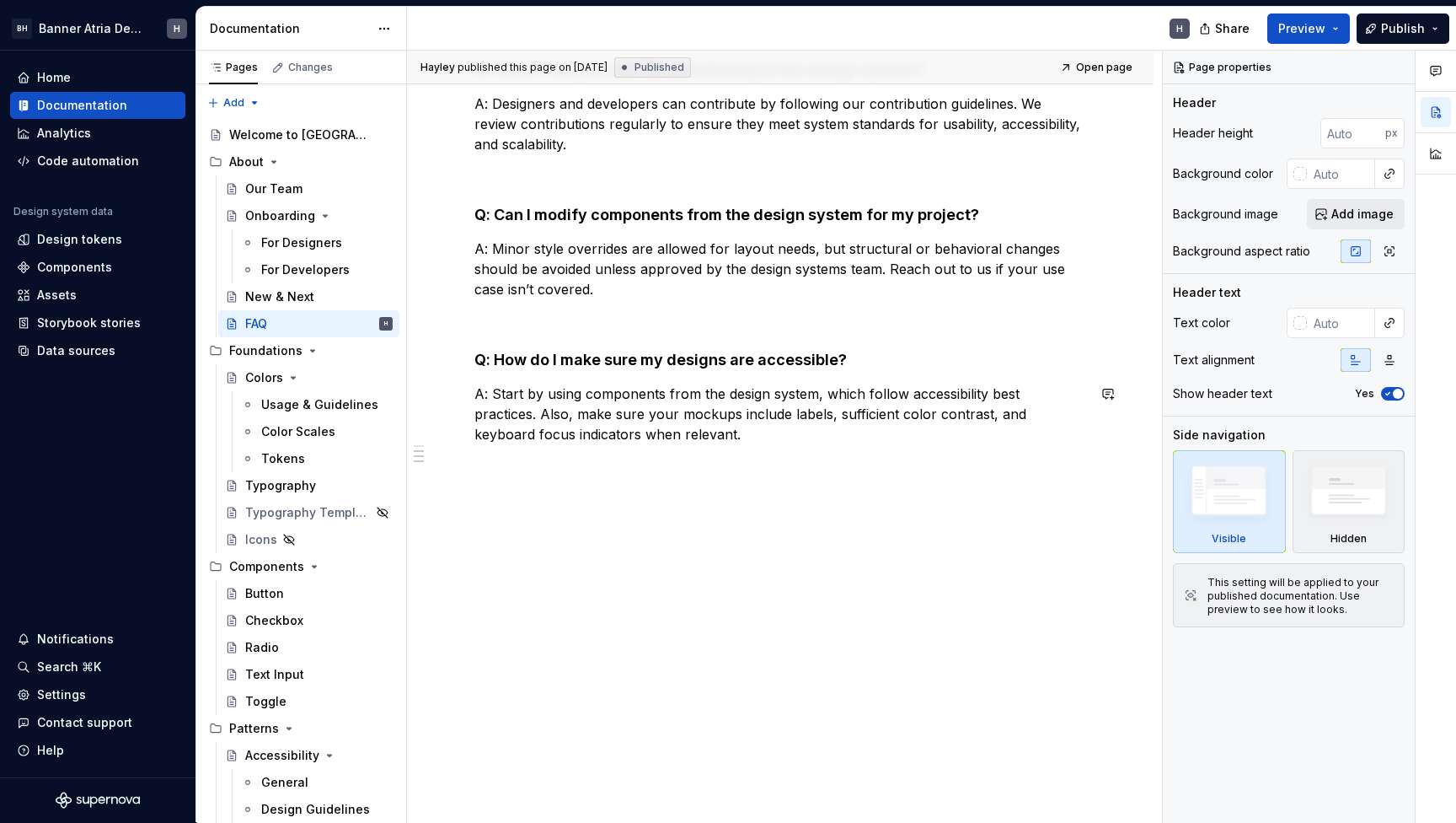
type textarea "*"
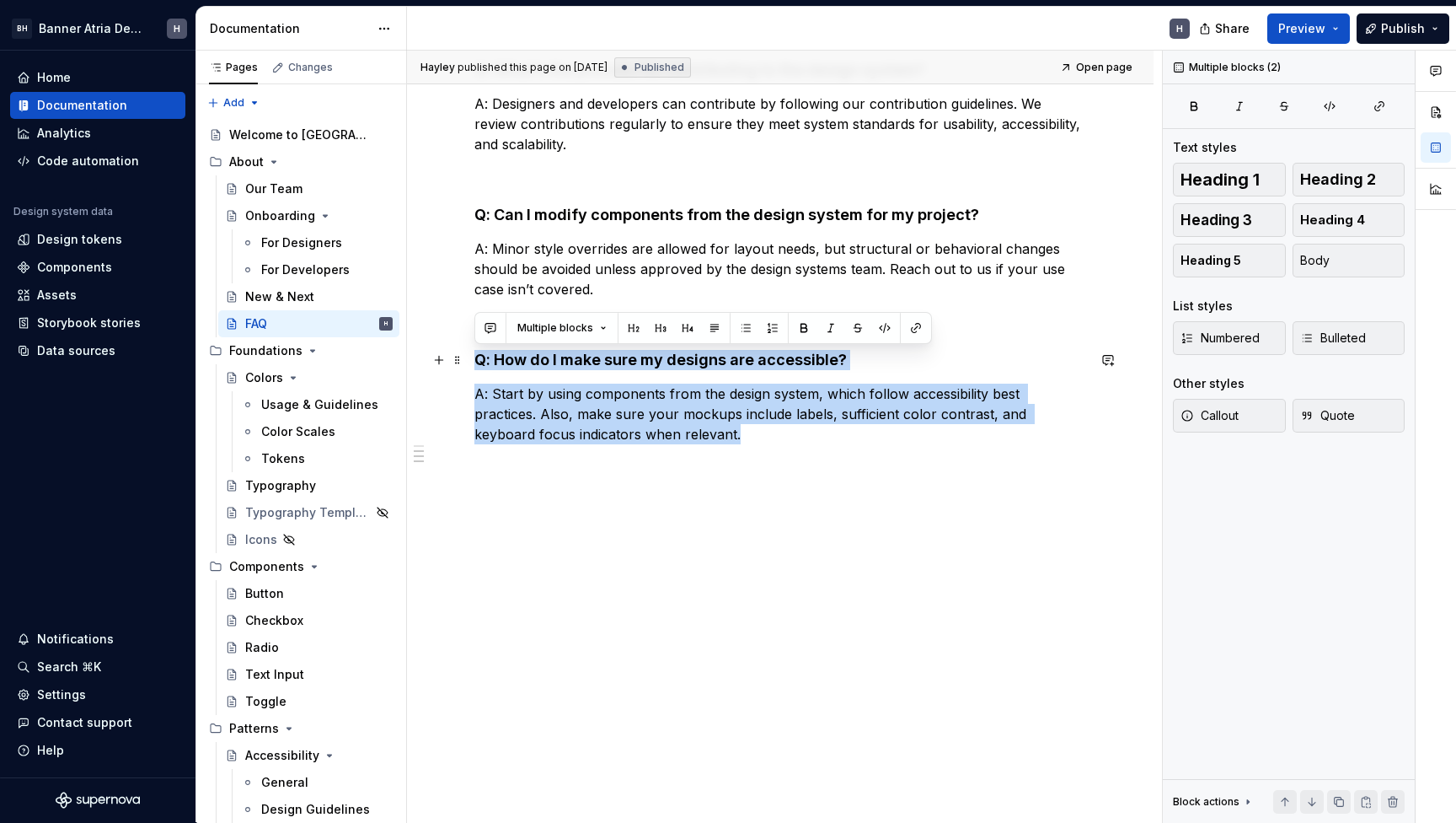
drag, startPoint x: 767, startPoint y: 436, endPoint x: 466, endPoint y: 364, distance: 309.5
click at [466, 364] on div "Q: How do I request a new component or feature in the design system? A: You can…" at bounding box center [781, 384] width 747 height 958
copy div "Q: How do I make sure my designs are accessible? A: Start by using components f…"
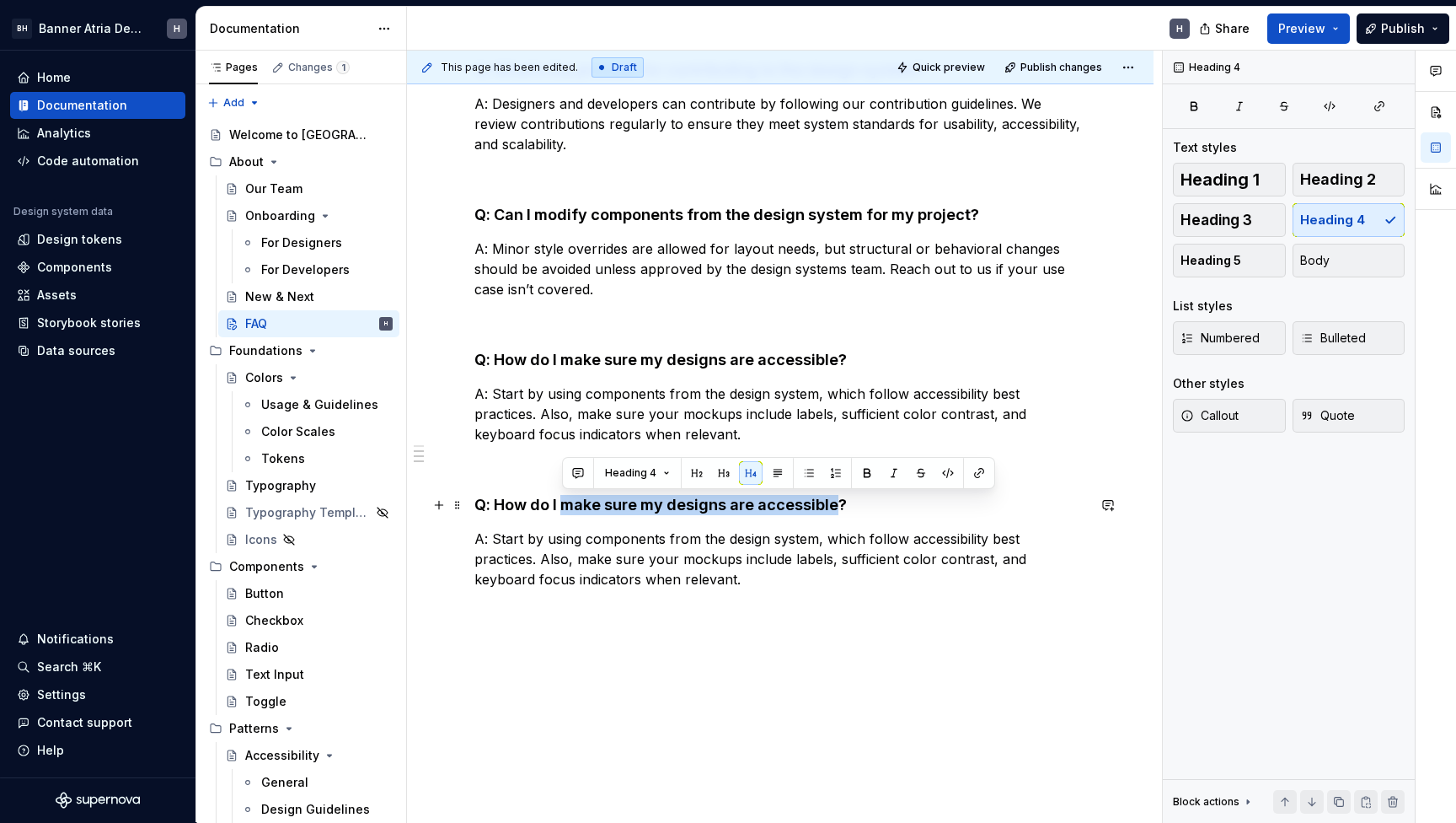
drag, startPoint x: 562, startPoint y: 502, endPoint x: 837, endPoint y: 504, distance: 275.0
click at [837, 504] on h4 "Q: How do I make sure my designs are accessible?" at bounding box center [780, 504] width 612 height 21
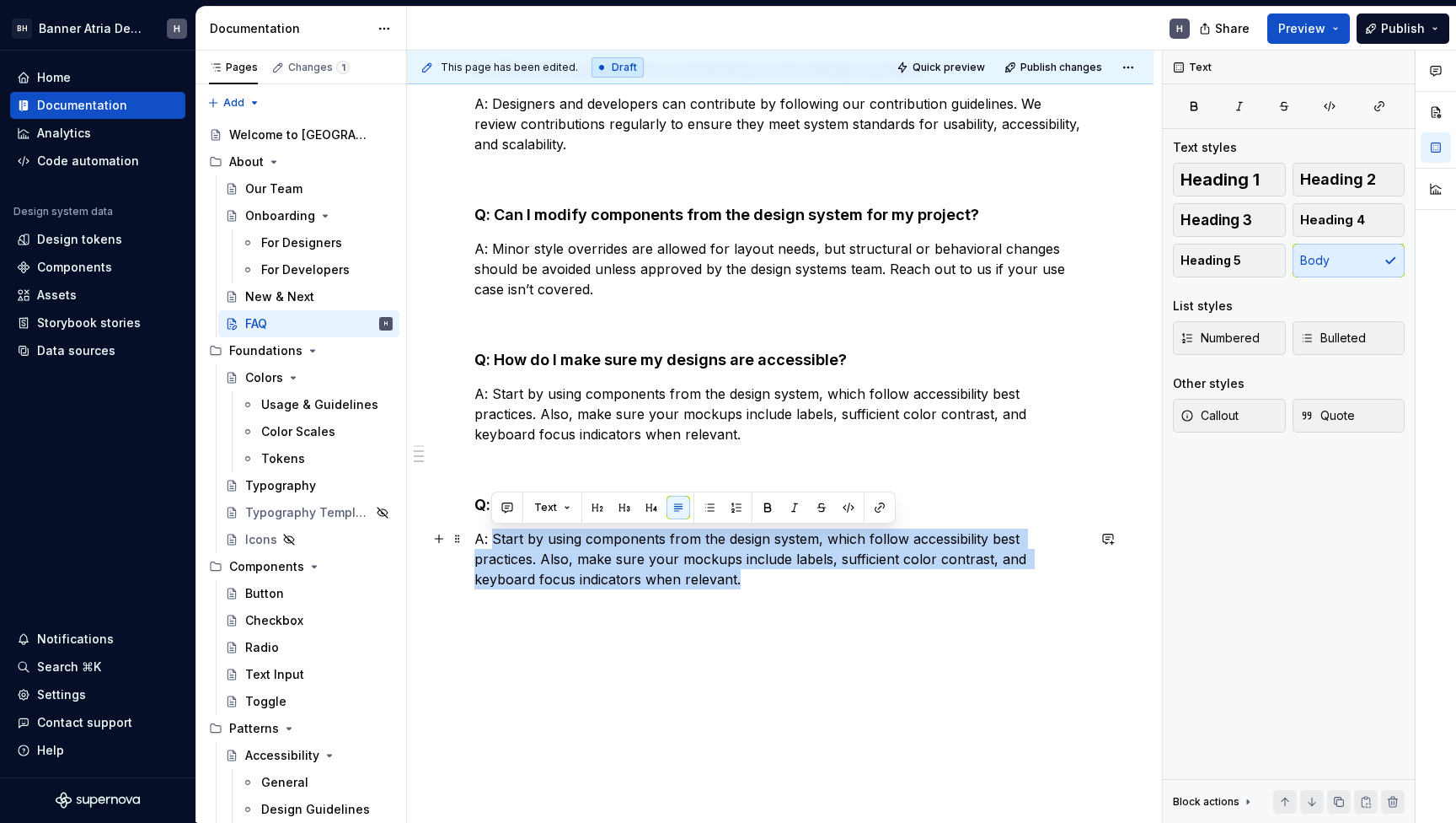
drag, startPoint x: 761, startPoint y: 582, endPoint x: 493, endPoint y: 544, distance: 270.7
click at [493, 544] on p "A: Start by using components from the design system, which follow accessibility…" at bounding box center [780, 559] width 612 height 61
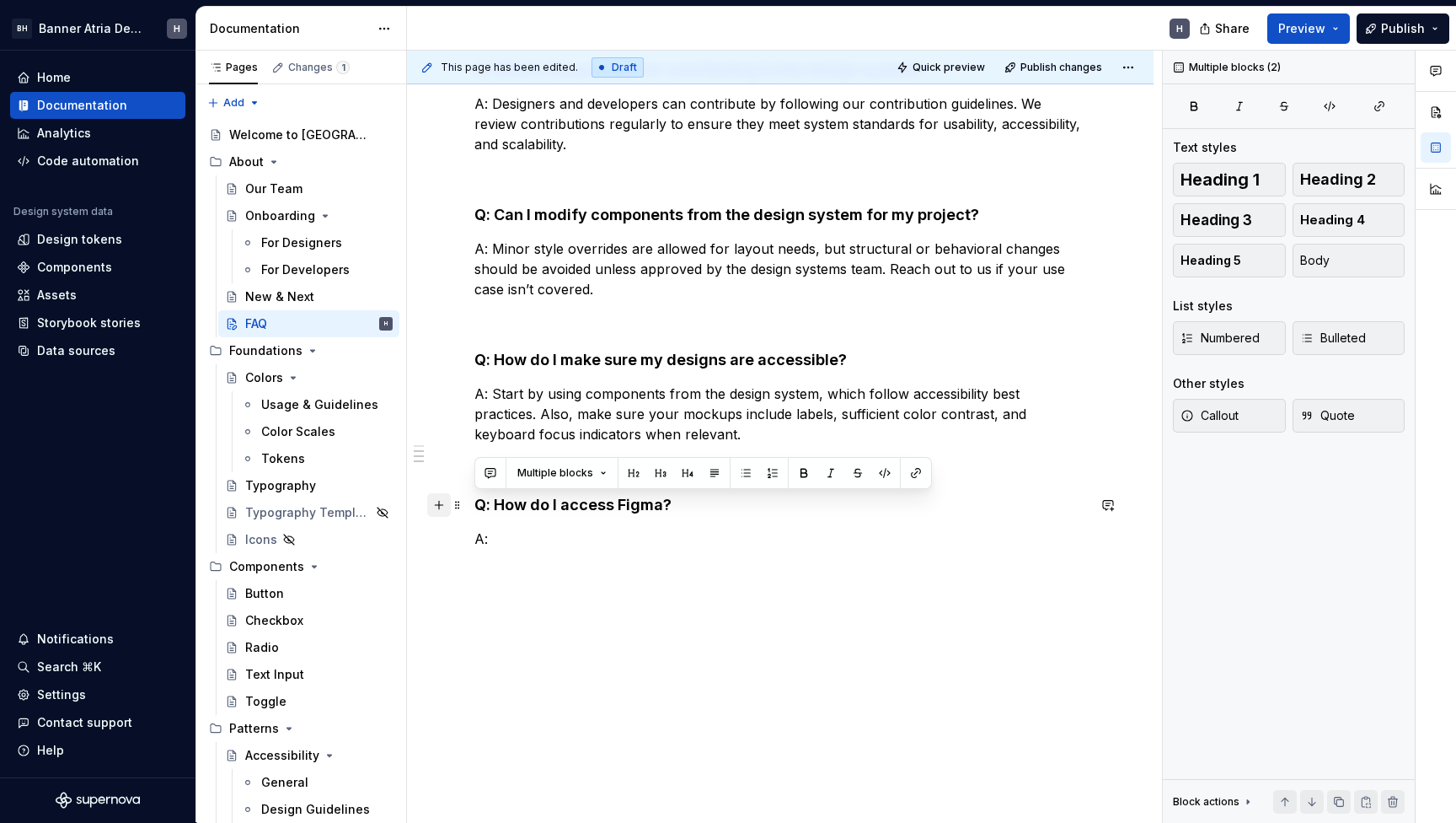
drag, startPoint x: 533, startPoint y: 542, endPoint x: 441, endPoint y: 502, distance: 100.3
click at [475, 502] on div "Q: How do I request a new component or feature in the design system? A: You can…" at bounding box center [780, 303] width 612 height 715
copy div "Q: How do I access Figma? A:"
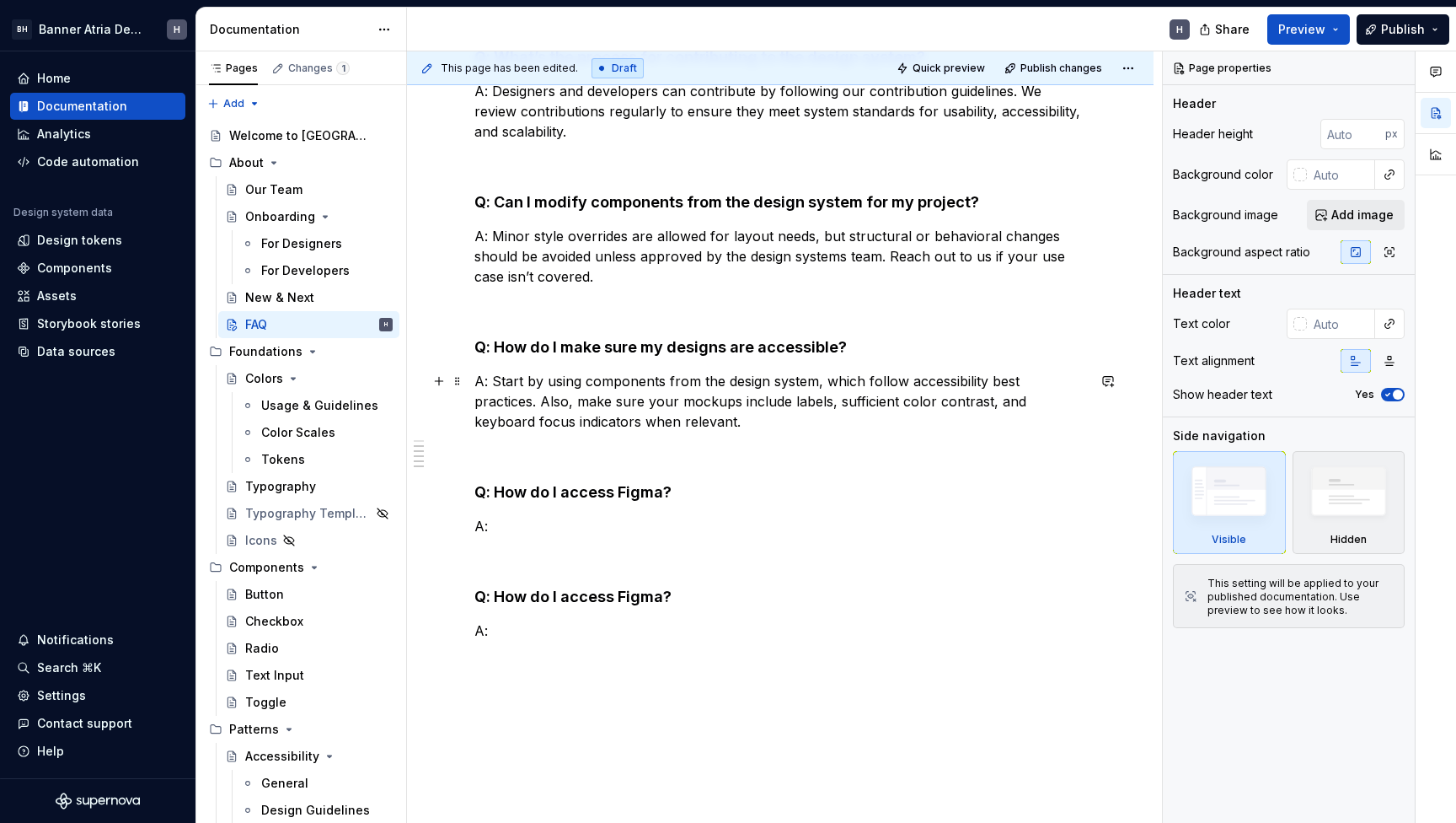
scroll to position [400, 0]
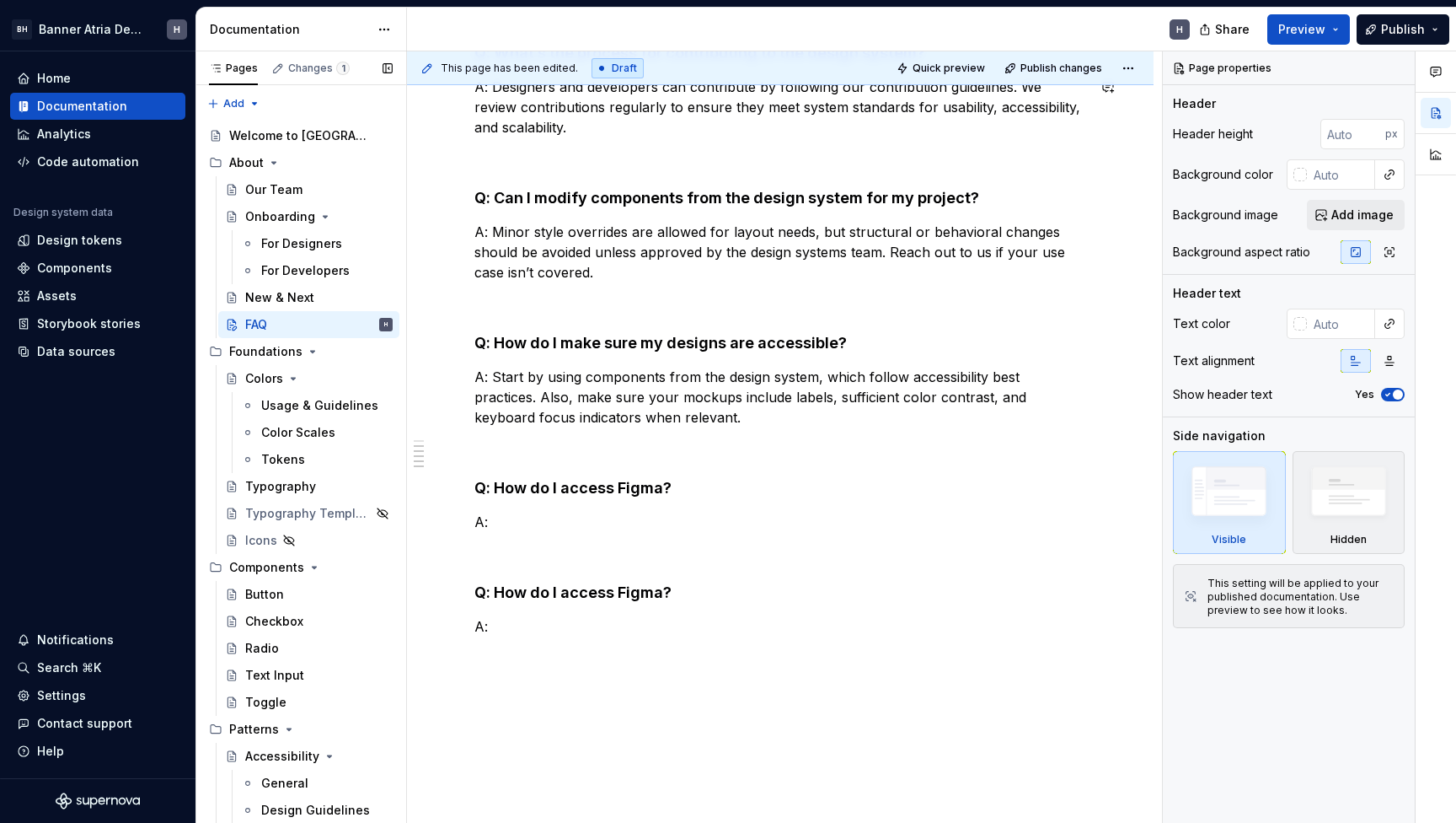
type textarea "*"
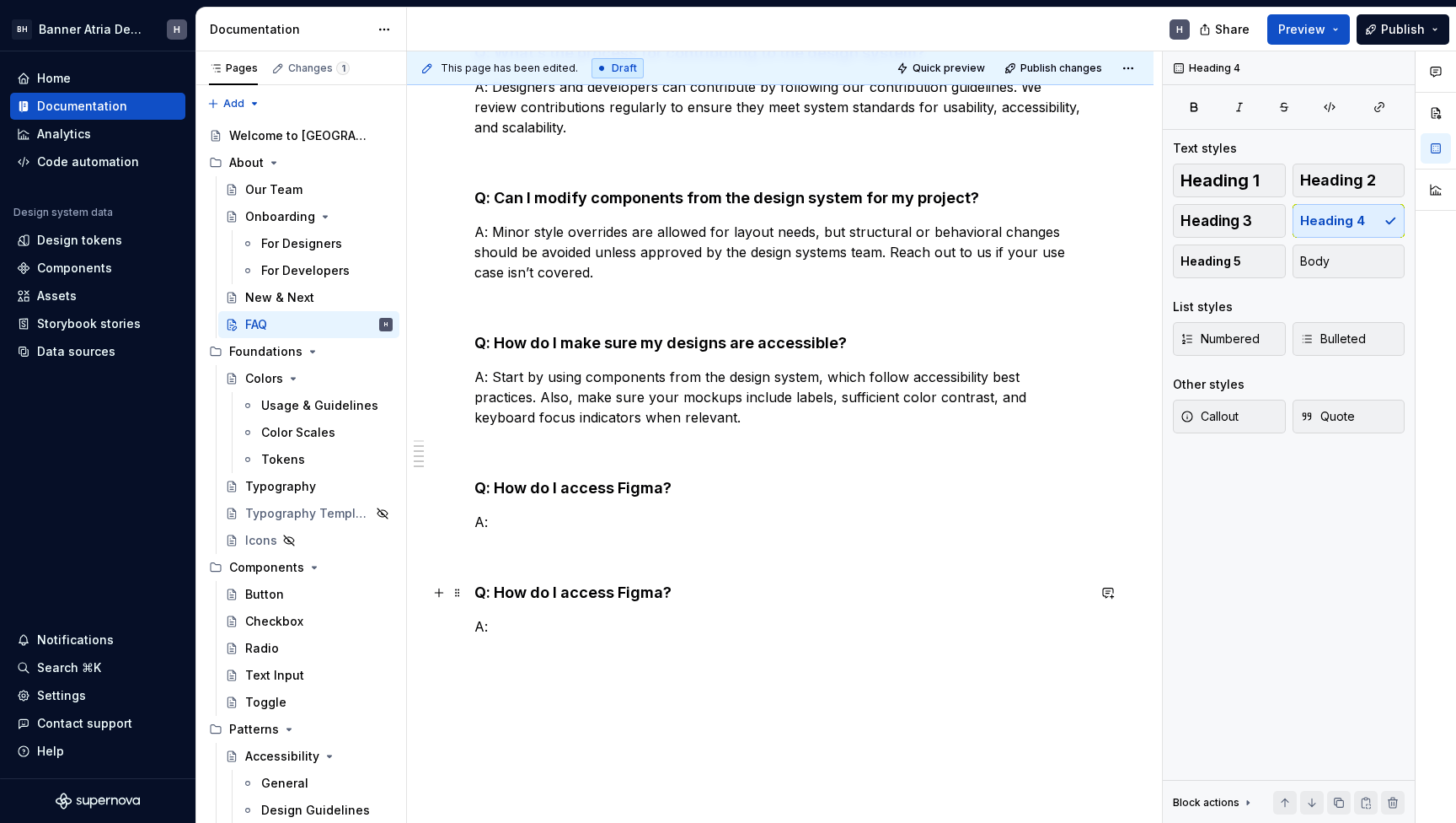
click at [630, 594] on h4 "Q: How do I access Figma?" at bounding box center [780, 592] width 612 height 21
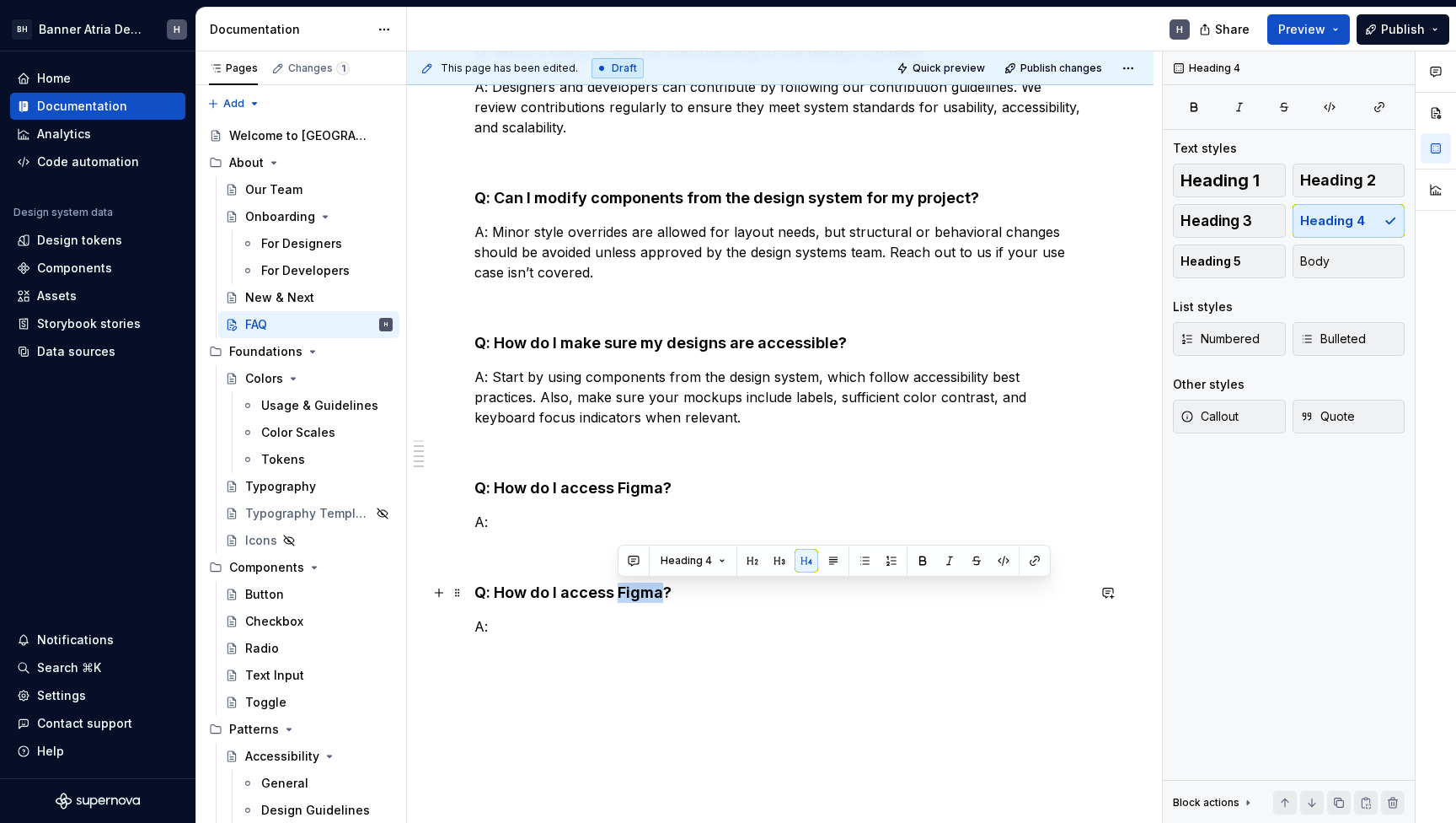
click at [630, 594] on h4 "Q: How do I access Figma?" at bounding box center [780, 592] width 612 height 21
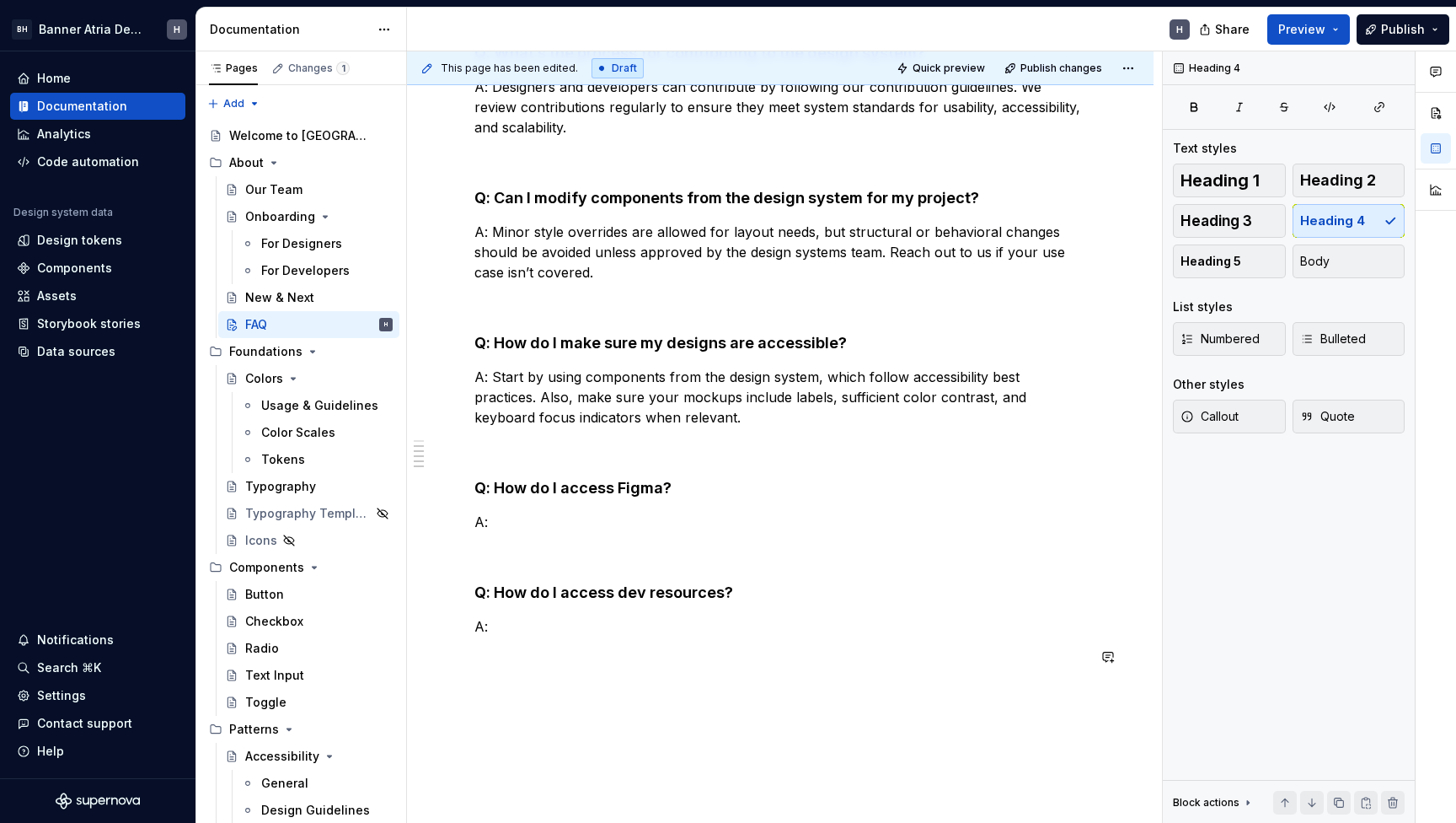
click at [543, 686] on div "Q: How do I request a new component or feature in the design system? A: You can…" at bounding box center [780, 307] width 612 height 759
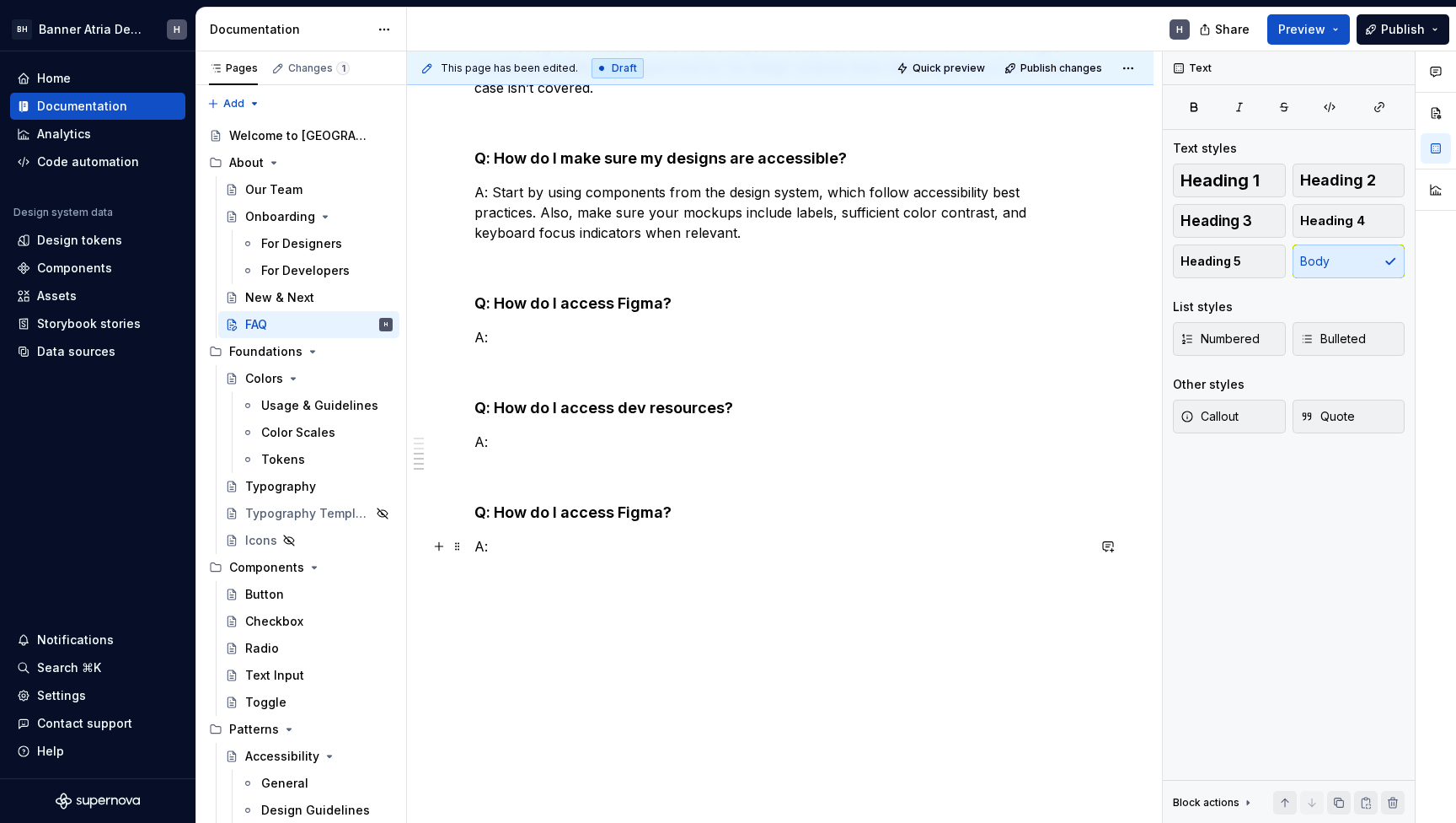
scroll to position [585, 0]
click at [621, 522] on h4 "Q: How do I access Figma?" at bounding box center [780, 512] width 612 height 21
click at [623, 516] on h4 "Q: How do I access Figma?" at bounding box center [780, 512] width 612 height 21
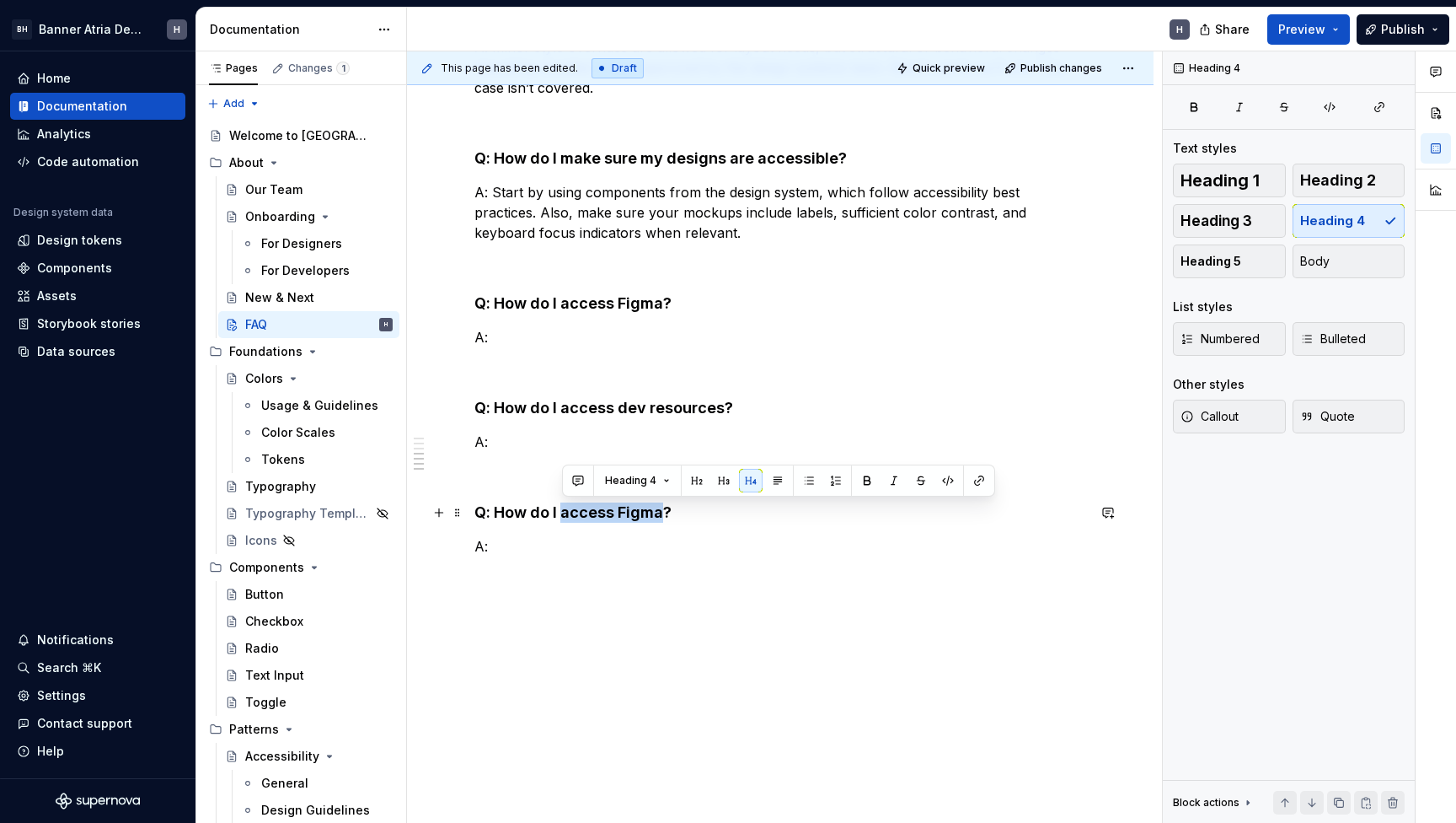
drag, startPoint x: 623, startPoint y: 516, endPoint x: 609, endPoint y: 516, distance: 14.0
click at [609, 516] on h4 "Q: How do I access Figma?" at bounding box center [780, 512] width 612 height 21
click at [609, 516] on h4 "Q: How do I report a bug?" at bounding box center [780, 512] width 612 height 21
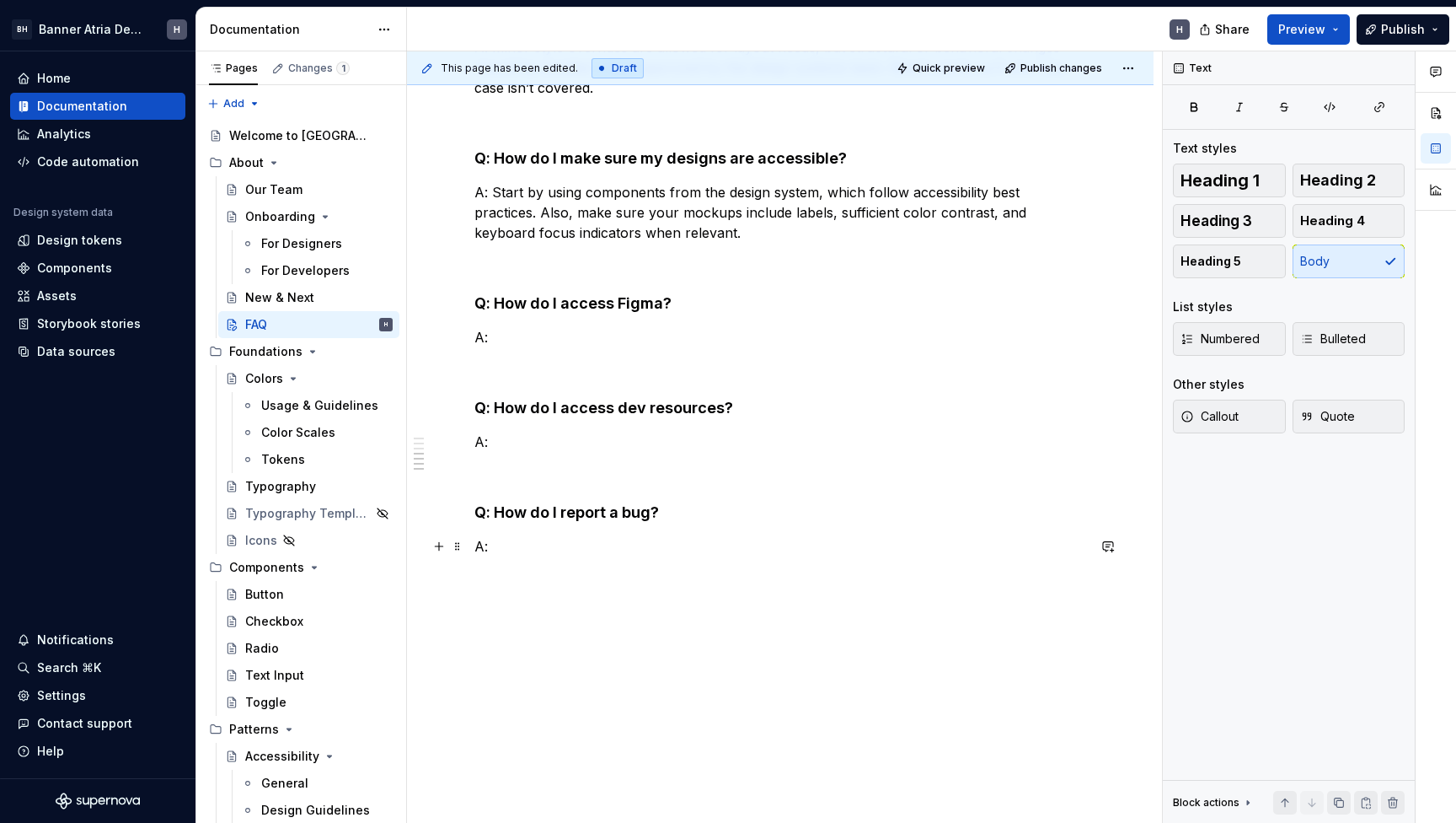
click at [597, 553] on p "A:" at bounding box center [780, 546] width 612 height 21
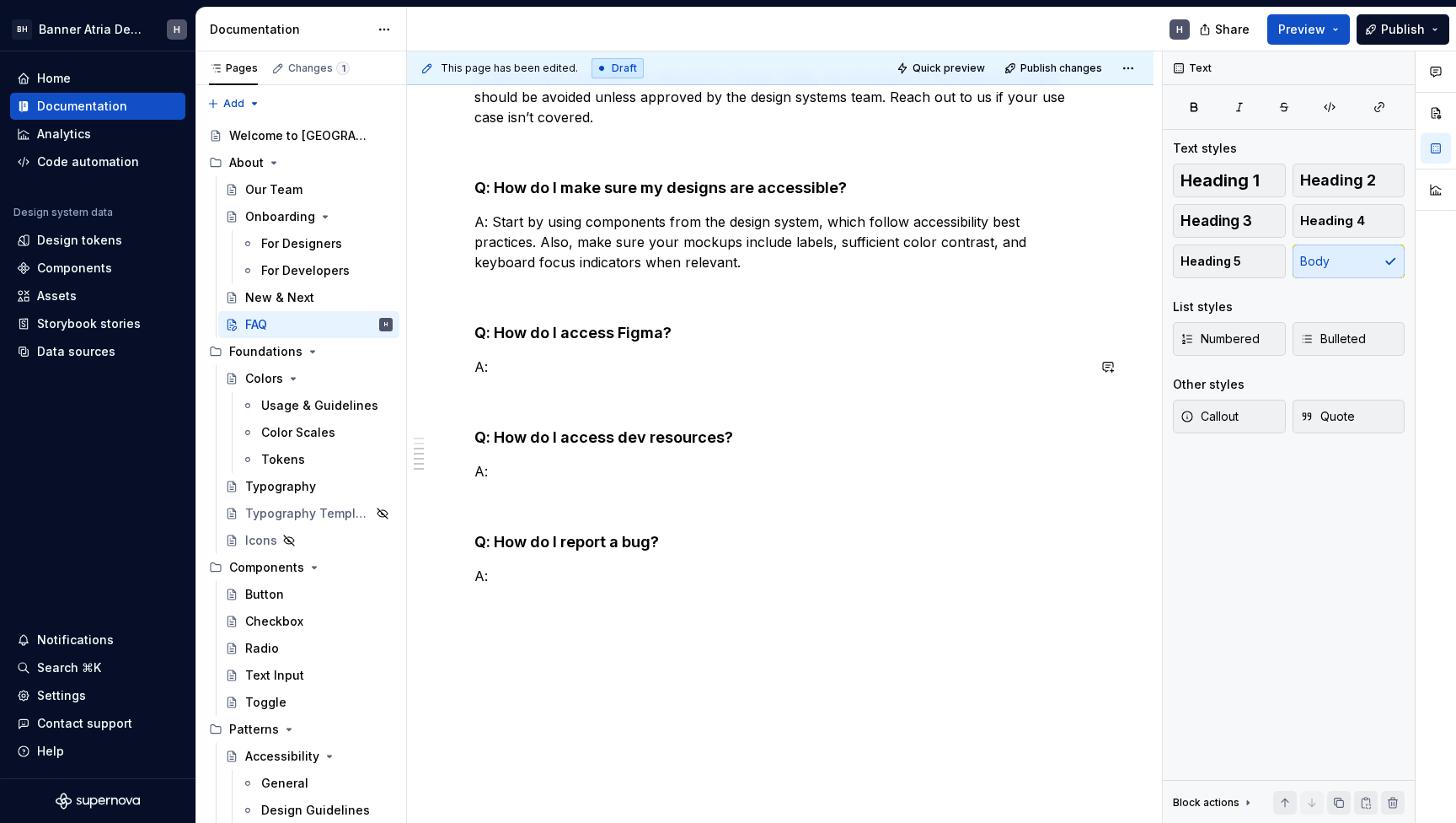
scroll to position [564, 0]
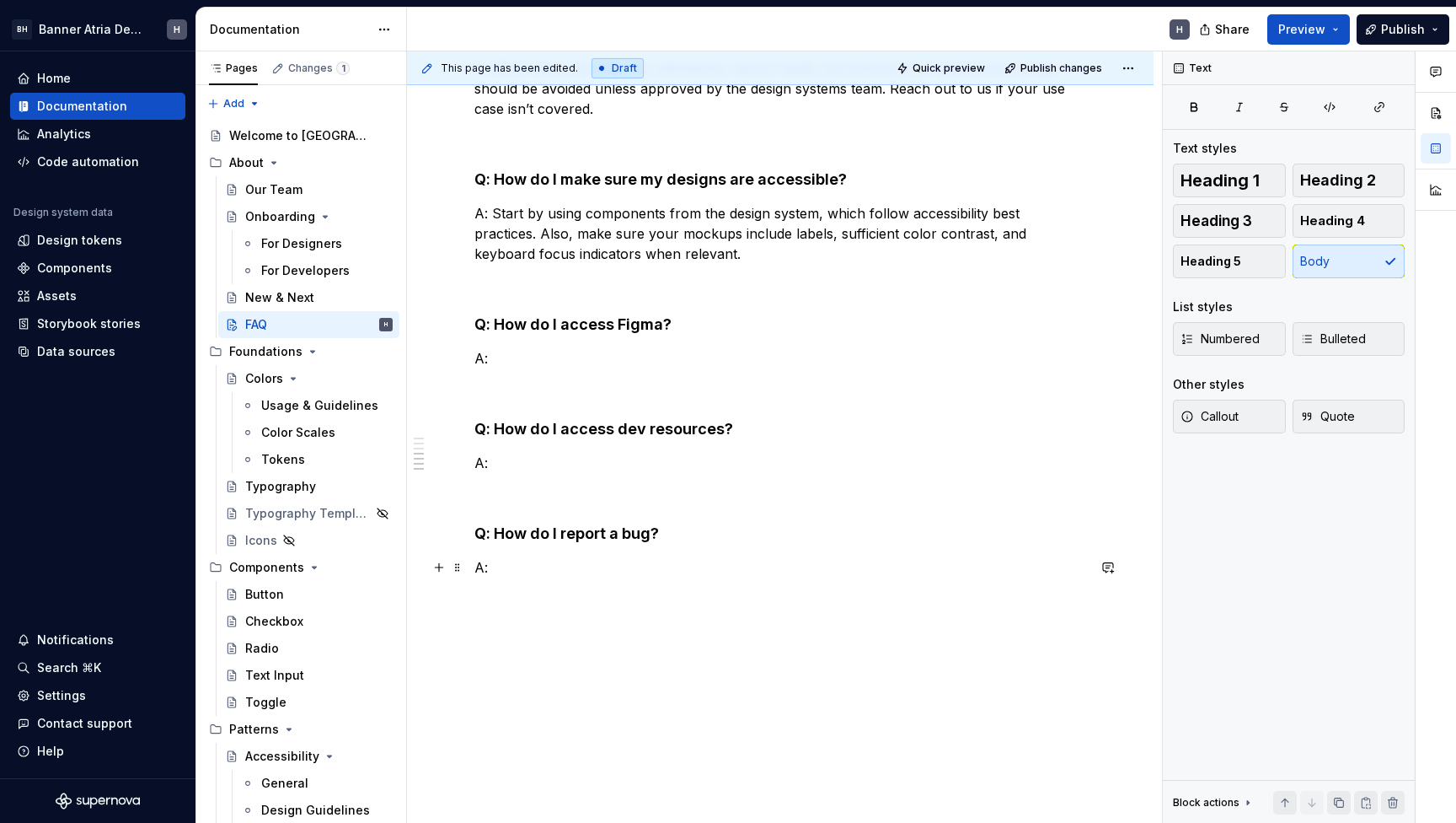
click at [529, 559] on p "A:" at bounding box center [780, 567] width 612 height 21
click at [620, 324] on h4 "Q: How do I access Figma?" at bounding box center [780, 324] width 612 height 21
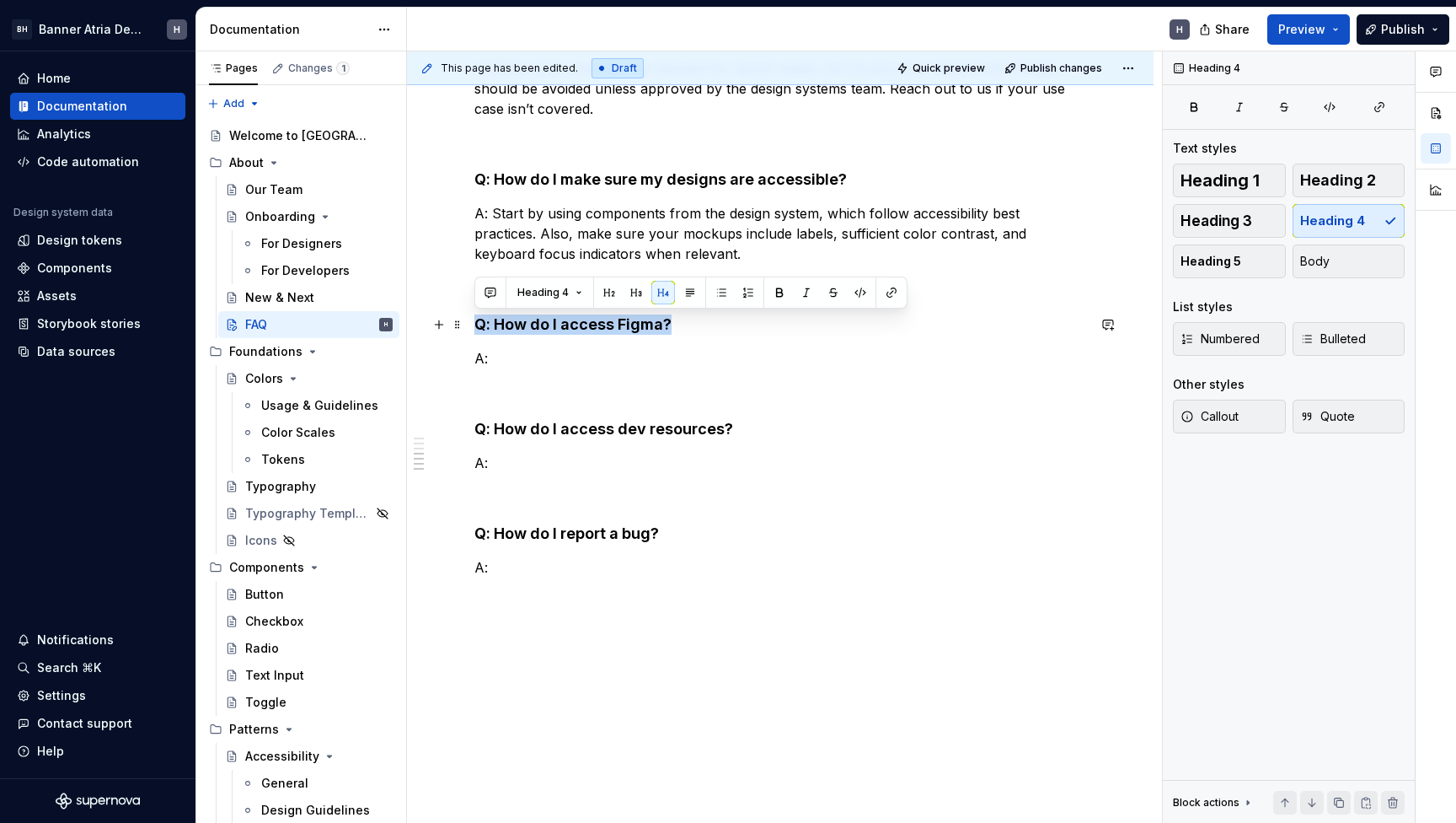
click at [620, 324] on h4 "Q: How do I access Figma?" at bounding box center [780, 324] width 612 height 21
copy h4 "Q: How do I access Figma?"
click at [543, 537] on h4 "Q: How do I report a bug?" at bounding box center [780, 533] width 612 height 21
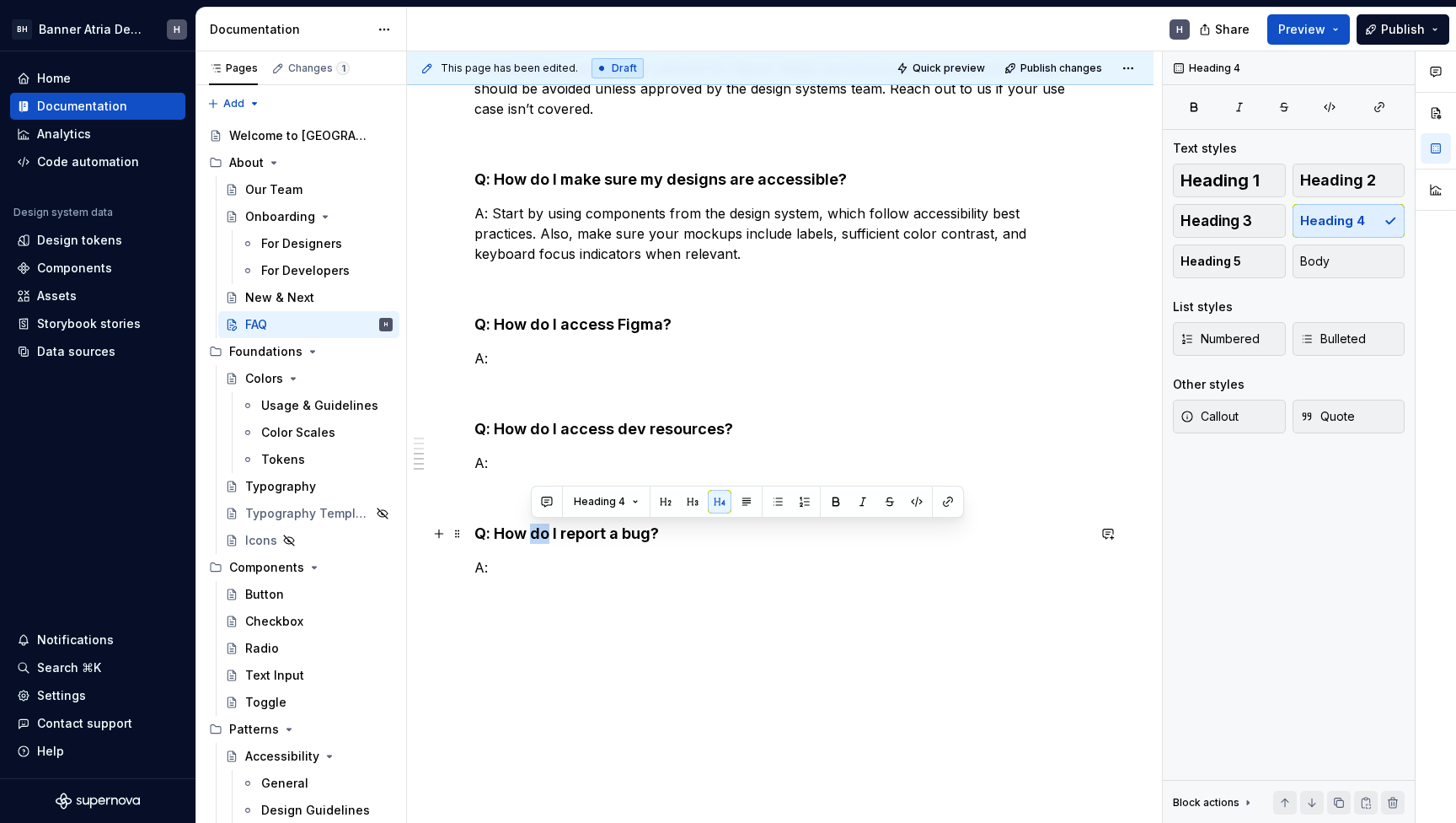
click at [543, 537] on h4 "Q: How do I report a bug?" at bounding box center [780, 533] width 612 height 21
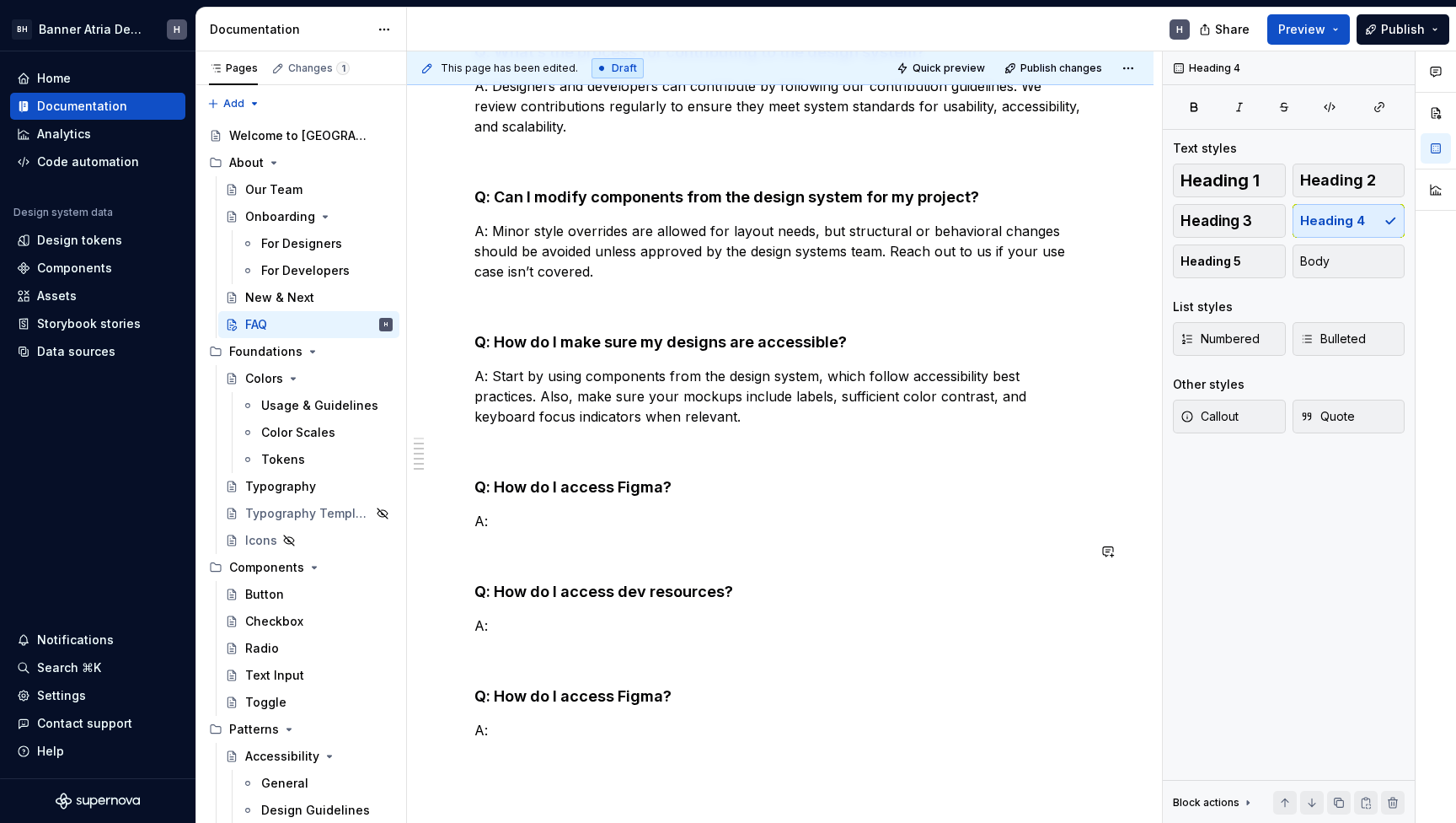
scroll to position [386, 0]
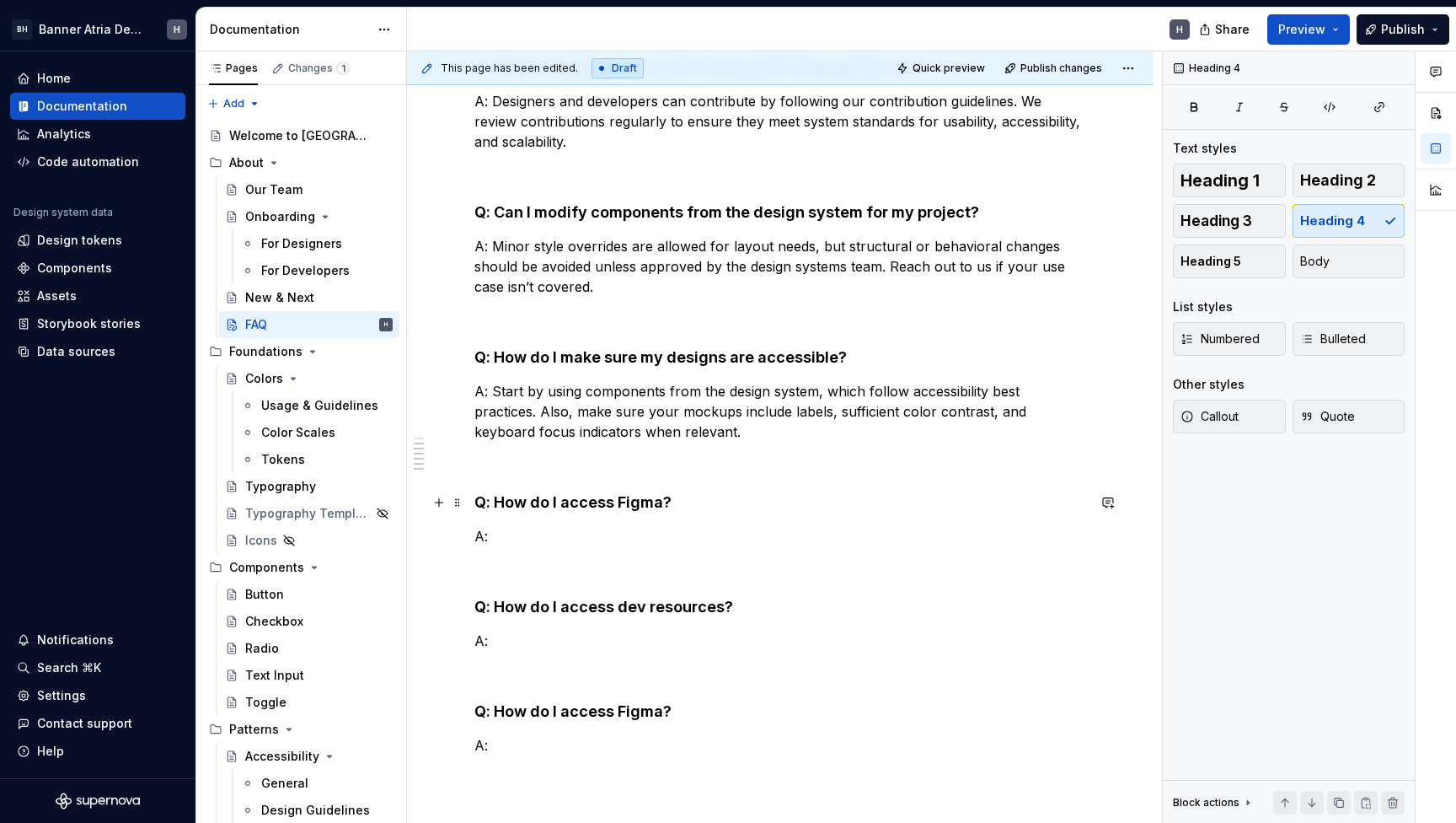
click at [628, 500] on h4 "Q: How do I access Figma?" at bounding box center [780, 502] width 612 height 21
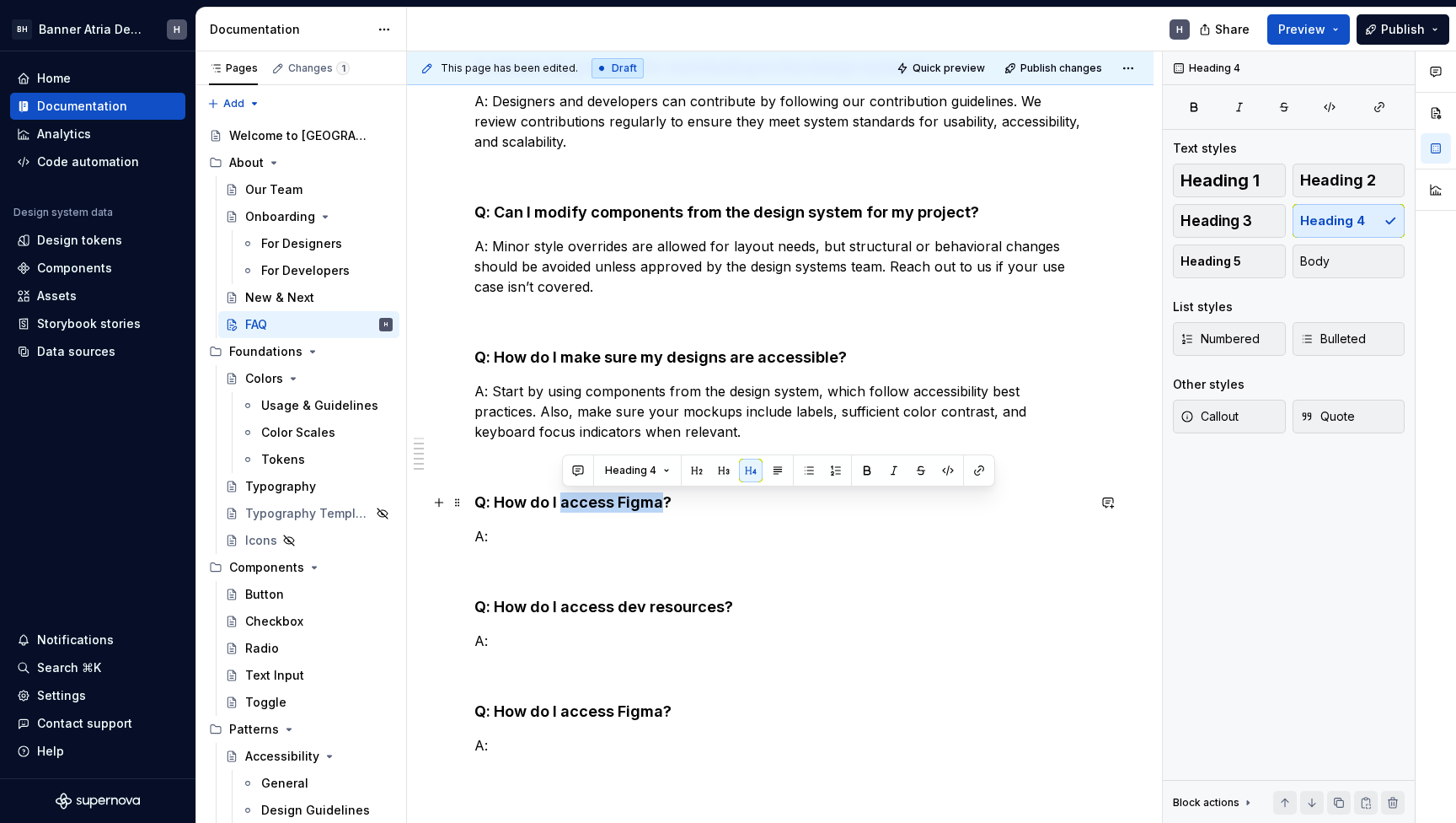
drag, startPoint x: 628, startPoint y: 500, endPoint x: 583, endPoint y: 500, distance: 45.0
click at [583, 500] on h4 "Q: How do I access Figma?" at bounding box center [780, 502] width 612 height 21
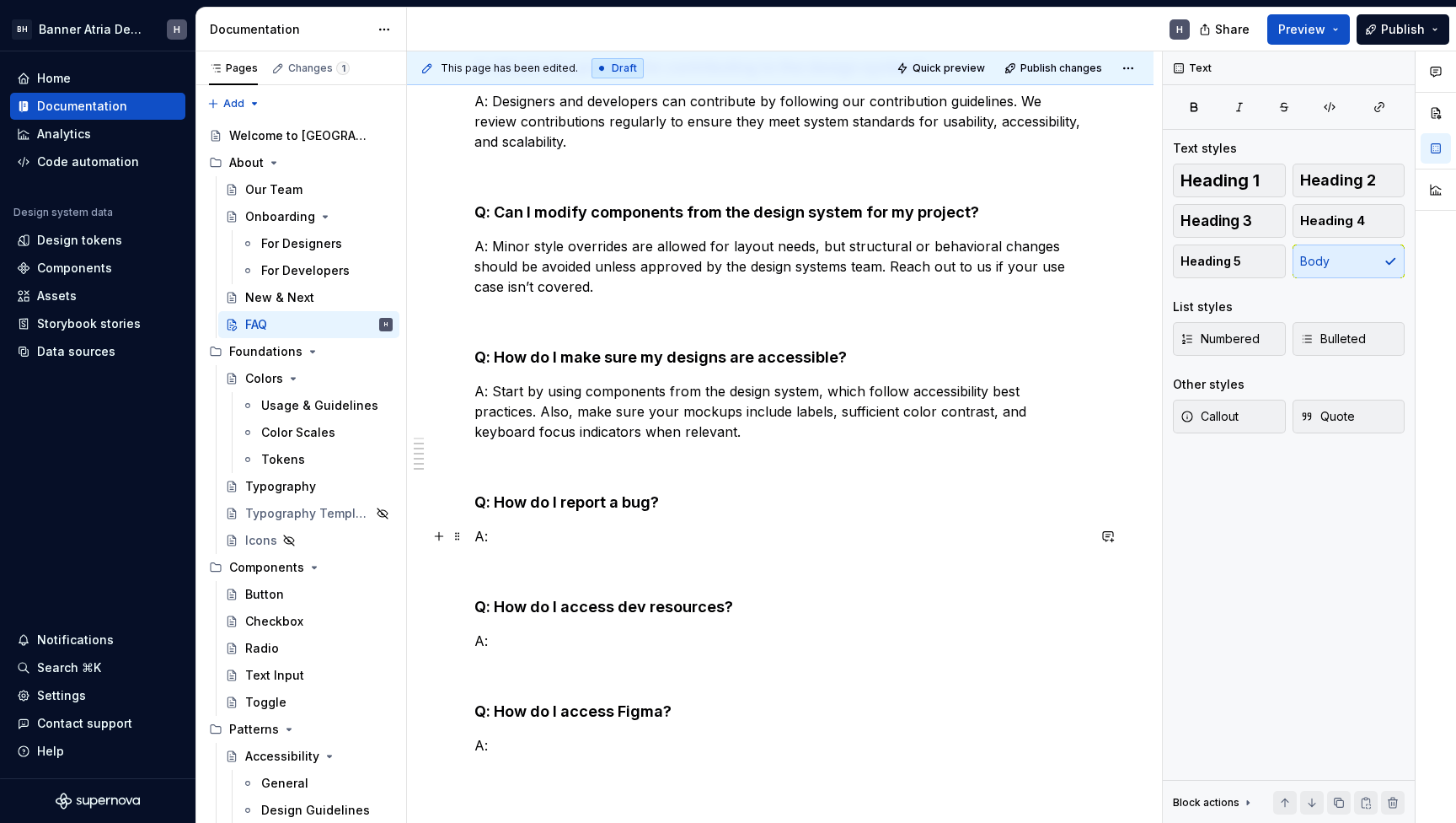
click at [621, 527] on p "A:" at bounding box center [780, 536] width 612 height 21
type textarea "*"
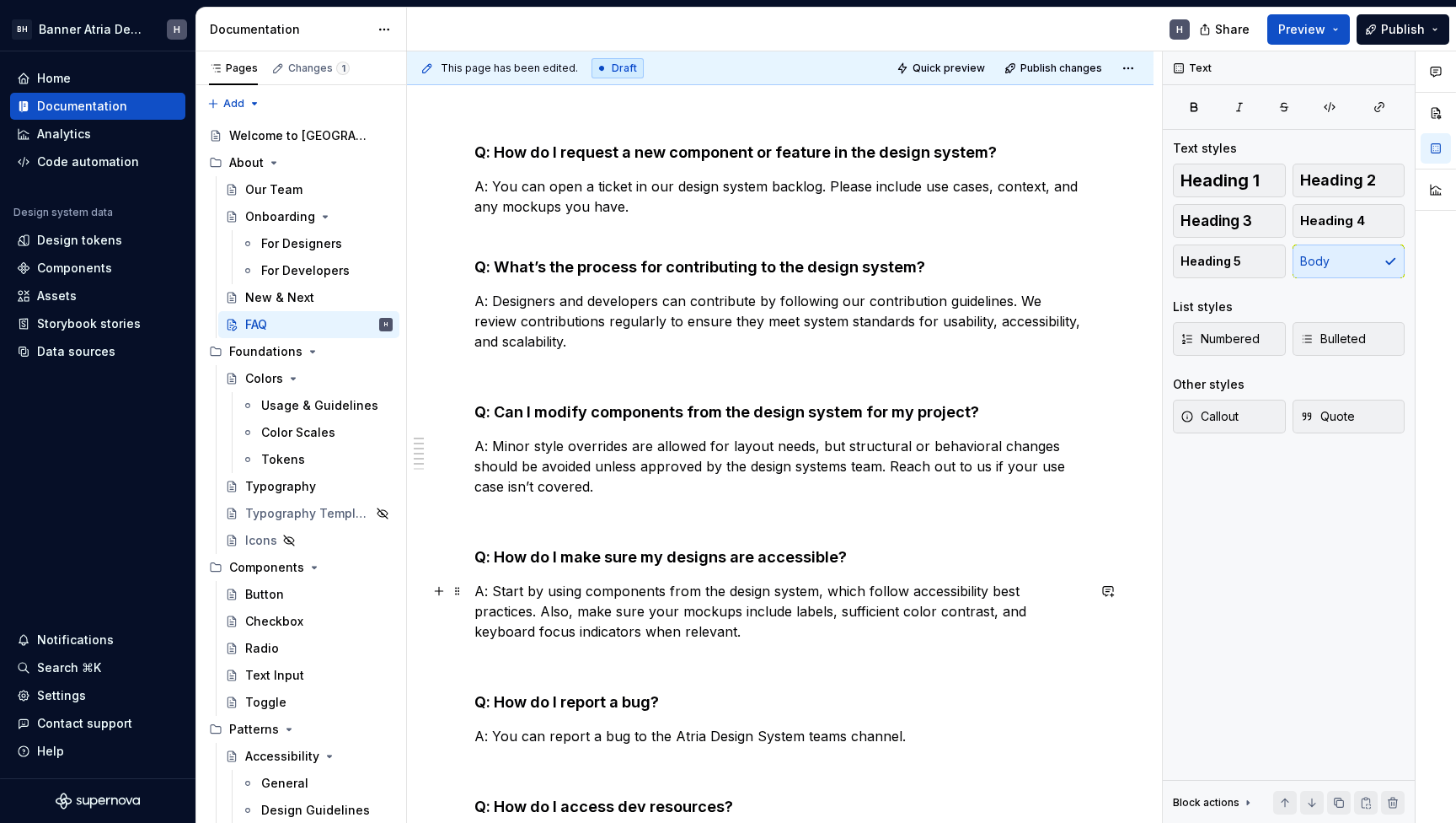
scroll to position [300, 0]
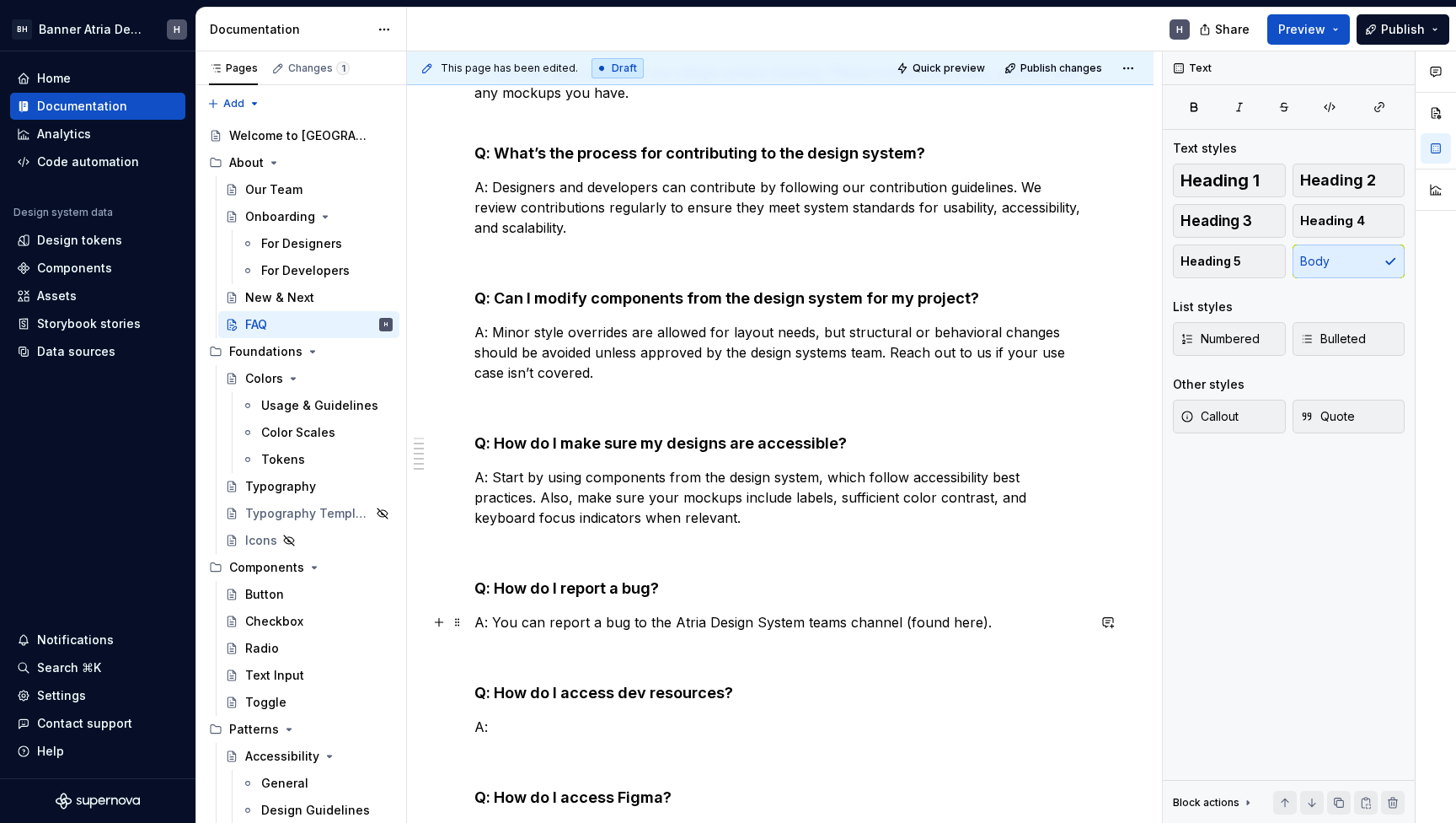
click at [947, 621] on p "A: You can report a bug to the Atria Design System teams channel (found here)." at bounding box center [780, 622] width 612 height 21
click at [955, 618] on p "A: You can report a bug to the Atria Design System teams channel (found here)." at bounding box center [780, 622] width 612 height 21
click at [1331, 587] on button "button" at bounding box center [1332, 591] width 23 height 23
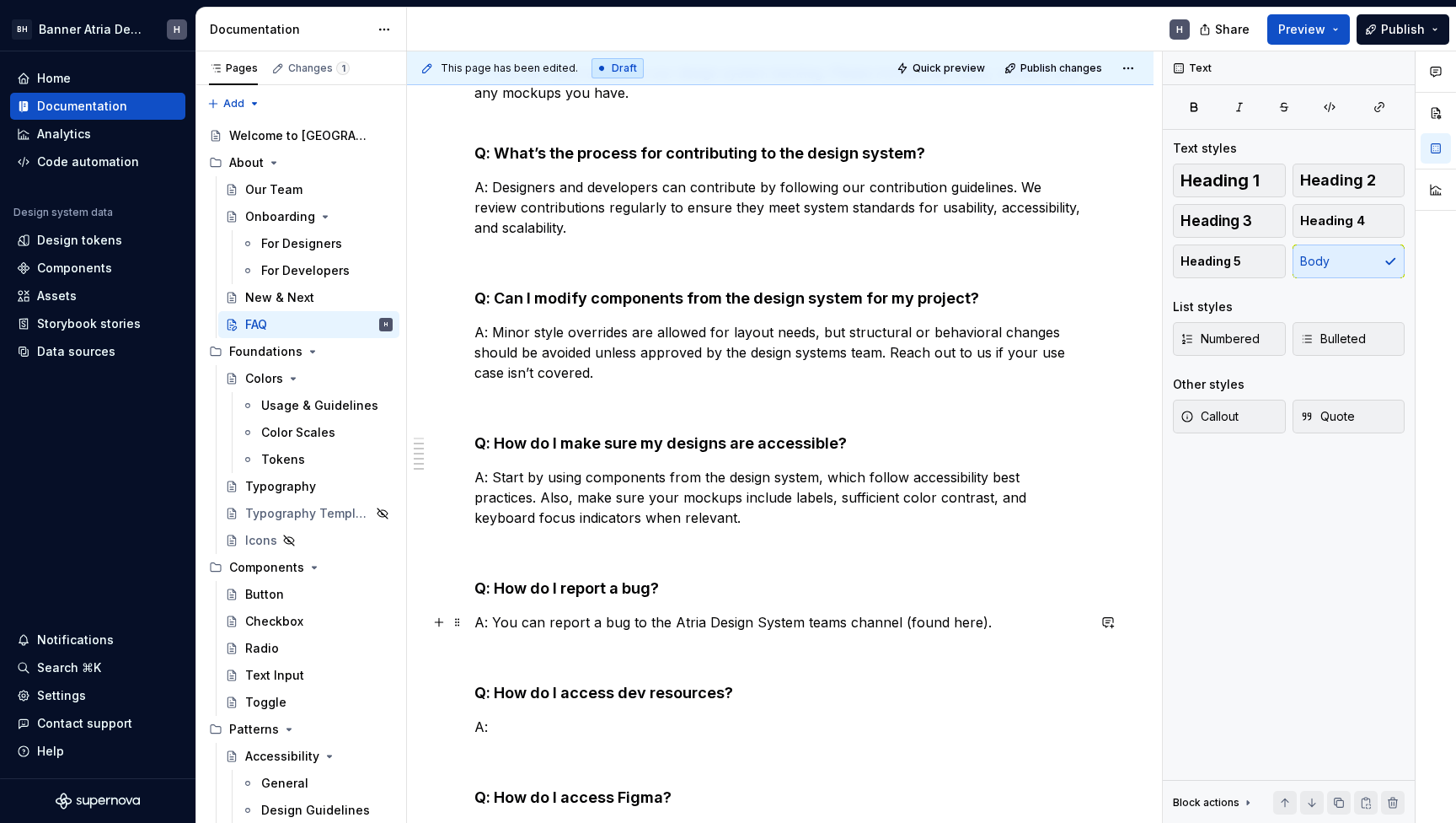
click at [956, 623] on p "A: You can report a bug to the Atria Design System teams channel (found here)." at bounding box center [780, 622] width 612 height 21
drag, startPoint x: 1293, startPoint y: 610, endPoint x: 1282, endPoint y: 613, distance: 11.4
click at [1289, 609] on div "Text Text styles Heading 1 Heading 2 Heading 3 Heading 4 Heading 5 Body List st…" at bounding box center [1289, 437] width 252 height 772
click at [954, 613] on p "A: You can report a bug to the Atria Design System teams channel (found here)." at bounding box center [780, 622] width 612 height 21
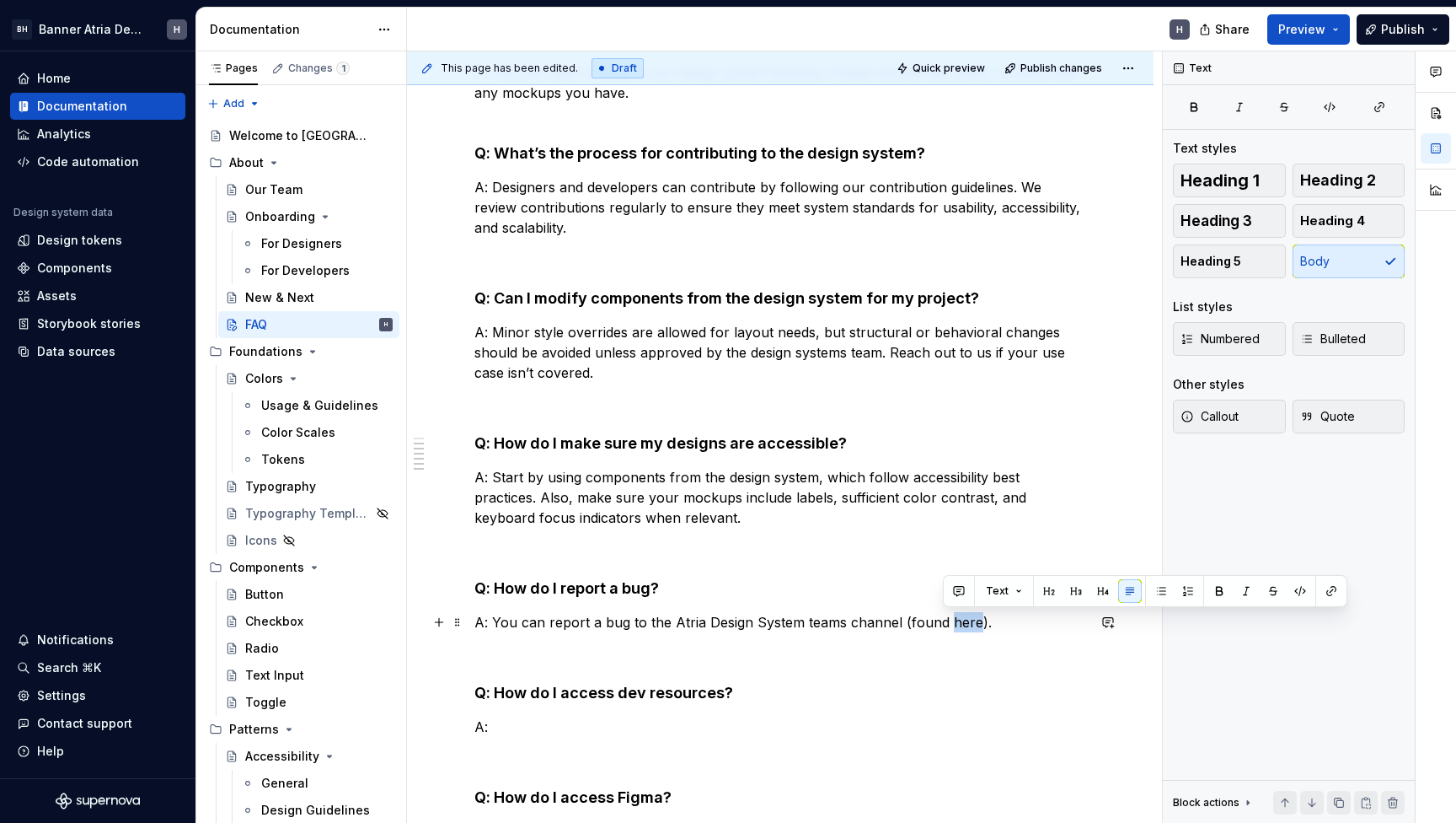
click at [954, 613] on p "A: You can report a bug to the Atria Design System teams channel (found here)." at bounding box center [780, 622] width 612 height 21
click at [1323, 587] on button "button" at bounding box center [1332, 591] width 23 height 23
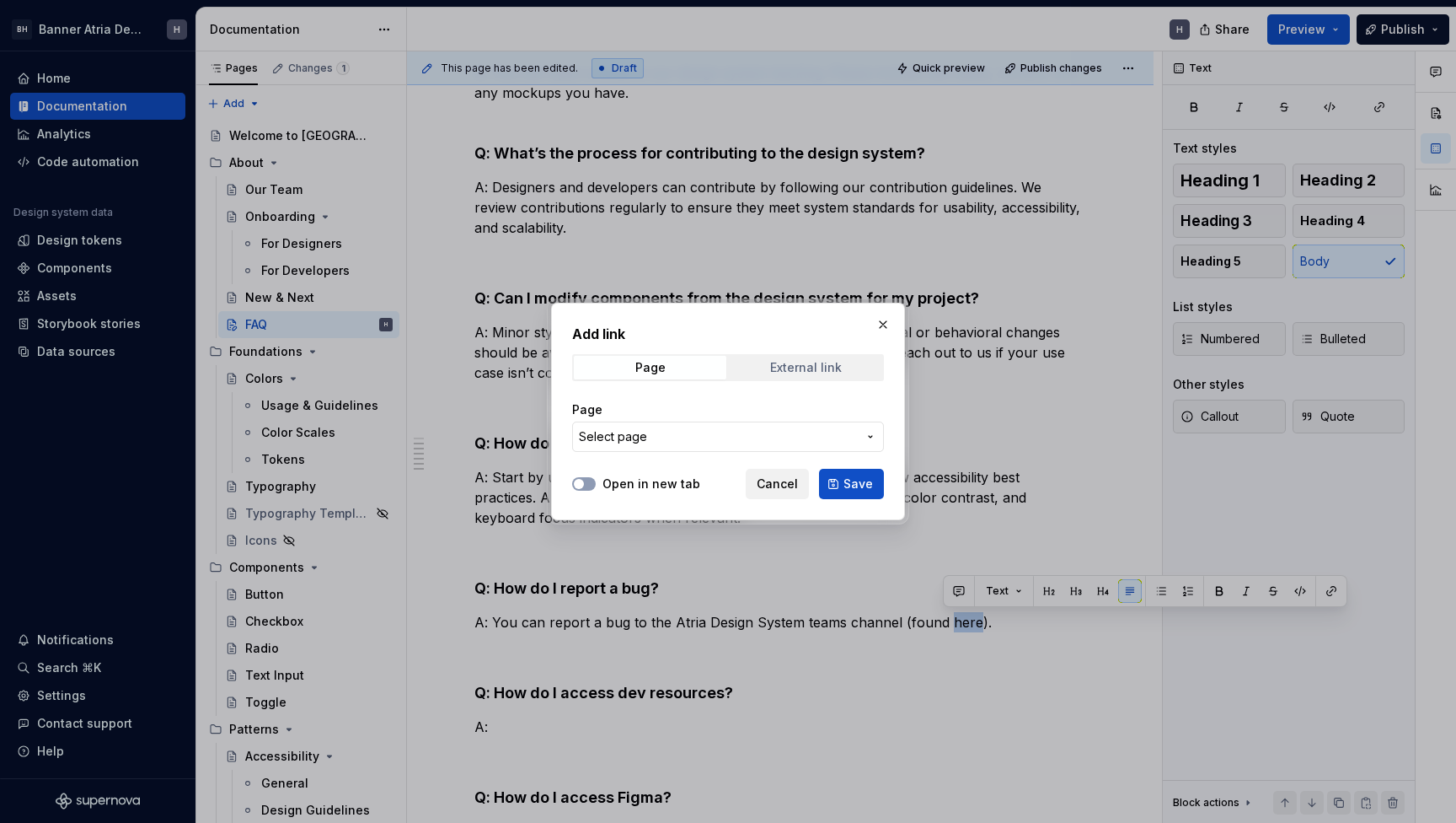
click at [751, 361] on span "External link" at bounding box center [806, 367] width 152 height 23
click at [644, 431] on input "URL" at bounding box center [728, 437] width 312 height 30
paste input "[URL][DOMAIN_NAME]"
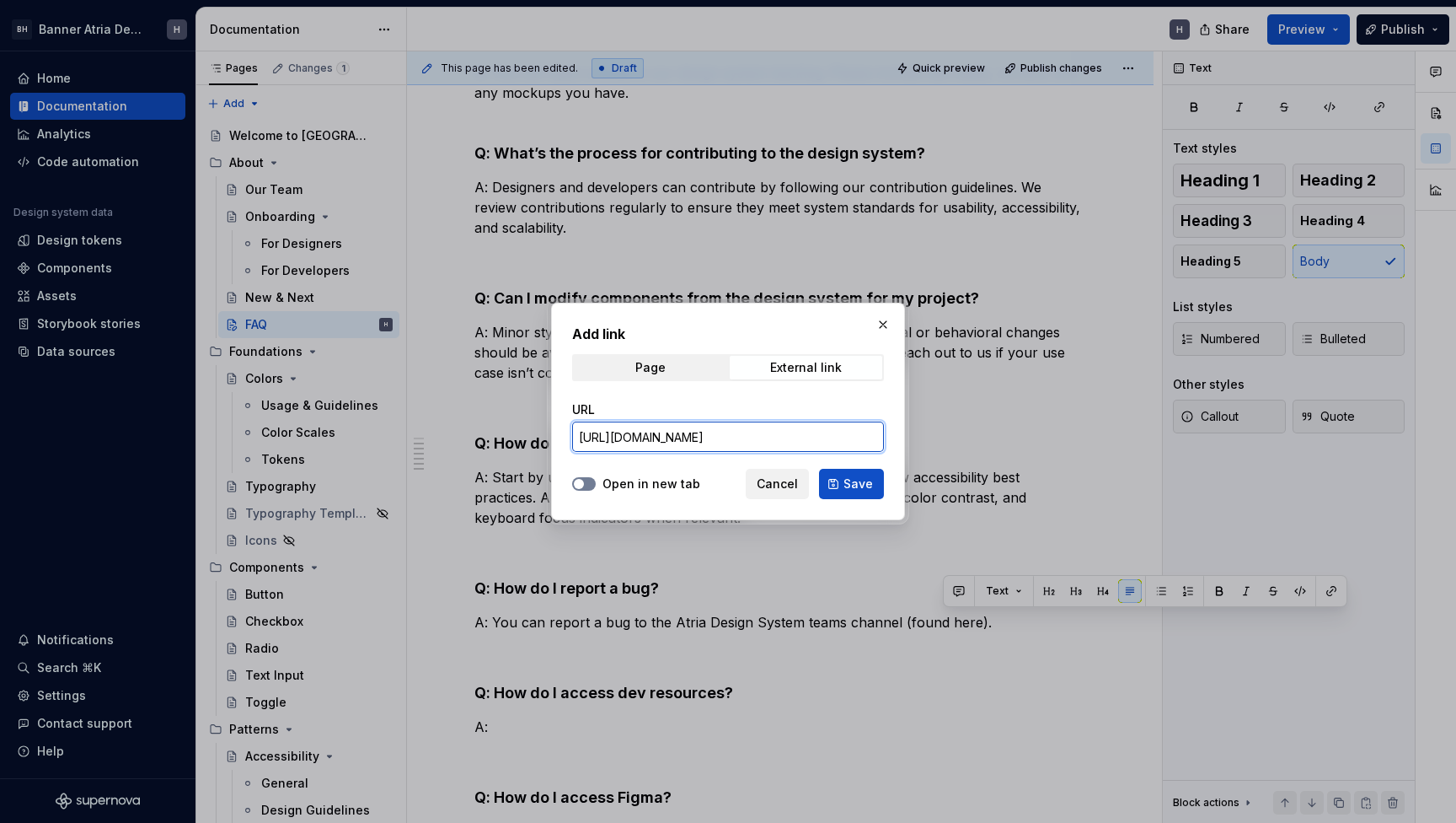
type input "[URL][DOMAIN_NAME]"
click at [585, 479] on icon "button" at bounding box center [578, 484] width 13 height 10
click at [859, 479] on span "Save" at bounding box center [858, 484] width 30 height 17
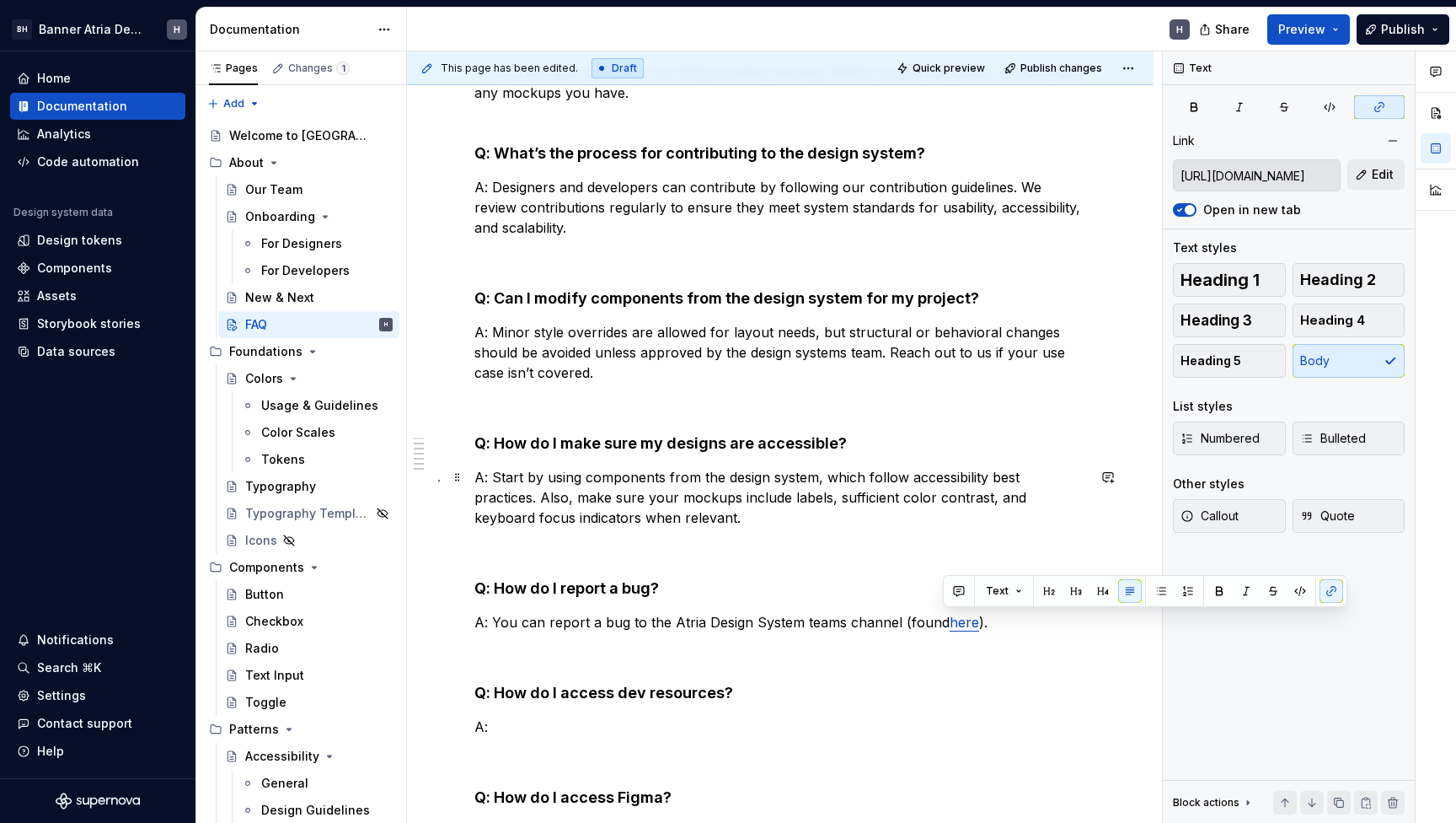
click at [837, 509] on p "A: Start by using components from the design system, which follow accessibility…" at bounding box center [780, 497] width 612 height 61
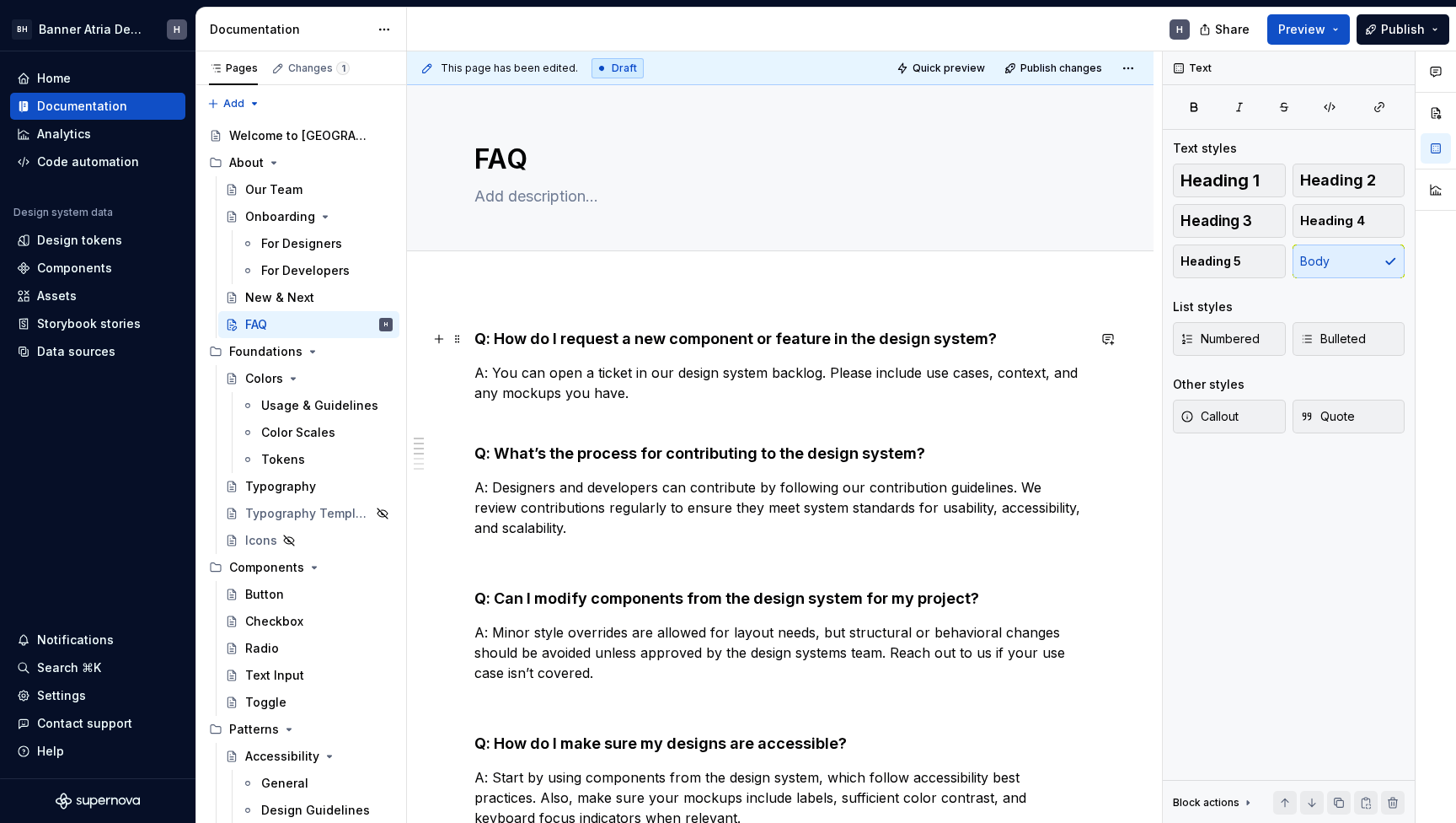
scroll to position [0, 0]
click at [640, 116] on div "Edit header" at bounding box center [774, 114] width 733 height 30
click at [304, 244] on div "For Designers" at bounding box center [302, 244] width 81 height 17
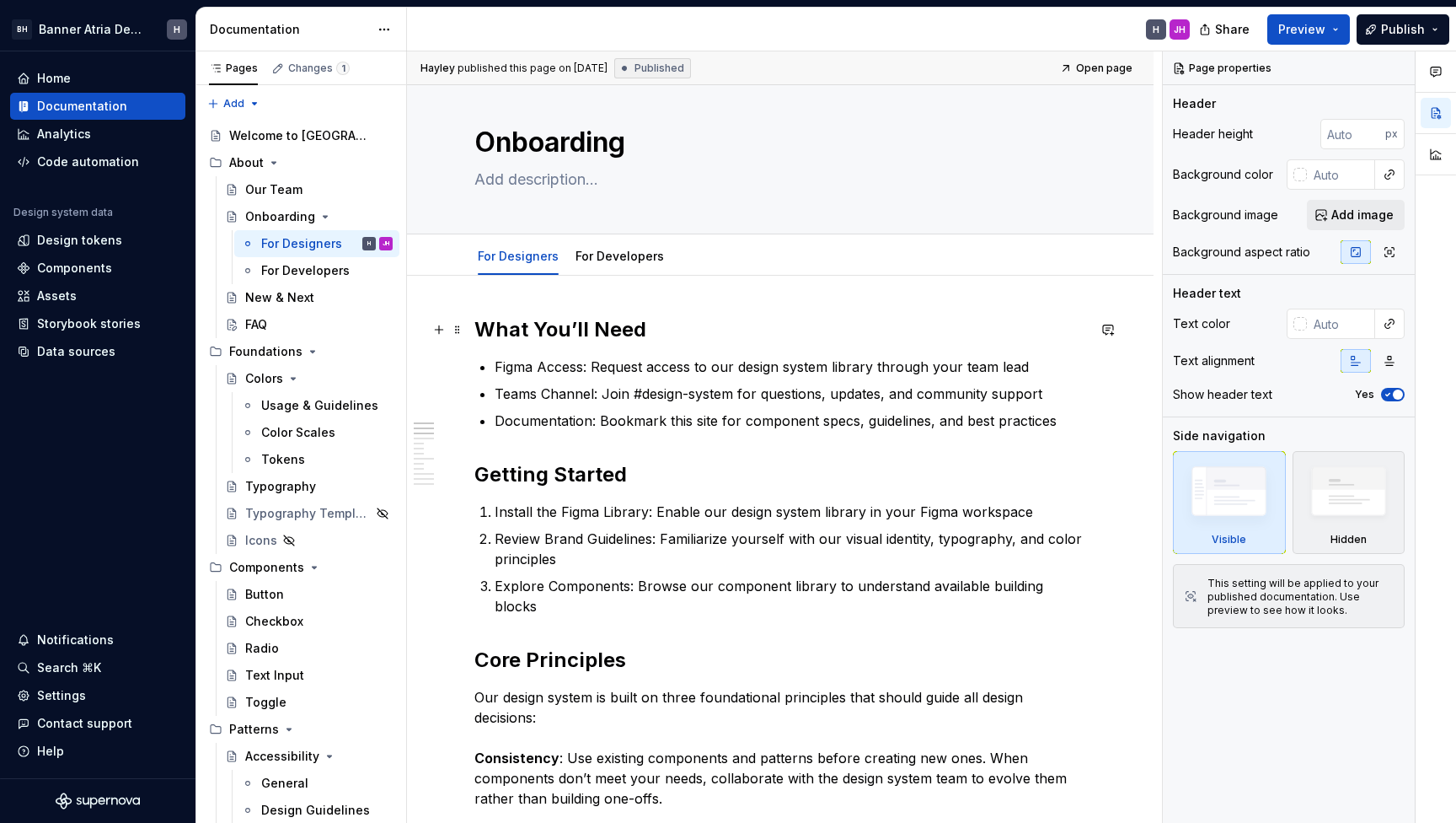
scroll to position [15, 0]
click at [576, 265] on div "For Developers" at bounding box center [620, 258] width 89 height 17
click at [597, 257] on link "For Developers" at bounding box center [620, 258] width 89 height 14
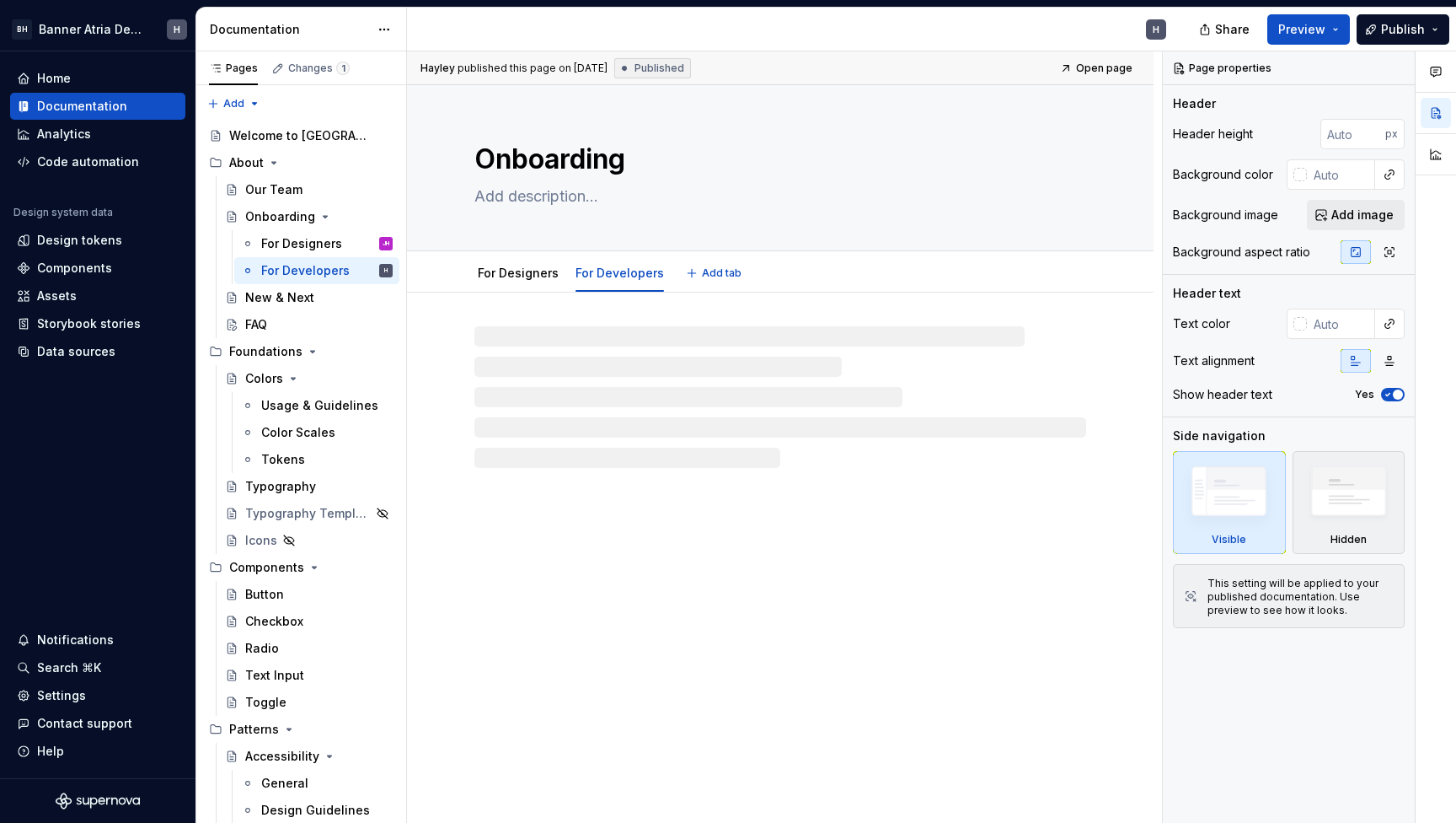
click at [597, 257] on div "For Developers" at bounding box center [620, 272] width 102 height 36
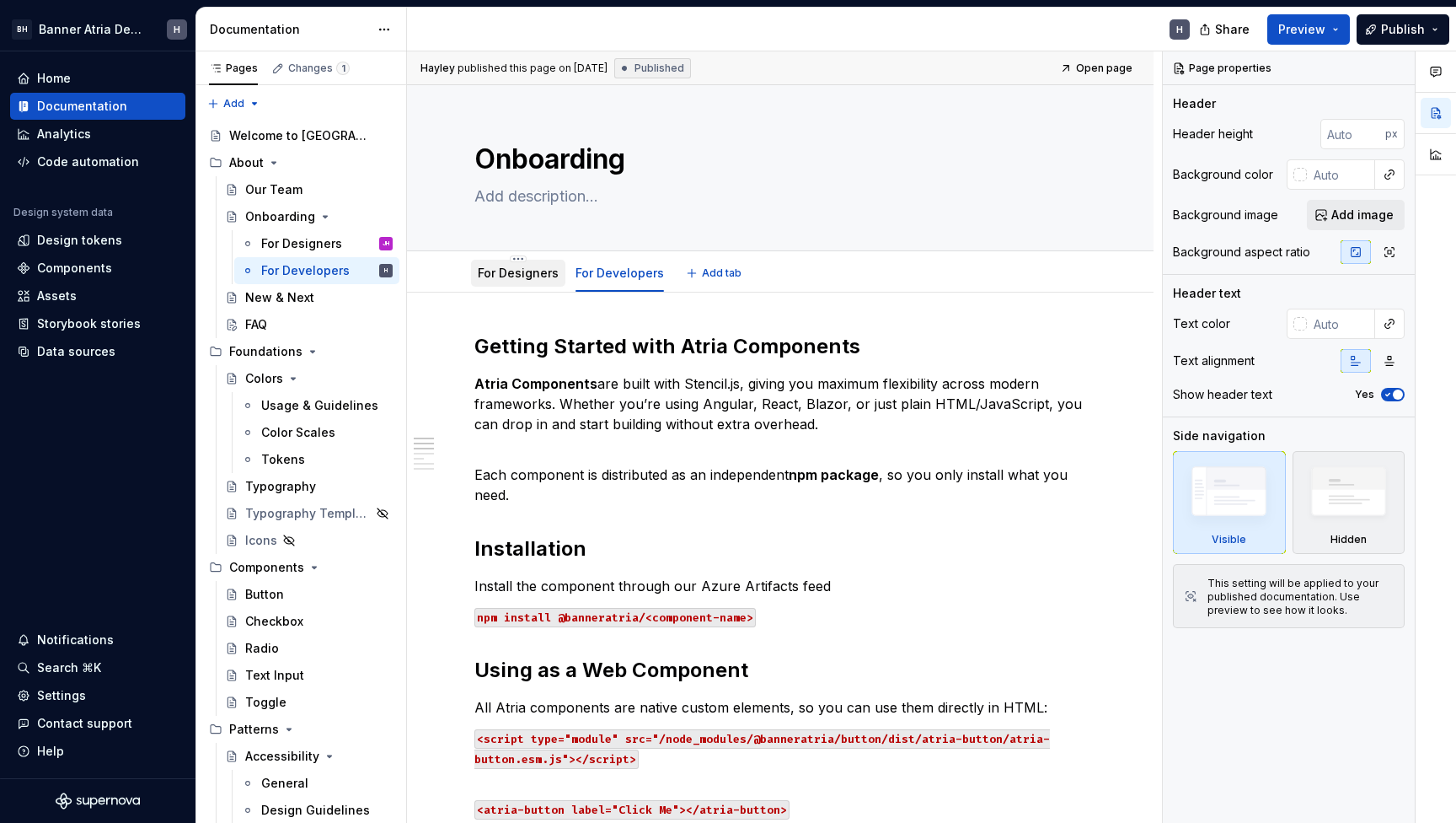
click at [517, 277] on link "For Designers" at bounding box center [518, 272] width 81 height 14
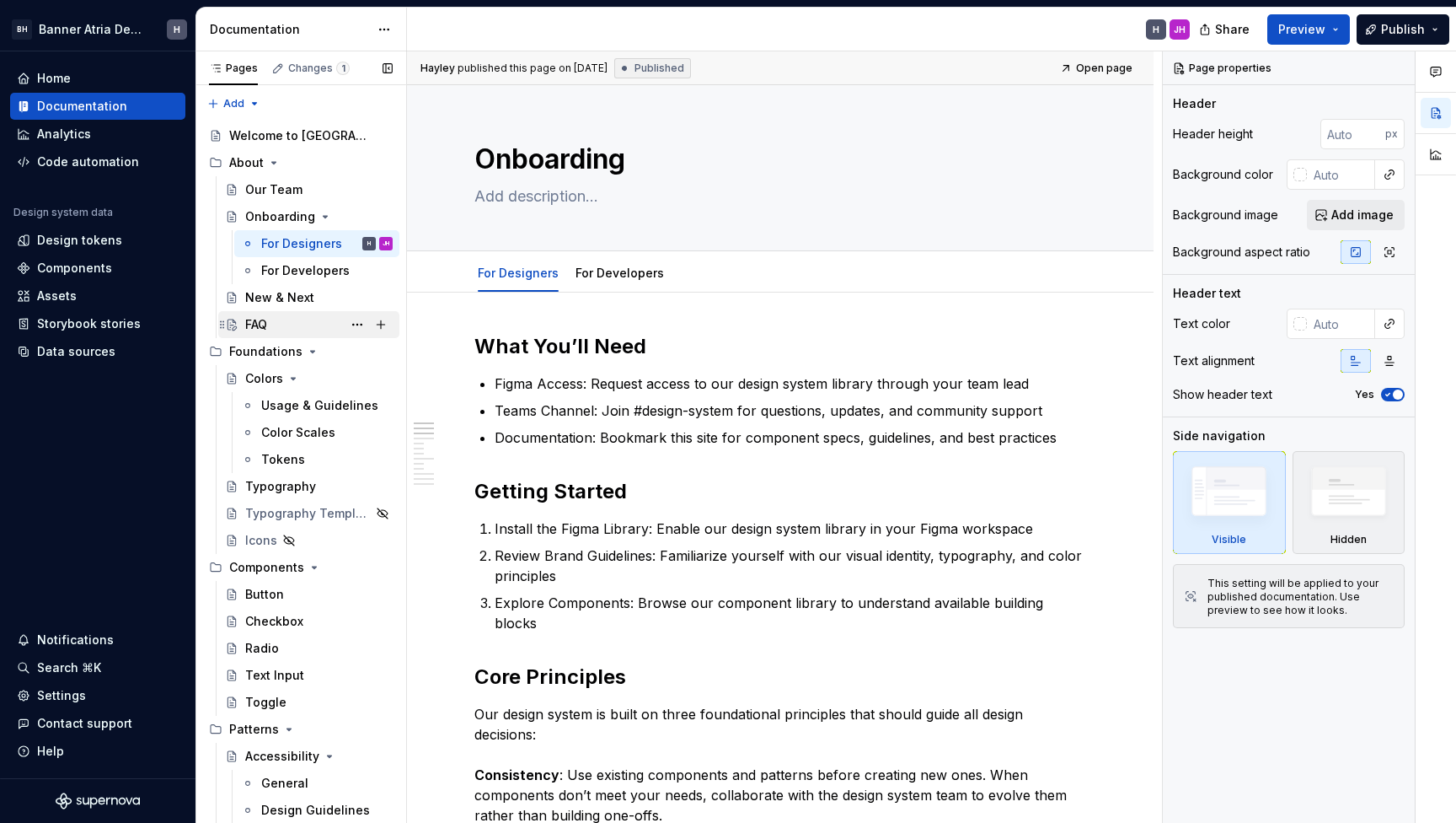
click at [269, 333] on div "FAQ" at bounding box center [319, 324] width 148 height 23
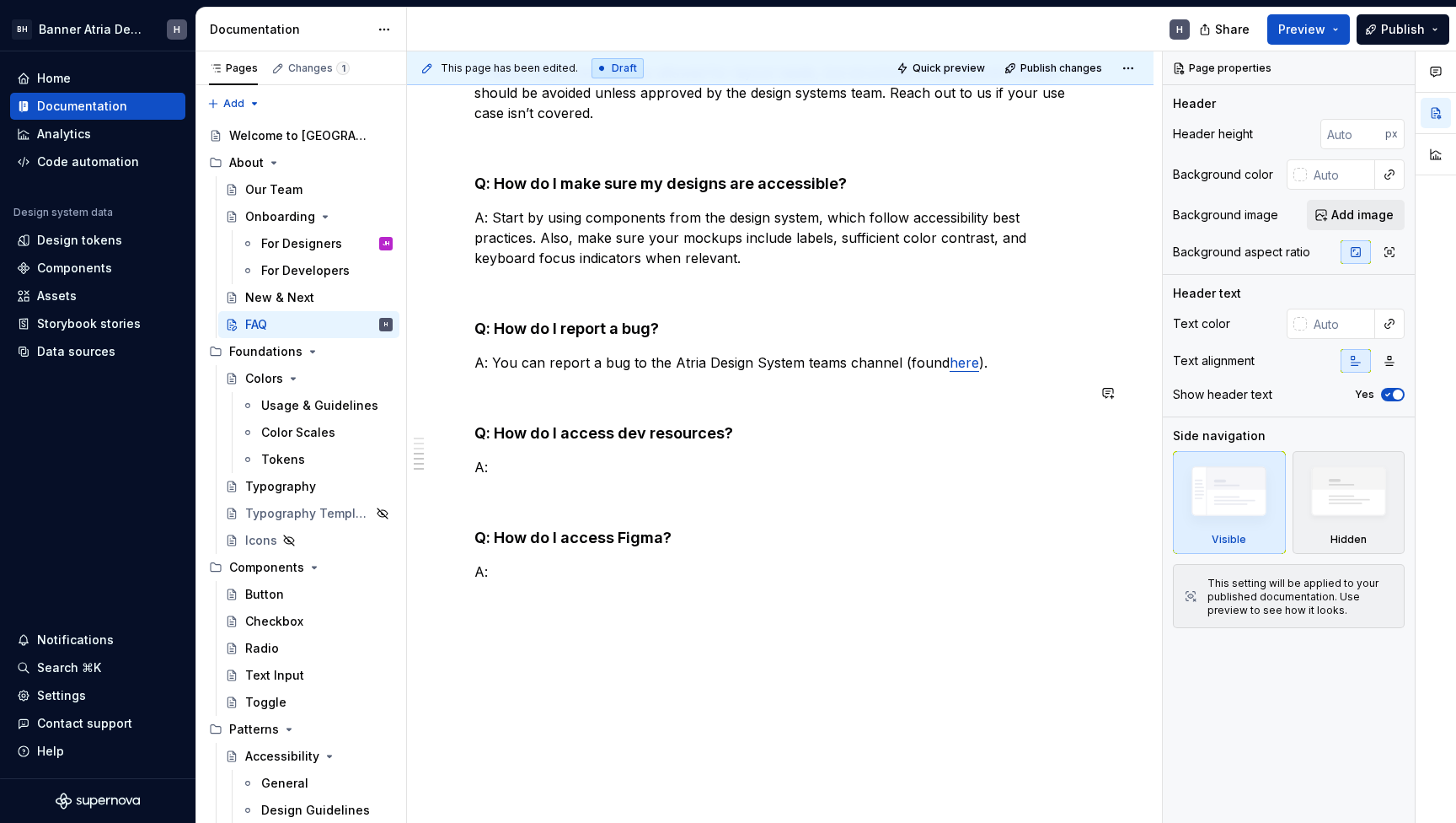
scroll to position [570, 0]
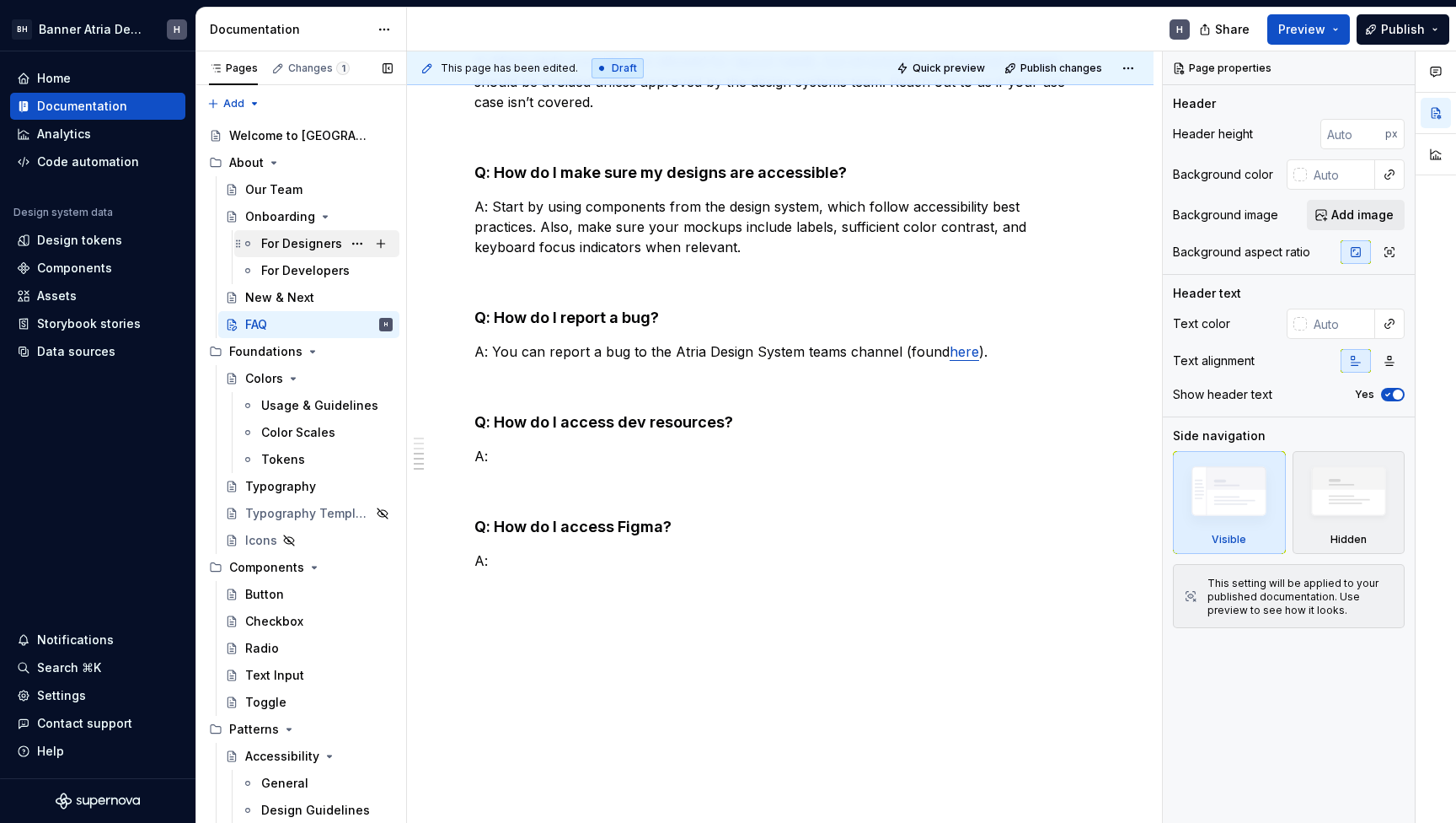
click at [289, 243] on div "For Designers" at bounding box center [302, 244] width 81 height 17
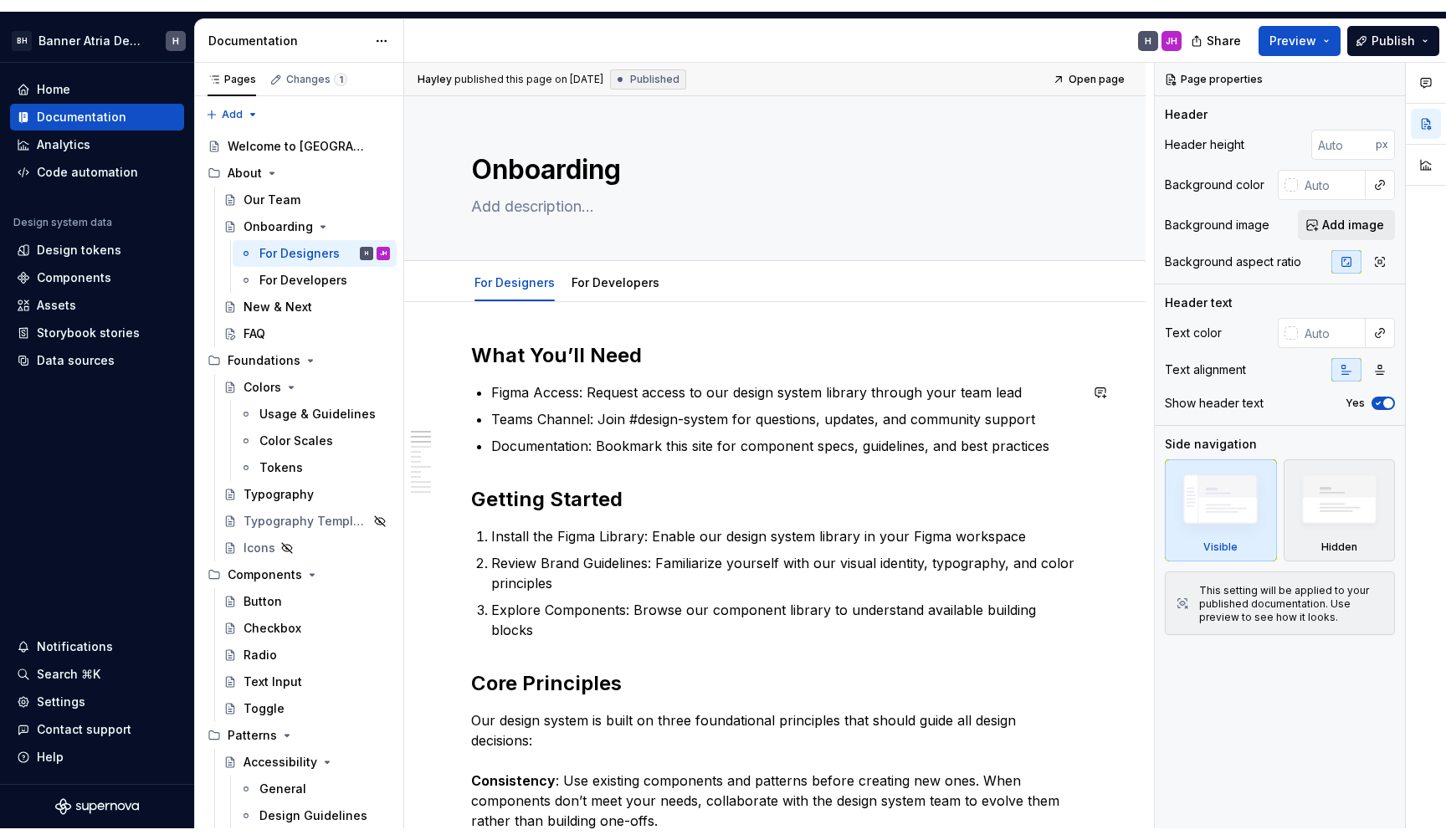
scroll to position [124, 0]
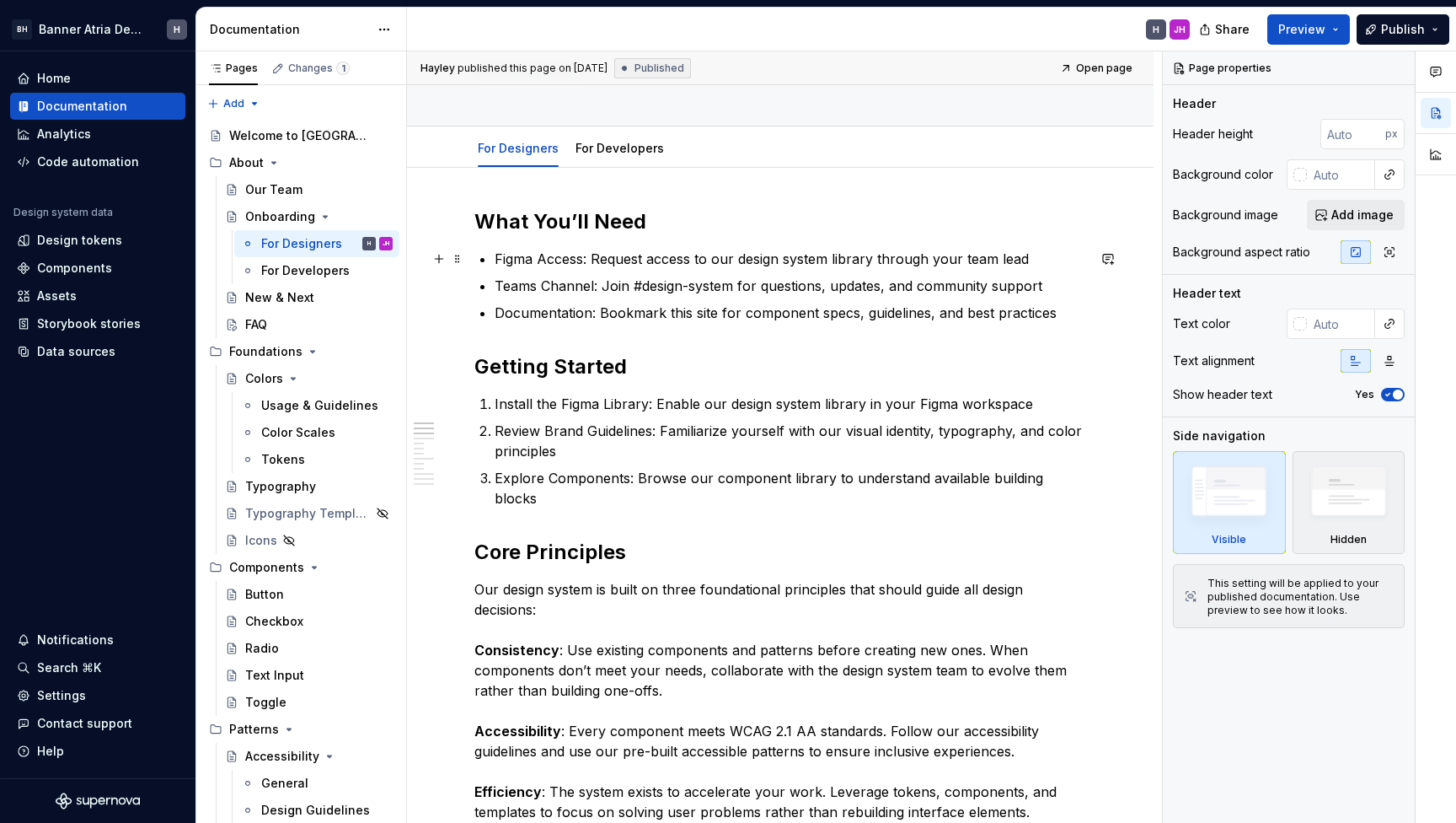
click at [559, 260] on p "Figma Access: Request access to our design system library through your team lead" at bounding box center [790, 259] width 592 height 21
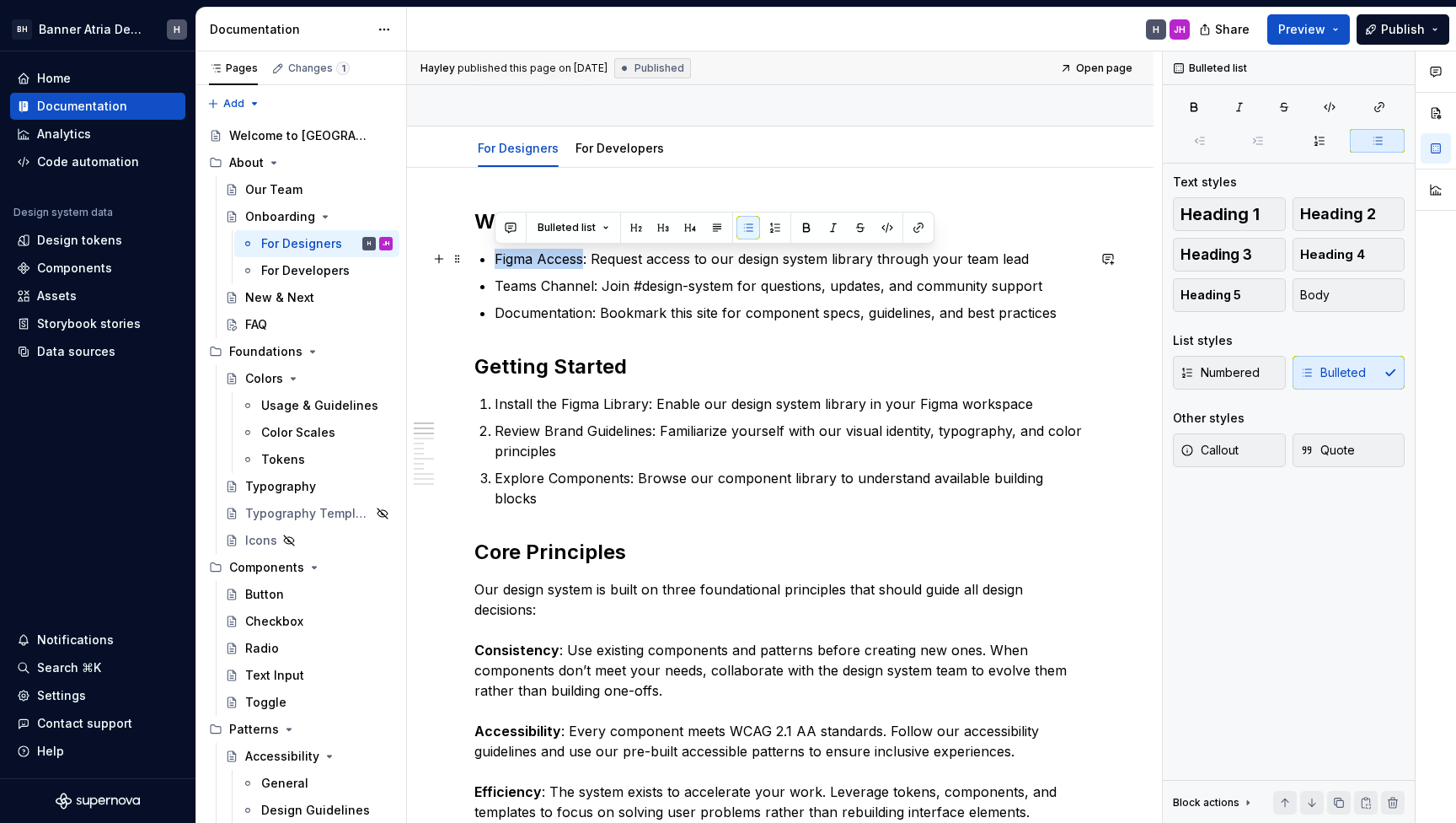
drag, startPoint x: 559, startPoint y: 260, endPoint x: 520, endPoint y: 260, distance: 39.0
click at [520, 260] on p "Figma Access: Request access to our design system library through your team lead" at bounding box center [790, 259] width 592 height 21
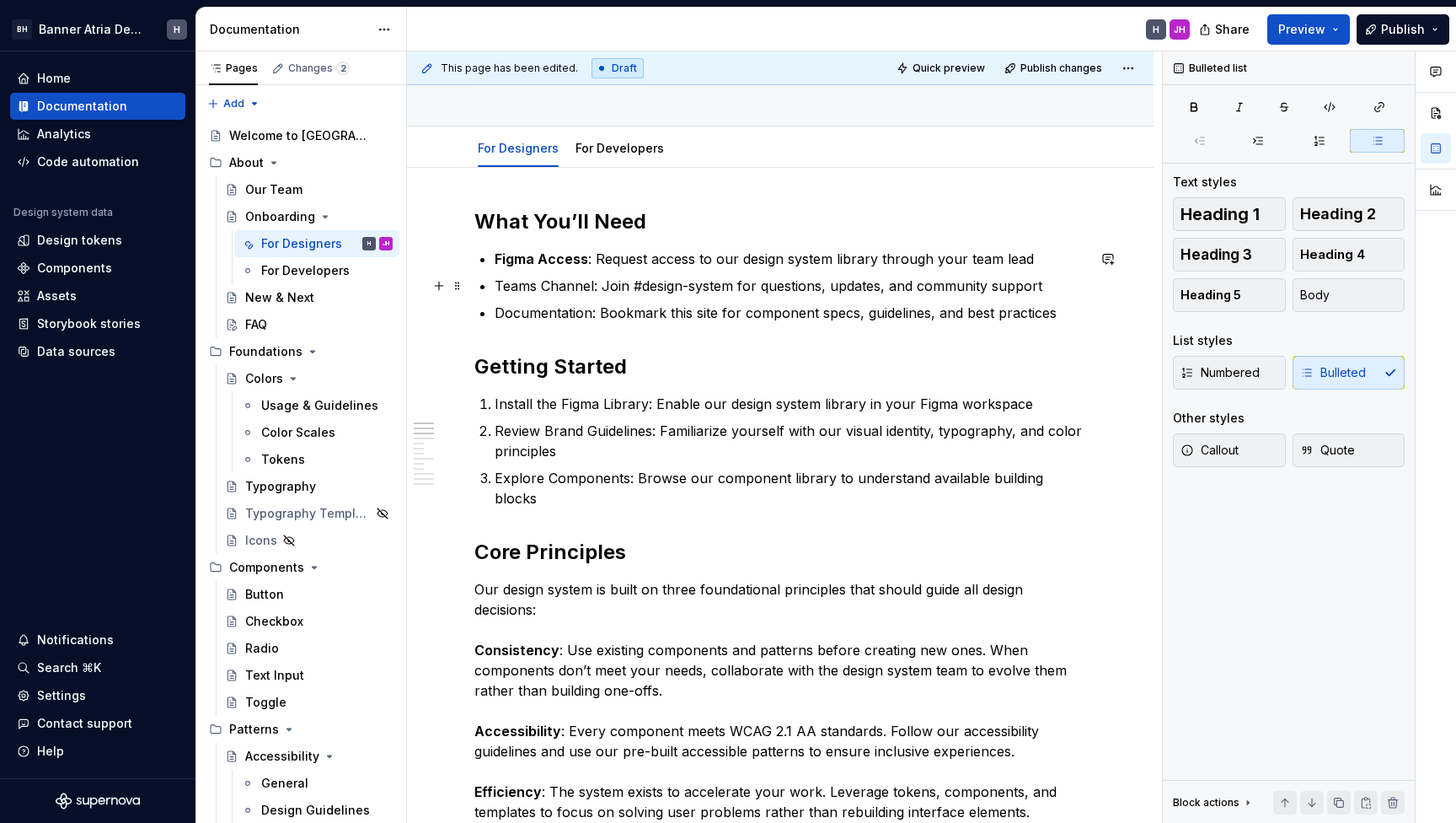
click at [543, 284] on p "Teams Channel: Join #design-system for questions, updates, and community support" at bounding box center [790, 286] width 592 height 21
drag, startPoint x: 543, startPoint y: 284, endPoint x: 519, endPoint y: 284, distance: 24.0
click at [519, 284] on p "Teams Channel: Join #design-system for questions, updates, and community support" at bounding box center [790, 286] width 592 height 21
click at [522, 314] on p "Documentation: Bookmark this site for component specs, guidelines, and best pra…" at bounding box center [790, 313] width 592 height 21
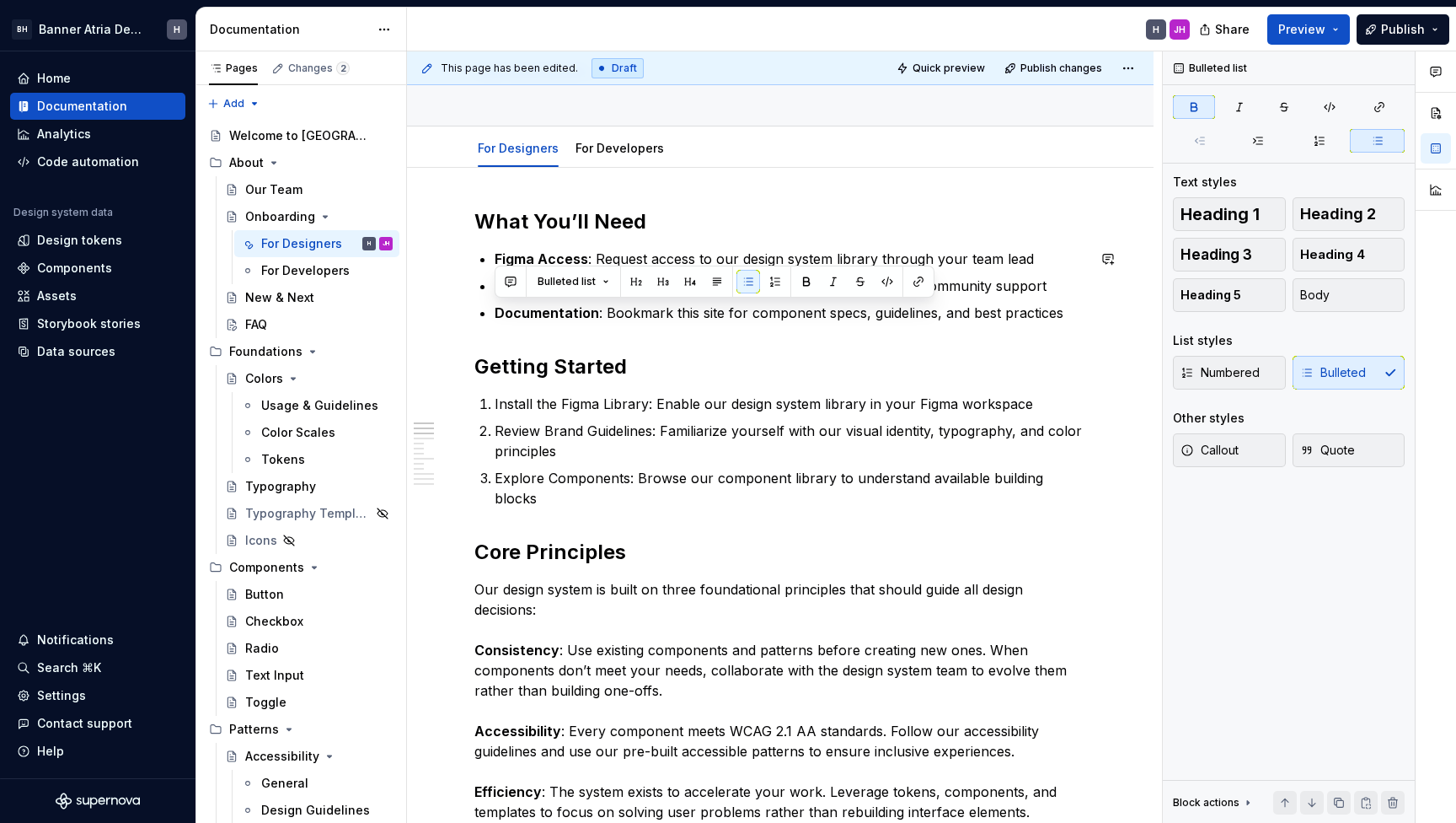
click at [532, 367] on h2 "Getting Started" at bounding box center [780, 366] width 612 height 27
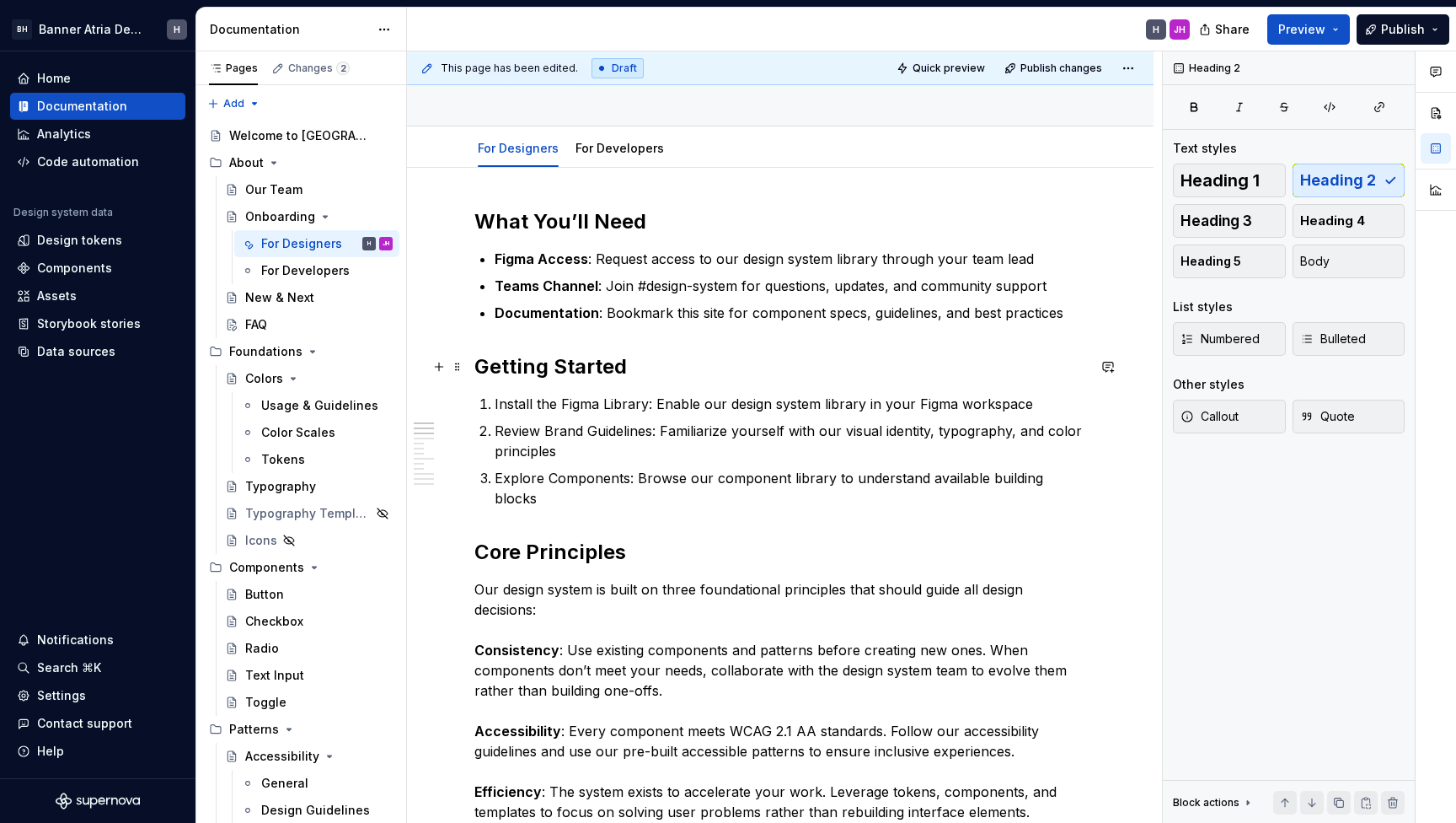
click at [744, 367] on h2 "Getting Started" at bounding box center [780, 366] width 612 height 27
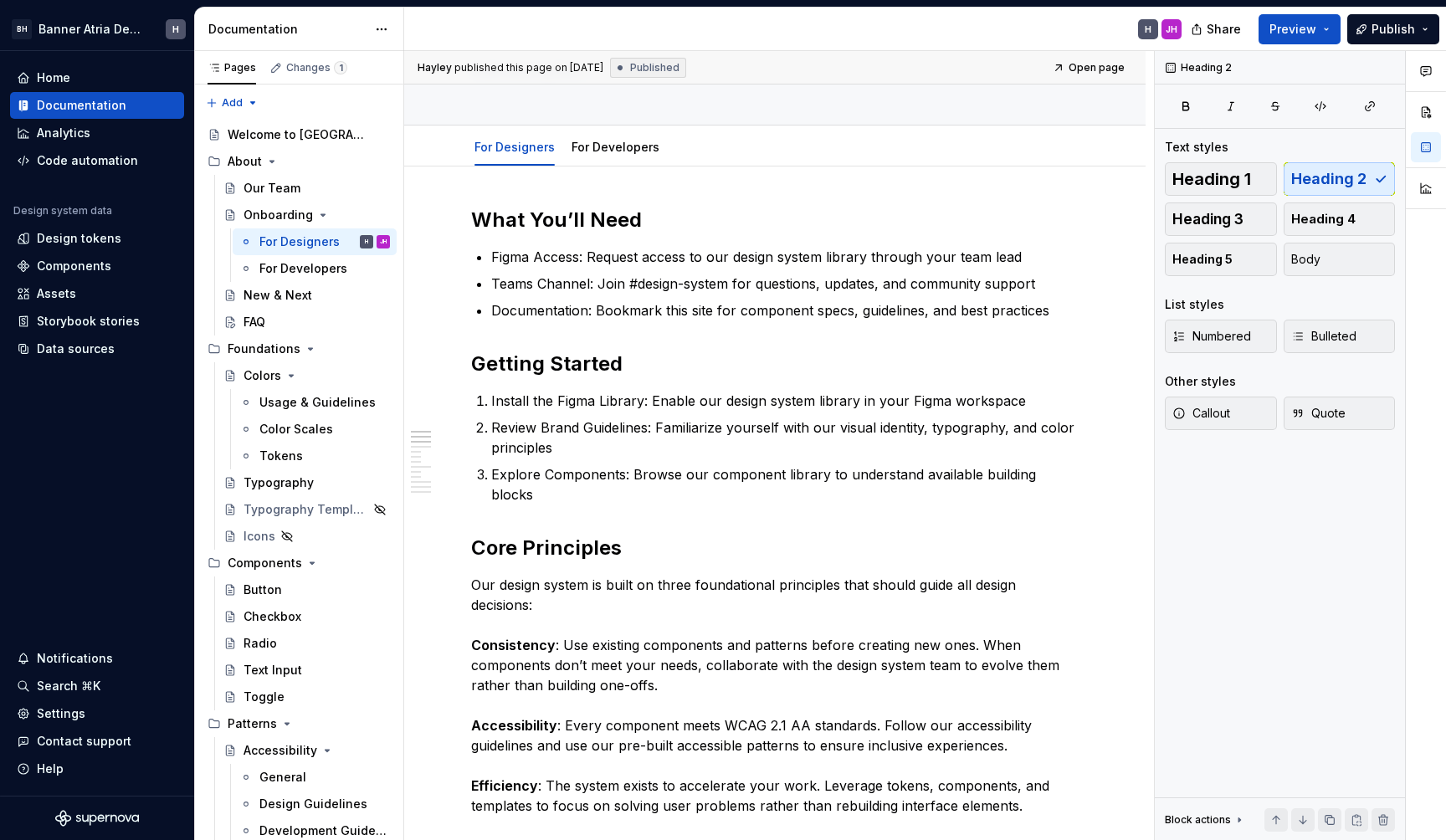
type textarea "*"
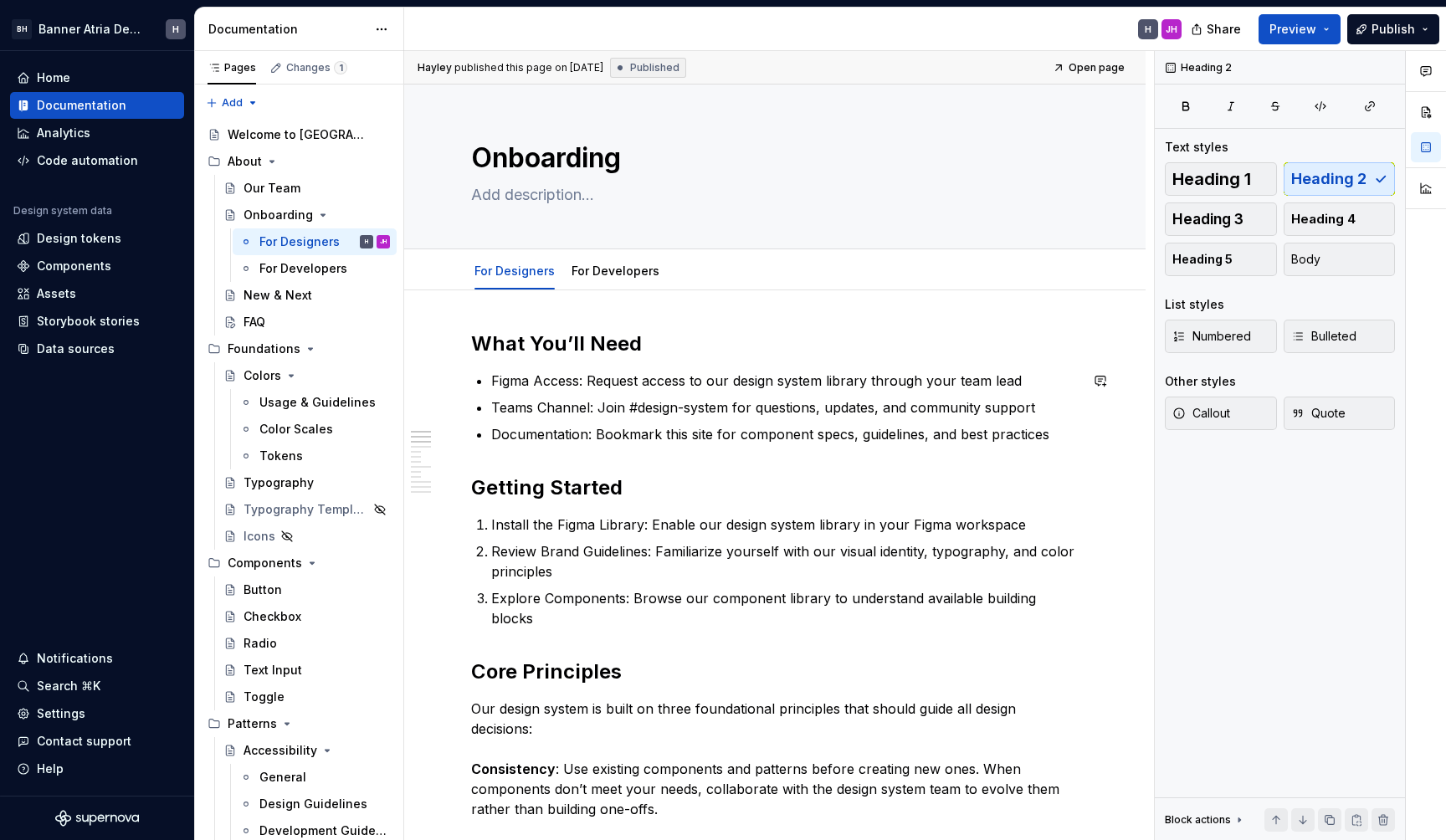
scroll to position [0, 0]
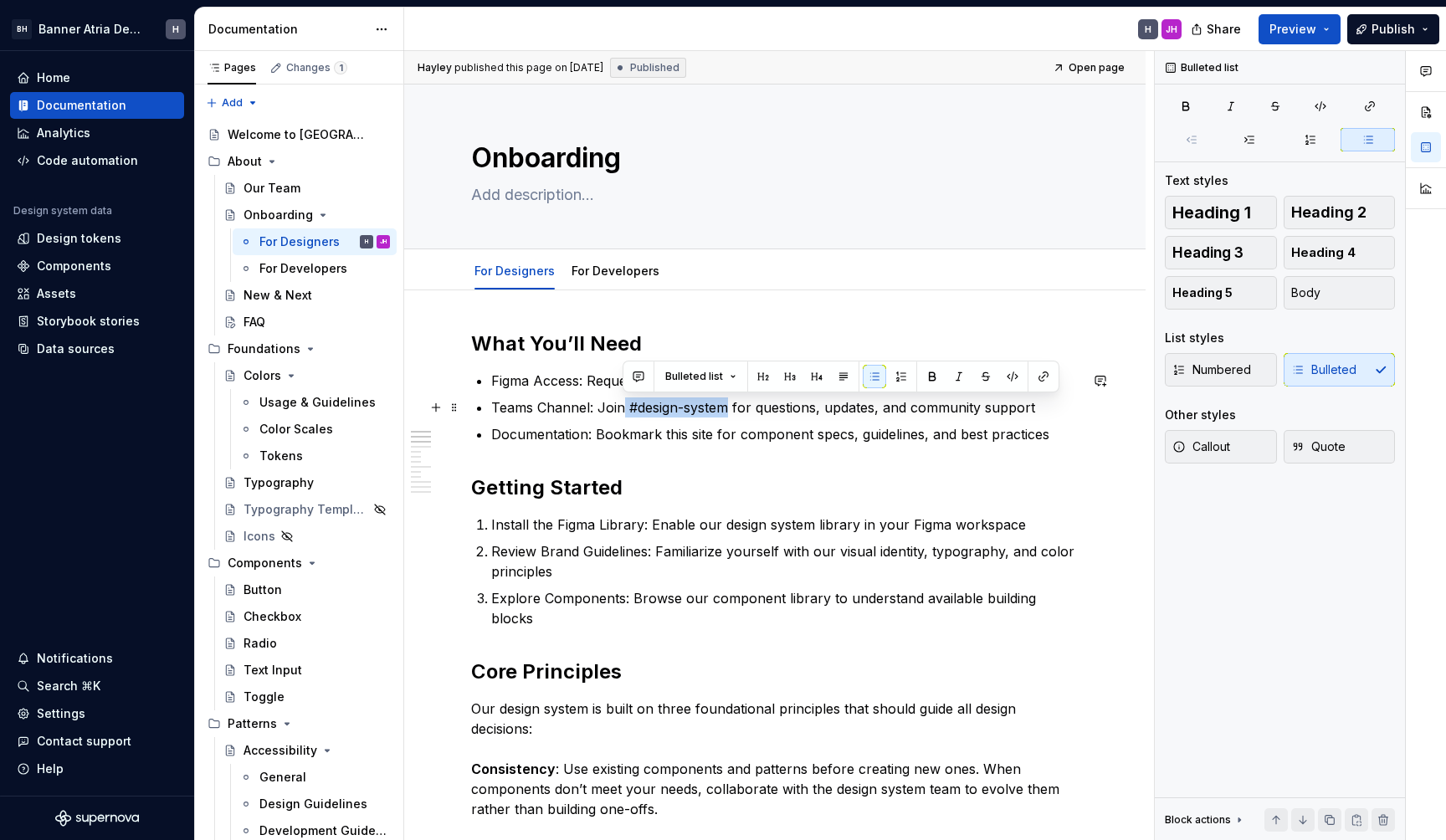
drag, startPoint x: 731, startPoint y: 408, endPoint x: 623, endPoint y: 408, distance: 108.0
click at [623, 408] on p "Teams Channel: Join #design-system for questions, updates, and community support" at bounding box center [784, 407] width 588 height 20
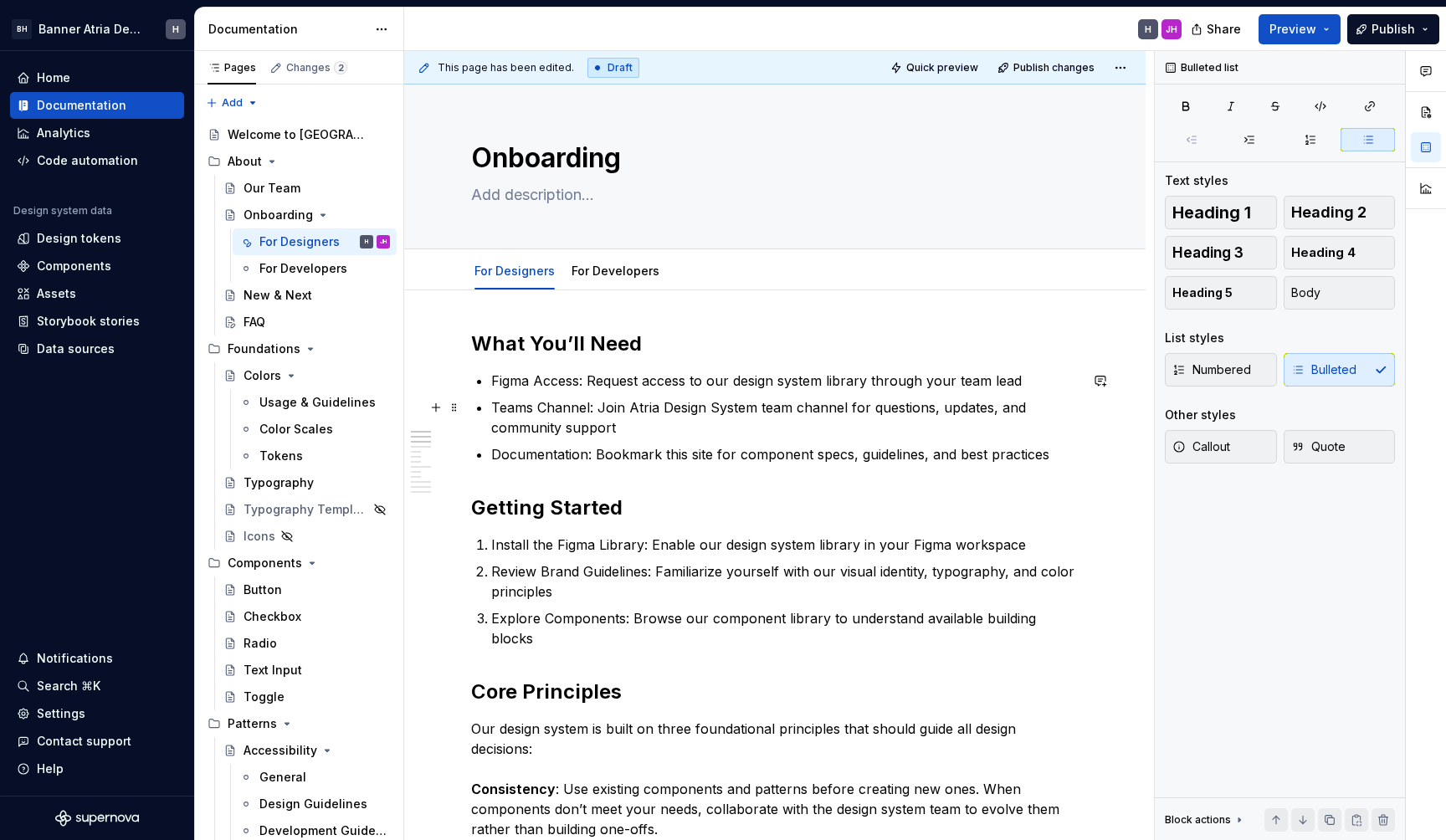
click at [722, 426] on p "Teams Channel: Join Atria Design System team channel for questions, updates, an…" at bounding box center [784, 417] width 588 height 40
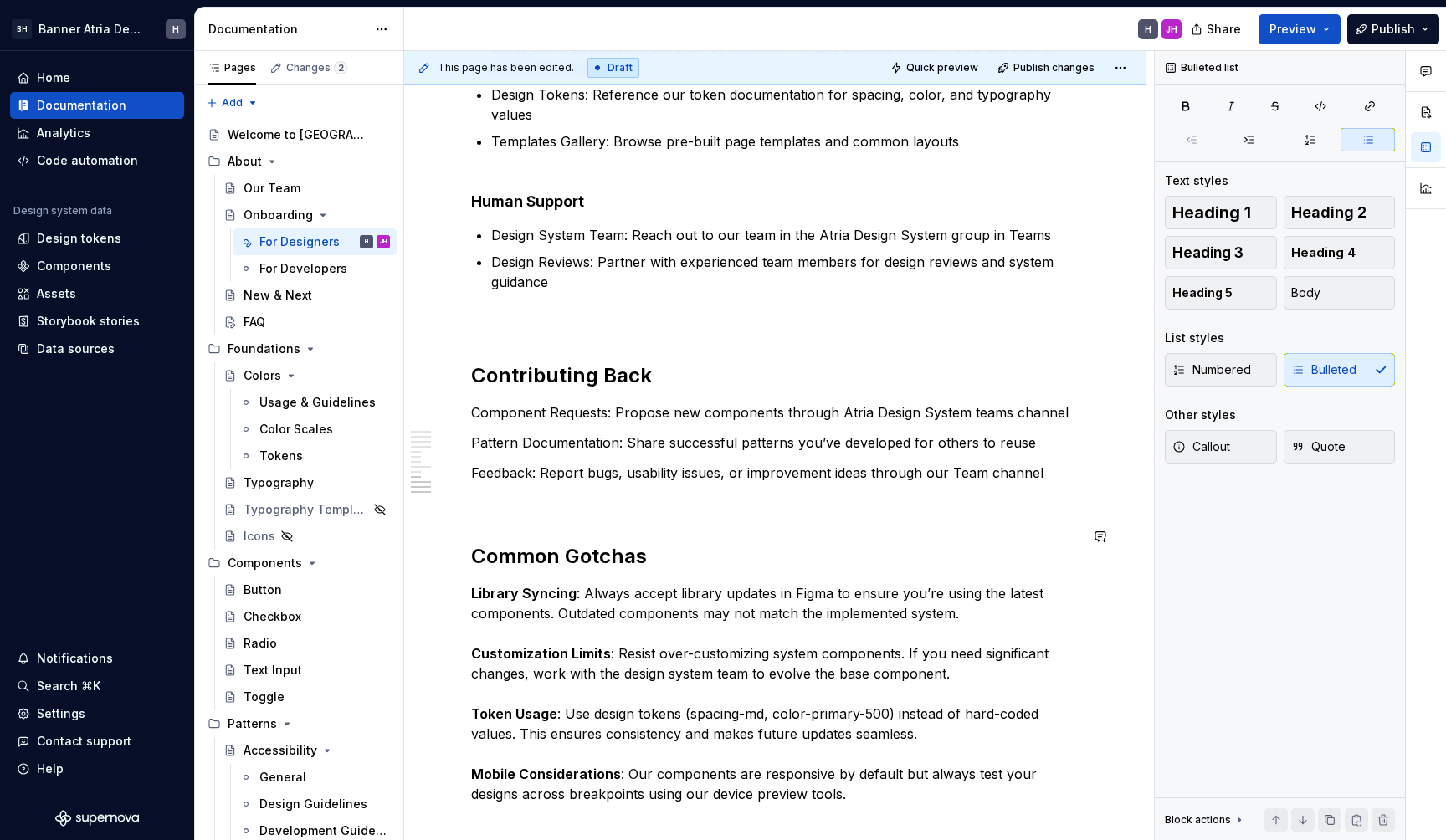
scroll to position [1710, 0]
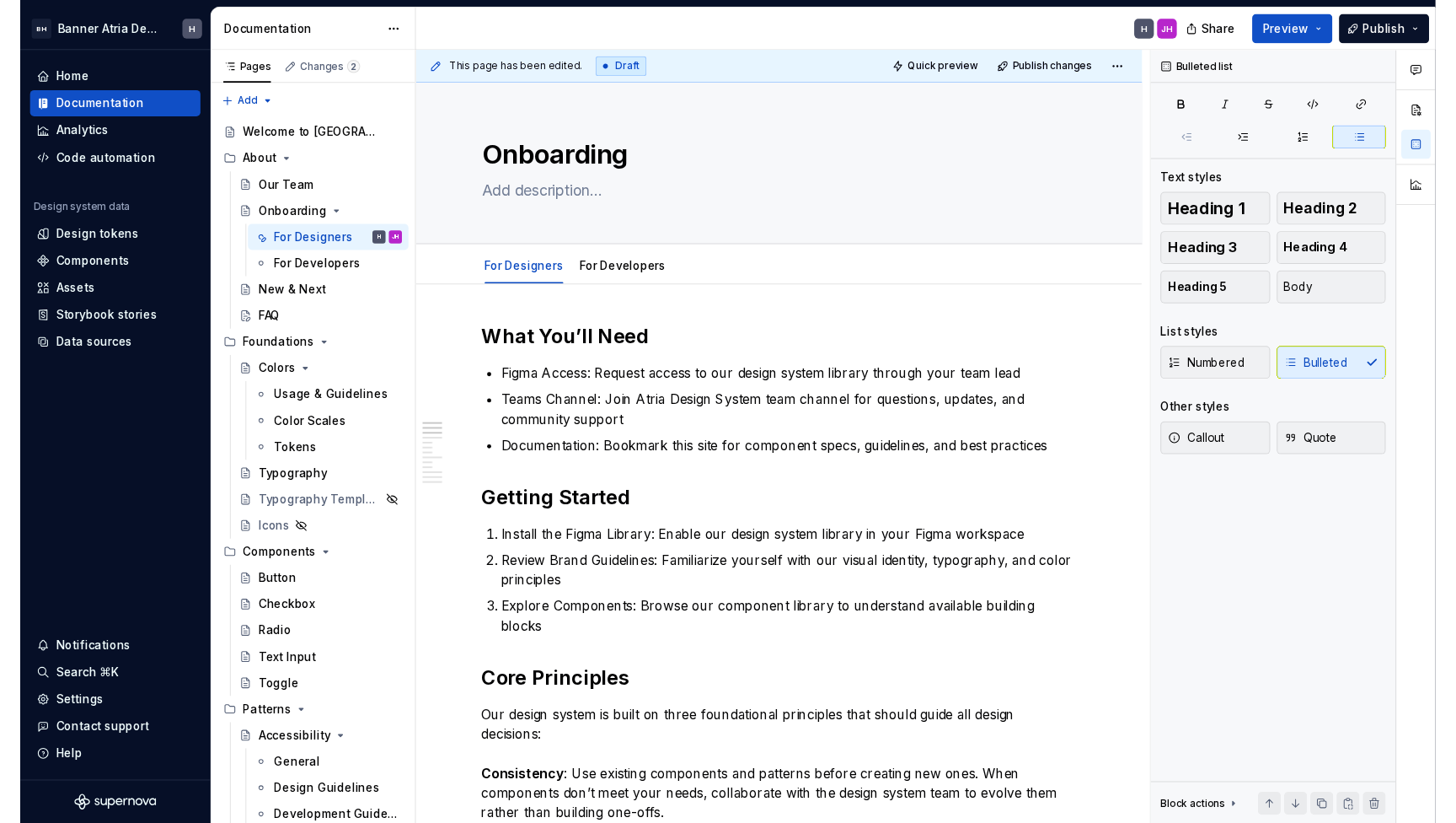
scroll to position [0, 0]
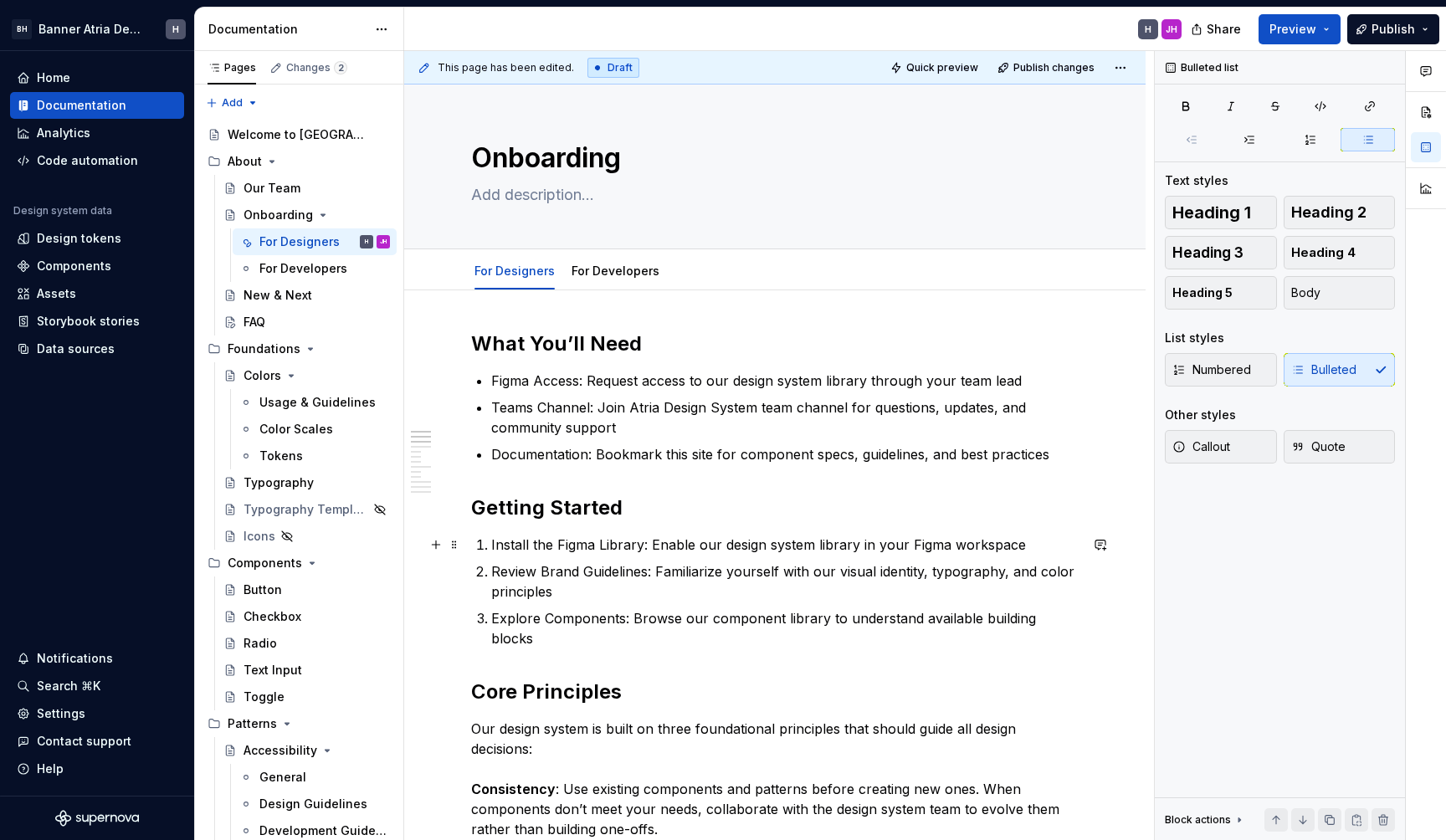
click at [1037, 540] on p "Install the Figma Library: Enable our design system library in your Figma works…" at bounding box center [784, 544] width 588 height 20
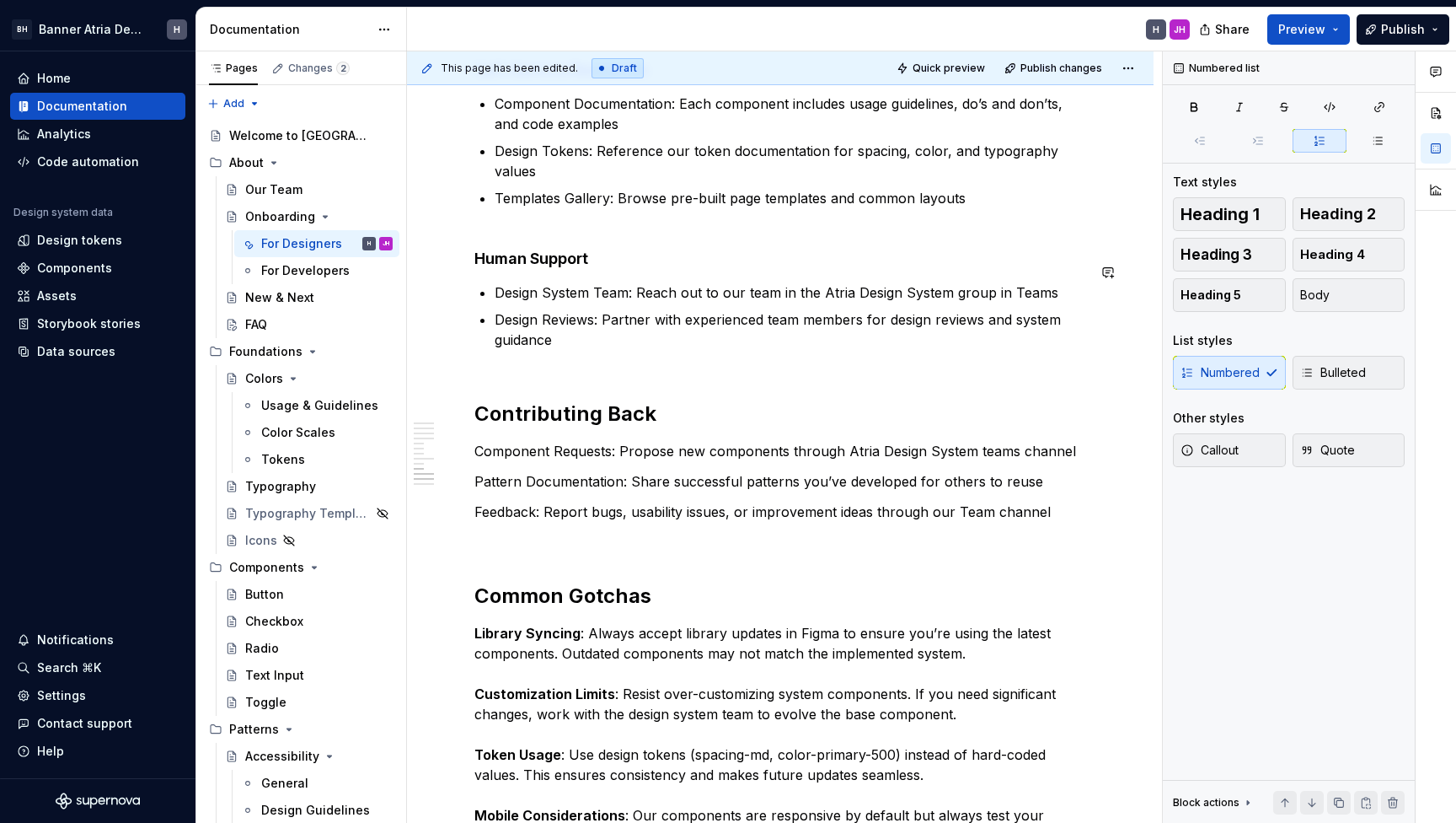
scroll to position [1703, 0]
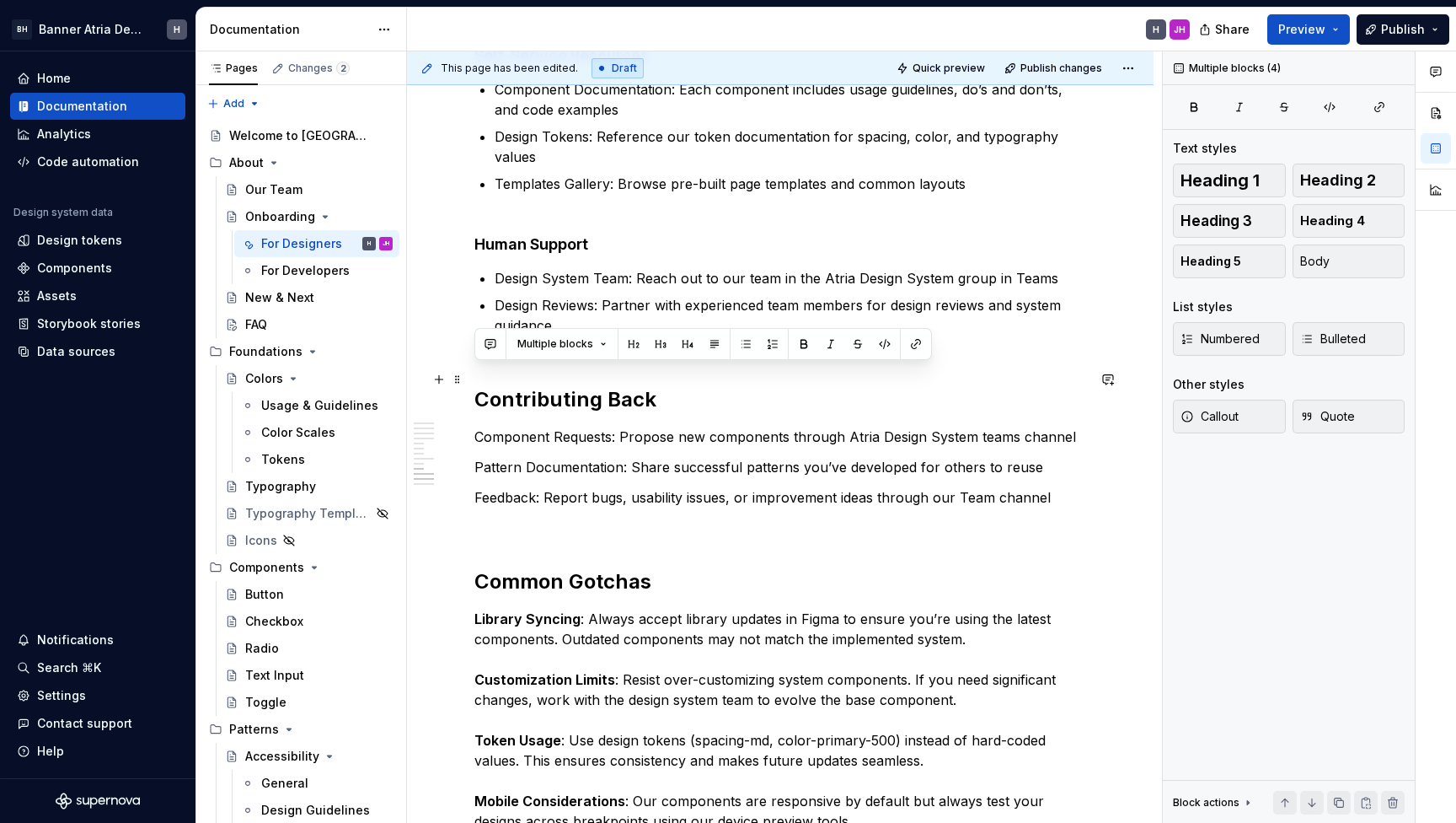
drag, startPoint x: 1051, startPoint y: 483, endPoint x: 470, endPoint y: 385, distance: 589.2
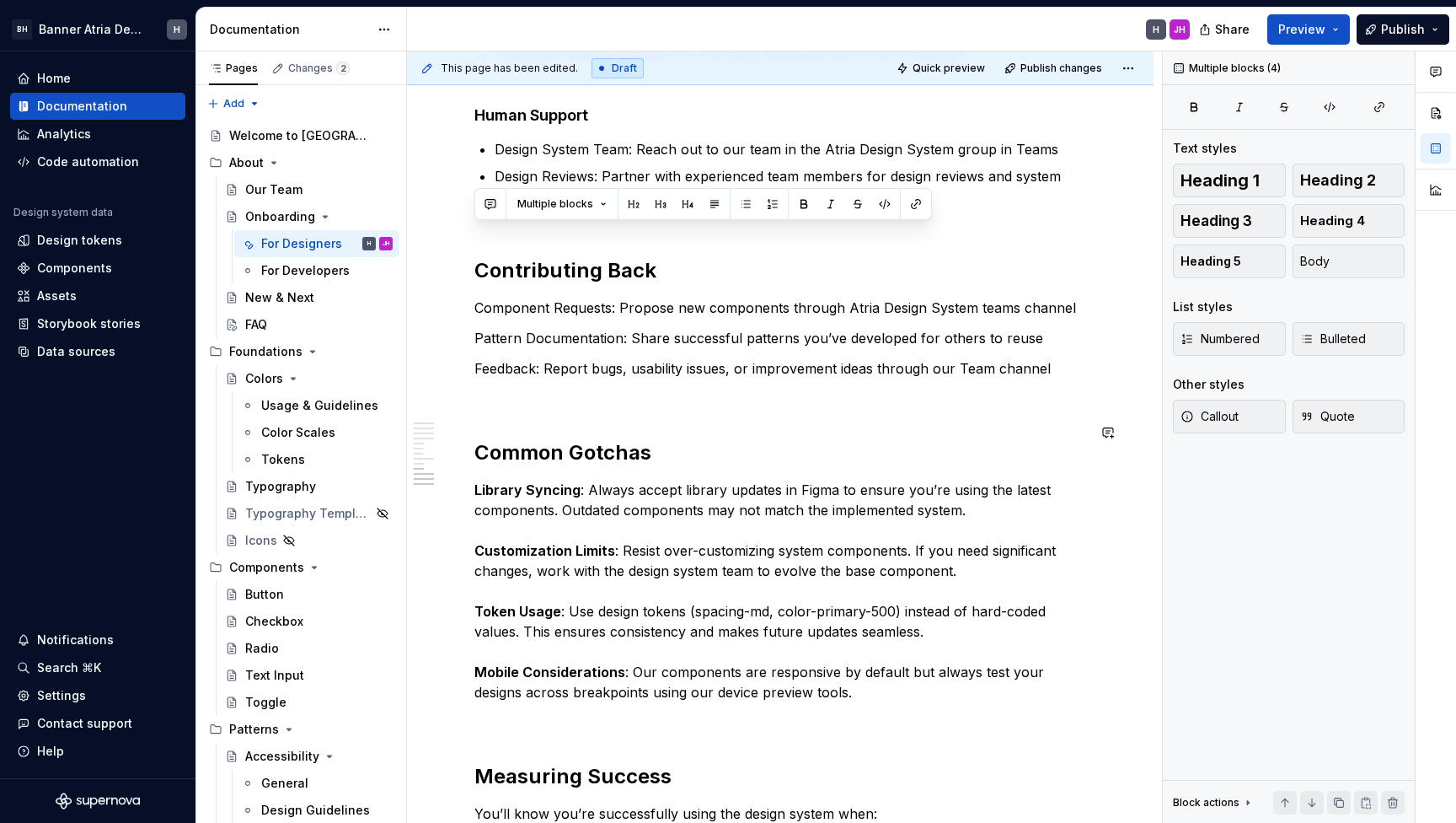
scroll to position [1830, 0]
click at [455, 246] on span at bounding box center [458, 252] width 13 height 23
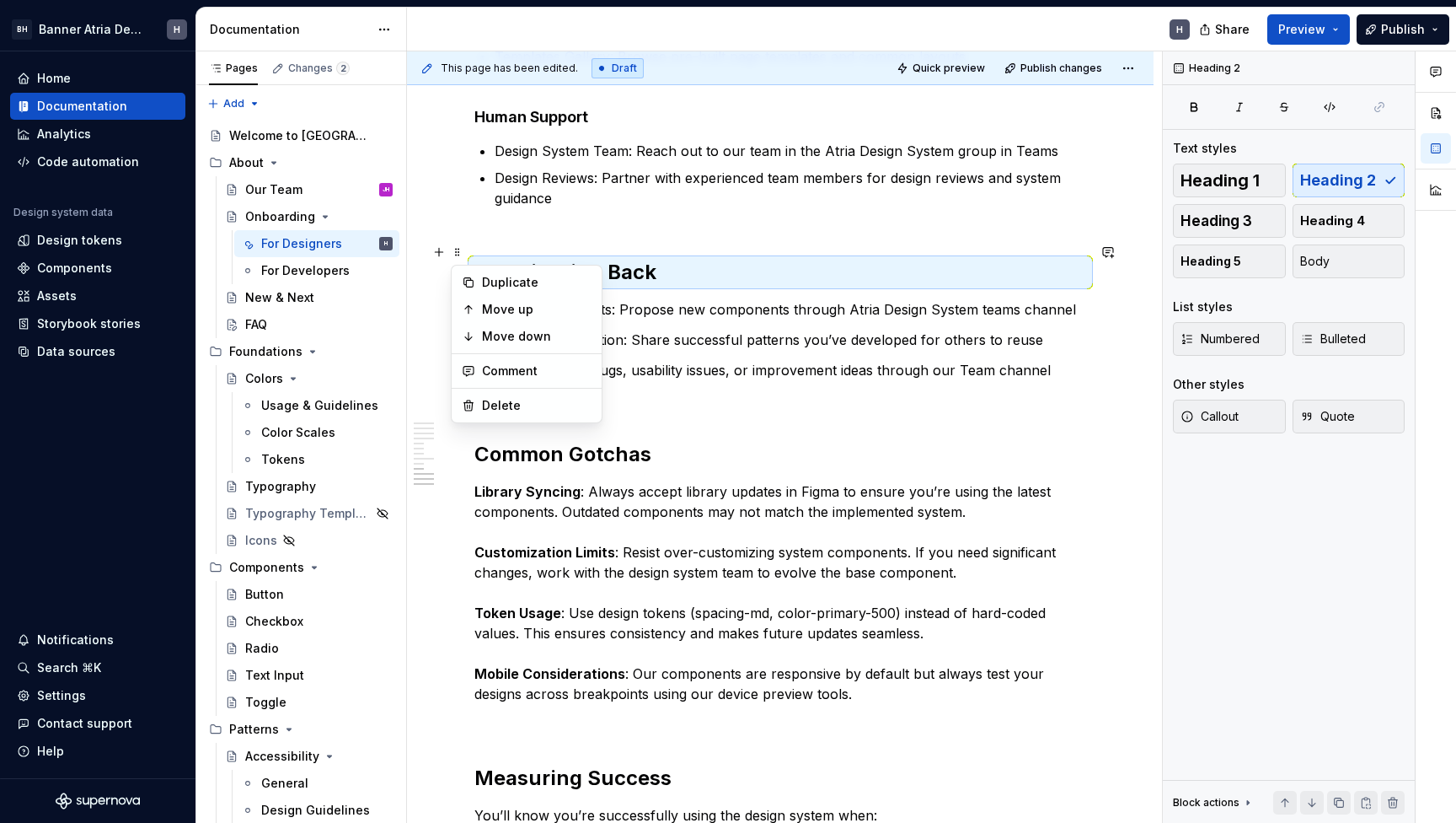
click at [523, 259] on h2 "Contributing Back" at bounding box center [780, 272] width 612 height 27
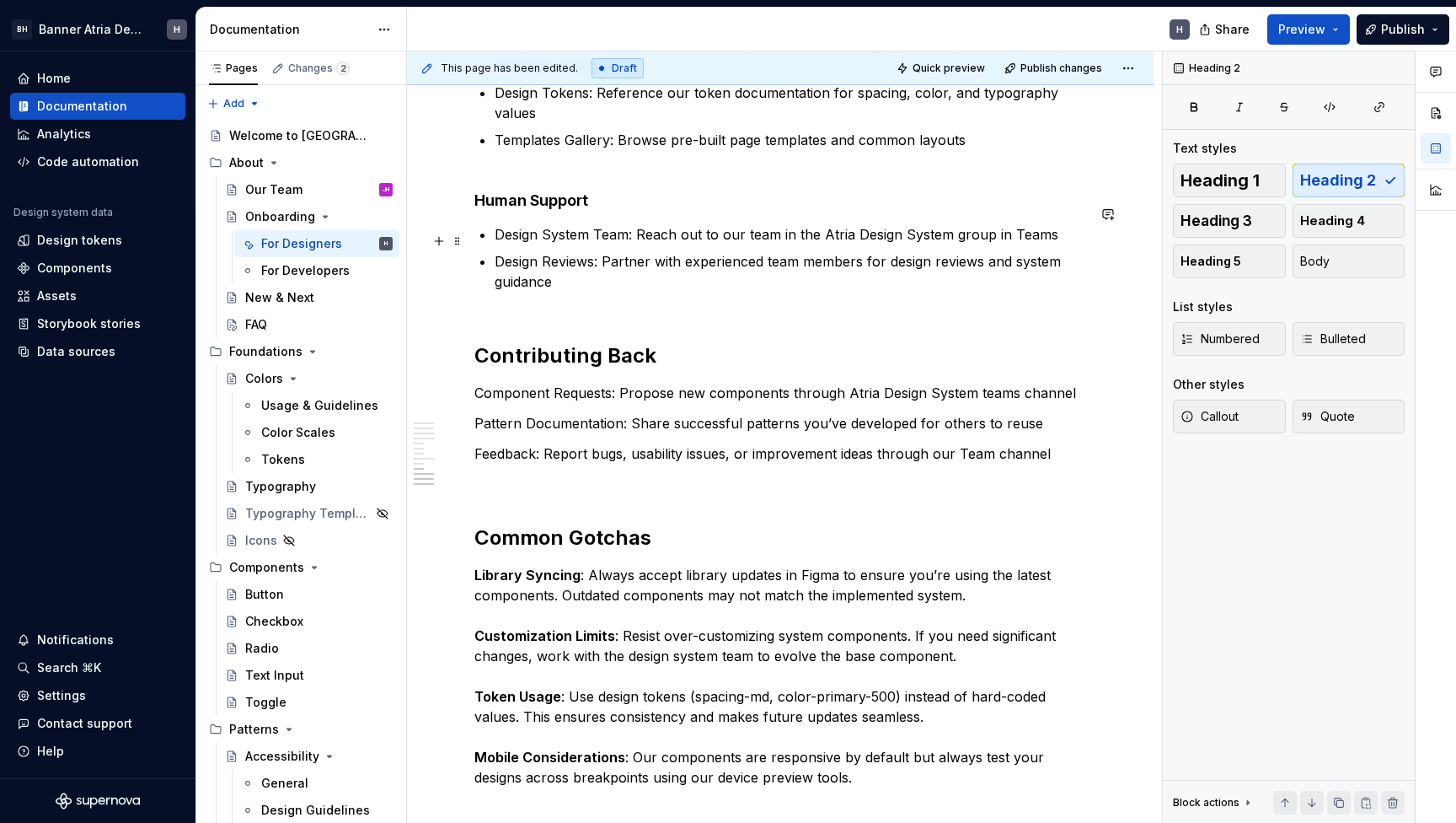
scroll to position [1767, 0]
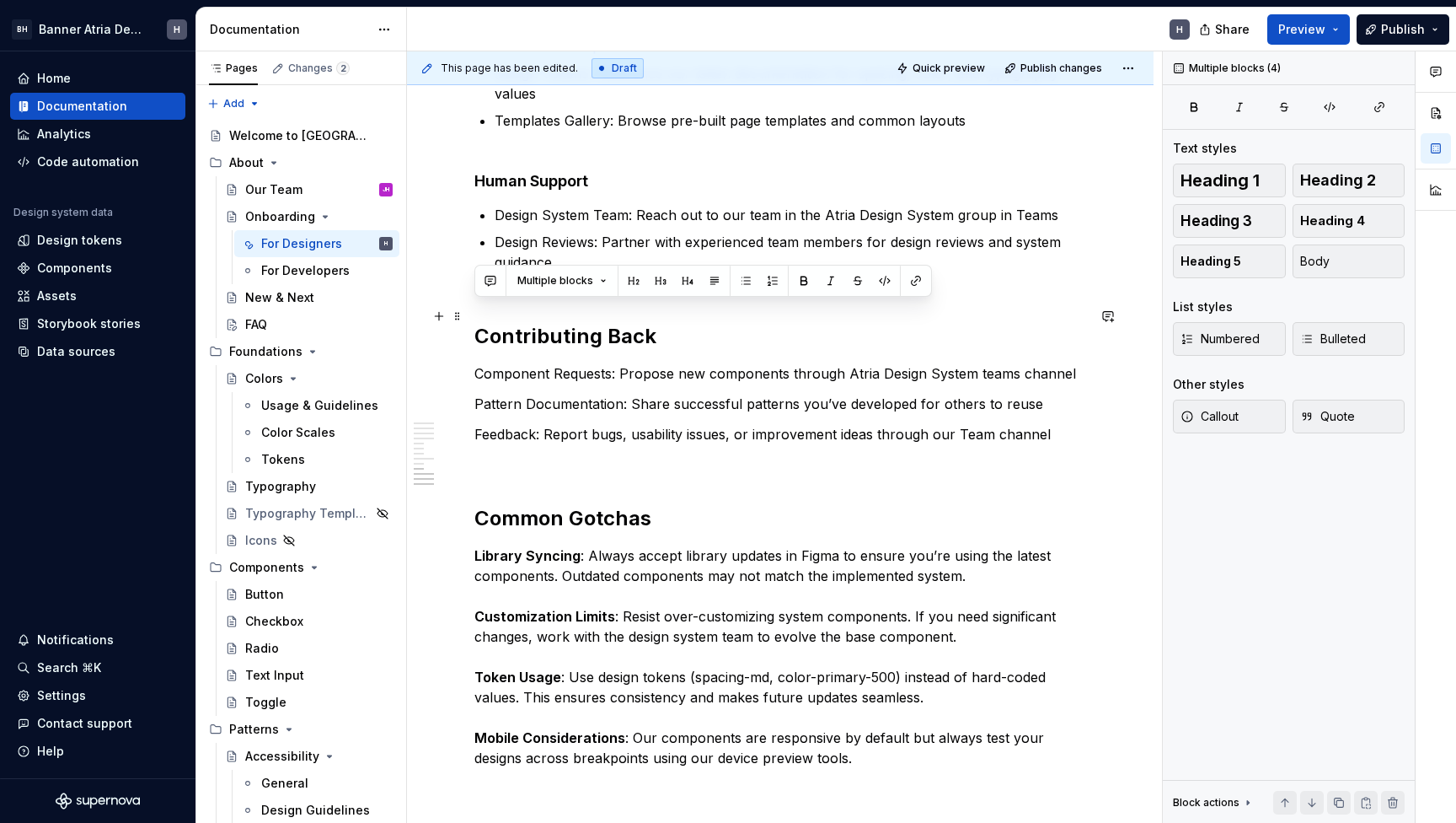
drag, startPoint x: 1079, startPoint y: 404, endPoint x: 465, endPoint y: 304, distance: 622.1
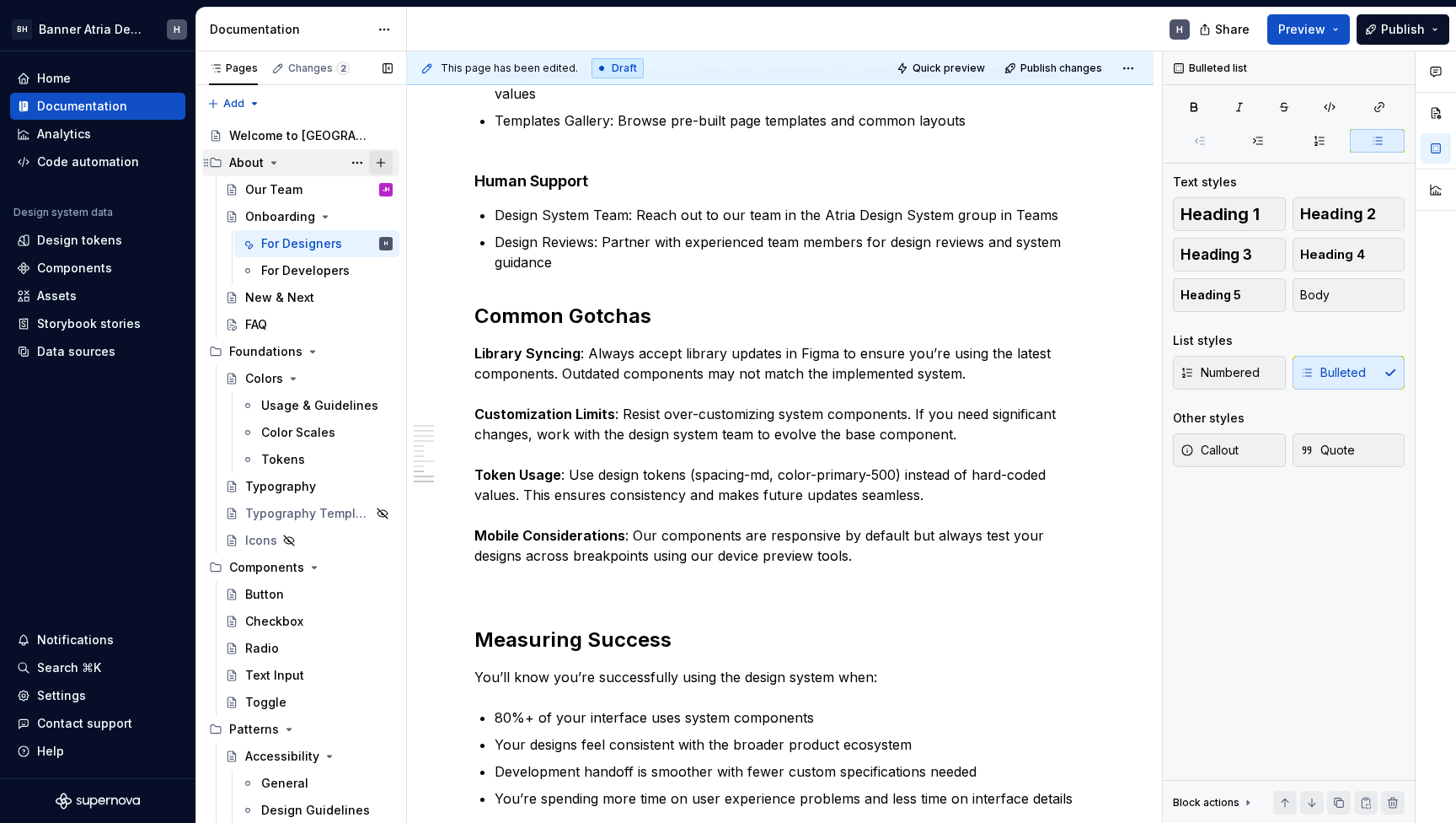
click at [379, 157] on button "Page tree" at bounding box center [381, 162] width 23 height 23
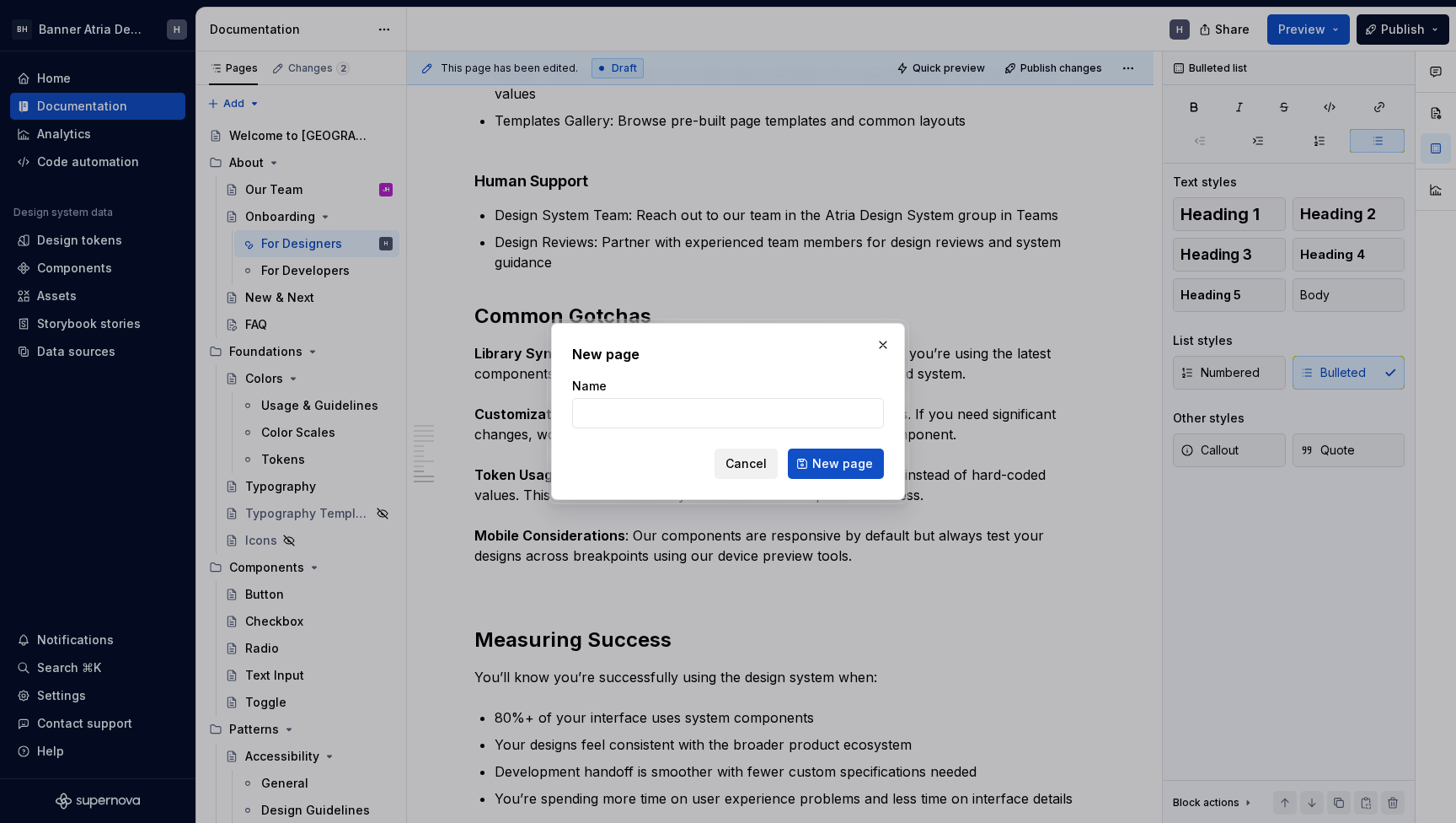
type textarea "*"
type input "Contributing to [GEOGRAPHIC_DATA]"
click at [839, 464] on span "New page" at bounding box center [843, 463] width 61 height 17
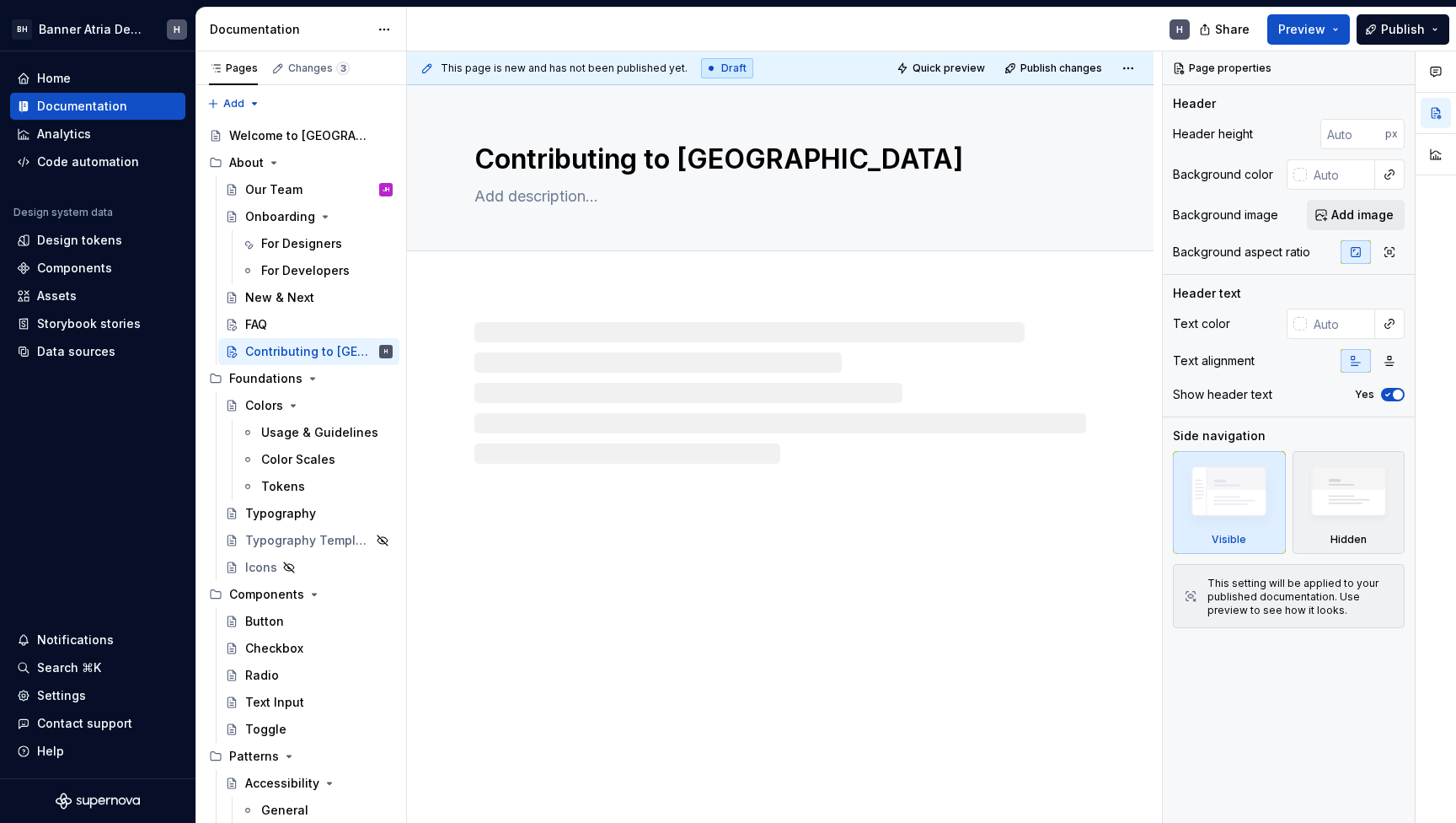
click at [503, 384] on div at bounding box center [780, 393] width 612 height 141
click at [509, 370] on div at bounding box center [780, 393] width 612 height 141
click at [509, 336] on div at bounding box center [780, 393] width 612 height 141
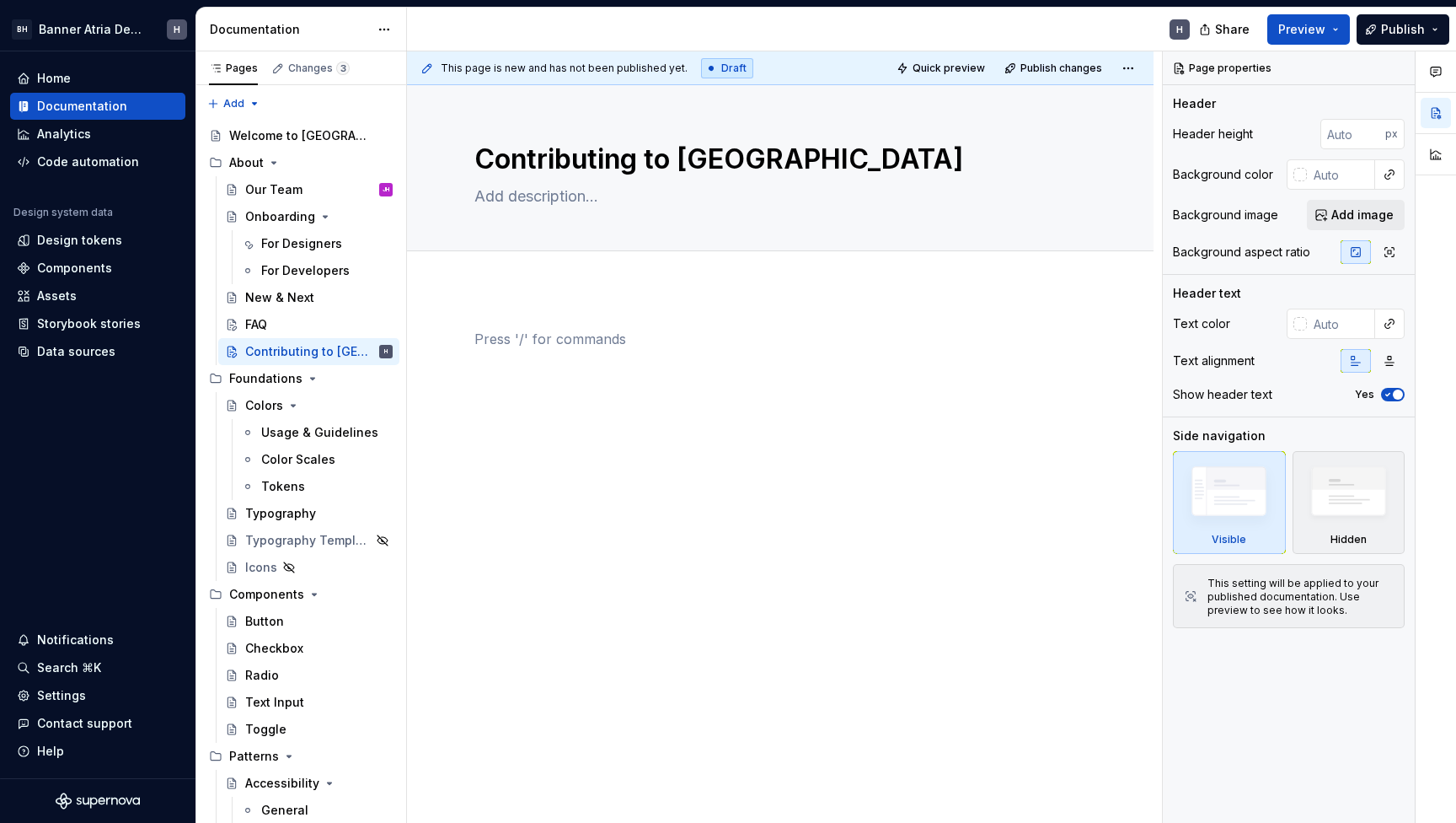
click at [509, 336] on p at bounding box center [780, 339] width 612 height 21
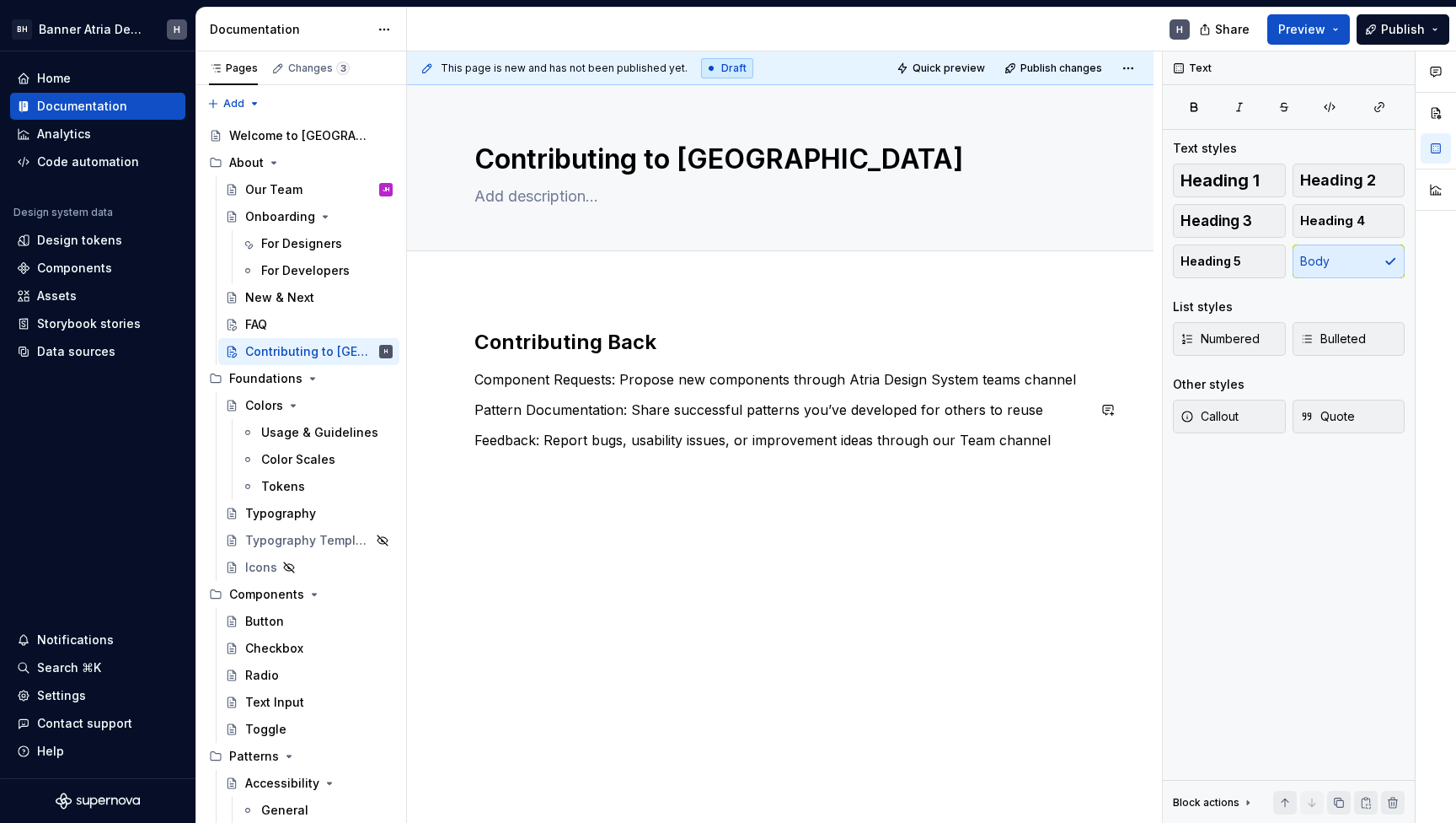
click at [530, 557] on div "Contributing Back Component Requests: Propose new components through Atria Desi…" at bounding box center [781, 502] width 747 height 429
click at [532, 545] on div "Contributing Back Component Requests: Propose new components through Atria Desi…" at bounding box center [781, 518] width 747 height 459
click at [290, 249] on div "For Designers" at bounding box center [302, 244] width 81 height 17
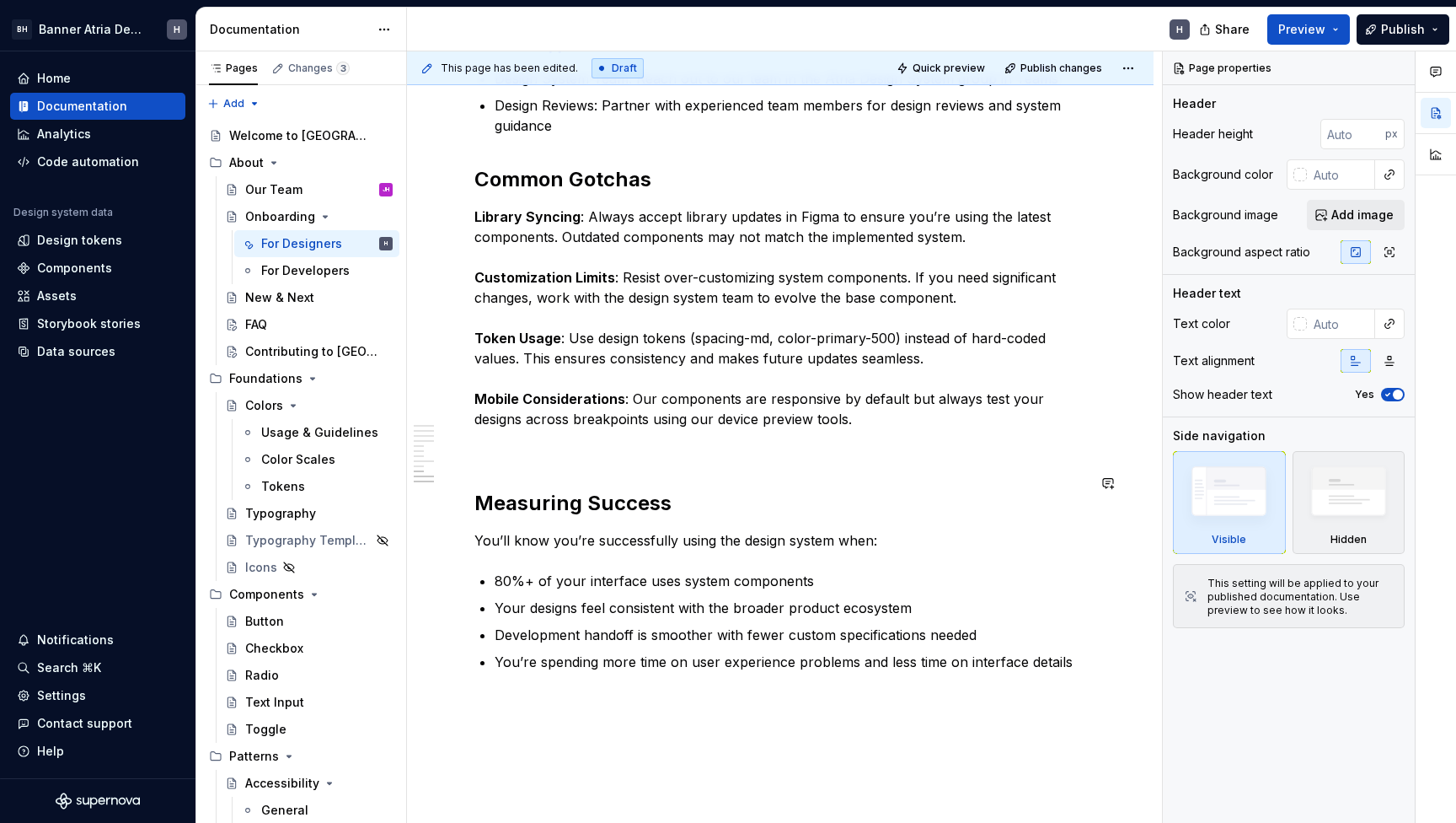
scroll to position [1912, 0]
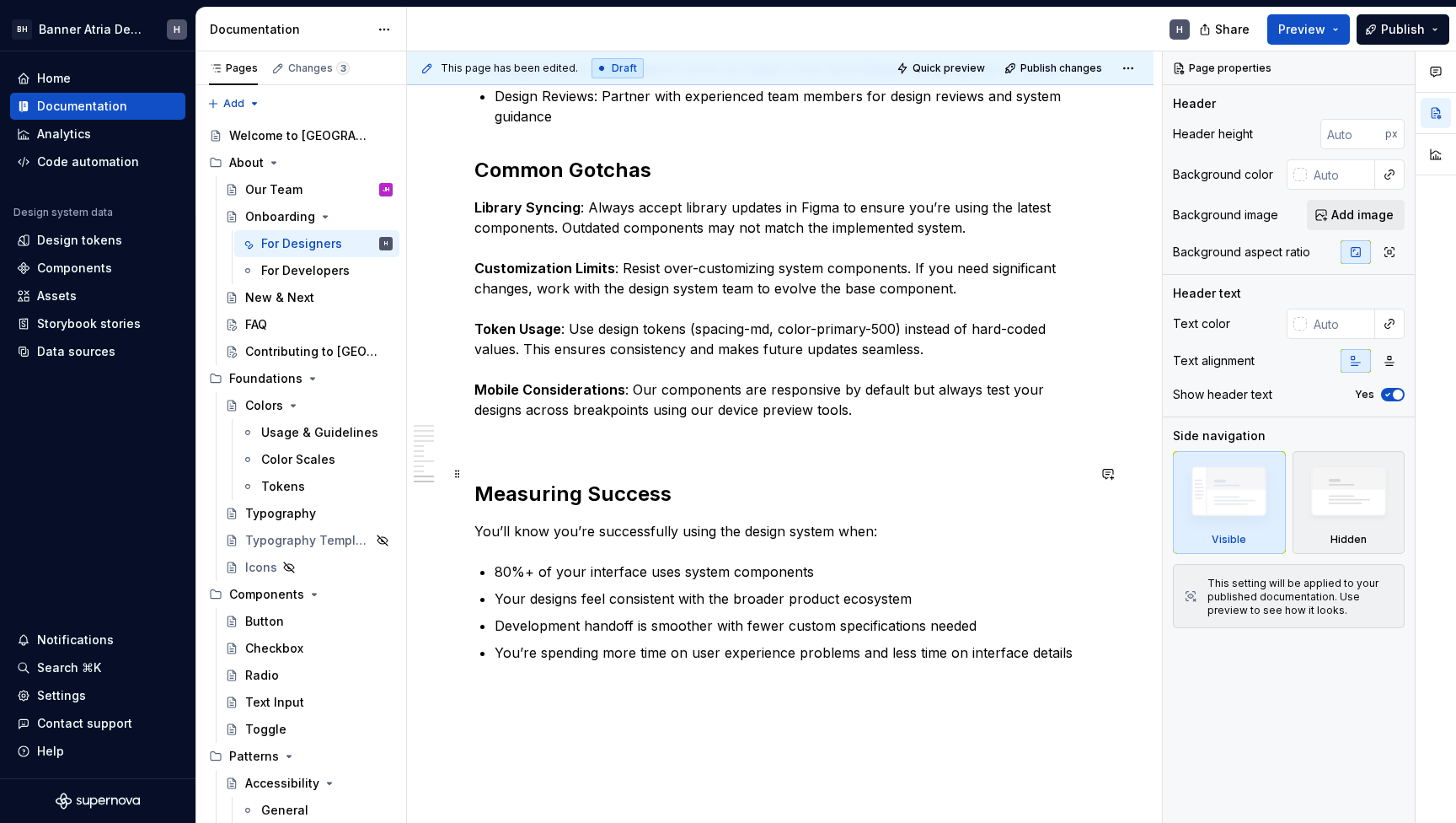
type textarea "*"
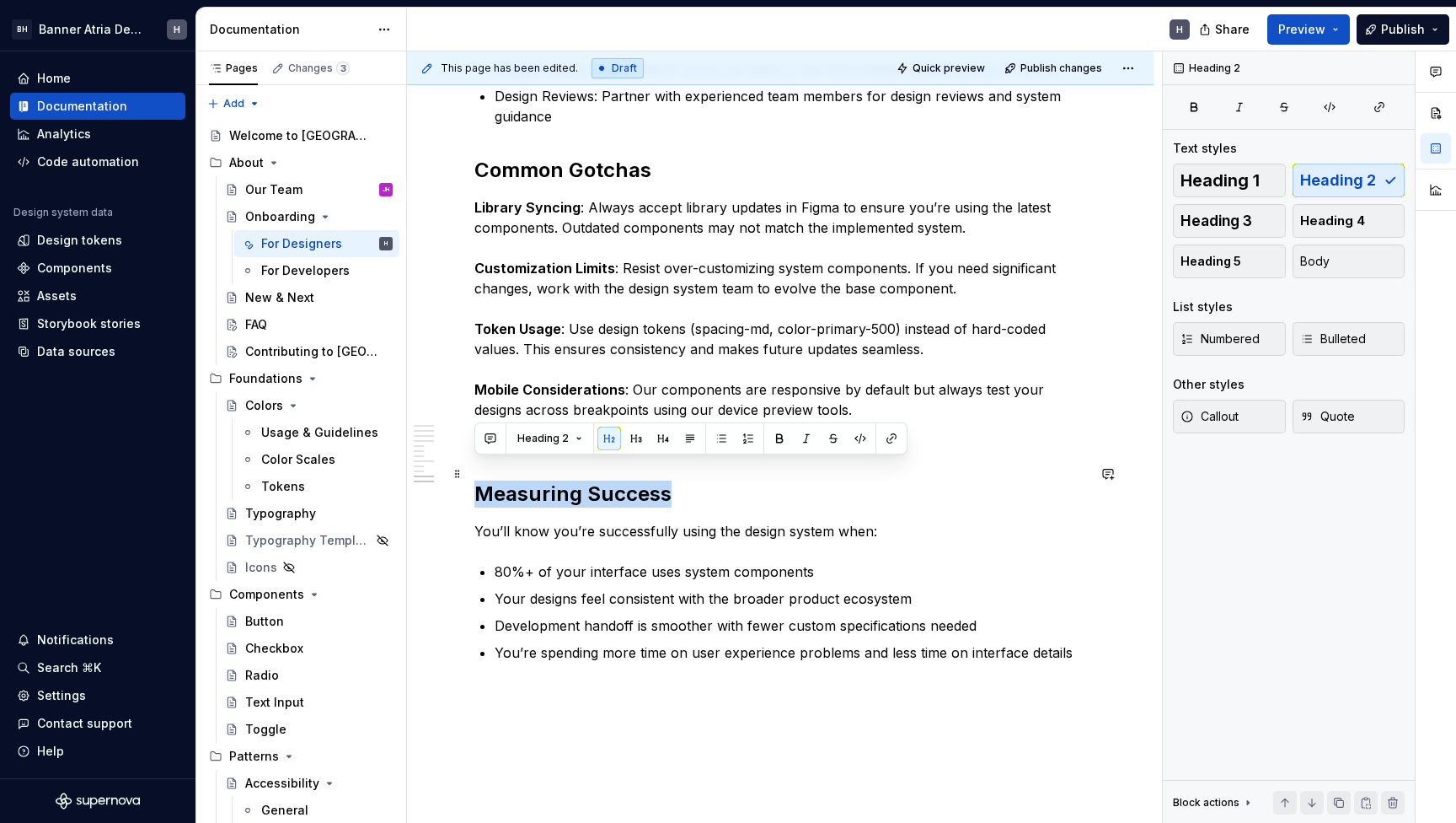
drag, startPoint x: 692, startPoint y: 470, endPoint x: 468, endPoint y: 468, distance: 224.0
drag, startPoint x: 676, startPoint y: 483, endPoint x: 481, endPoint y: 481, distance: 195.0
click at [481, 481] on h2 "Measuring Success" at bounding box center [780, 493] width 612 height 27
copy h2 "Measuring Success"
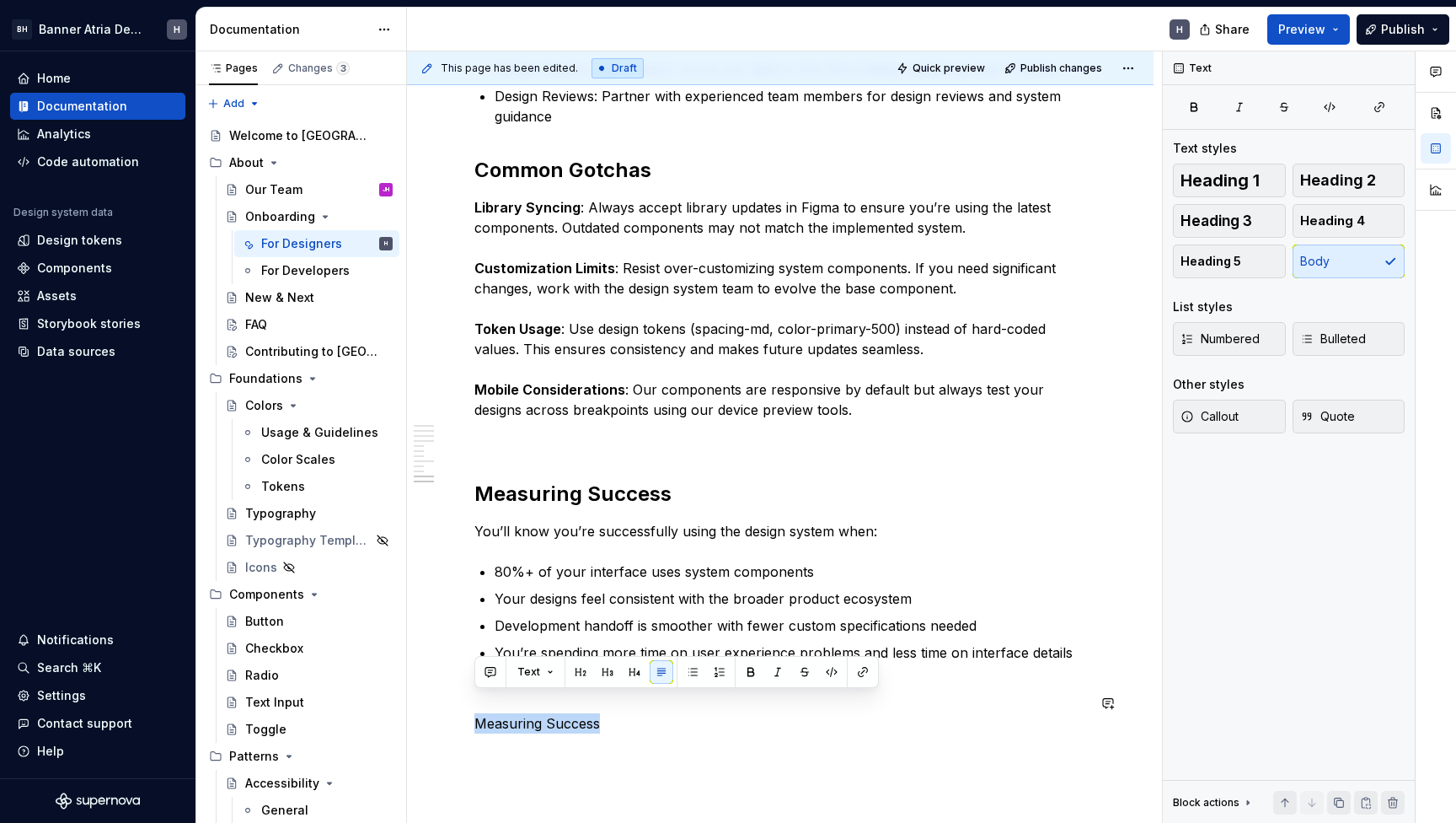
click at [587, 677] on button "button" at bounding box center [580, 672] width 23 height 23
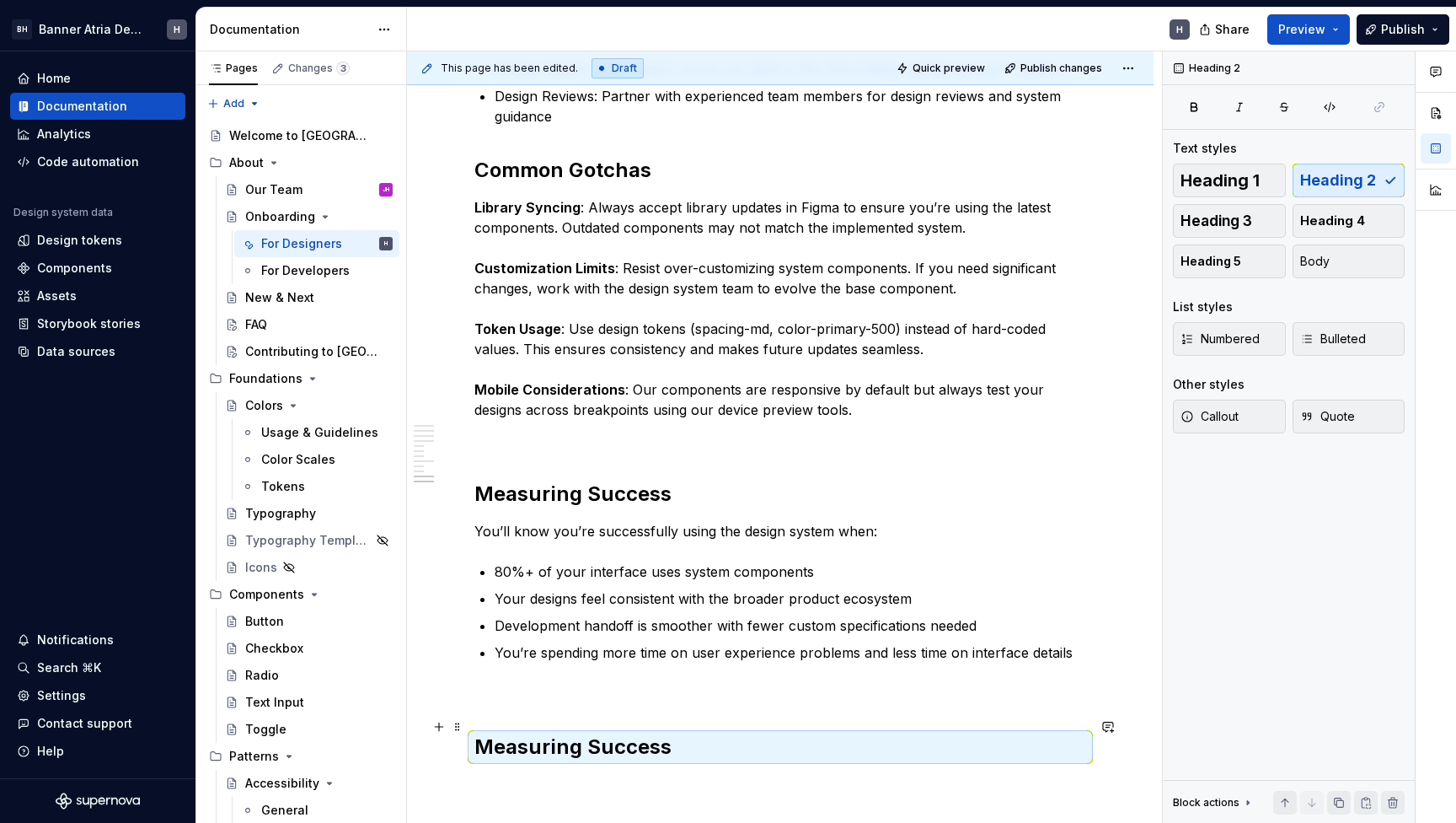
click at [689, 733] on h2 "Measuring Success" at bounding box center [780, 747] width 612 height 27
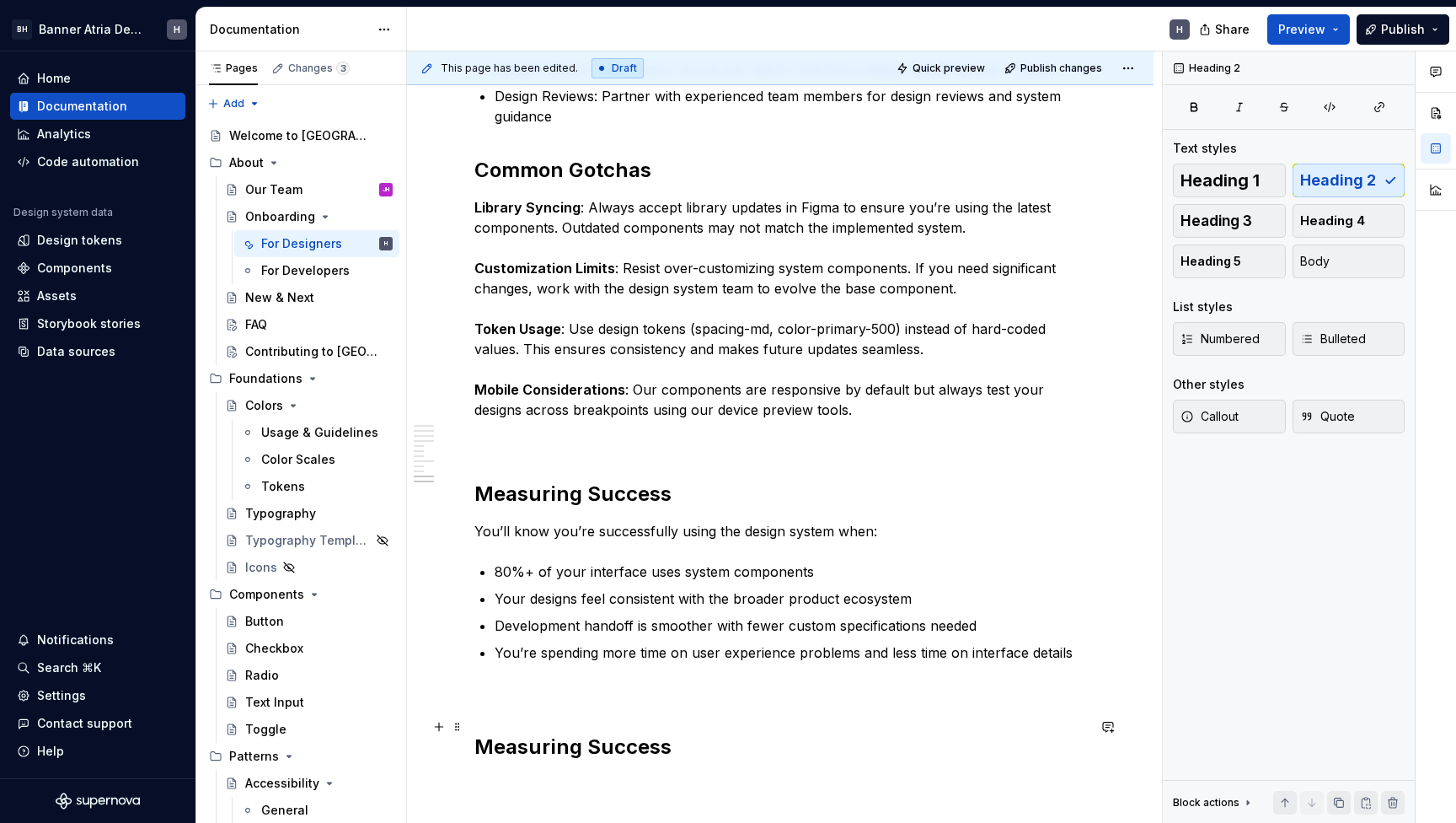
click at [689, 733] on h2 "Measuring Success" at bounding box center [780, 747] width 612 height 27
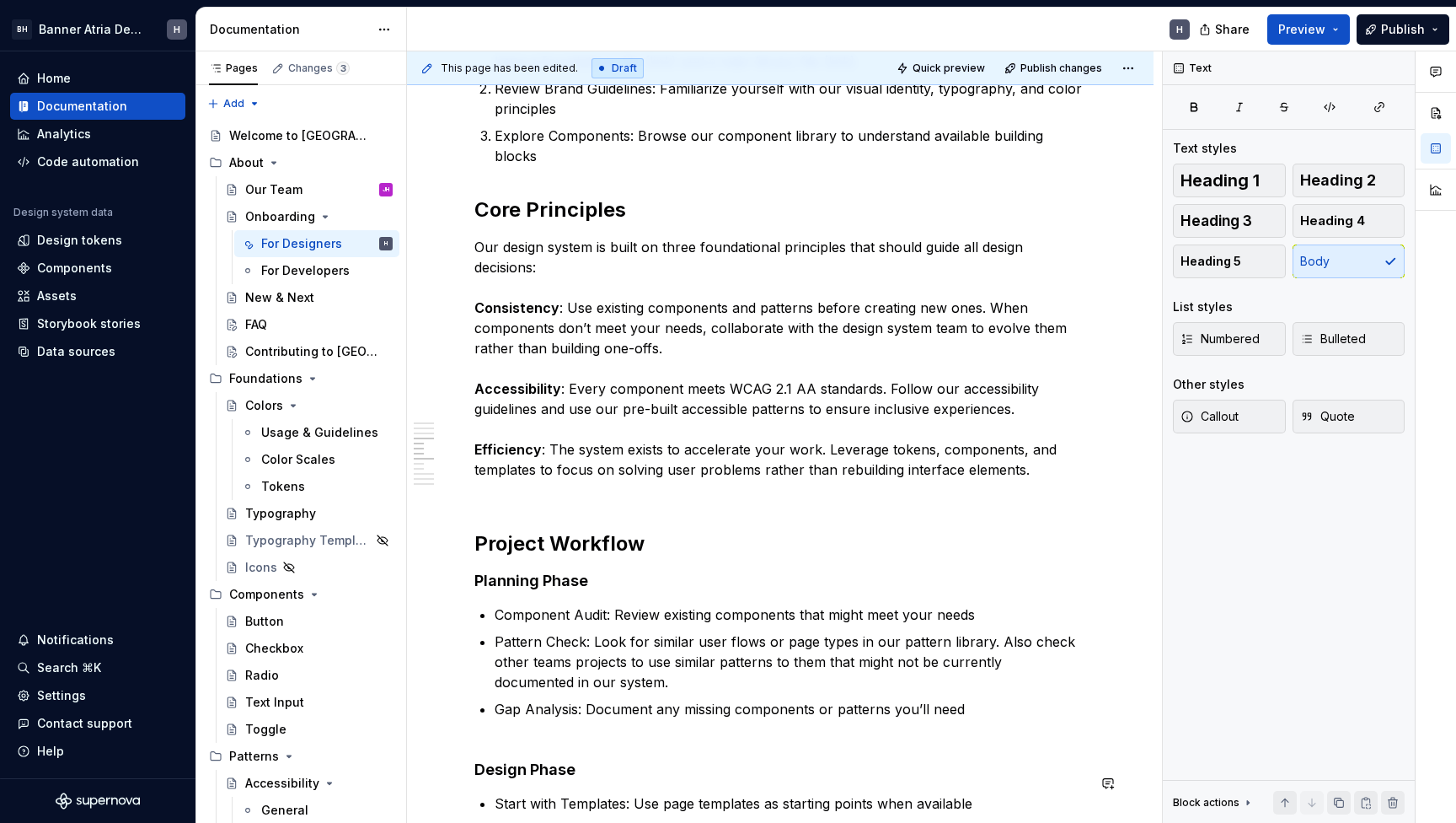
scroll to position [94, 0]
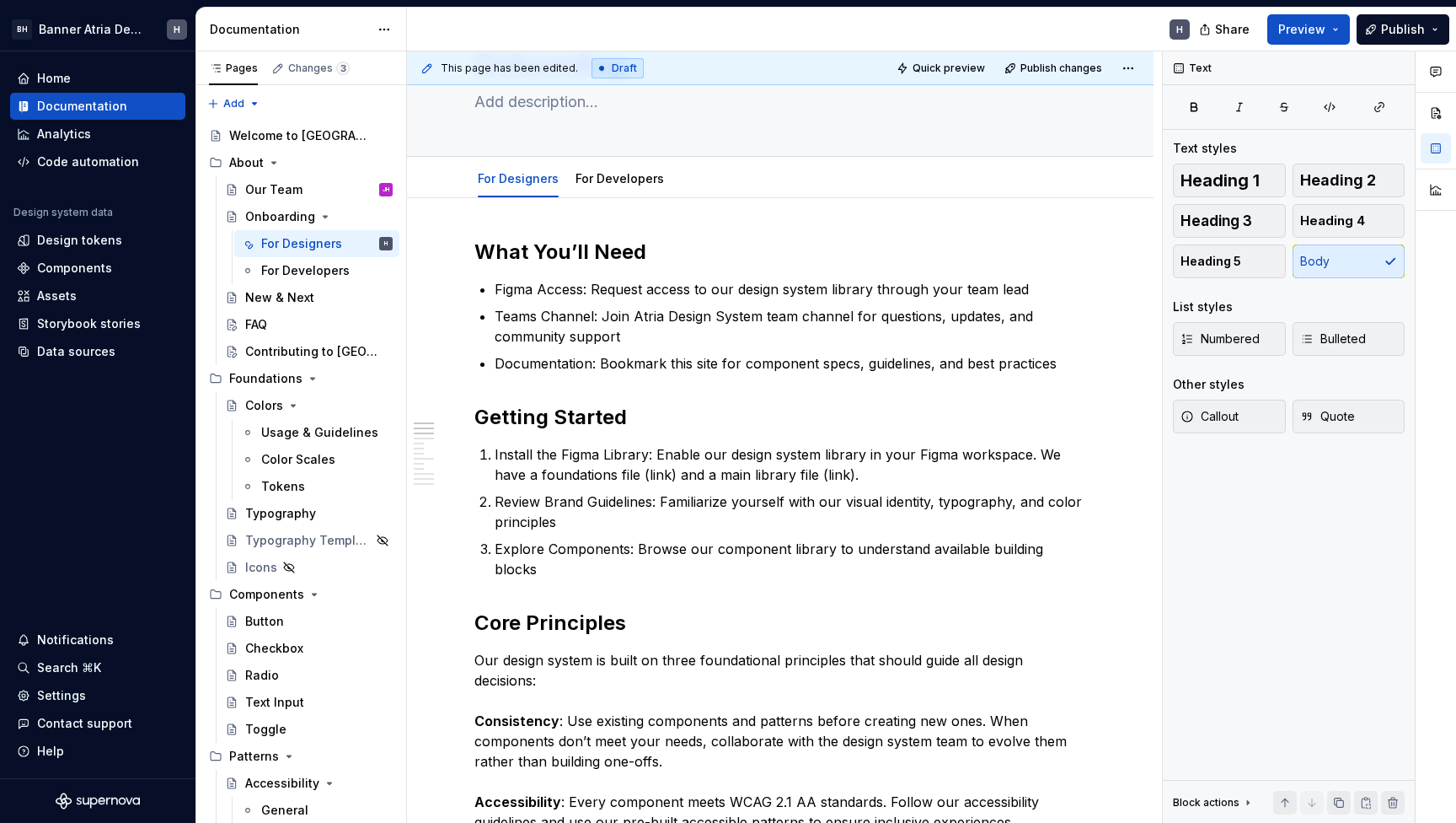
click at [904, 5] on div "BH Banner Atria Design System H Home Documentation Analytics Code automation De…" at bounding box center [728, 411] width 1456 height 823
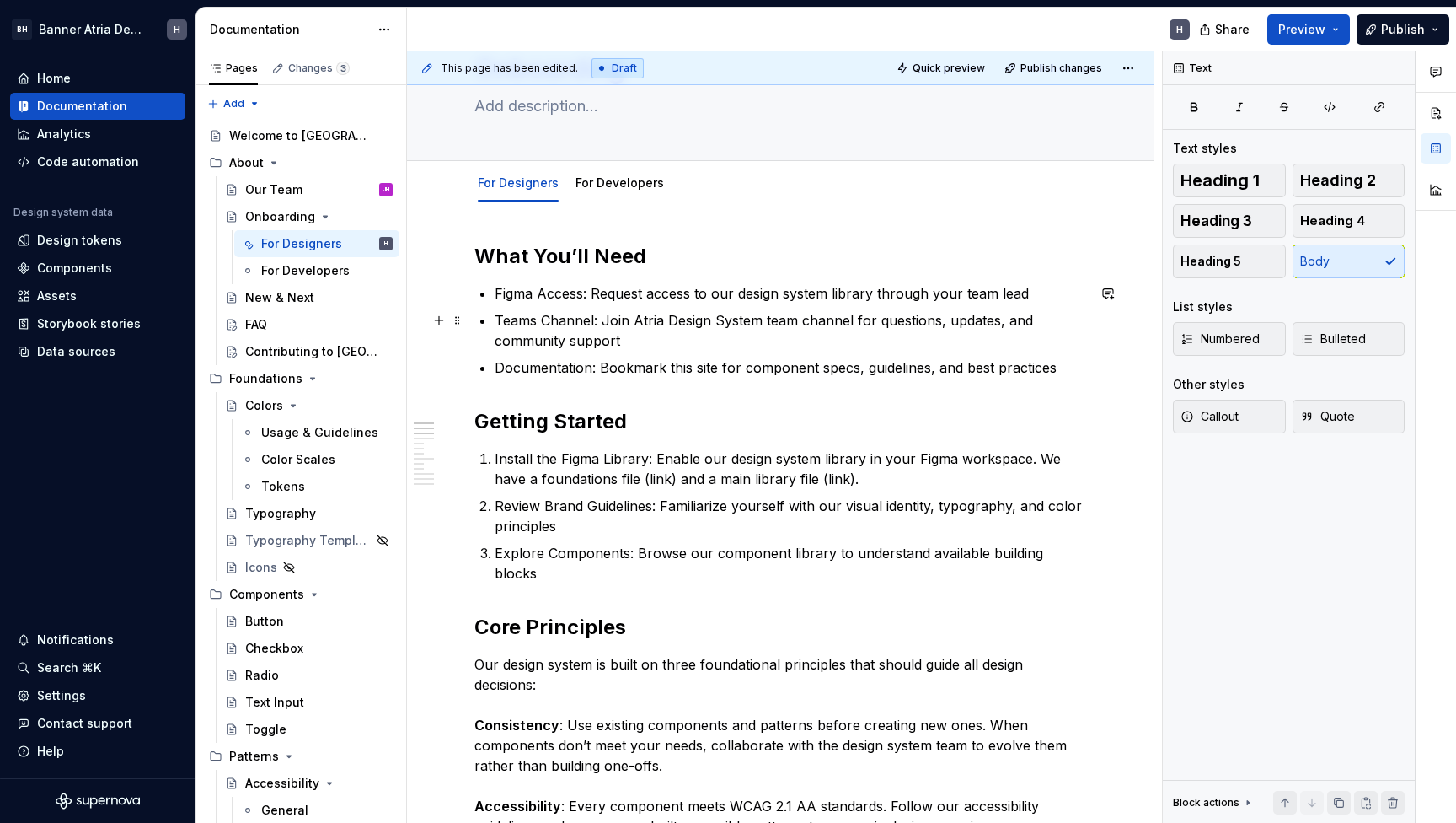
scroll to position [90, 0]
click at [485, 418] on h2 "Getting Started" at bounding box center [780, 422] width 612 height 27
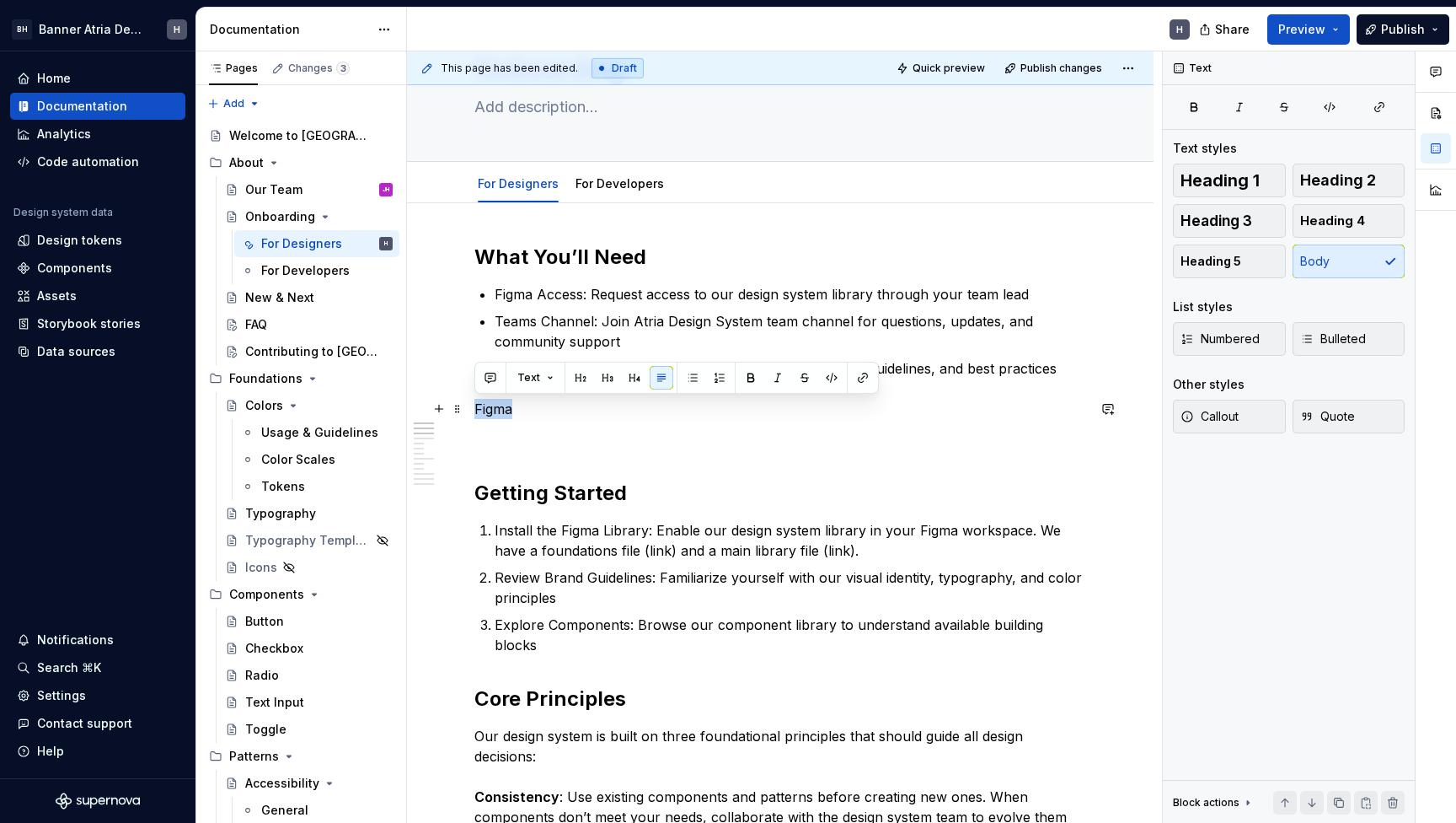
drag, startPoint x: 530, startPoint y: 416, endPoint x: 467, endPoint y: 416, distance: 63.0
click at [573, 386] on button "button" at bounding box center [580, 377] width 23 height 23
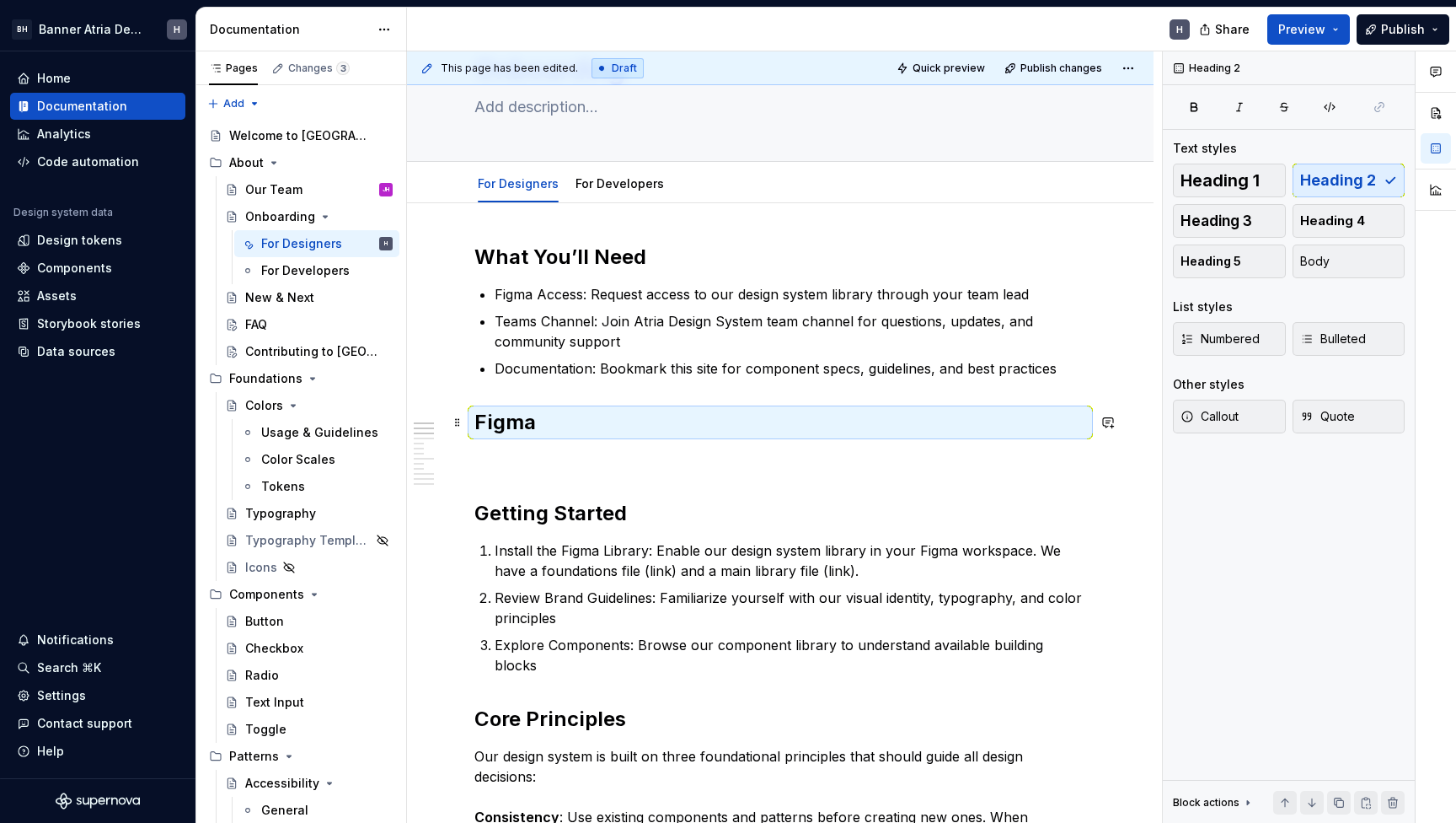
click at [537, 435] on h2 "Figma" at bounding box center [780, 422] width 612 height 27
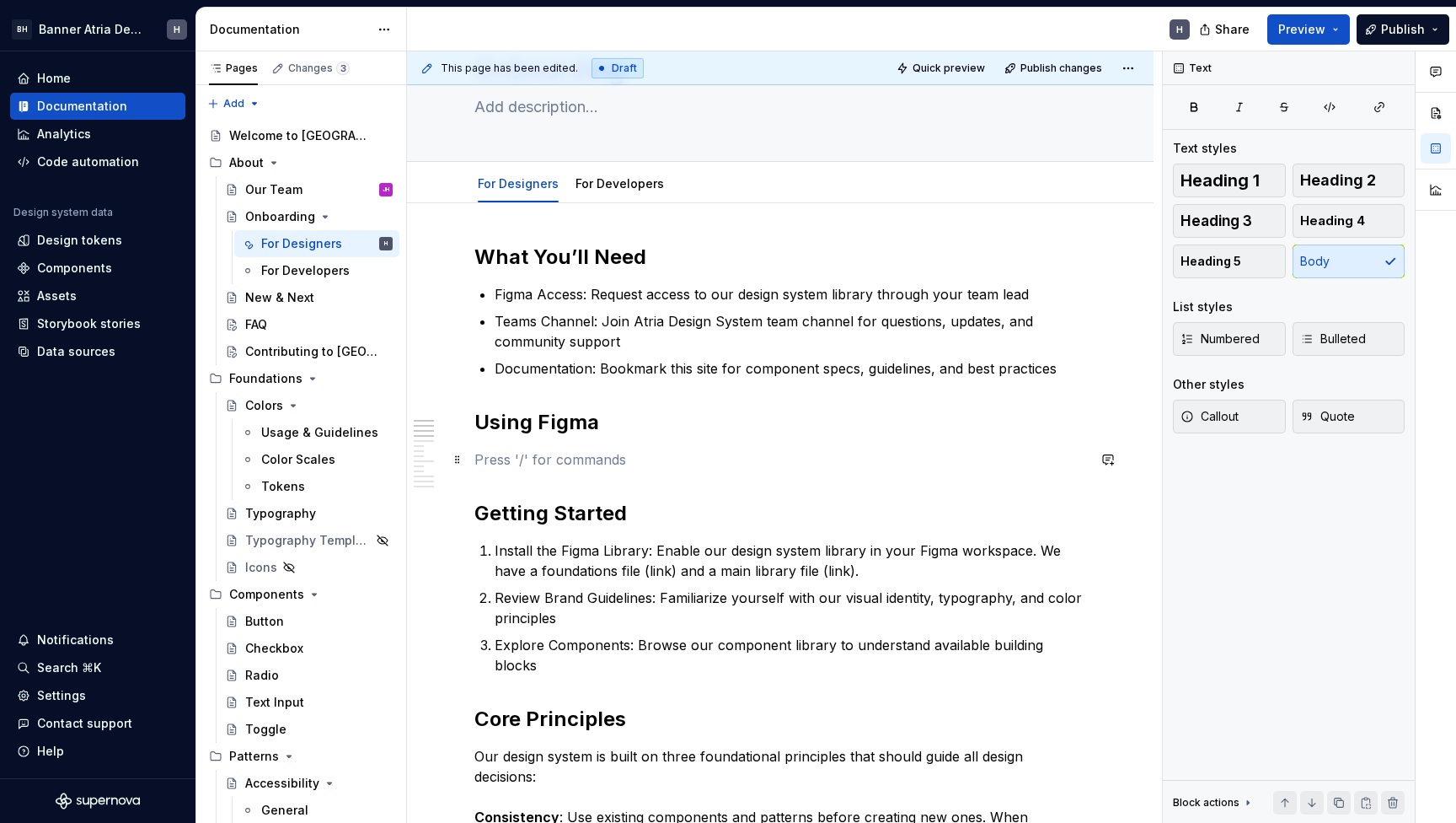
click at [621, 450] on p at bounding box center [780, 459] width 612 height 21
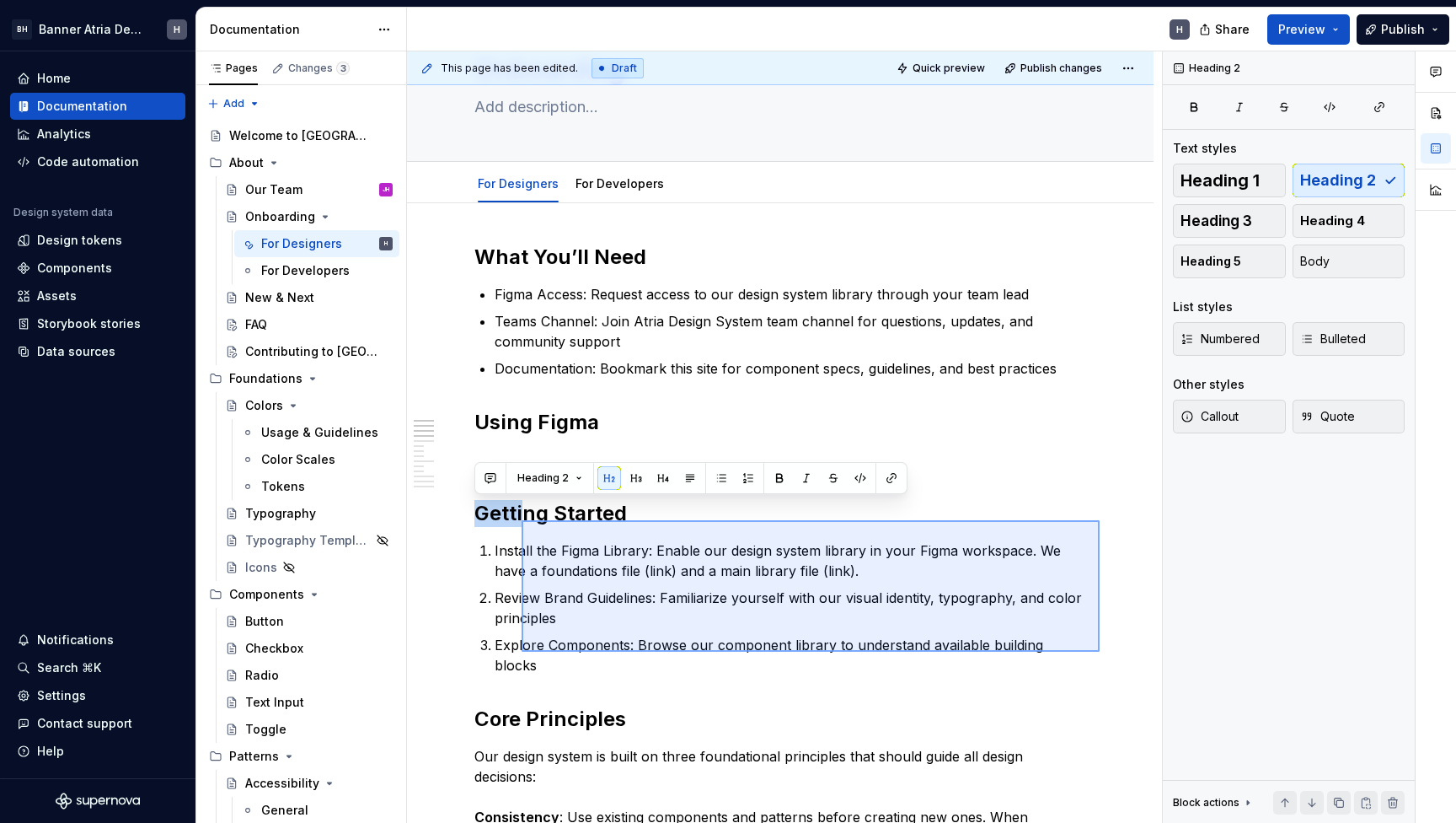
drag, startPoint x: 1100, startPoint y: 652, endPoint x: 522, endPoint y: 520, distance: 592.9
click at [522, 520] on div "This page has been edited. Draft Quick preview Publish changes Onboarding Edit …" at bounding box center [784, 437] width 755 height 772
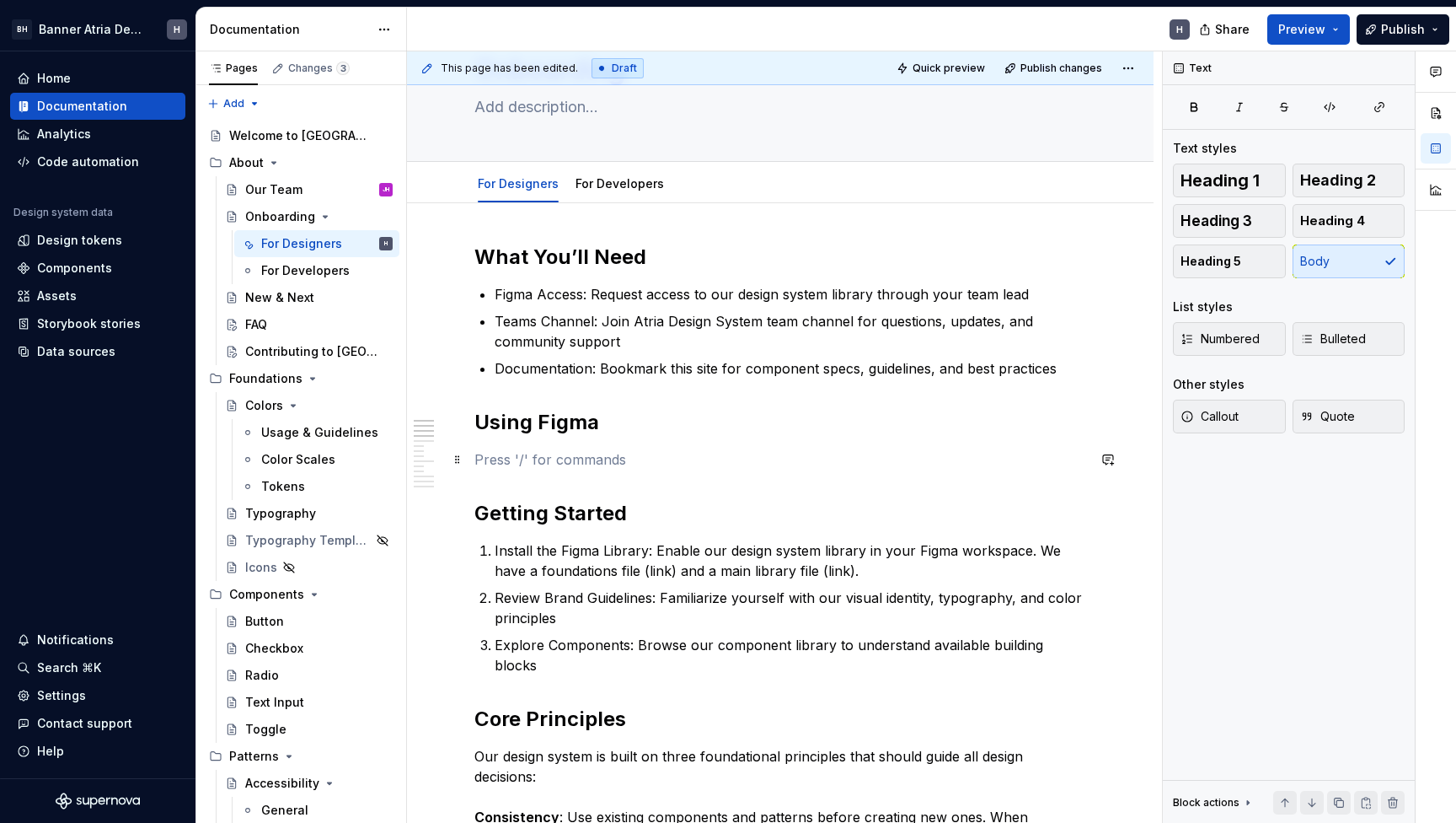
click at [552, 456] on p at bounding box center [780, 459] width 612 height 21
click at [557, 461] on p at bounding box center [780, 459] width 612 height 21
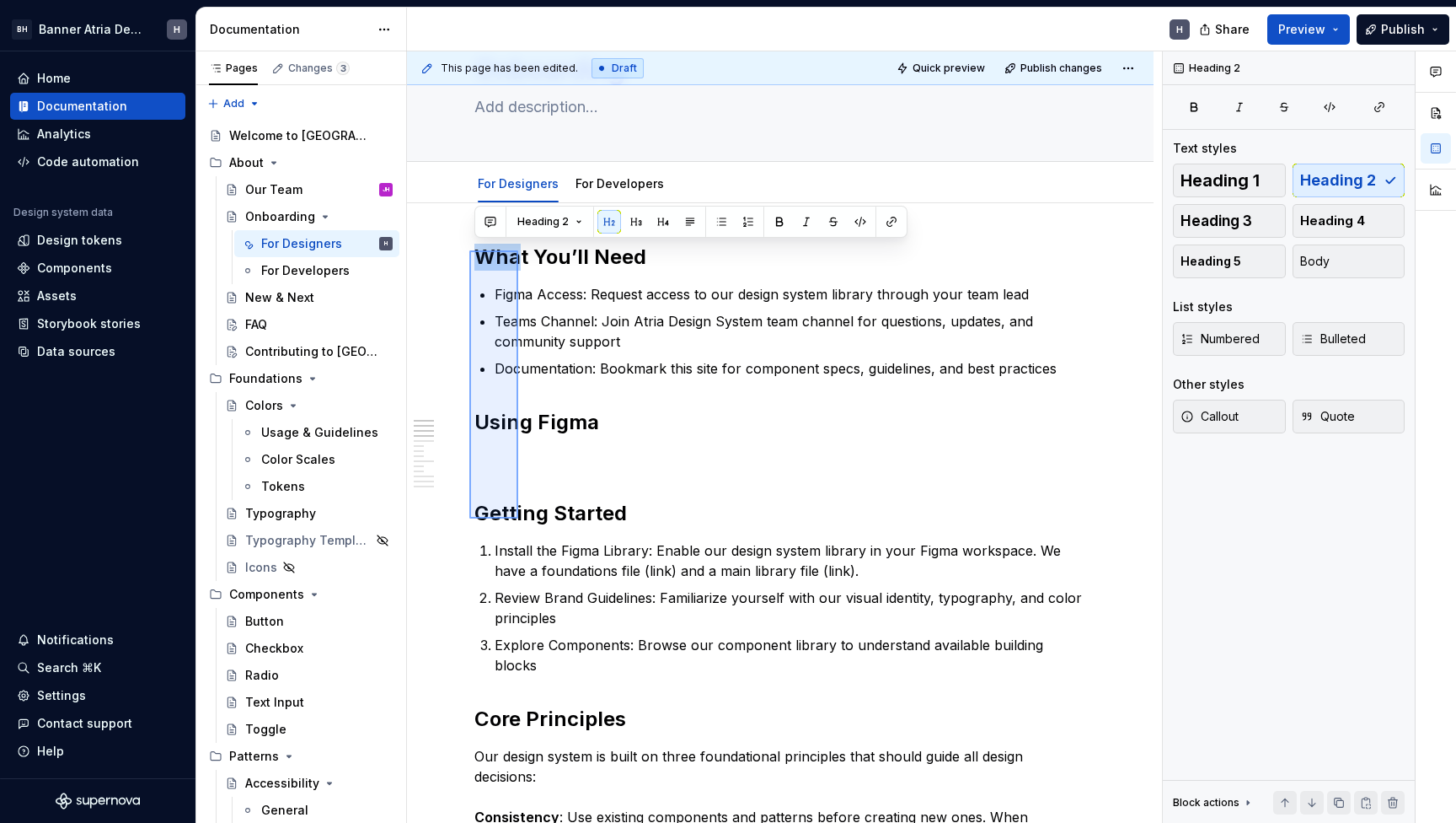
drag, startPoint x: 469, startPoint y: 519, endPoint x: 518, endPoint y: 251, distance: 272.4
click at [518, 251] on div "This page has been edited. Draft Quick preview Publish changes Onboarding Edit …" at bounding box center [784, 437] width 755 height 772
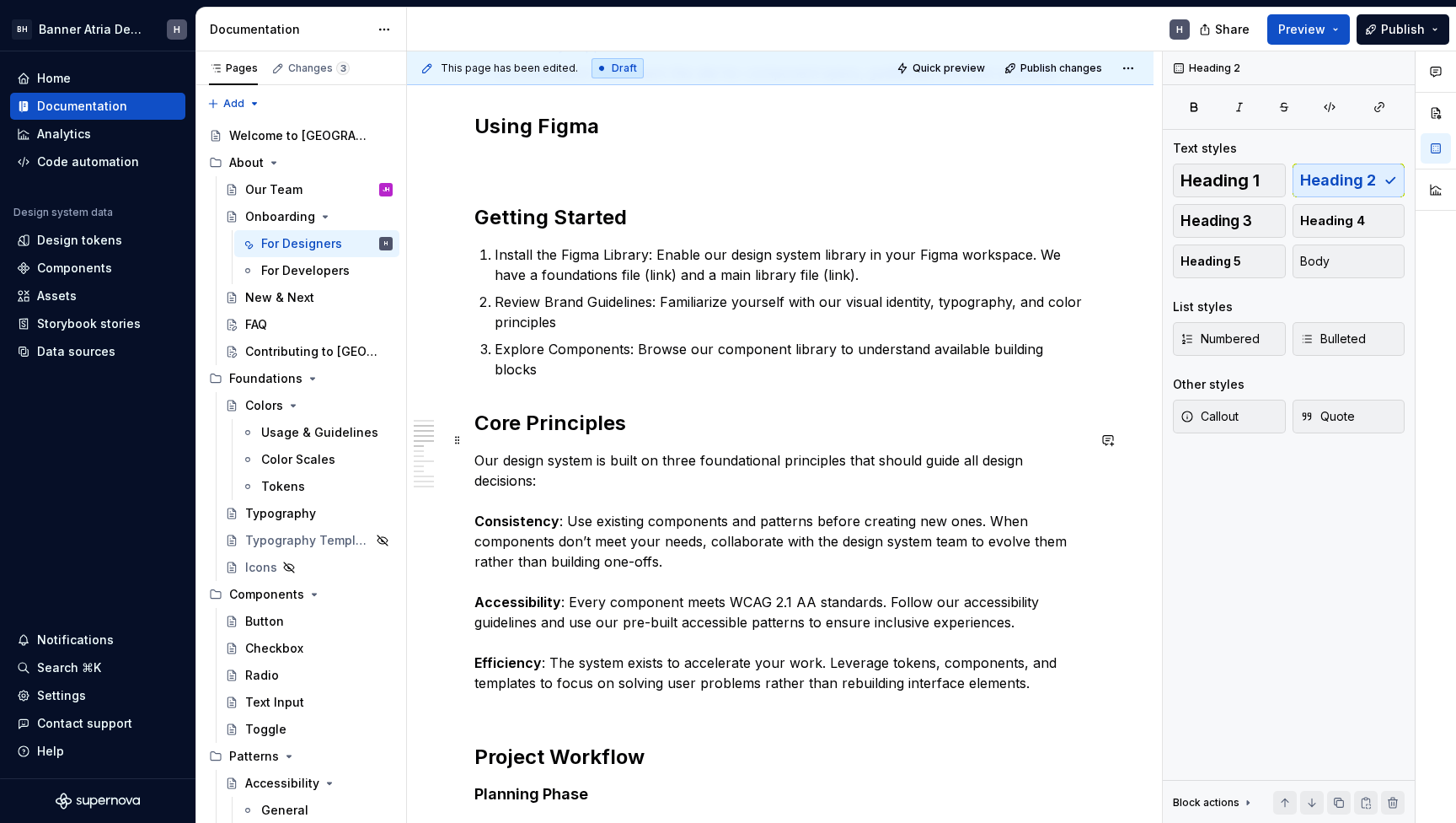
scroll to position [437, 0]
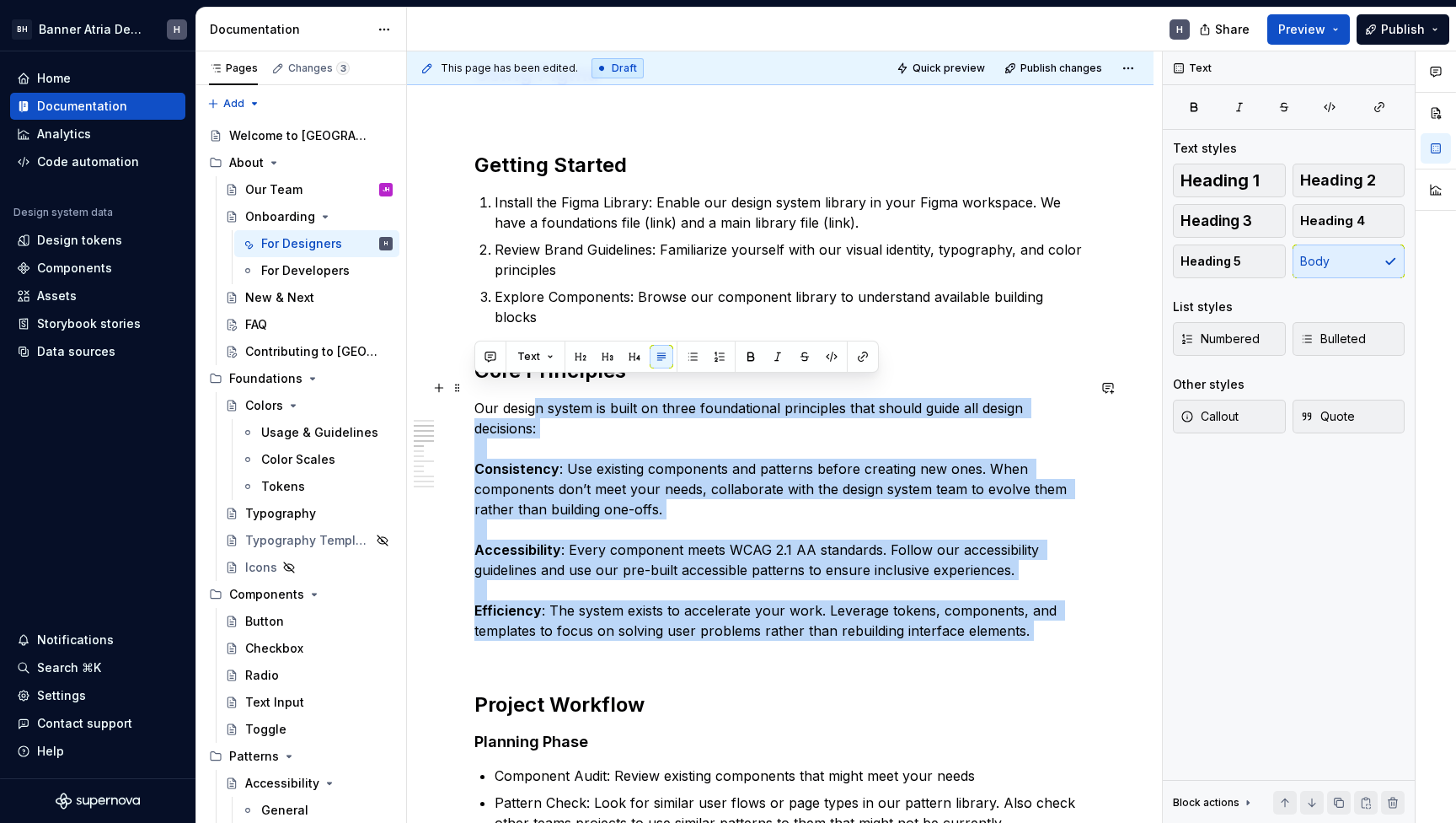
drag, startPoint x: 498, startPoint y: 637, endPoint x: 537, endPoint y: 393, distance: 247.1
click at [537, 398] on p "Our design system is built on three foundational principles that should guide a…" at bounding box center [780, 529] width 612 height 263
click at [484, 639] on p "Our design system is built on three foundational principles that should guide a…" at bounding box center [780, 529] width 612 height 263
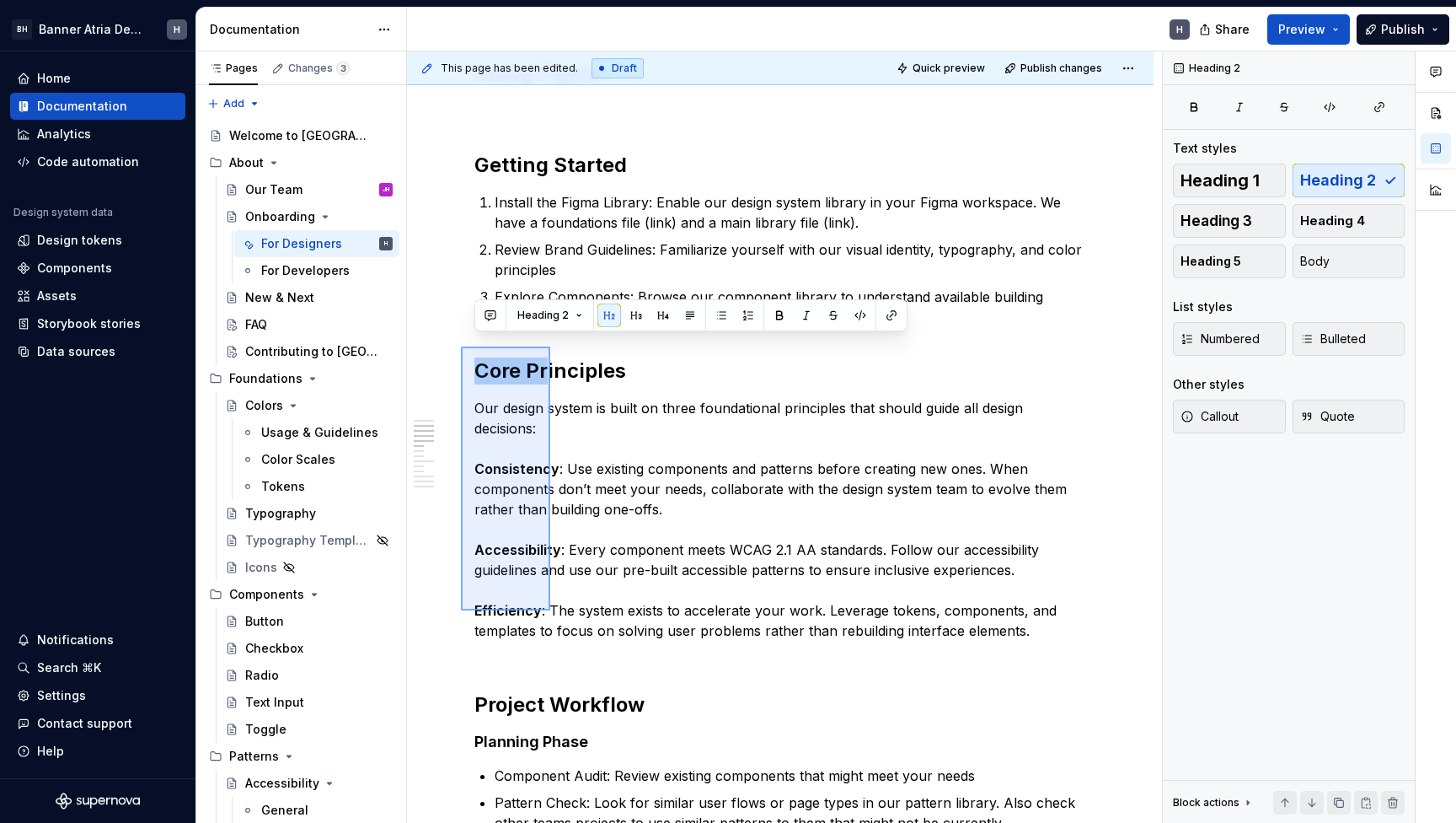
drag, startPoint x: 461, startPoint y: 610, endPoint x: 551, endPoint y: 347, distance: 278.0
click at [551, 347] on div "This page has been edited. Draft Quick preview Publish changes Onboarding Edit …" at bounding box center [784, 437] width 755 height 772
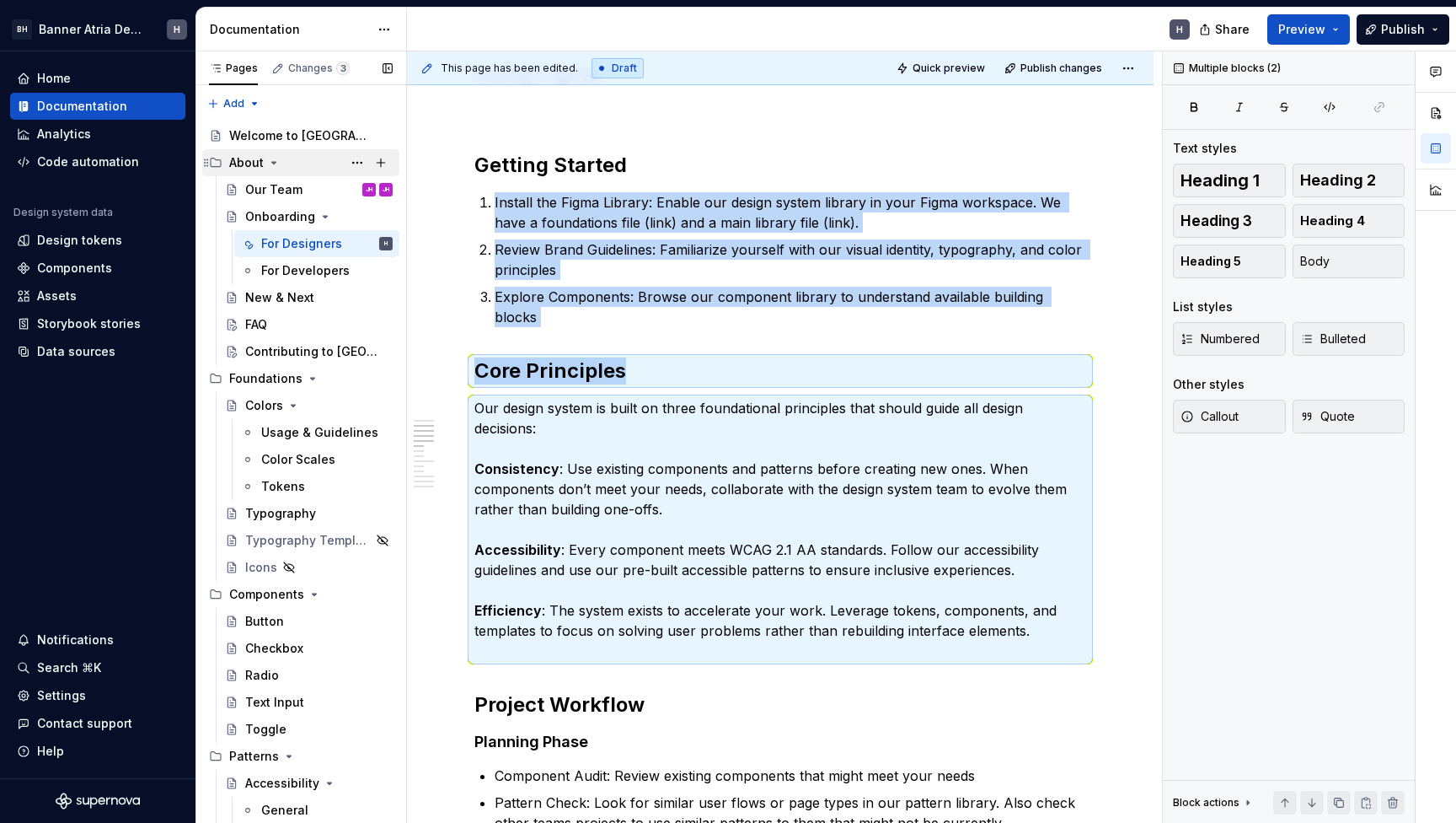
click at [292, 160] on div "About" at bounding box center [311, 162] width 164 height 23
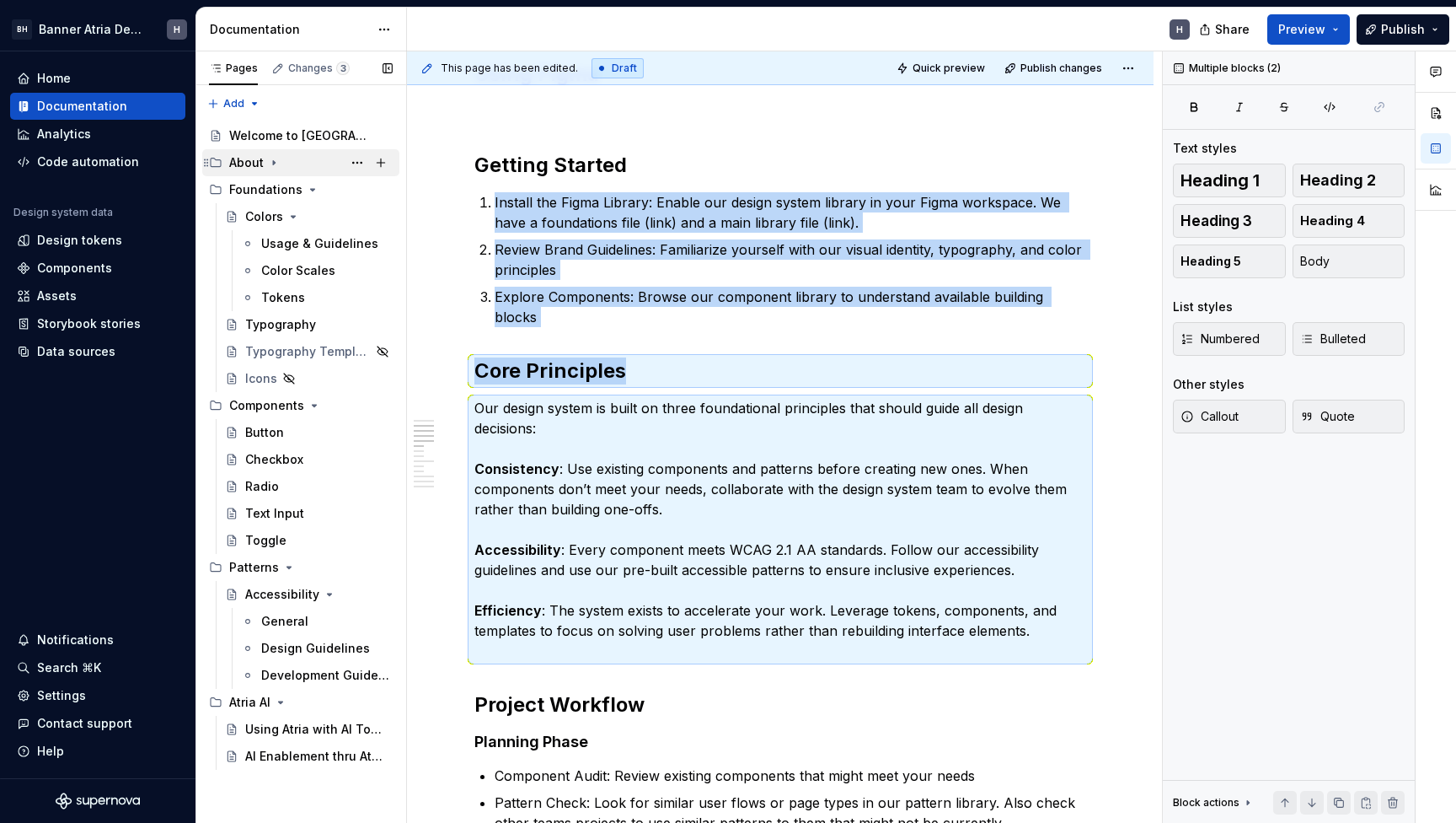
click at [292, 160] on div "About" at bounding box center [311, 162] width 164 height 23
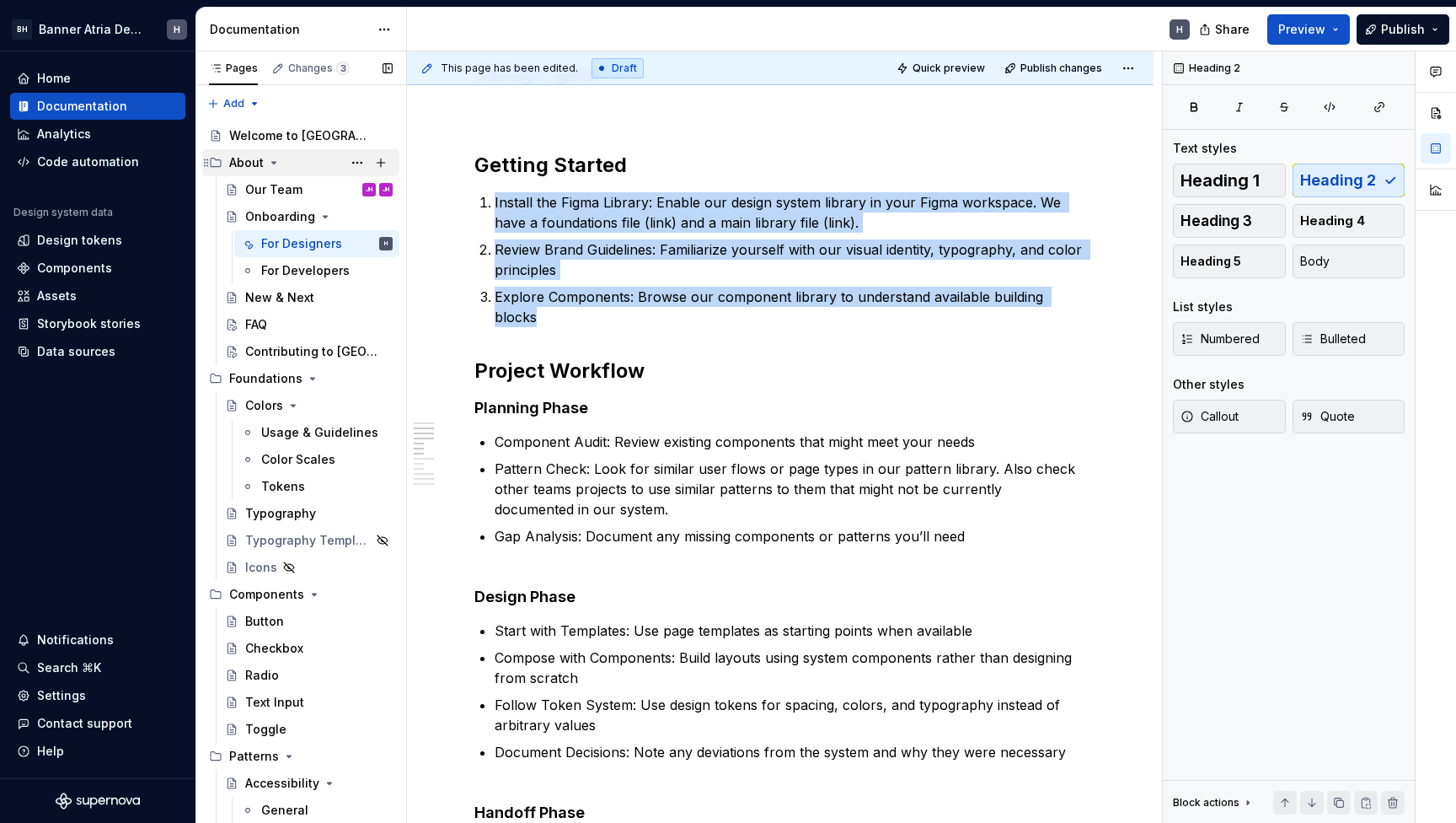
click at [238, 164] on div "About" at bounding box center [246, 162] width 35 height 17
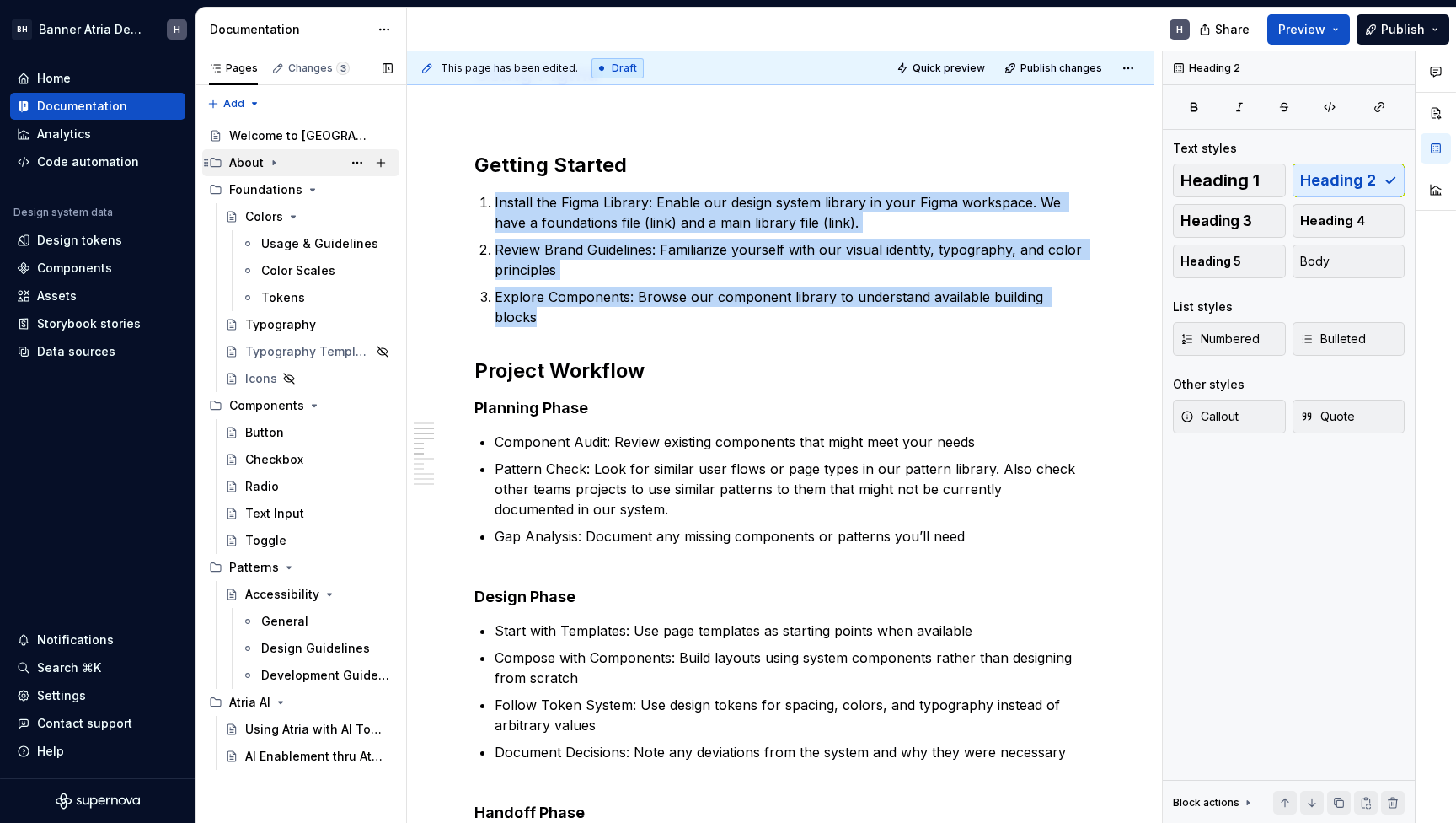
click at [238, 164] on div "About" at bounding box center [246, 162] width 35 height 17
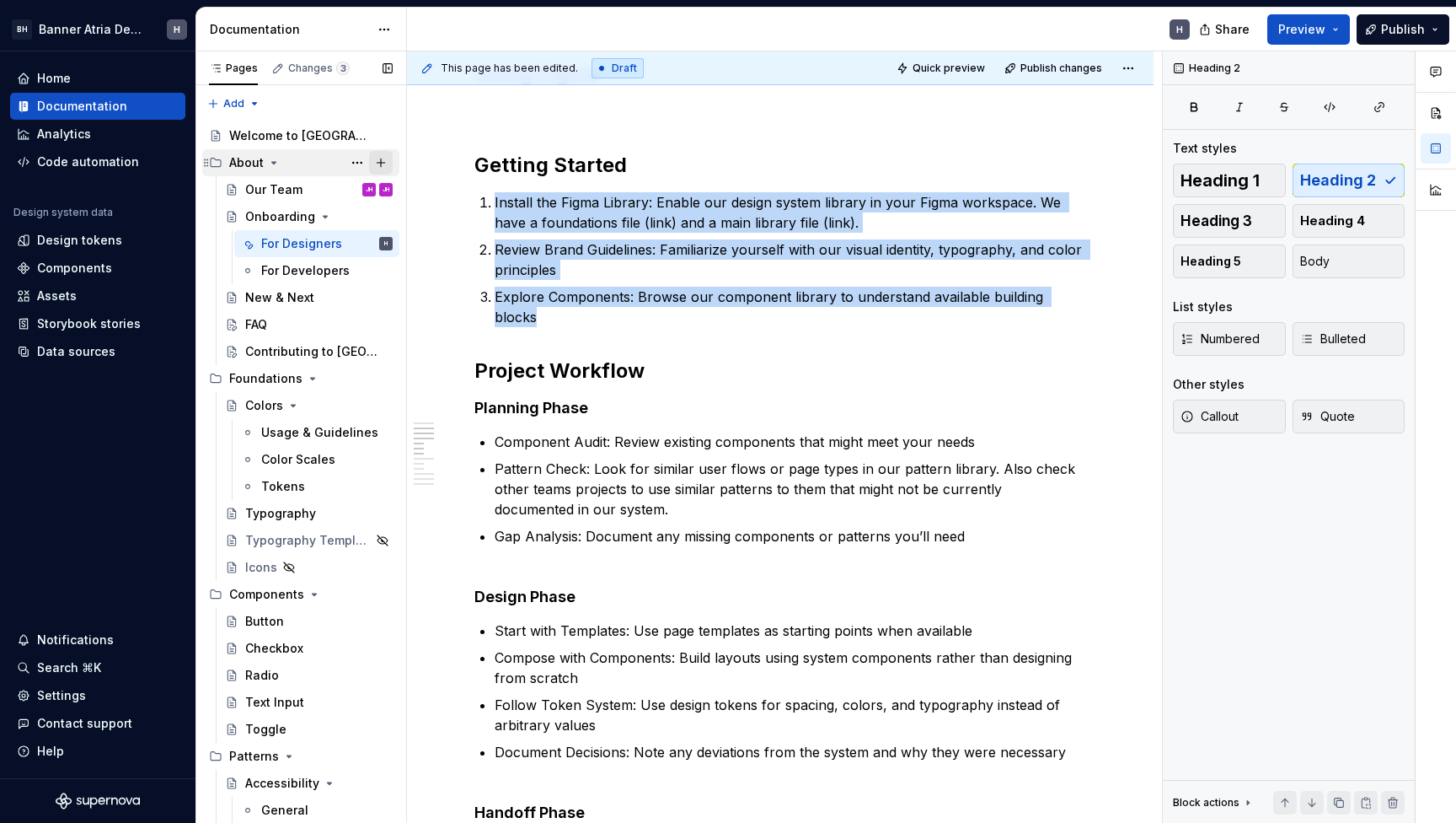
click at [377, 163] on button "Page tree" at bounding box center [381, 162] width 23 height 23
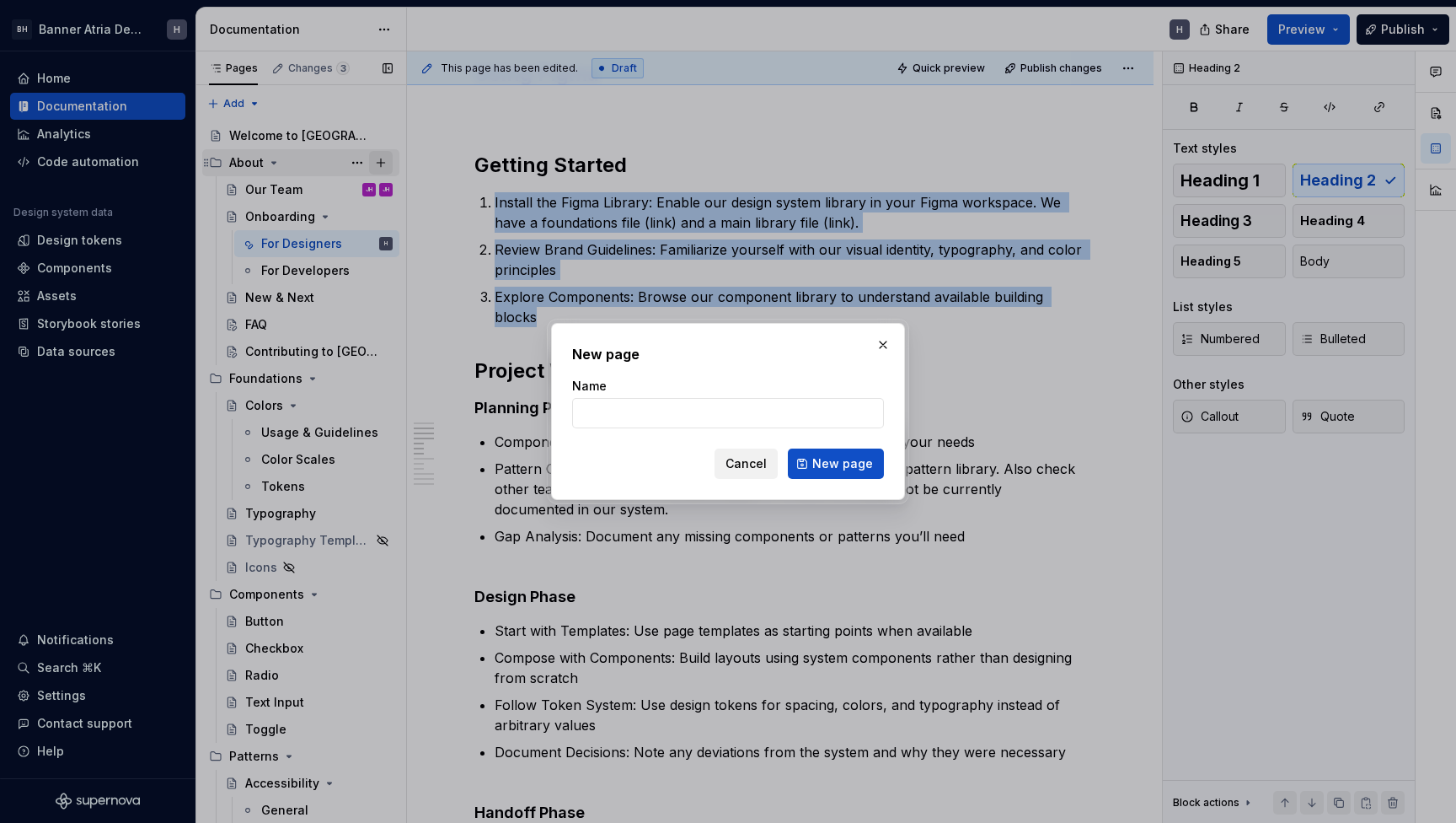
type textarea "*"
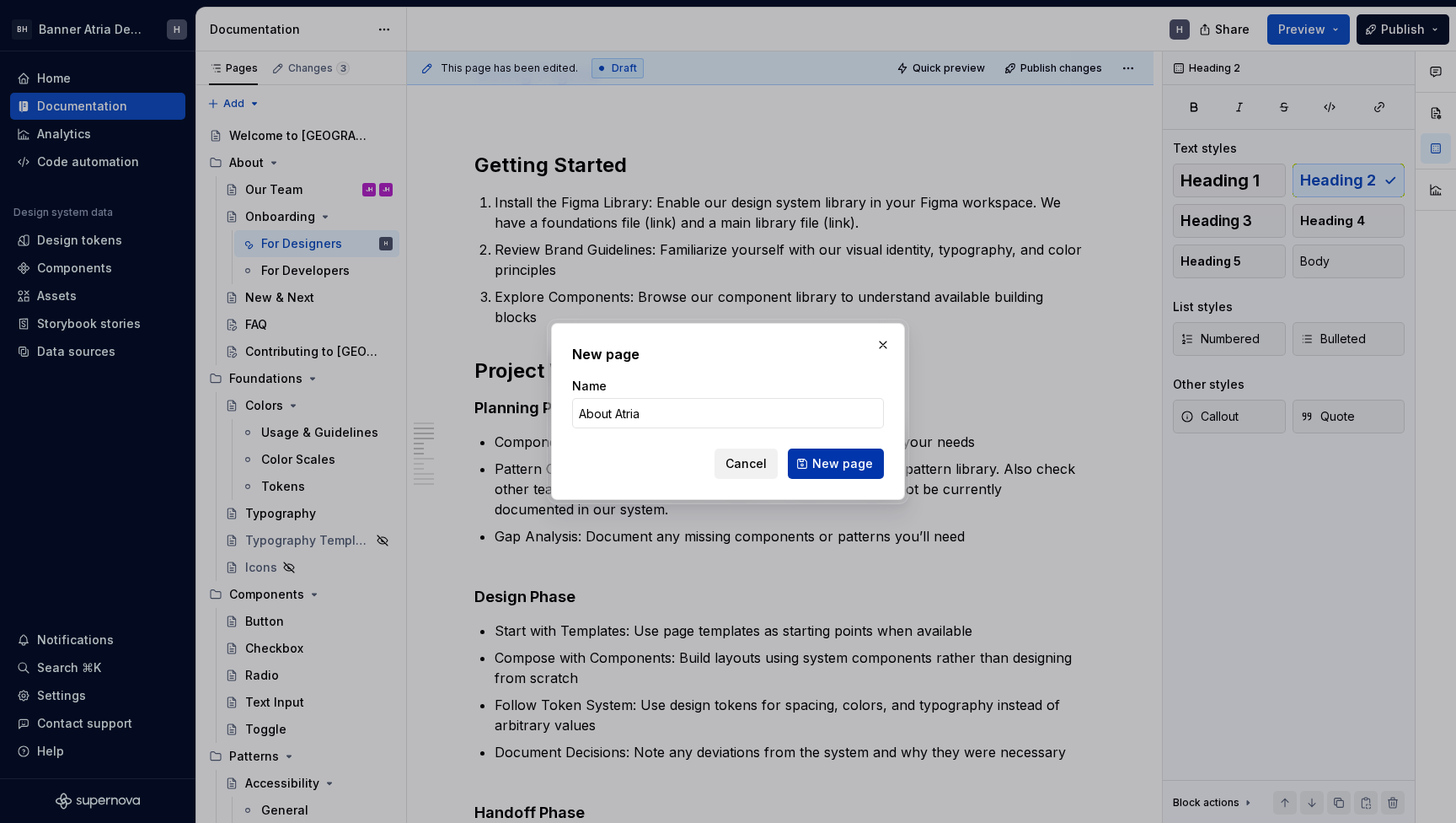
type input "About Atria"
click at [823, 471] on span "New page" at bounding box center [843, 463] width 61 height 17
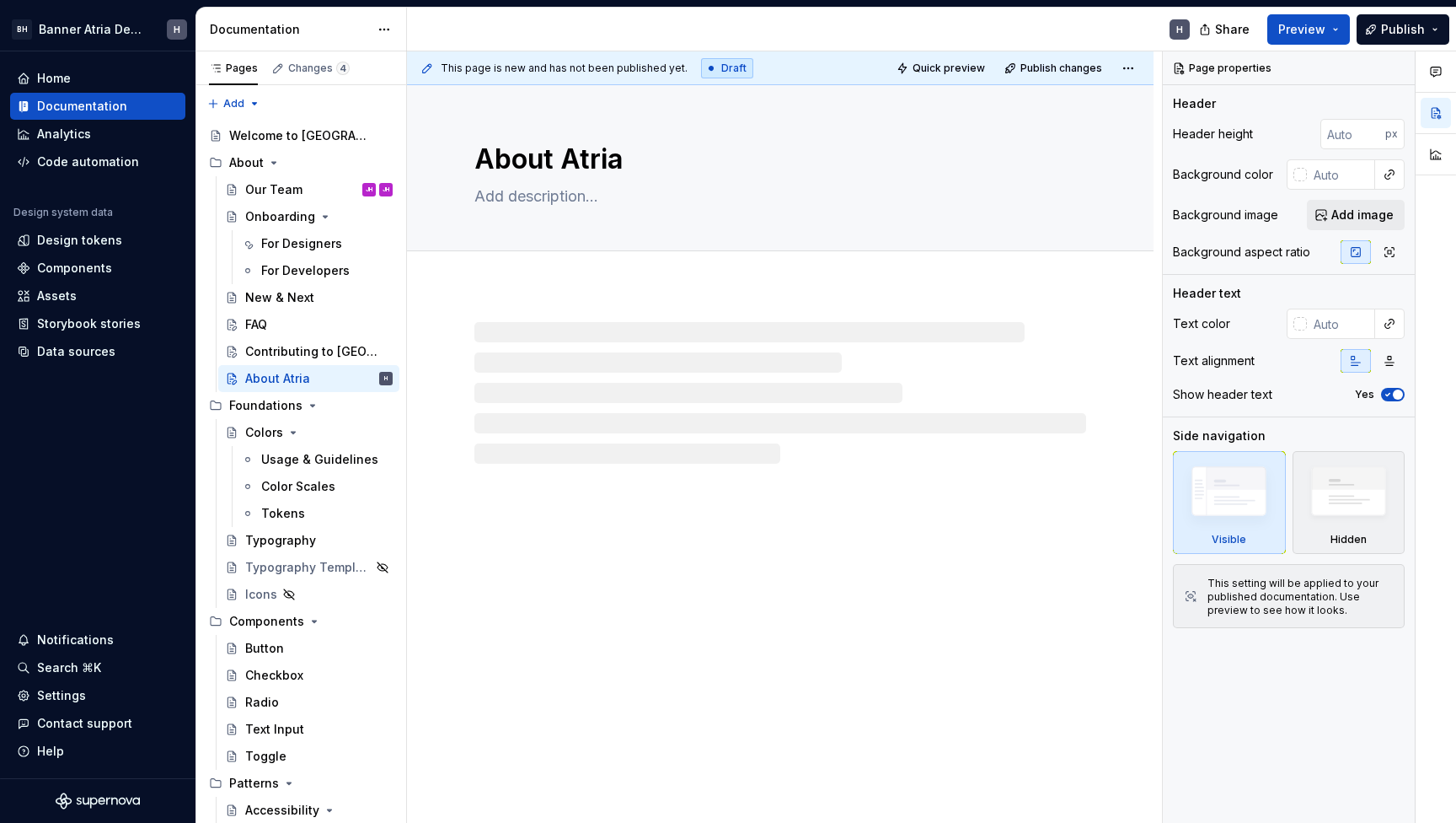
click at [512, 391] on div at bounding box center [780, 393] width 612 height 141
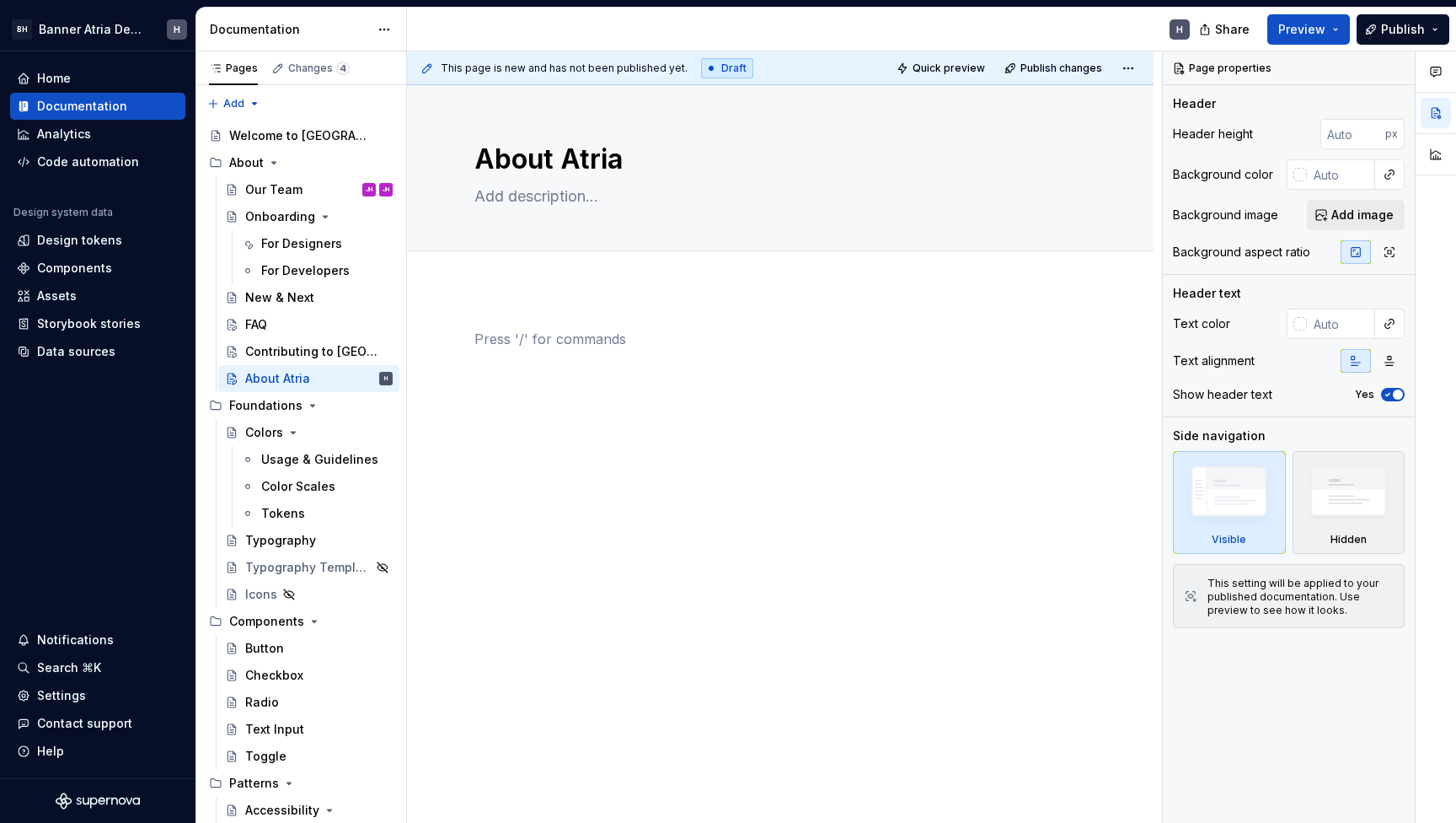
drag, startPoint x: 512, startPoint y: 391, endPoint x: 524, endPoint y: 386, distance: 13.0
click at [524, 386] on div at bounding box center [780, 361] width 612 height 64
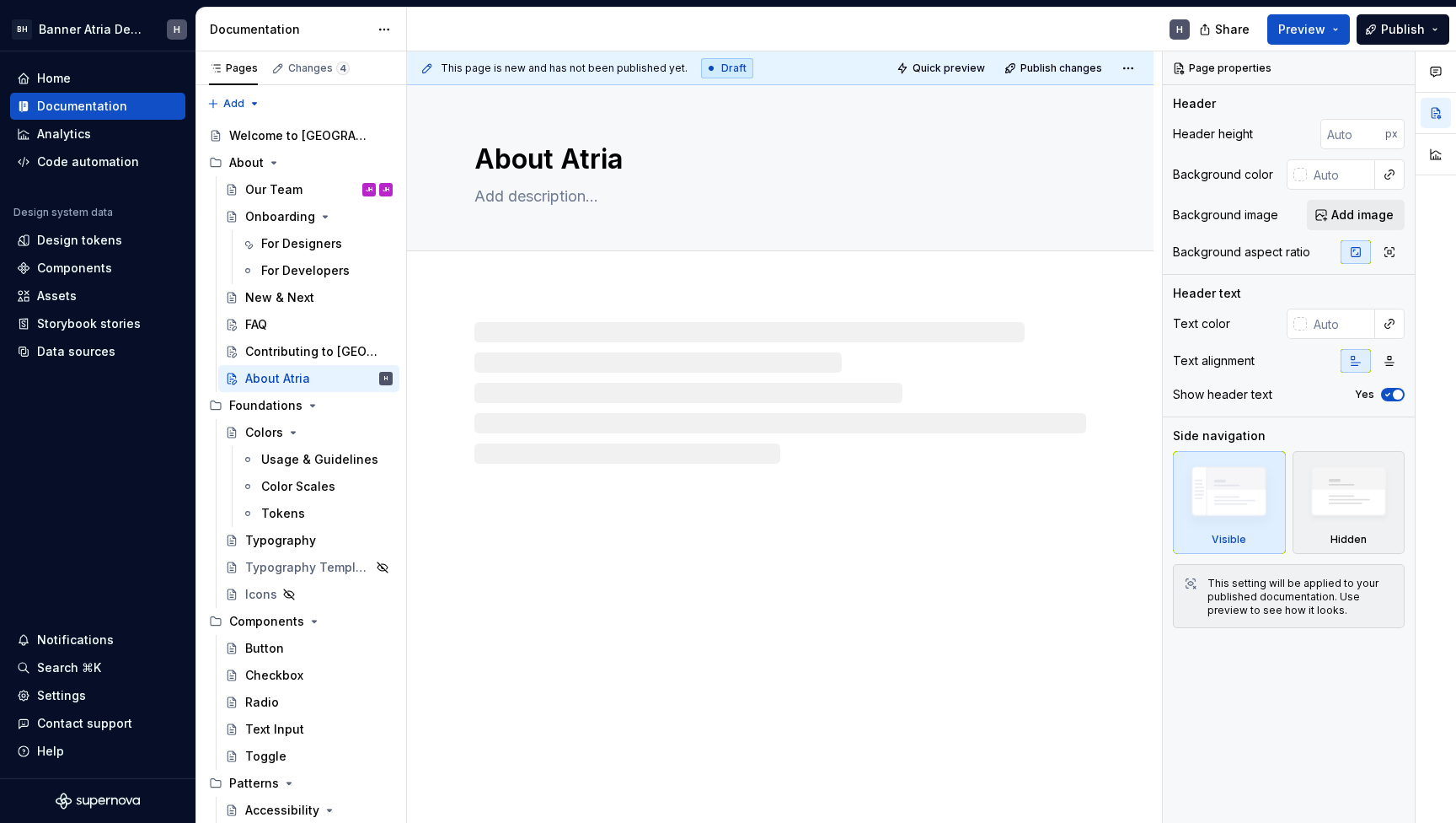
click at [518, 625] on div "About Atria" at bounding box center [781, 454] width 747 height 738
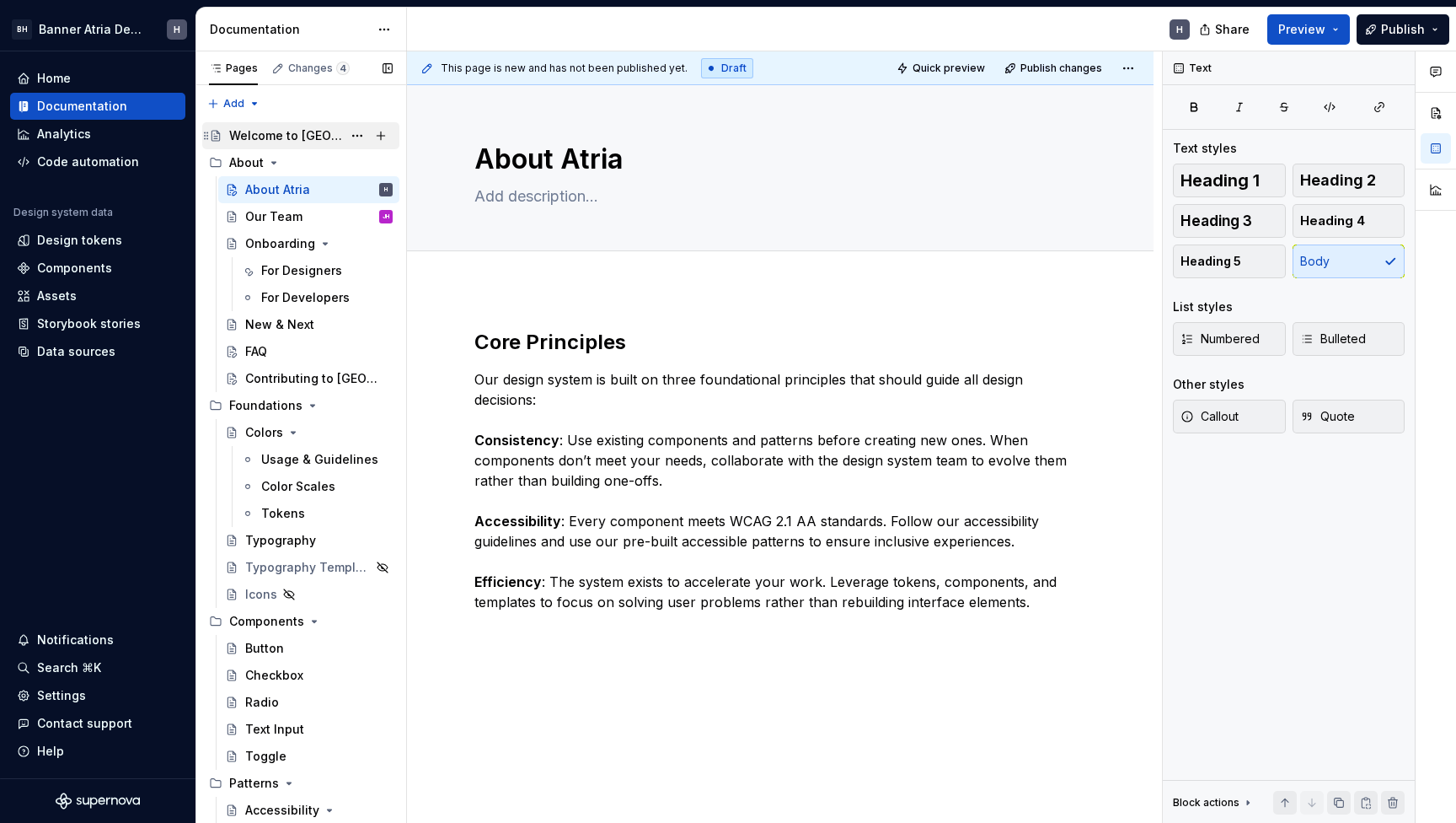
click at [278, 130] on div "Welcome to [GEOGRAPHIC_DATA]" at bounding box center [286, 135] width 113 height 17
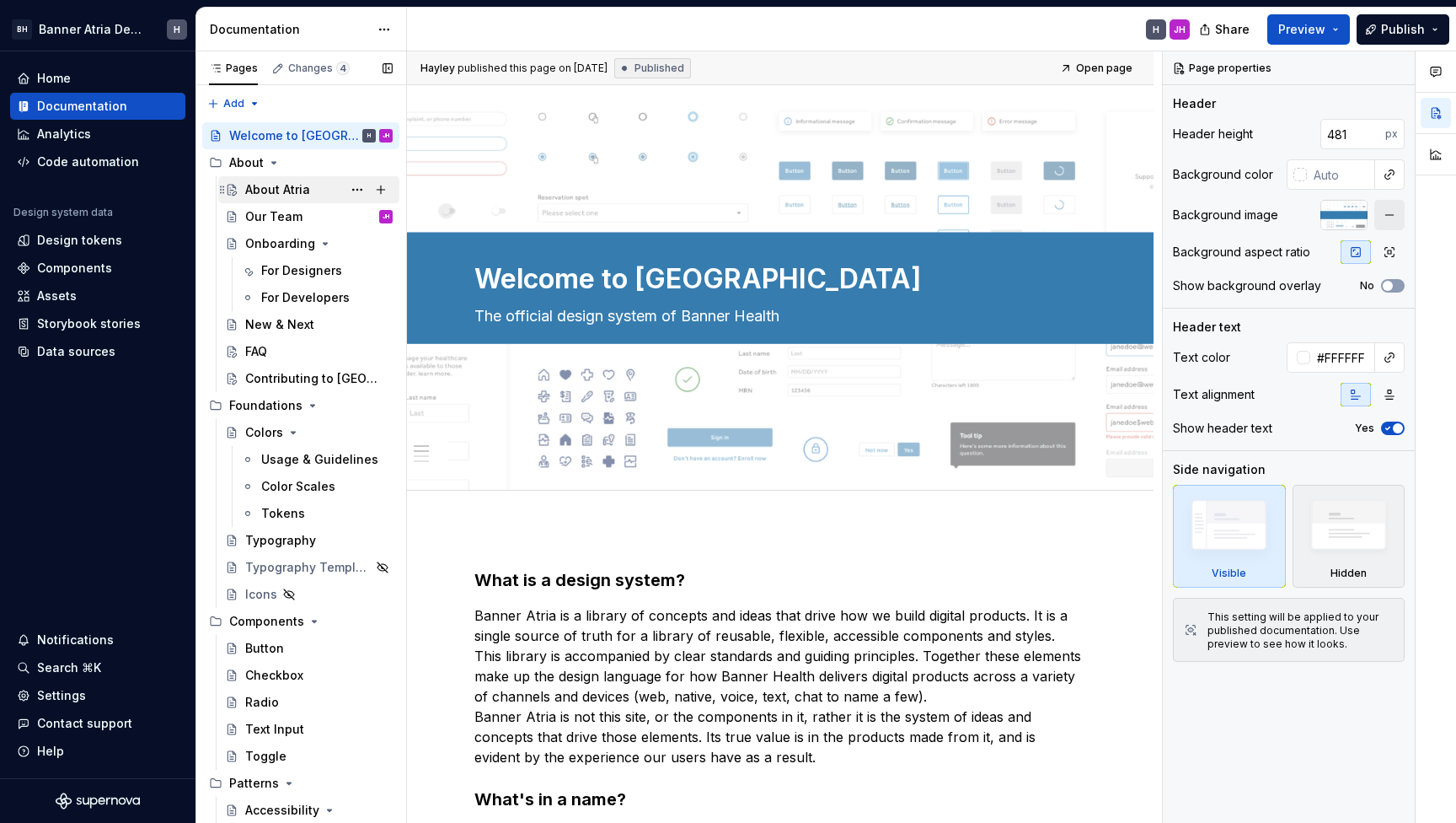
click at [261, 201] on div "About Atria" at bounding box center [309, 190] width 181 height 27
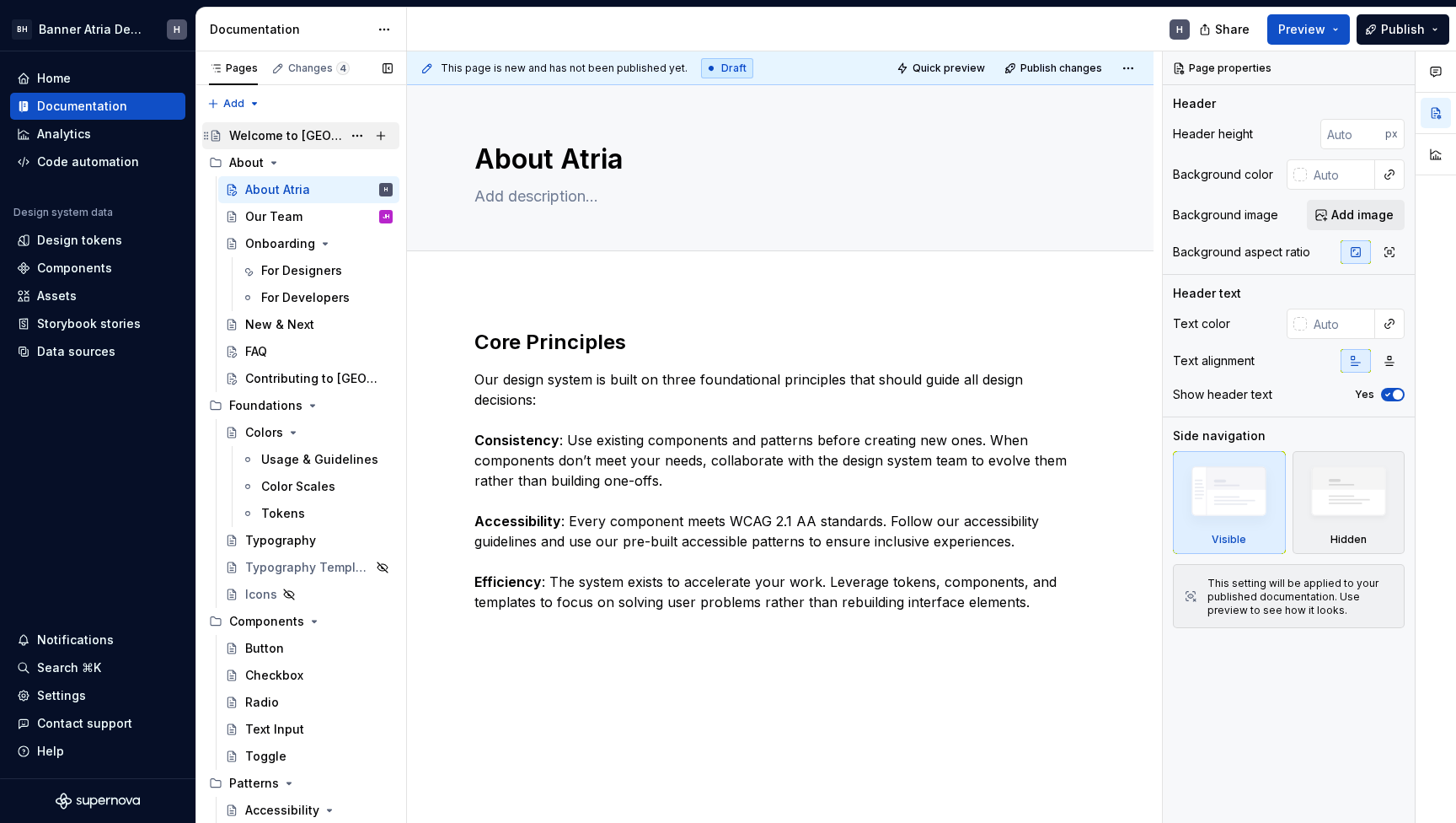
click at [302, 136] on div "Welcome to [GEOGRAPHIC_DATA]" at bounding box center [286, 135] width 113 height 17
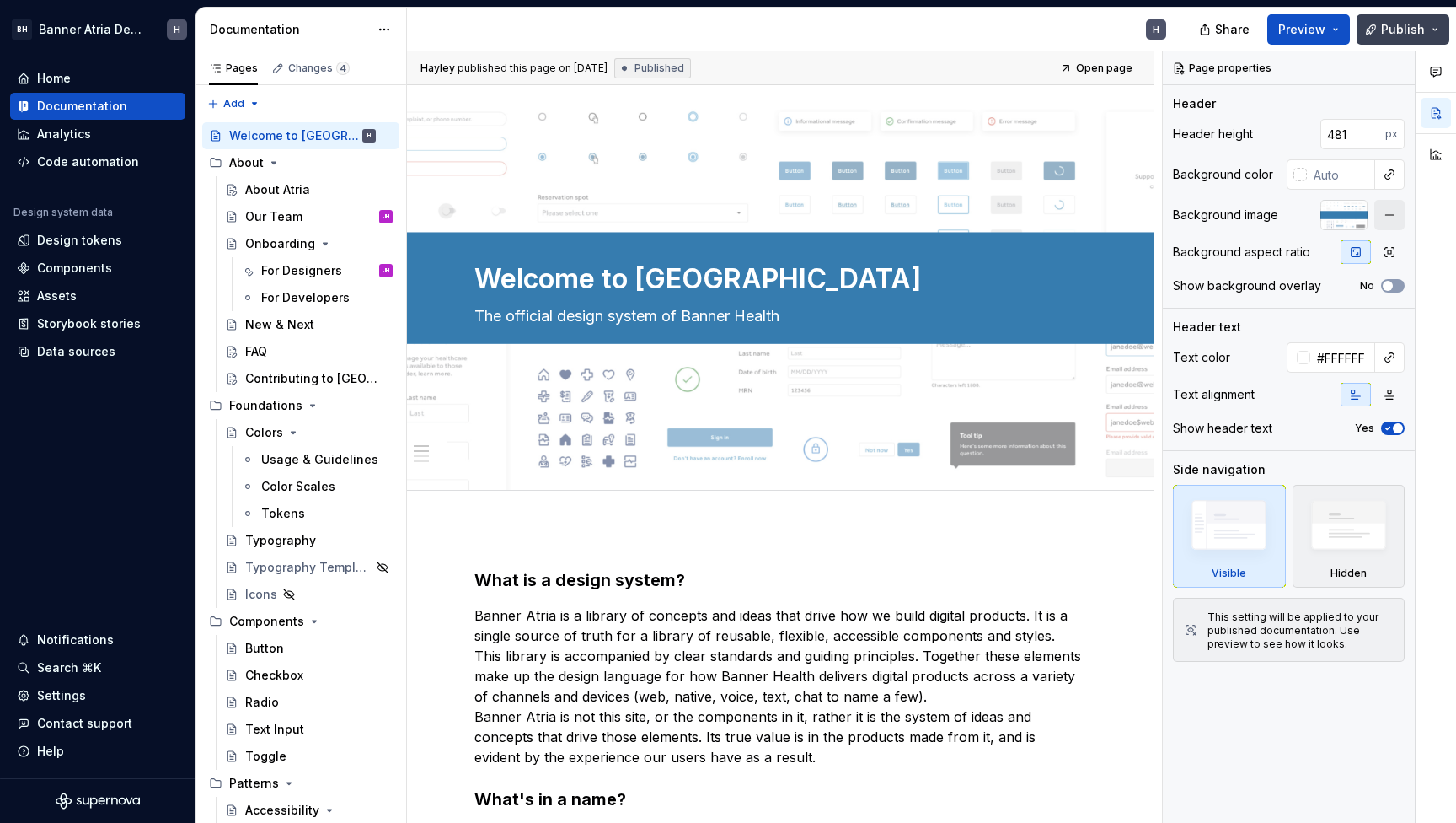
click at [1396, 36] on span "Publish" at bounding box center [1403, 30] width 44 height 17
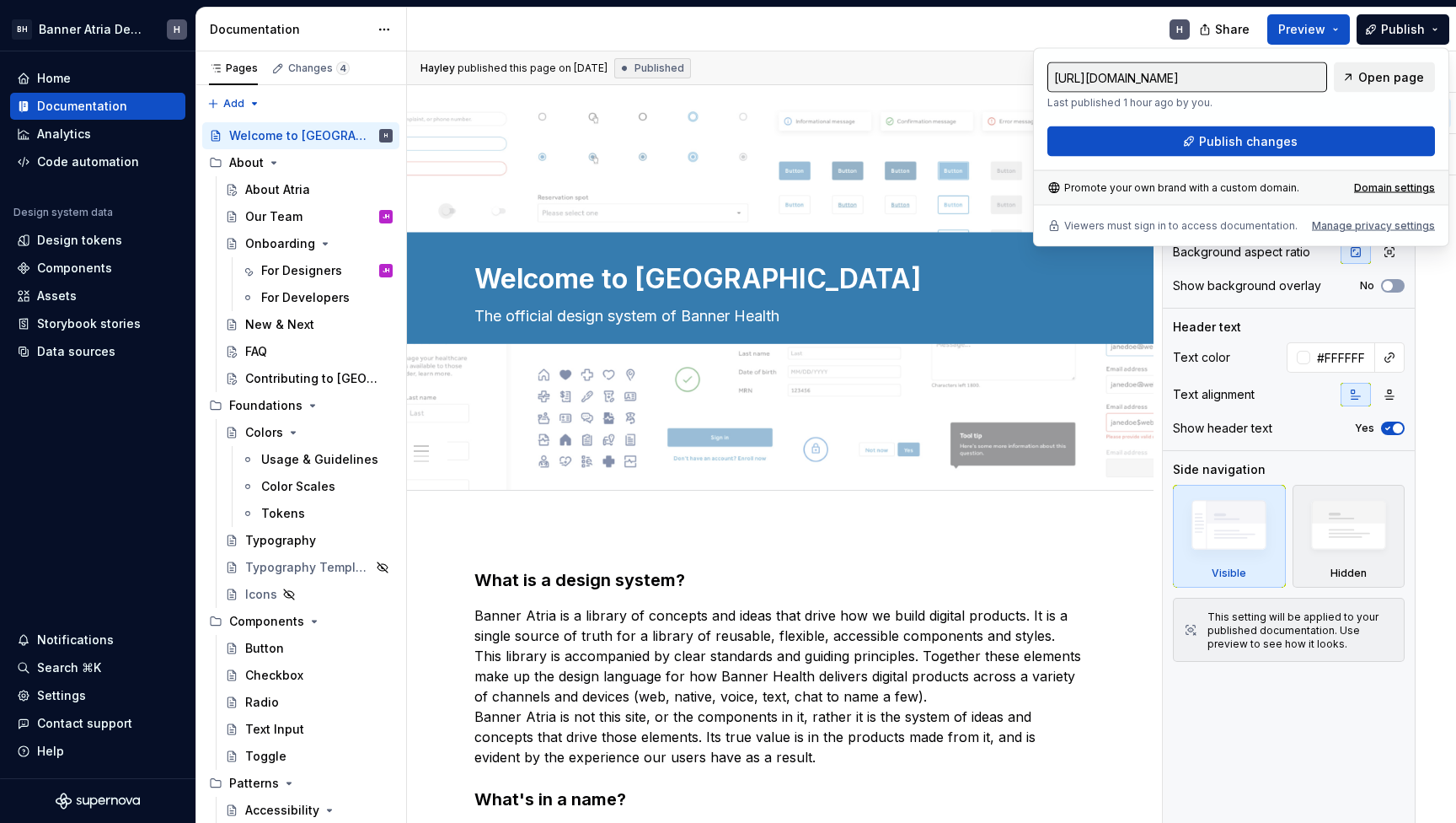
click at [1367, 61] on div "[URL][DOMAIN_NAME] Last published 1 hour ago by you. Open page Publish changes …" at bounding box center [1241, 148] width 416 height 199
click at [1367, 82] on span "Open page" at bounding box center [1391, 77] width 65 height 17
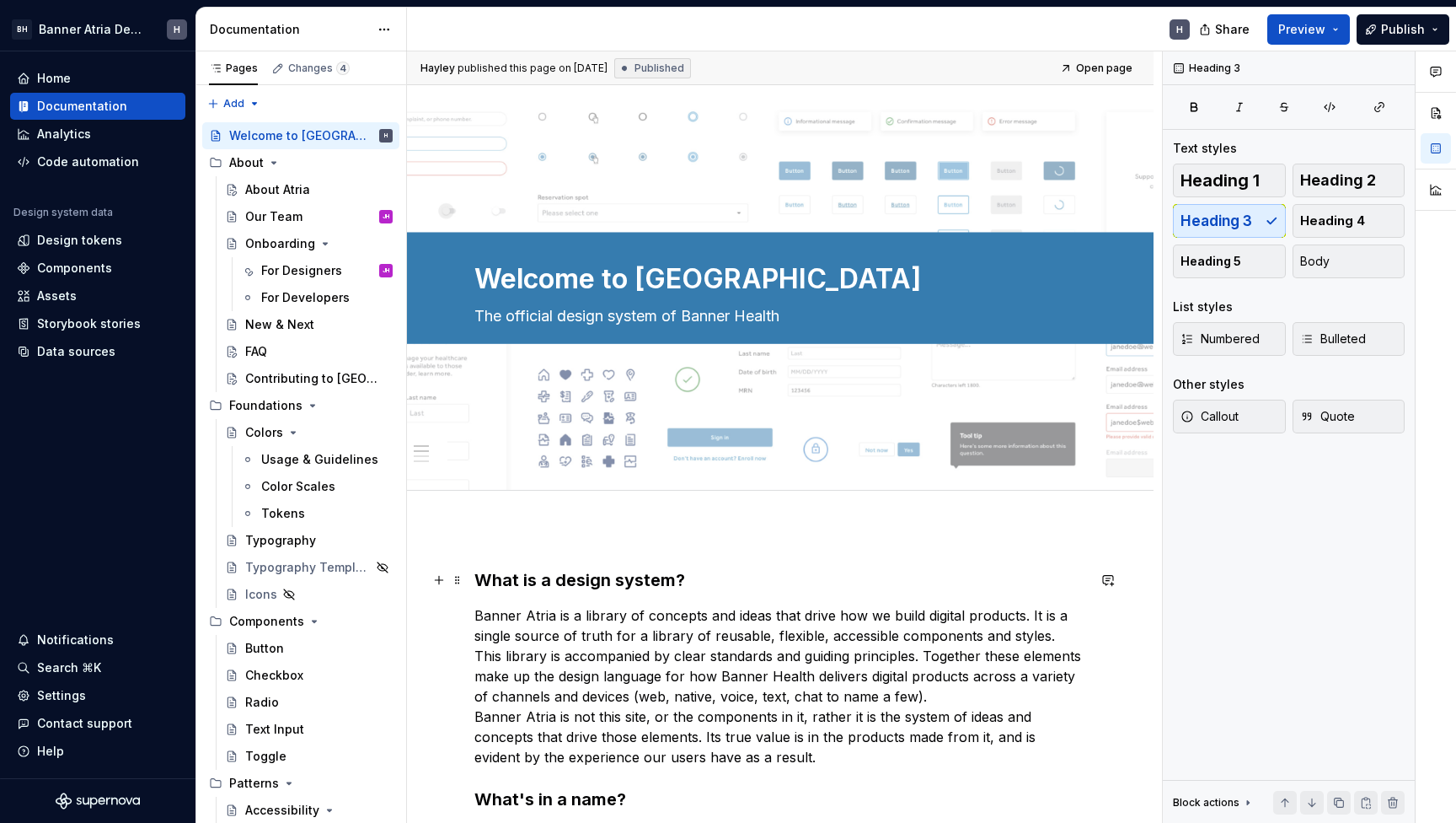
click at [661, 585] on h3 "What is a design system?" at bounding box center [780, 579] width 612 height 23
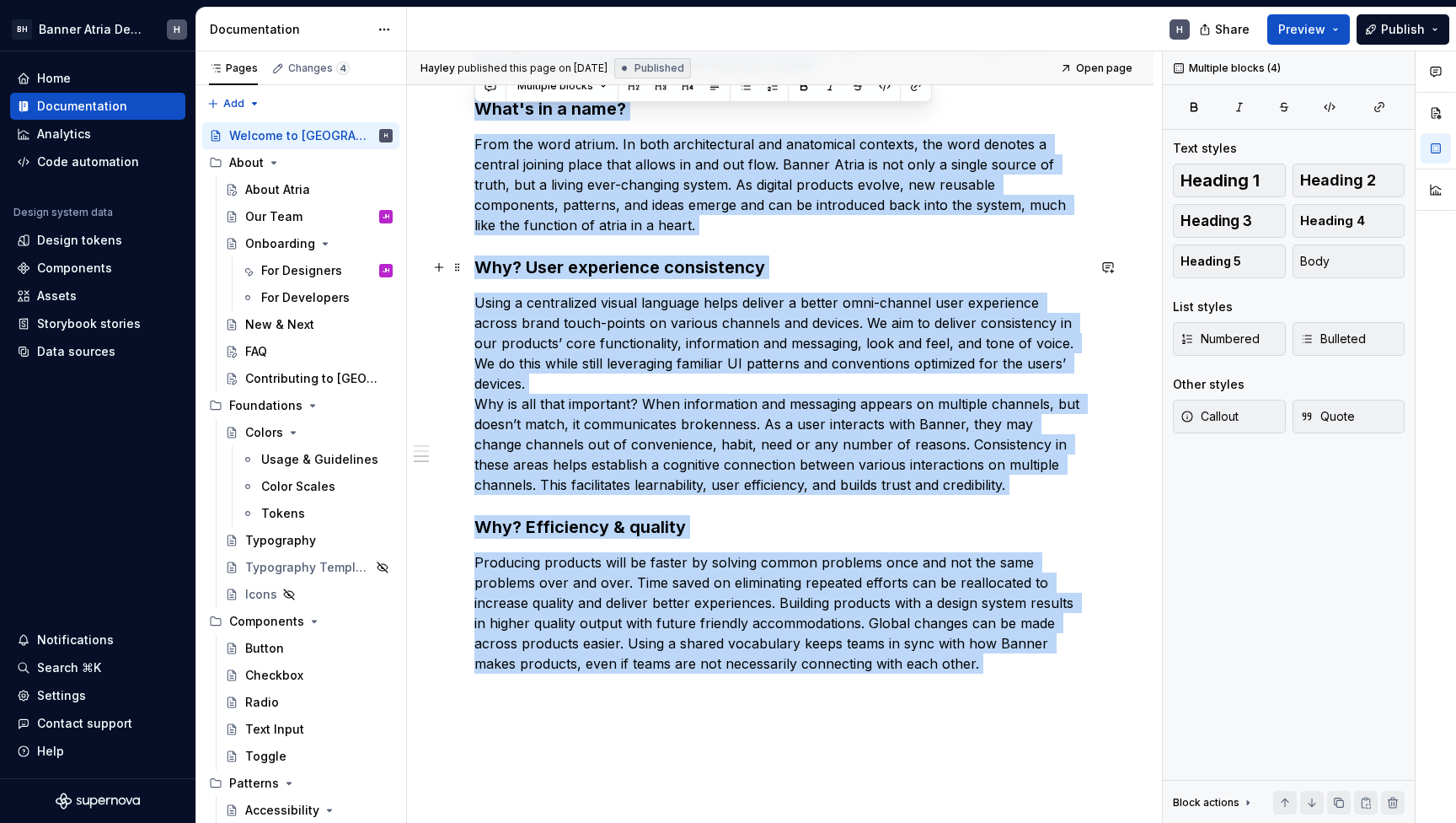
scroll to position [400, 0]
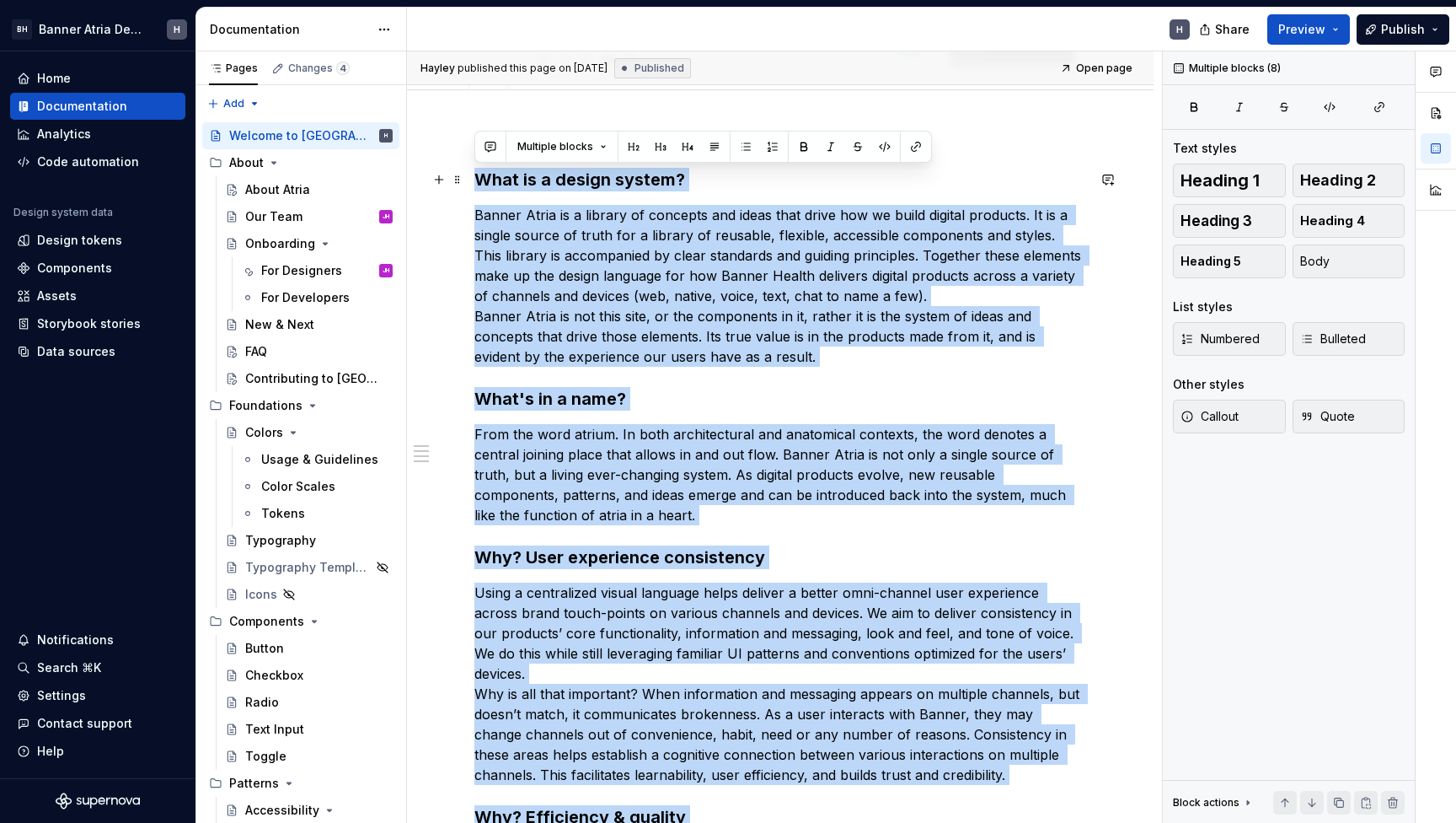
drag, startPoint x: 998, startPoint y: 508, endPoint x: 479, endPoint y: 171, distance: 618.8
click at [479, 171] on div "What is a design system? Banner Atria is a library of concepts and ideas that d…" at bounding box center [780, 590] width 612 height 846
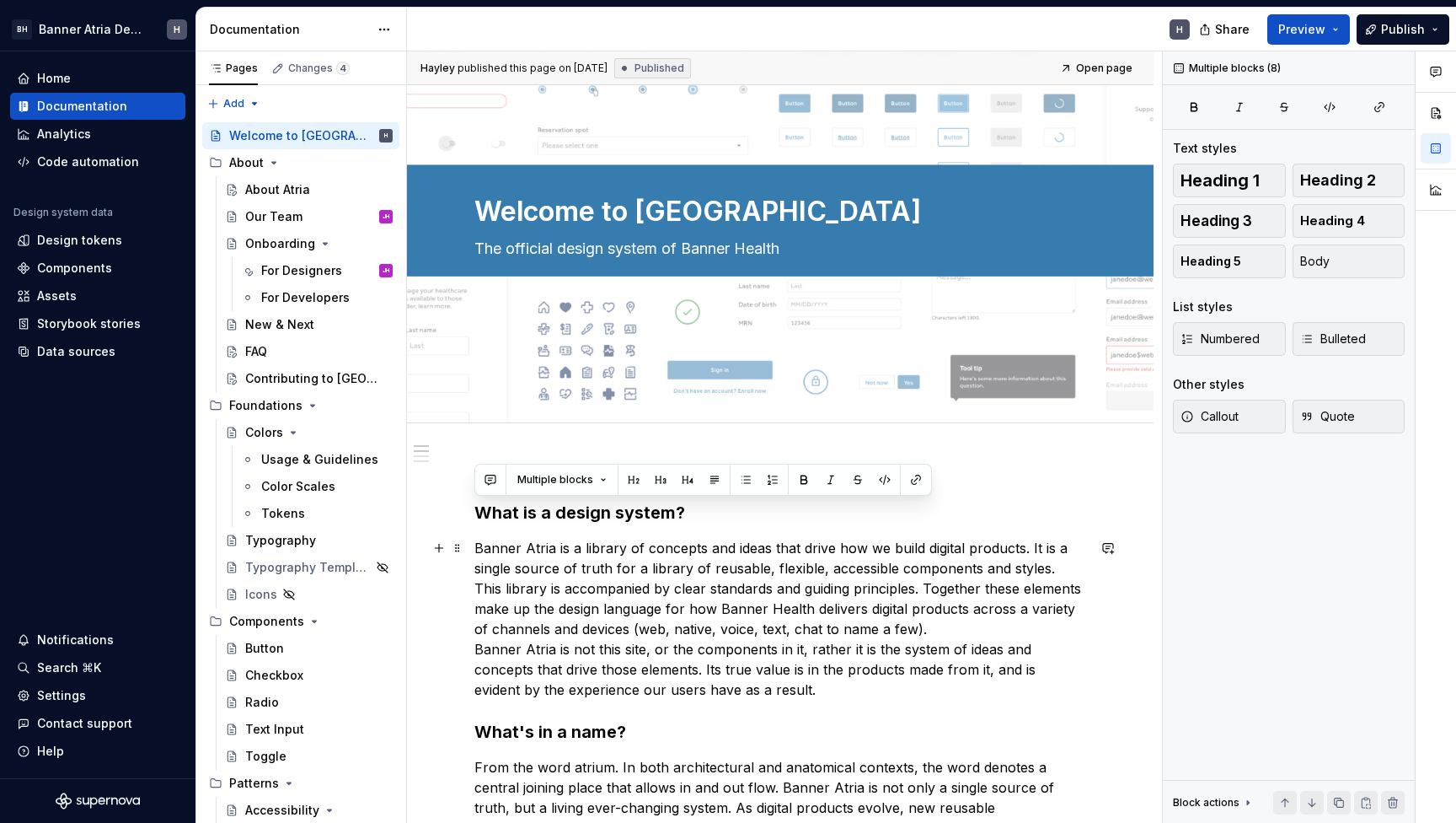
scroll to position [42, 0]
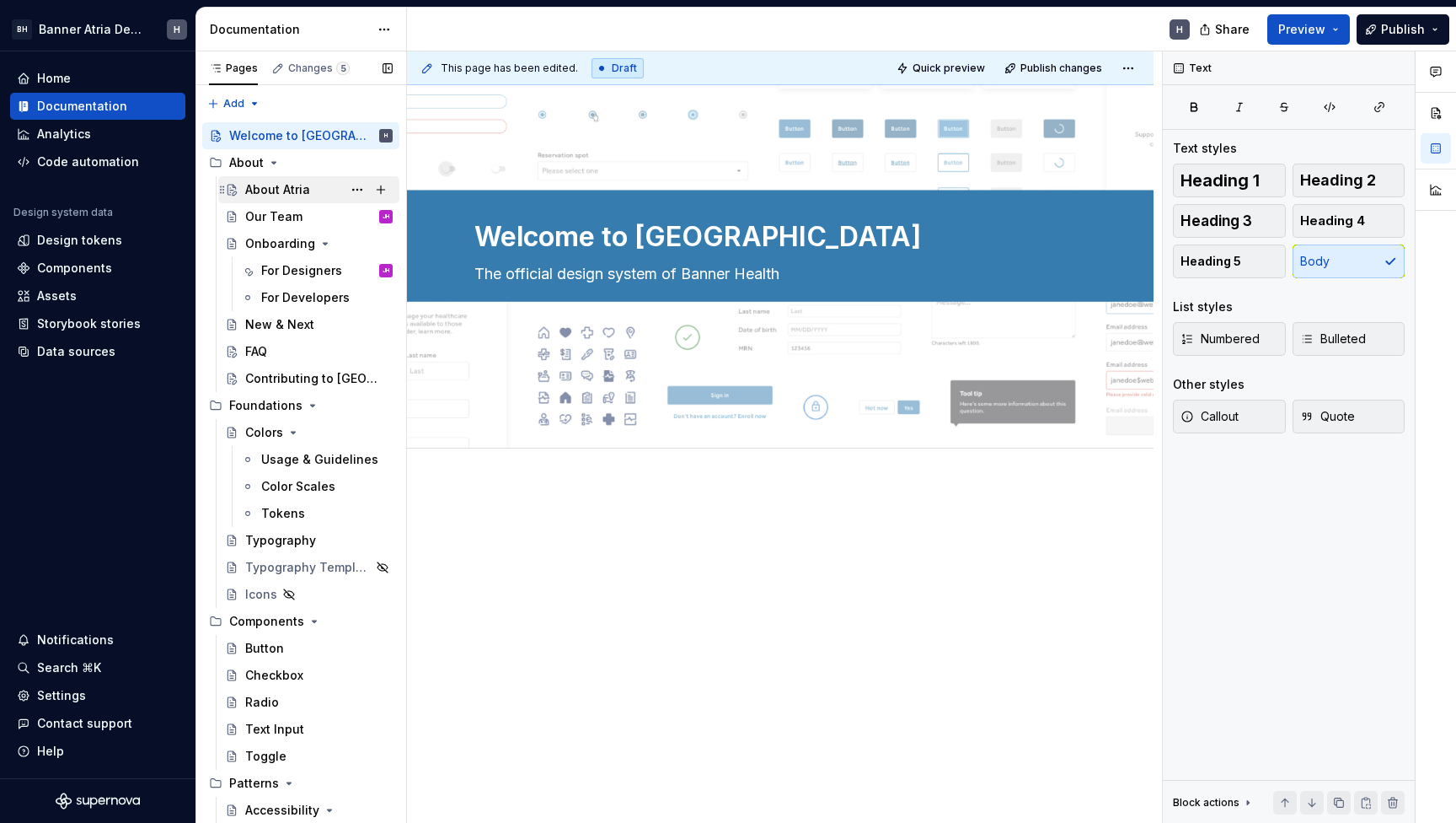
click at [316, 189] on div "About Atria" at bounding box center [319, 190] width 148 height 23
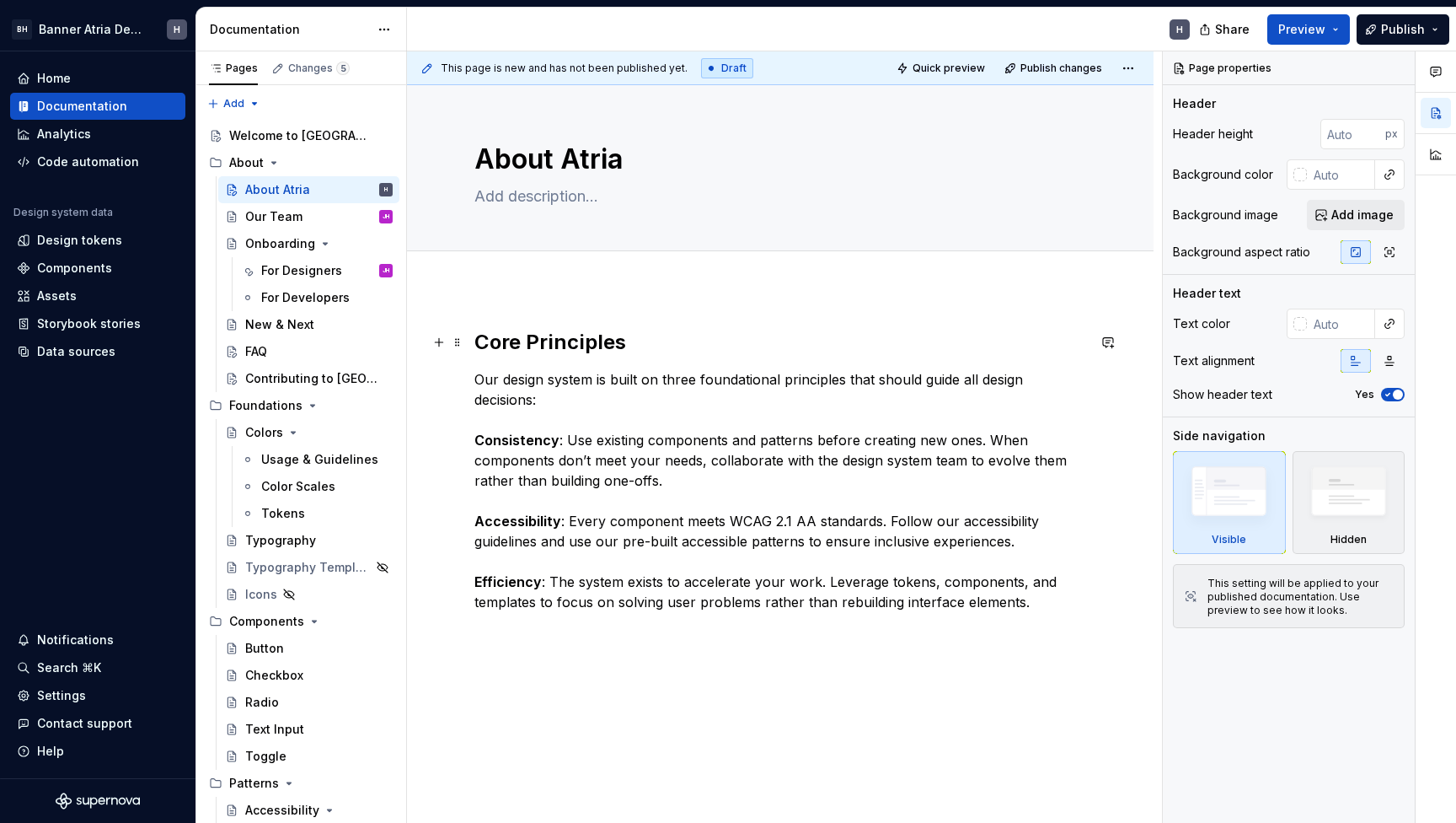
click at [481, 342] on h2 "Core Principles" at bounding box center [780, 342] width 612 height 27
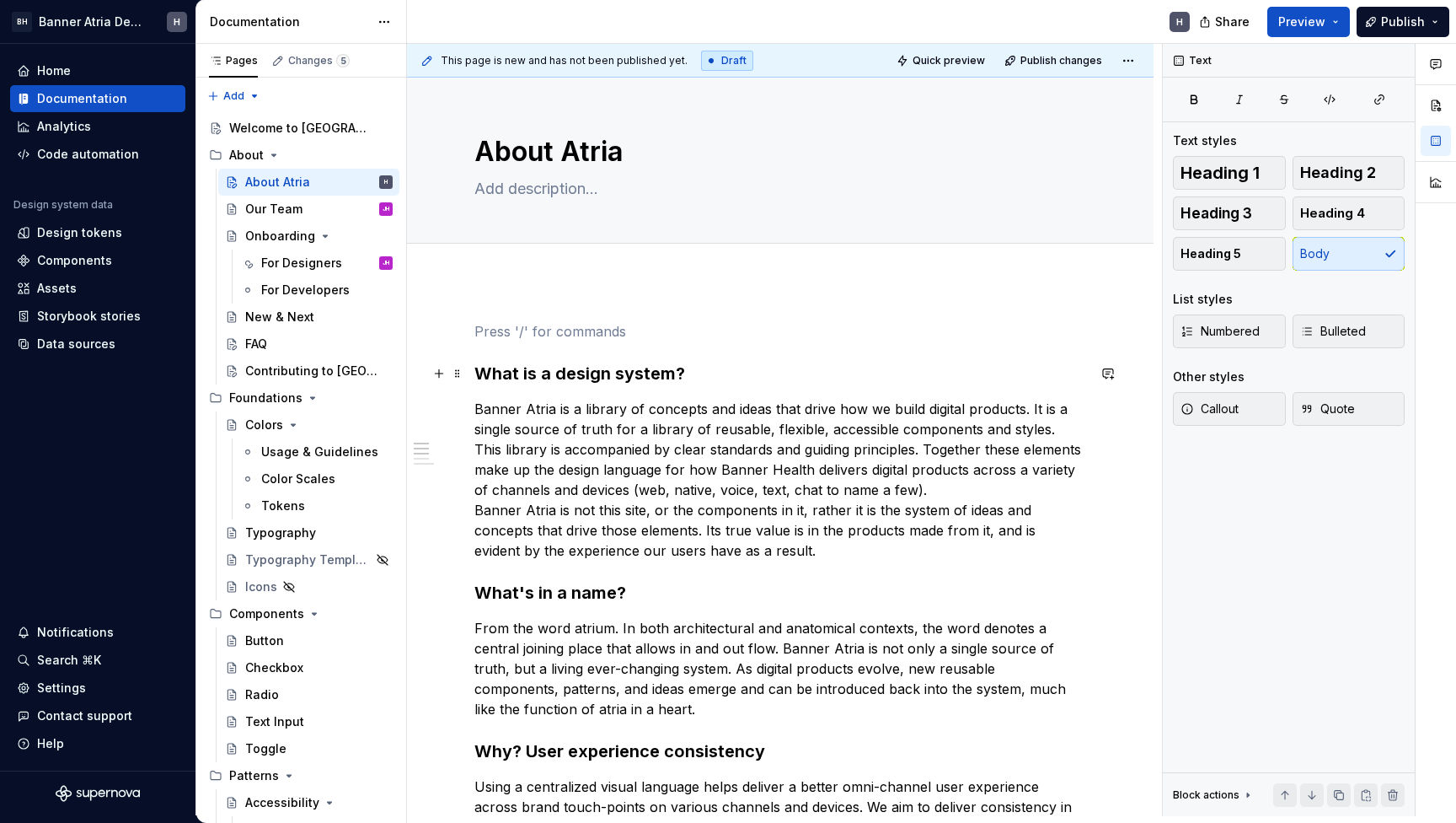
click at [479, 376] on h3 "What is a design system?" at bounding box center [780, 373] width 612 height 23
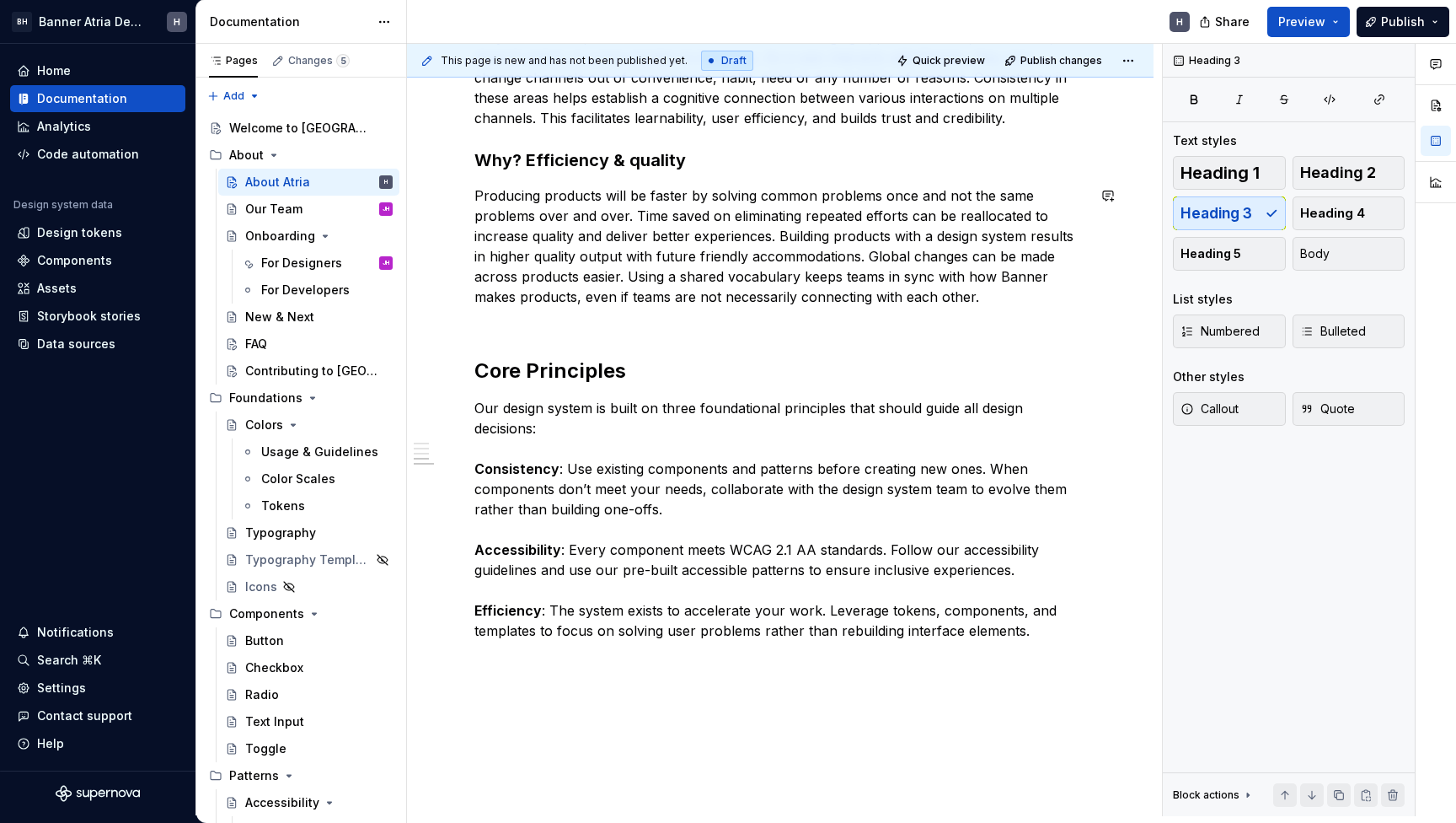
scroll to position [830, 0]
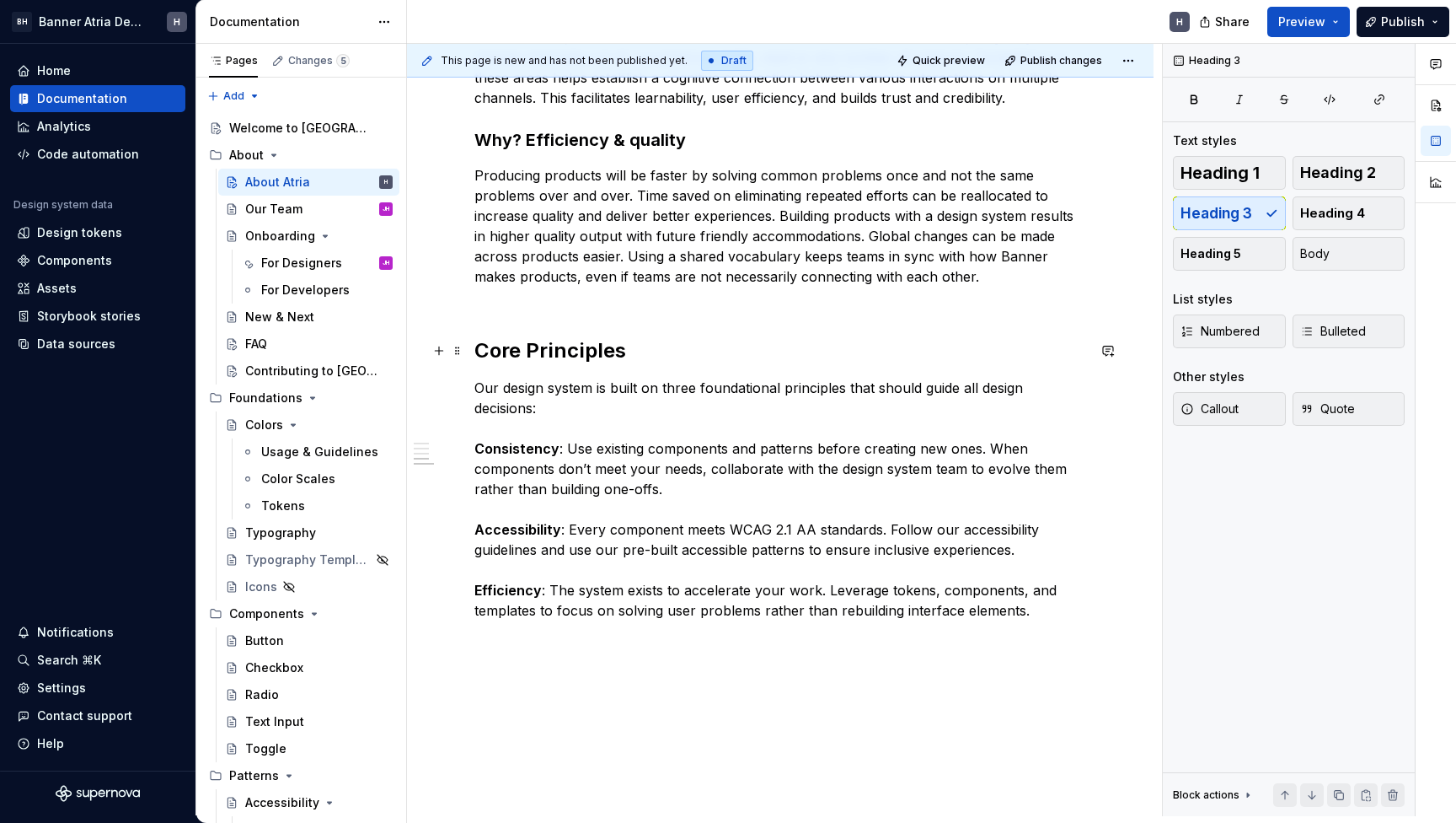
click at [565, 360] on h2 "Core Principles" at bounding box center [780, 350] width 612 height 27
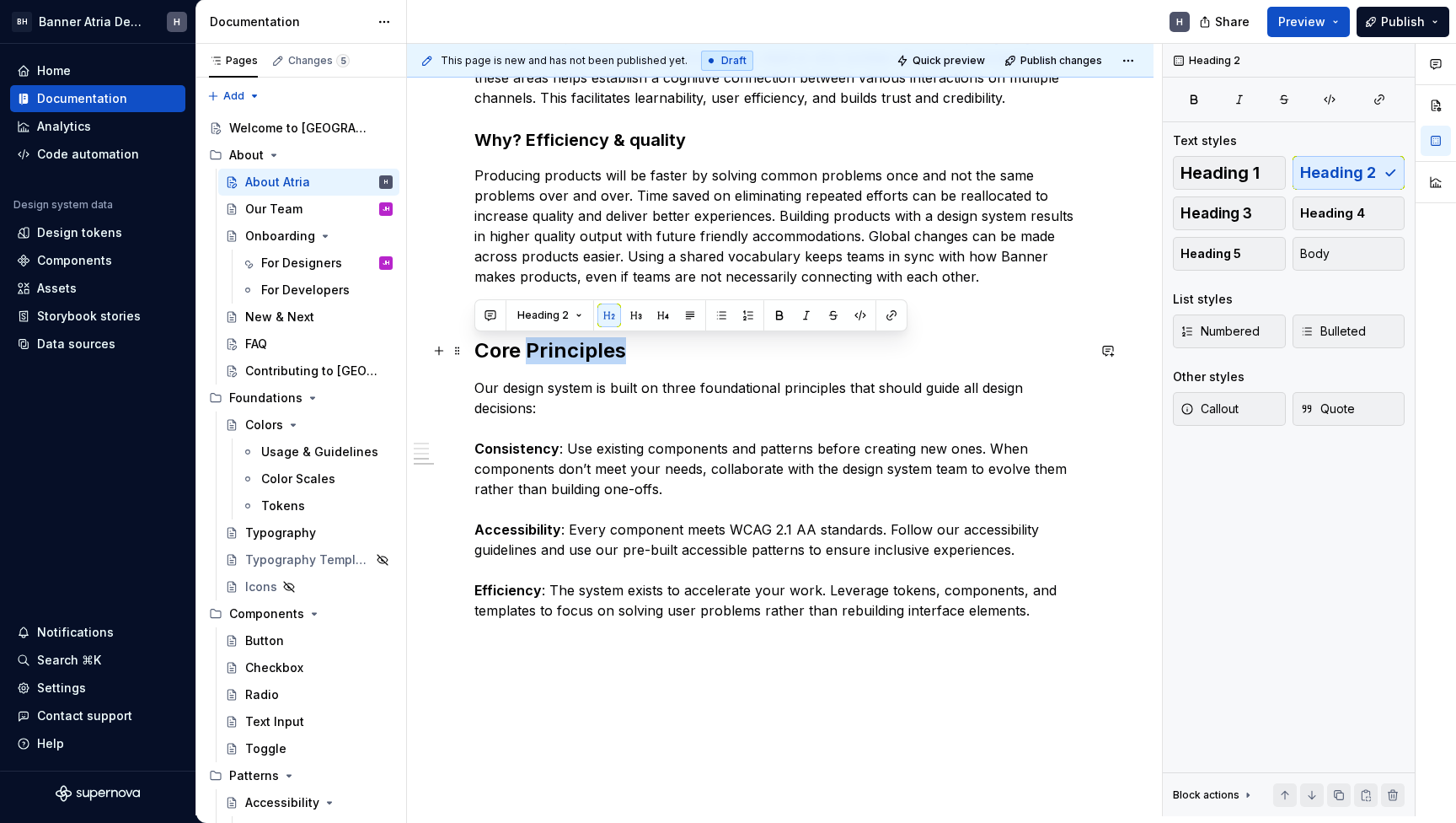
click at [565, 360] on h2 "Core Principles" at bounding box center [780, 350] width 612 height 27
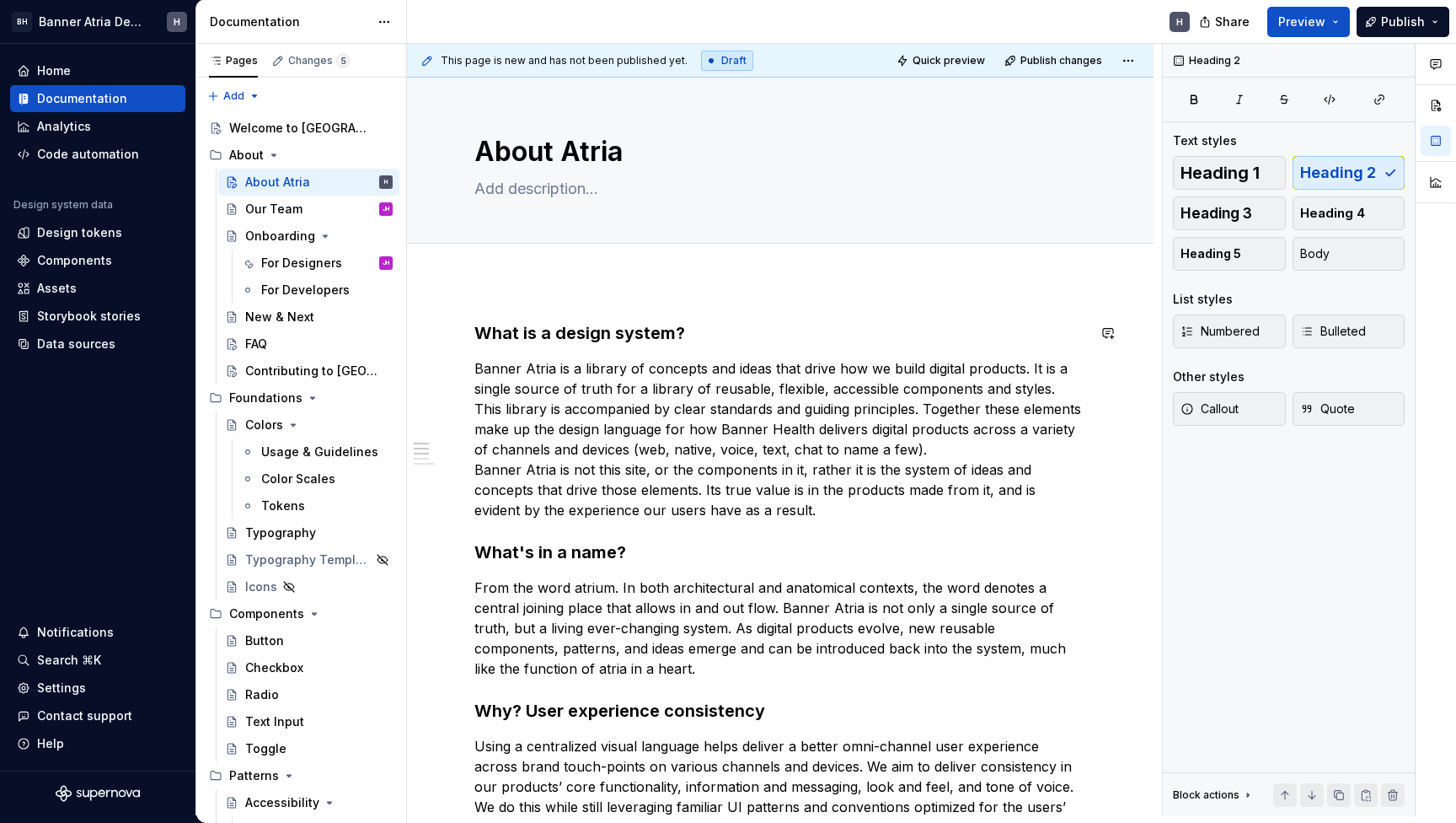
scroll to position [-1, 0]
click at [542, 337] on h3 "What is a design system?" at bounding box center [780, 333] width 612 height 23
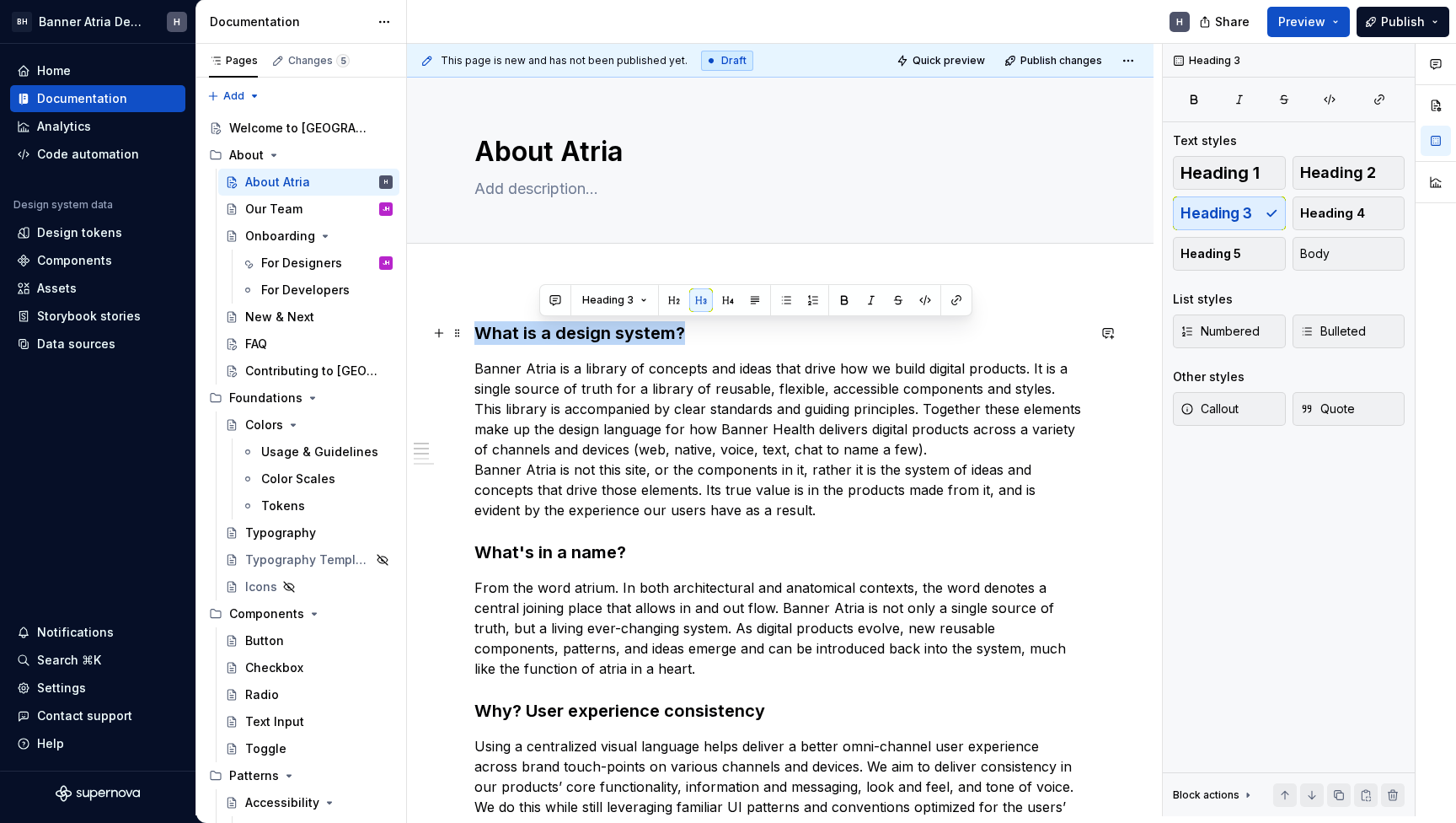
click at [542, 337] on h3 "What is a design system?" at bounding box center [780, 333] width 612 height 23
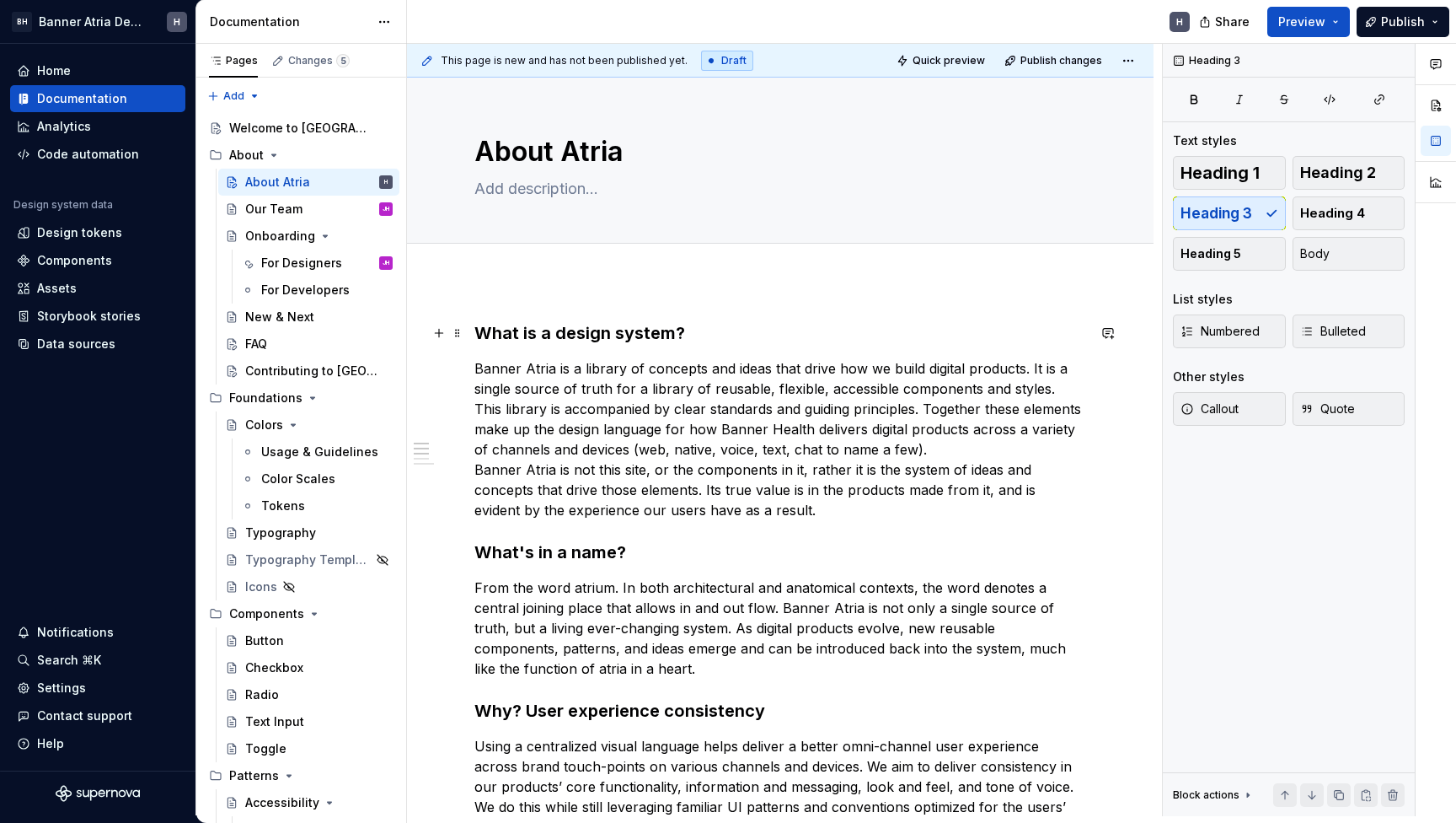
click at [475, 334] on h3 "What is a design system?" at bounding box center [780, 333] width 612 height 23
click at [303, 210] on div "Our Team JH" at bounding box center [319, 209] width 148 height 23
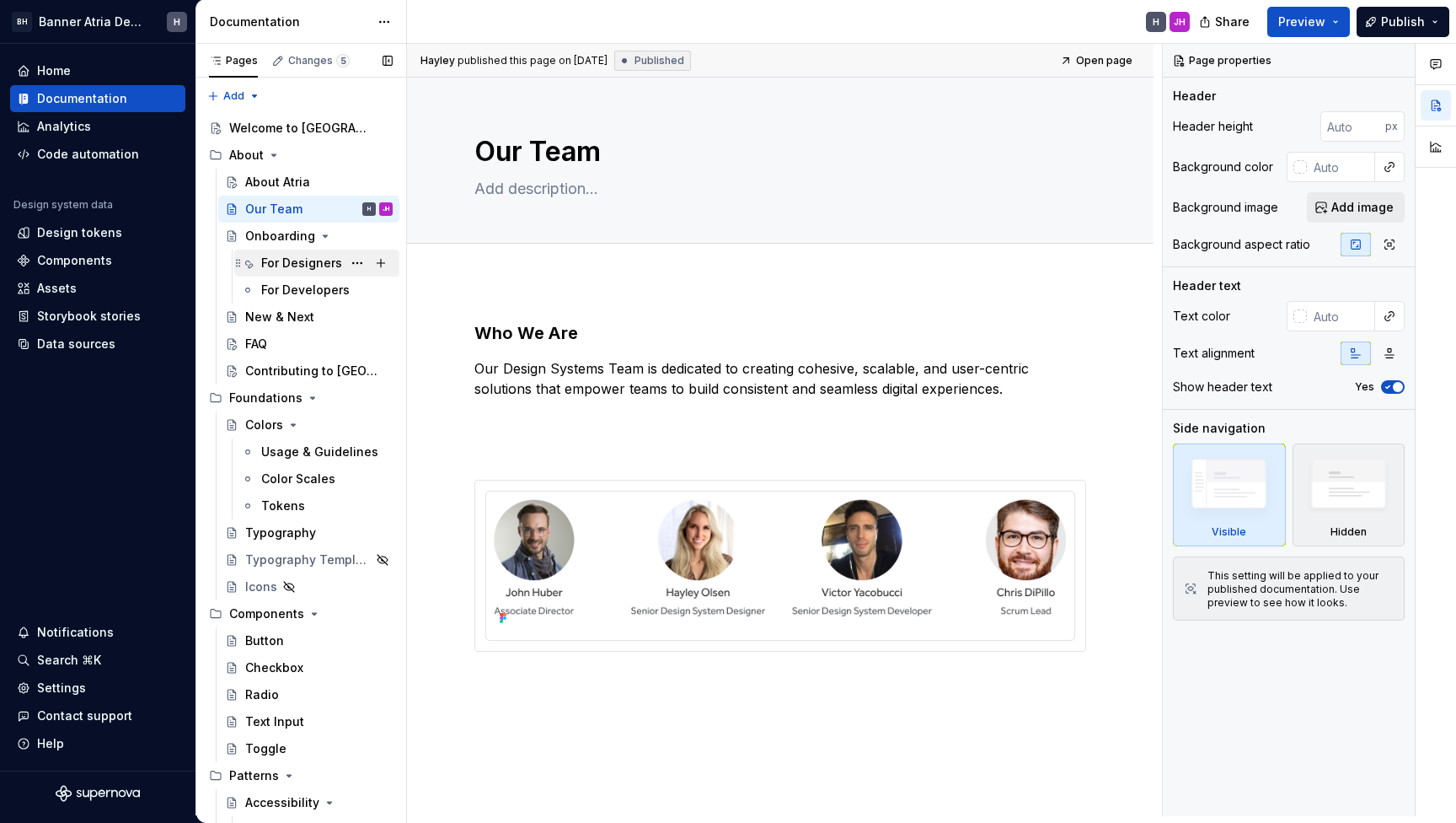
click at [287, 264] on div "For Designers" at bounding box center [302, 262] width 81 height 17
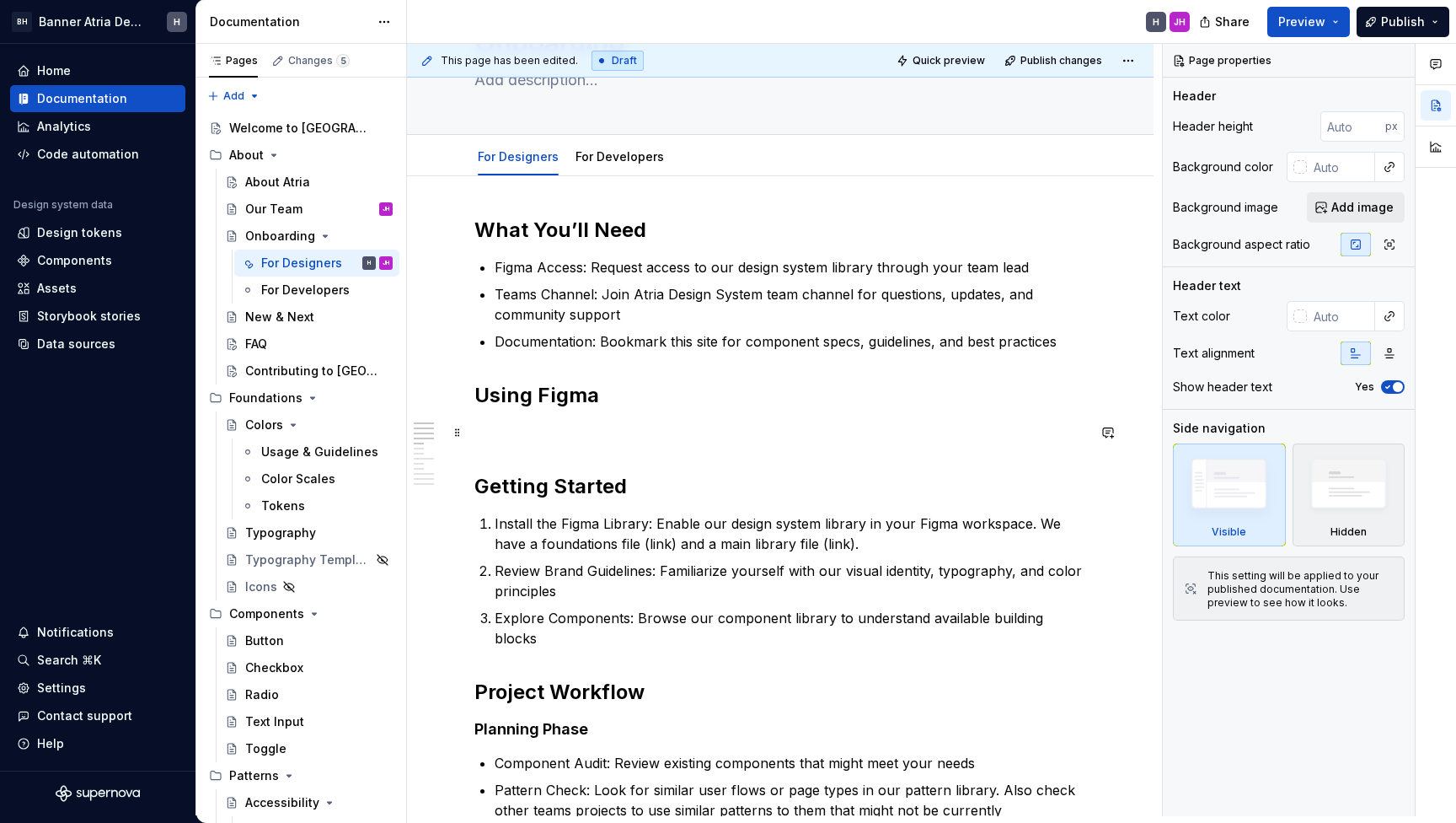
scroll to position [123, 0]
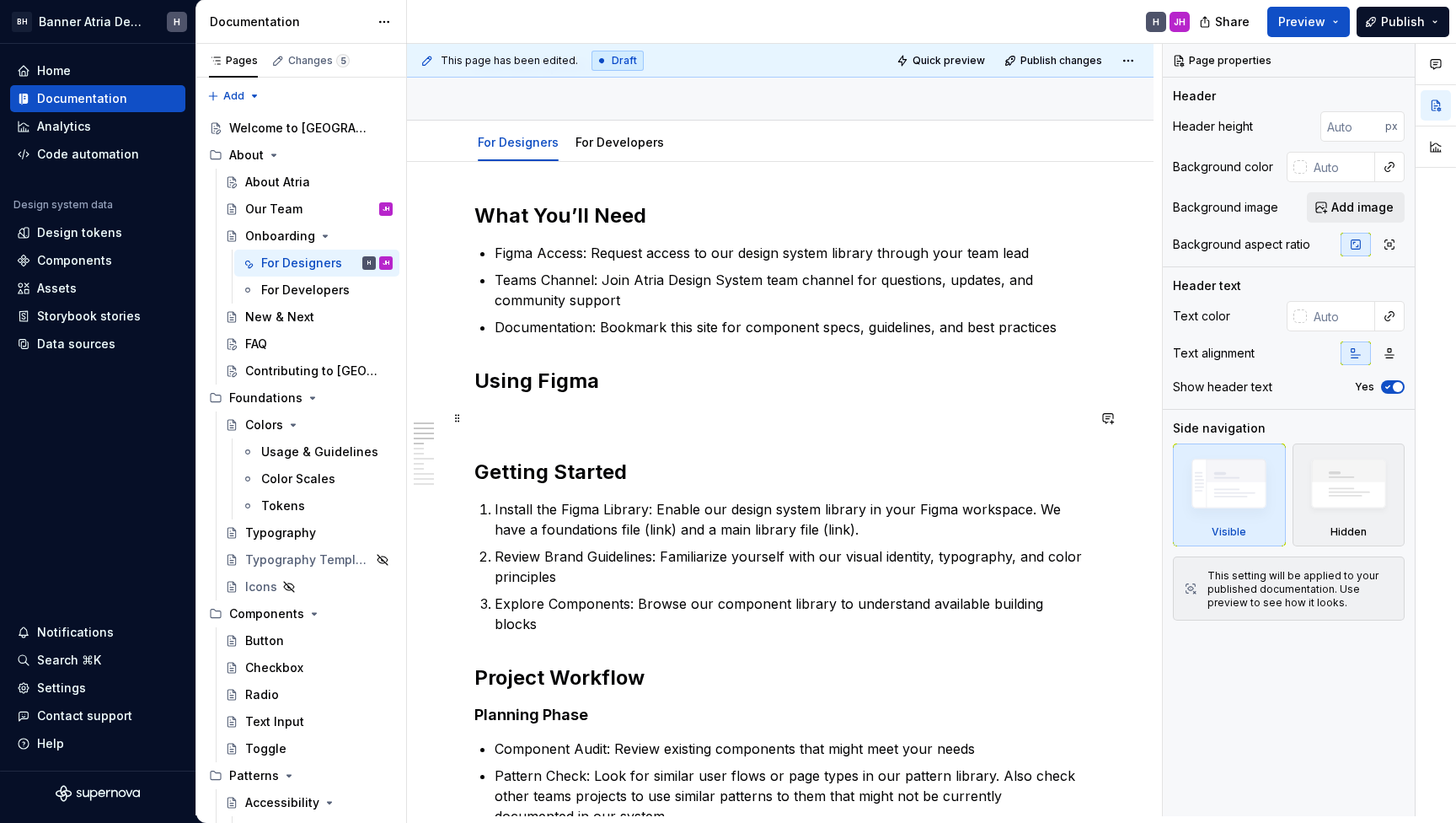
click at [490, 414] on p at bounding box center [780, 418] width 612 height 21
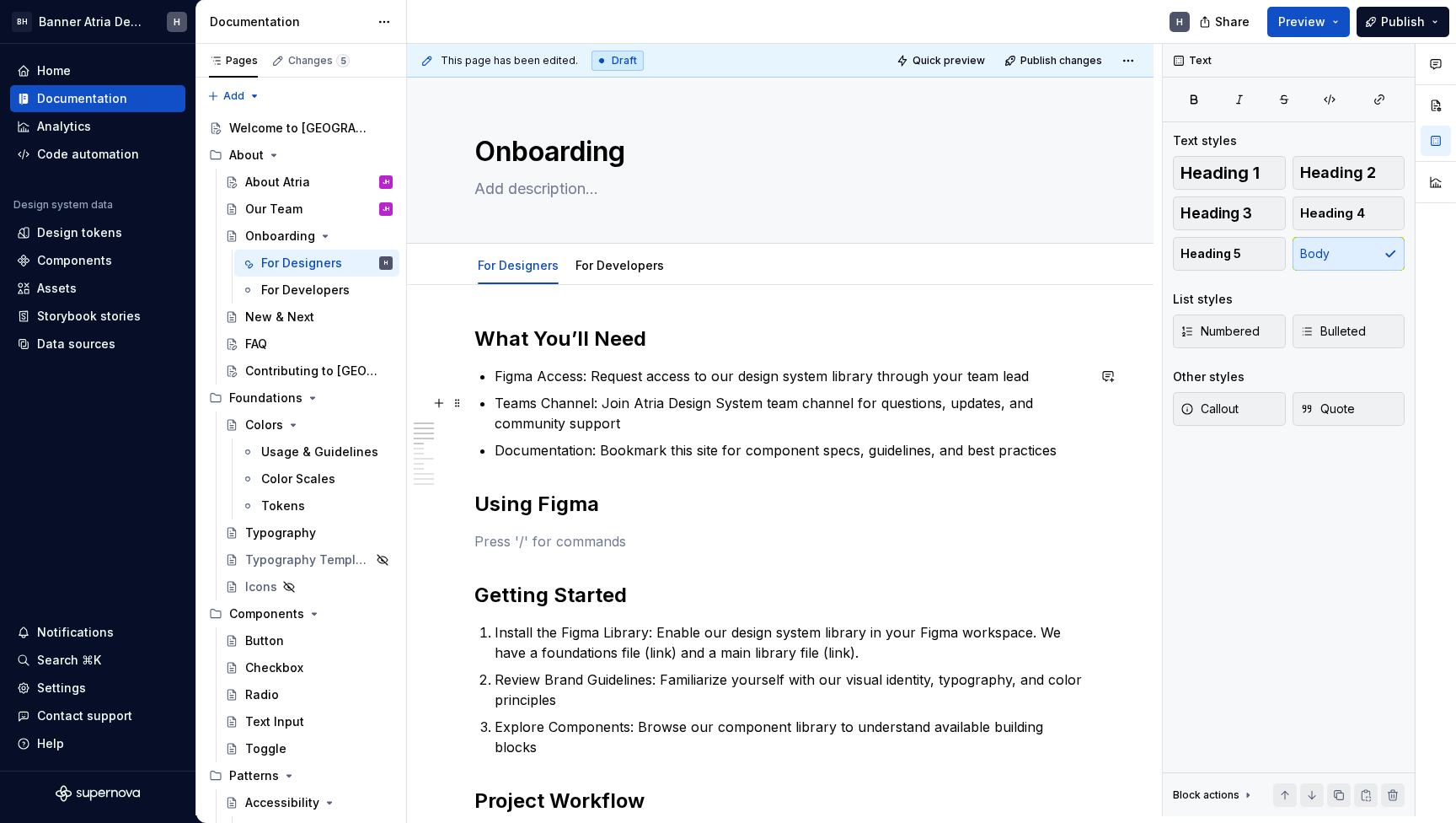
scroll to position [0, 0]
click at [300, 193] on div "About Atria JH" at bounding box center [319, 182] width 148 height 23
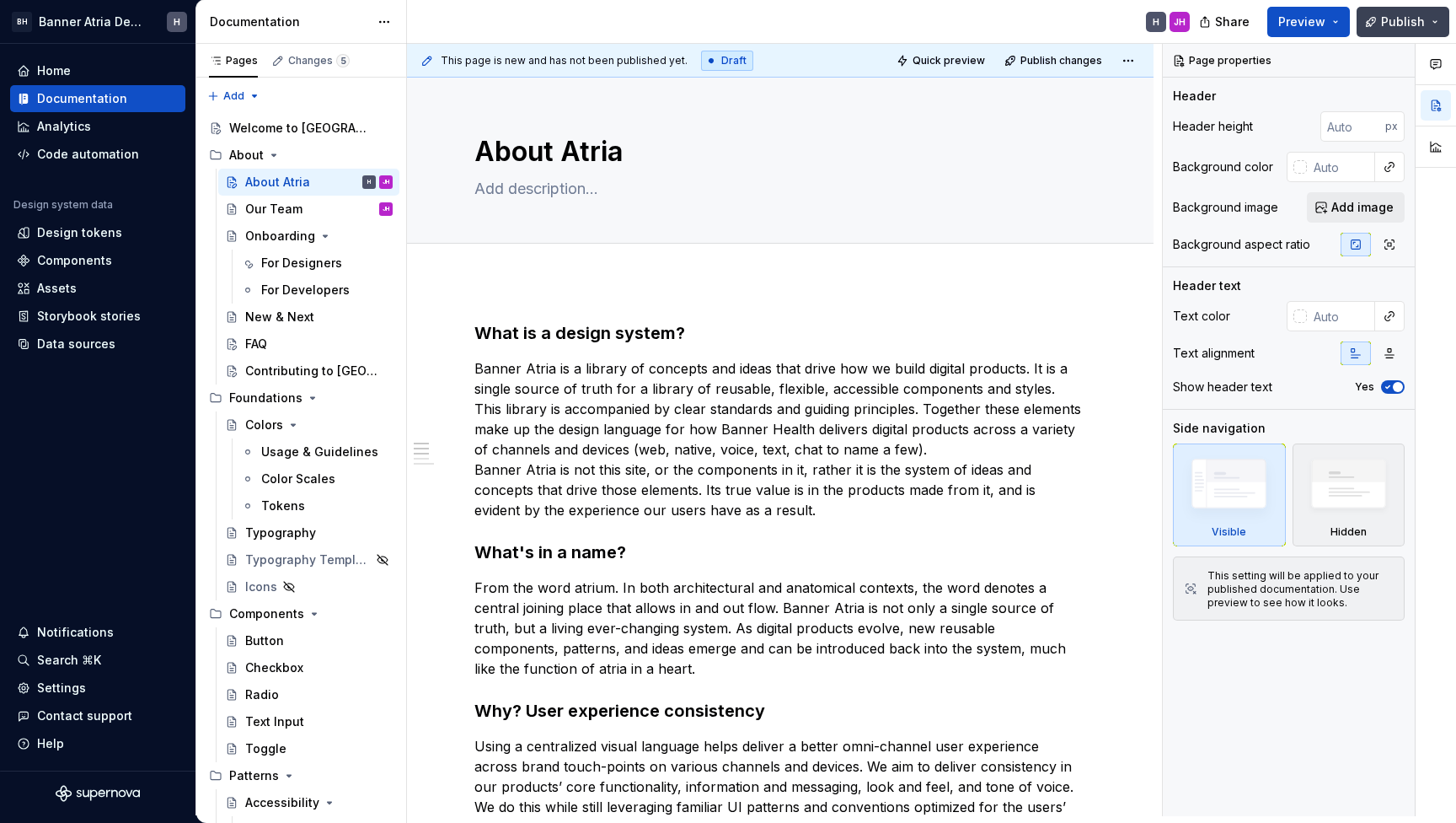
click at [1387, 25] on span "Publish" at bounding box center [1403, 21] width 44 height 17
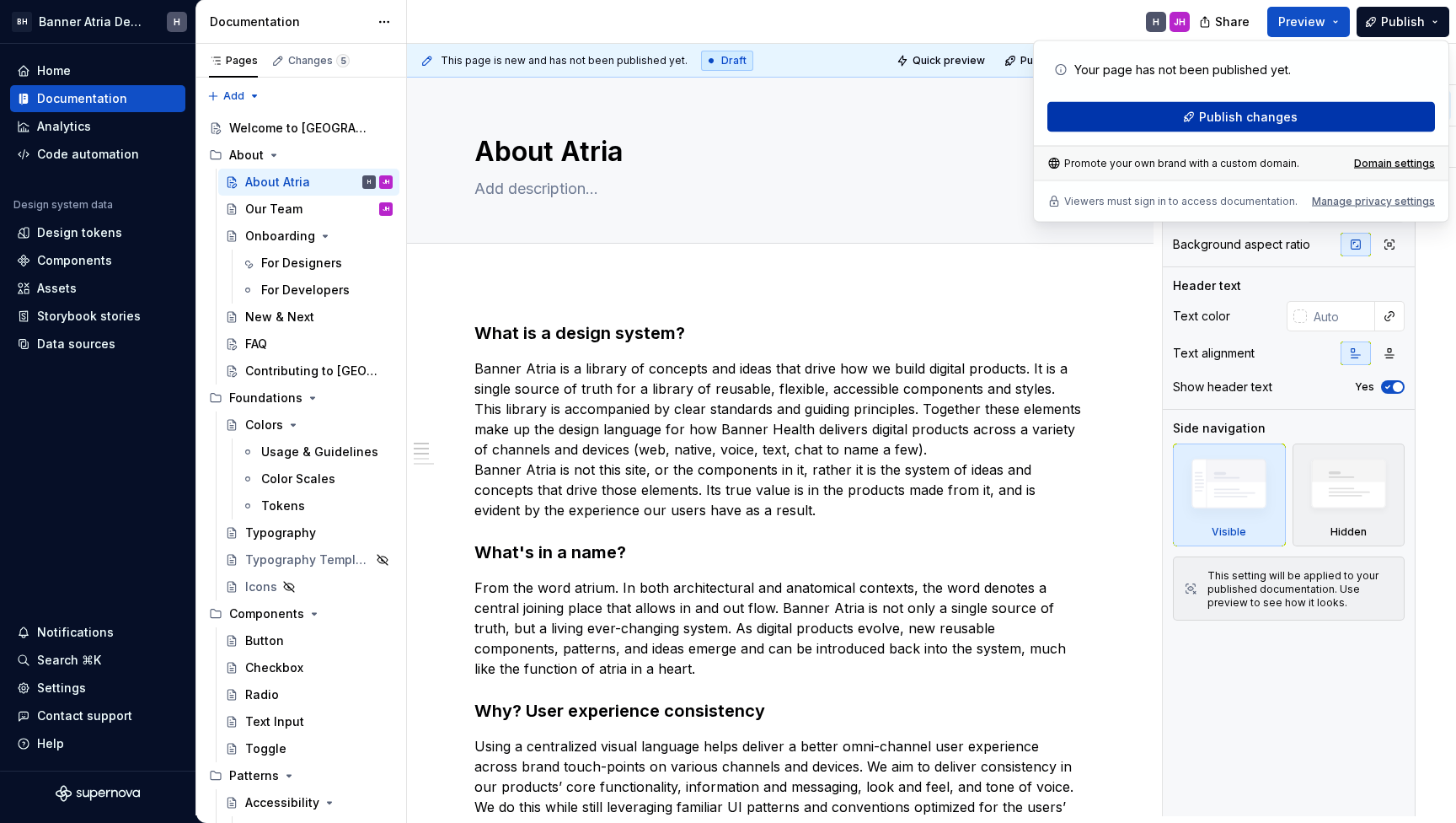
click at [1262, 120] on span "Publish changes" at bounding box center [1248, 116] width 98 height 17
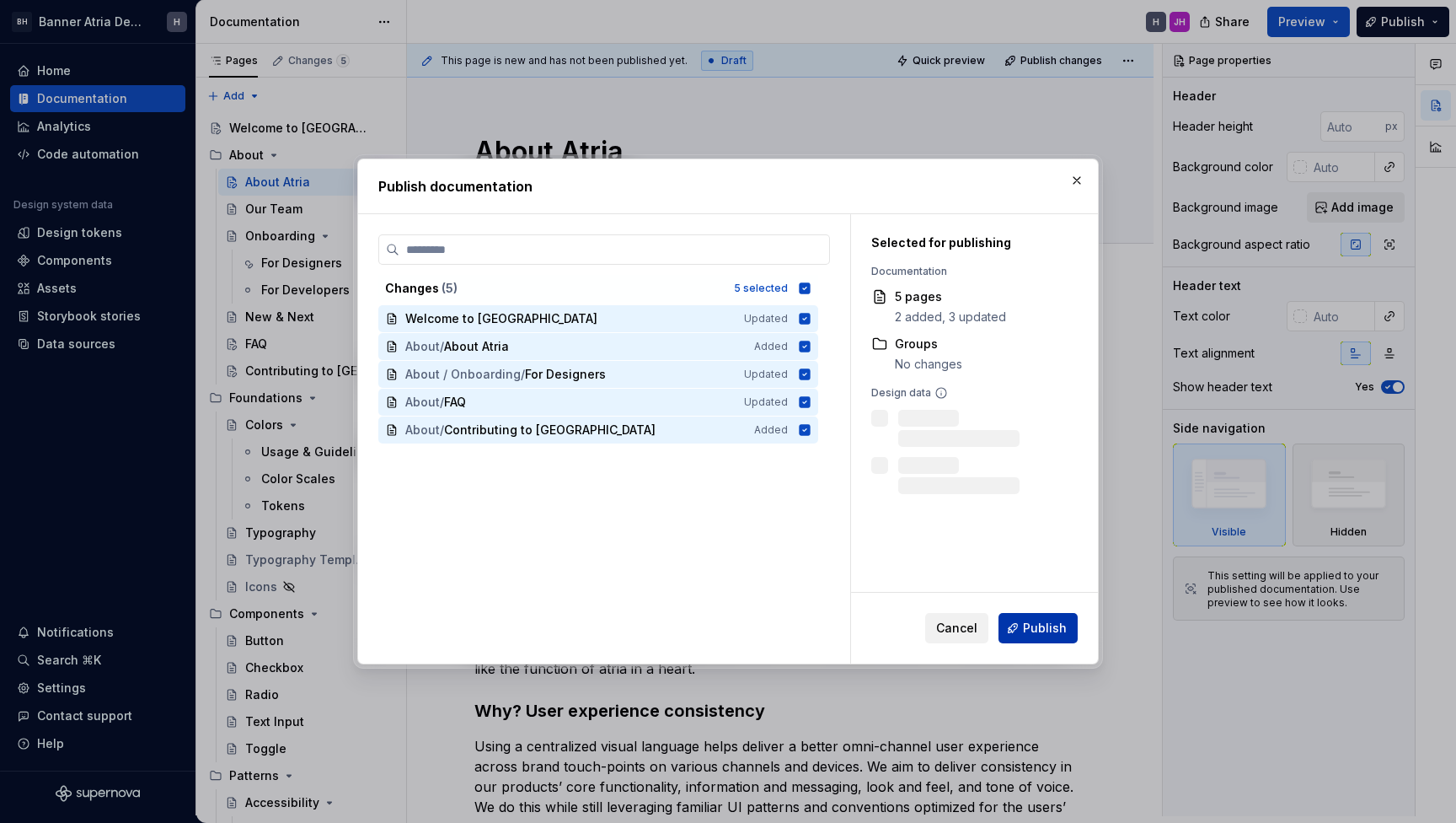
click at [1047, 613] on button "Publish" at bounding box center [1038, 628] width 79 height 30
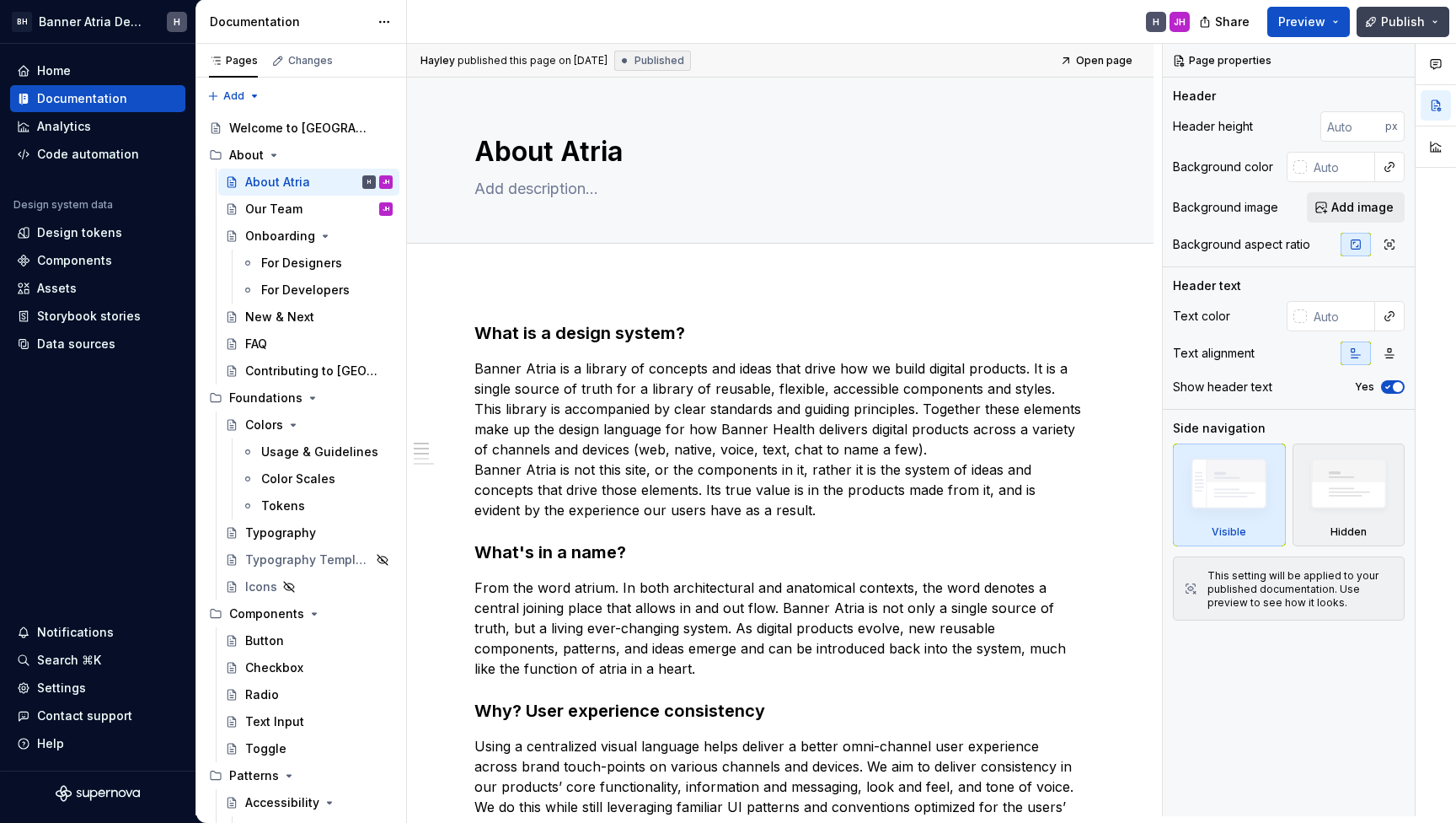
click at [1365, 21] on button "Publish" at bounding box center [1403, 22] width 93 height 30
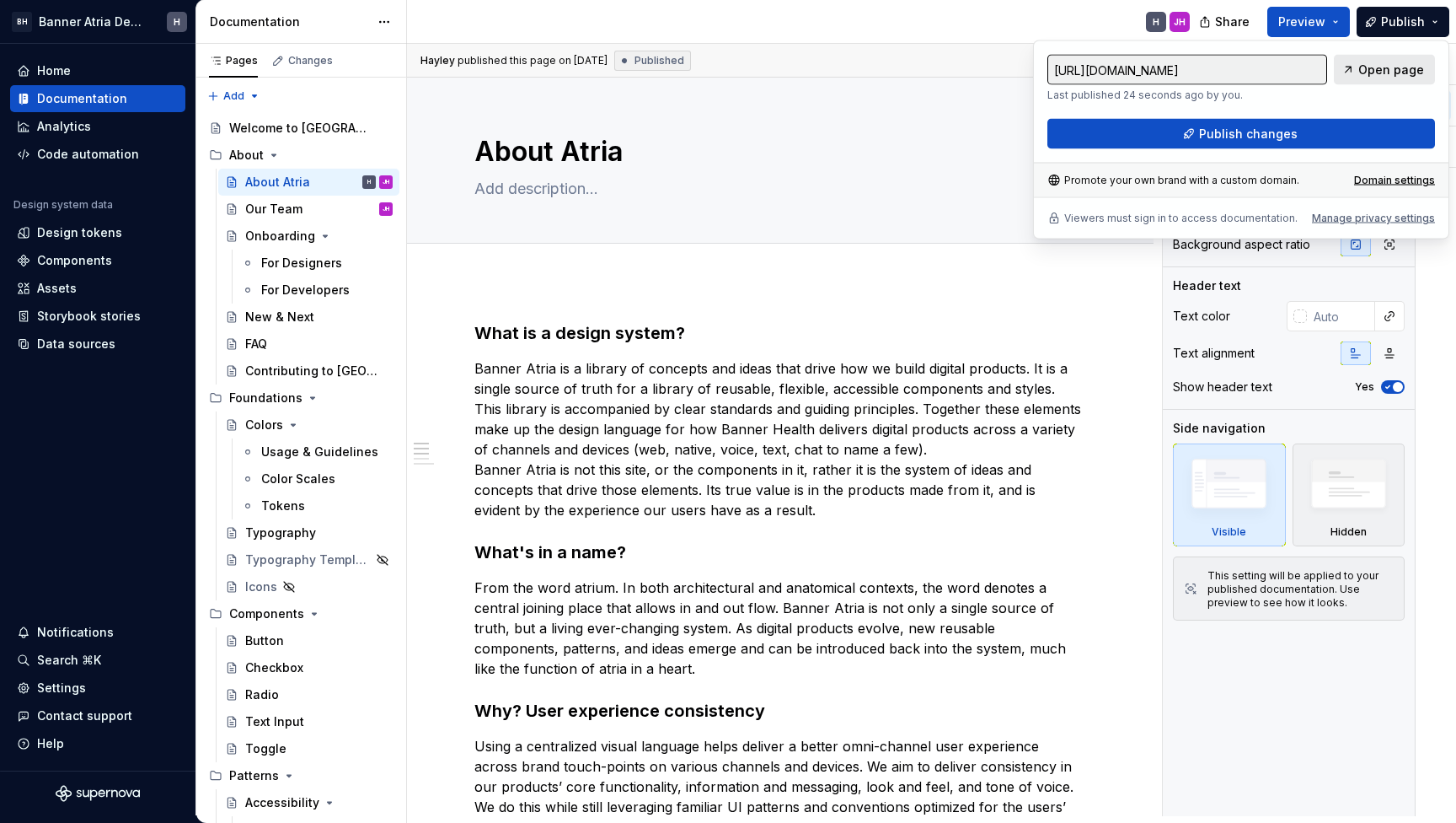
click at [1405, 69] on span "Open page" at bounding box center [1391, 70] width 65 height 17
type textarea "*"
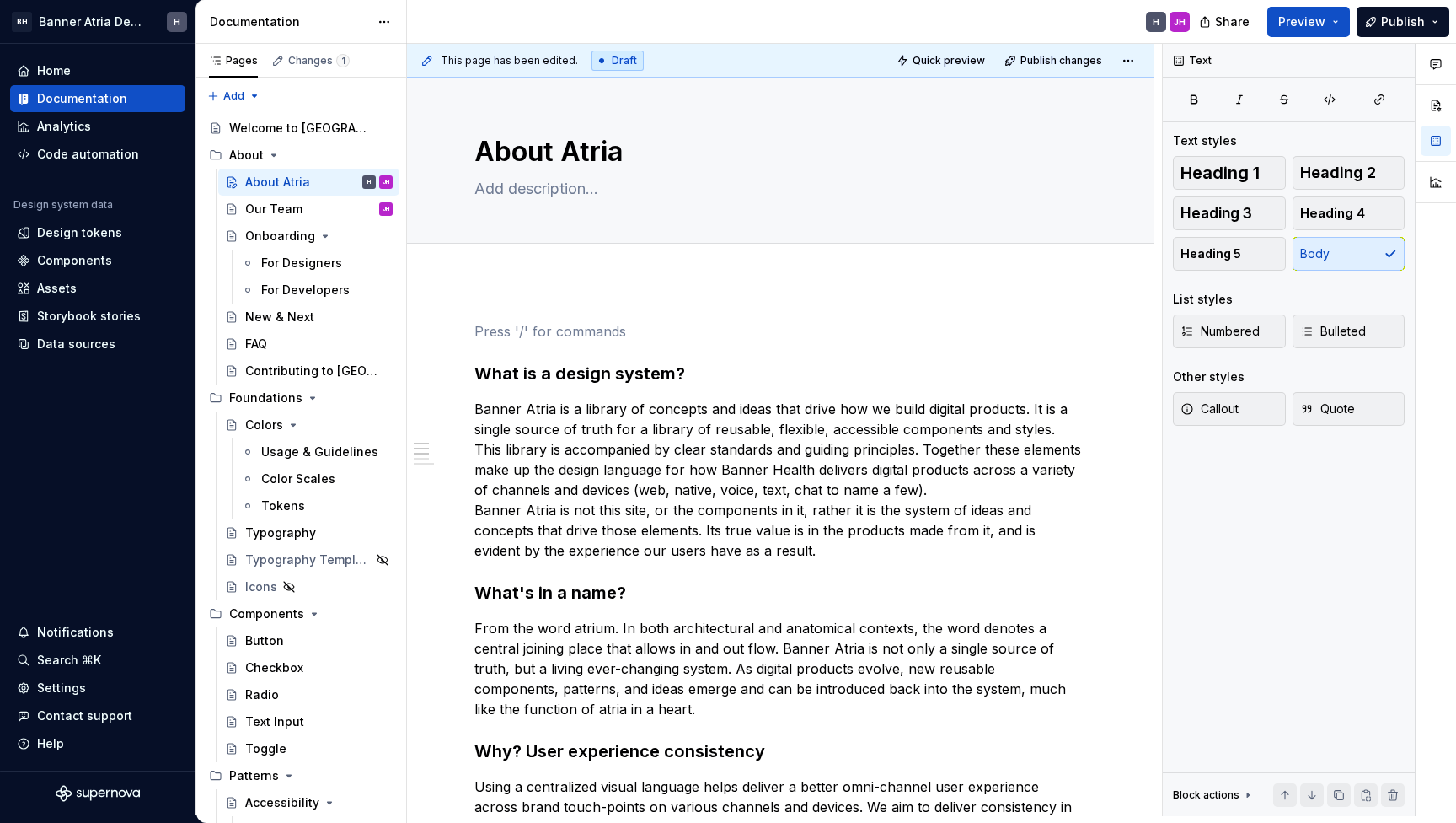
scroll to position [40, 0]
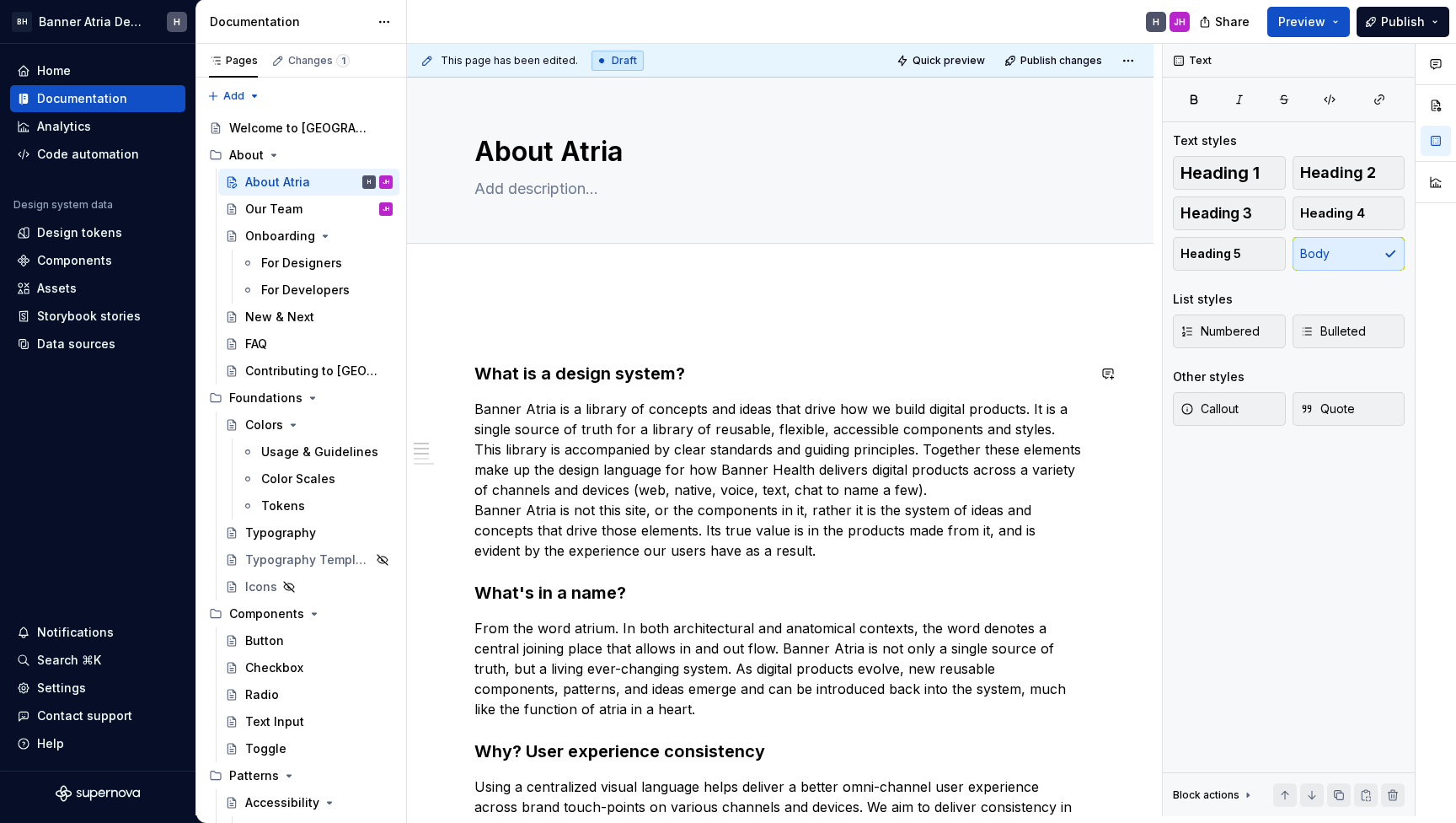
scroll to position [-1, 0]
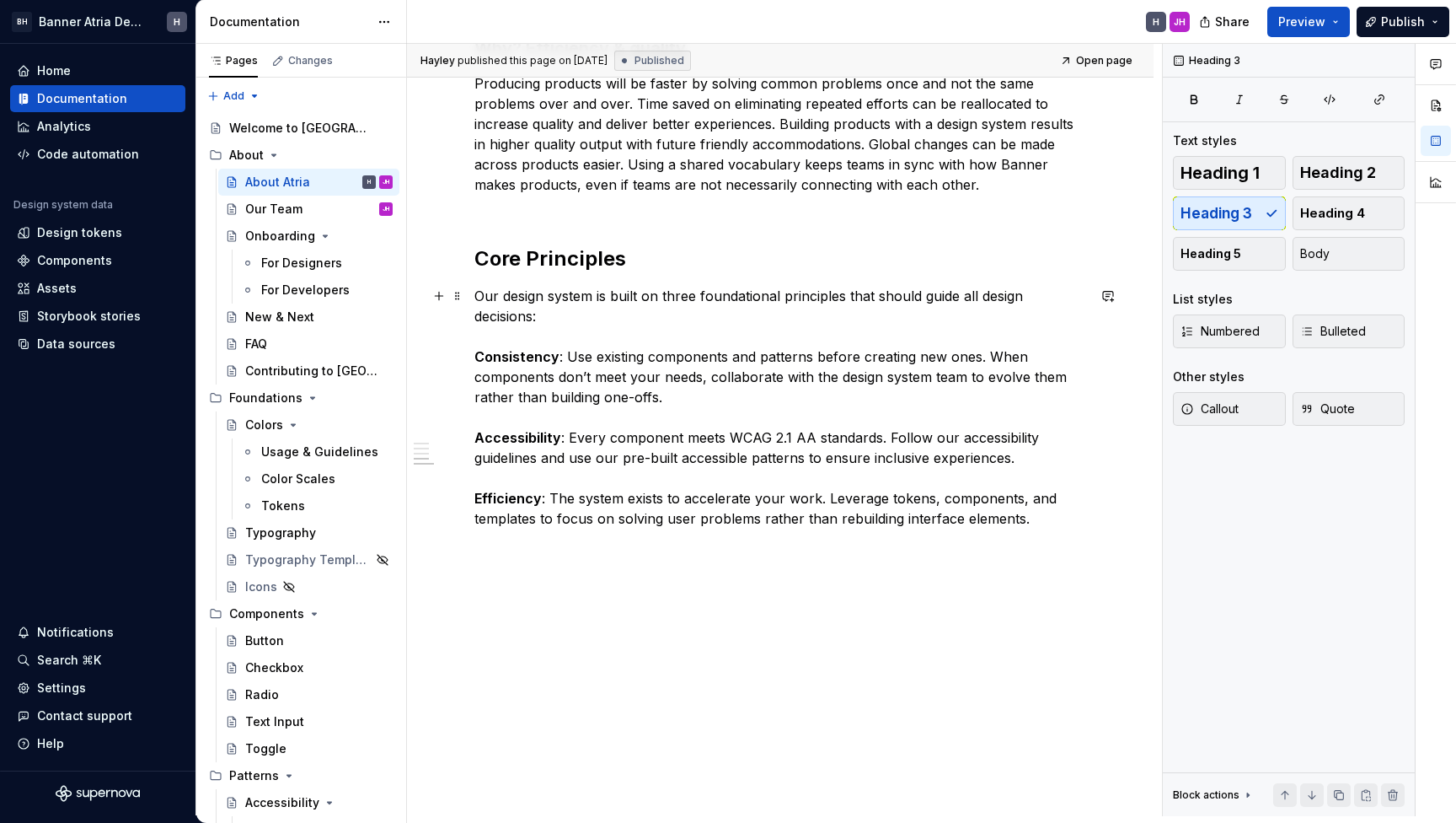
scroll to position [922, 0]
click at [480, 257] on h2 "Core Principles" at bounding box center [780, 259] width 612 height 27
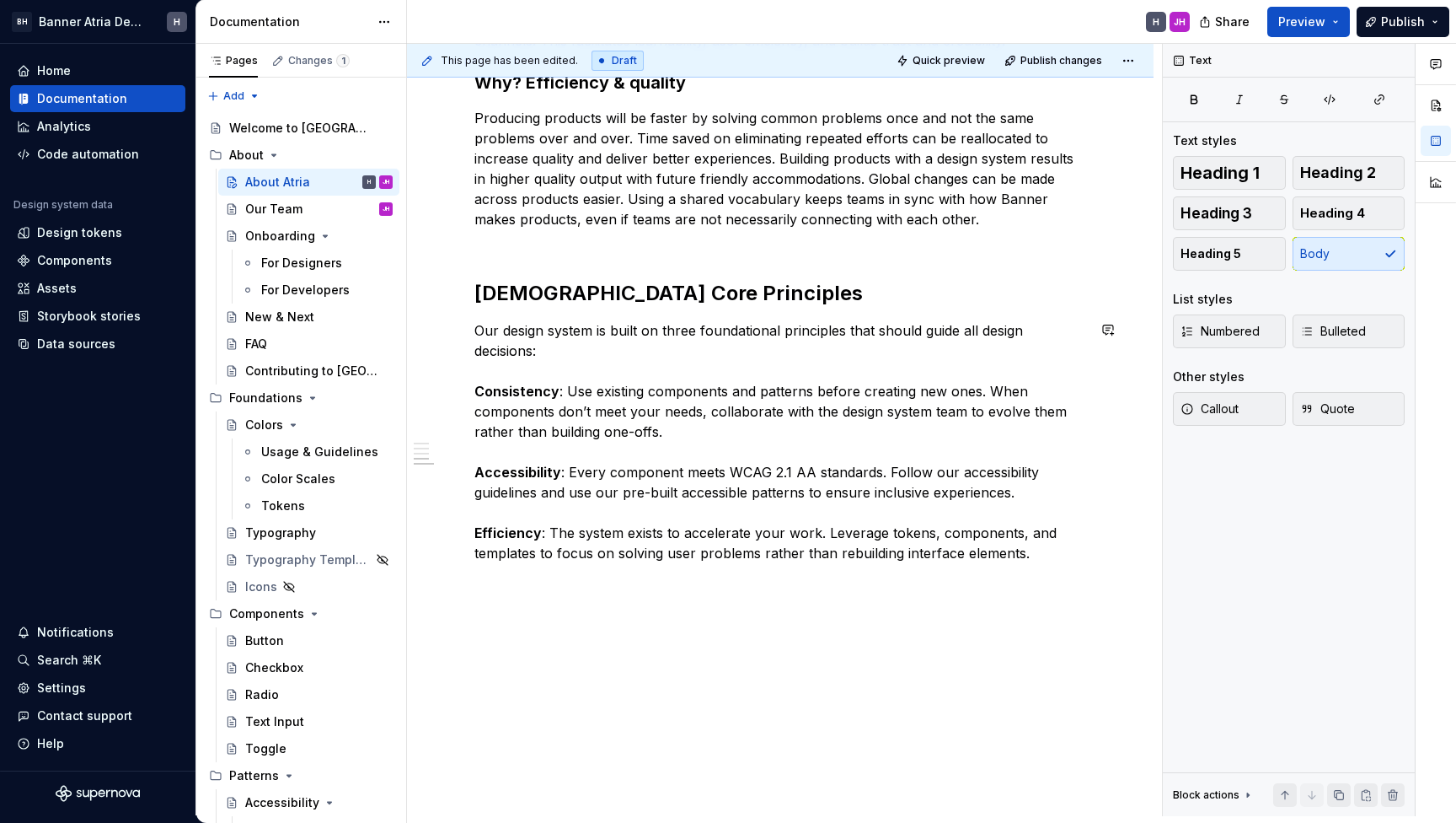
click at [500, 675] on div "**********" at bounding box center [781, 107] width 747 height 1488
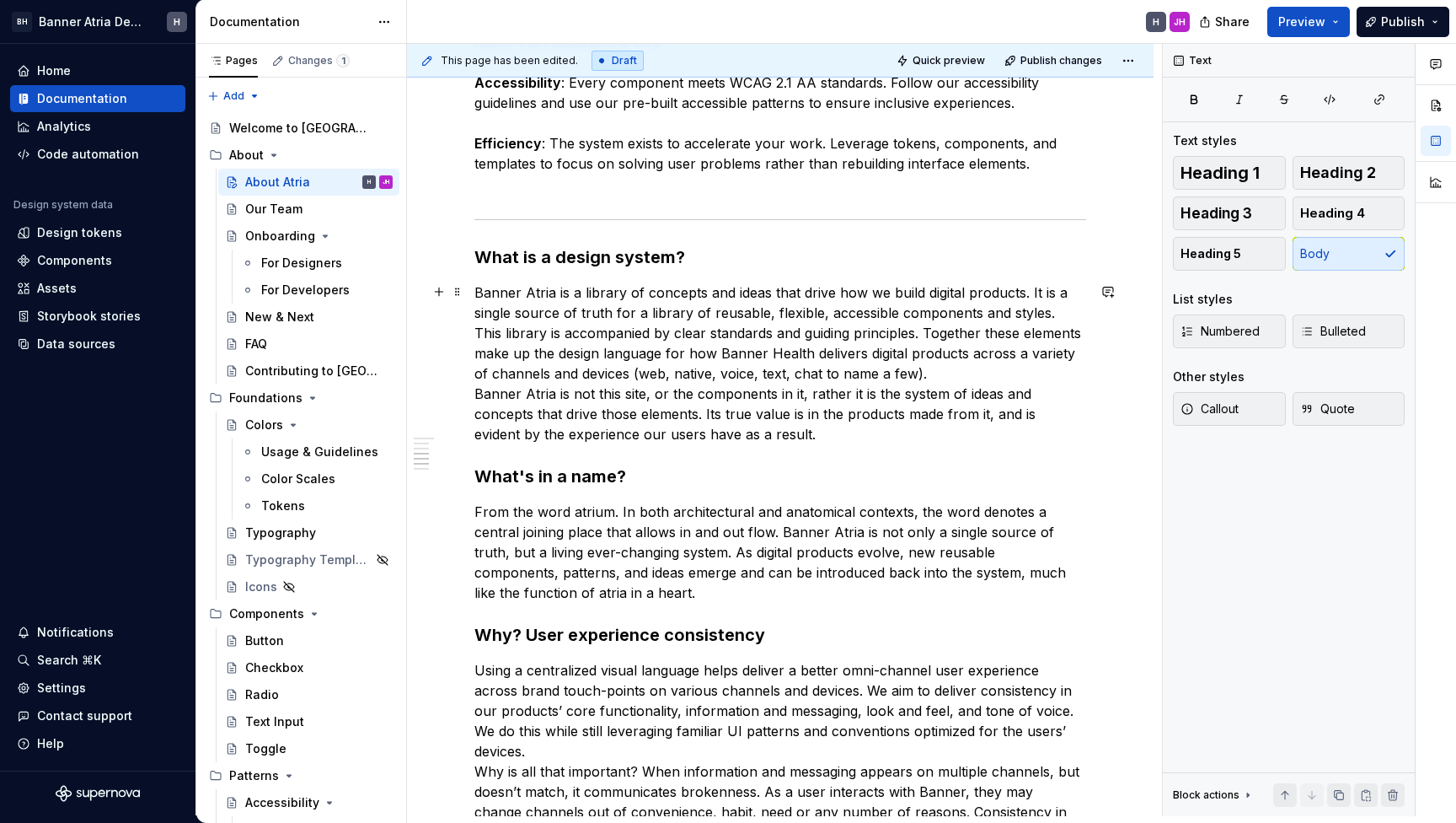
scroll to position [715, 0]
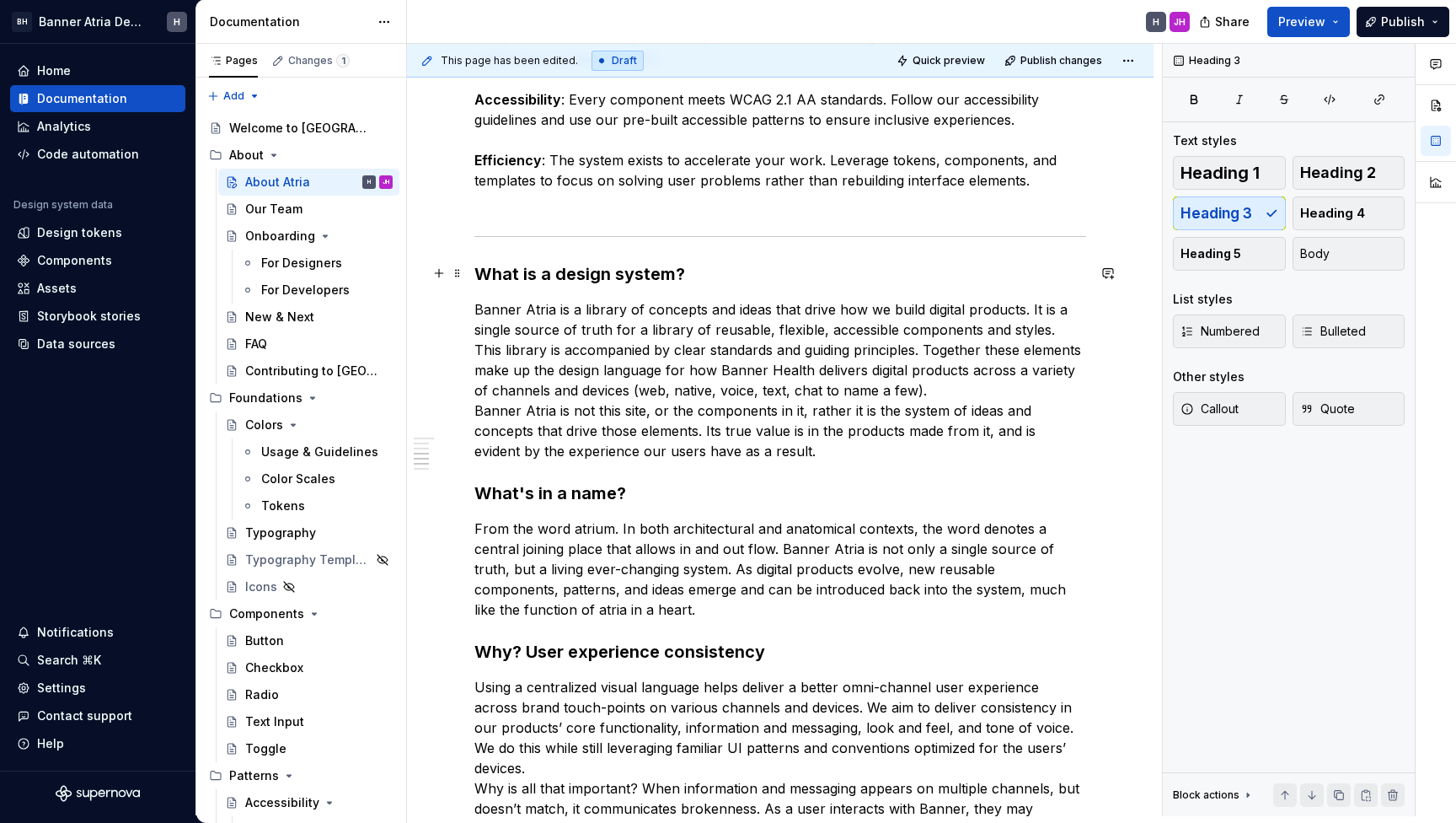
click at [480, 265] on h3 "What is a design system?" at bounding box center [780, 274] width 612 height 23
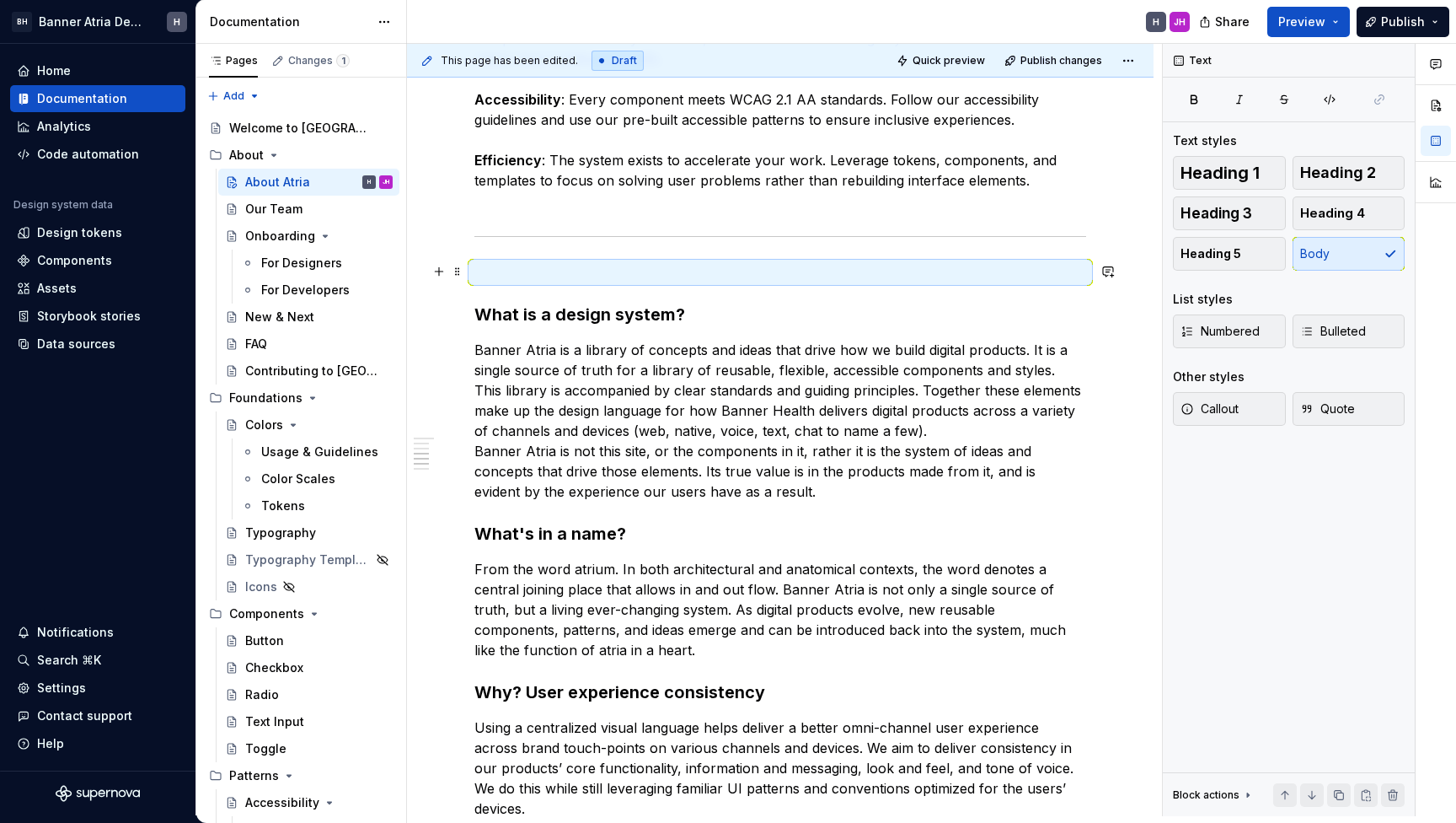
click at [492, 270] on p at bounding box center [780, 272] width 612 height 21
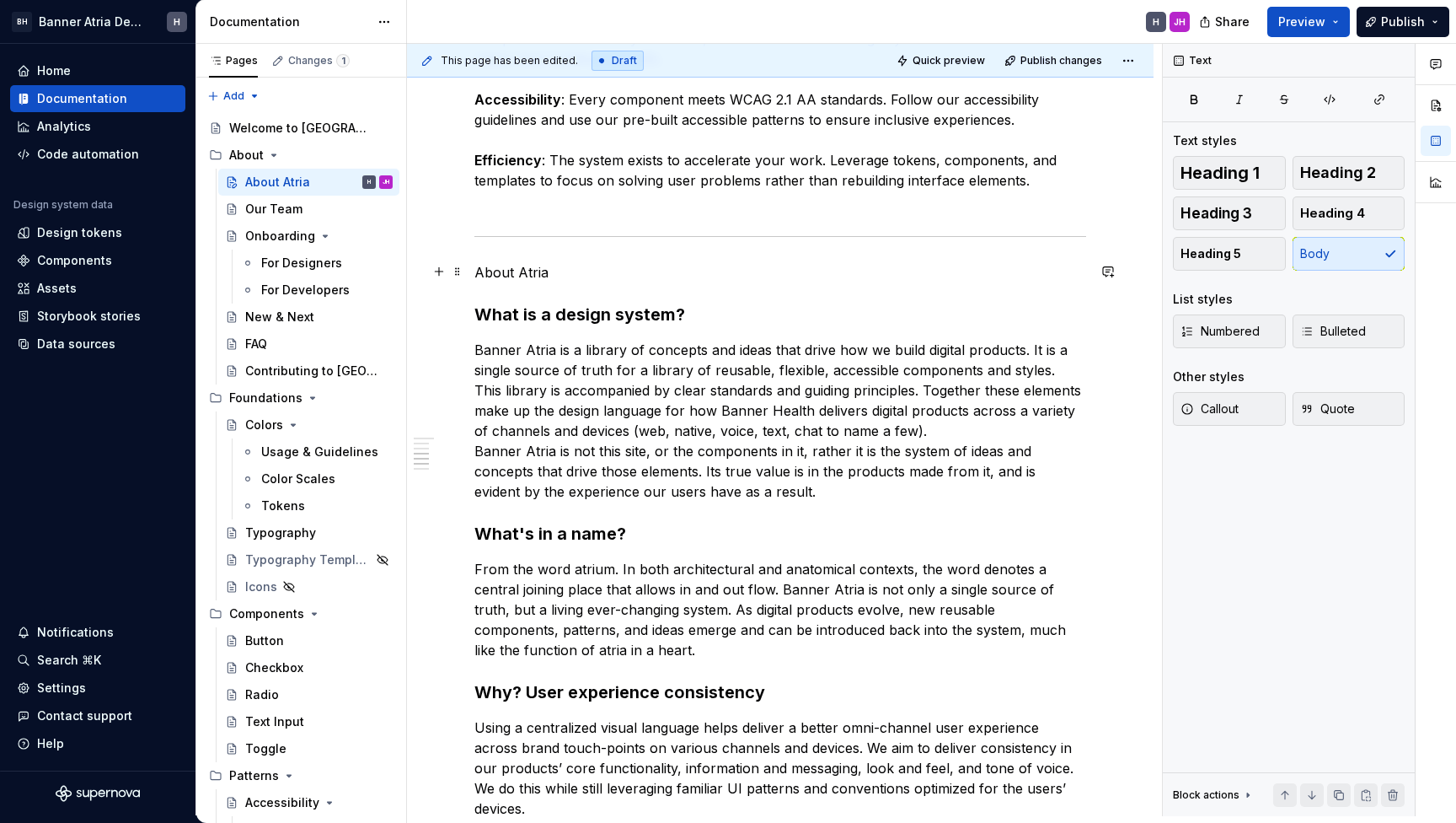
click at [490, 268] on p "About Atria" at bounding box center [780, 272] width 612 height 21
click at [587, 236] on button "button" at bounding box center [580, 240] width 23 height 23
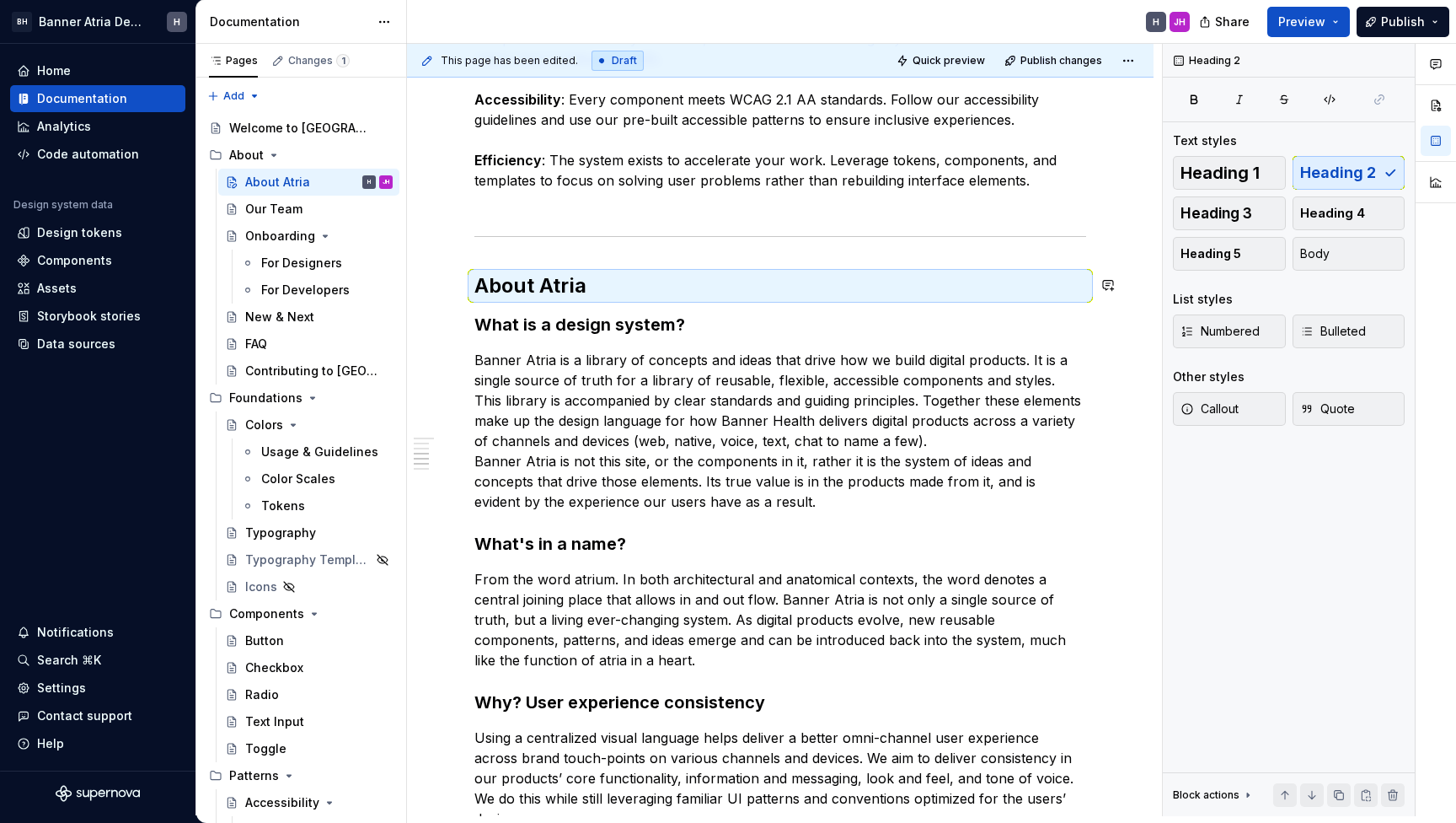
click at [623, 313] on h3 "What is a design system?" at bounding box center [780, 324] width 612 height 23
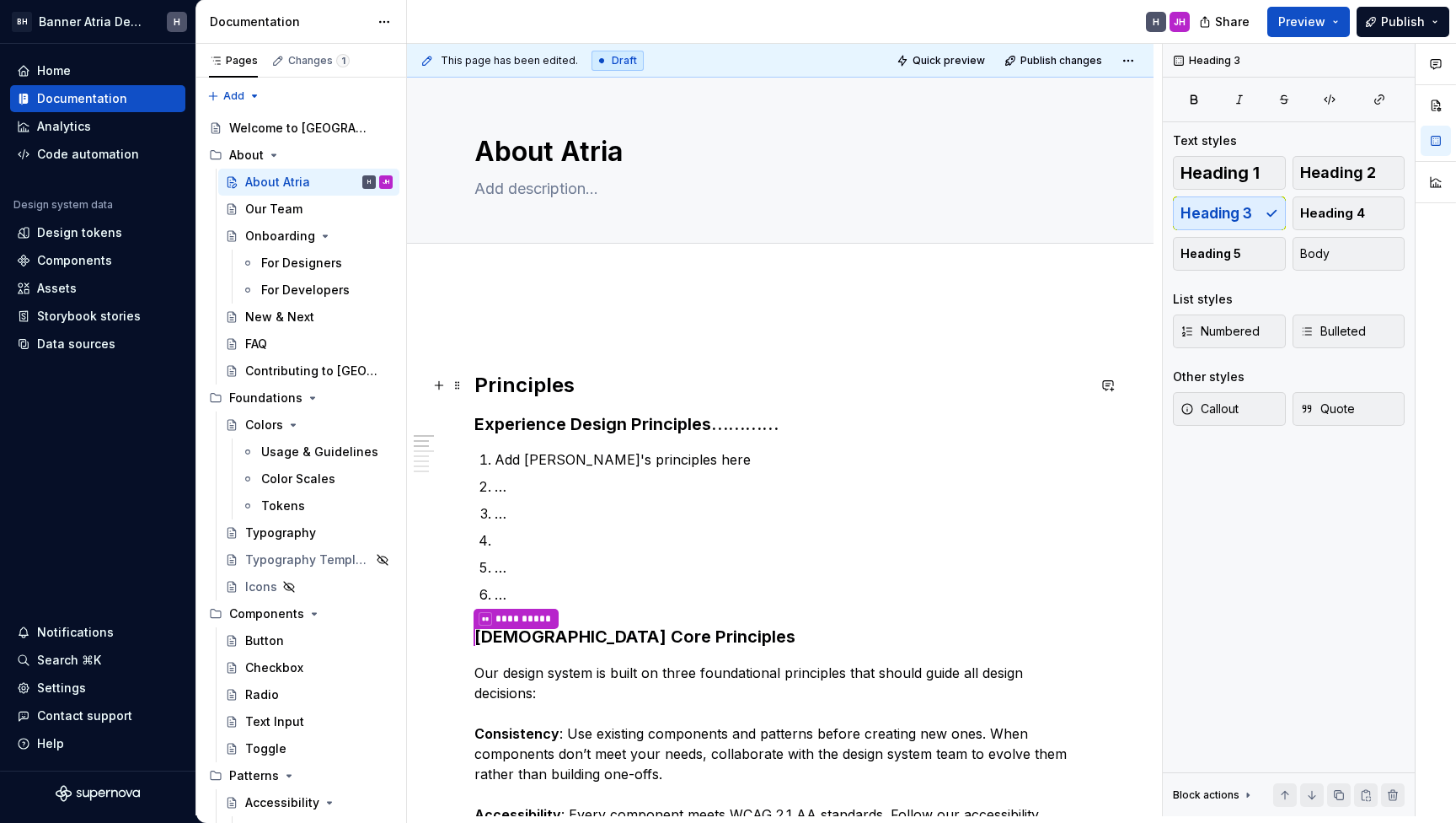
scroll to position [0, 0]
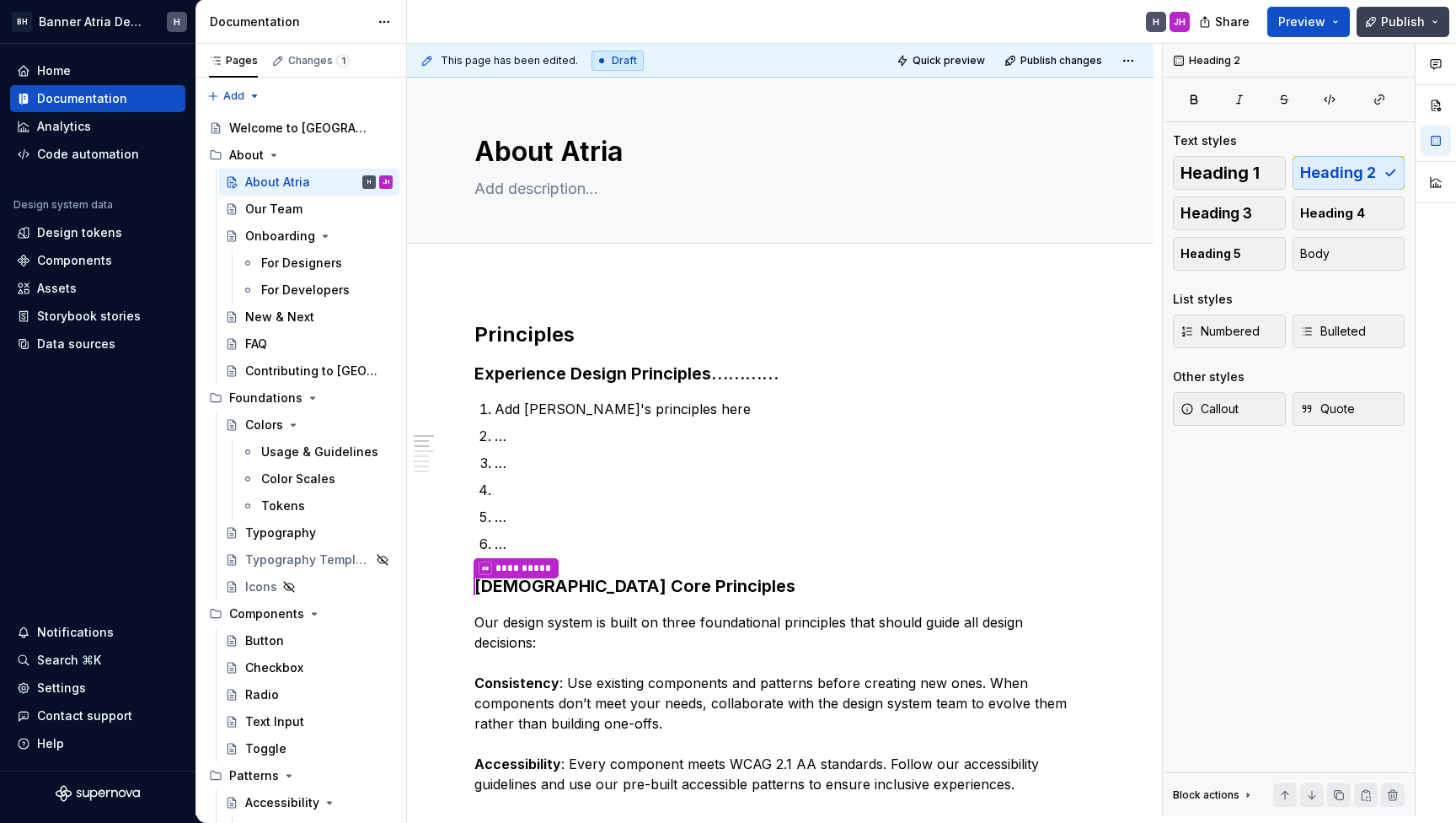
click at [1393, 18] on span "Publish" at bounding box center [1403, 21] width 44 height 17
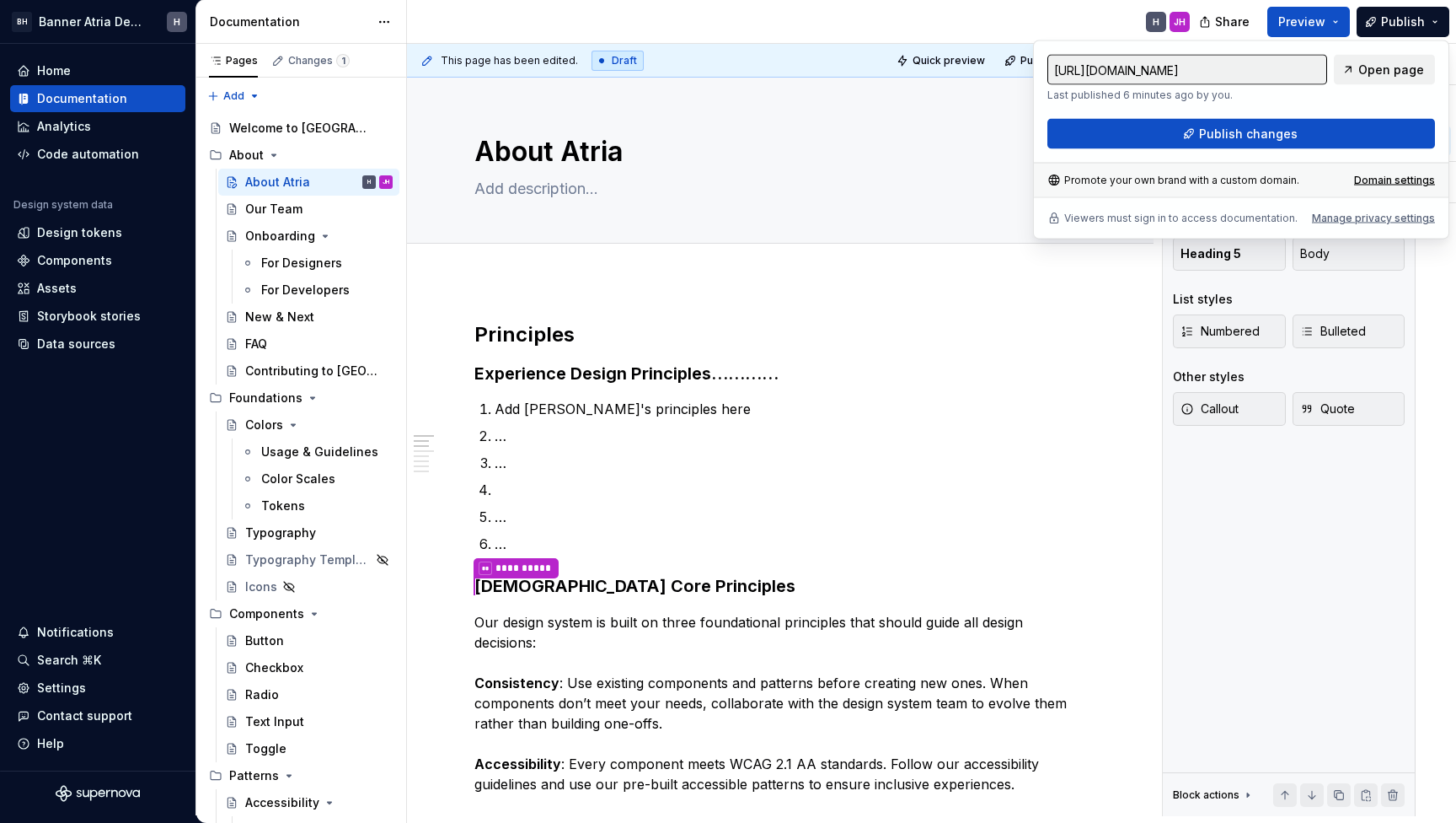
click at [1312, 150] on div "[URL][DOMAIN_NAME] Last published 6 minutes ago by you. Open page Publish chang…" at bounding box center [1241, 140] width 416 height 199
click at [1309, 141] on button "Publish changes" at bounding box center [1241, 134] width 388 height 30
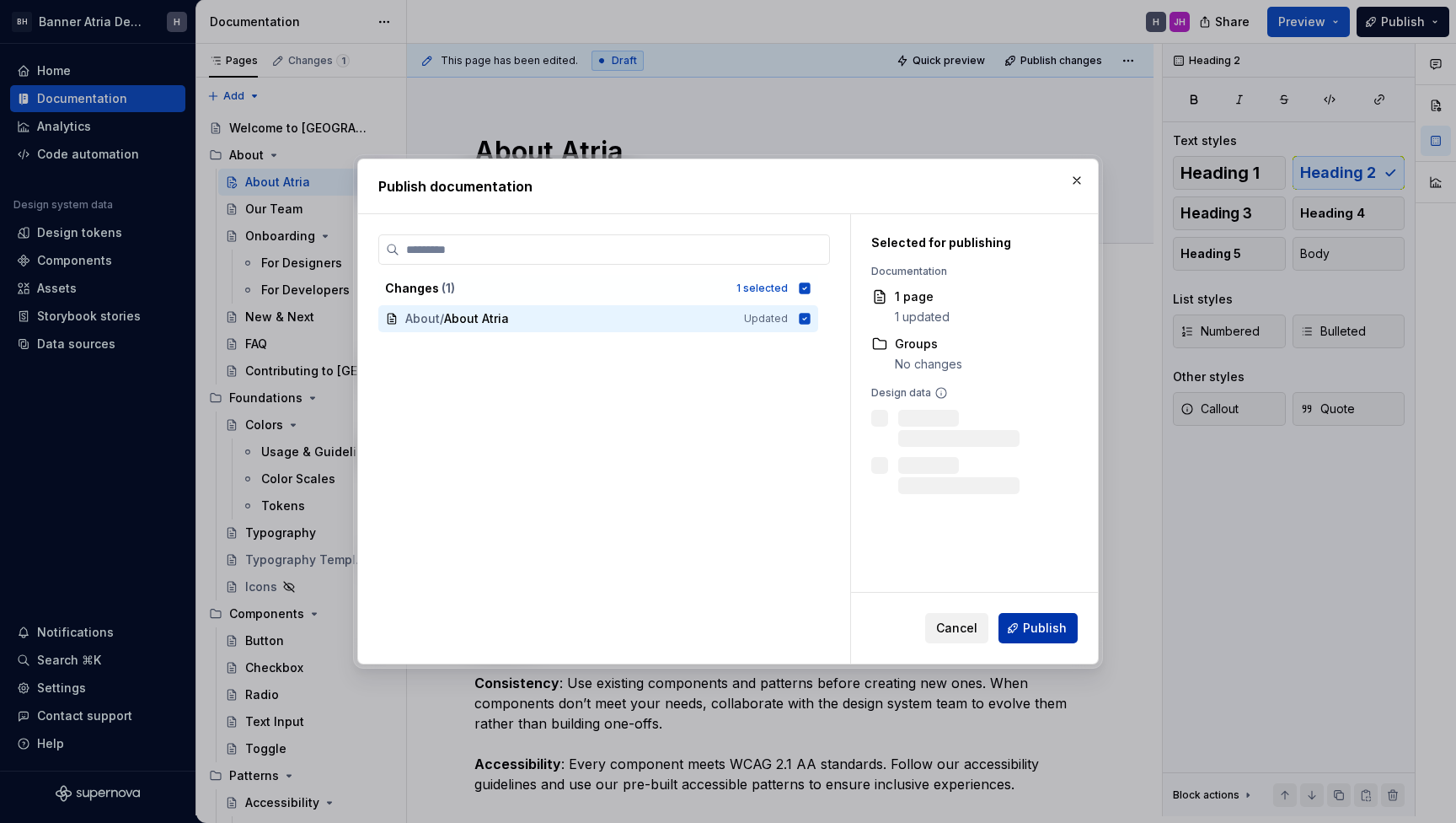
click at [1045, 630] on span "Publish" at bounding box center [1045, 628] width 44 height 17
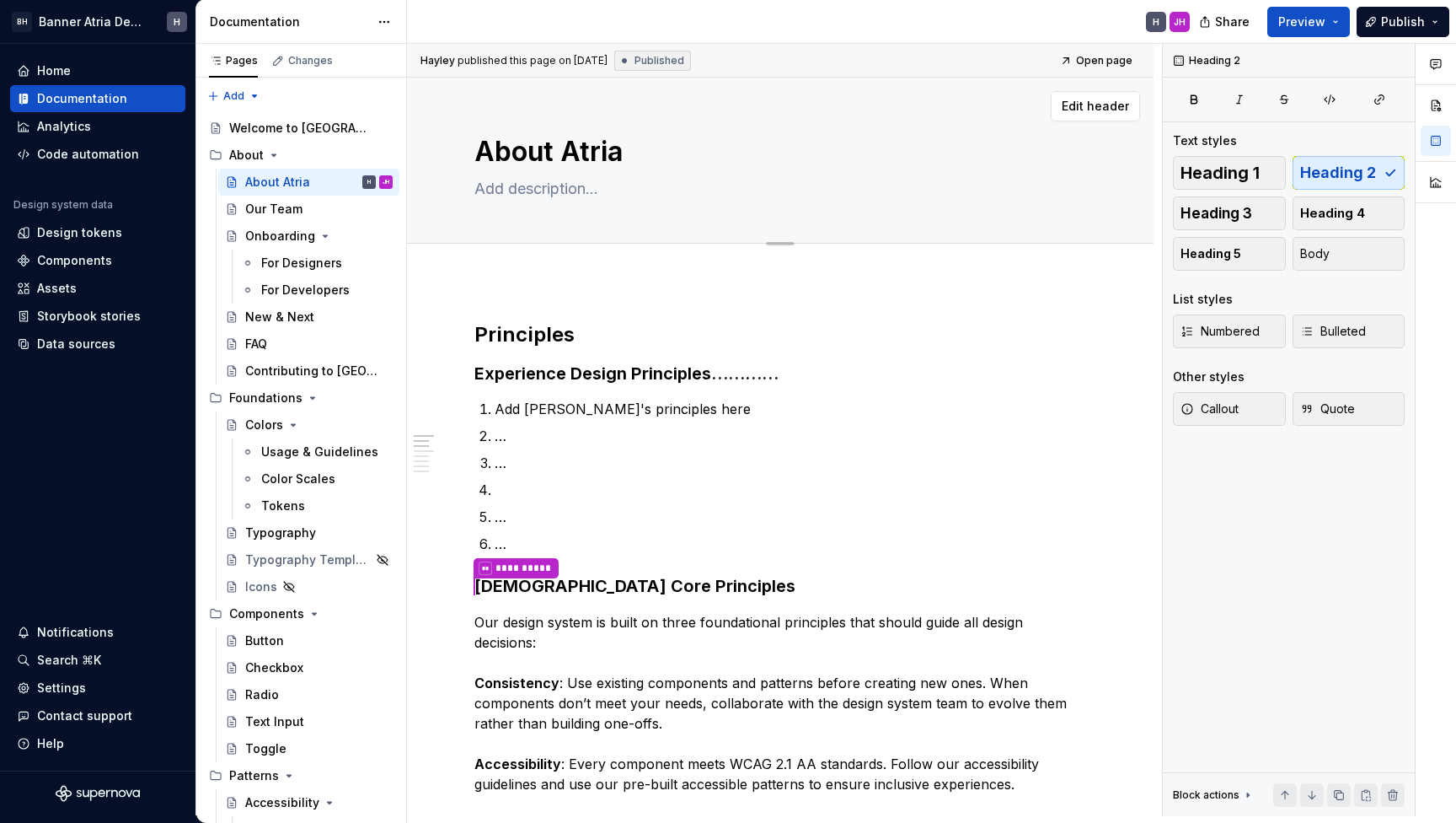
type textarea "*"
